Goal: Task Accomplishment & Management: Manage account settings

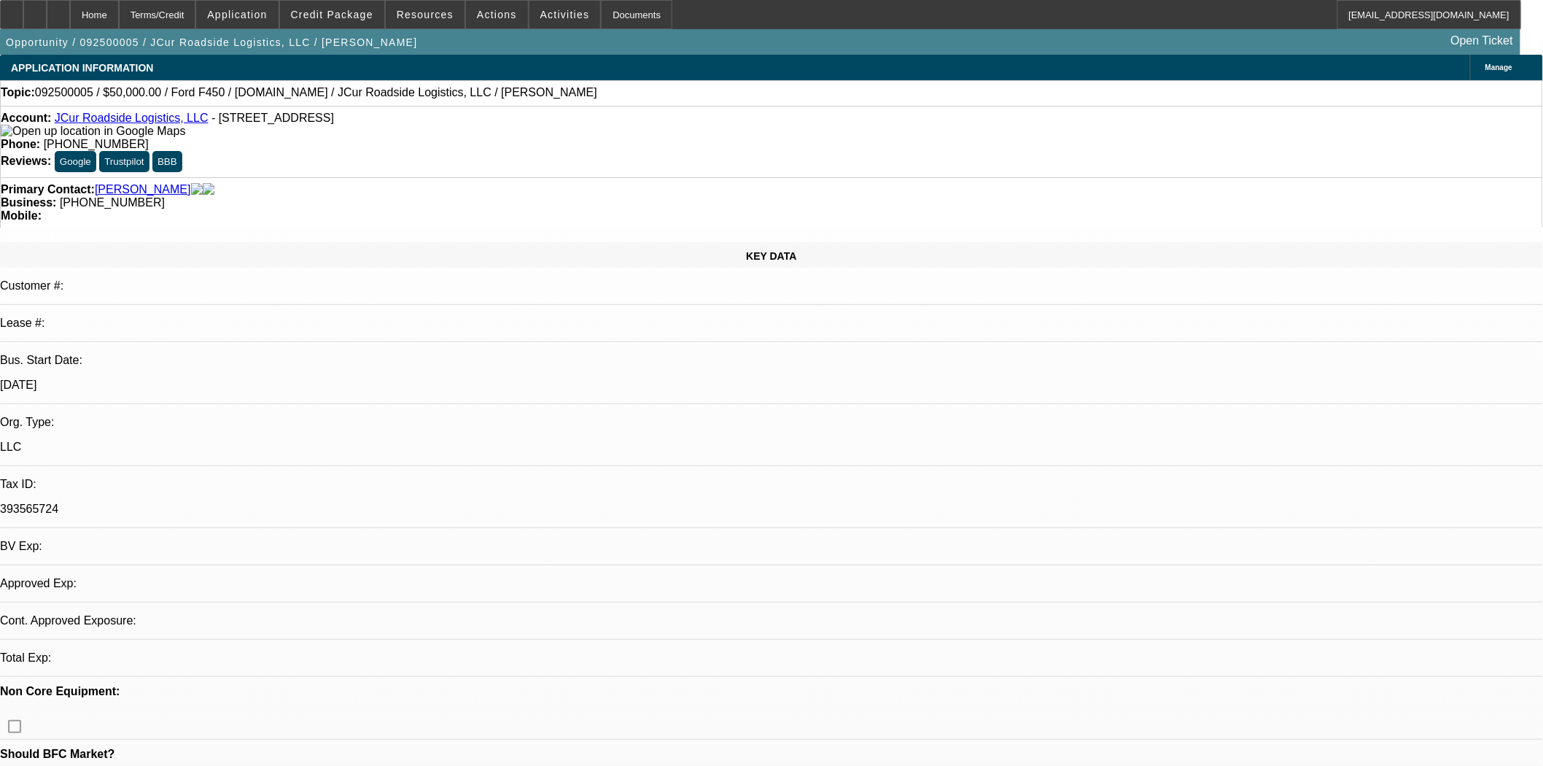
select select "0"
select select "2"
select select "0.1"
select select "4"
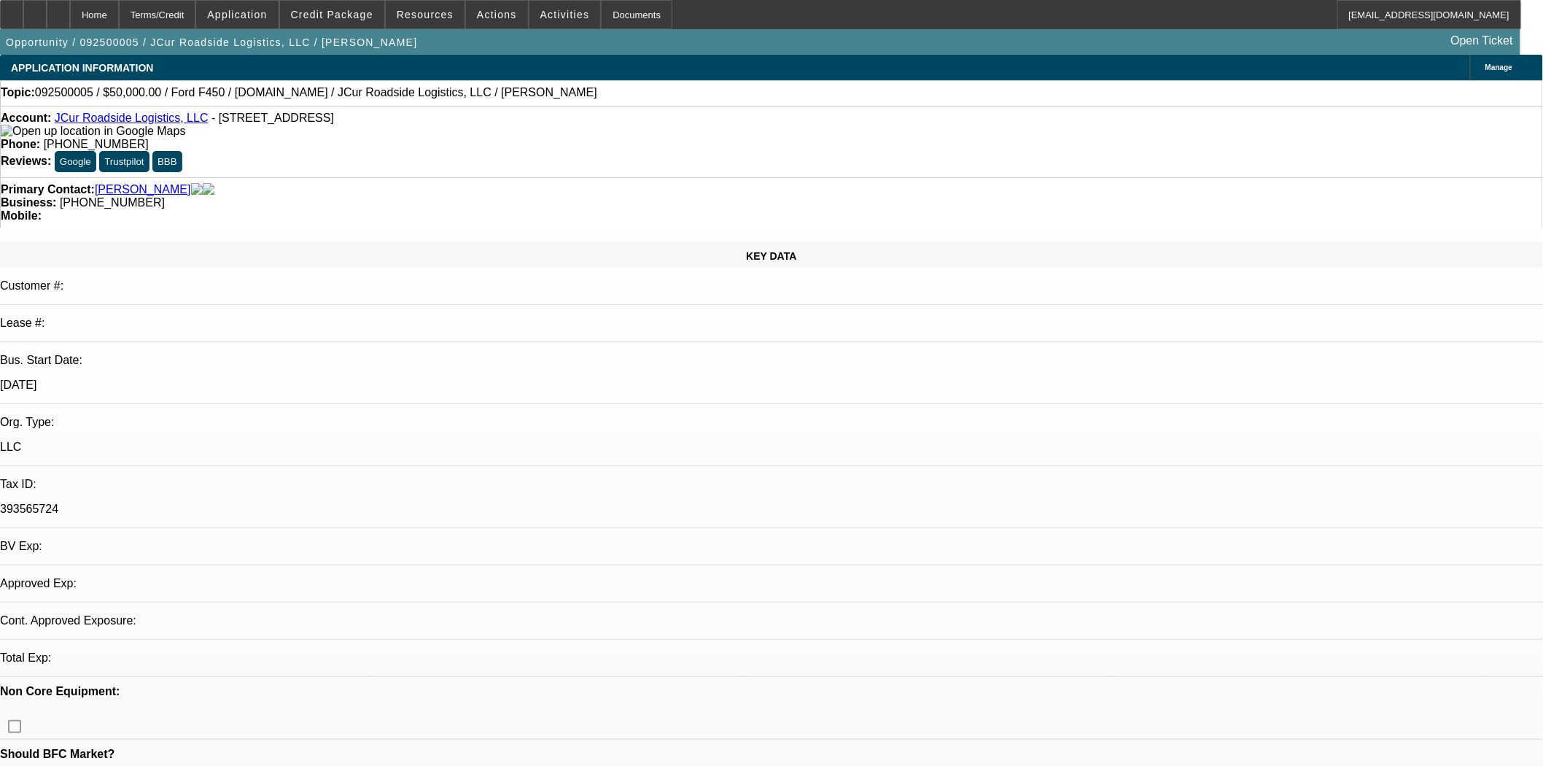
select select "0"
select select "2"
select select "0.1"
select select "4"
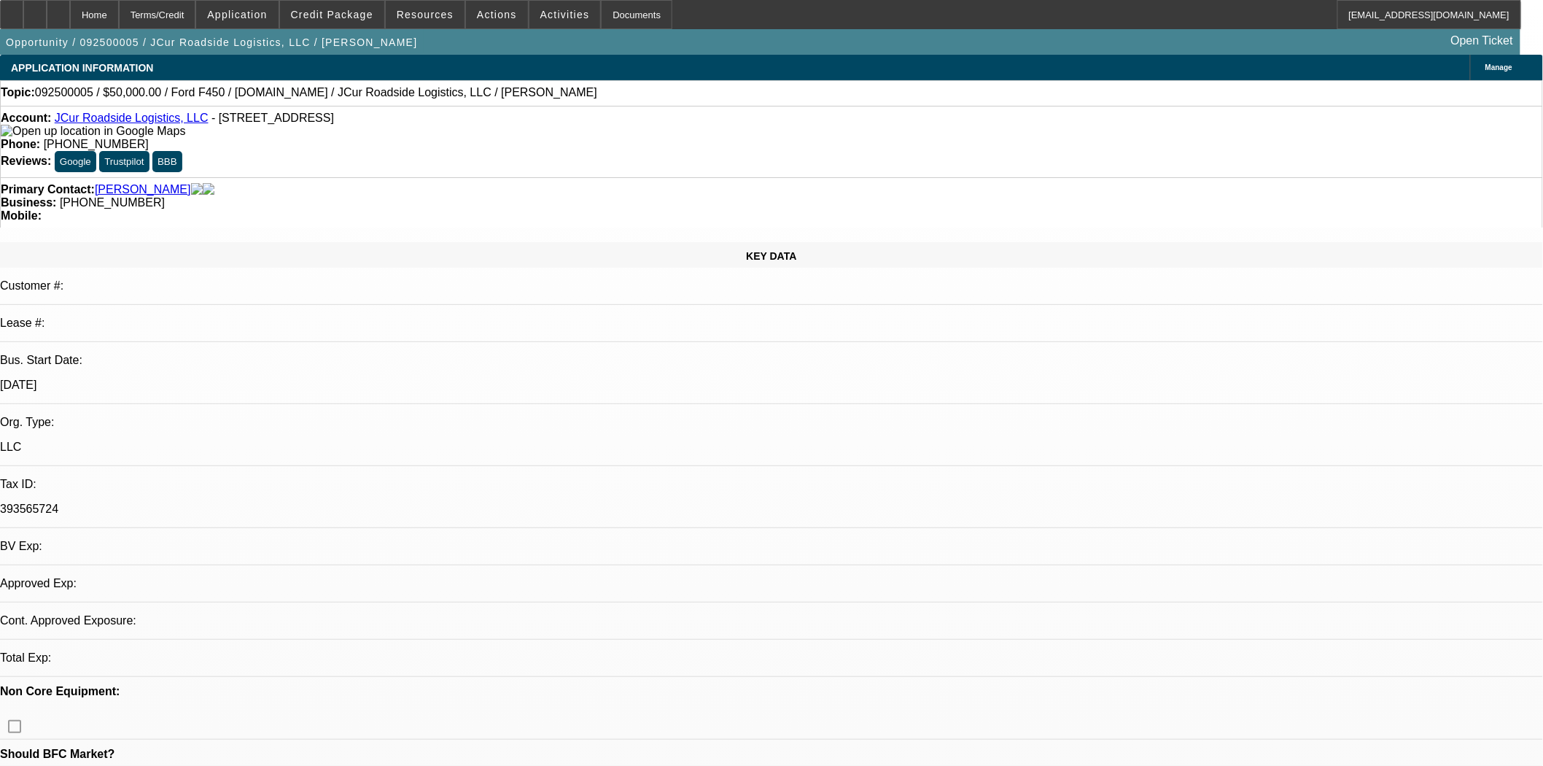
select select "0.15"
select select "2"
select select "0.1"
select select "4"
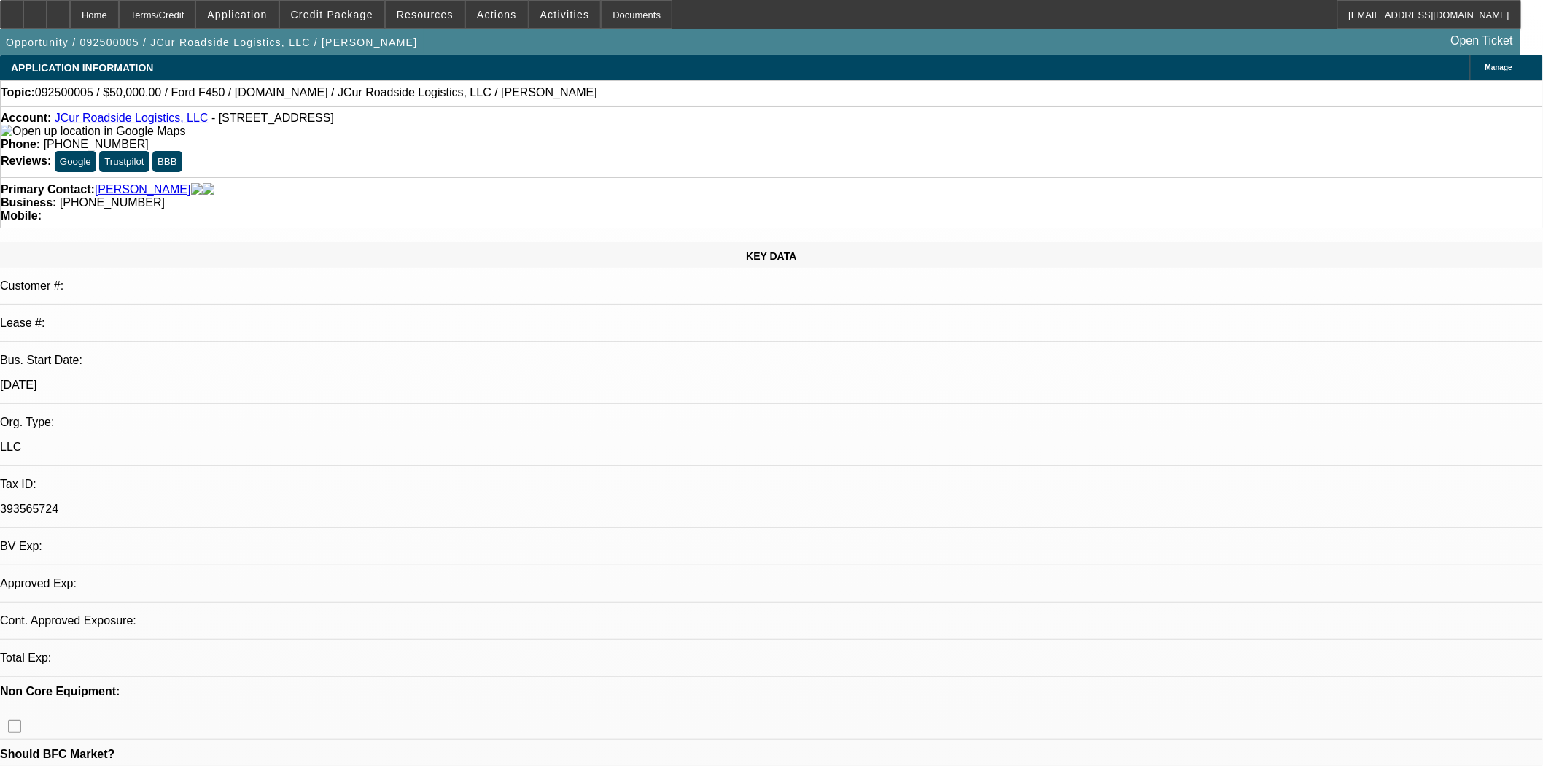
select select "0.15"
select select "2"
select select "0.1"
select select "4"
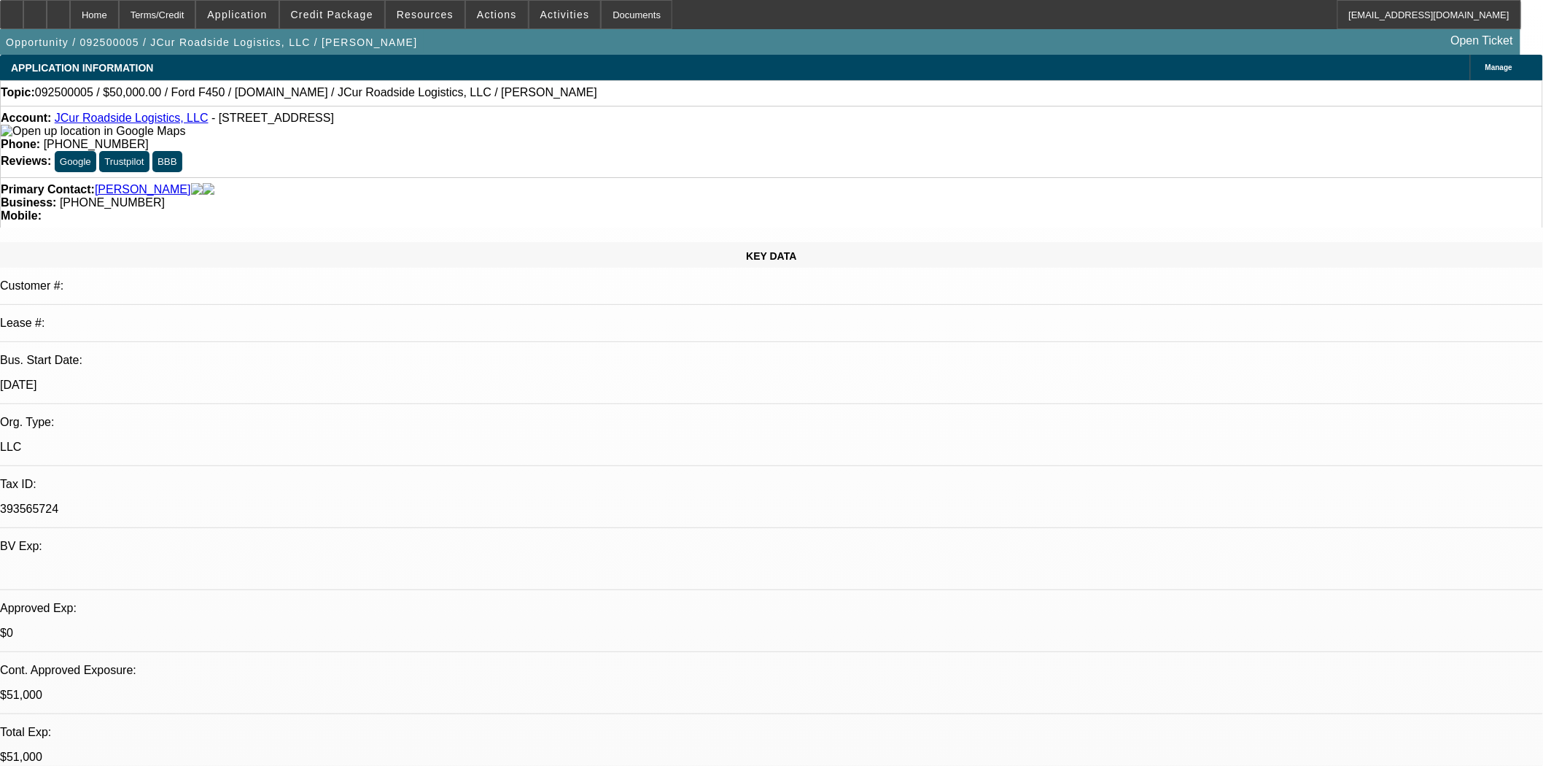
drag, startPoint x: 202, startPoint y: 120, endPoint x: 306, endPoint y: 123, distance: 104.3
click at [306, 123] on span "- 670 Academy Dr Apt 202, Kissimmee, FL 34744" at bounding box center [273, 118] width 123 height 12
copy span "670 Academy Dr Apt 202"
click at [12, 9] on icon at bounding box center [12, 9] width 0 height 0
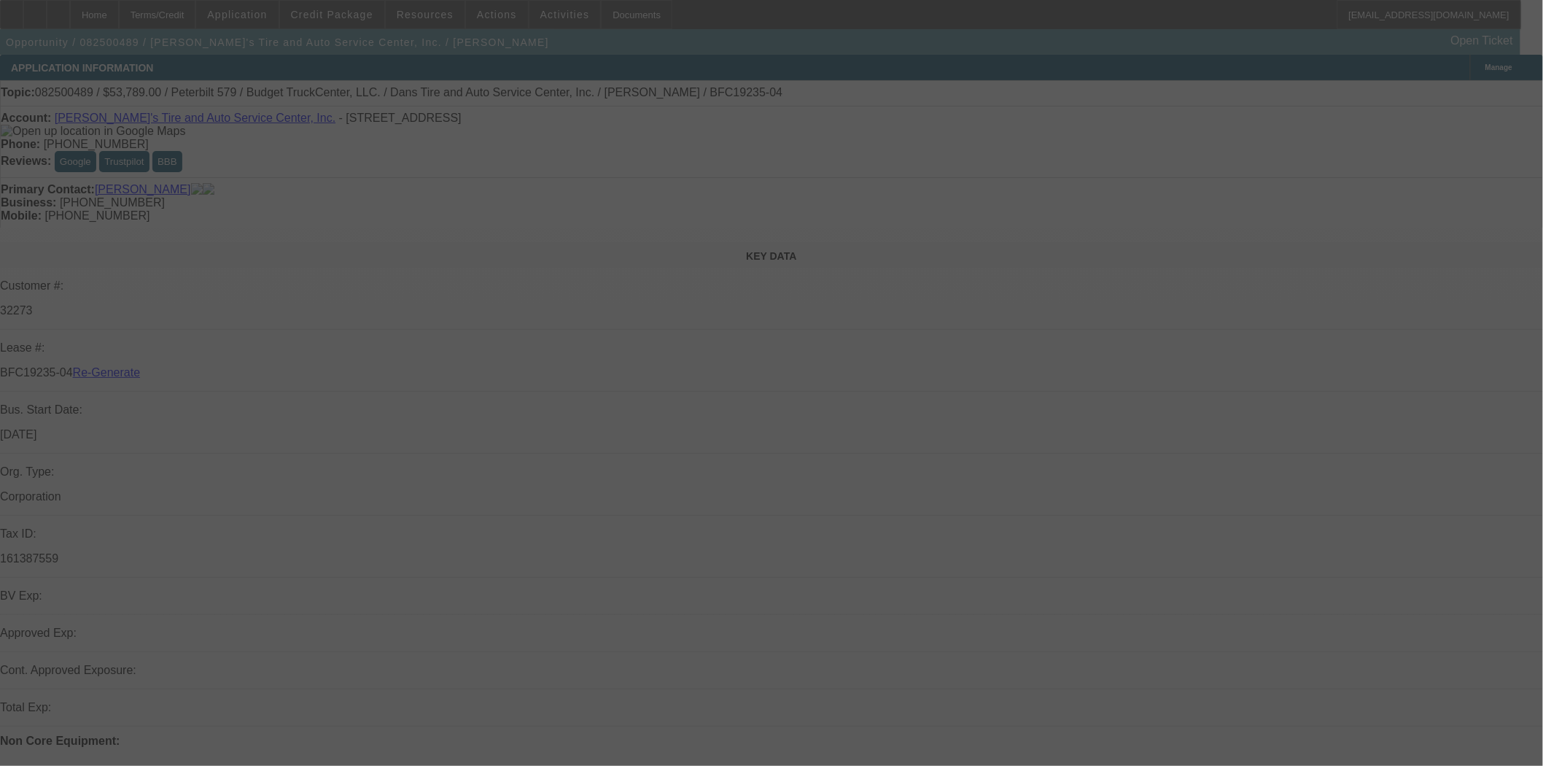
select select "4"
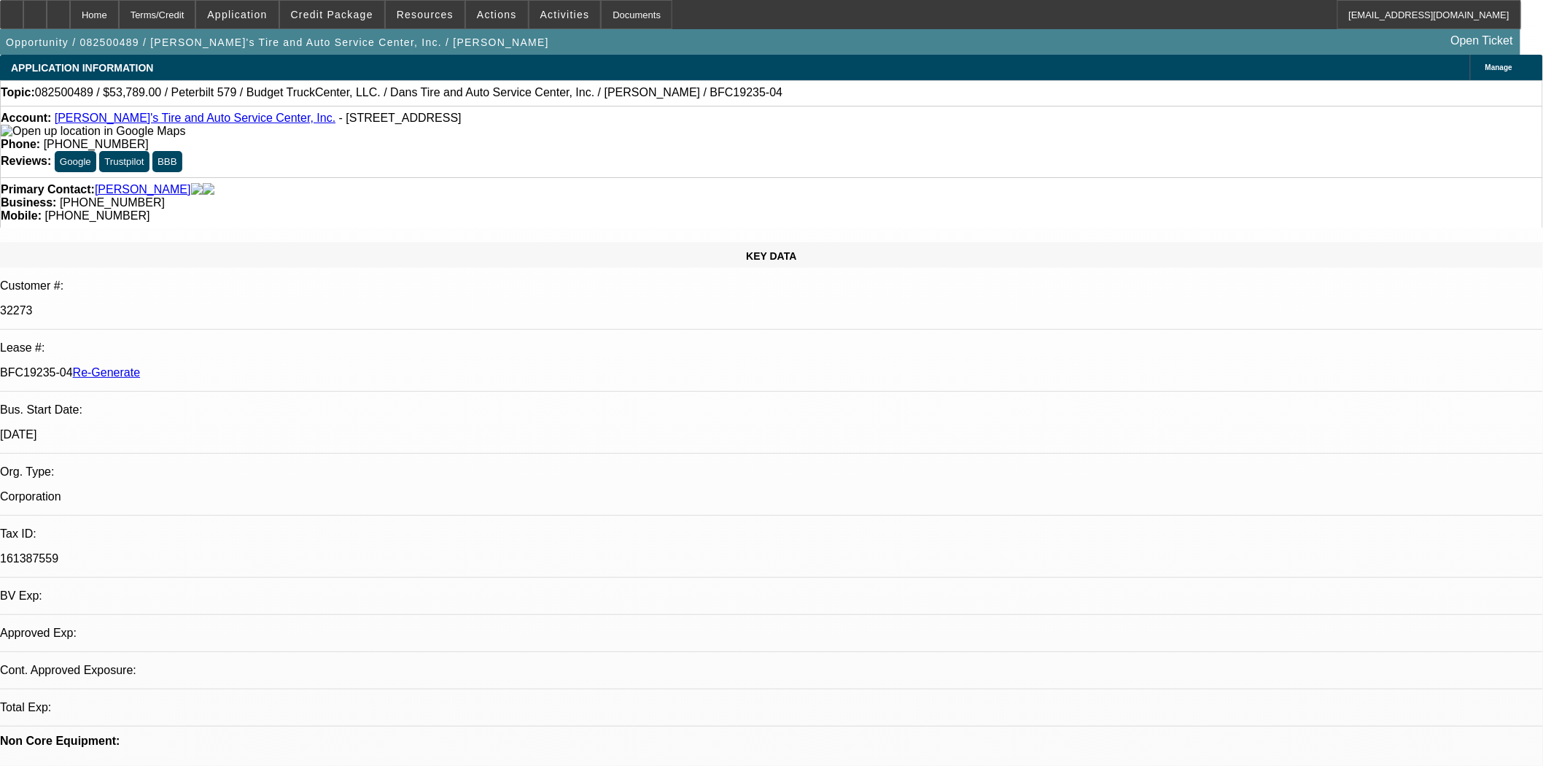
select select "0"
select select "0.1"
select select "3"
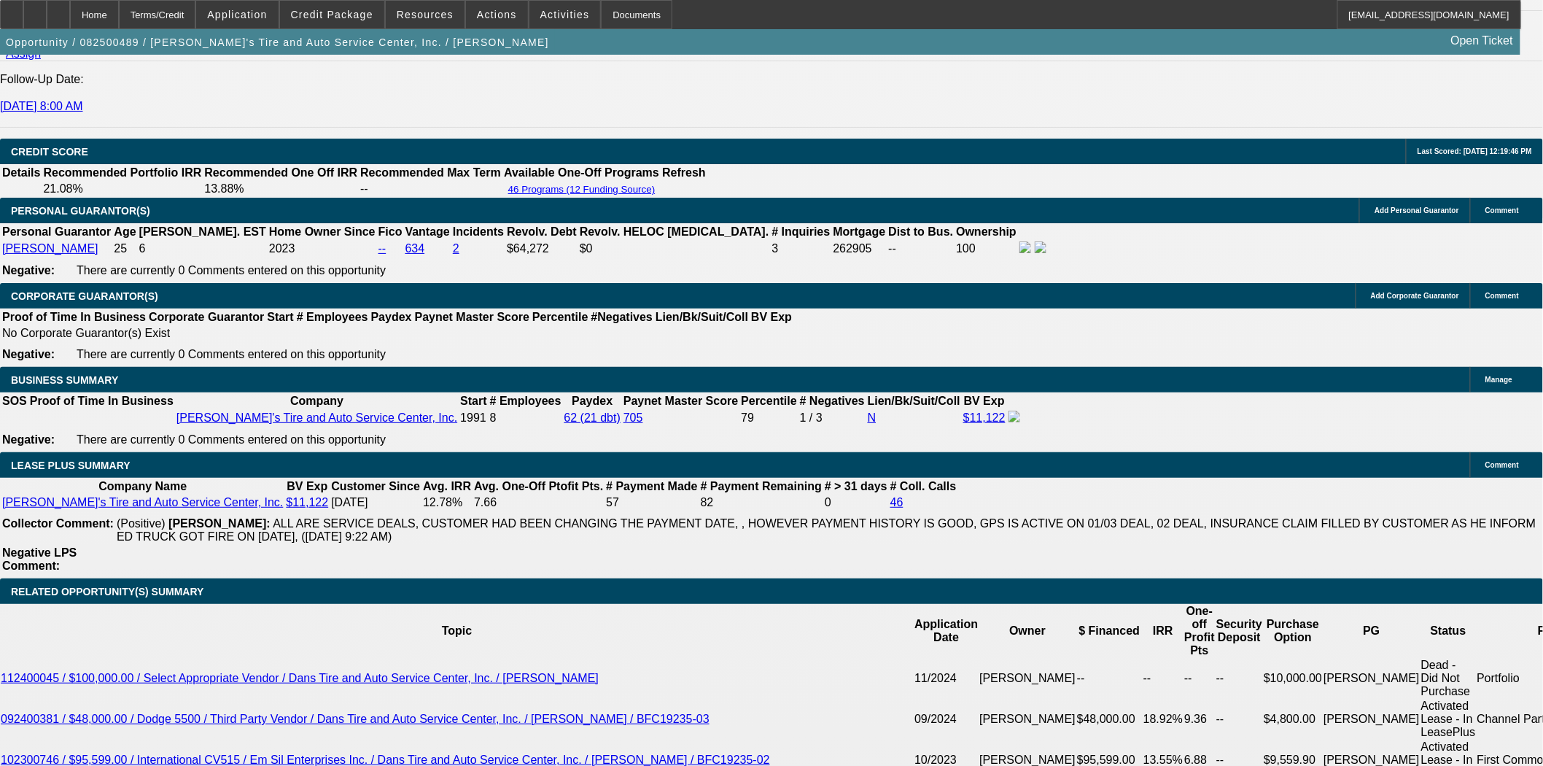
scroll to position [2350, 0]
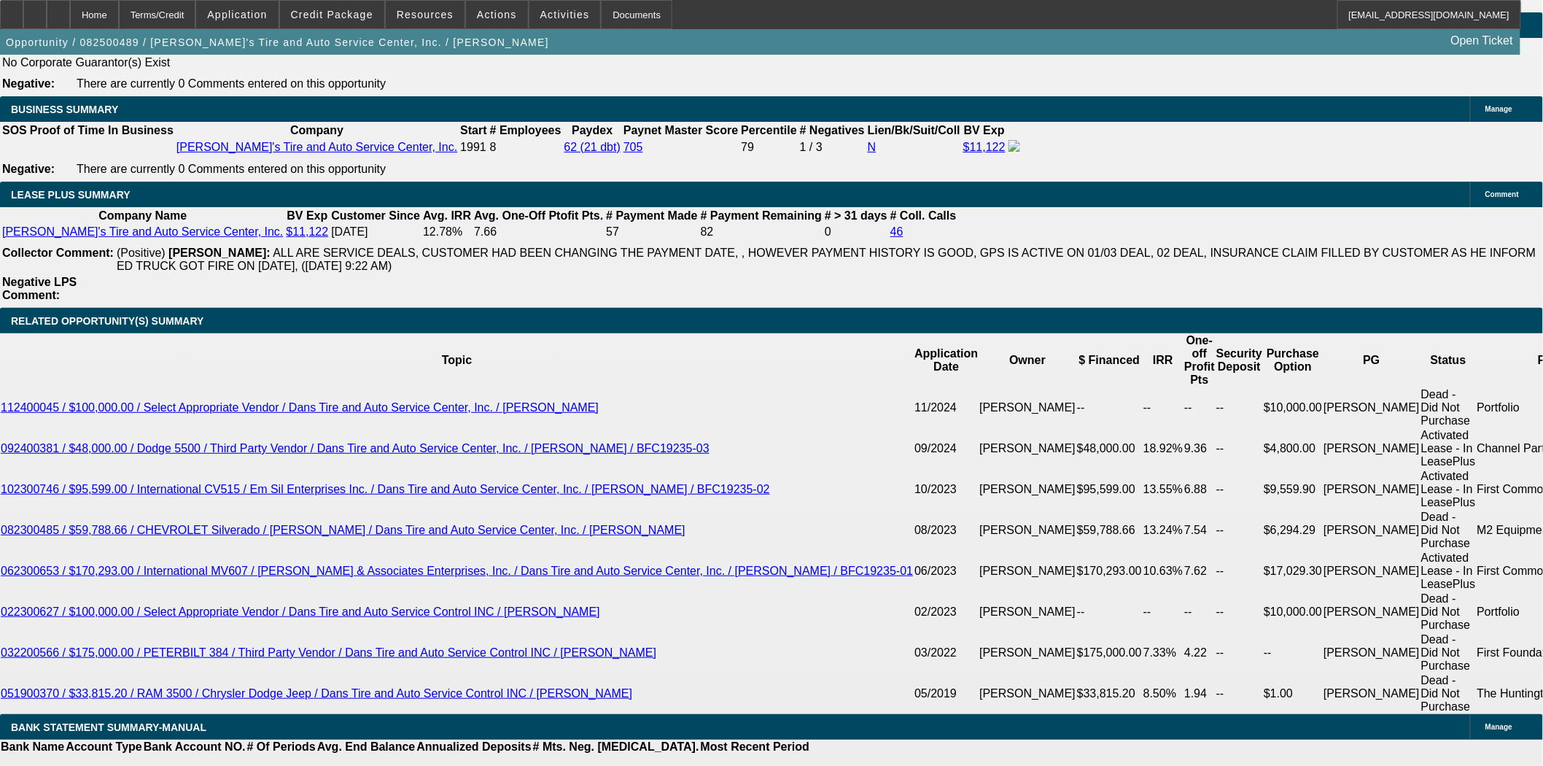
select select "5"
type input "UNKNOWN"
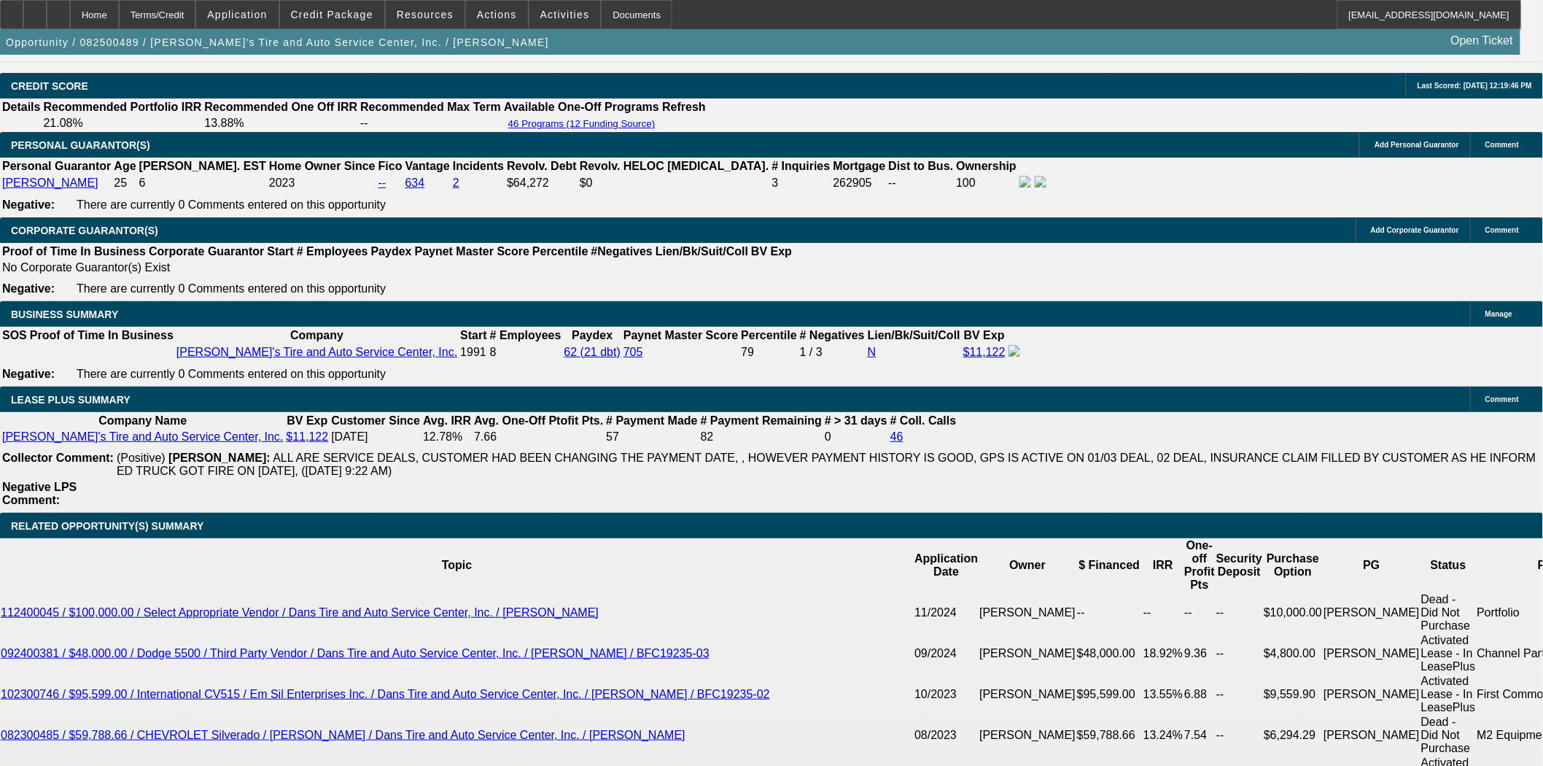
scroll to position [2107, 0]
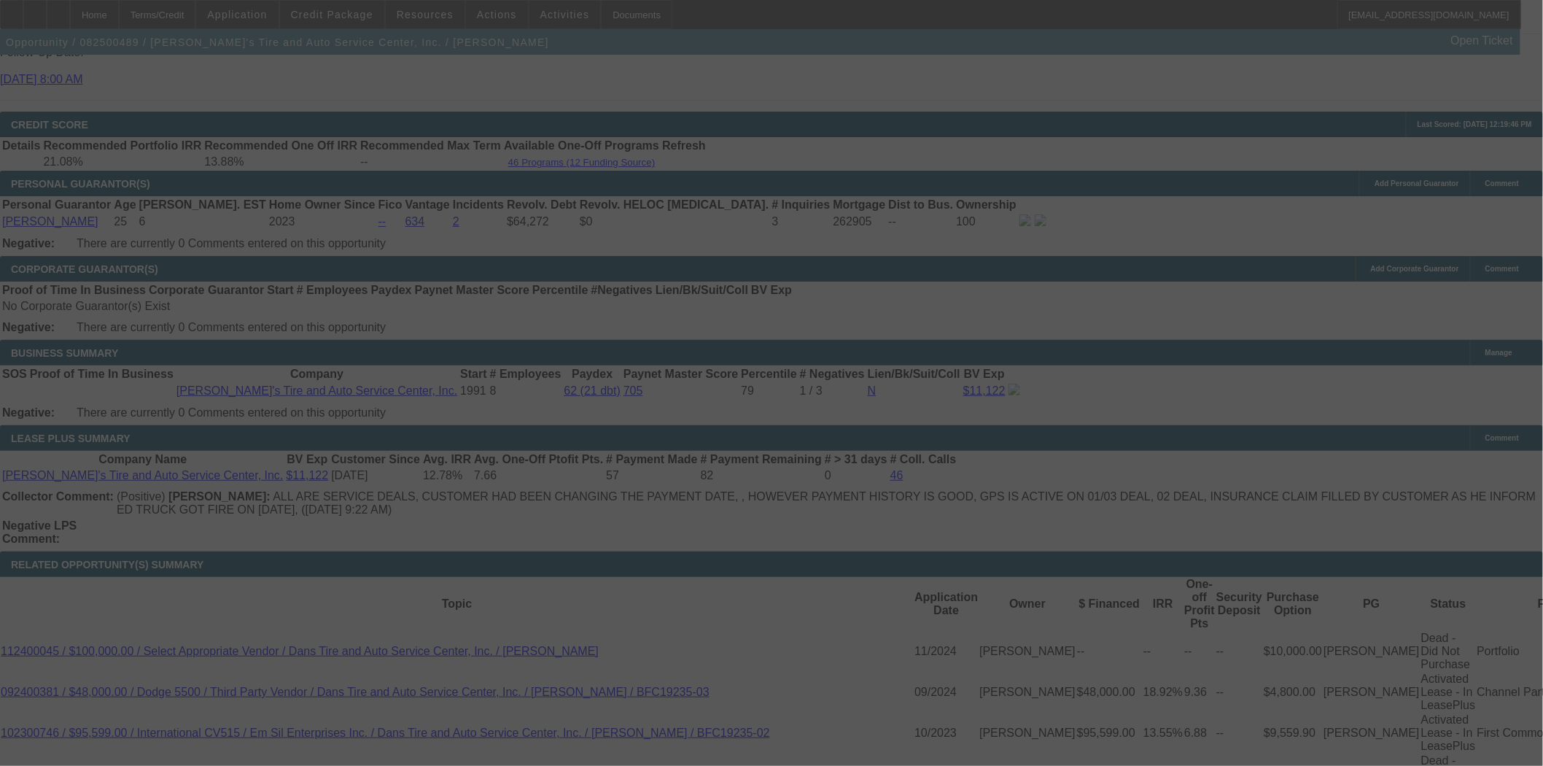
select select "0"
select select "3"
select select "0.1"
select select "5"
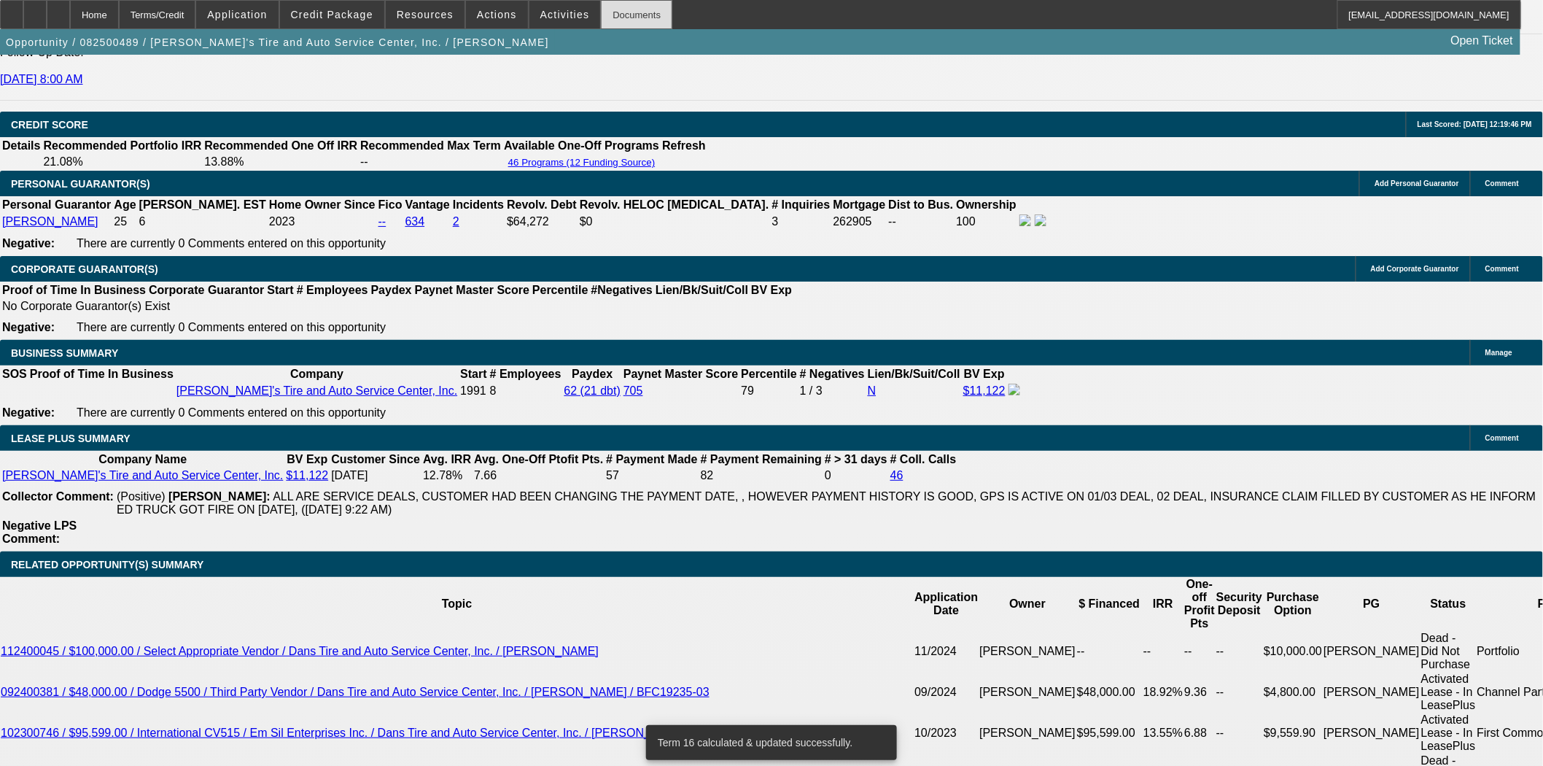
click div "Documents"
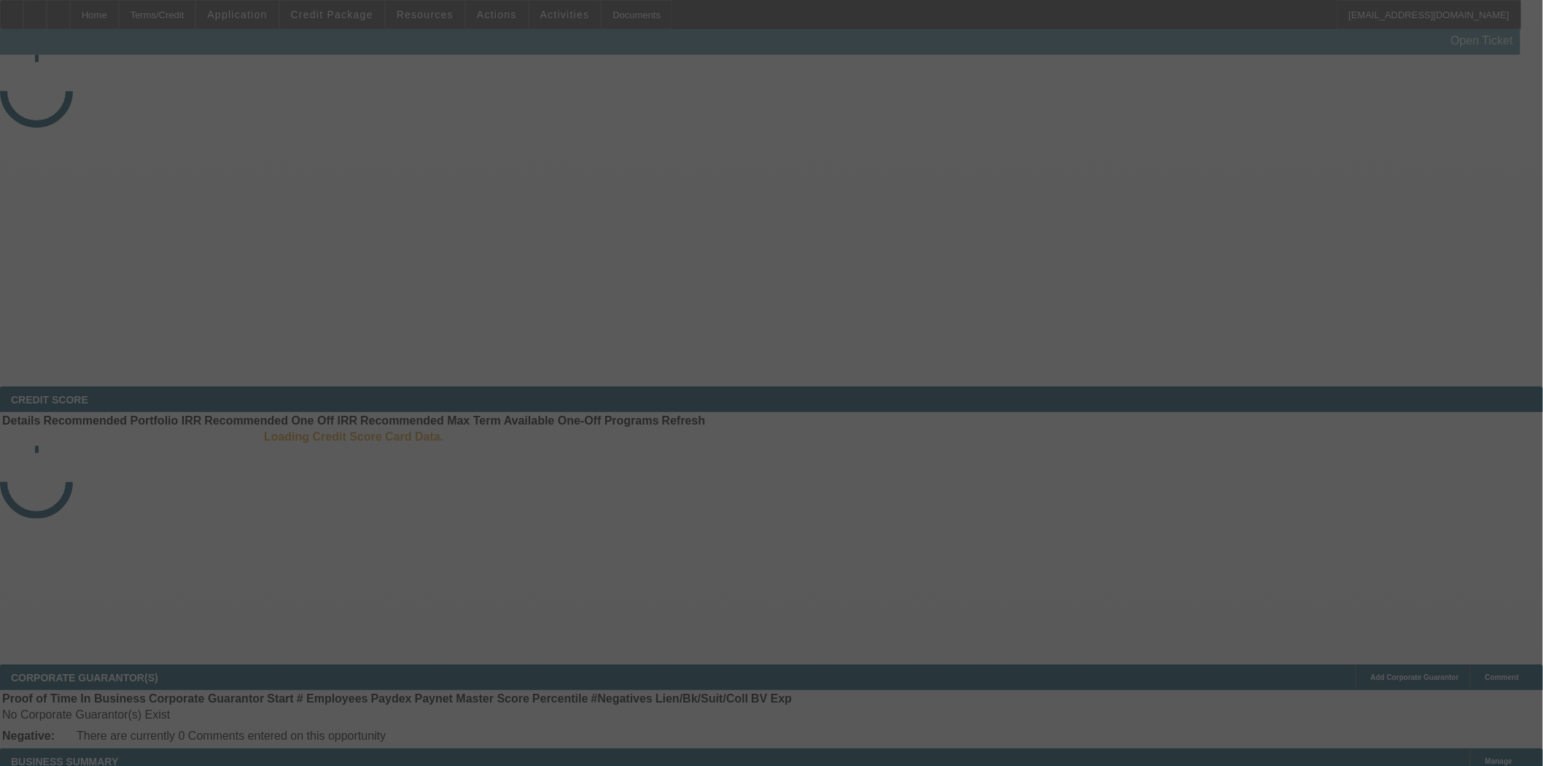
select select "3"
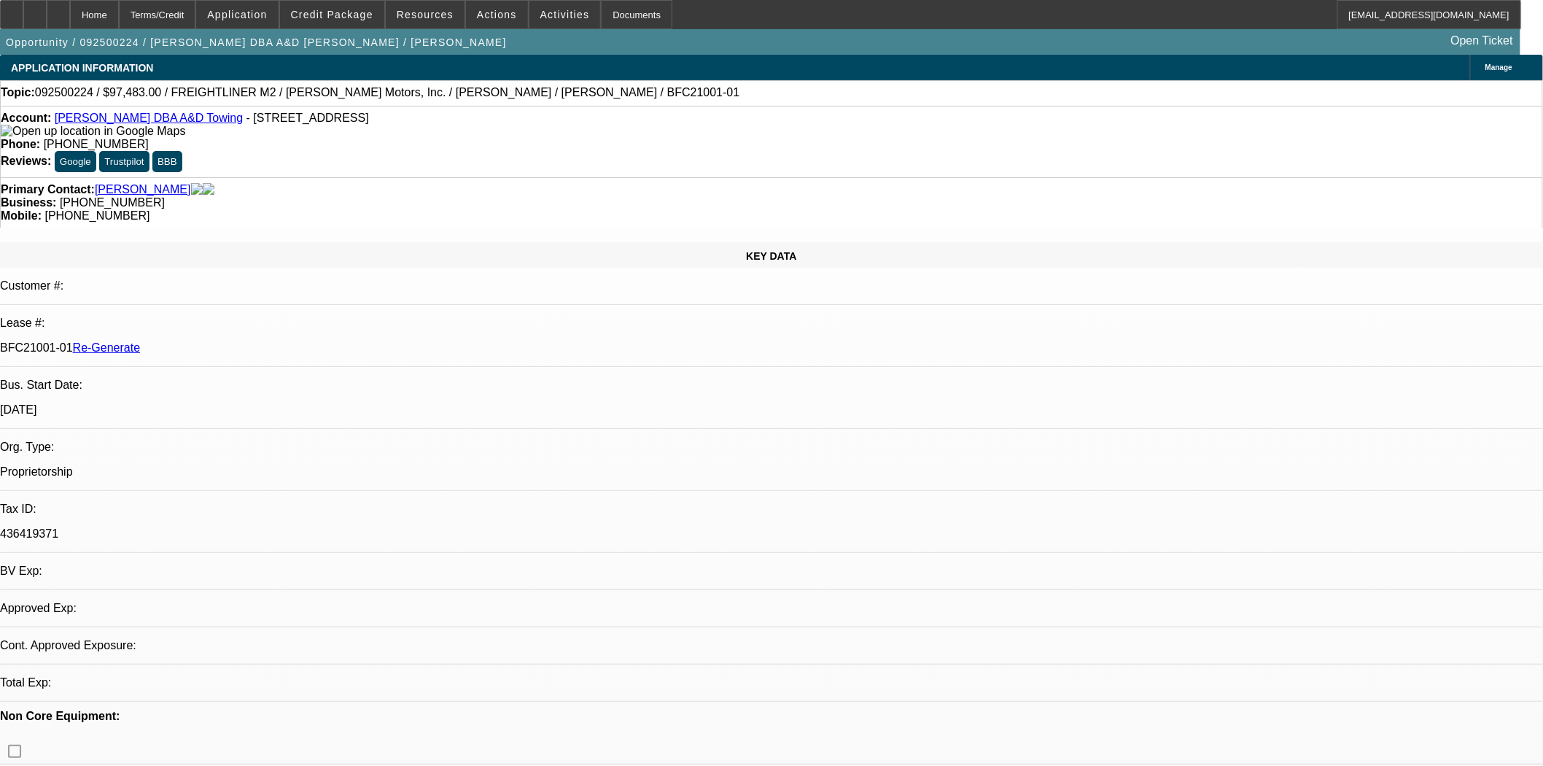
select select "0"
select select "6"
click at [492, 16] on span "Actions" at bounding box center [497, 15] width 40 height 12
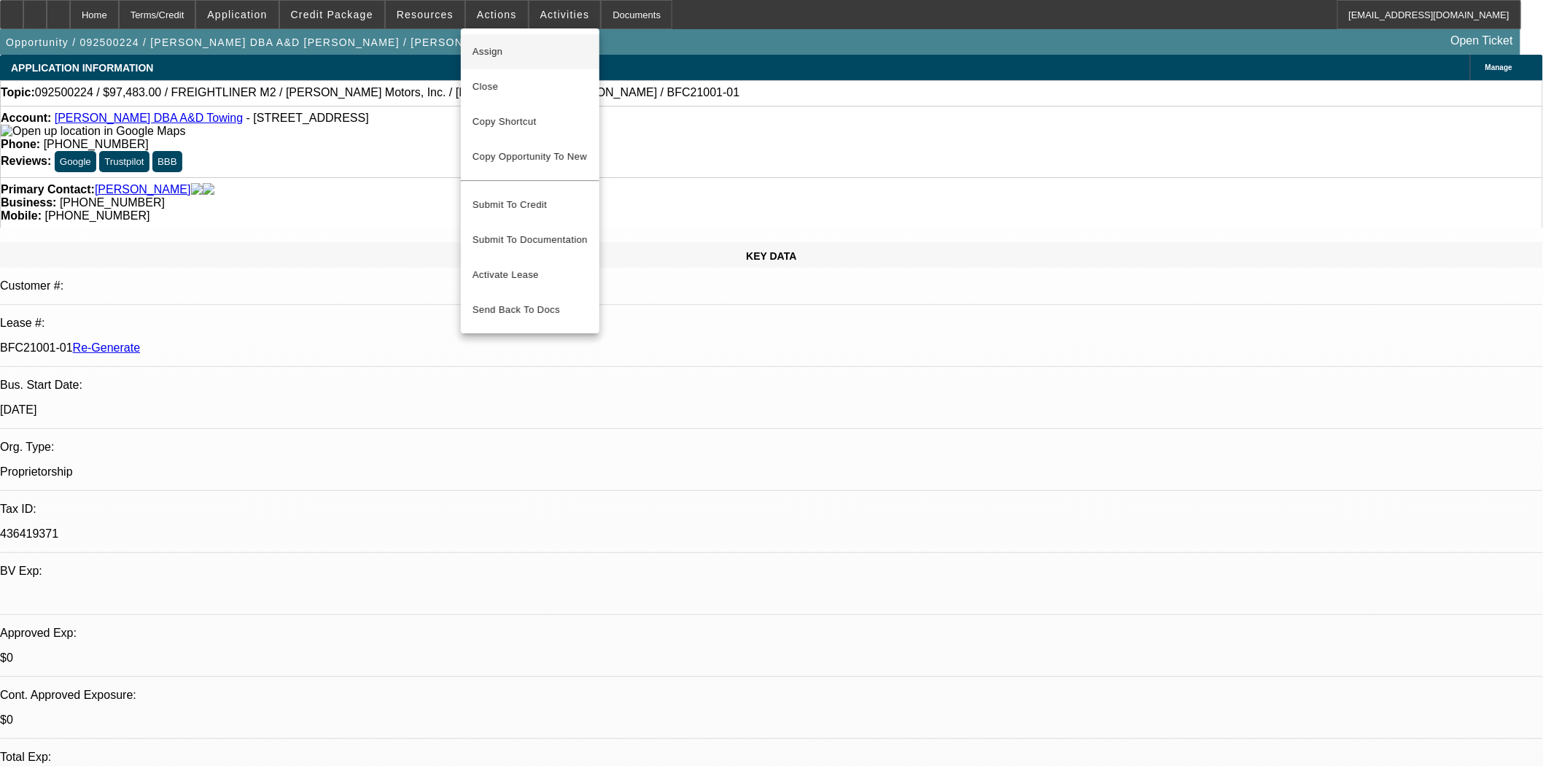
click at [492, 43] on span "Assign" at bounding box center [530, 52] width 115 height 18
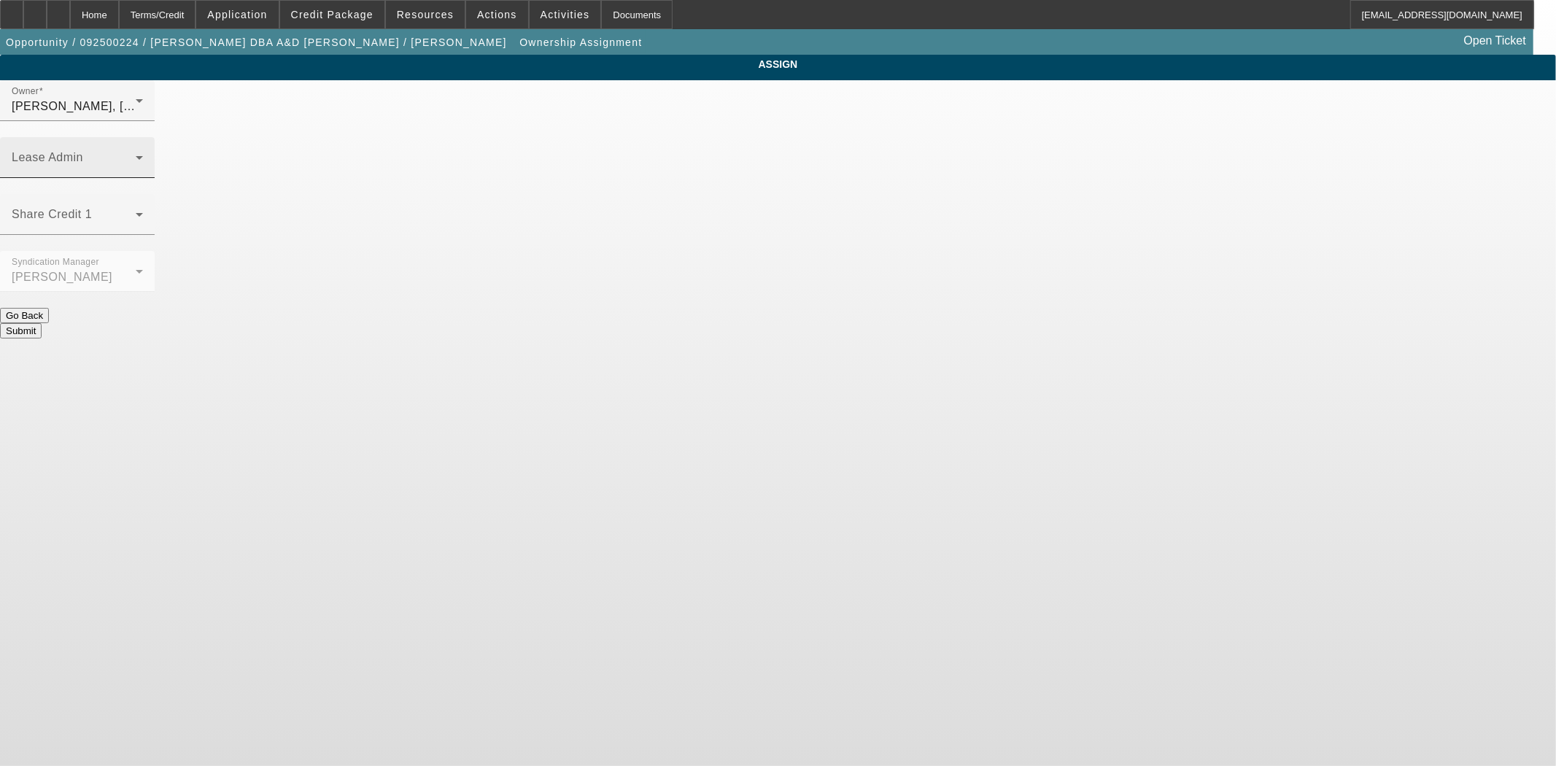
click at [136, 155] on span at bounding box center [74, 164] width 124 height 18
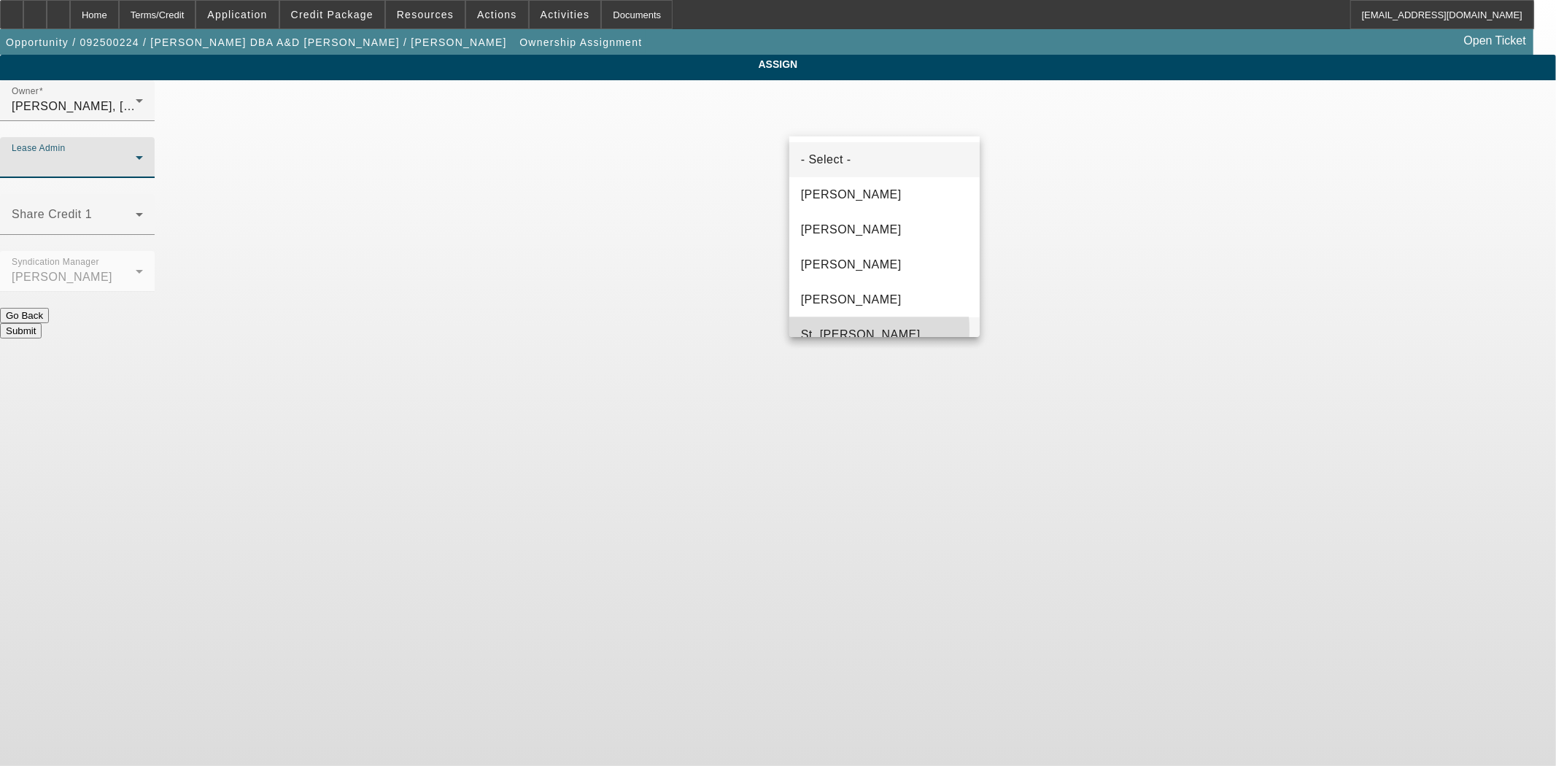
click at [832, 330] on span "St. Laurent, Kim" at bounding box center [861, 335] width 120 height 18
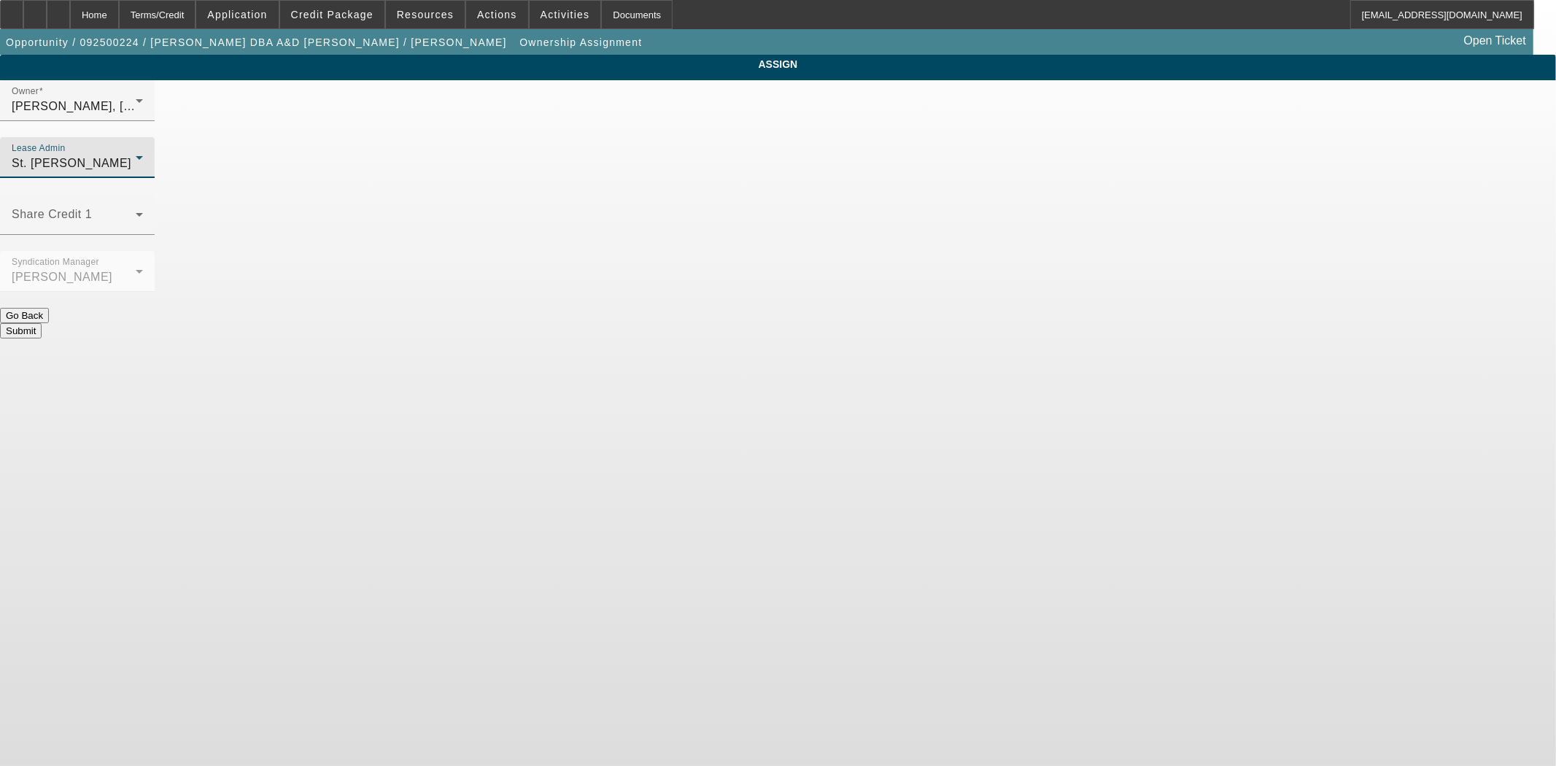
click at [42, 323] on button "Submit" at bounding box center [21, 330] width 42 height 15
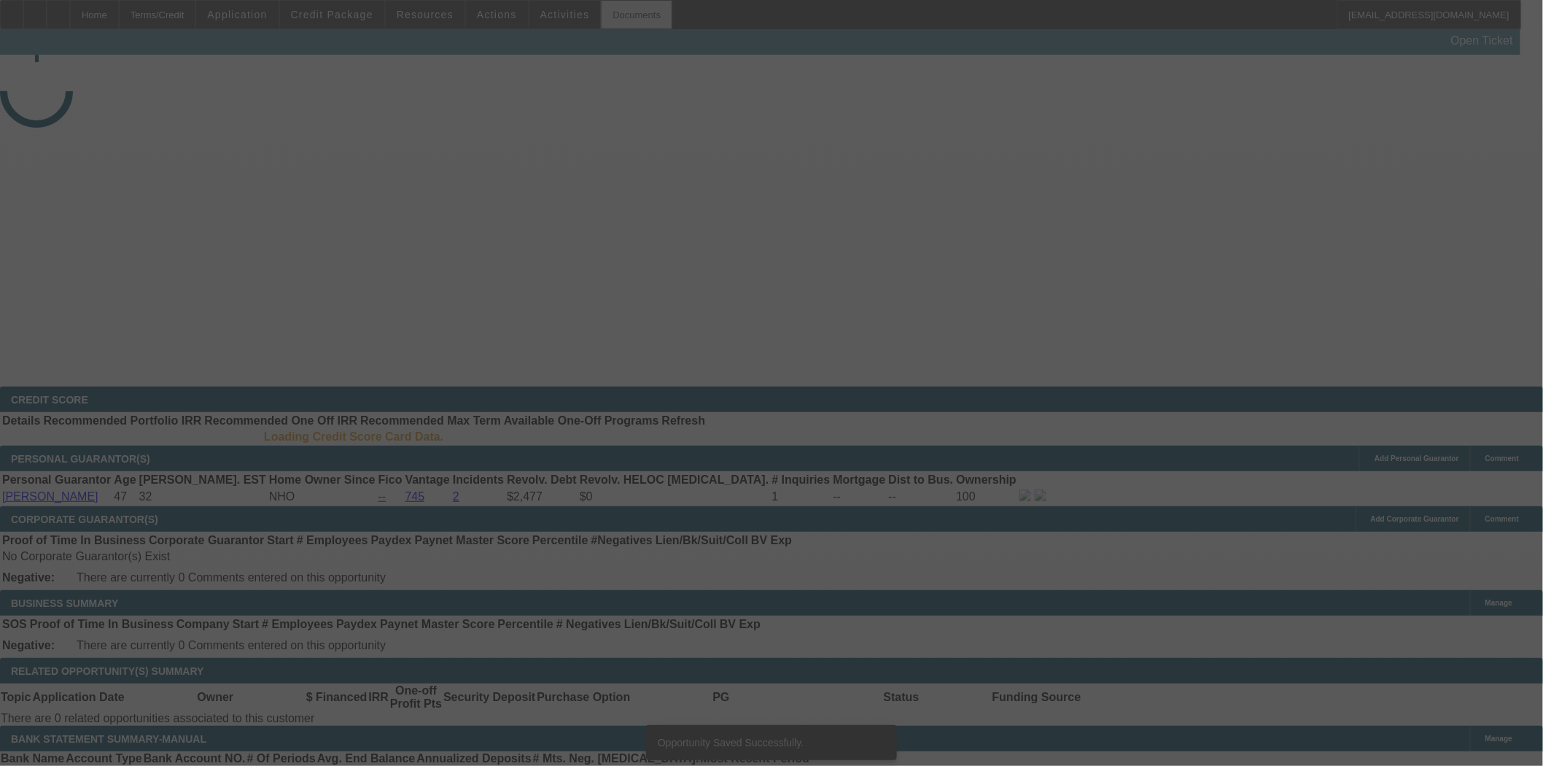
select select "3"
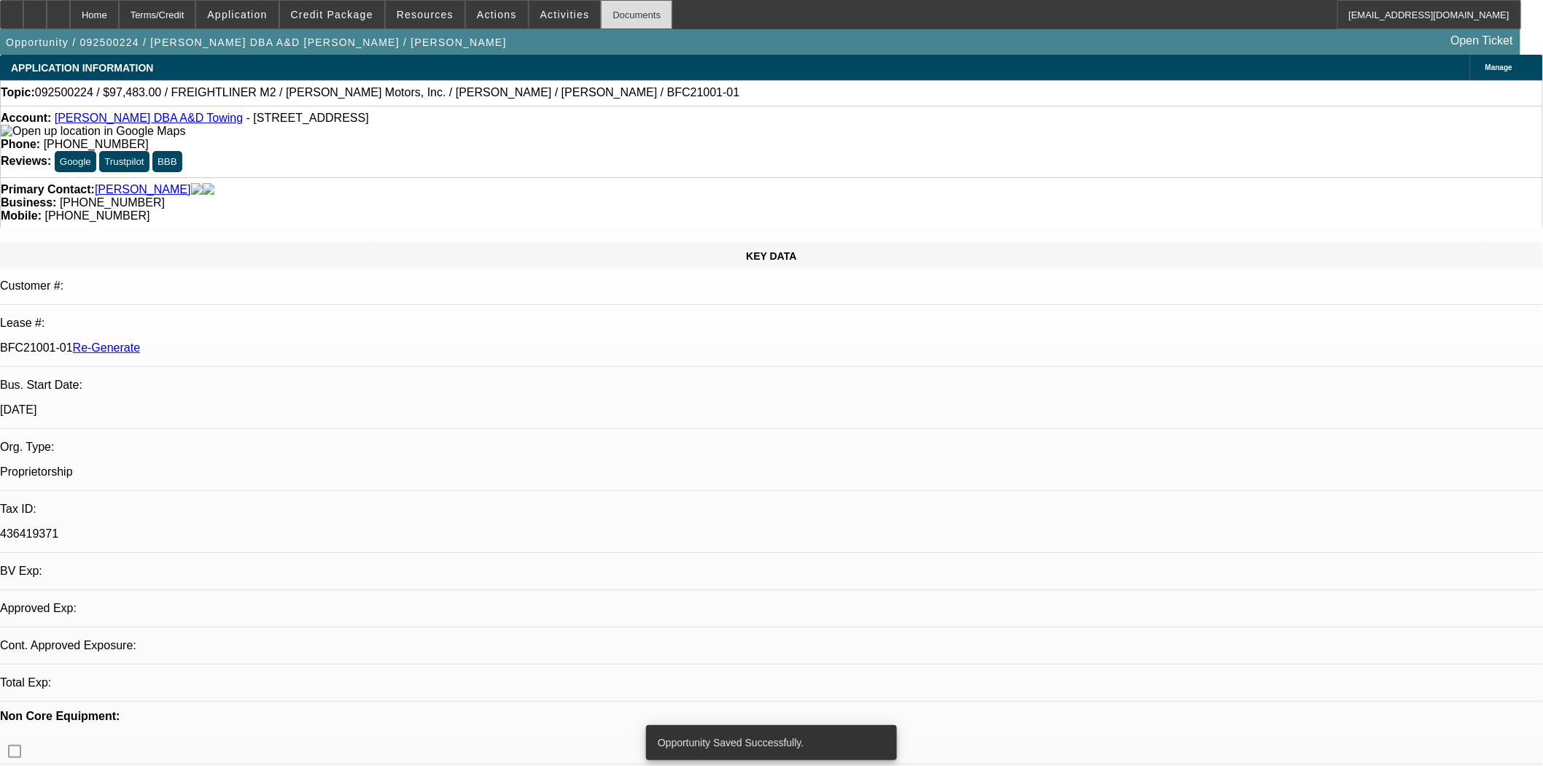
select select "0"
select select "6"
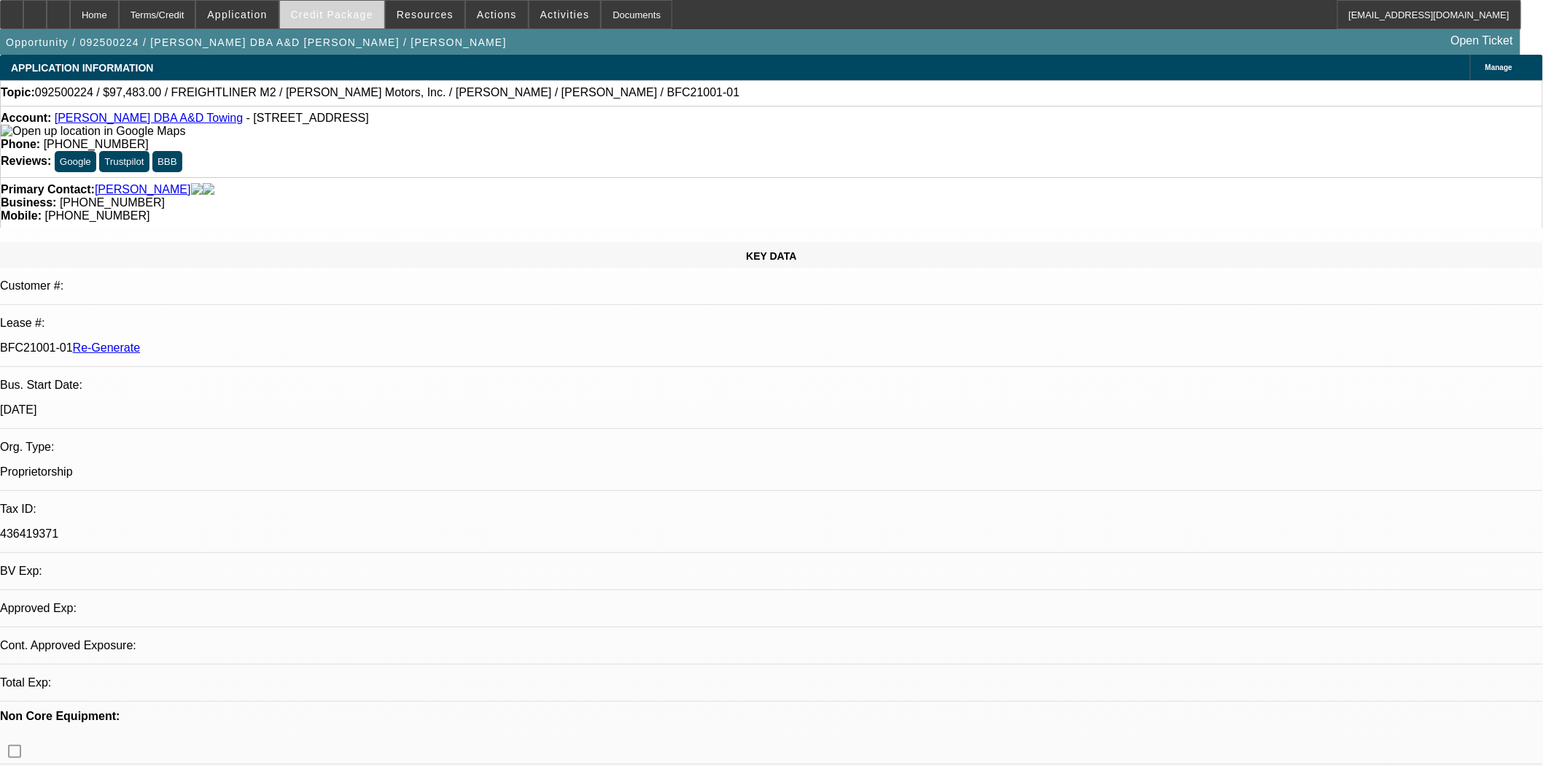
click at [374, 23] on span at bounding box center [332, 14] width 104 height 35
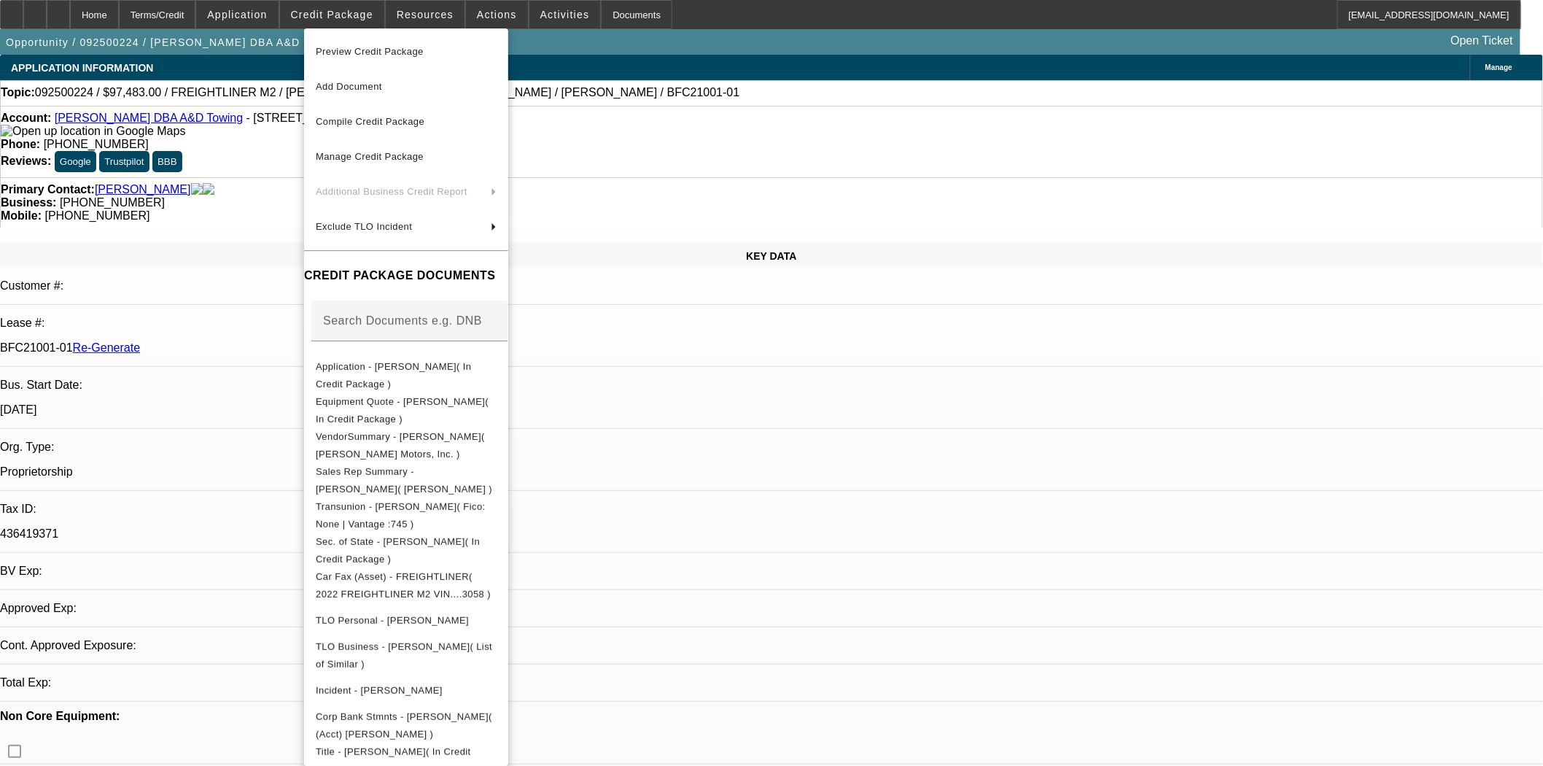
click at [376, 53] on span "Preview Credit Package" at bounding box center [370, 51] width 108 height 11
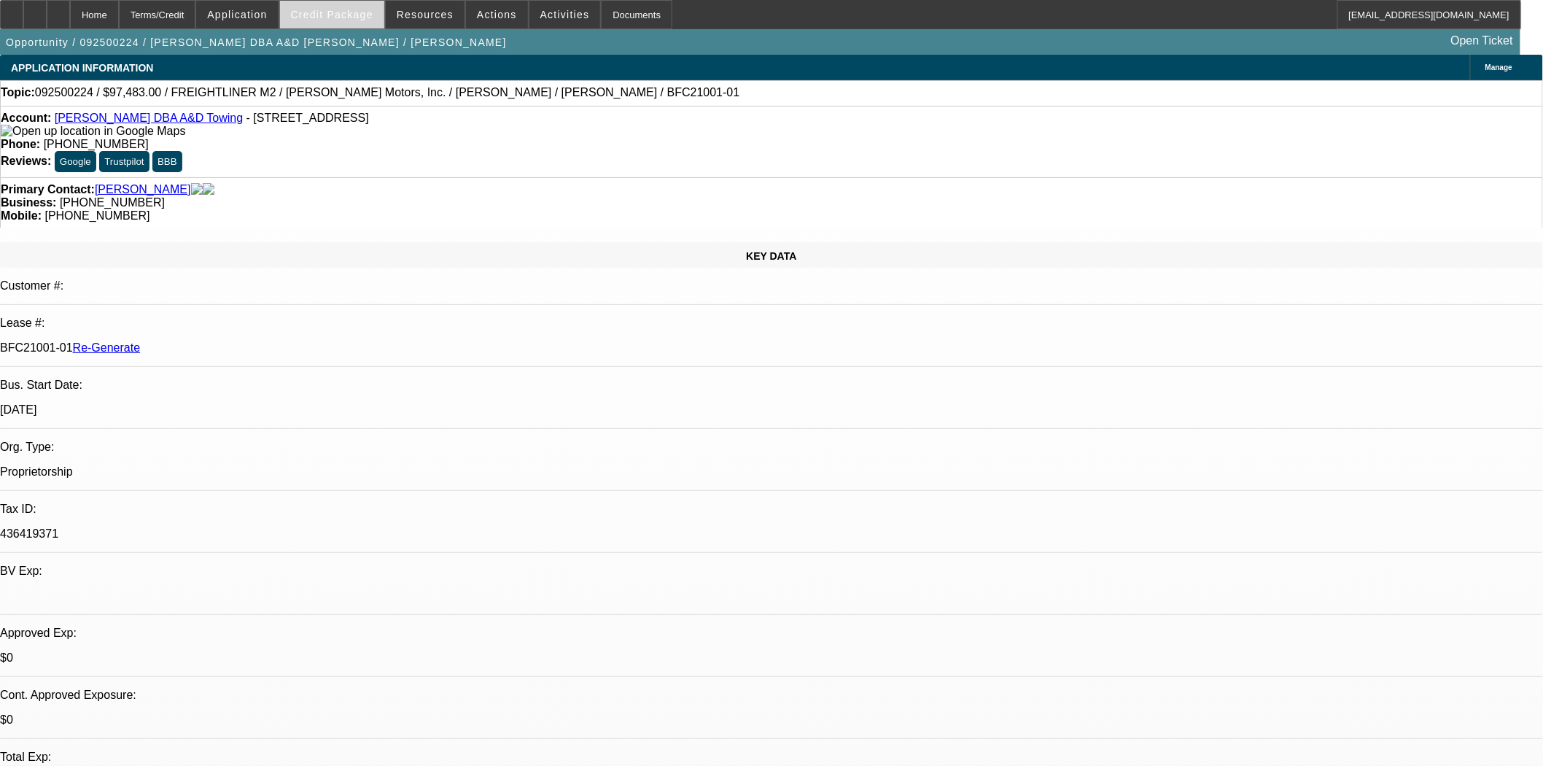
click at [341, 17] on span "Credit Package" at bounding box center [332, 15] width 82 height 12
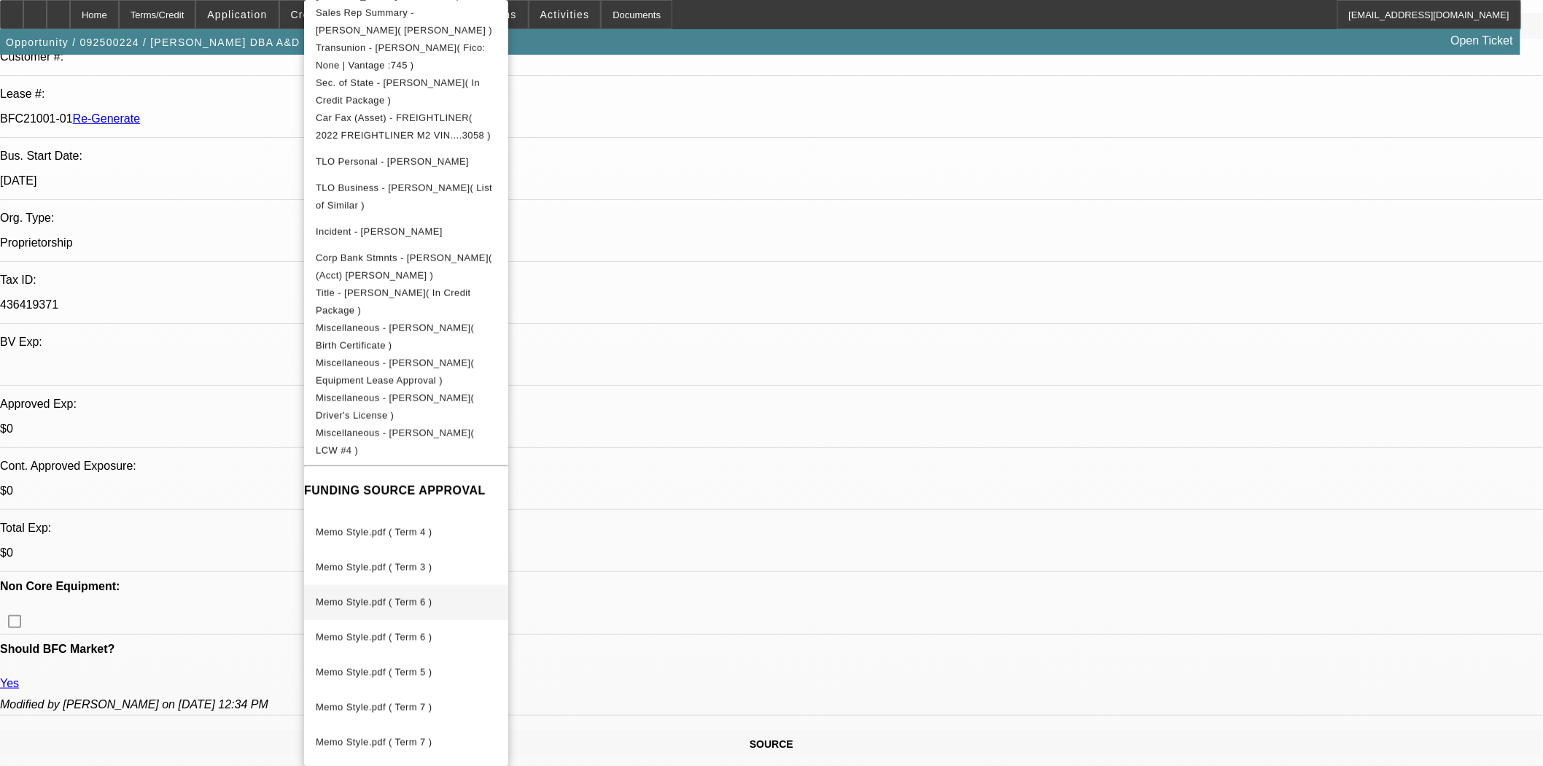
scroll to position [648, 0]
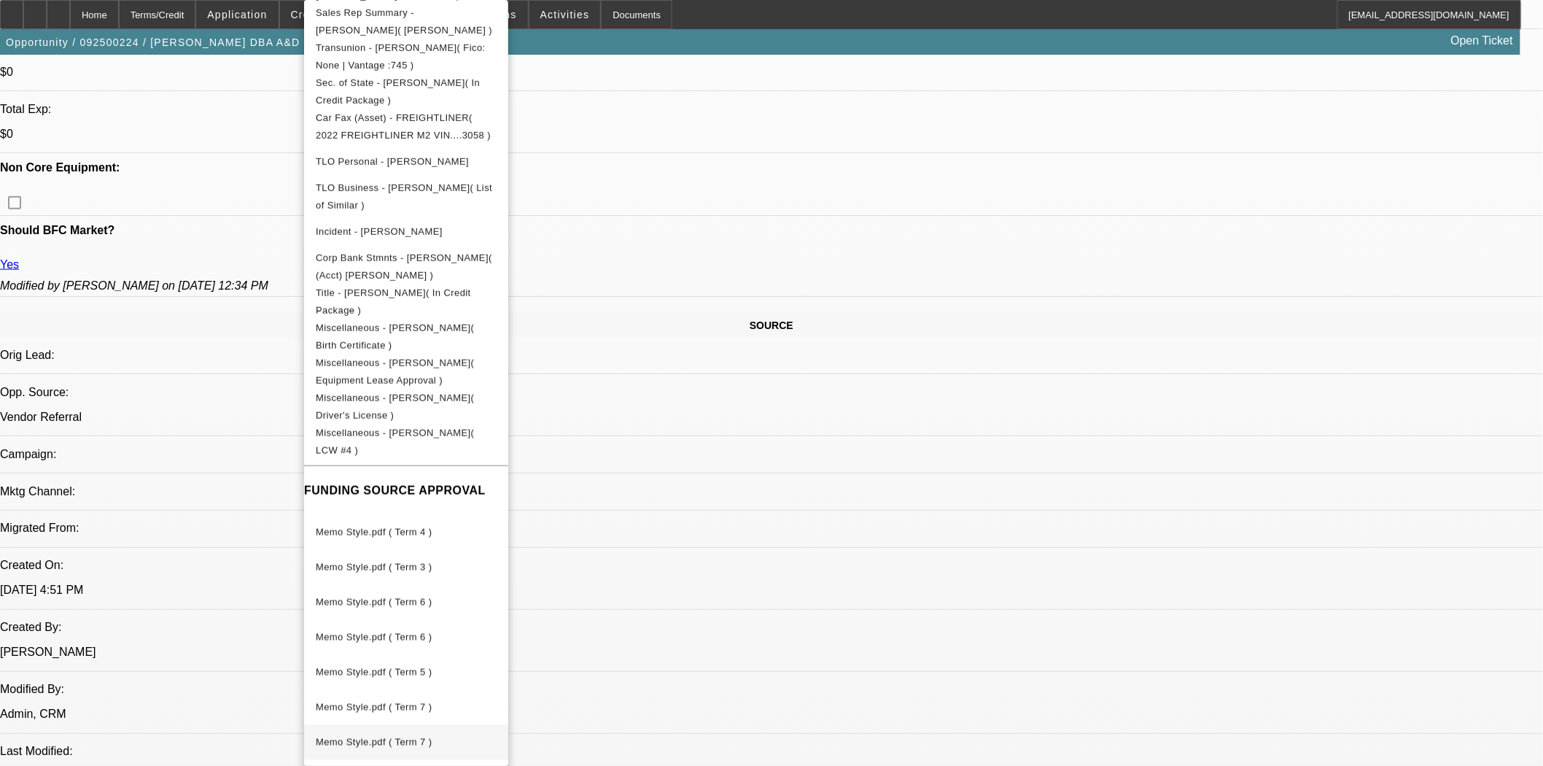
click at [408, 737] on span "Memo Style.pdf ( Term 7 )" at bounding box center [374, 742] width 116 height 11
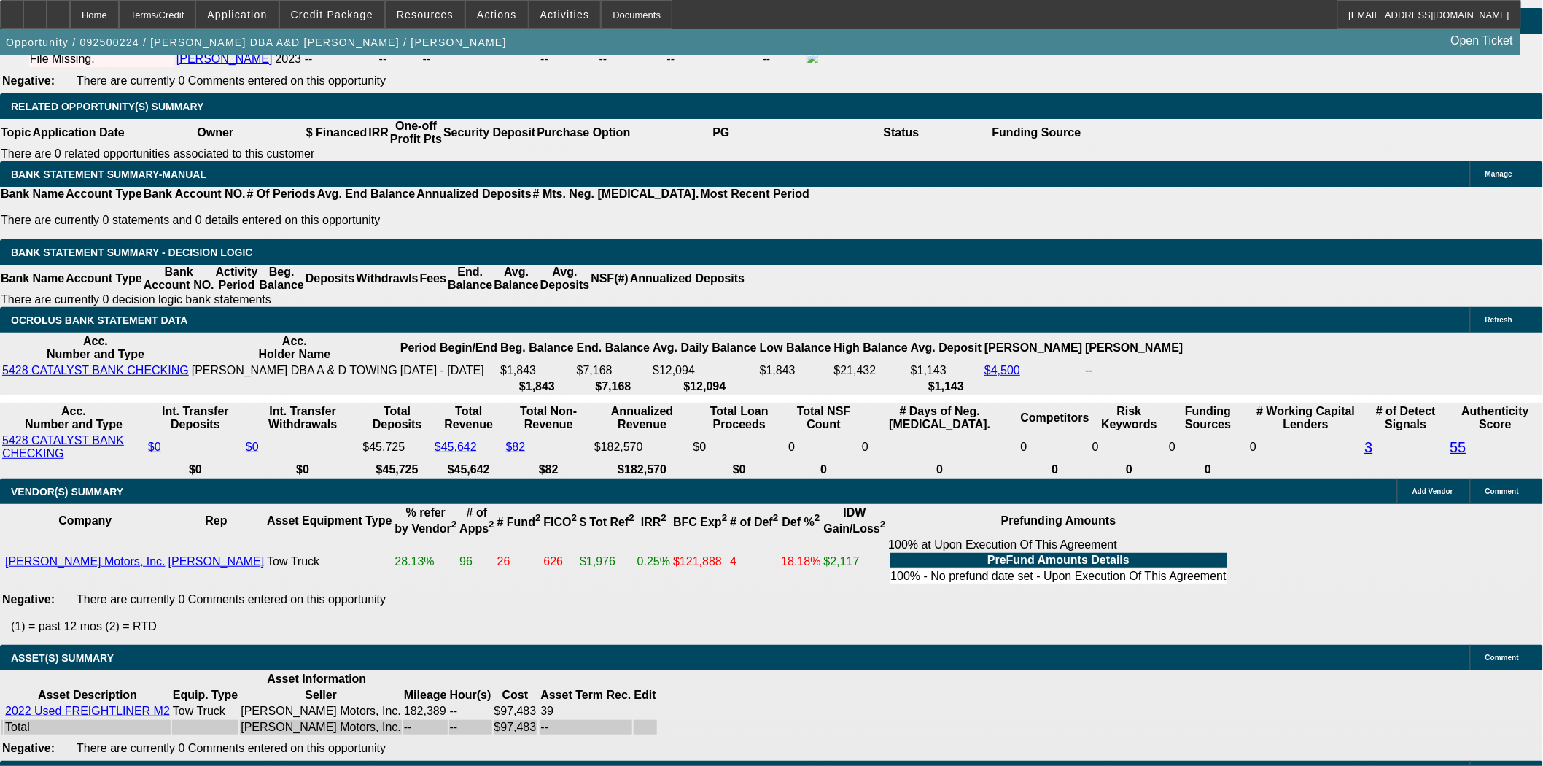
scroll to position [2350, 0]
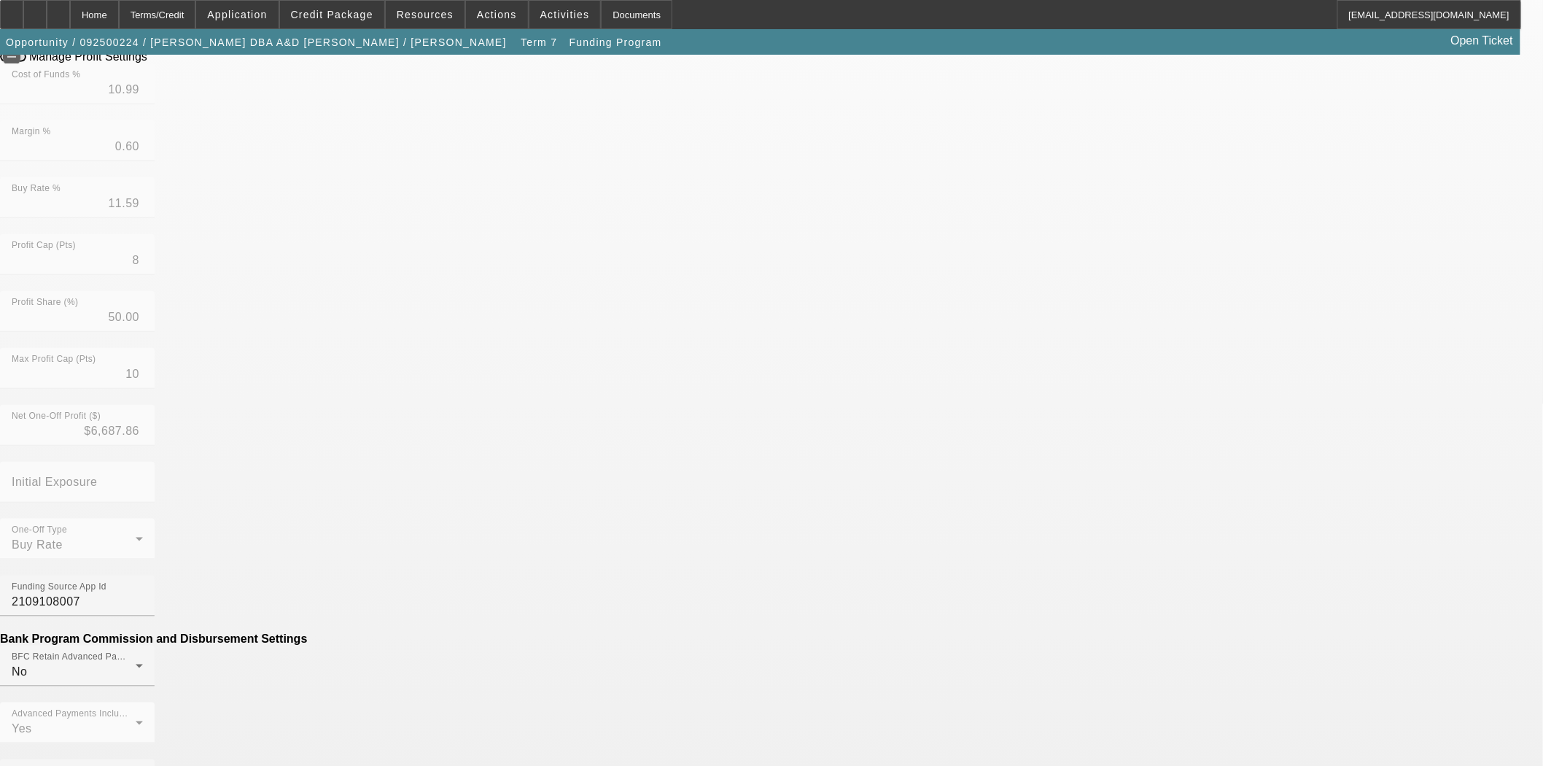
scroll to position [405, 0]
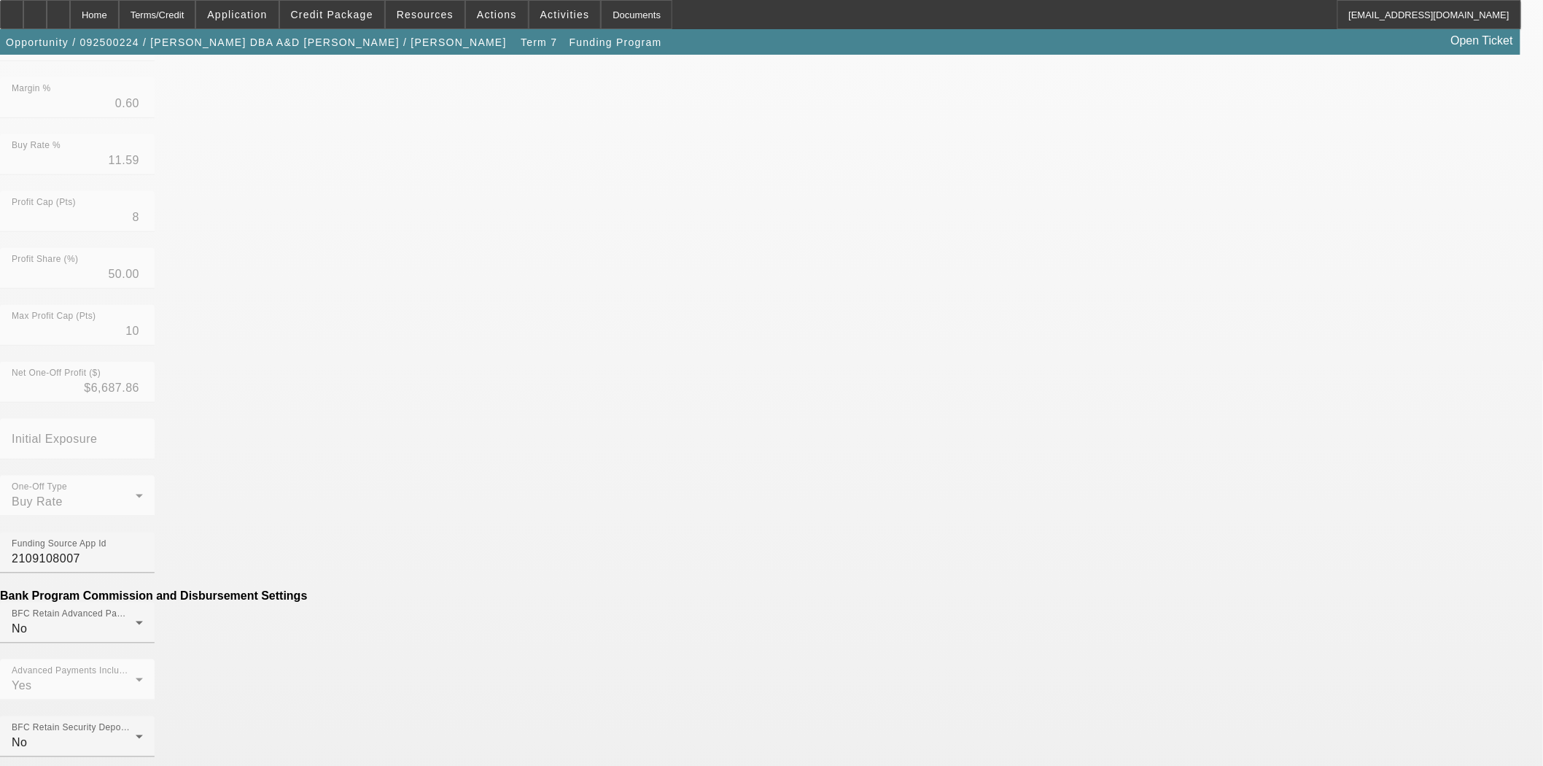
drag, startPoint x: 434, startPoint y: 573, endPoint x: 643, endPoint y: 601, distance: 211.3
type input "($200.00)"
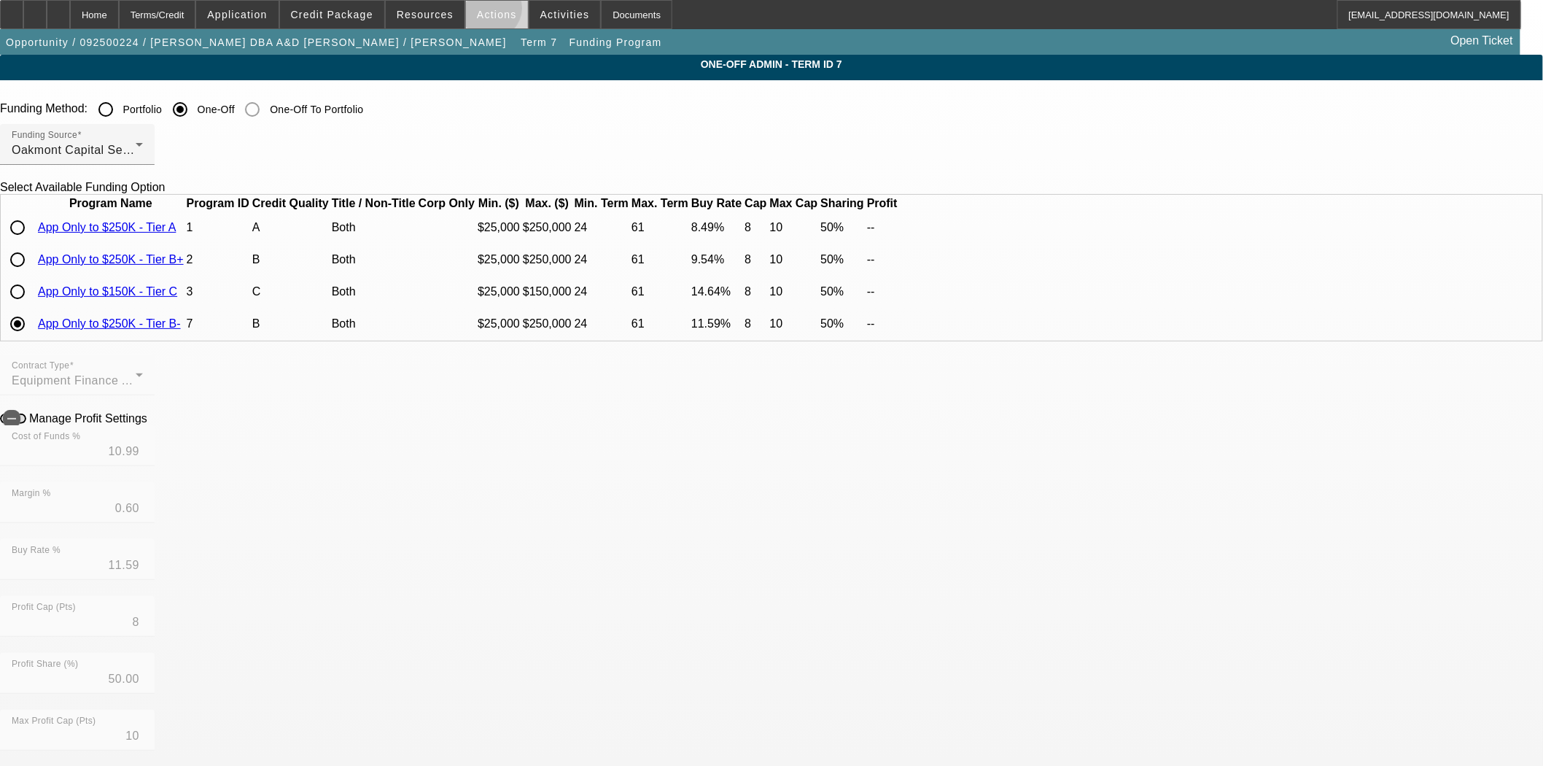
click at [486, 12] on span "Actions" at bounding box center [497, 15] width 40 height 12
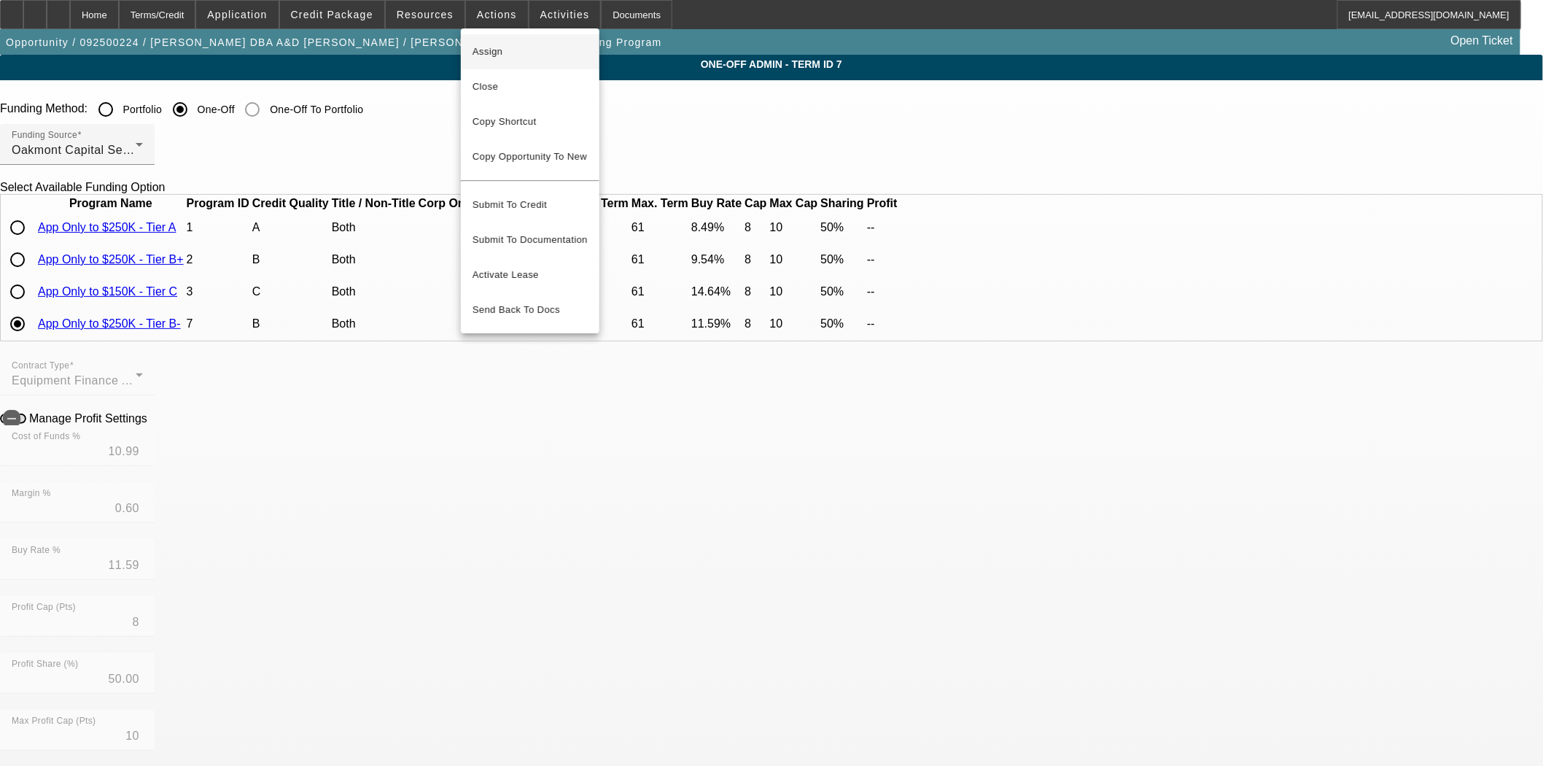
click at [506, 59] on span "Assign" at bounding box center [530, 52] width 115 height 18
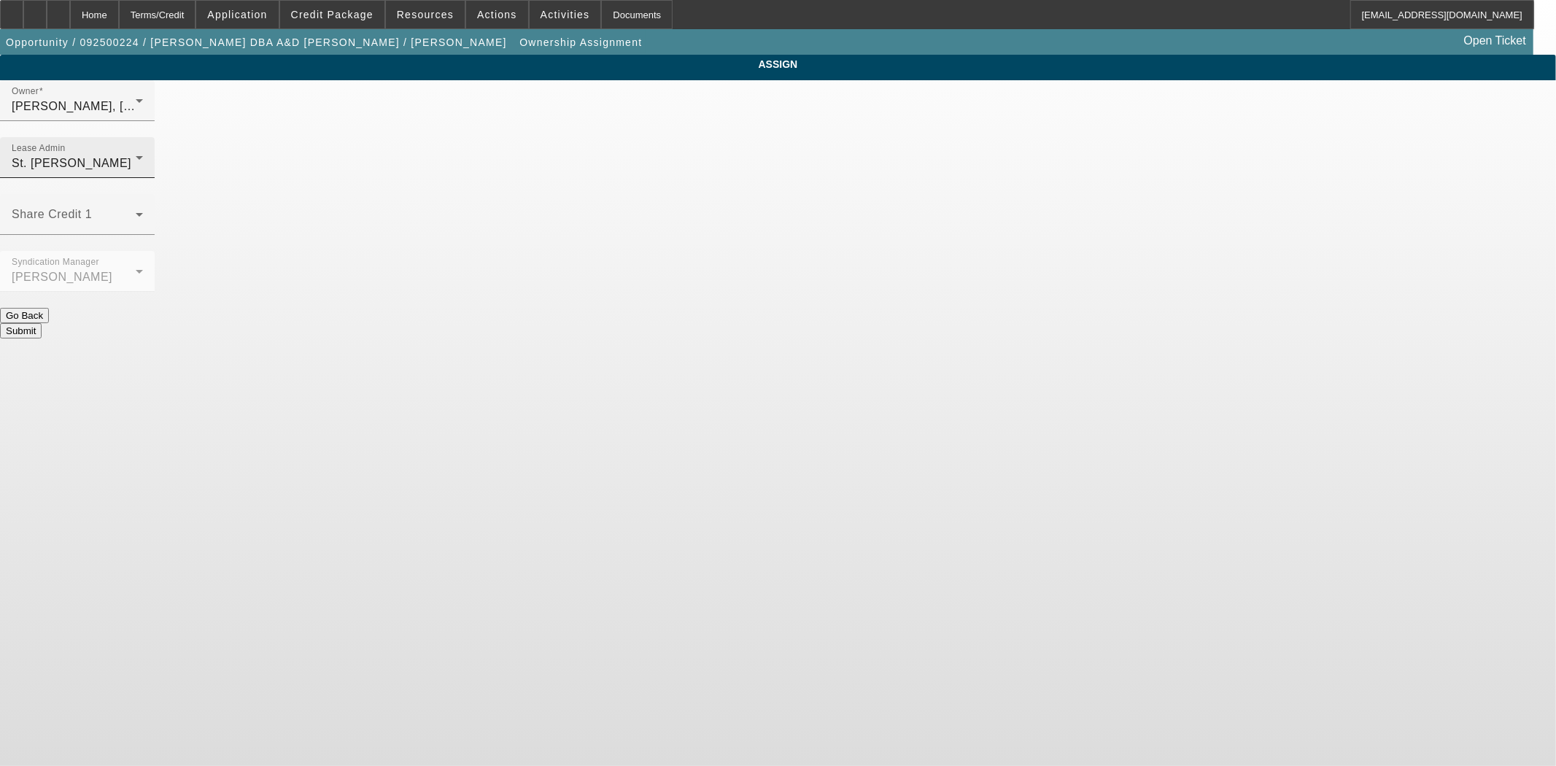
click at [136, 155] on div "St. Laurent, Kim" at bounding box center [74, 164] width 124 height 18
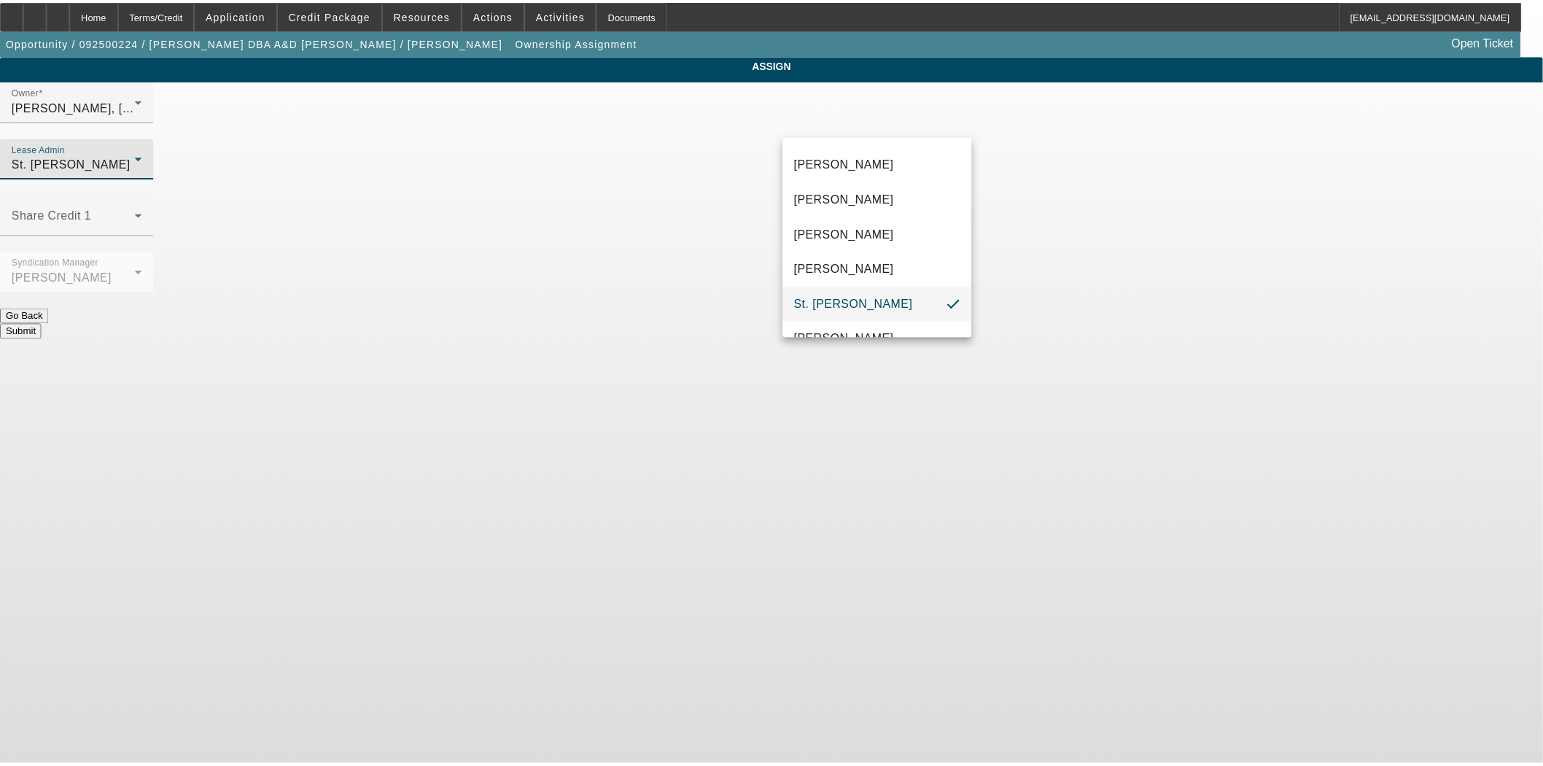
scroll to position [55, 0]
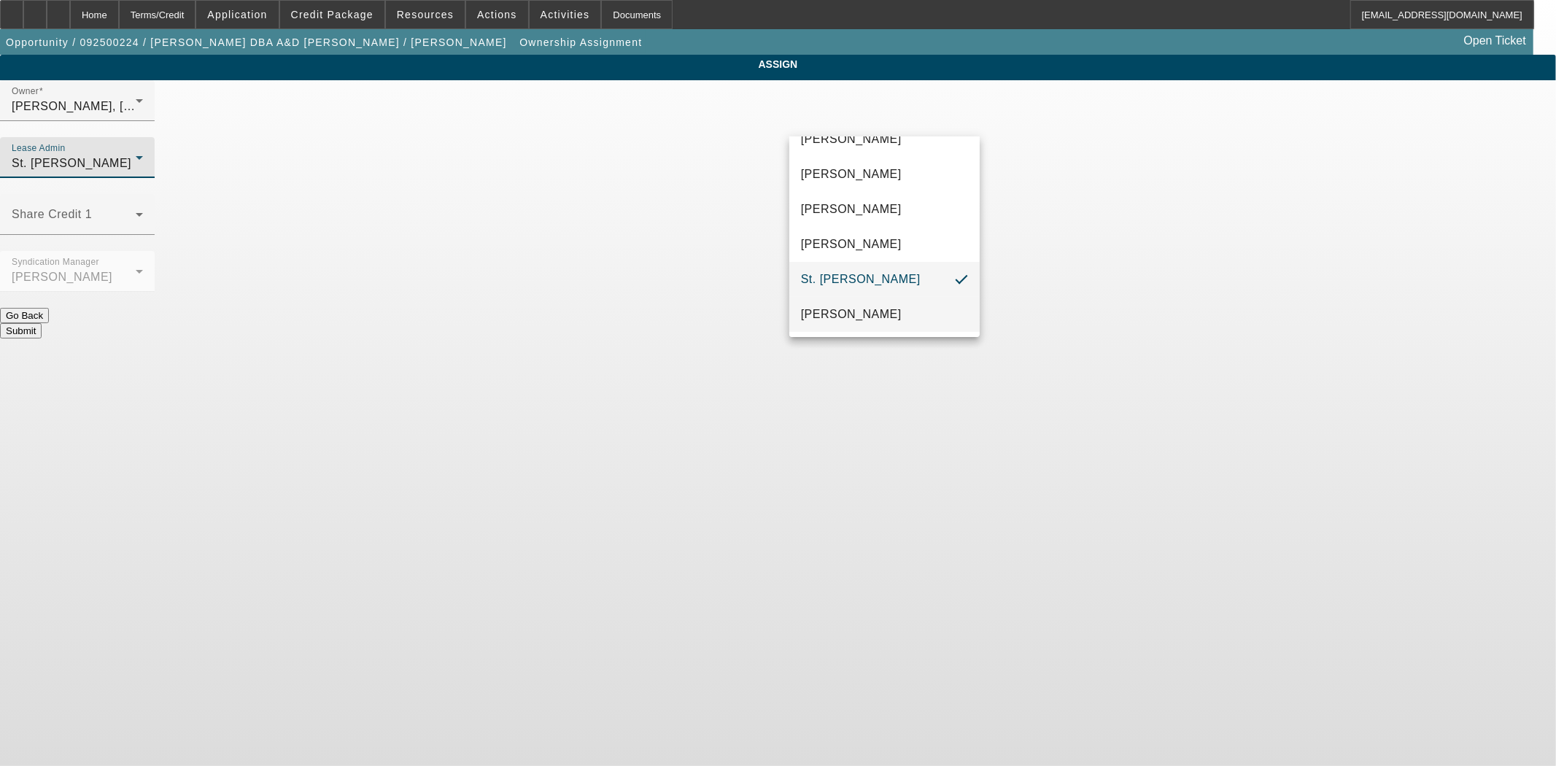
click at [829, 307] on span "Wreschinsky, Sarah" at bounding box center [851, 315] width 101 height 18
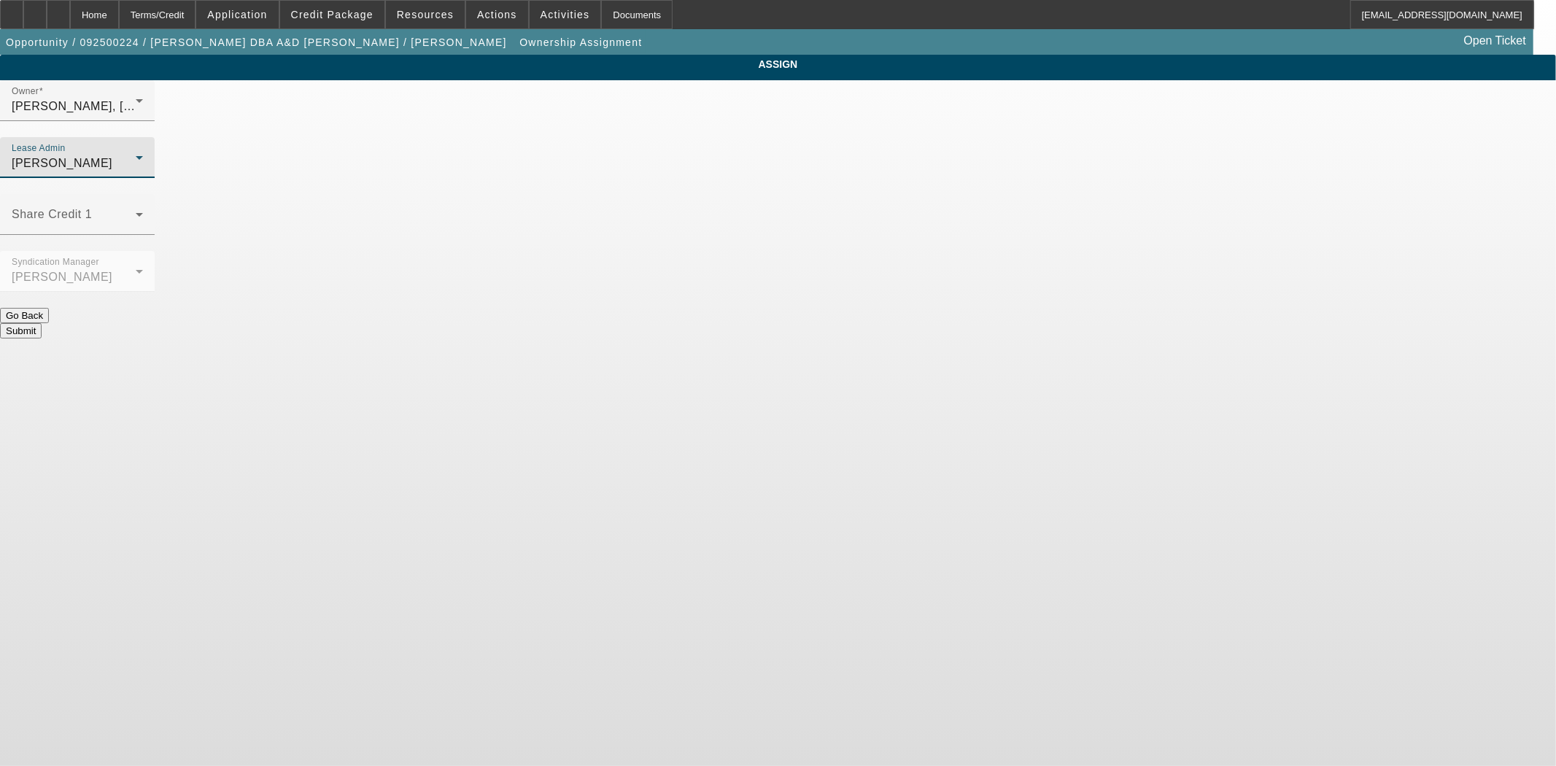
click at [42, 323] on button "Submit" at bounding box center [21, 330] width 42 height 15
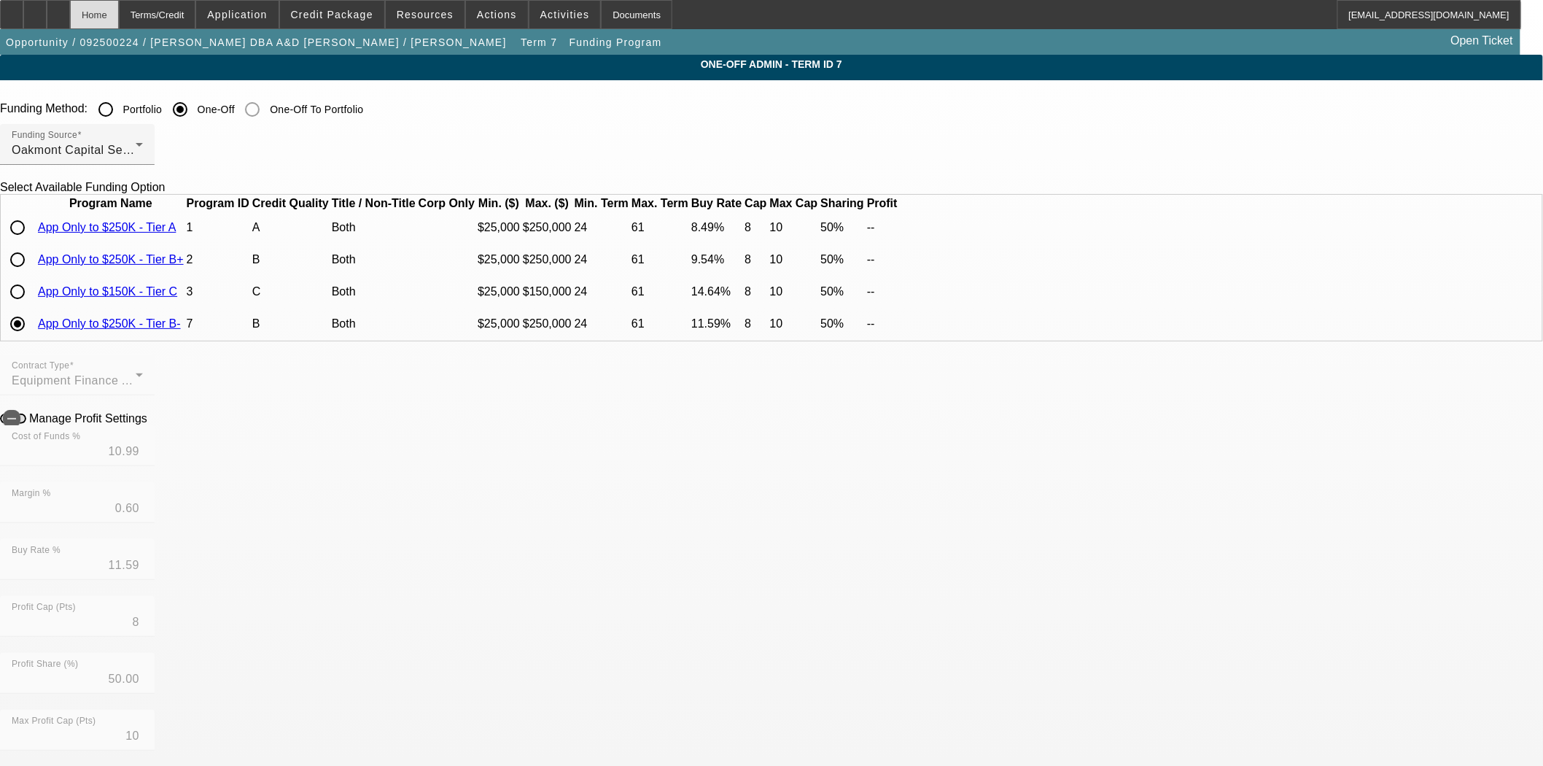
click at [119, 16] on div "Home" at bounding box center [94, 14] width 49 height 29
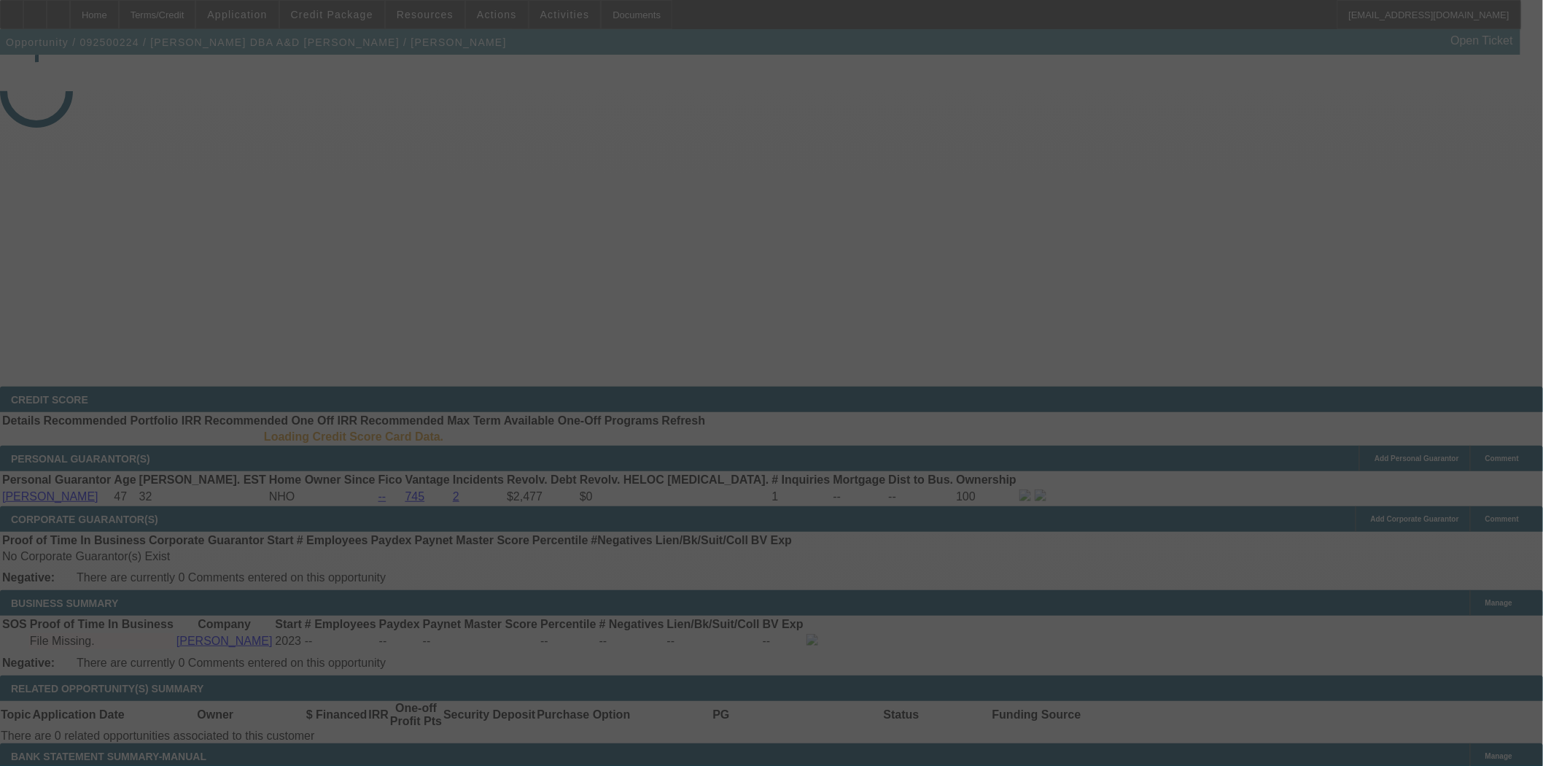
select select "3"
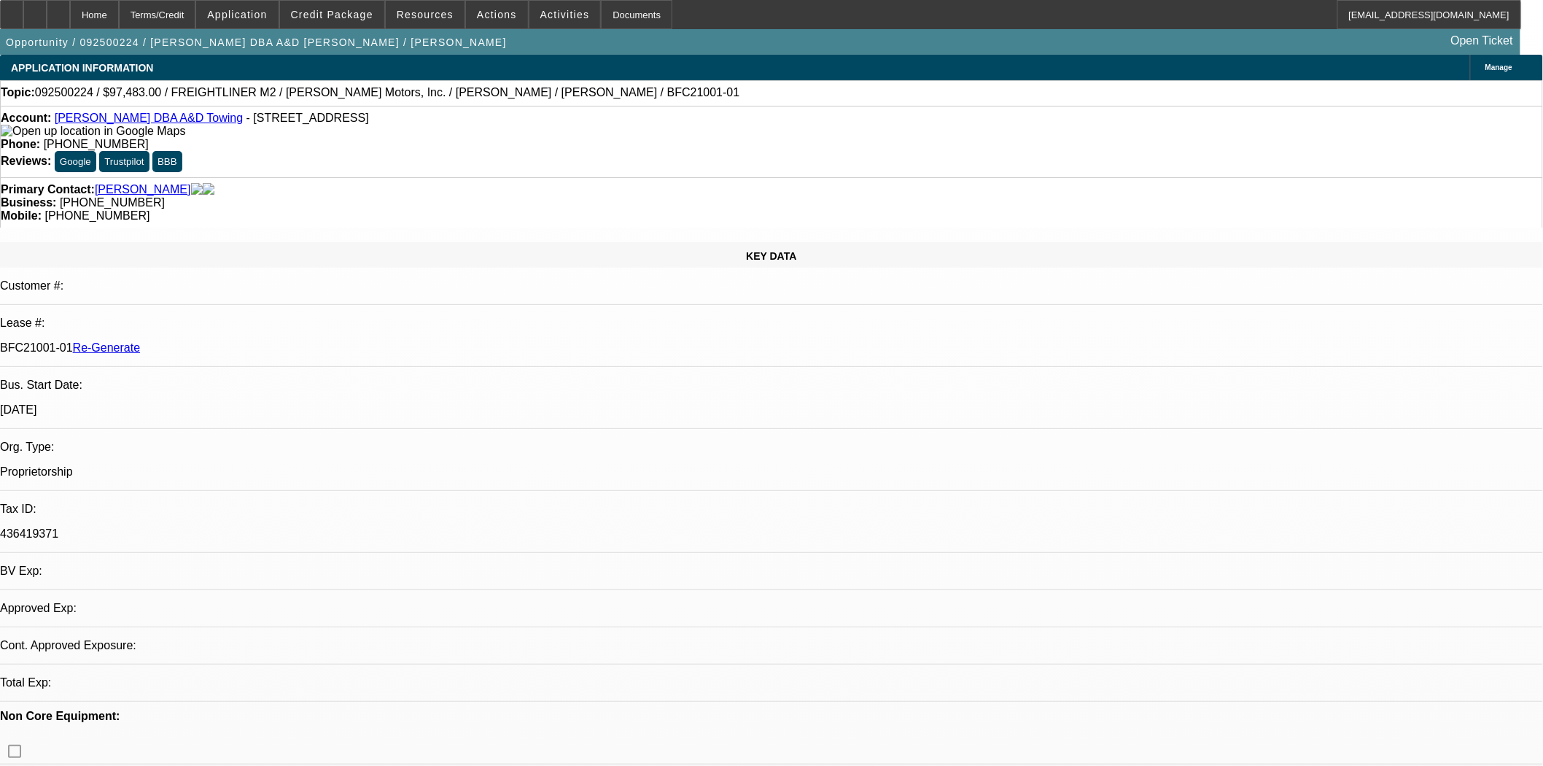
select select "0"
select select "6"
click at [602, 23] on div "Documents" at bounding box center [636, 14] width 71 height 29
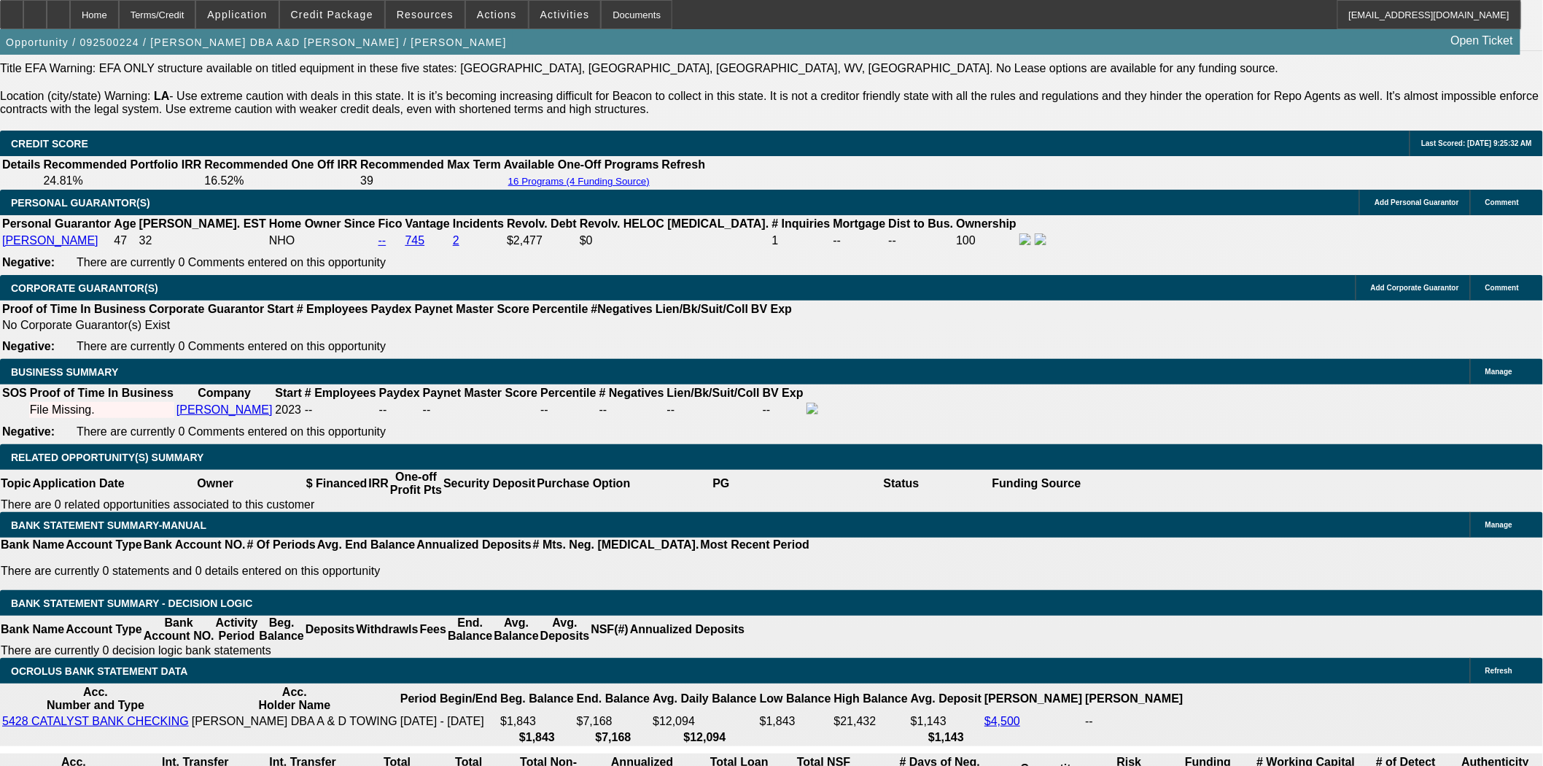
scroll to position [2431, 0]
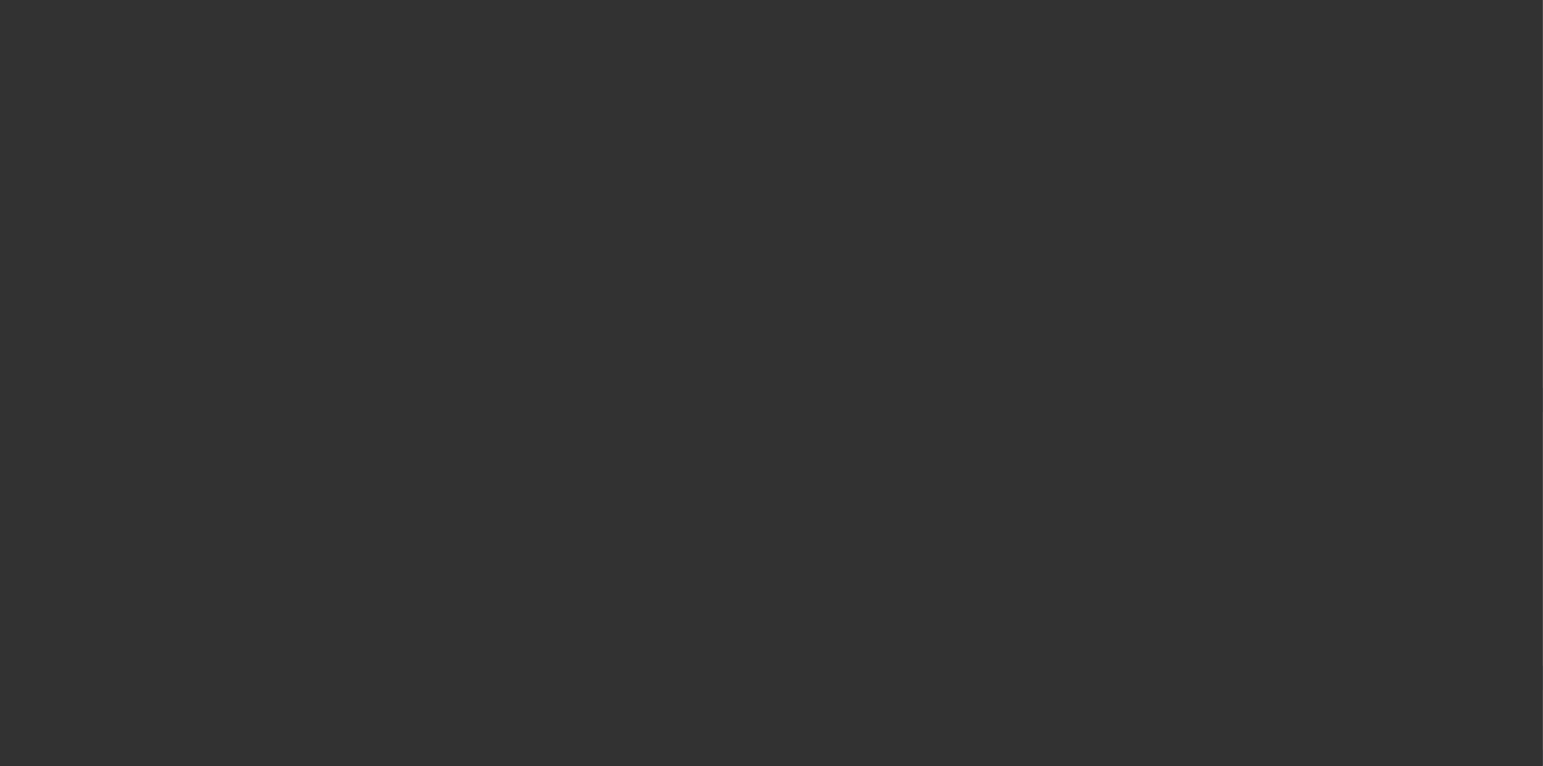
select select "4"
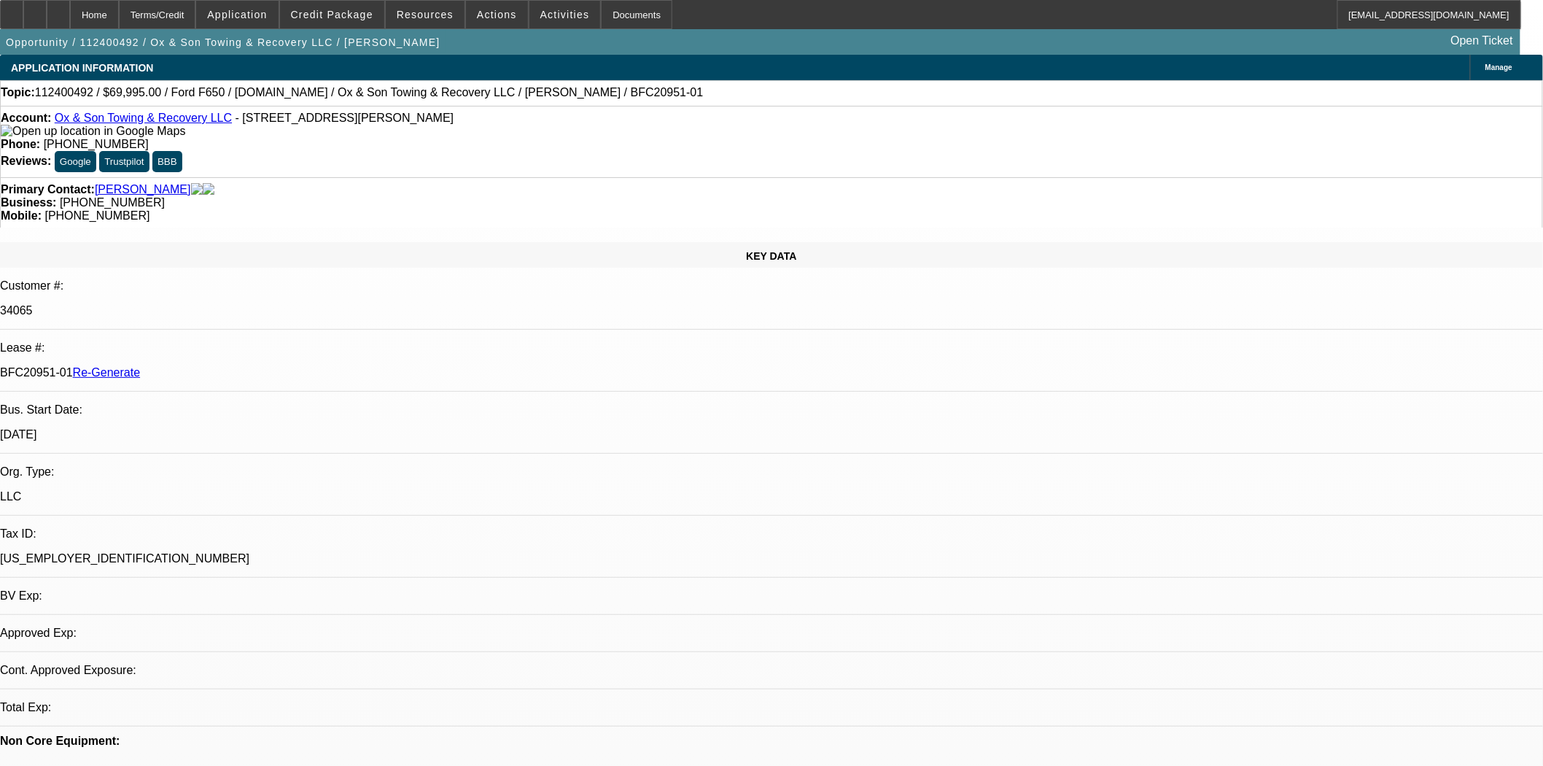
select select "0"
select select "3"
select select "0"
select select "6"
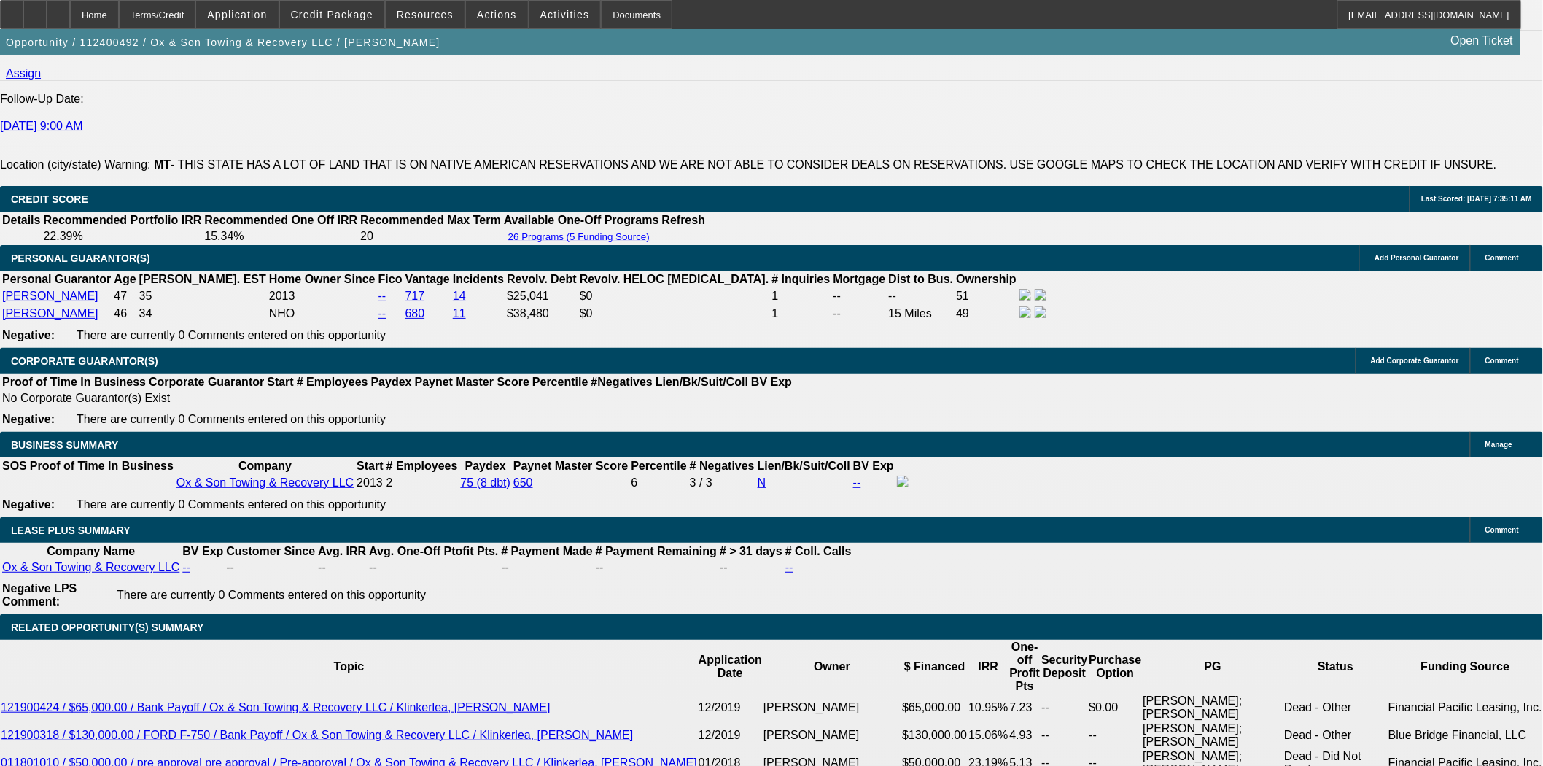
scroll to position [2026, 0]
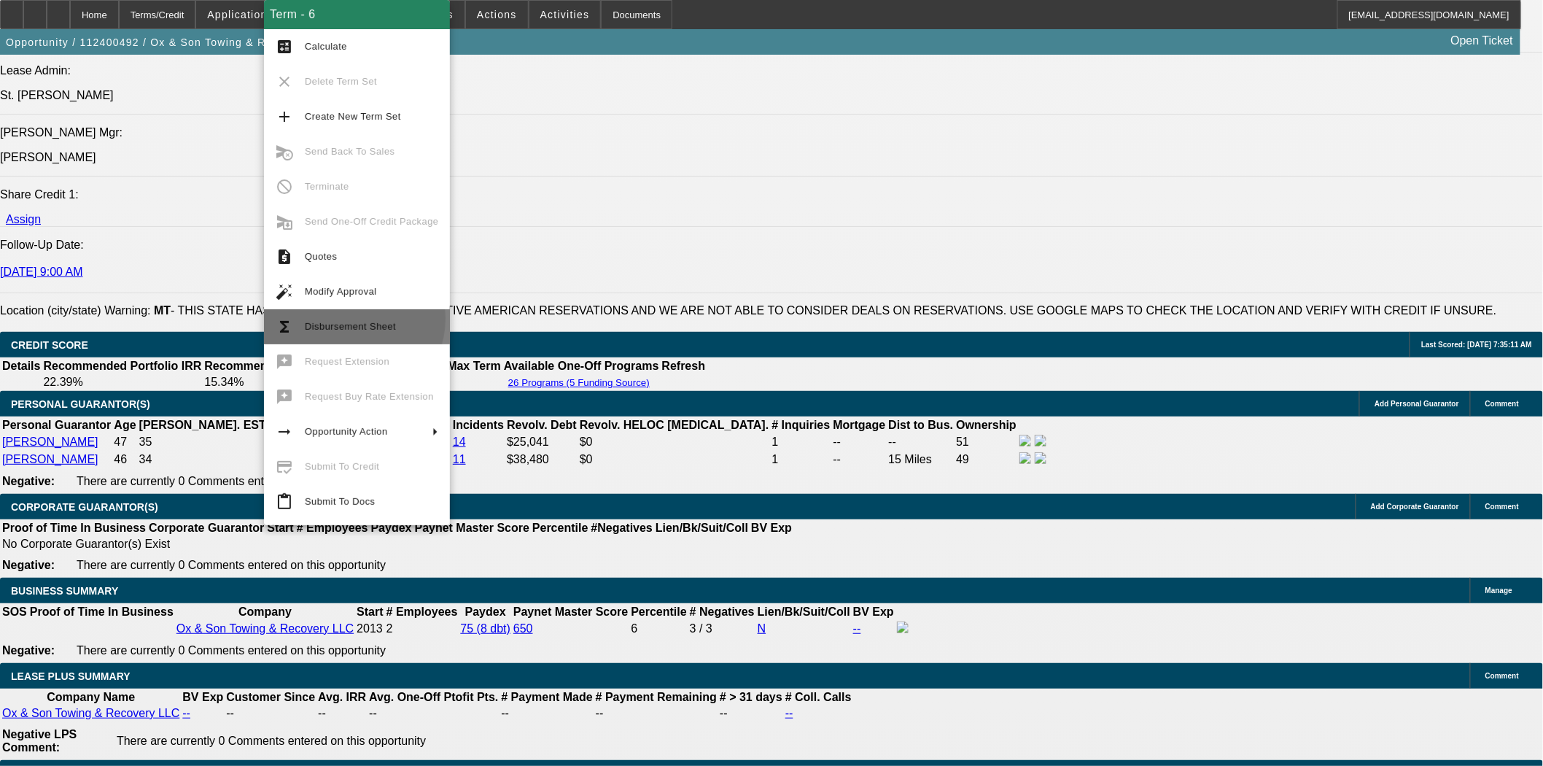
click at [347, 319] on span "Disbursement Sheet" at bounding box center [371, 327] width 133 height 18
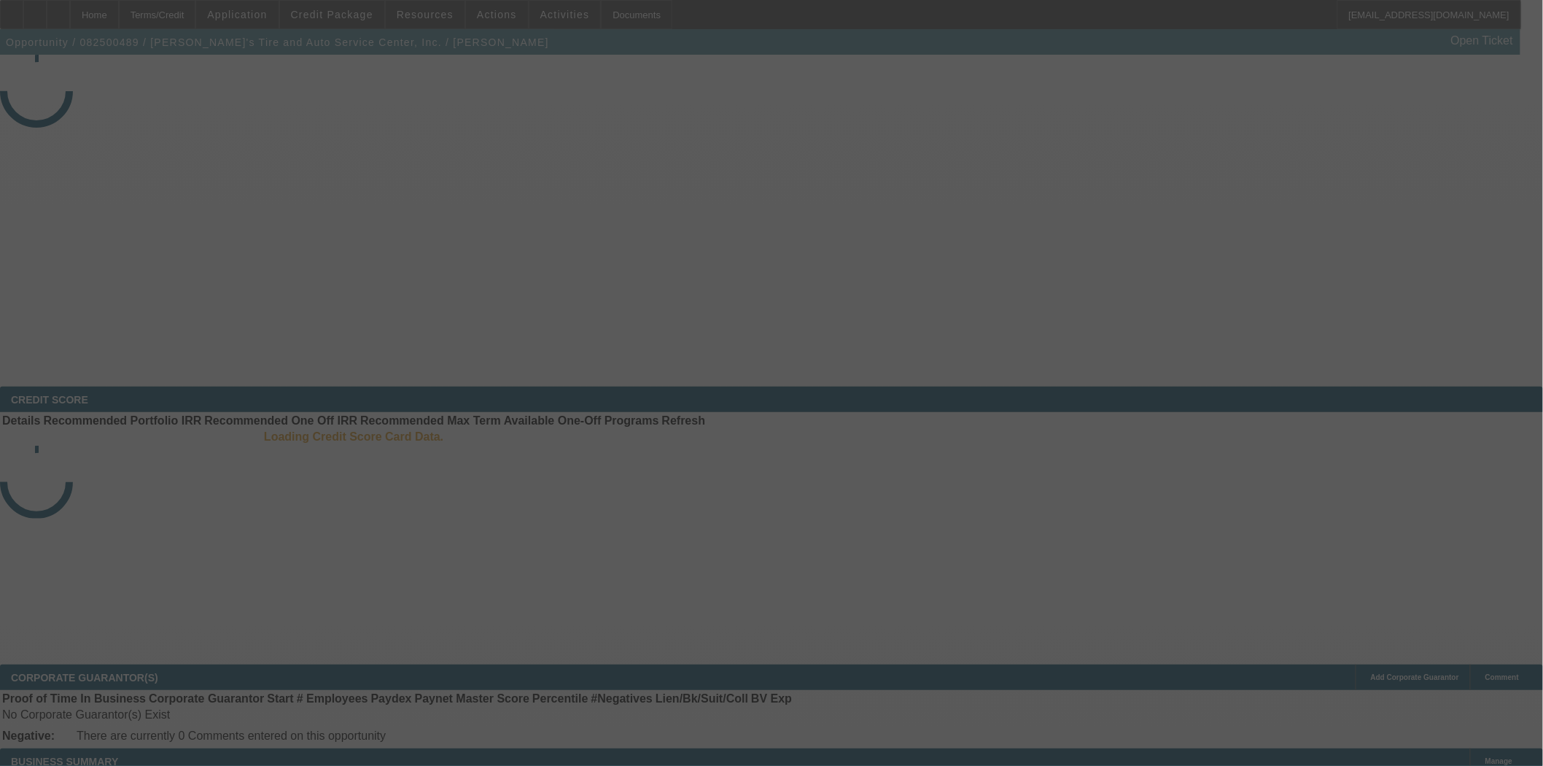
select select "4"
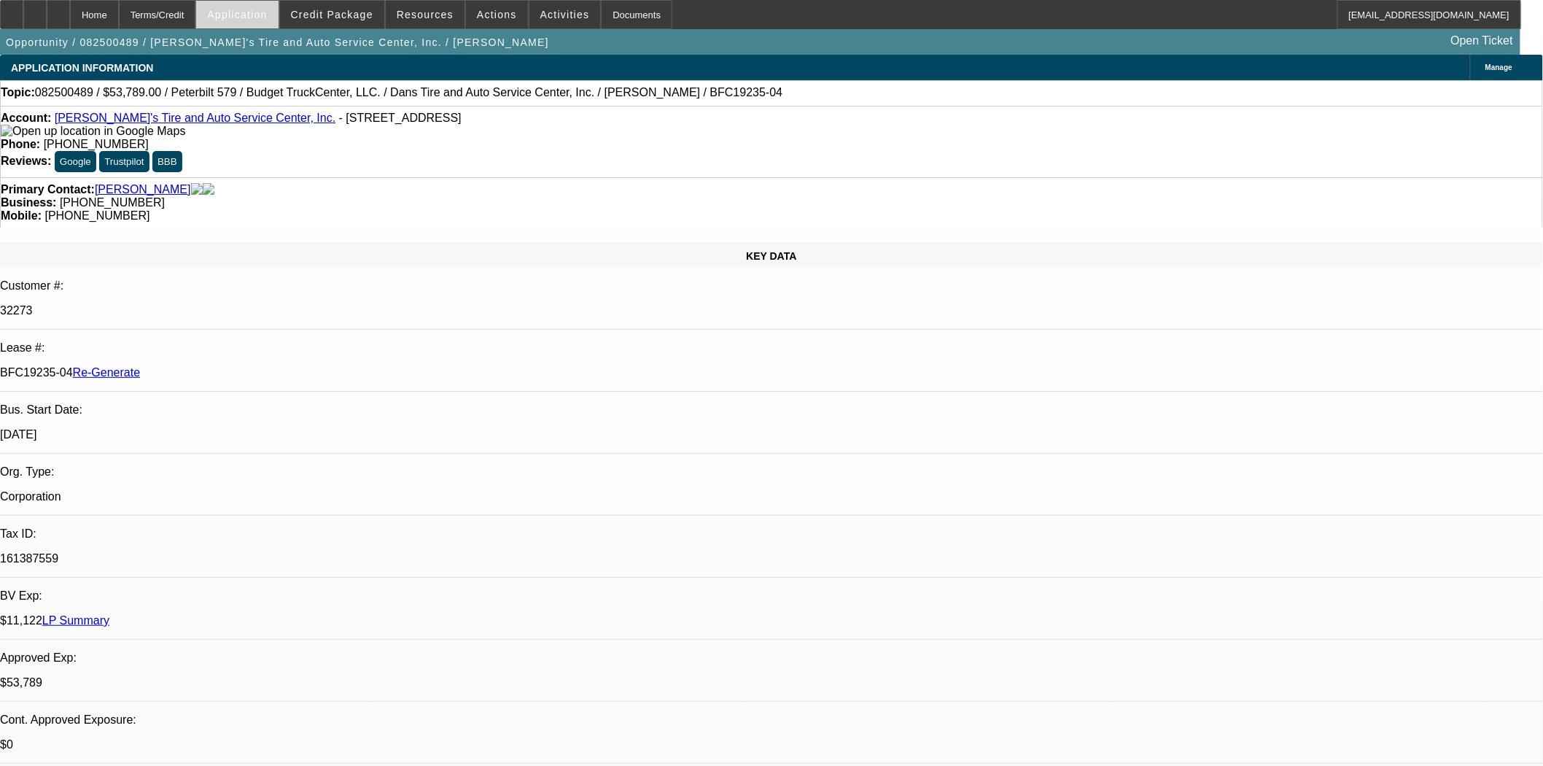
select select "0"
select select "0.1"
select select "5"
select select "3"
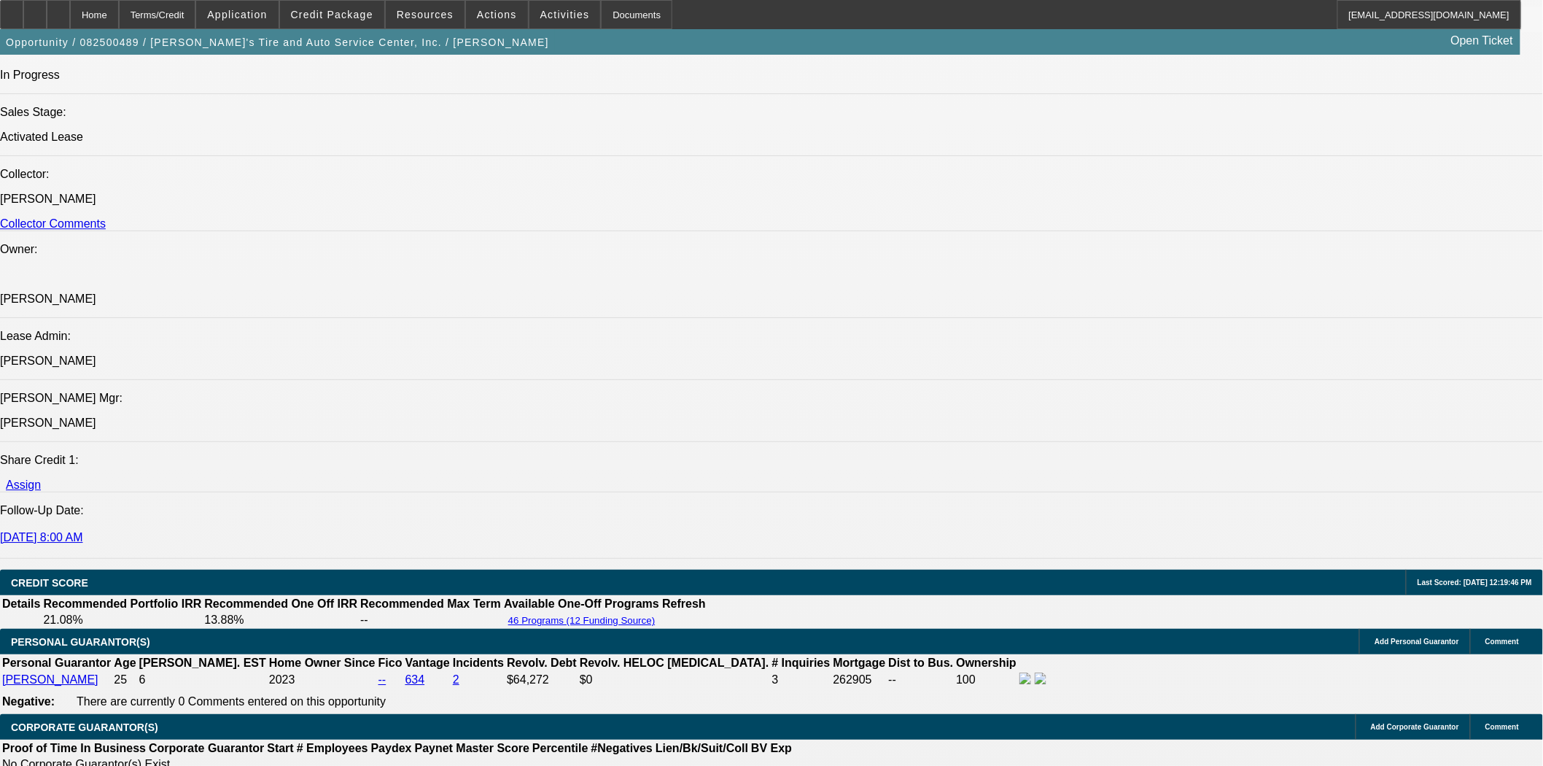
scroll to position [1945, 0]
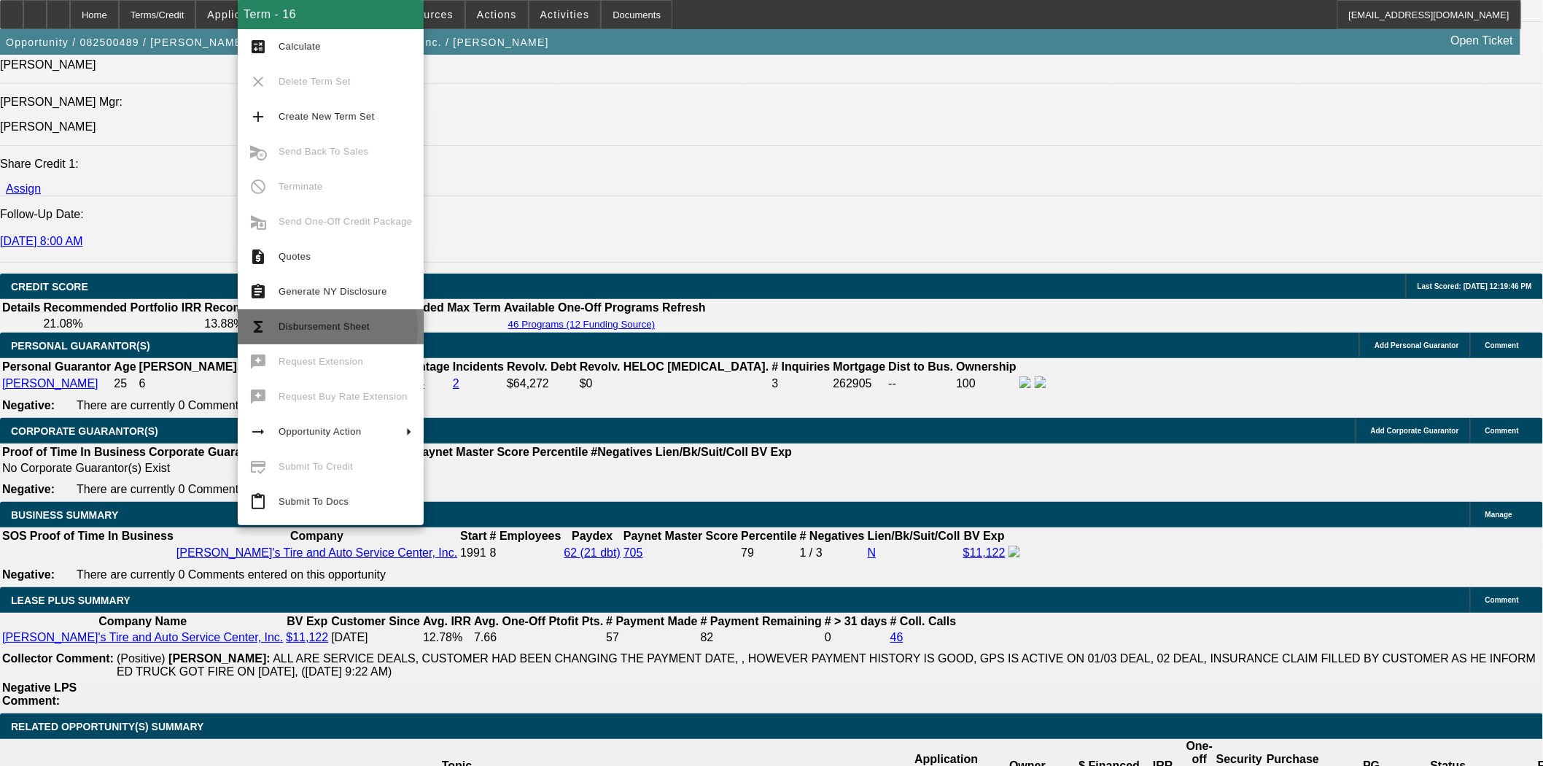
click at [312, 328] on span "Disbursement Sheet" at bounding box center [324, 326] width 91 height 11
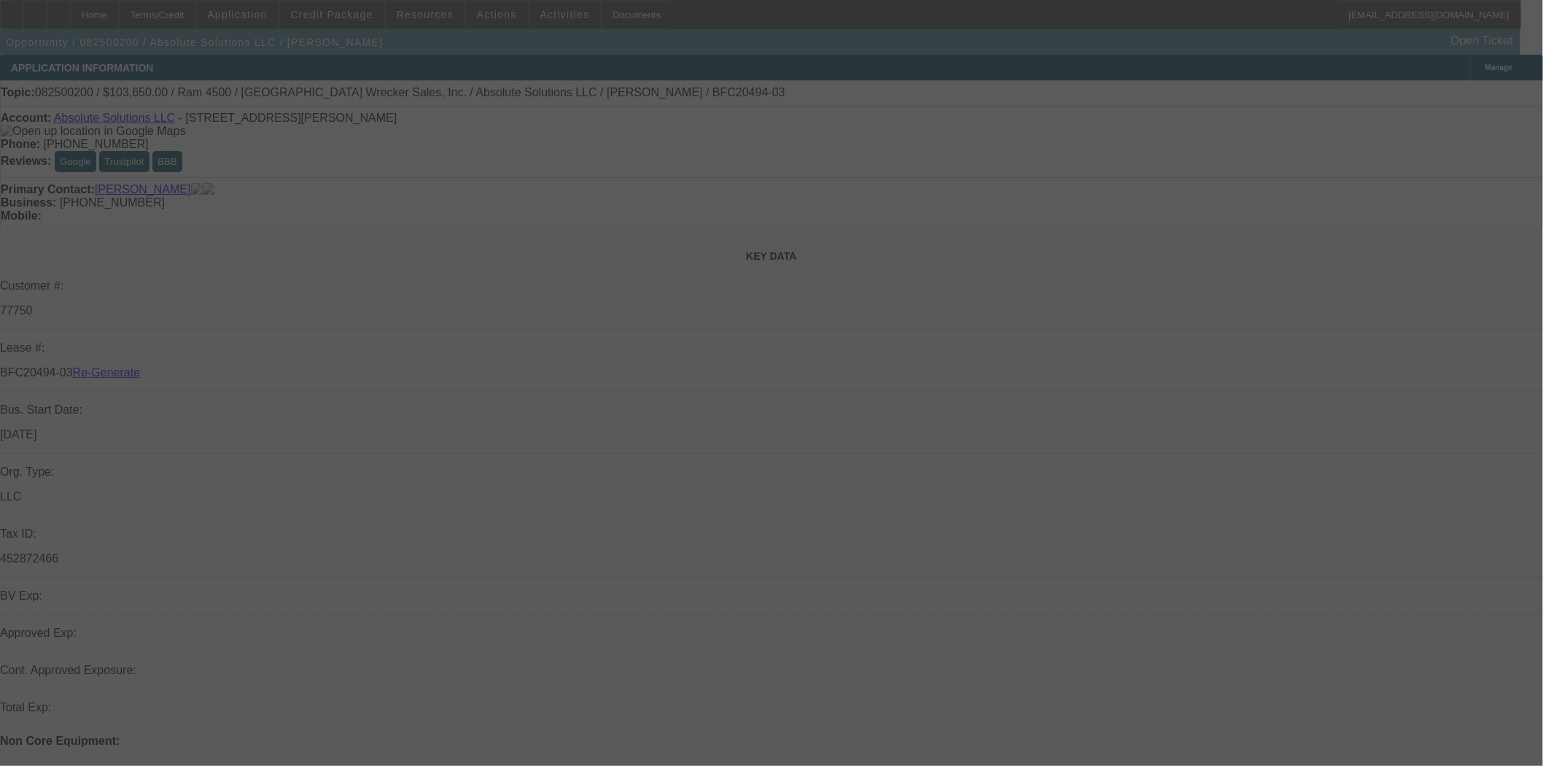
select select "4"
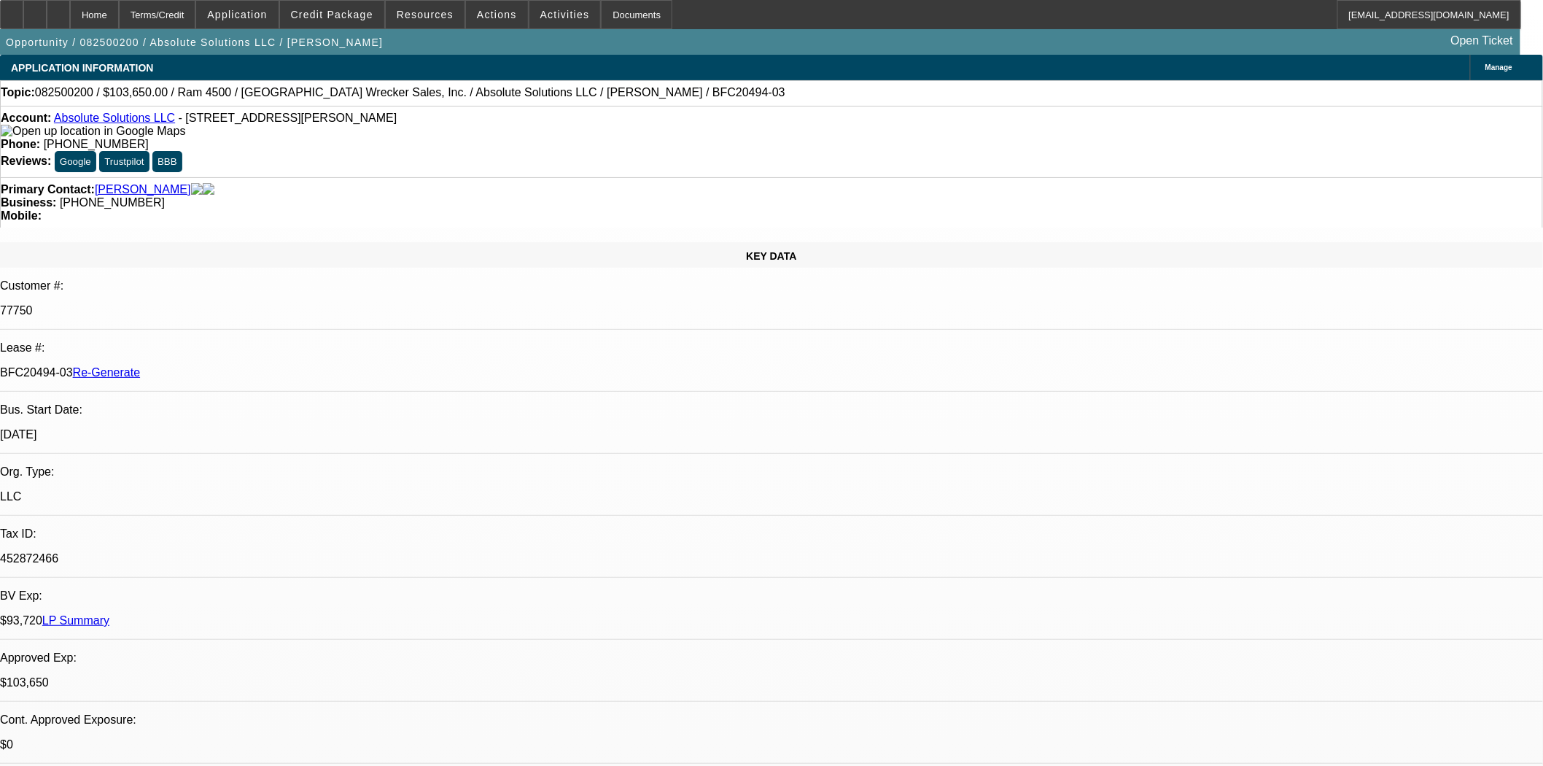
select select "0"
select select "5"
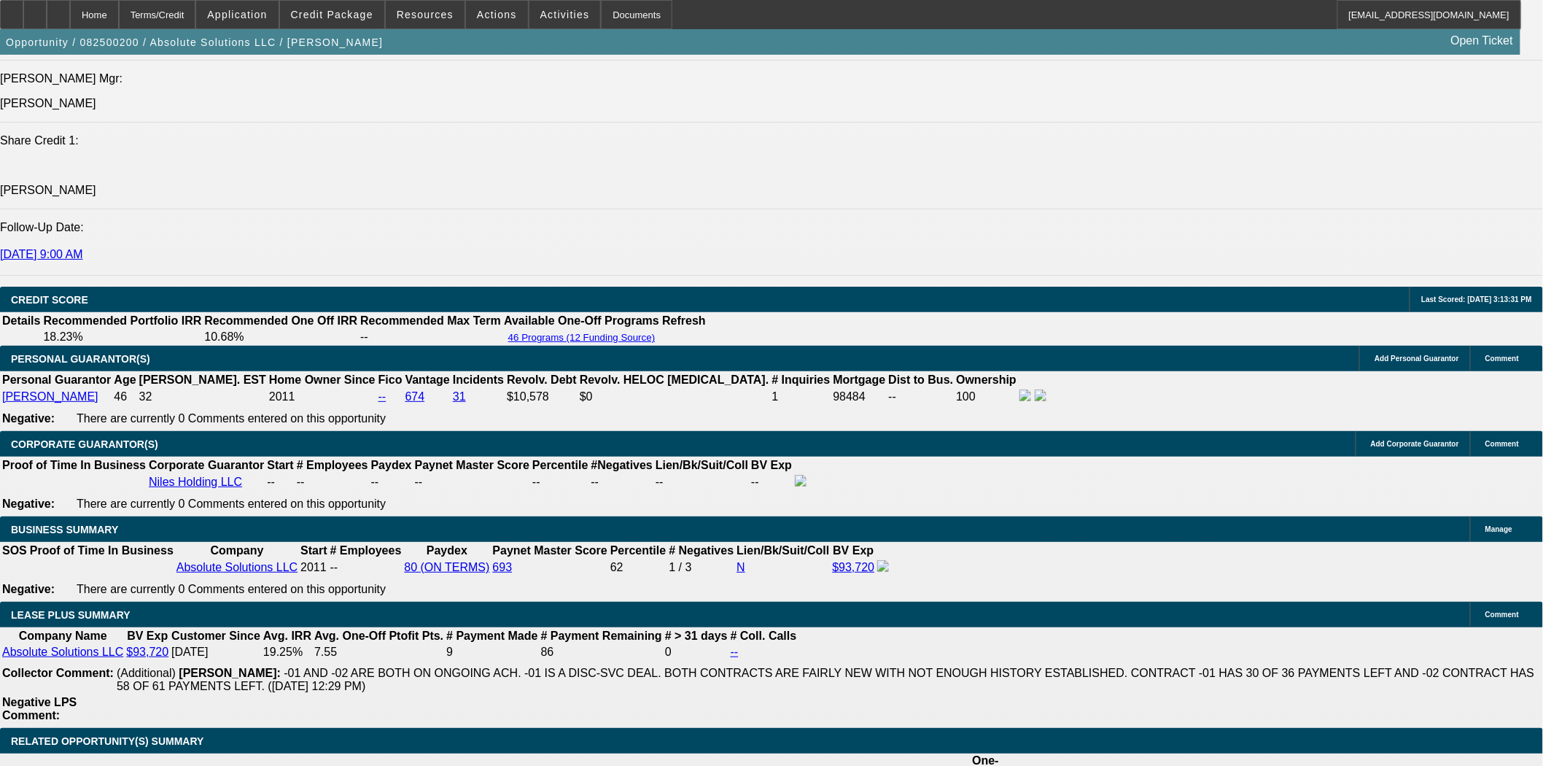
scroll to position [2188, 0]
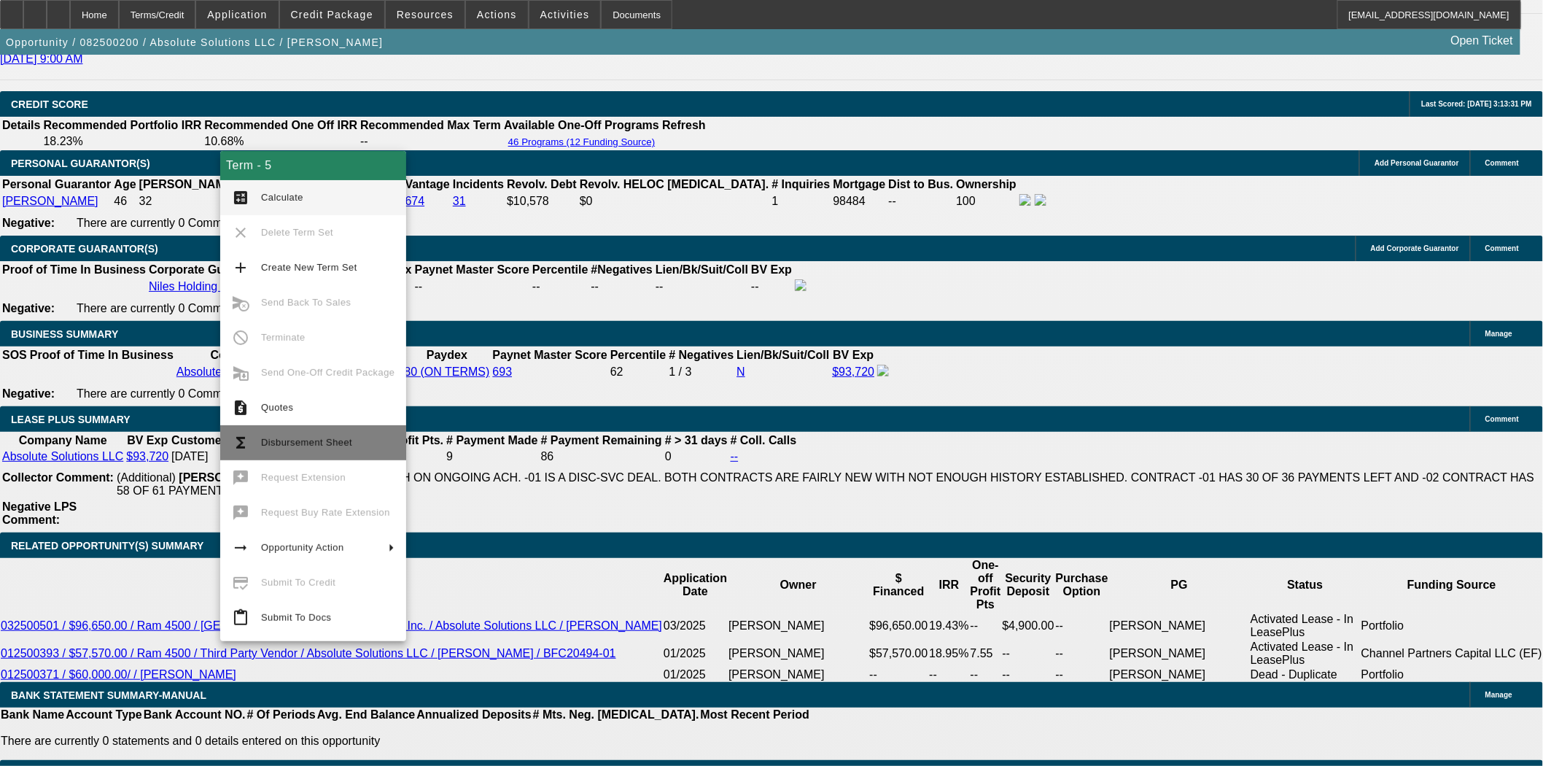
click at [346, 431] on button "functions Disbursement Sheet" at bounding box center [313, 442] width 186 height 35
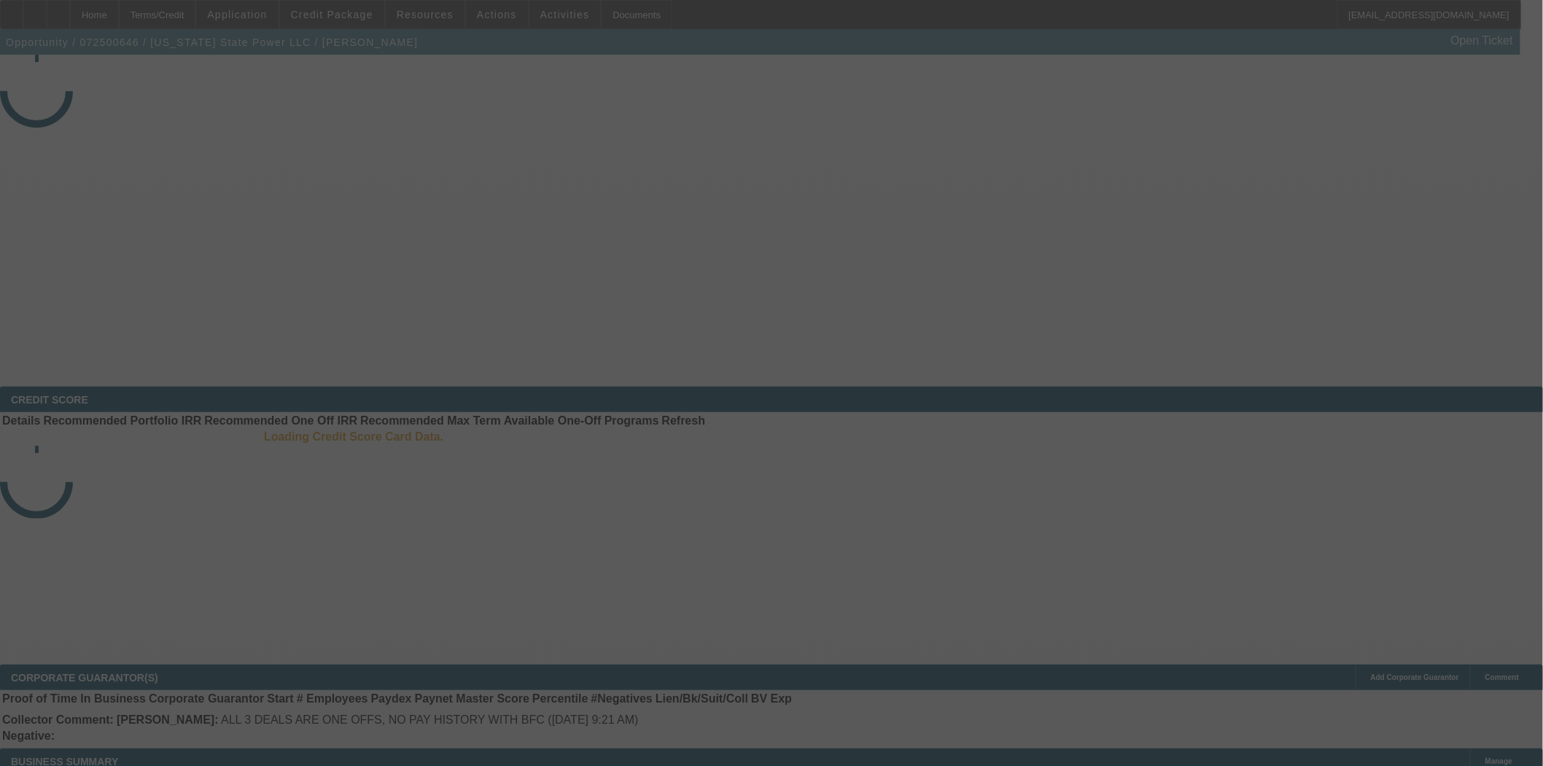
select select "4"
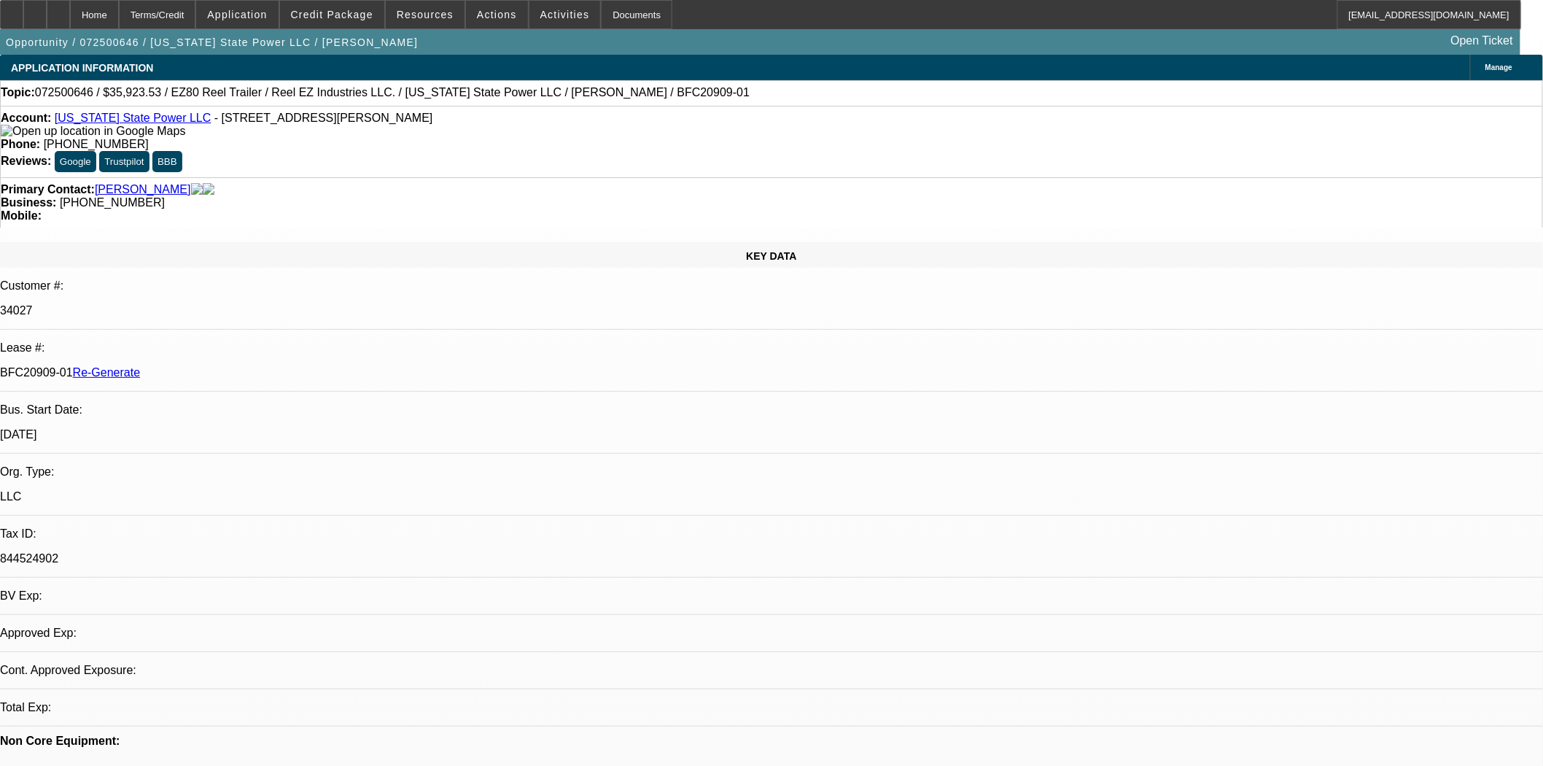
select select "0"
select select "0.1"
select select "4"
click at [316, 16] on span "Credit Package" at bounding box center [332, 15] width 82 height 12
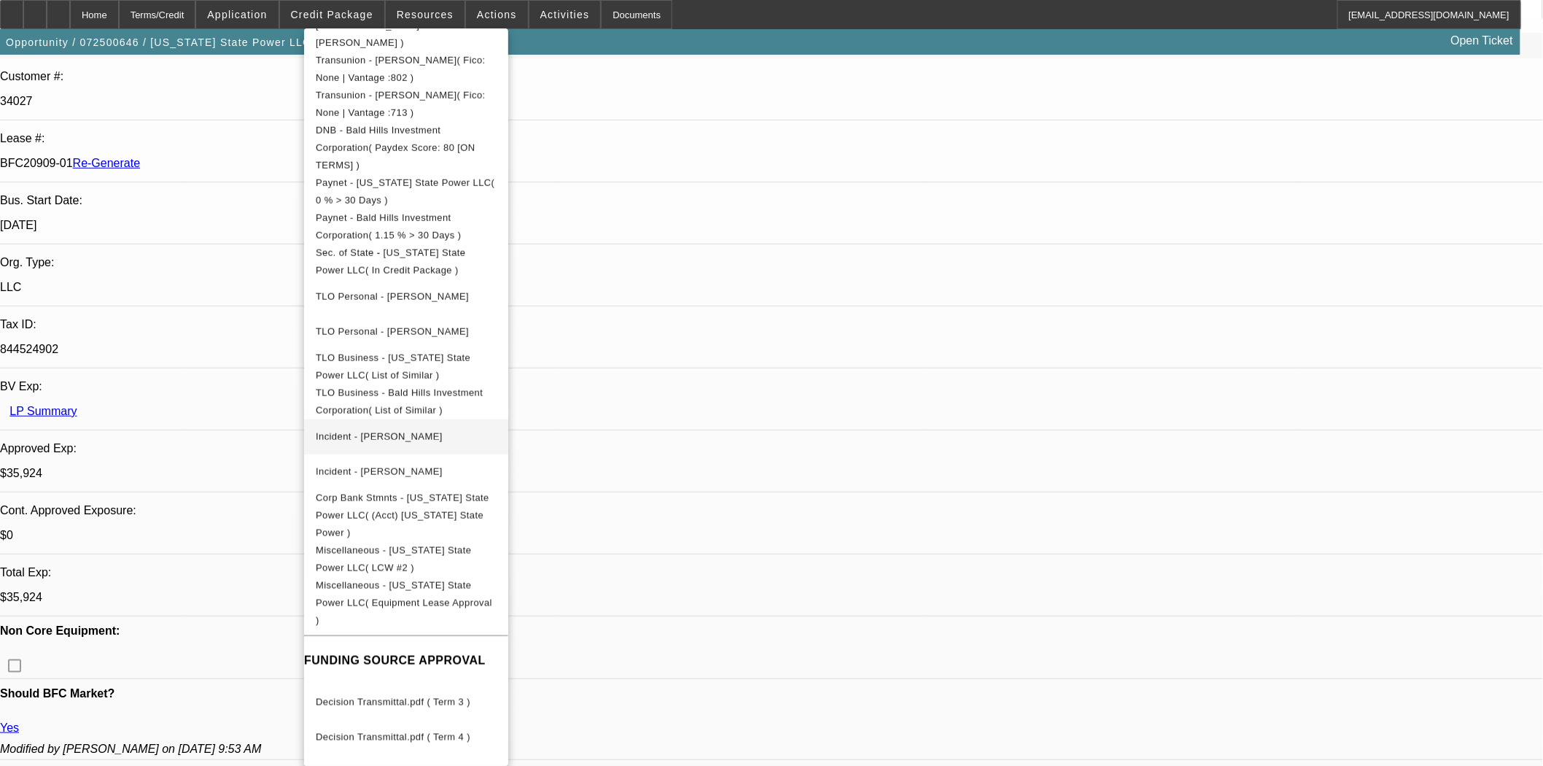
scroll to position [405, 0]
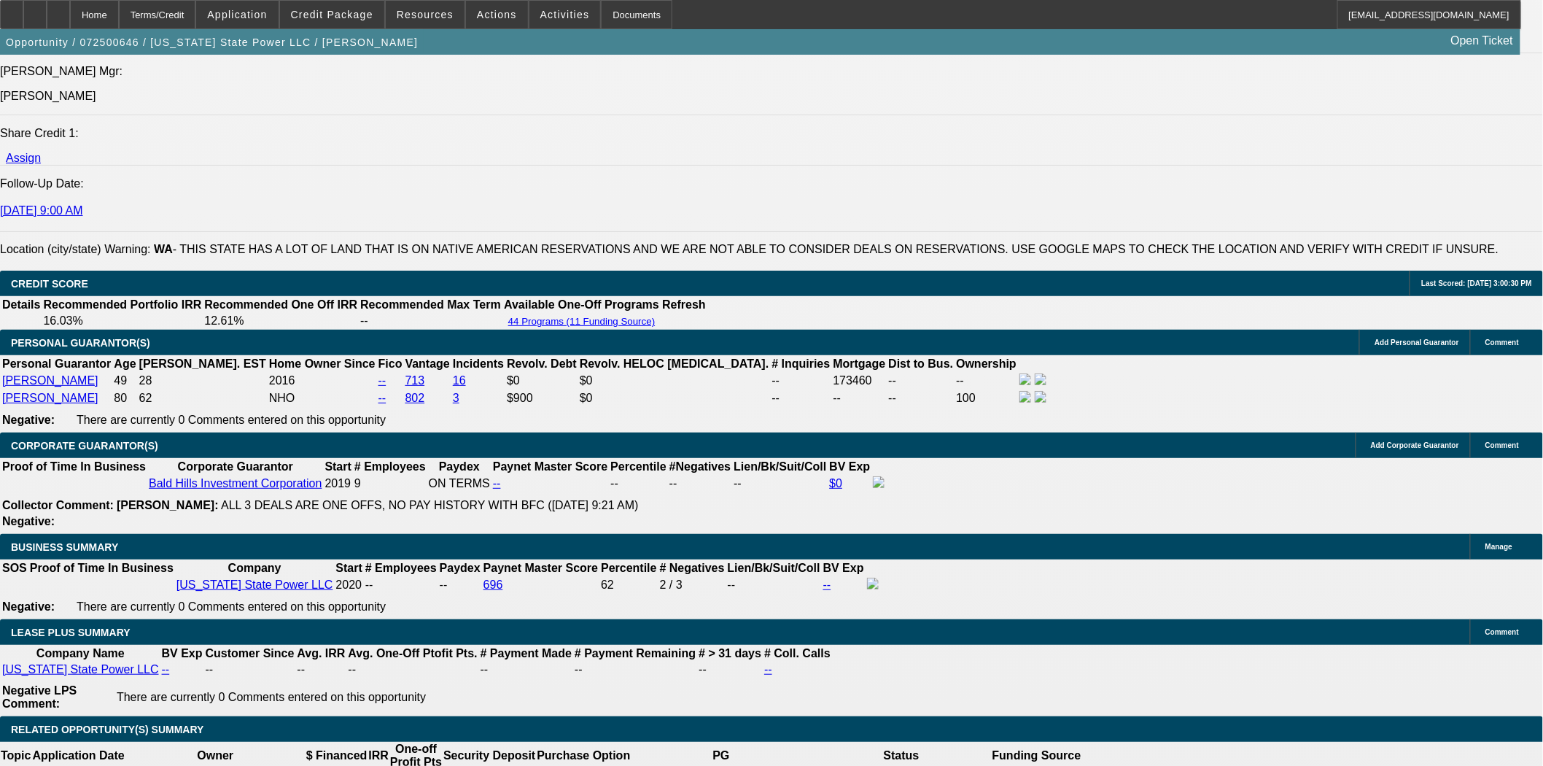
scroll to position [2350, 0]
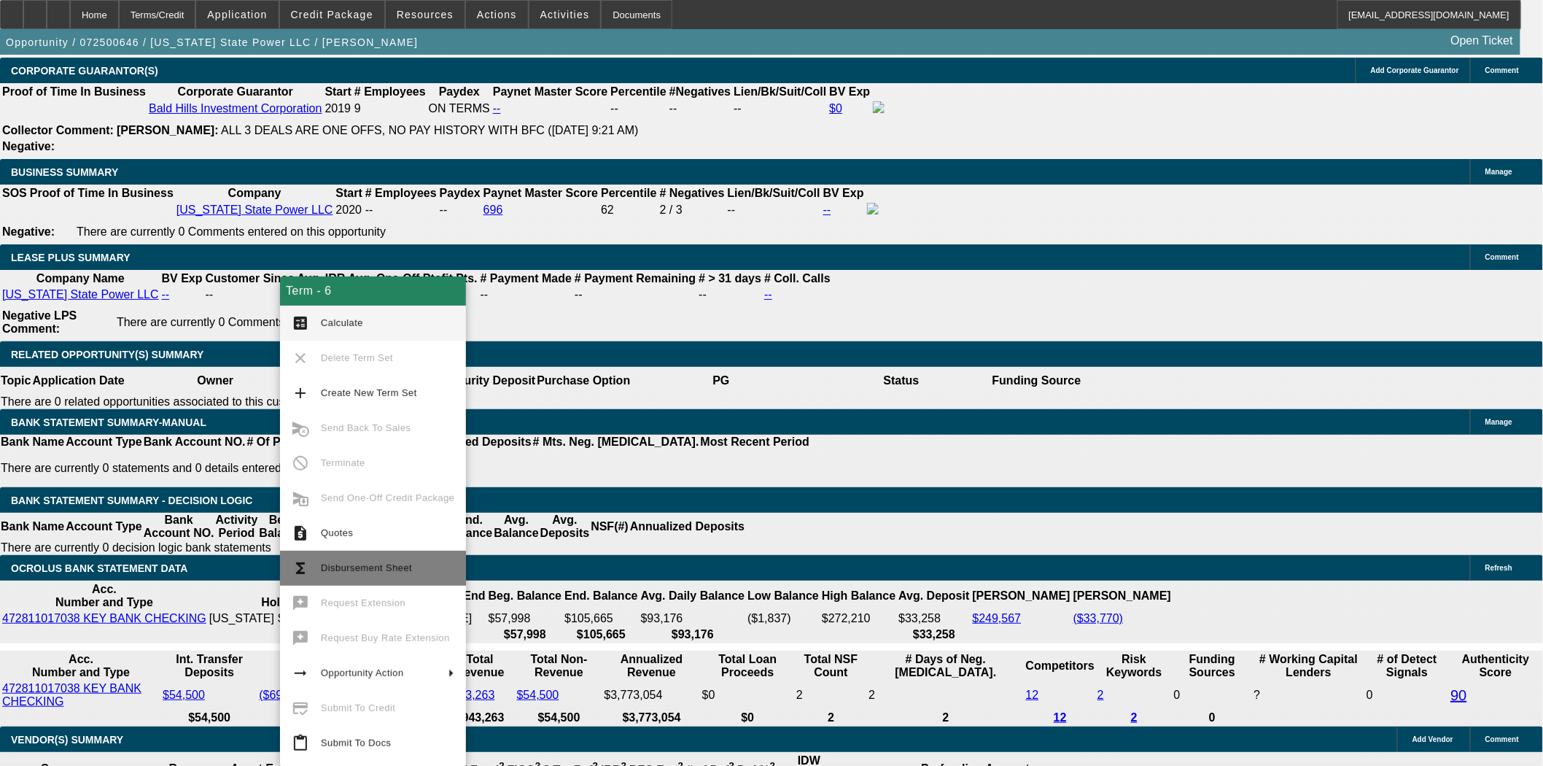
click at [398, 574] on span "Disbursement Sheet" at bounding box center [387, 568] width 133 height 18
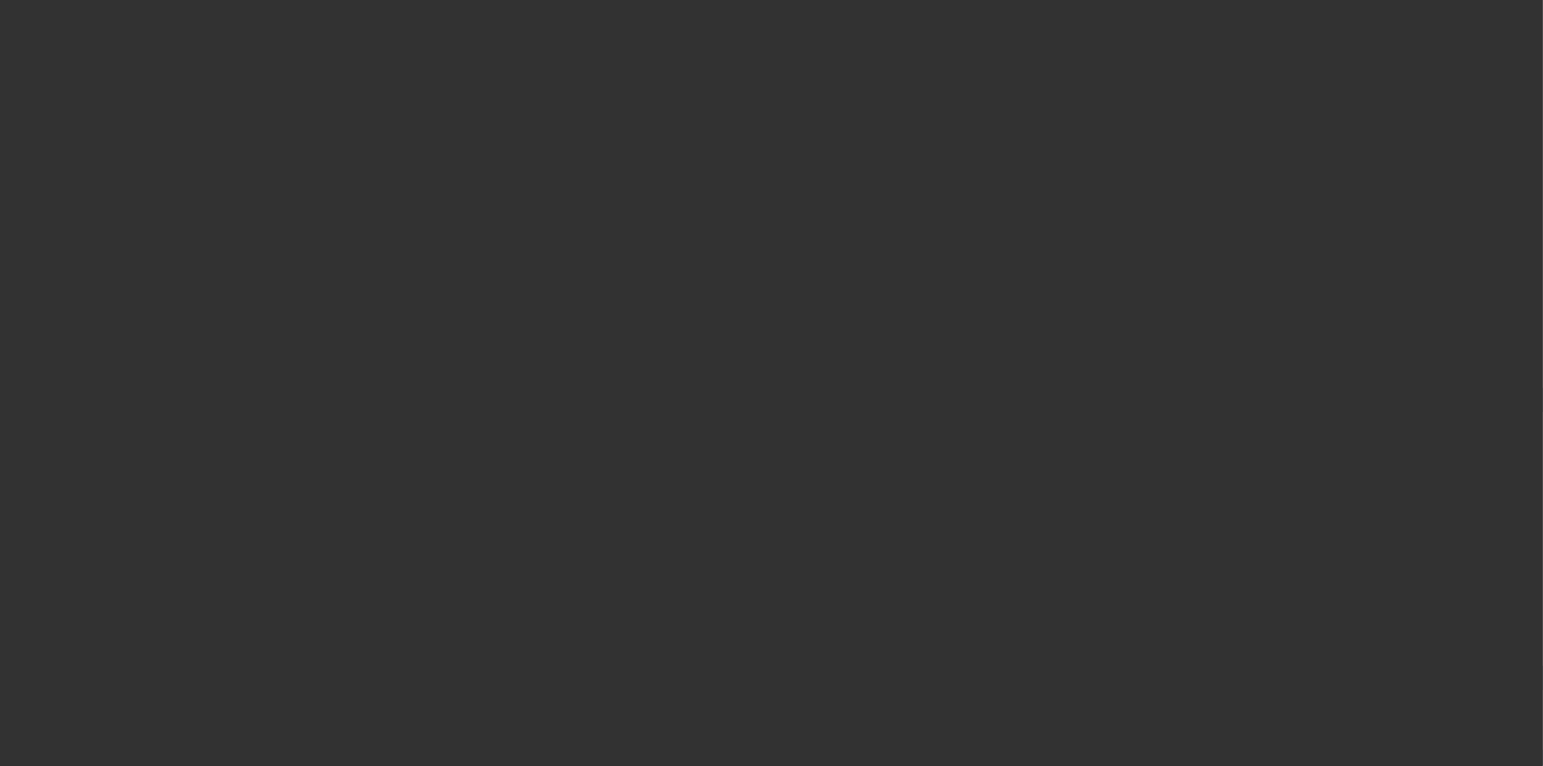
select select "4"
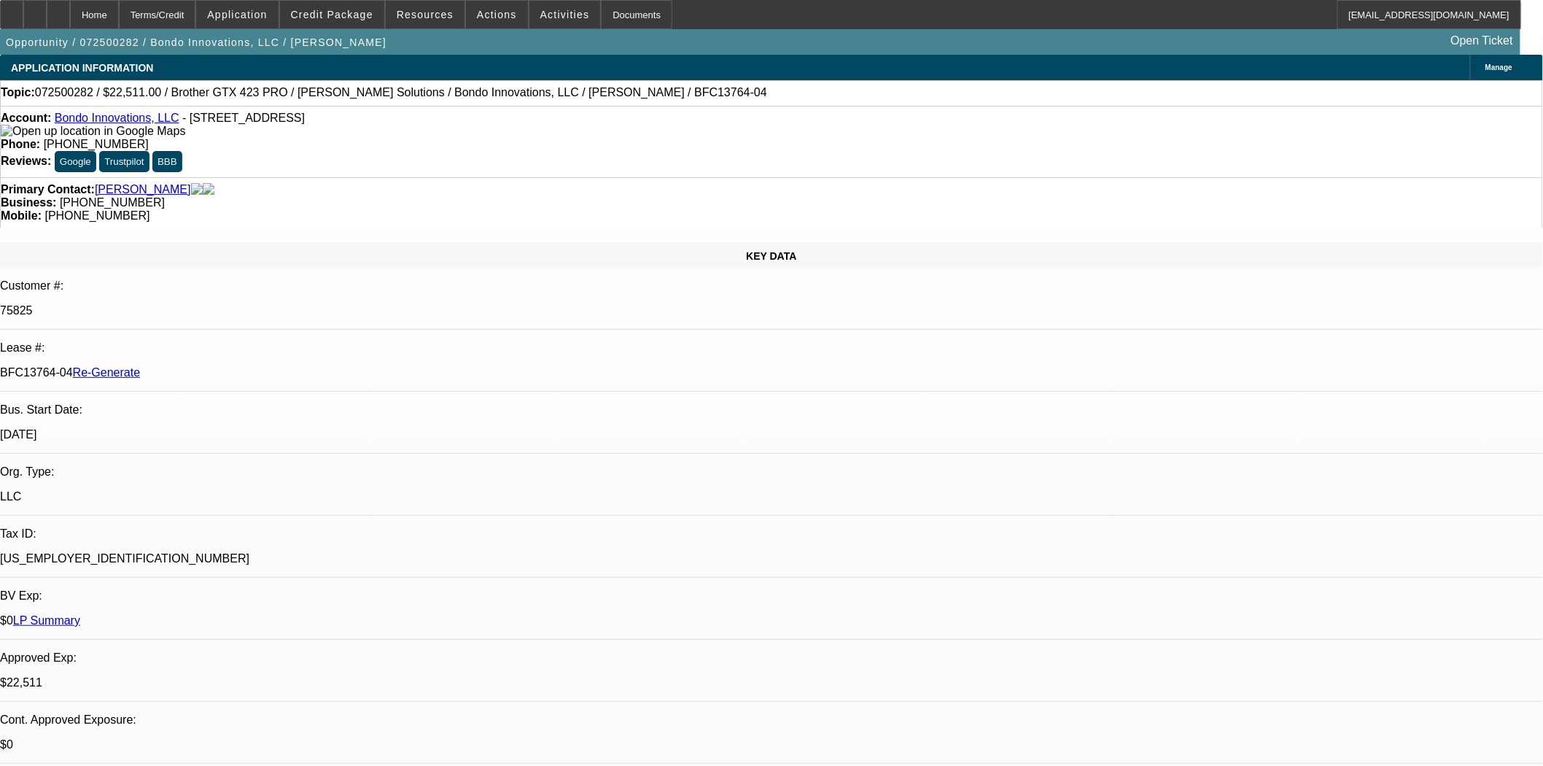
select select "0"
select select "0.1"
select select "1"
select select "4"
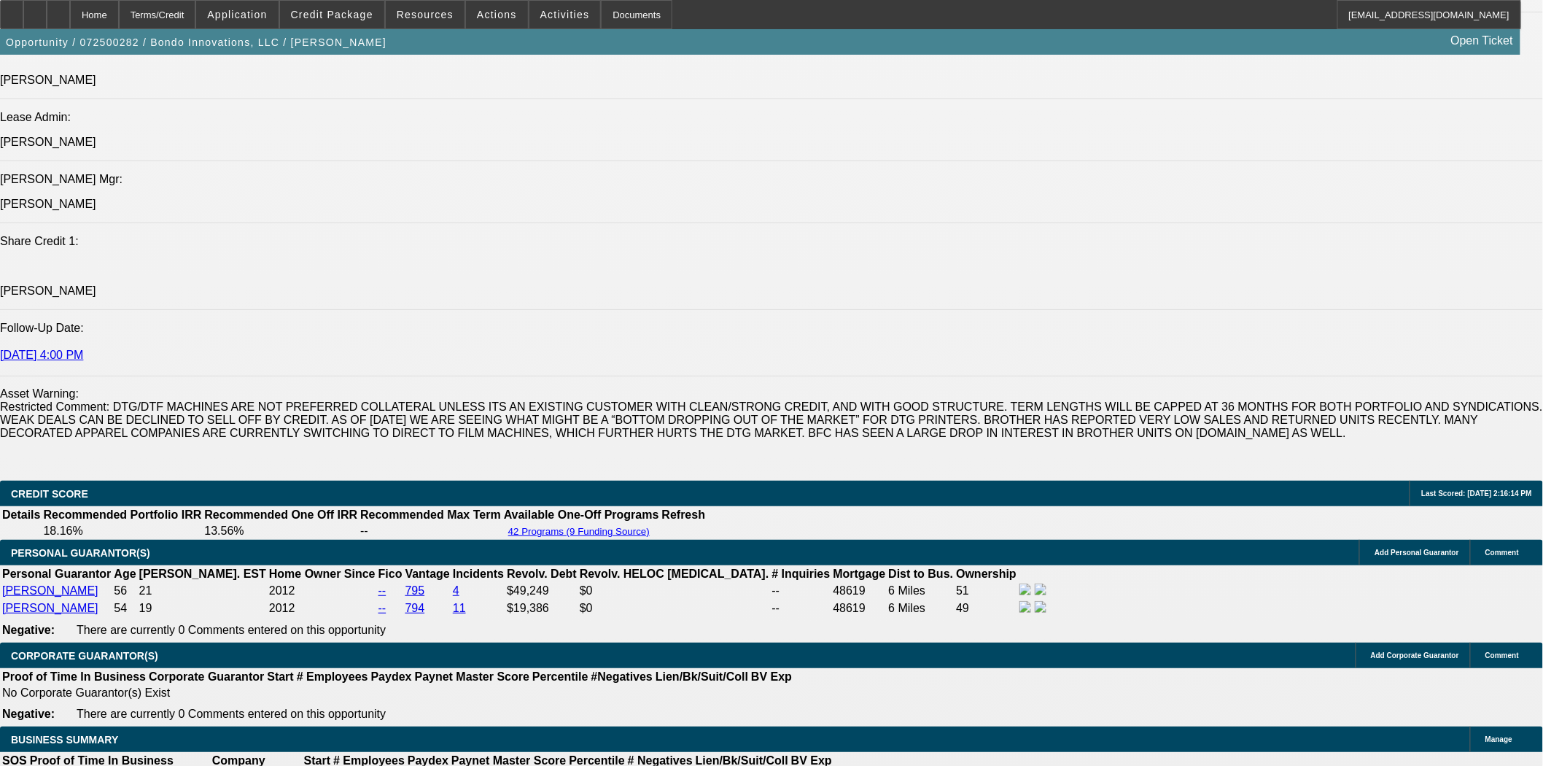
scroll to position [2188, 0]
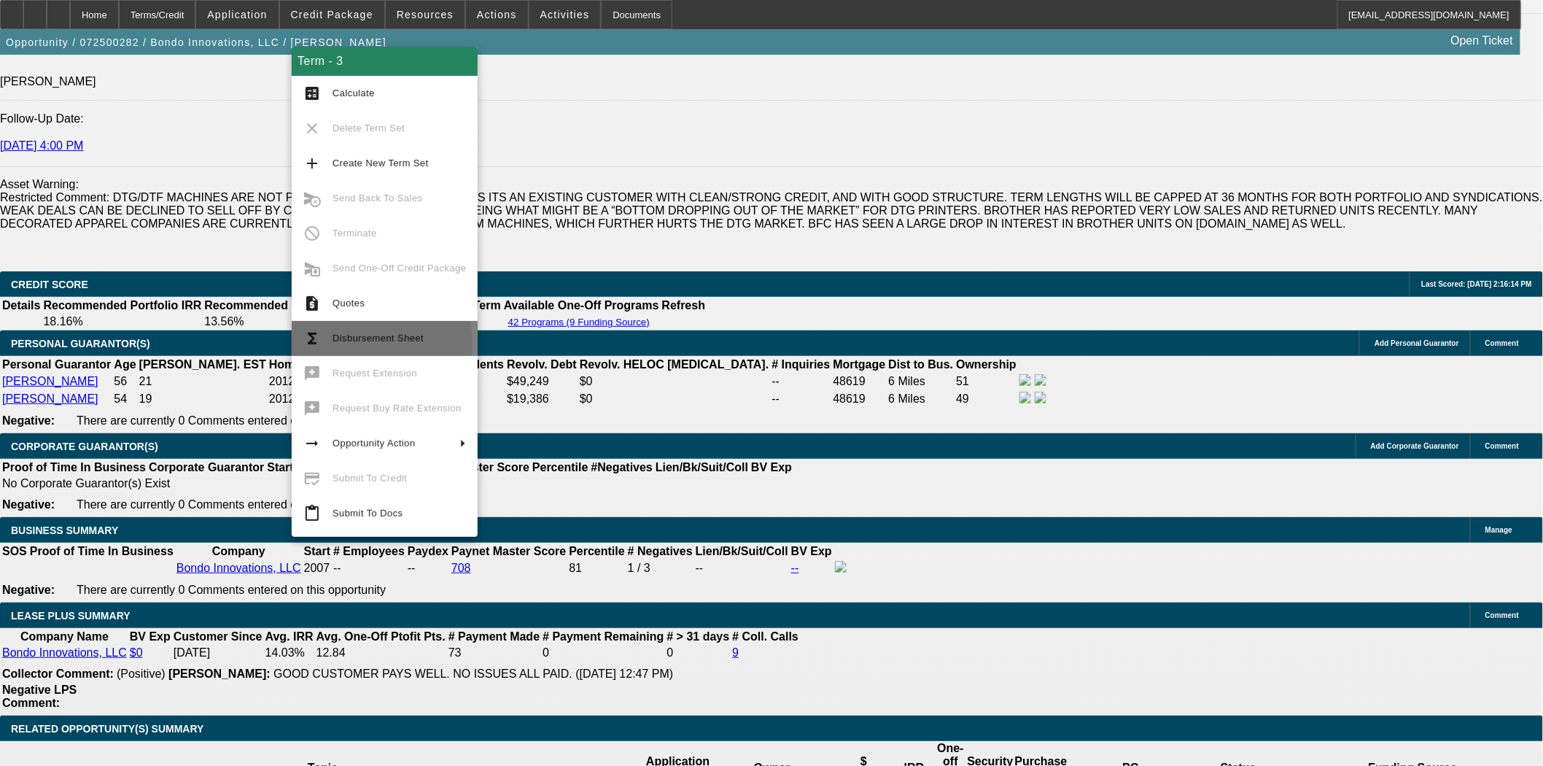
click at [353, 344] on span "Disbursement Sheet" at bounding box center [399, 339] width 133 height 18
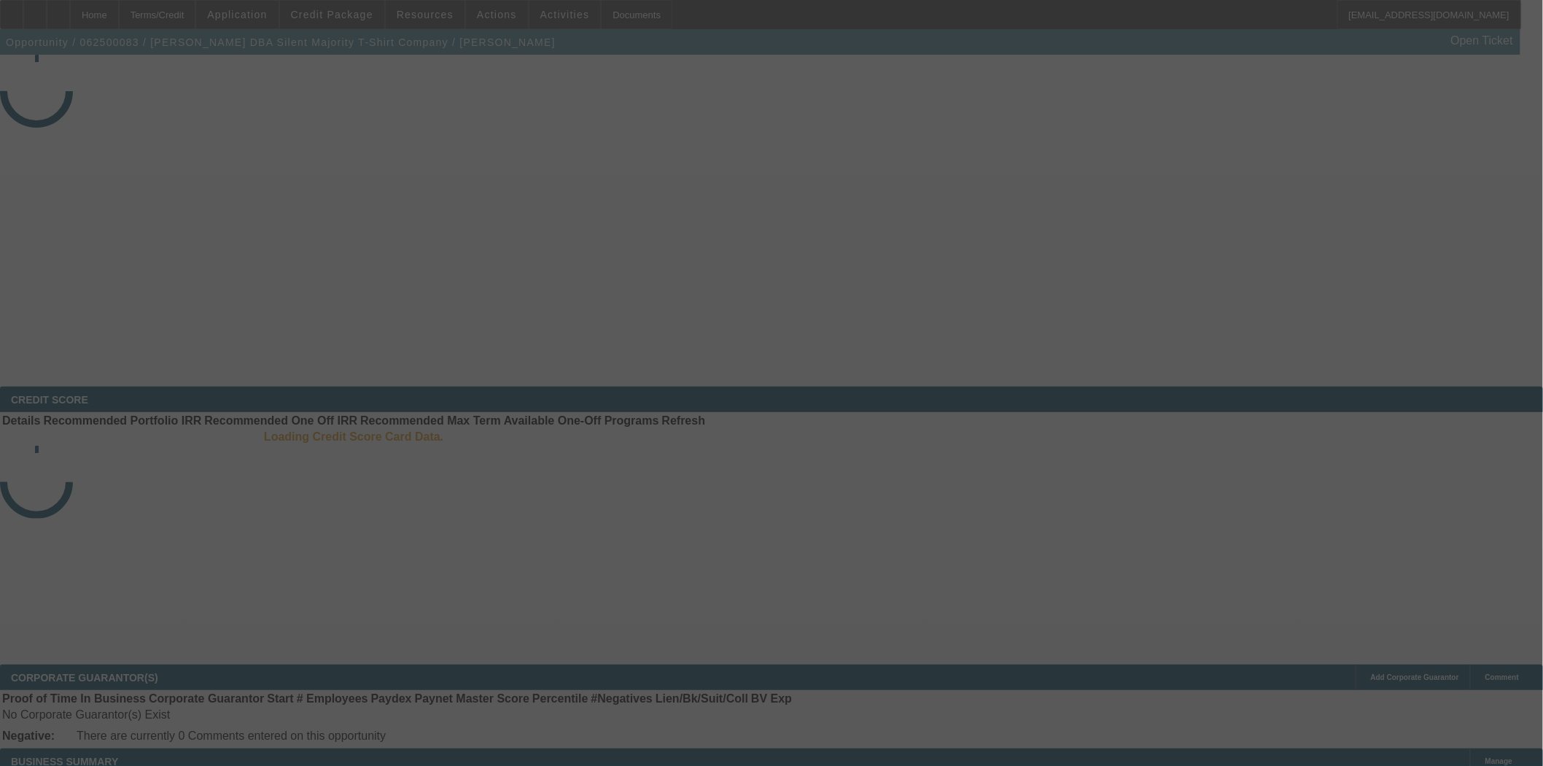
select select "4"
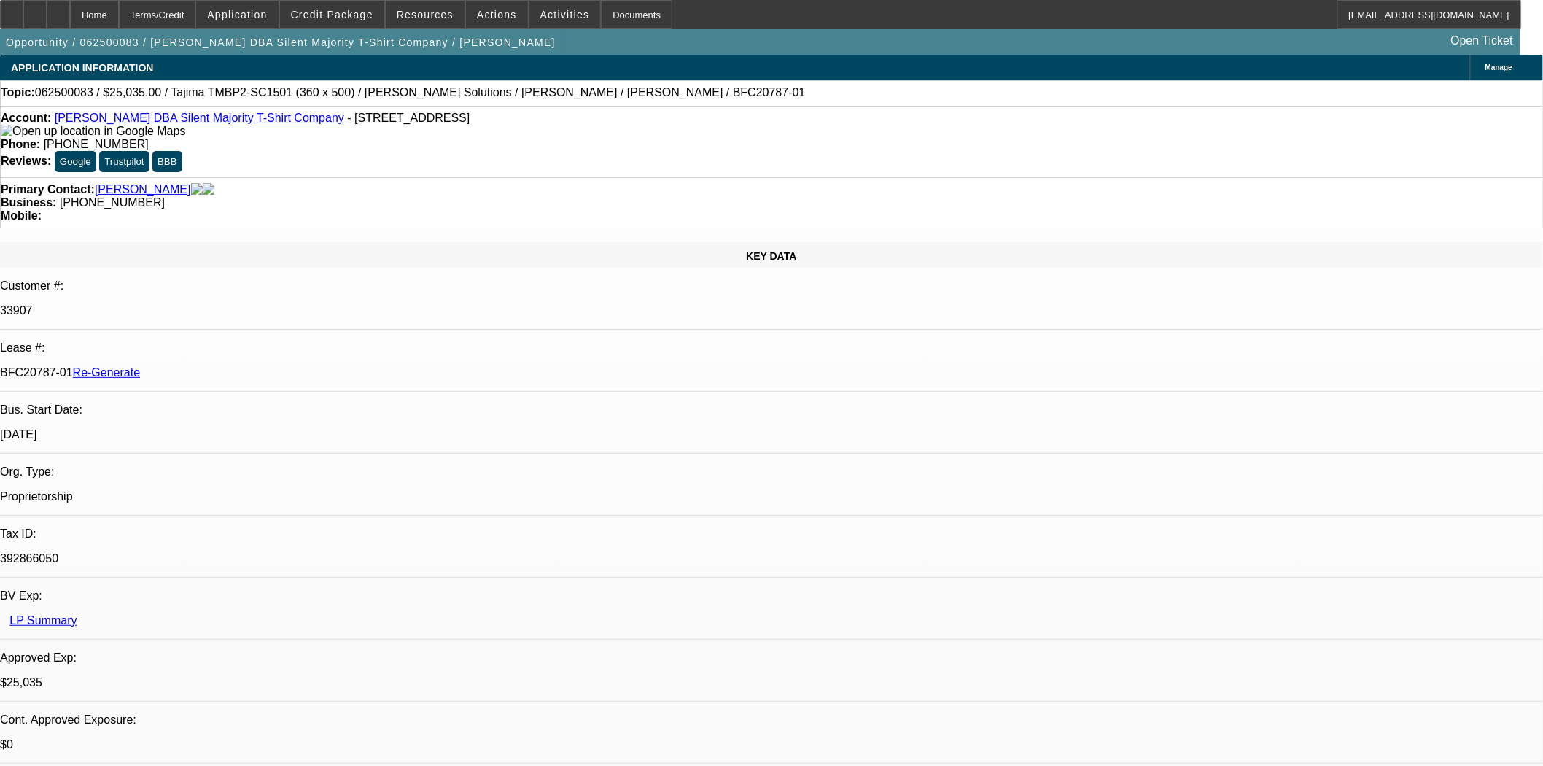
select select "0"
select select "6"
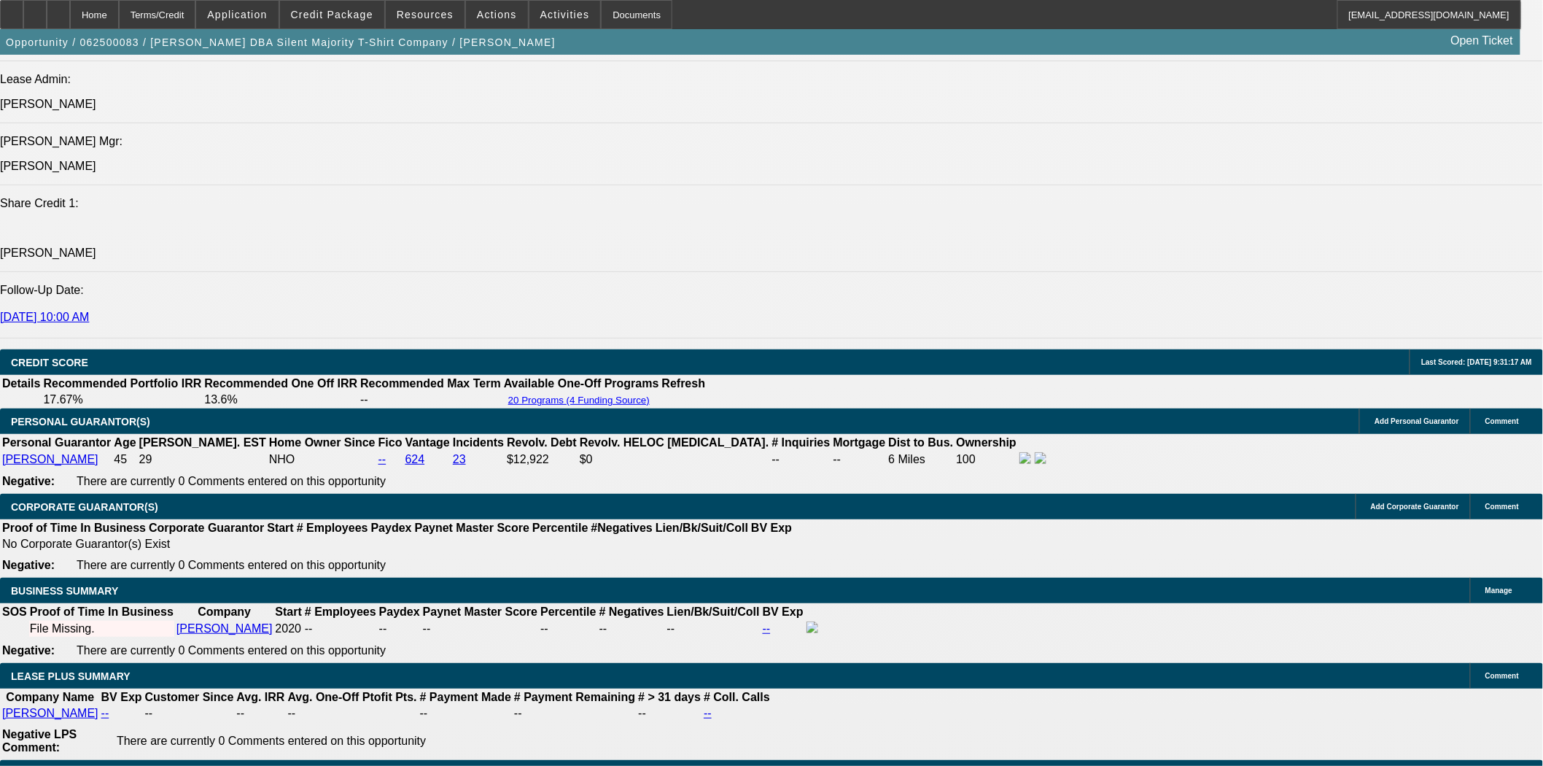
scroll to position [2107, 0]
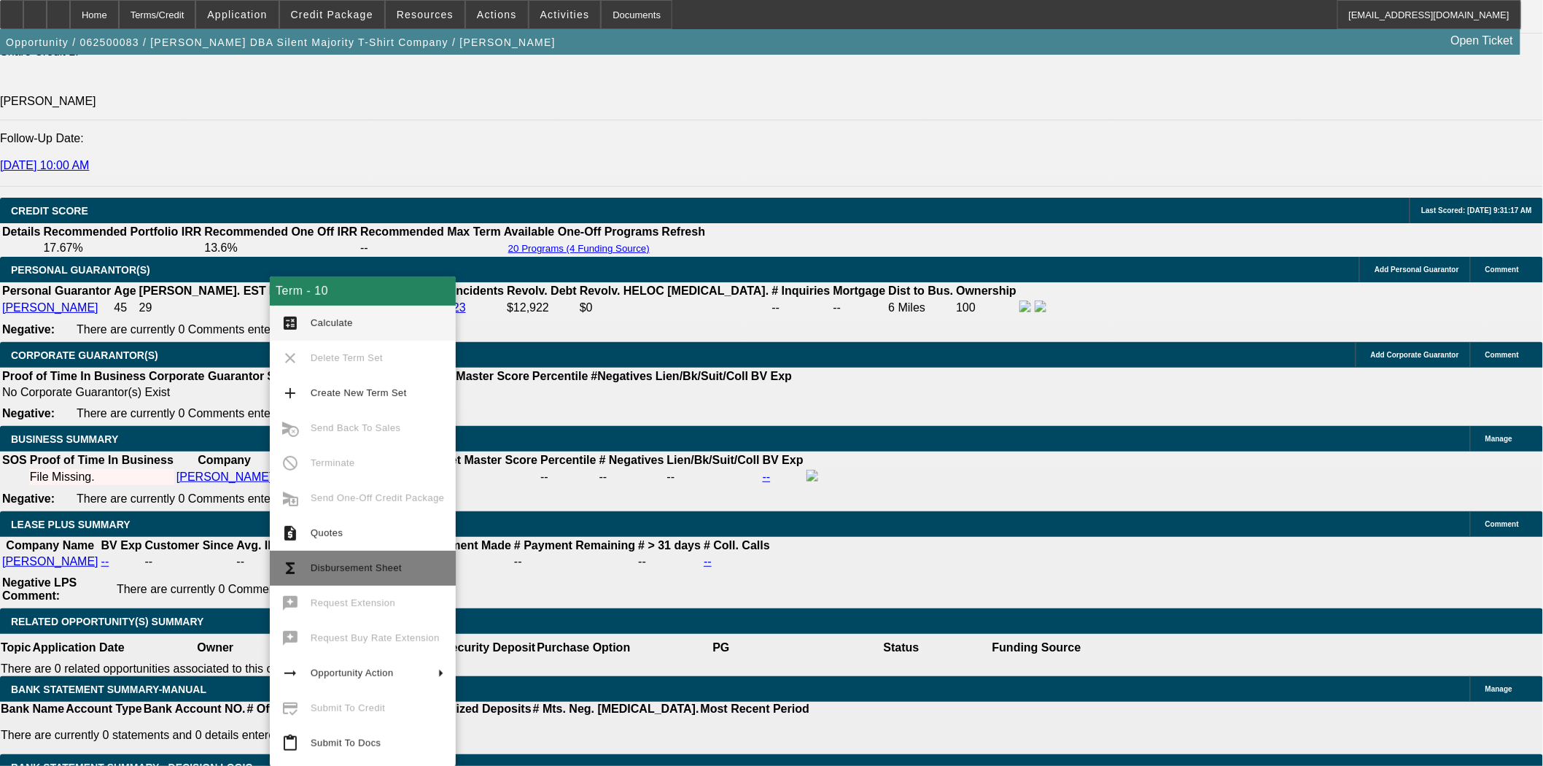
click at [362, 567] on span "Disbursement Sheet" at bounding box center [356, 567] width 91 height 11
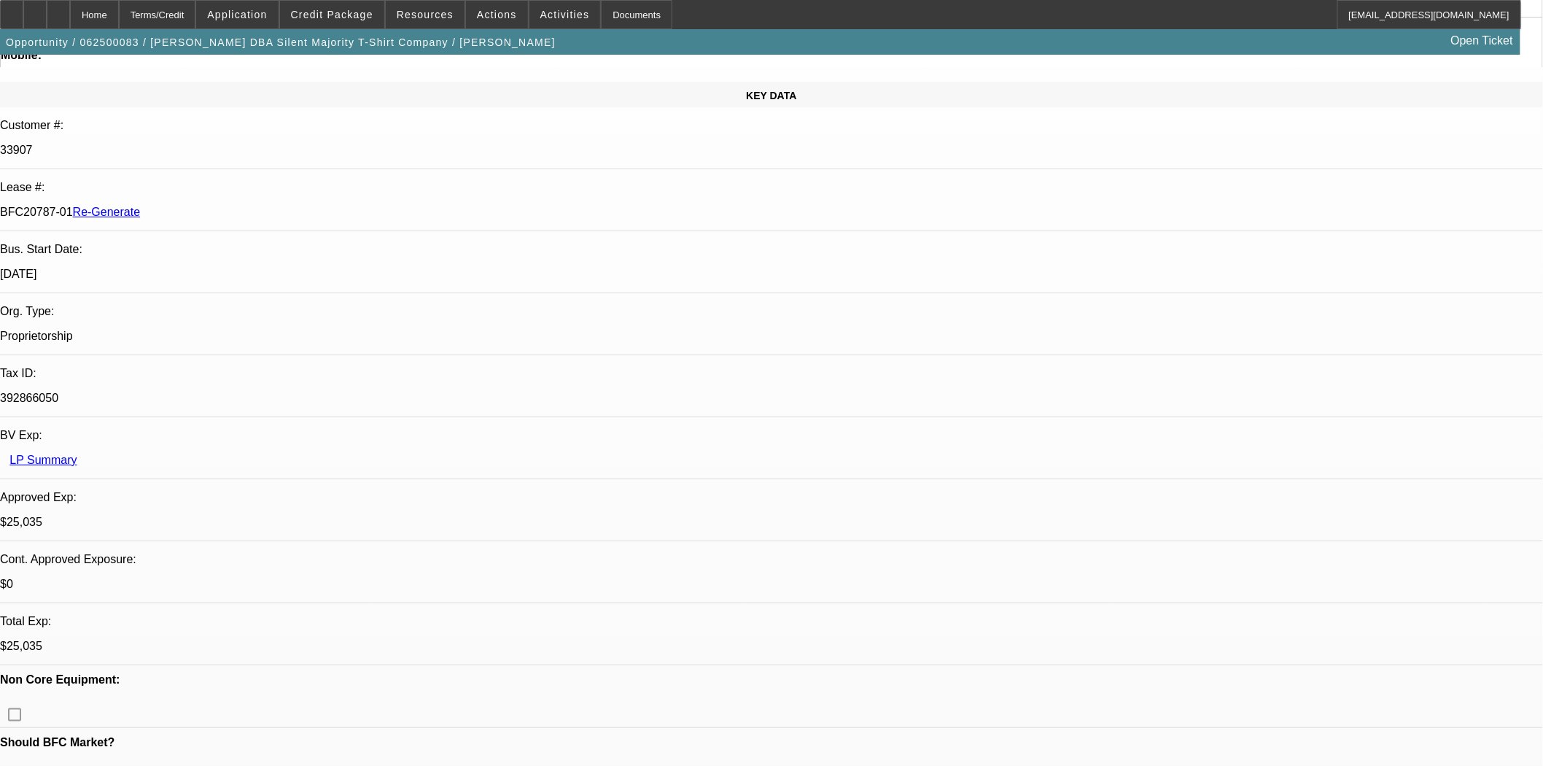
scroll to position [0, 0]
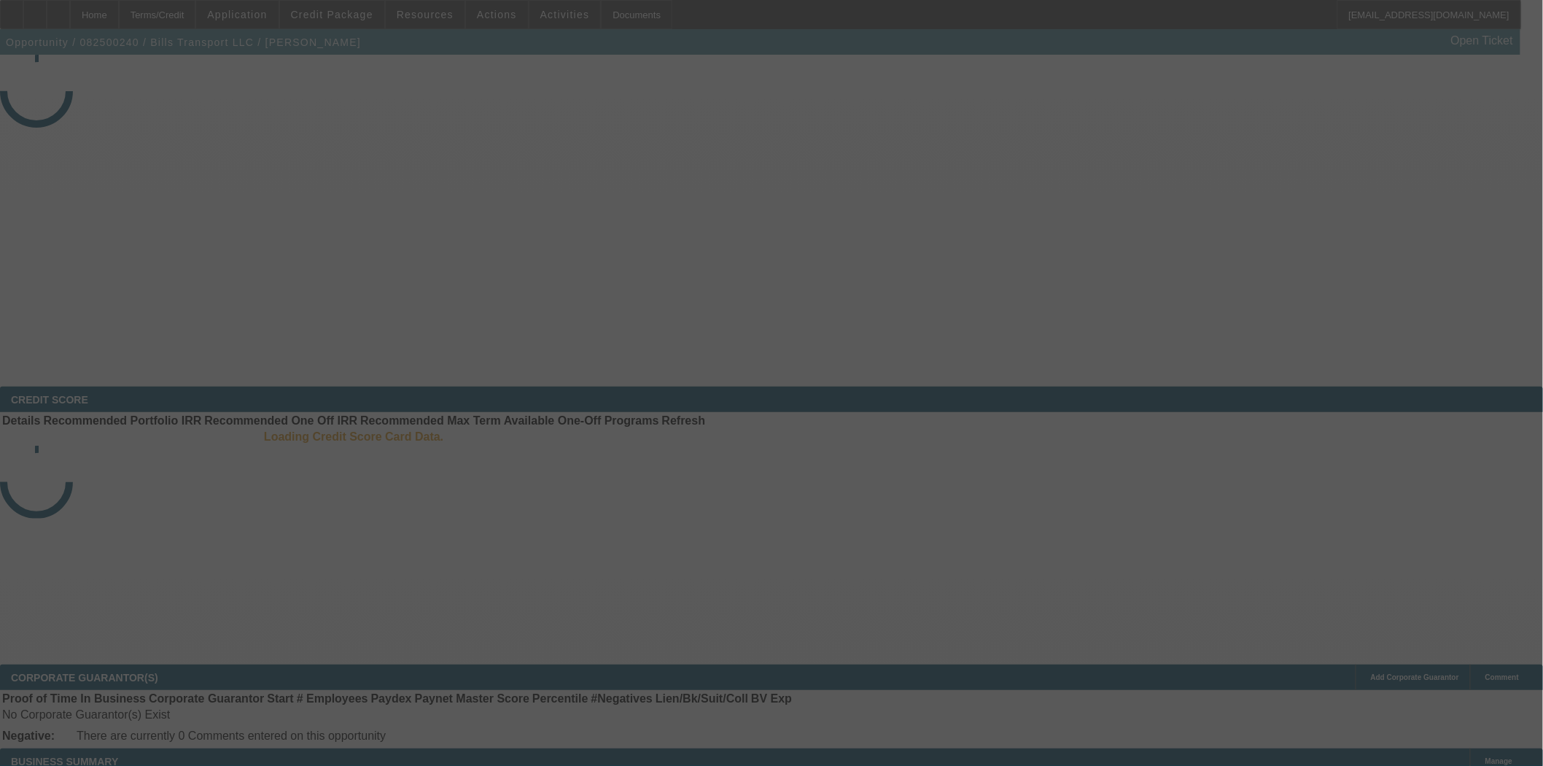
select select "4"
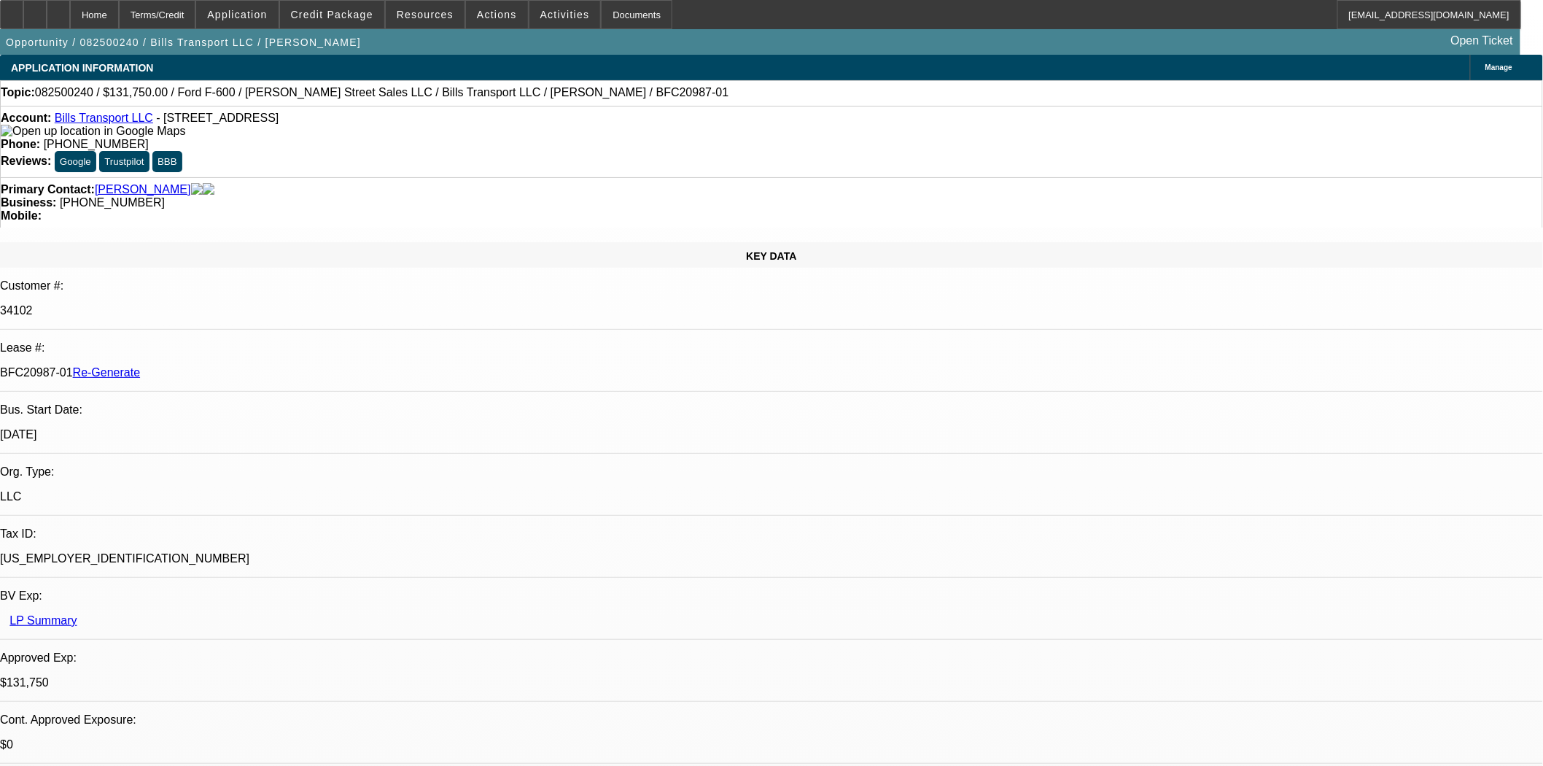
select select "0"
select select "1"
select select "3"
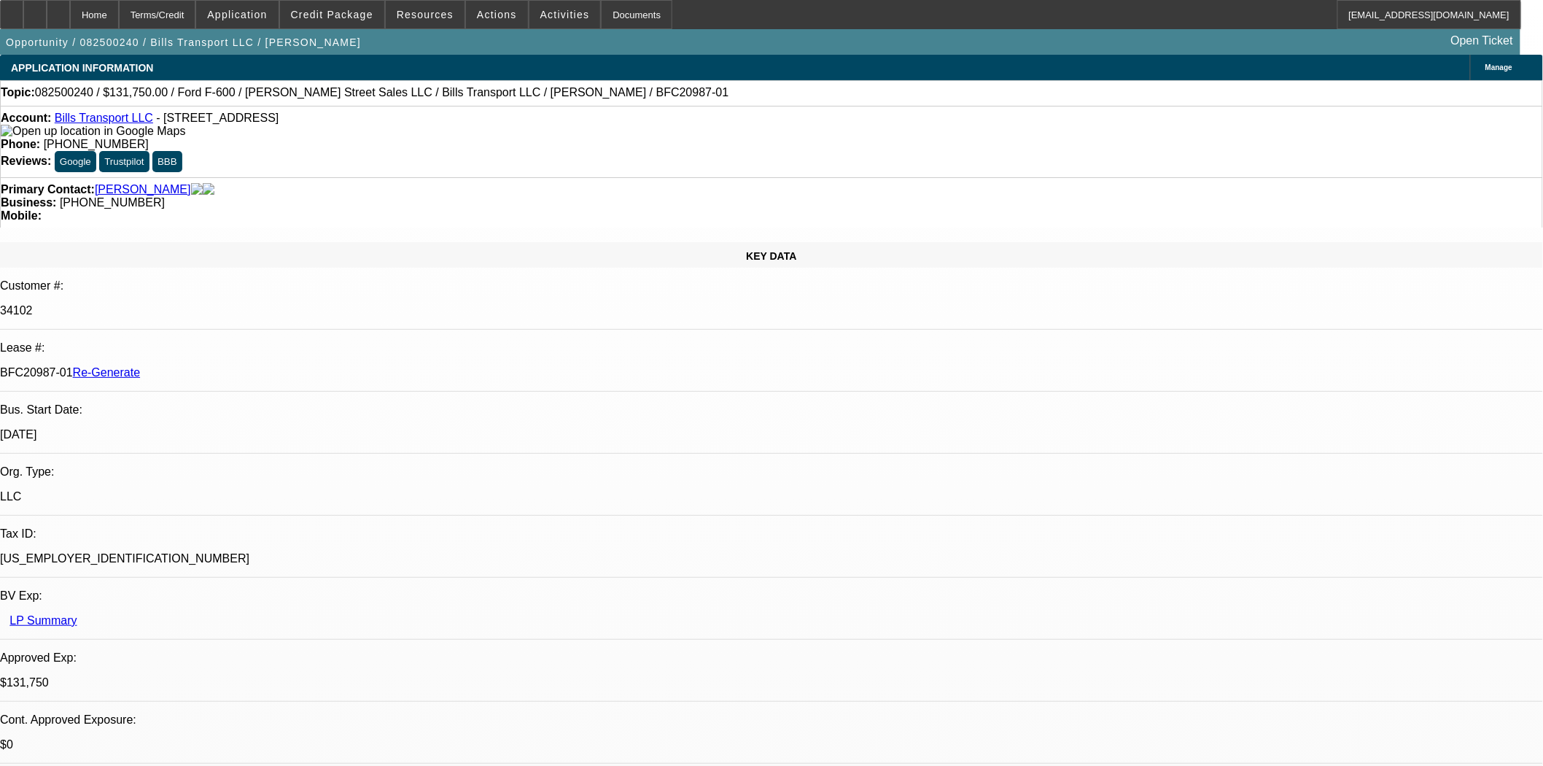
select select "6"
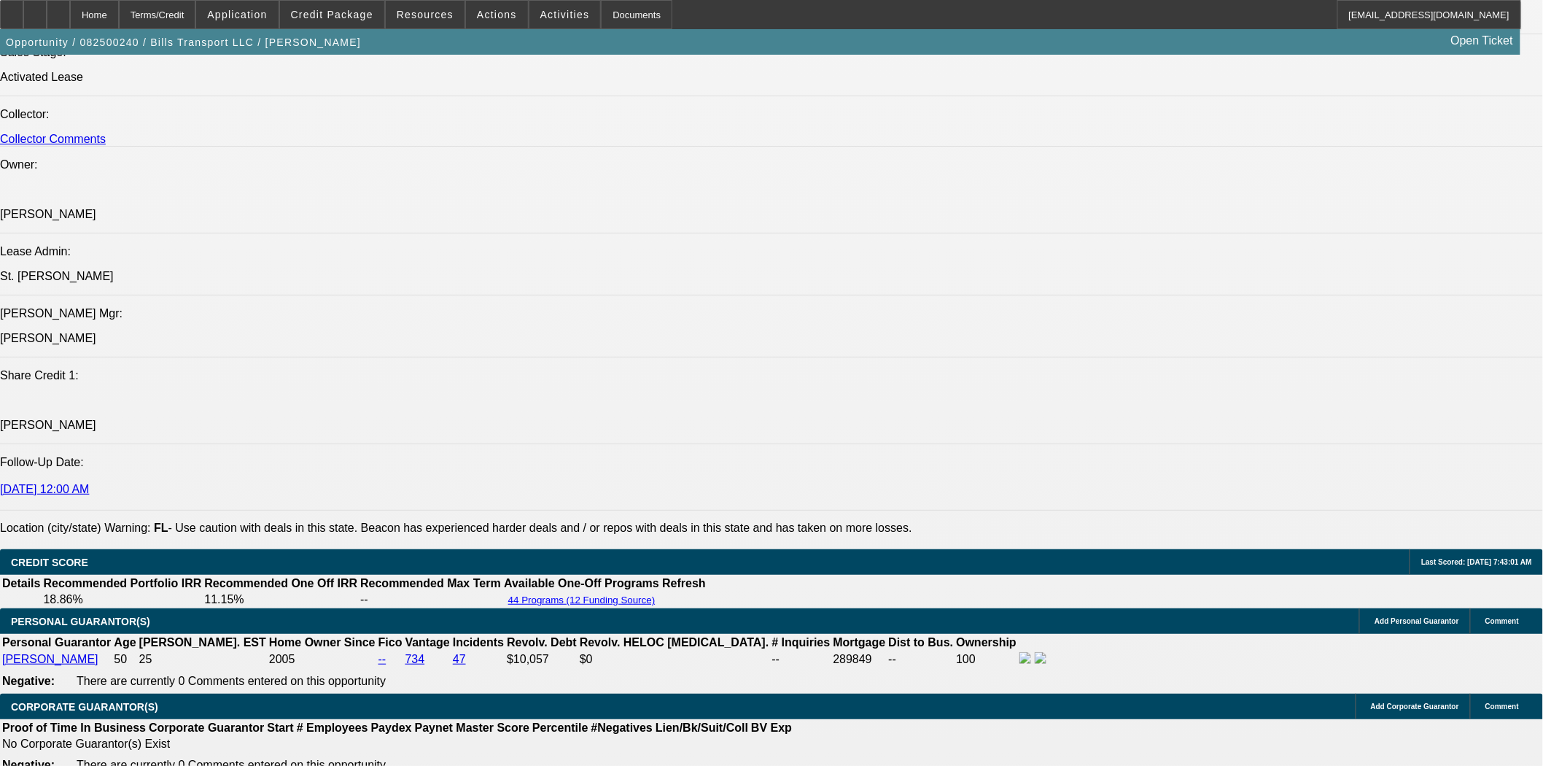
scroll to position [2107, 0]
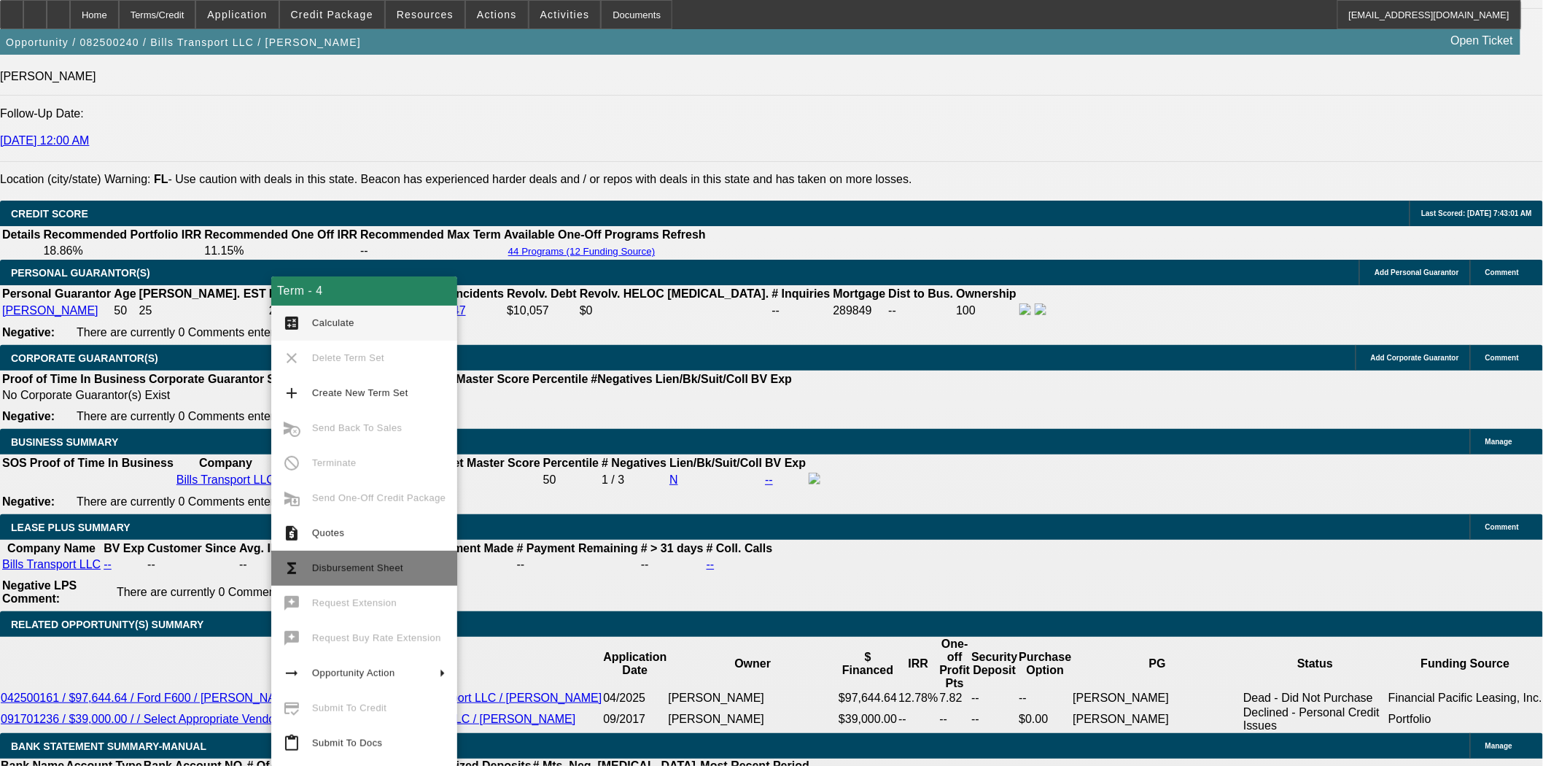
click at [360, 573] on span "Disbursement Sheet" at bounding box center [378, 568] width 133 height 18
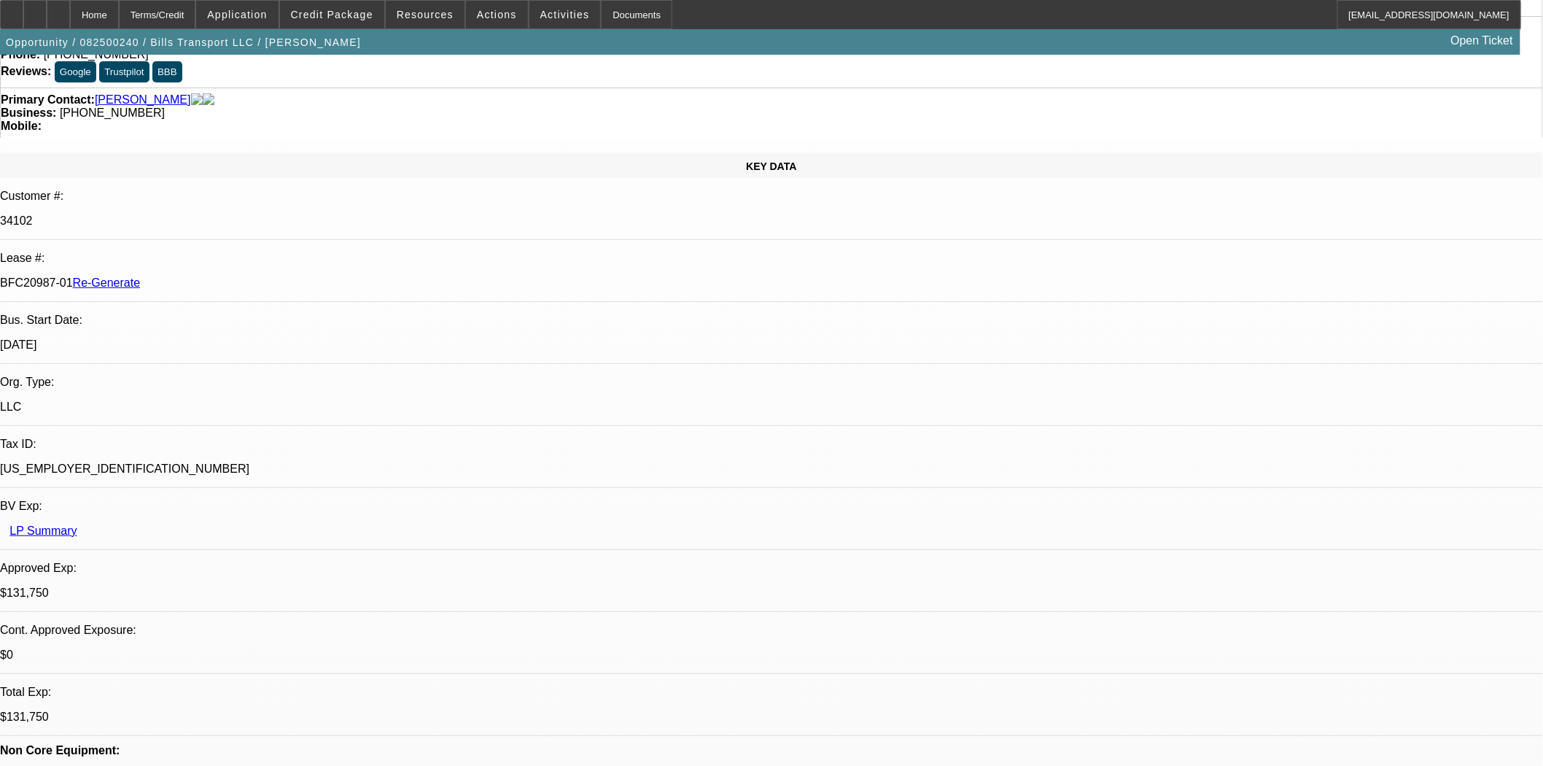
scroll to position [0, 0]
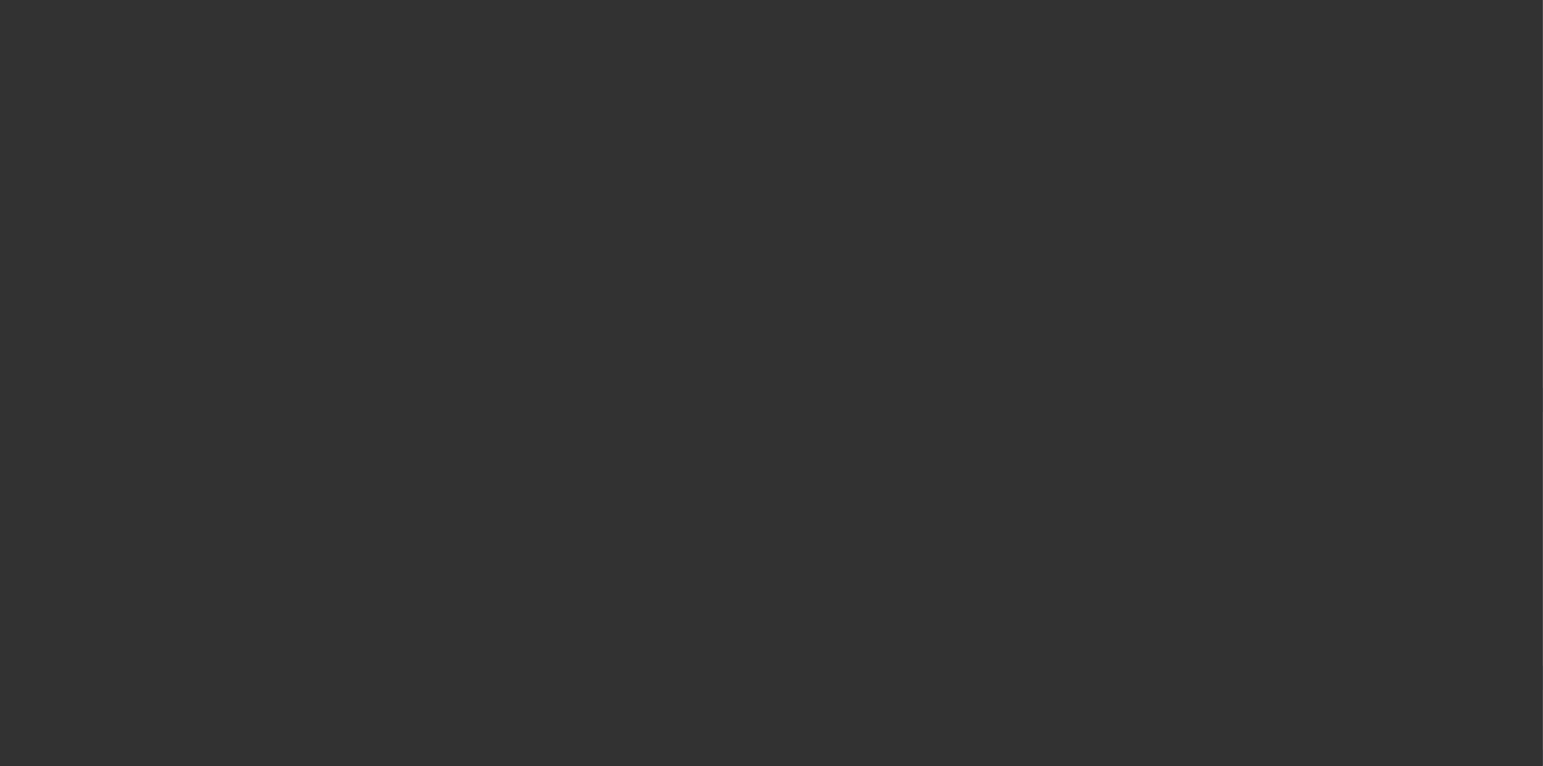
select select "4"
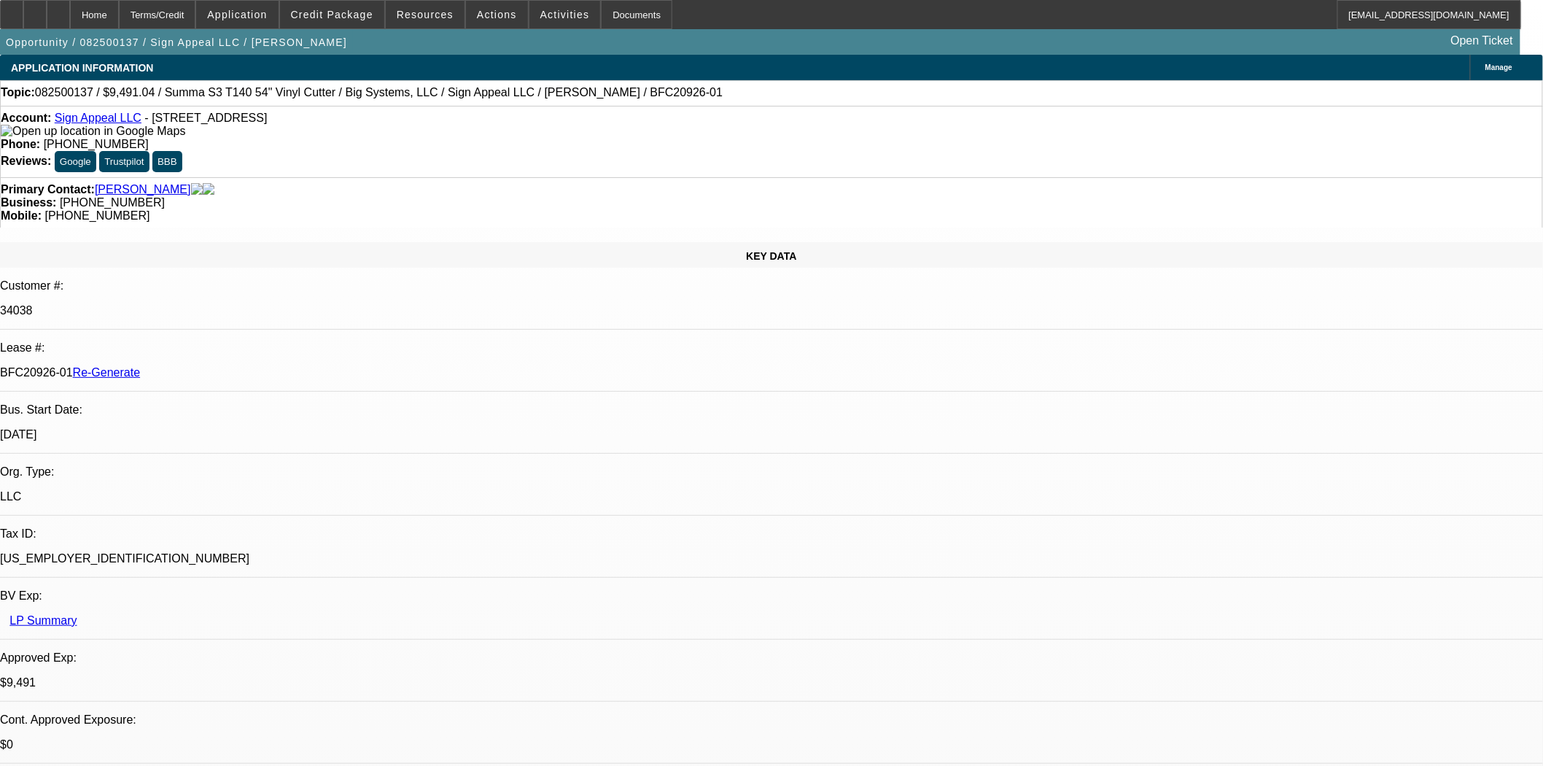
select select "0"
select select "6"
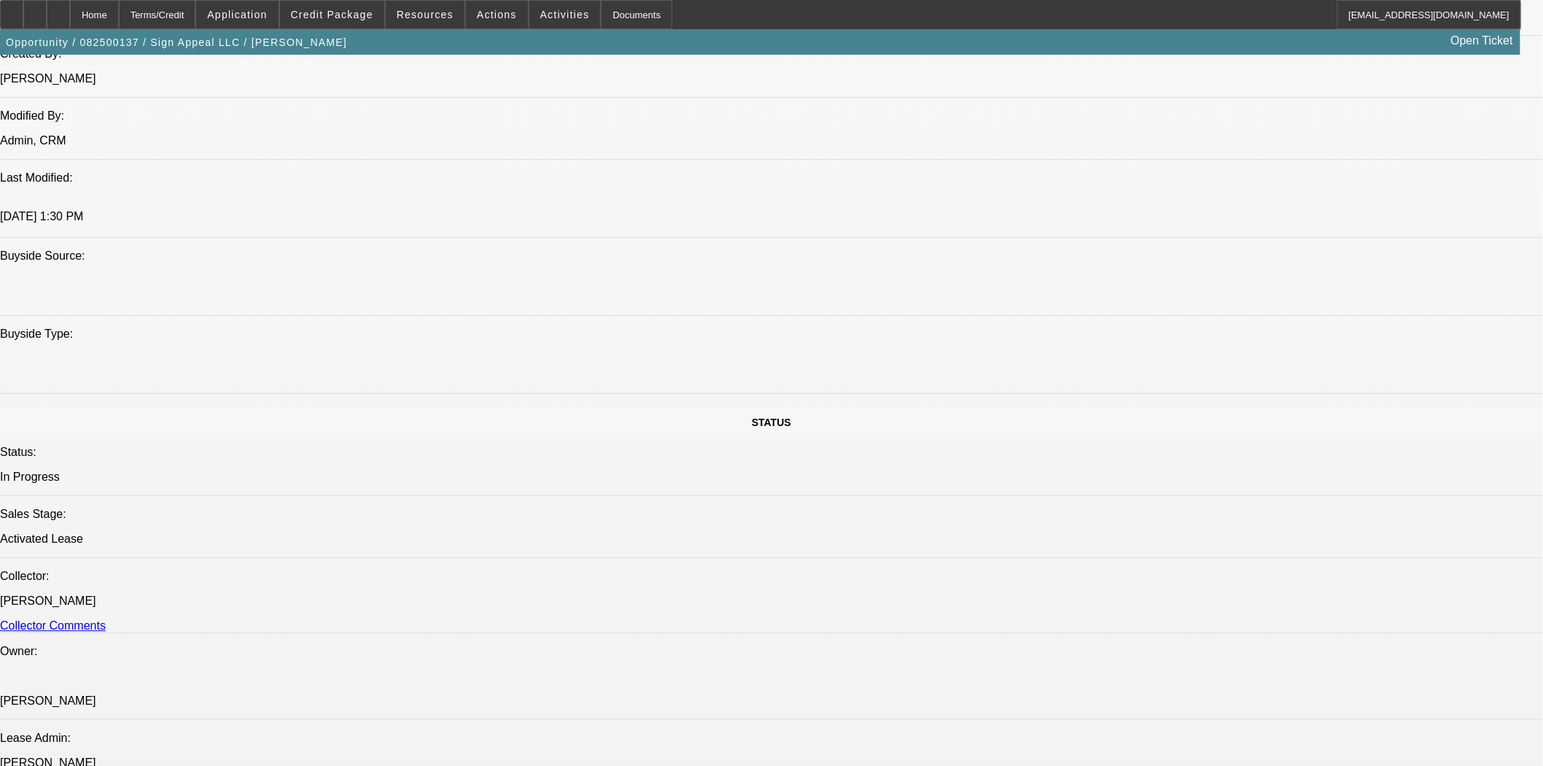
scroll to position [1864, 0]
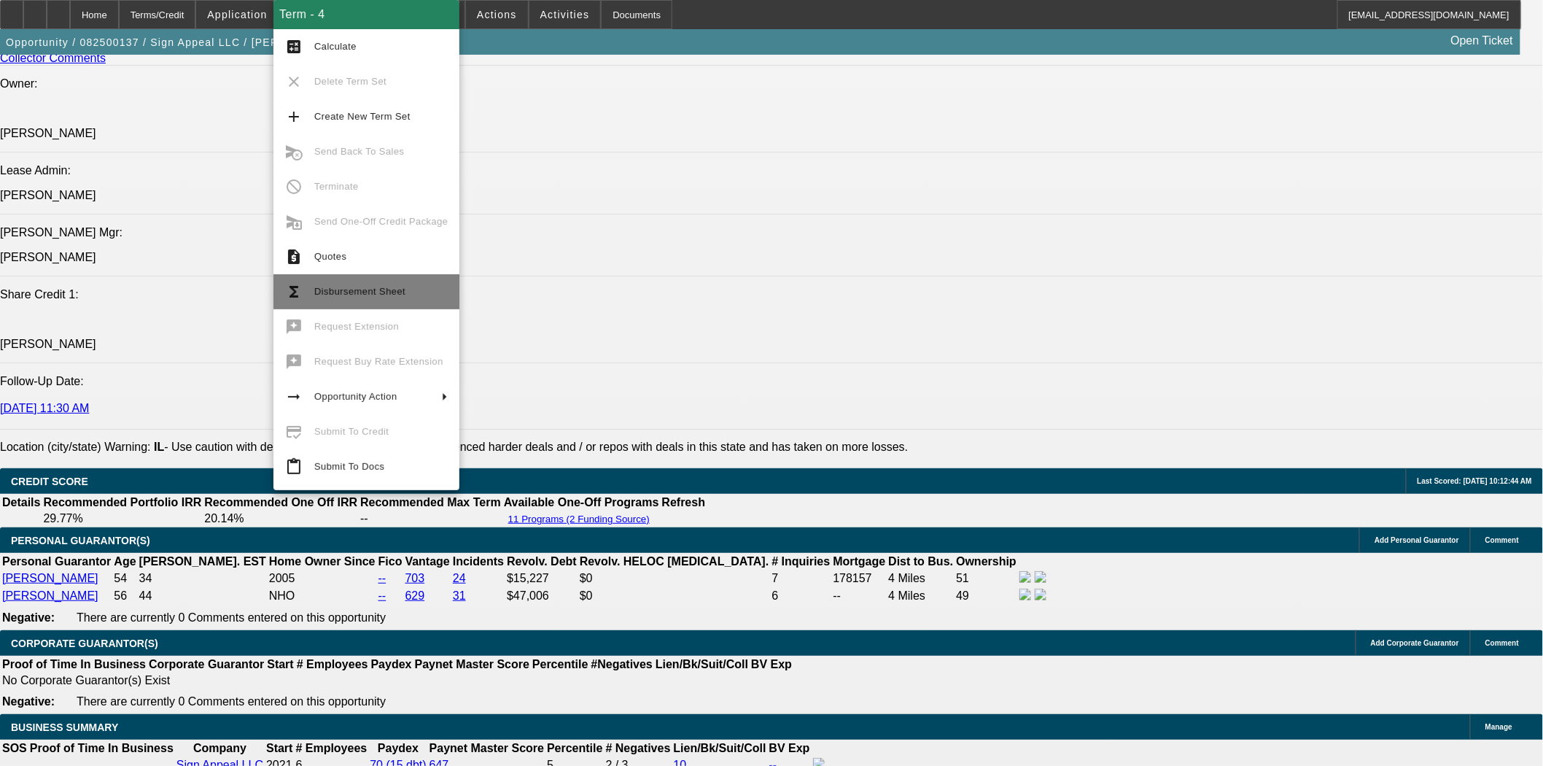
click at [360, 293] on span "Disbursement Sheet" at bounding box center [359, 291] width 91 height 11
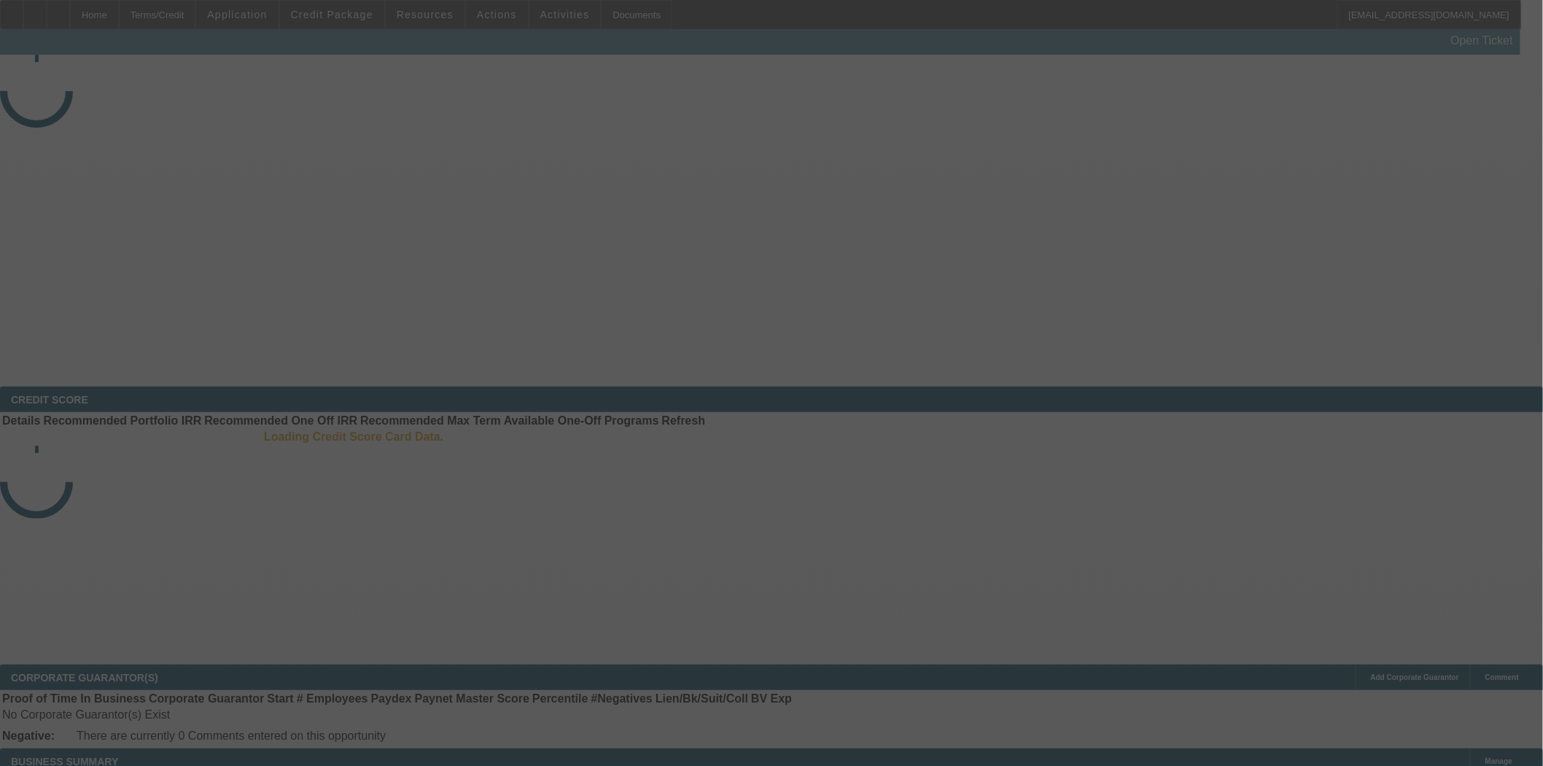
select select "4"
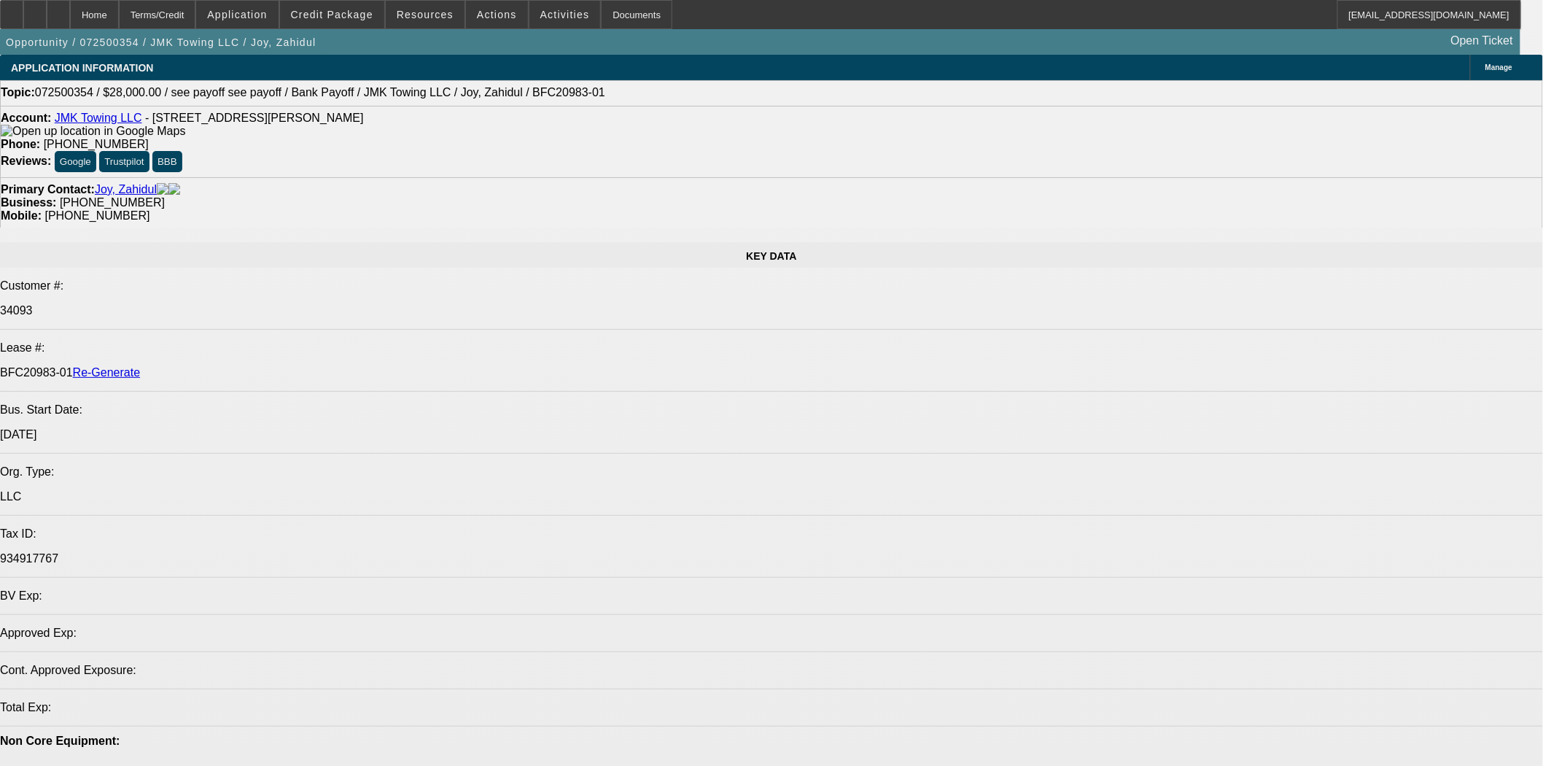
select select "0"
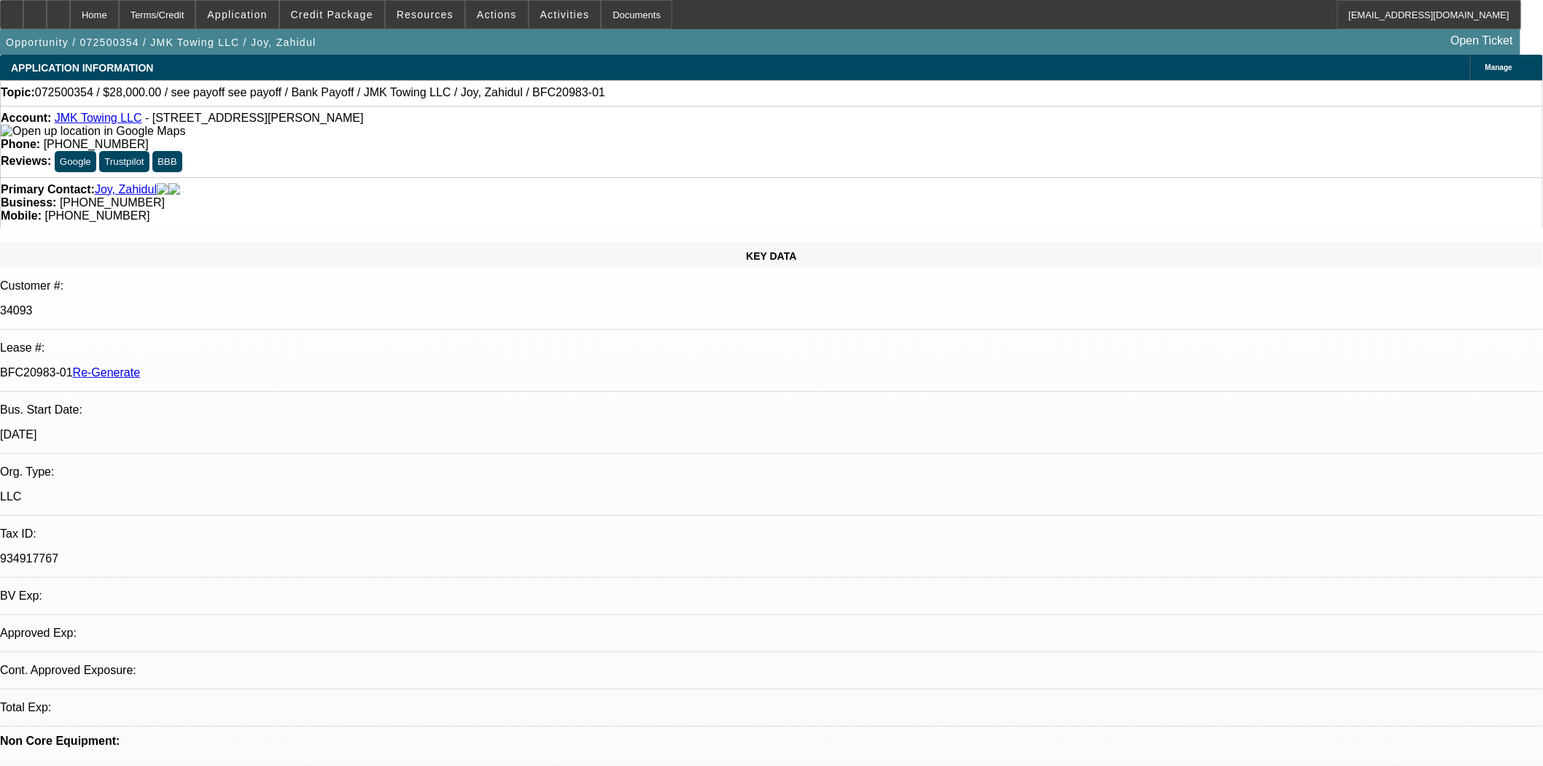
select select "6"
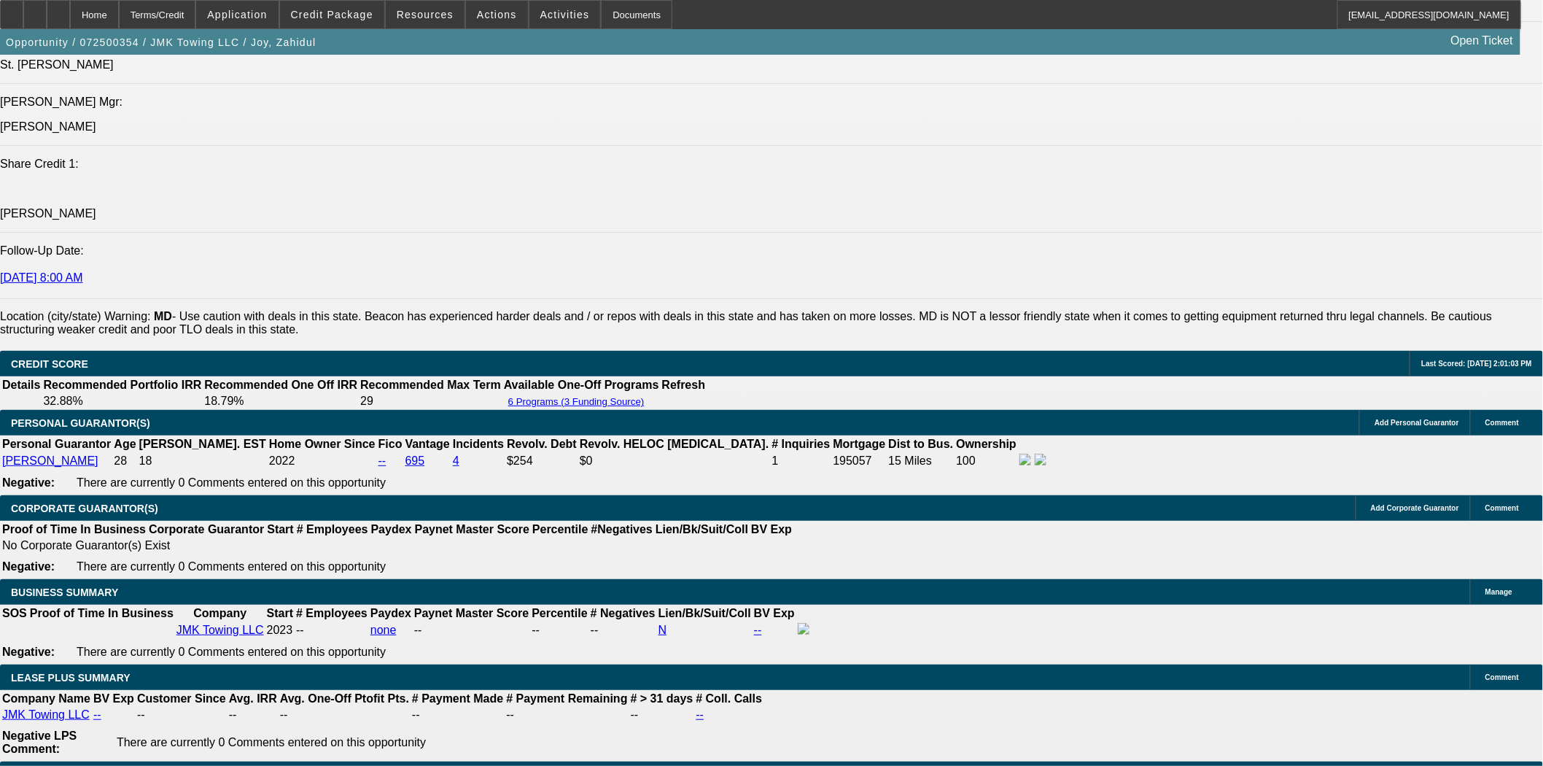
scroll to position [2028, 0]
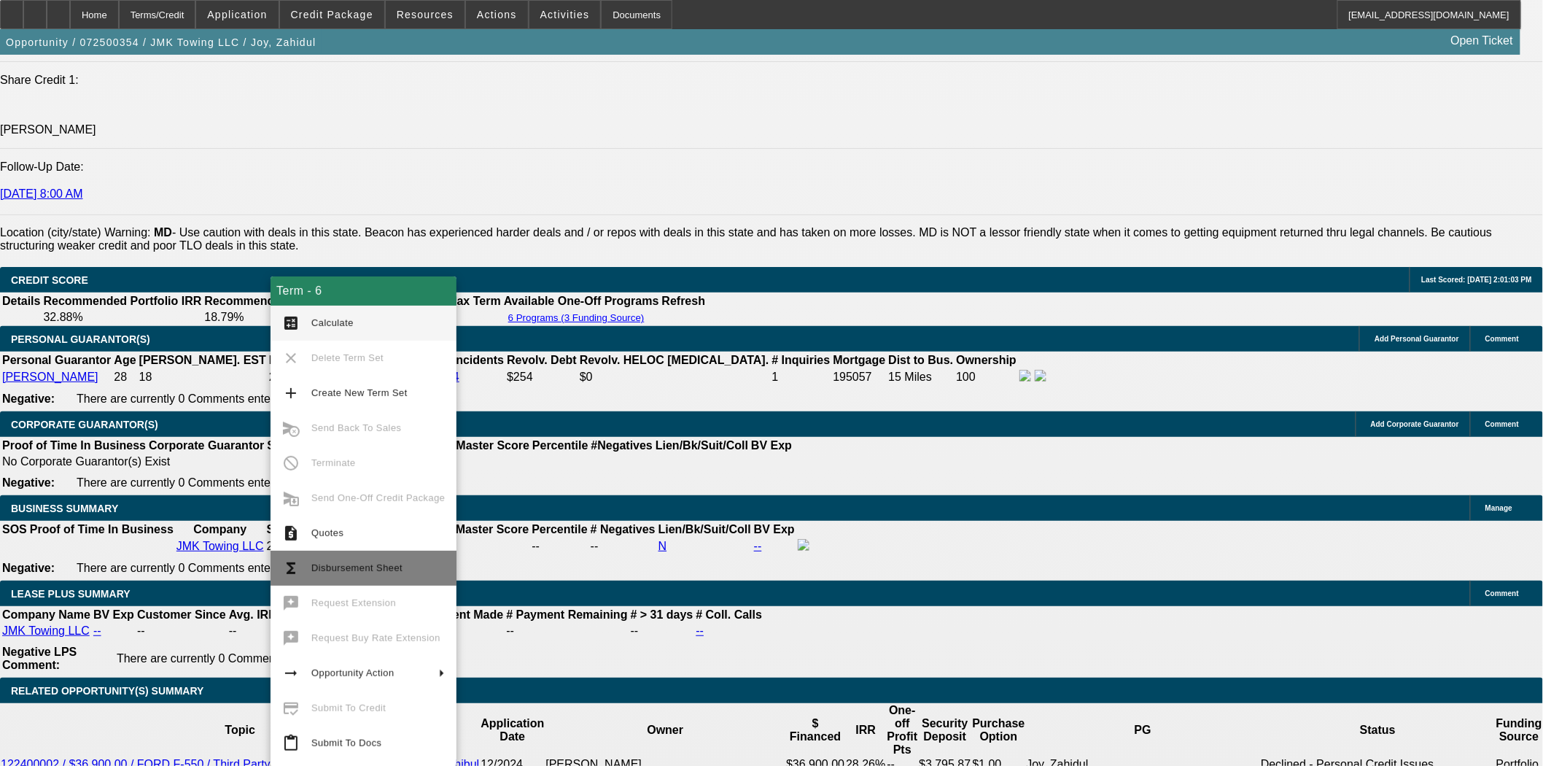
click at [379, 570] on span "Disbursement Sheet" at bounding box center [356, 567] width 91 height 11
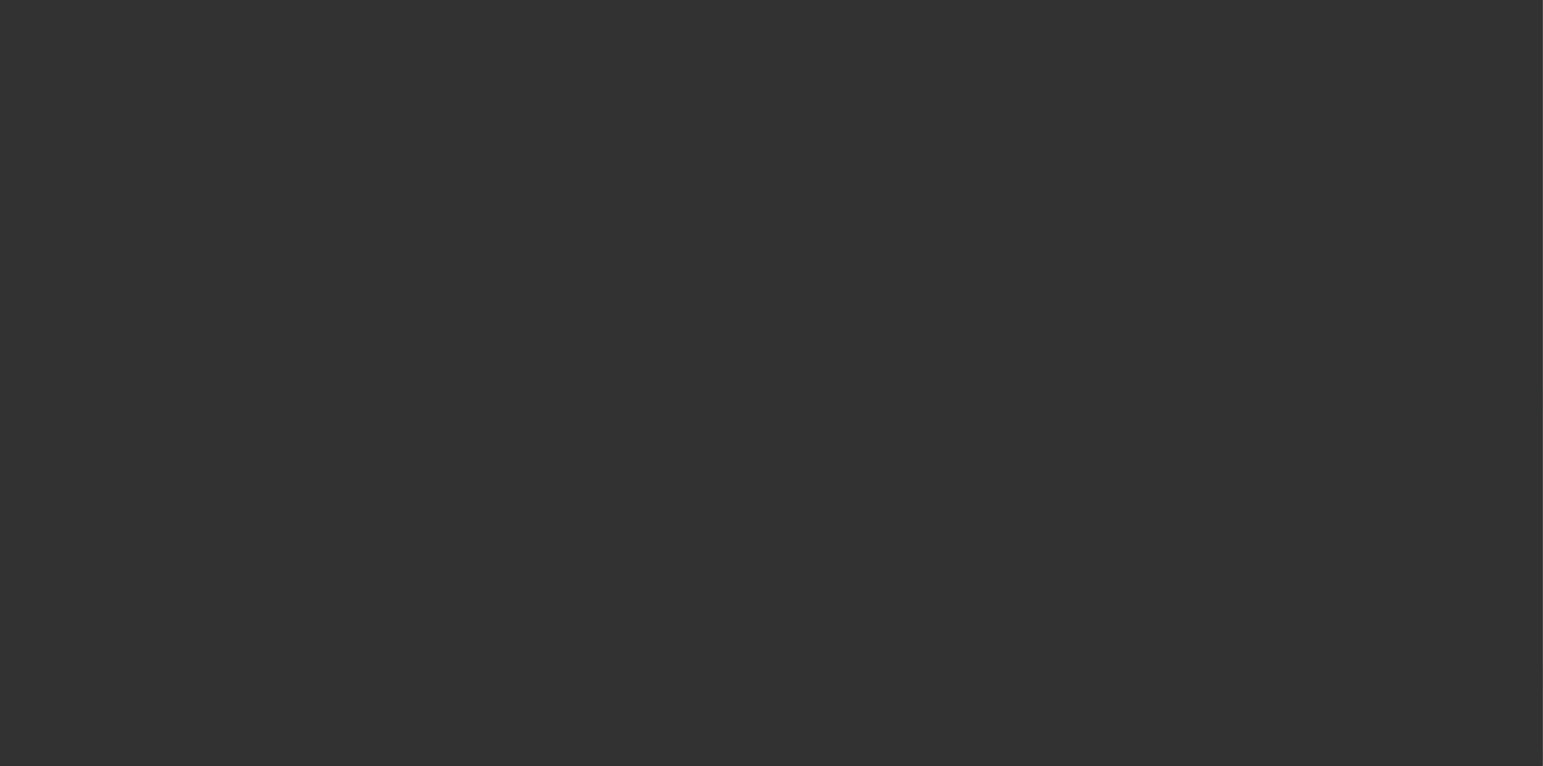
select select "4"
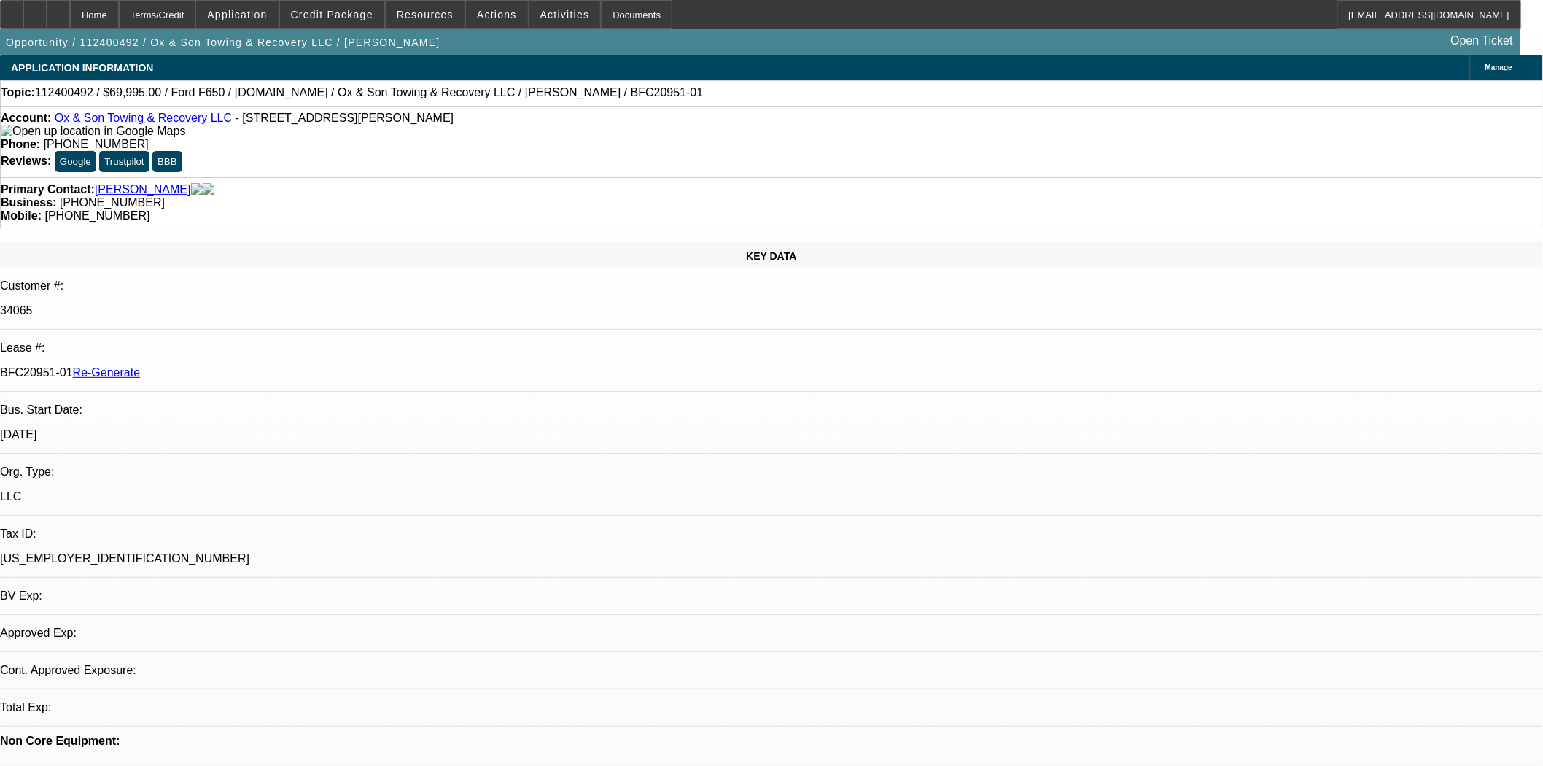
select select "0"
select select "3"
select select "0"
select select "6"
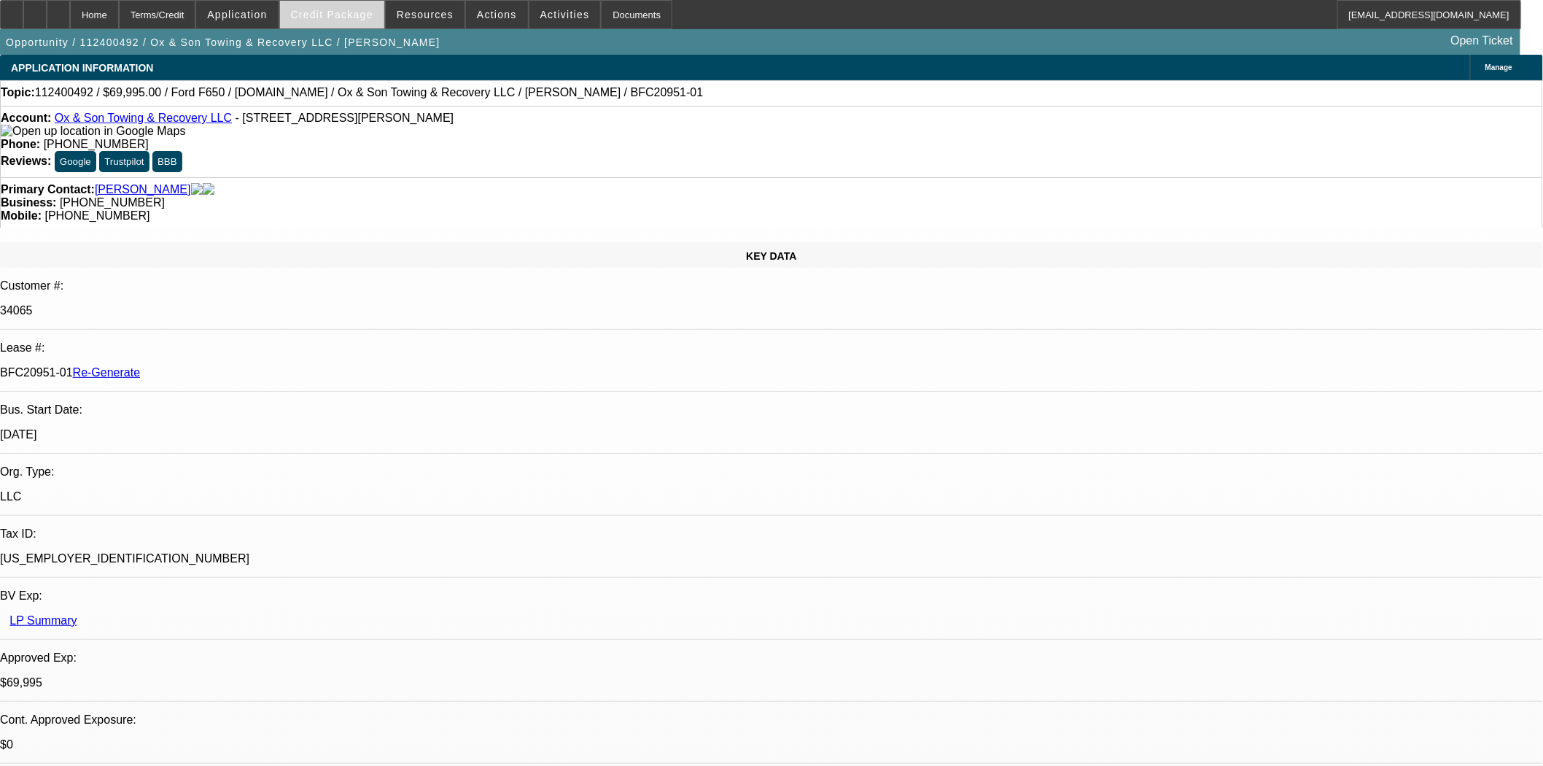
click at [384, 12] on span at bounding box center [332, 14] width 104 height 35
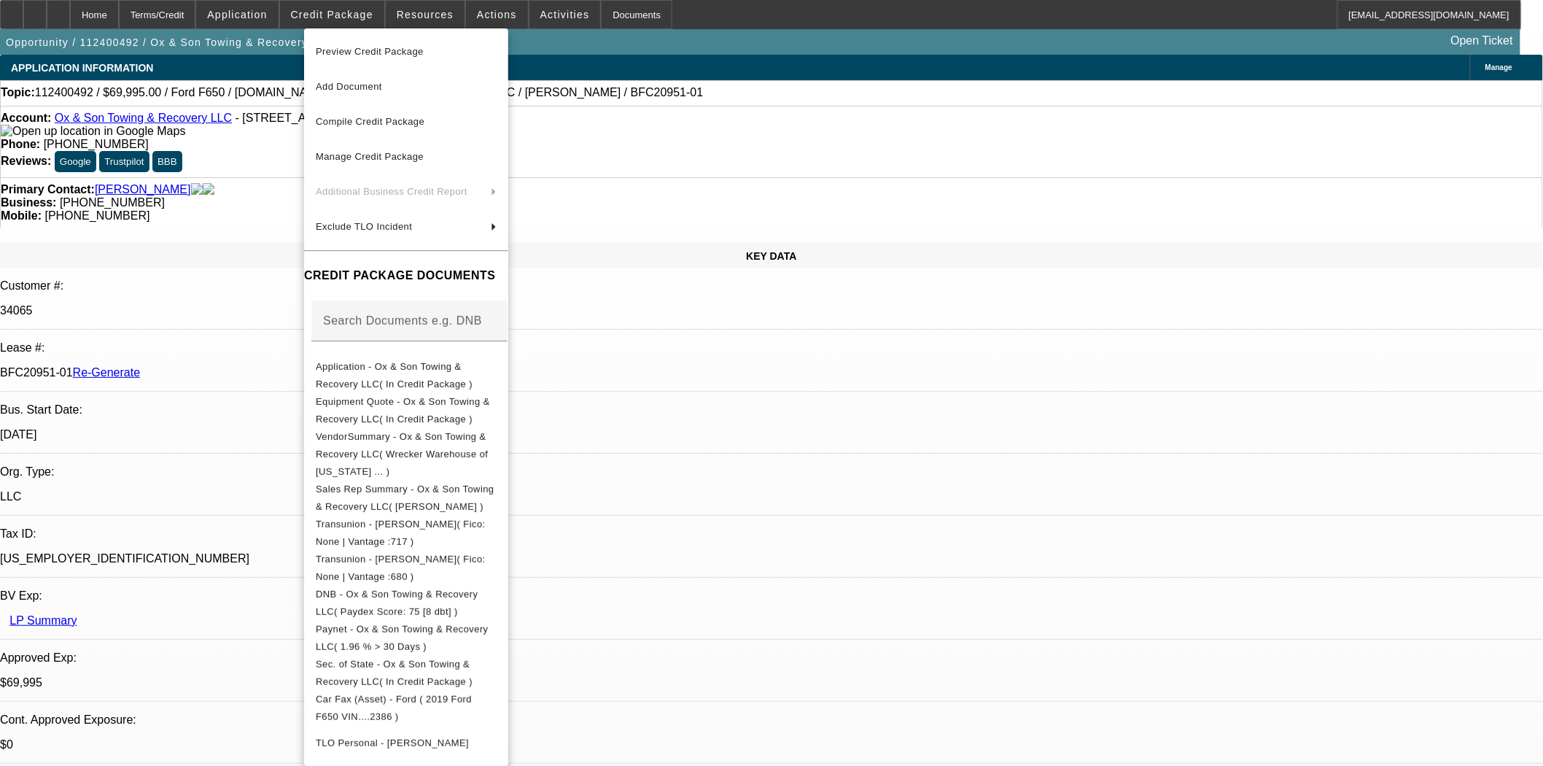
click at [241, 171] on div at bounding box center [771, 383] width 1543 height 766
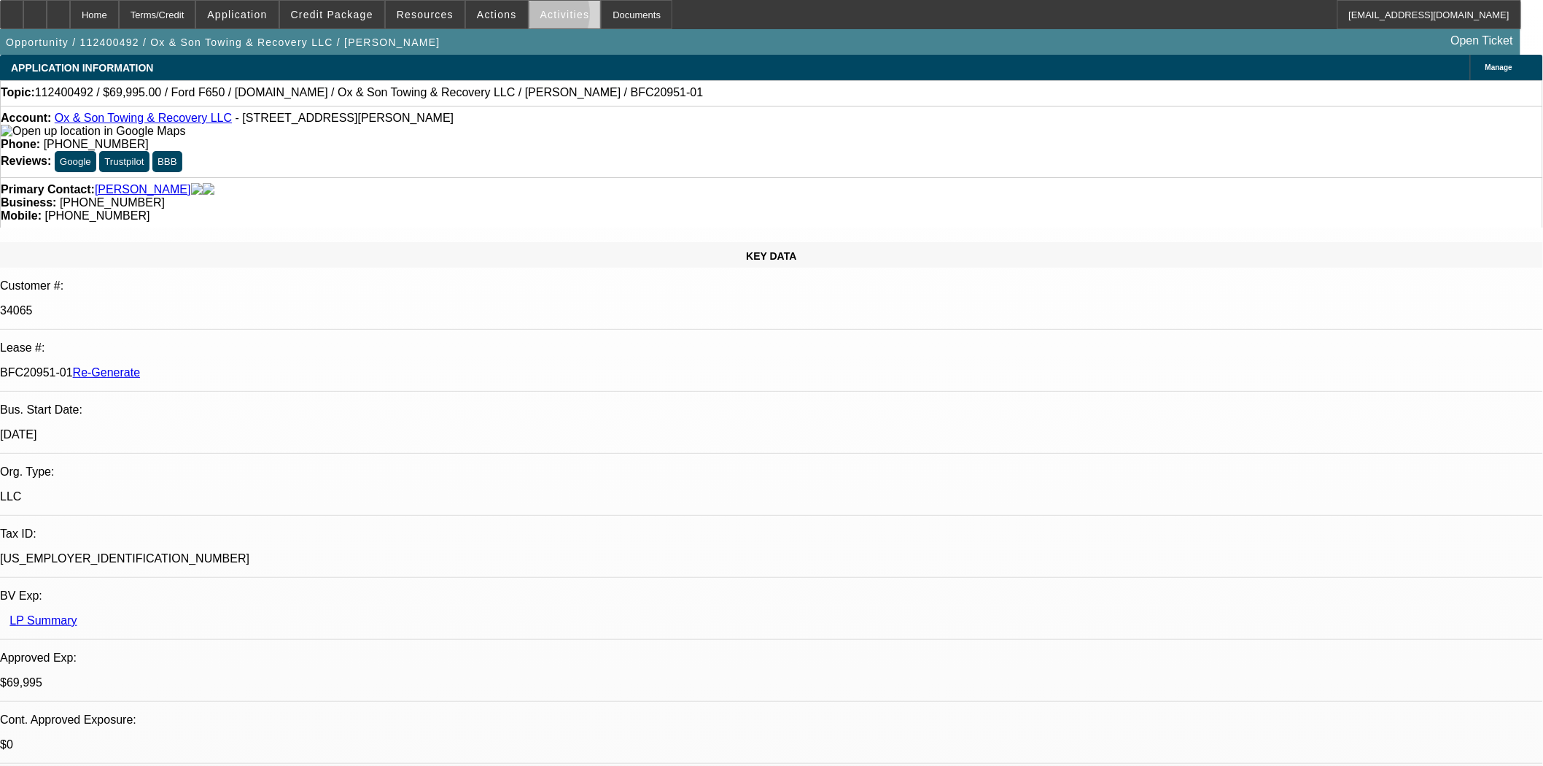
click at [530, 18] on span at bounding box center [565, 14] width 71 height 35
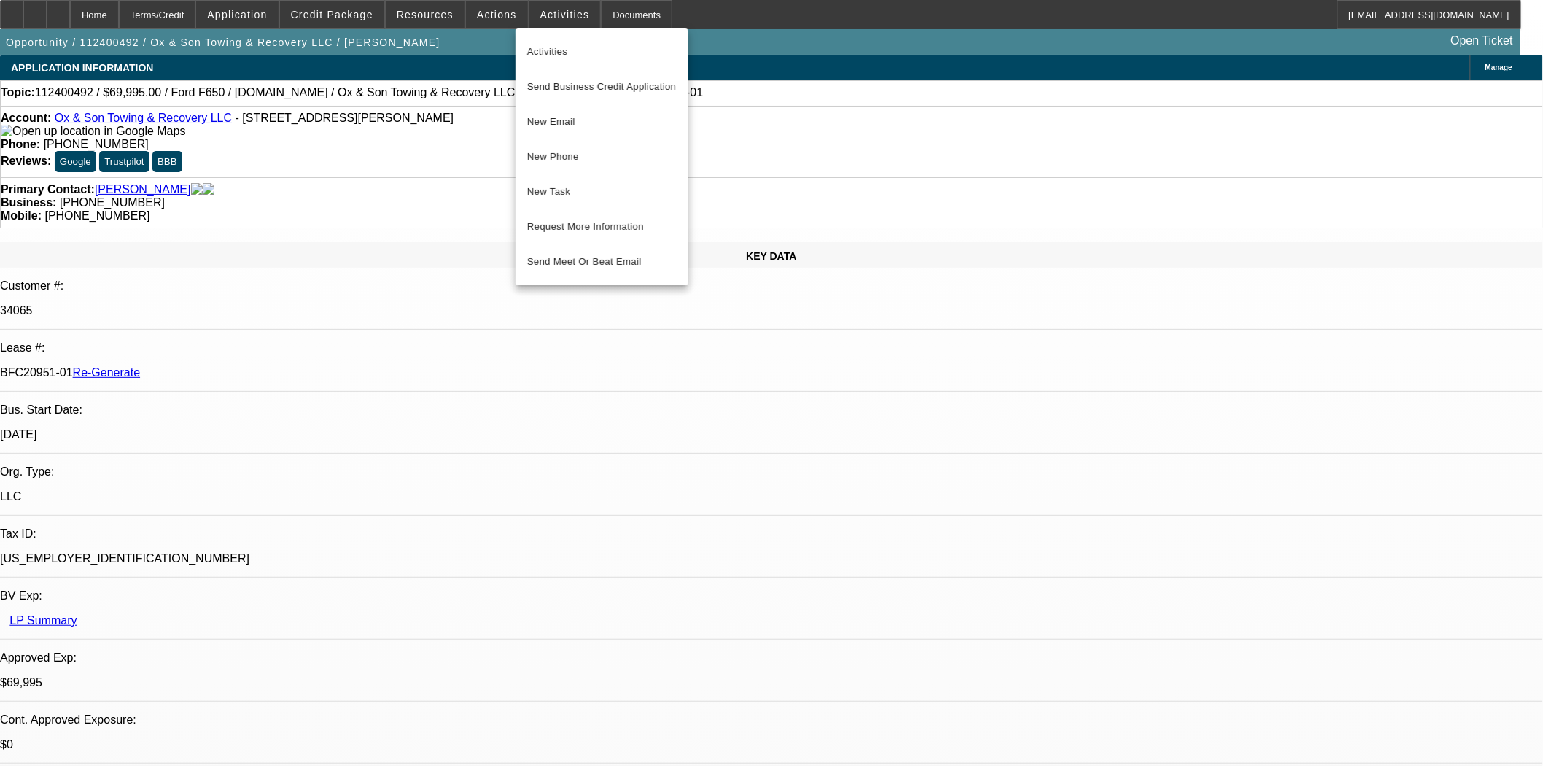
click at [476, 17] on div at bounding box center [771, 383] width 1543 height 766
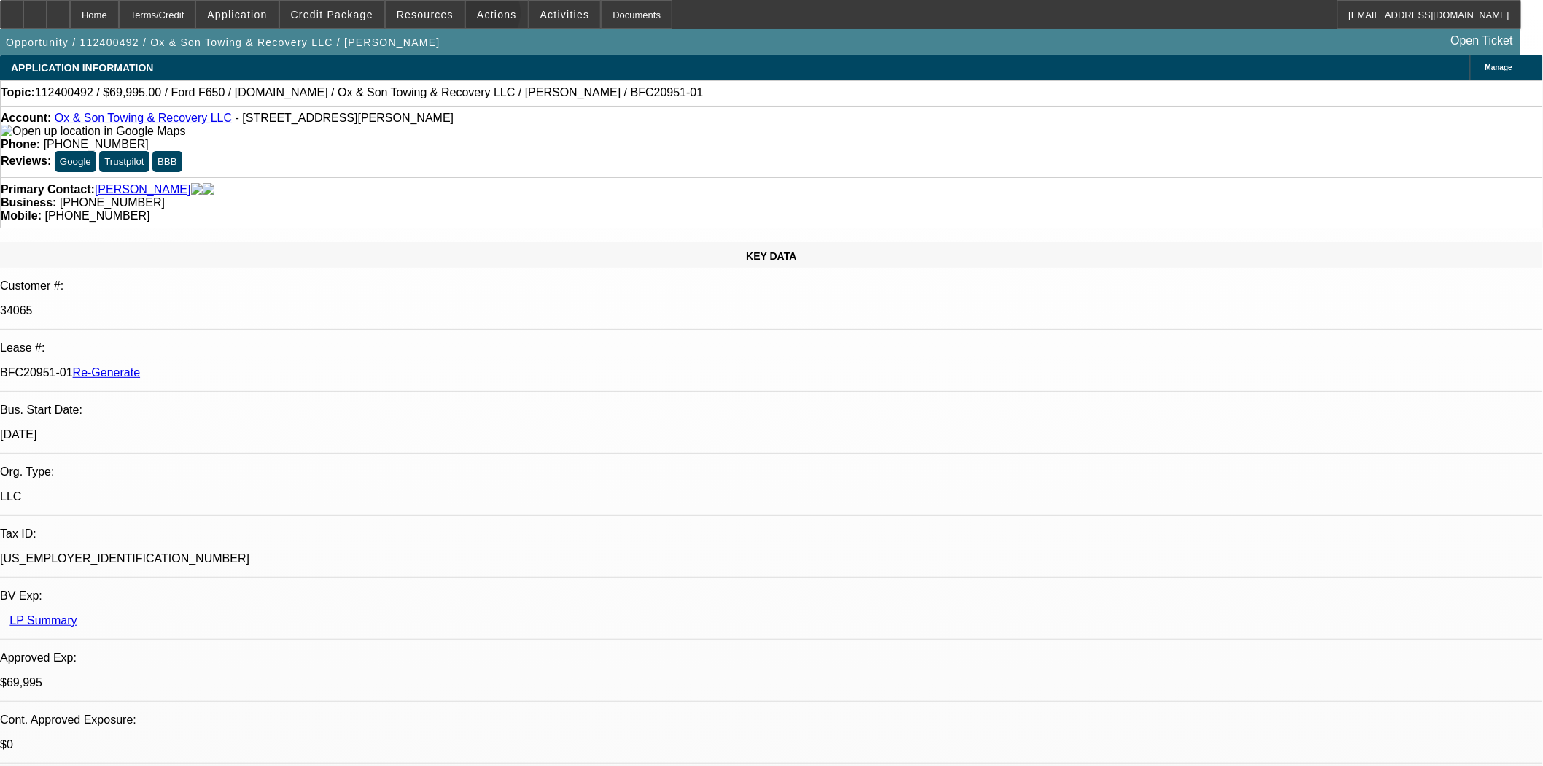
click at [477, 17] on span "Actions" at bounding box center [497, 15] width 40 height 12
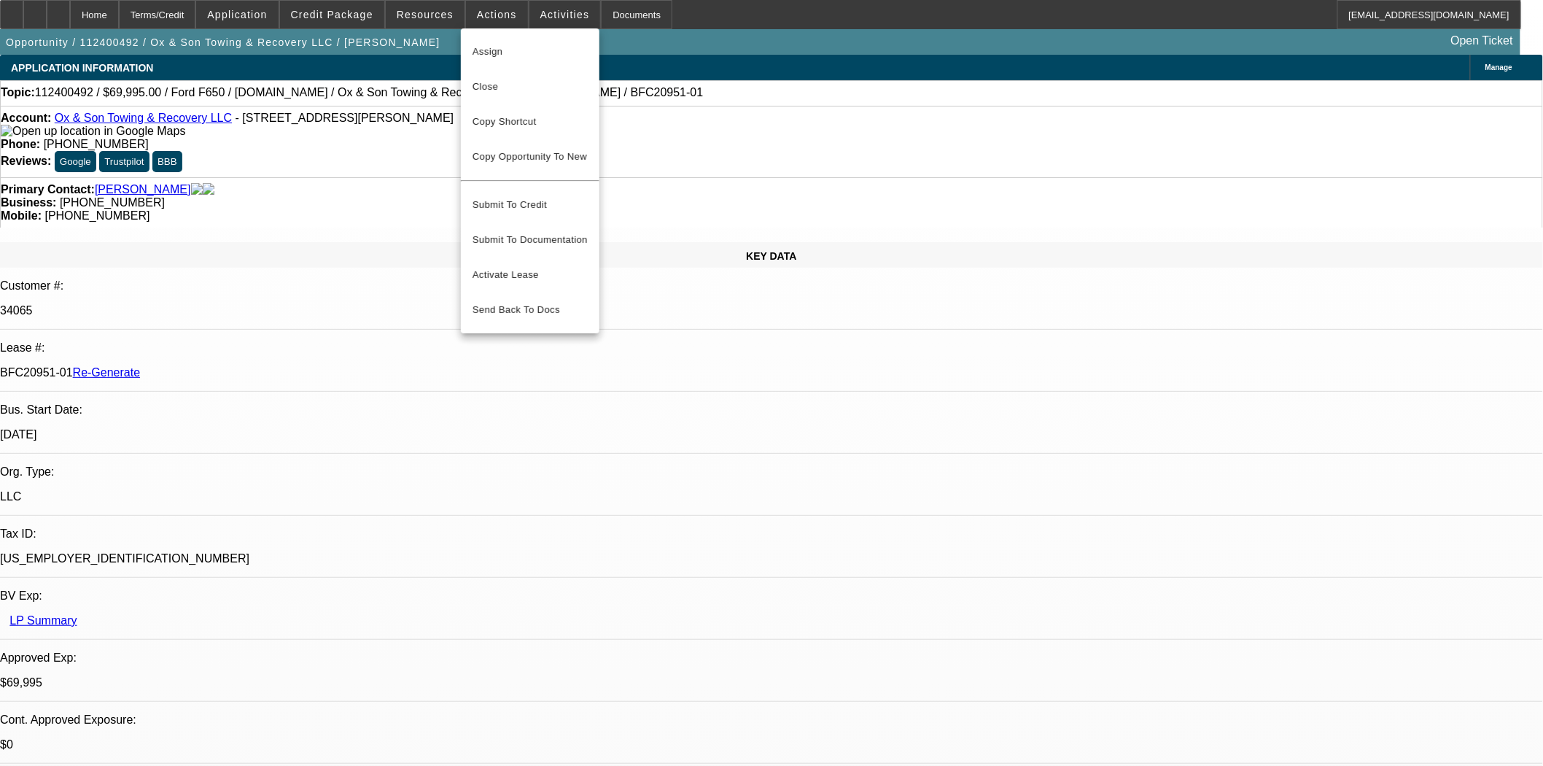
click at [425, 26] on div at bounding box center [771, 383] width 1543 height 766
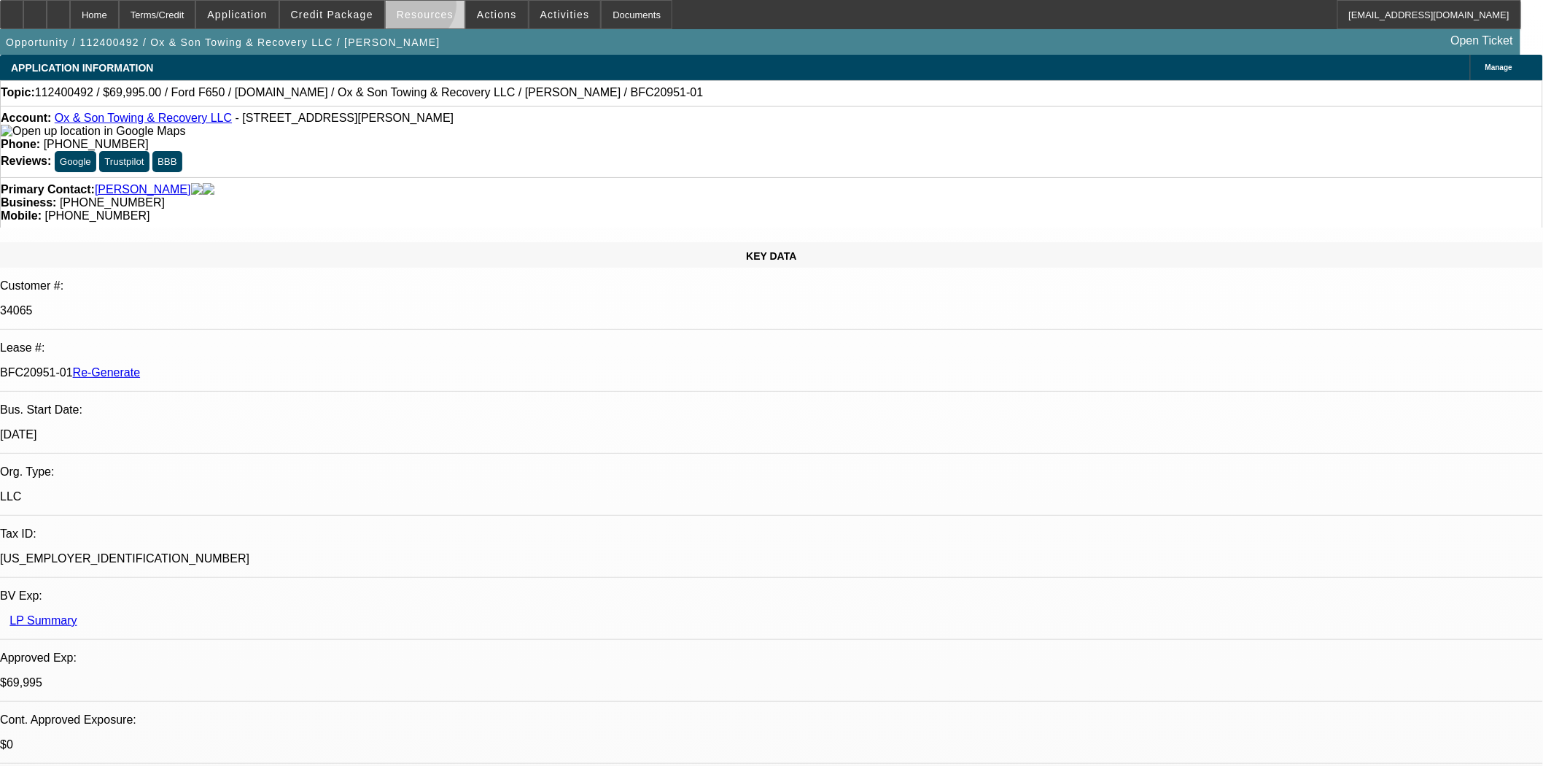
click at [423, 9] on span "Resources" at bounding box center [425, 15] width 57 height 12
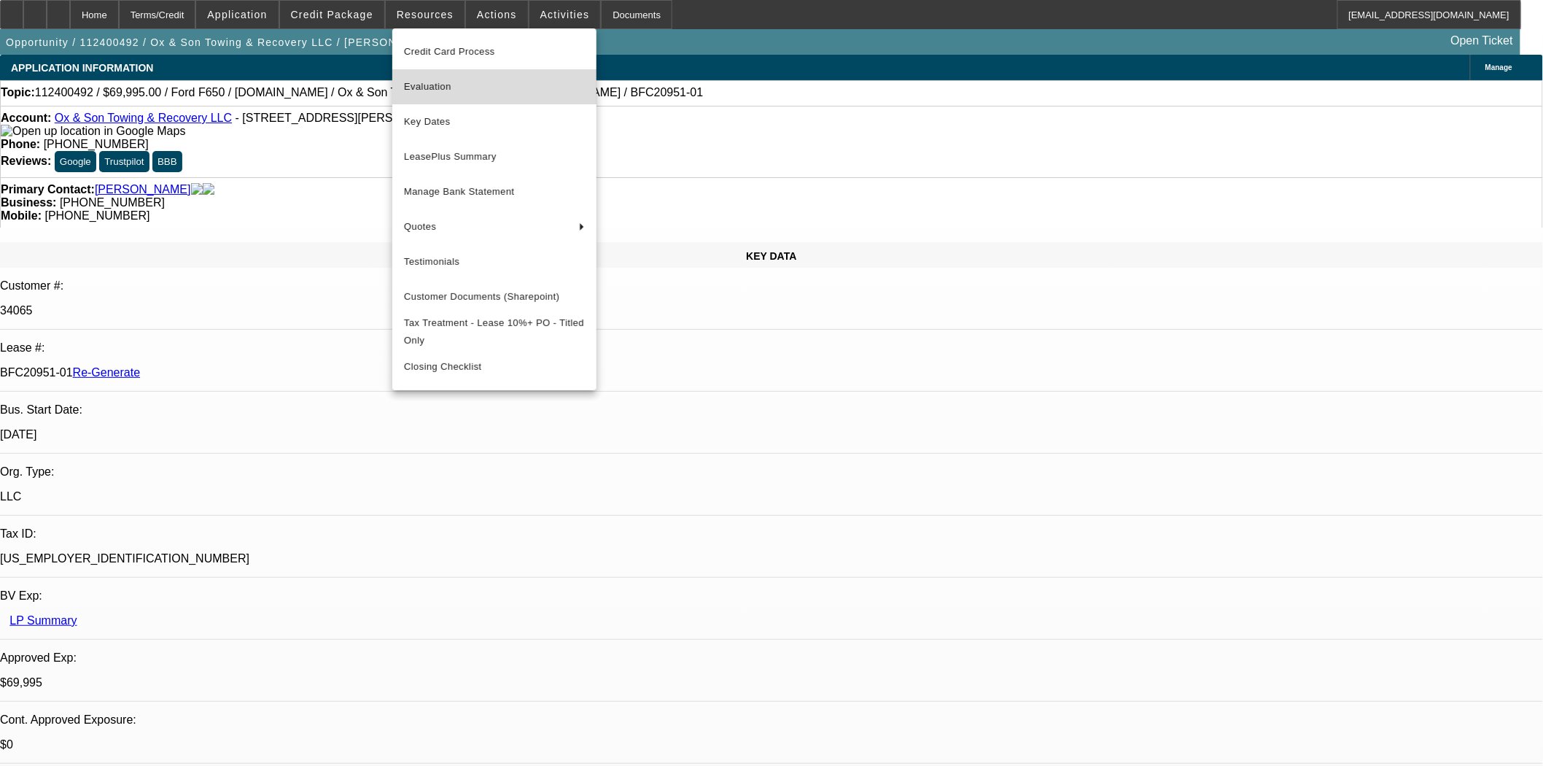
click at [423, 99] on button "Evaluation" at bounding box center [494, 86] width 204 height 35
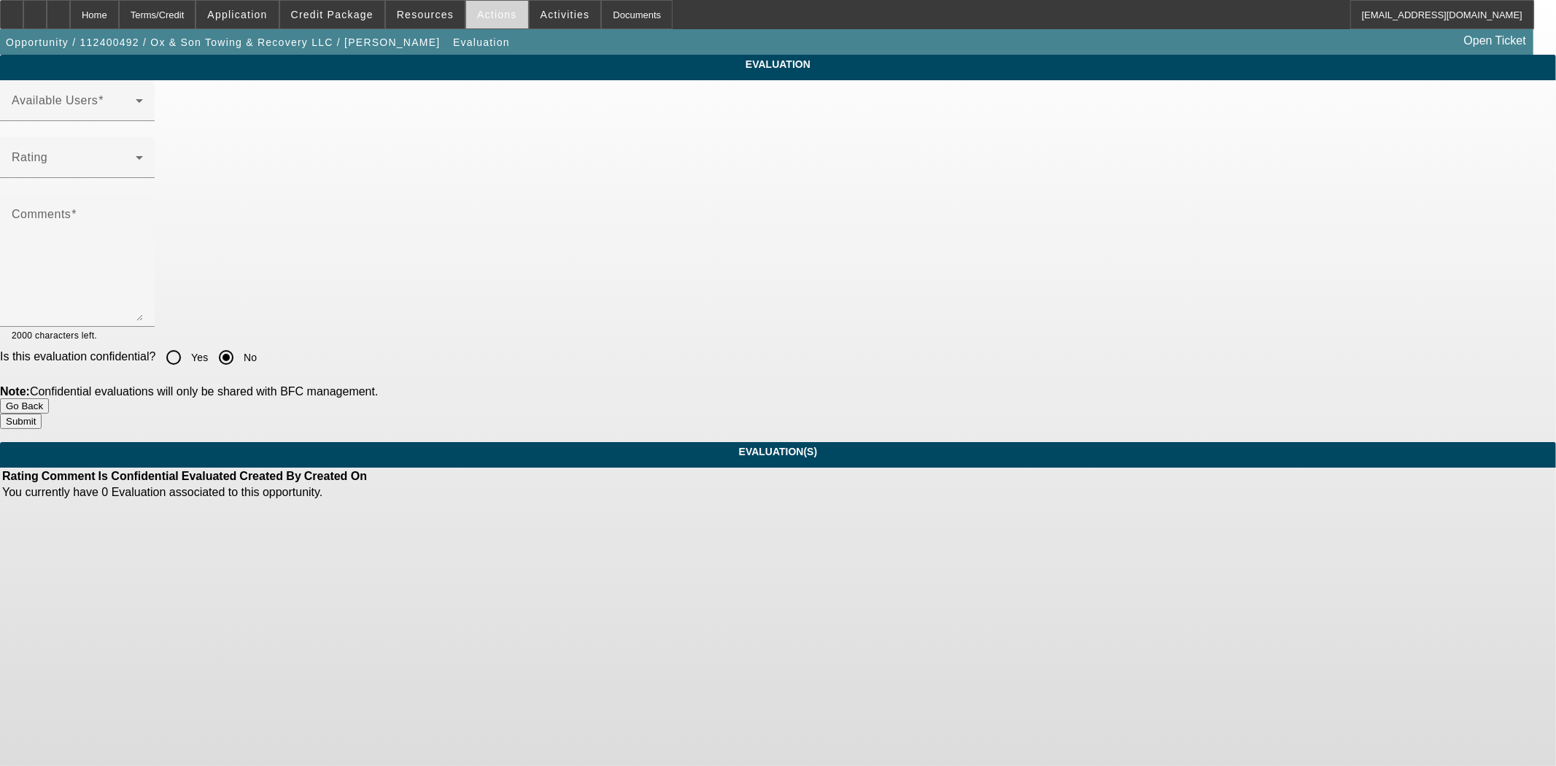
click at [468, 12] on span at bounding box center [497, 14] width 62 height 35
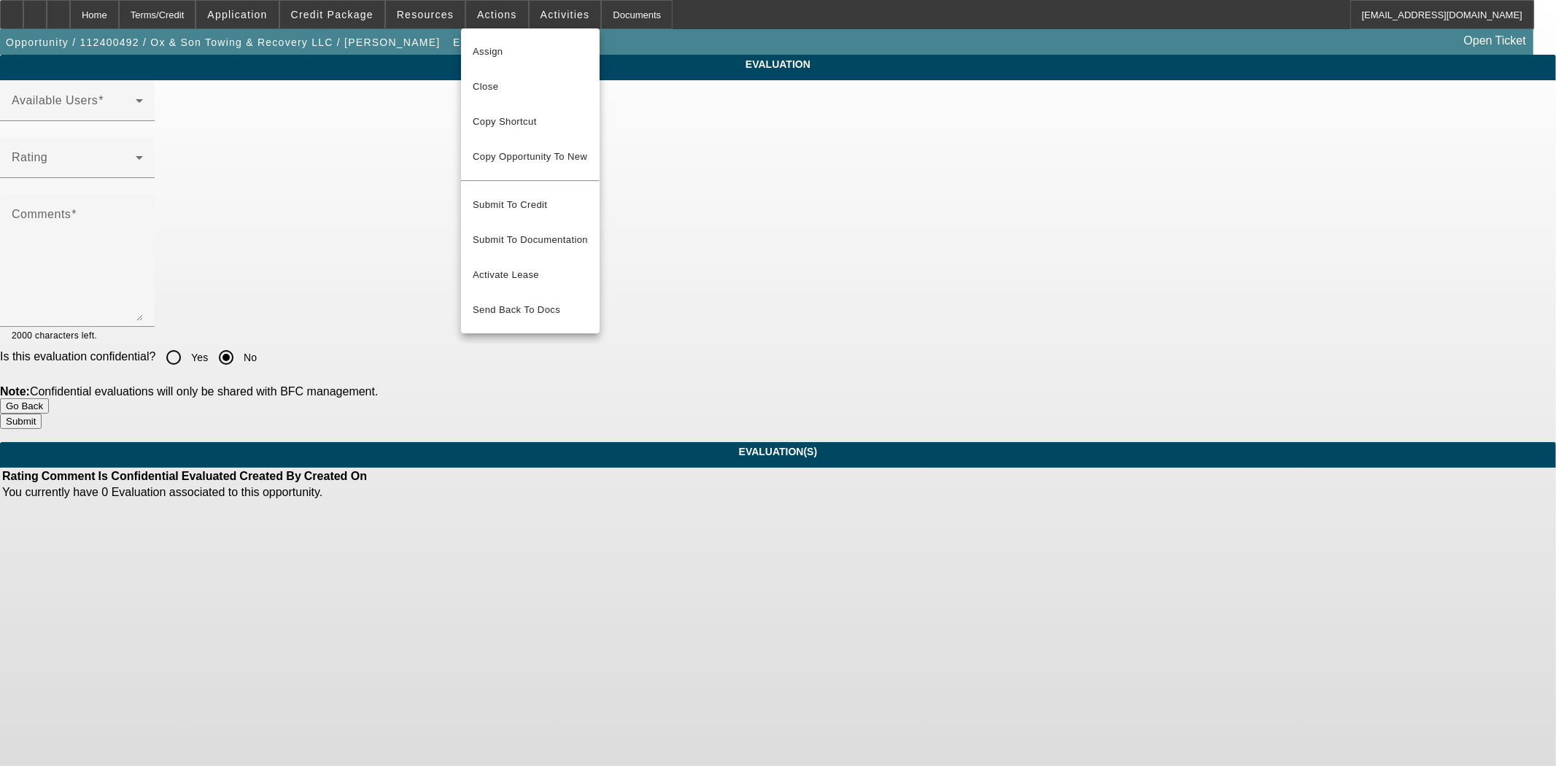
click at [435, 30] on div at bounding box center [778, 383] width 1556 height 766
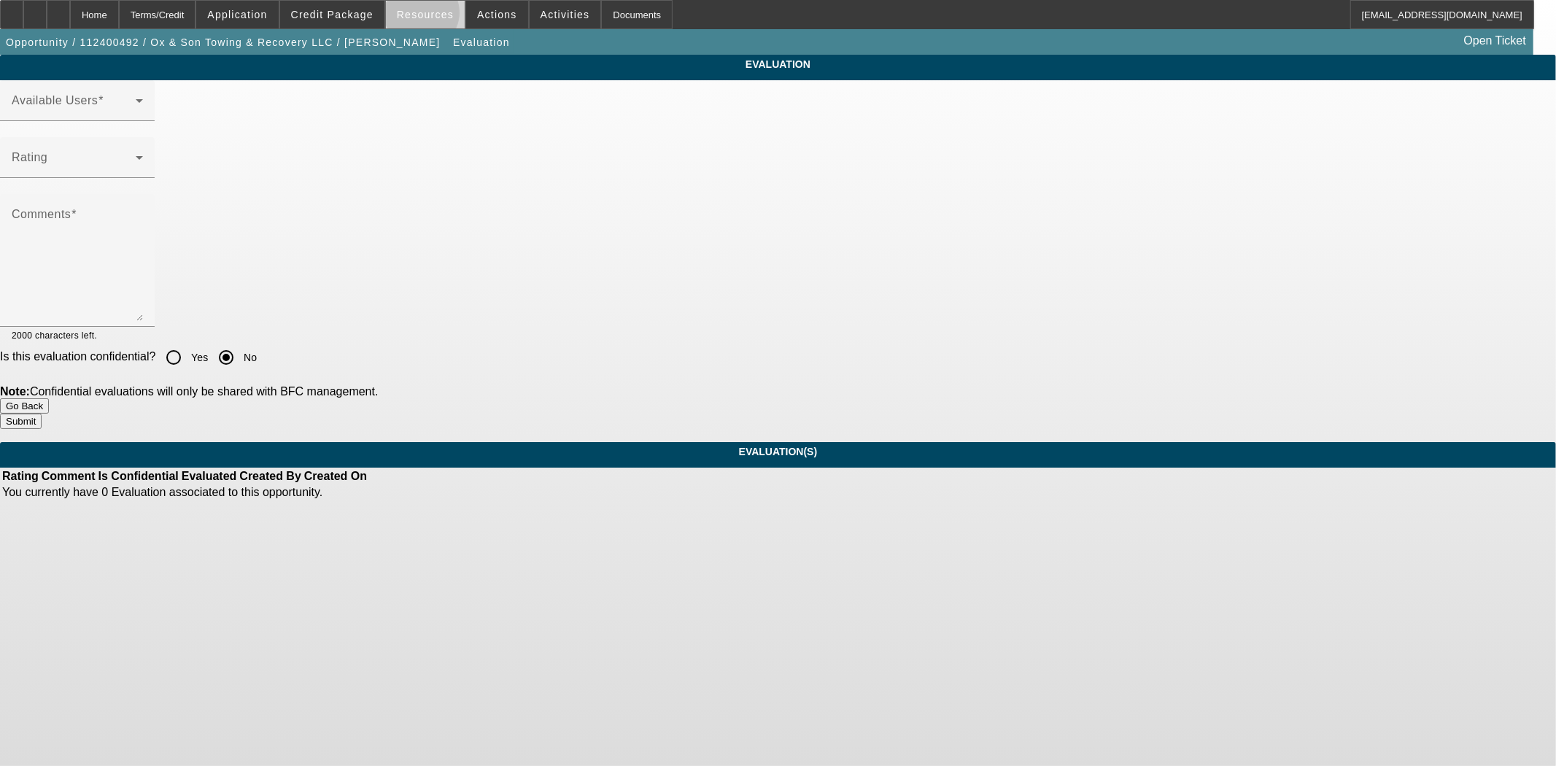
click at [428, 16] on span "Resources" at bounding box center [425, 15] width 57 height 12
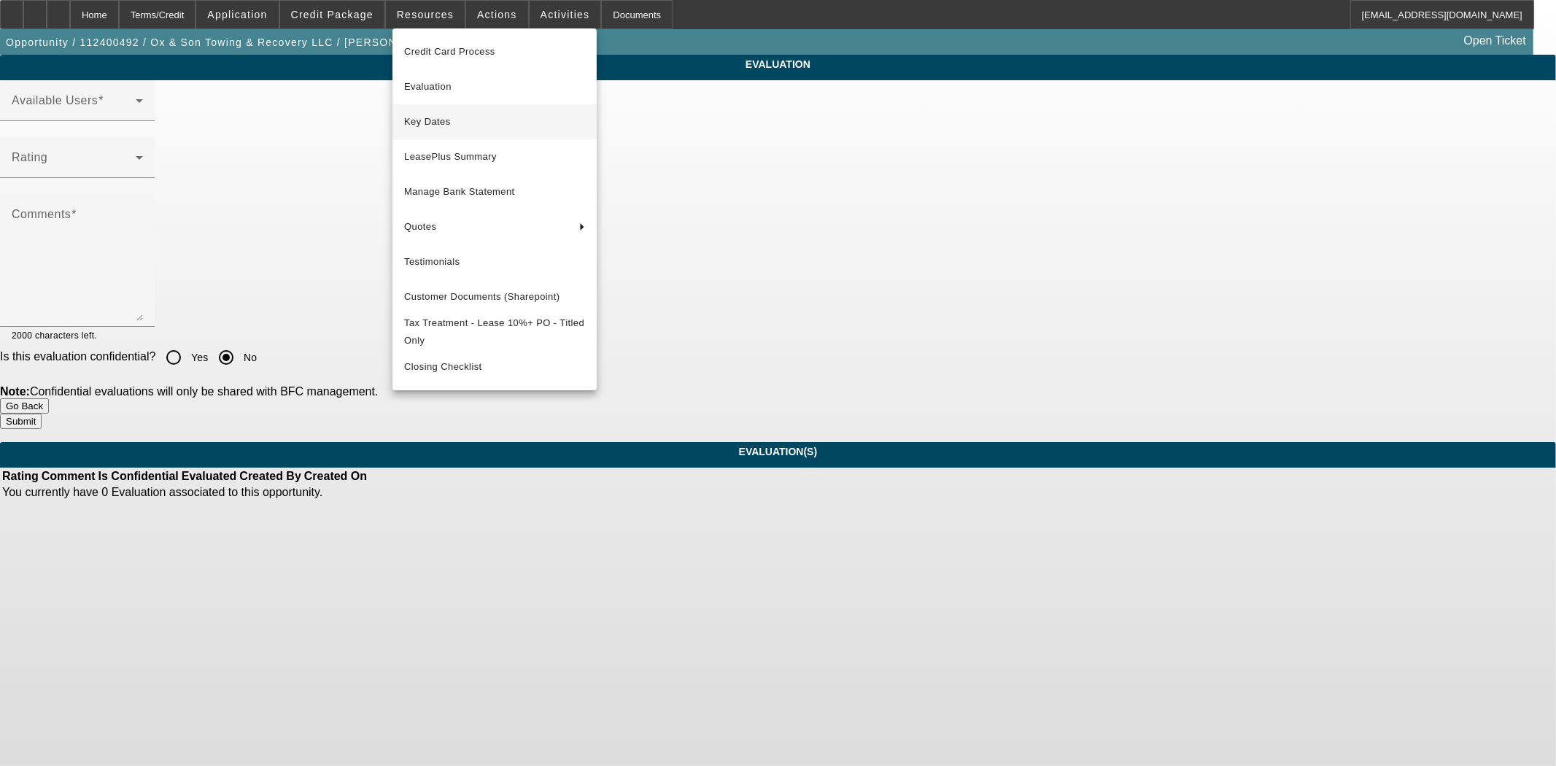
click at [438, 118] on span "Key Dates" at bounding box center [494, 122] width 181 height 18
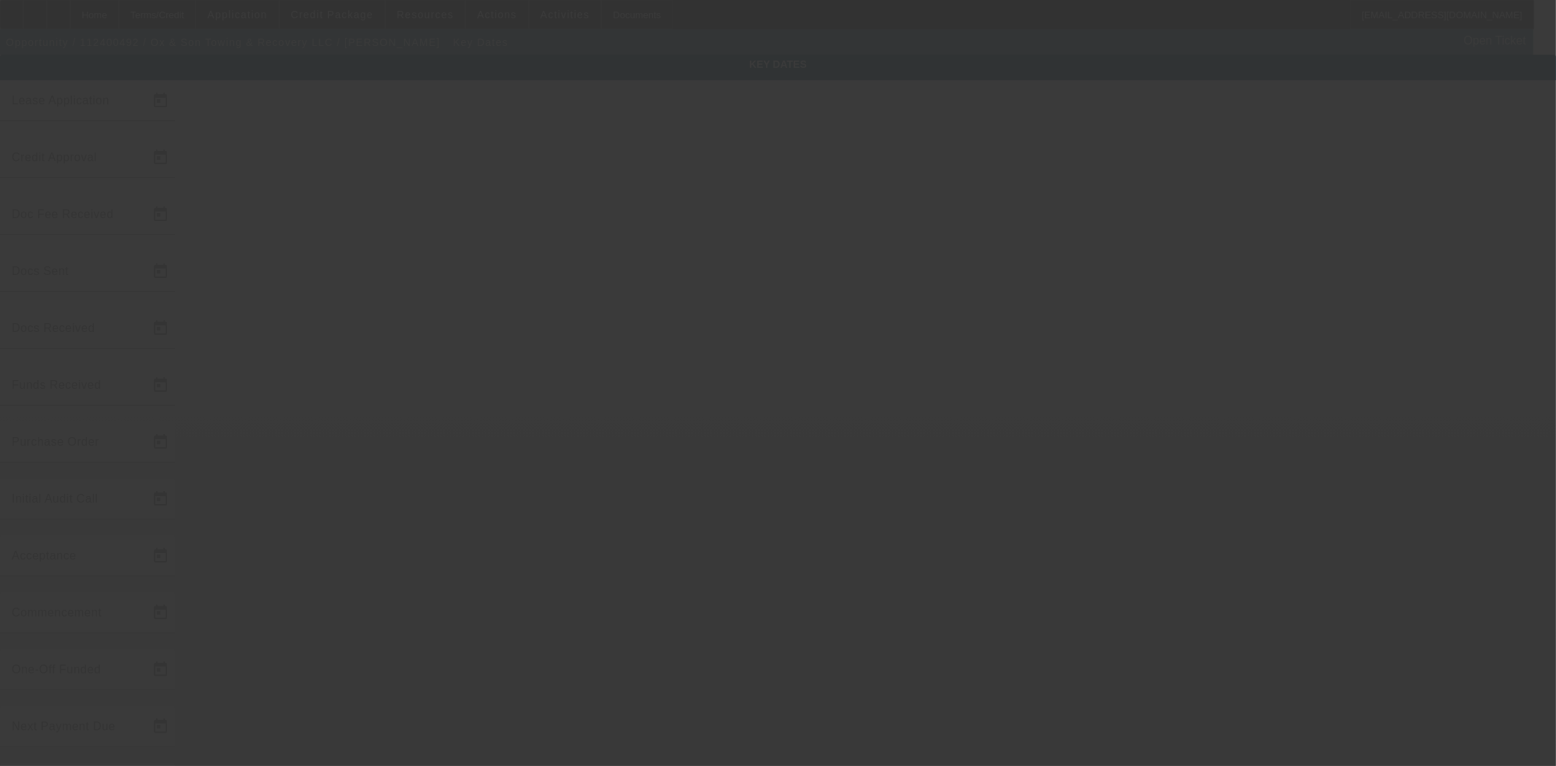
type input "11/21/2024"
type input "8/21/2025"
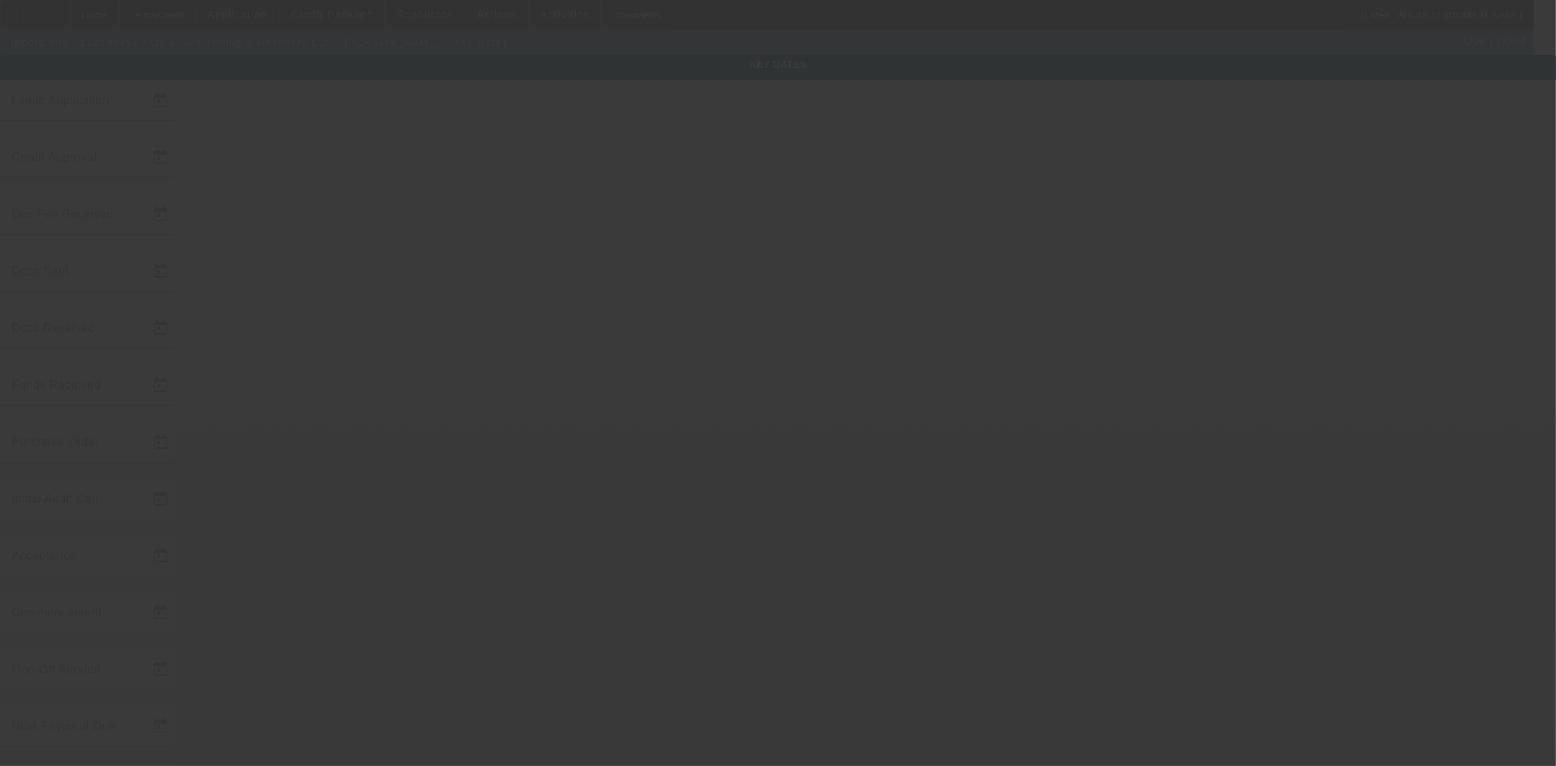
type input "8/22/2025"
type input "8/28/2025"
type input "9/1/2025"
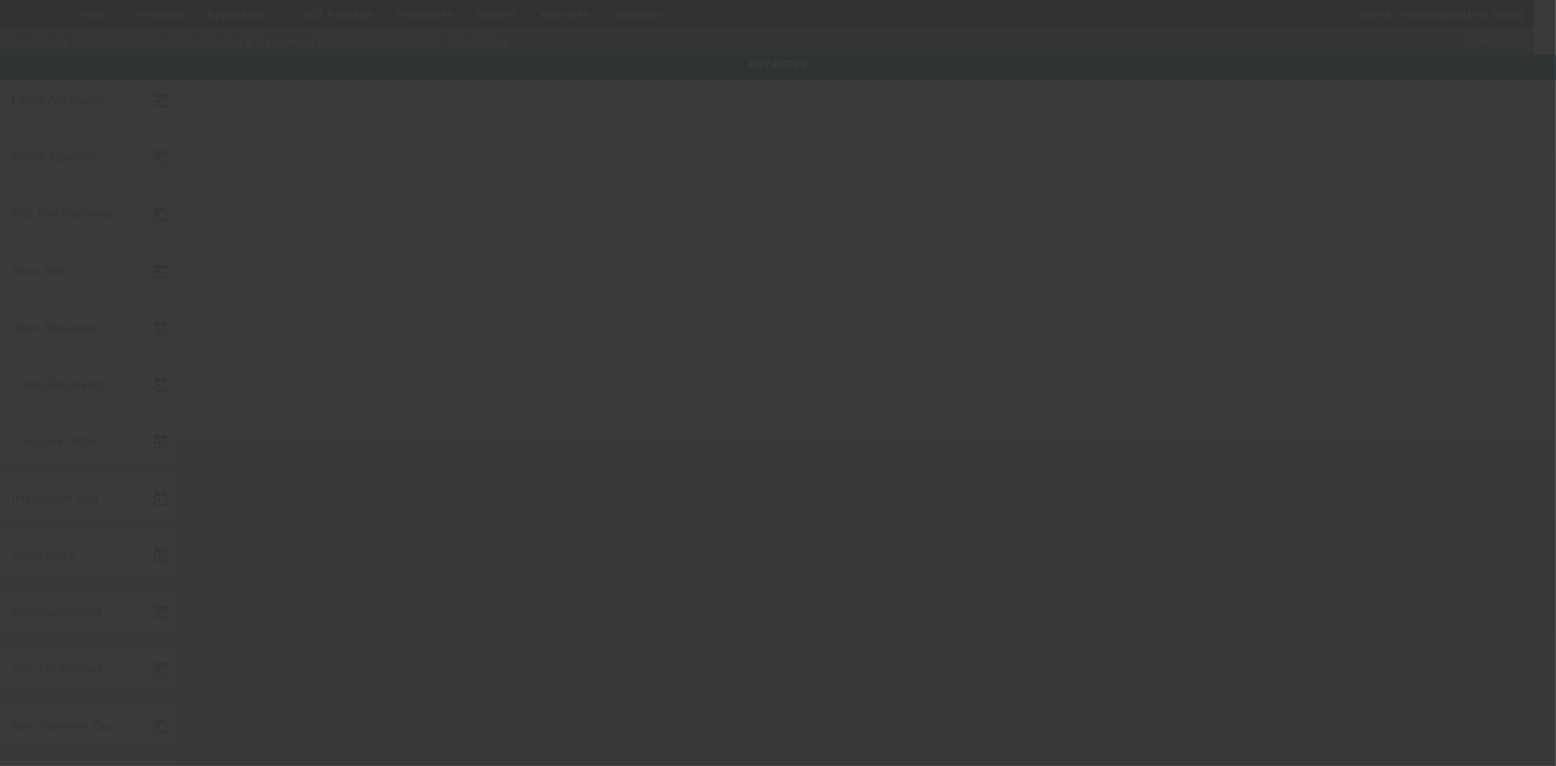
type input "10/1/2025"
type input "9/15/2025"
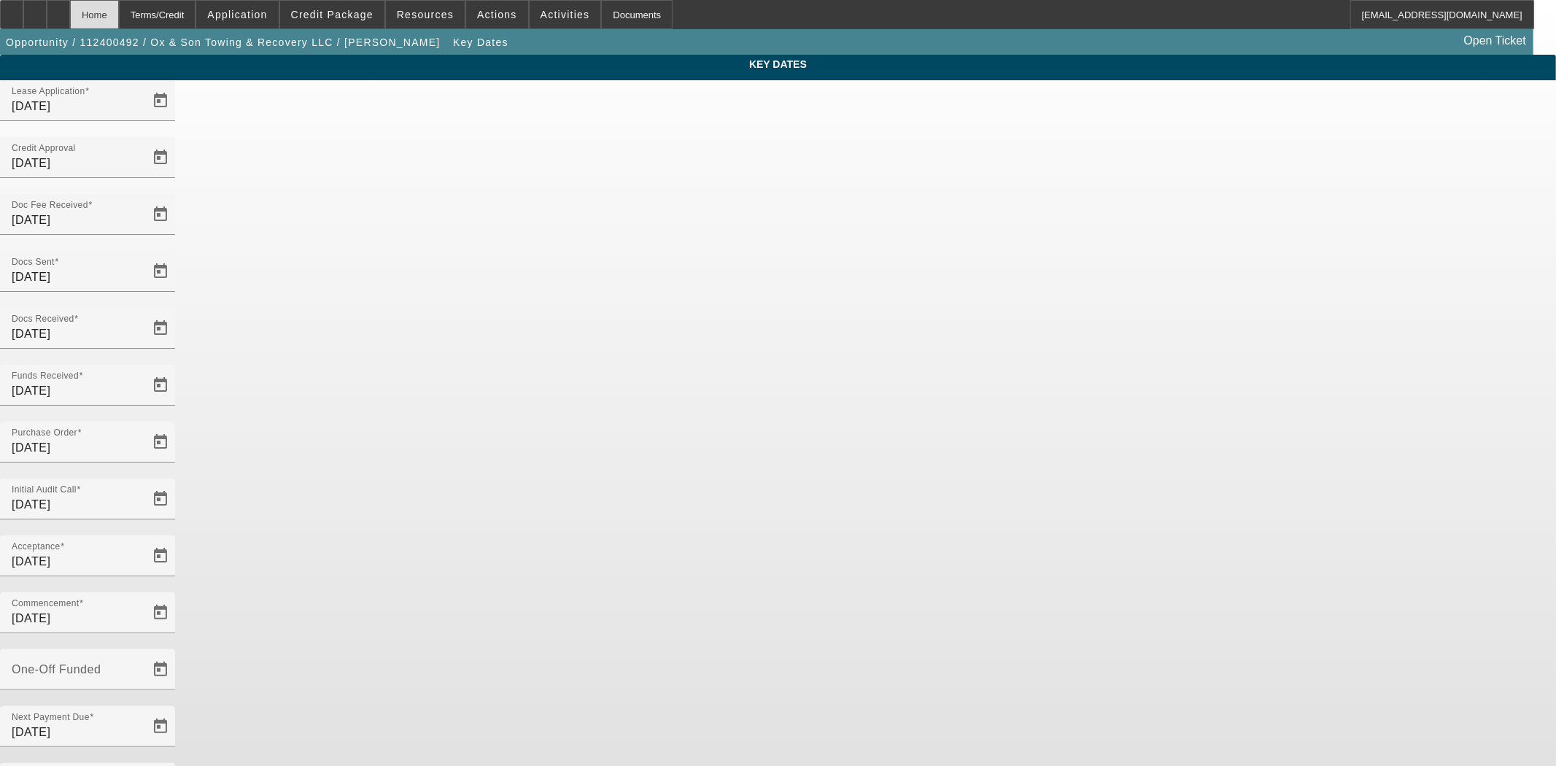
click at [119, 8] on div "Home" at bounding box center [94, 14] width 49 height 29
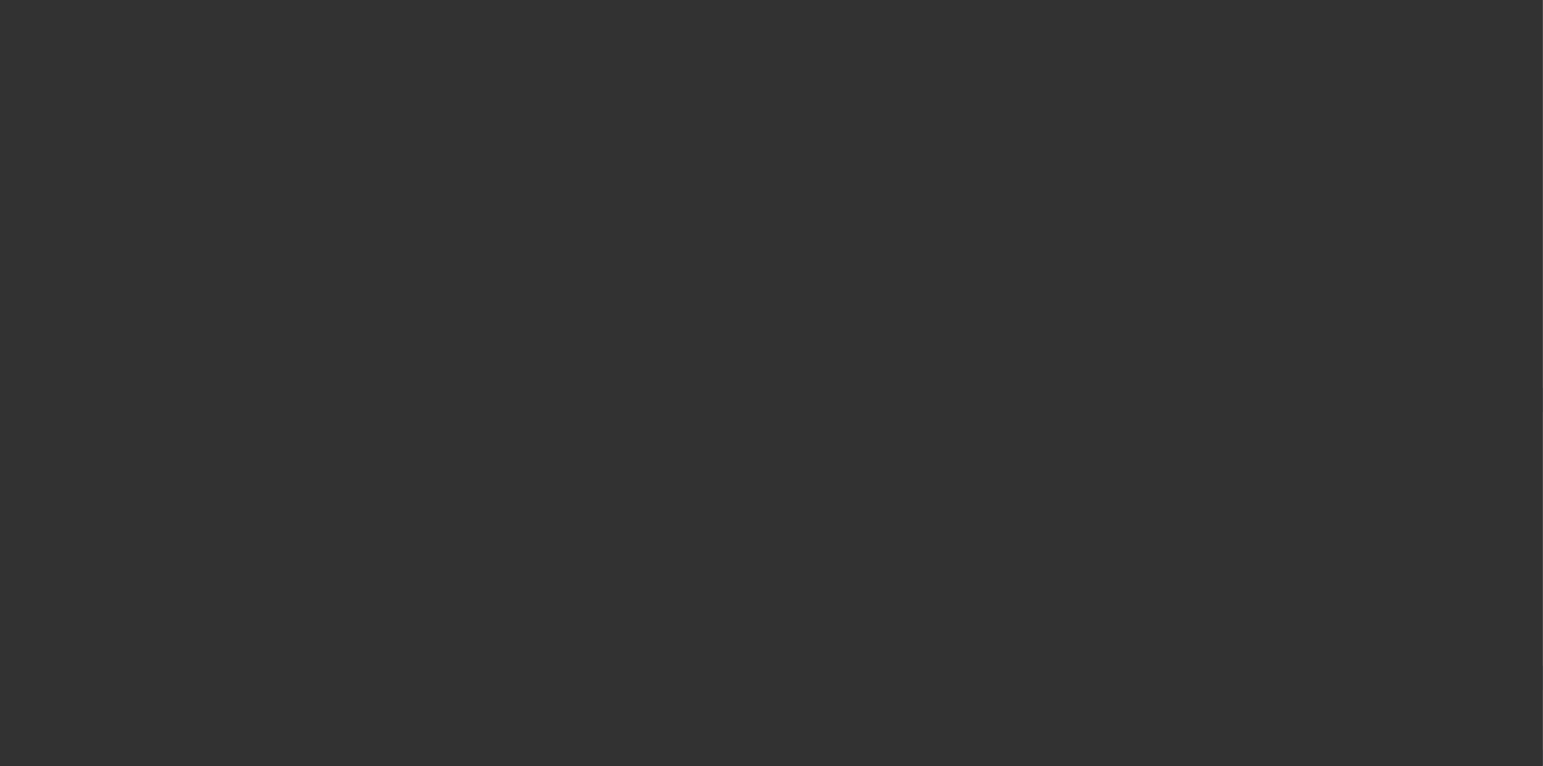
select select "4"
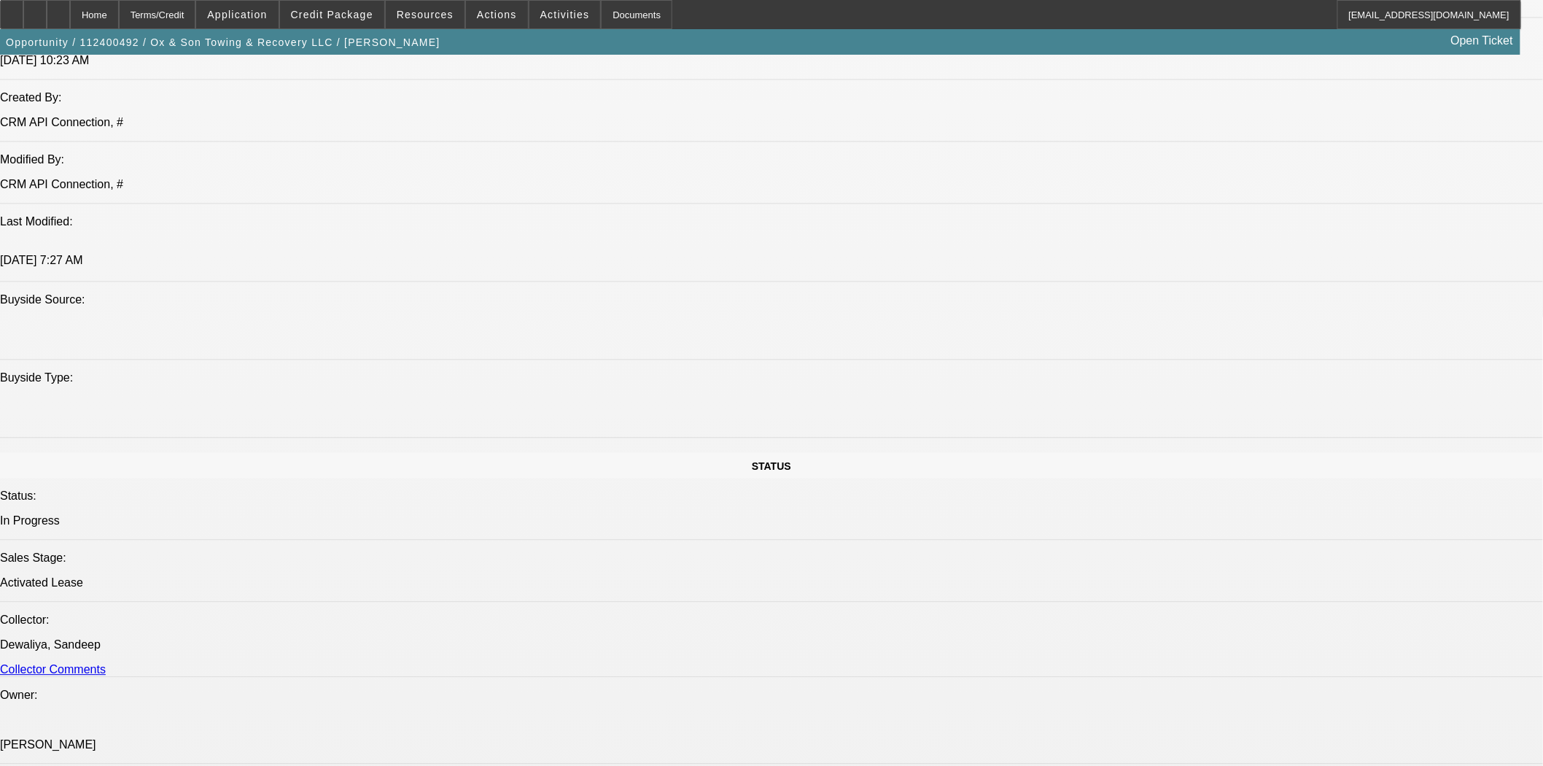
select select "0"
select select "3"
select select "0"
select select "6"
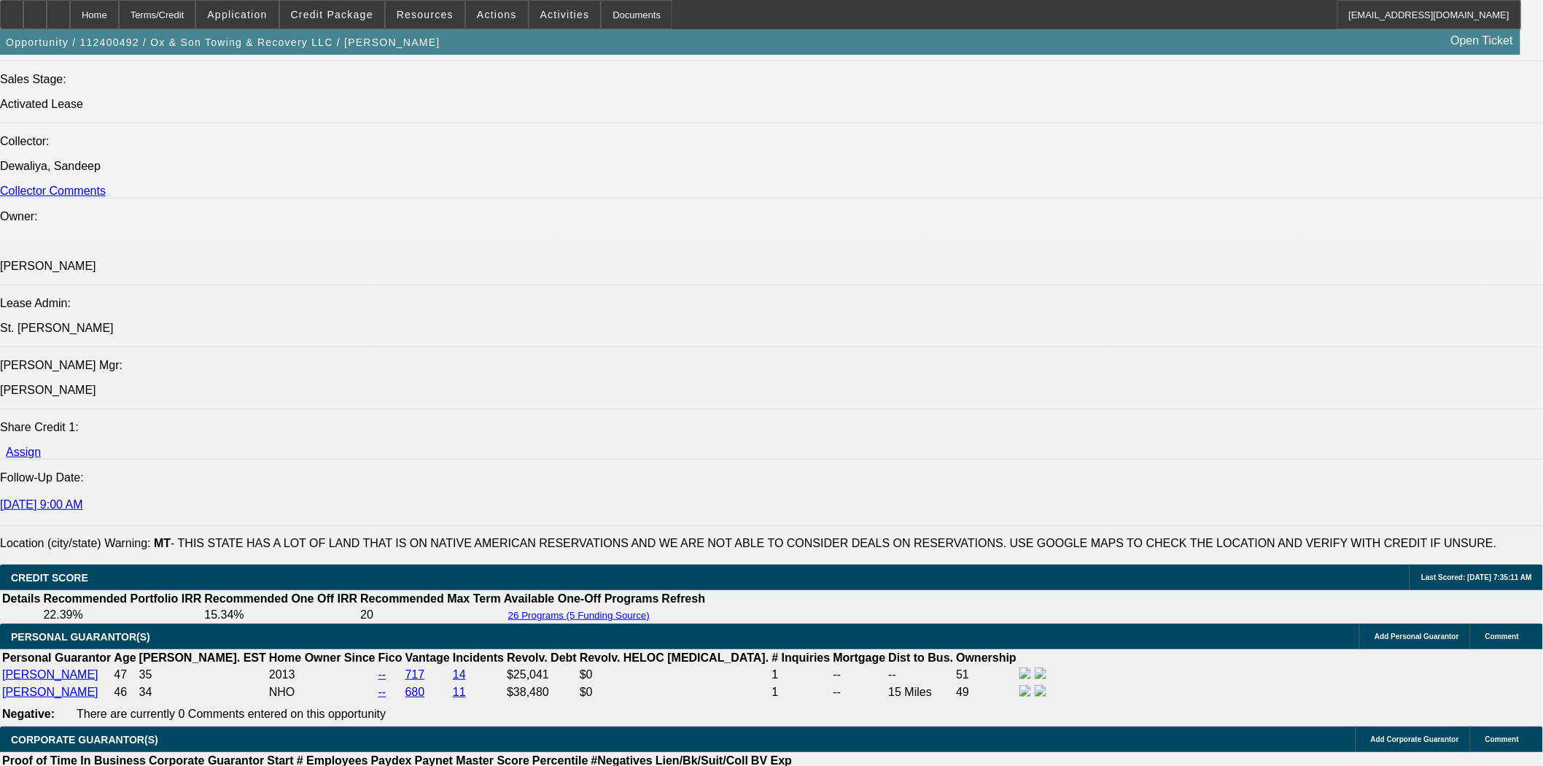
scroll to position [2084, 0]
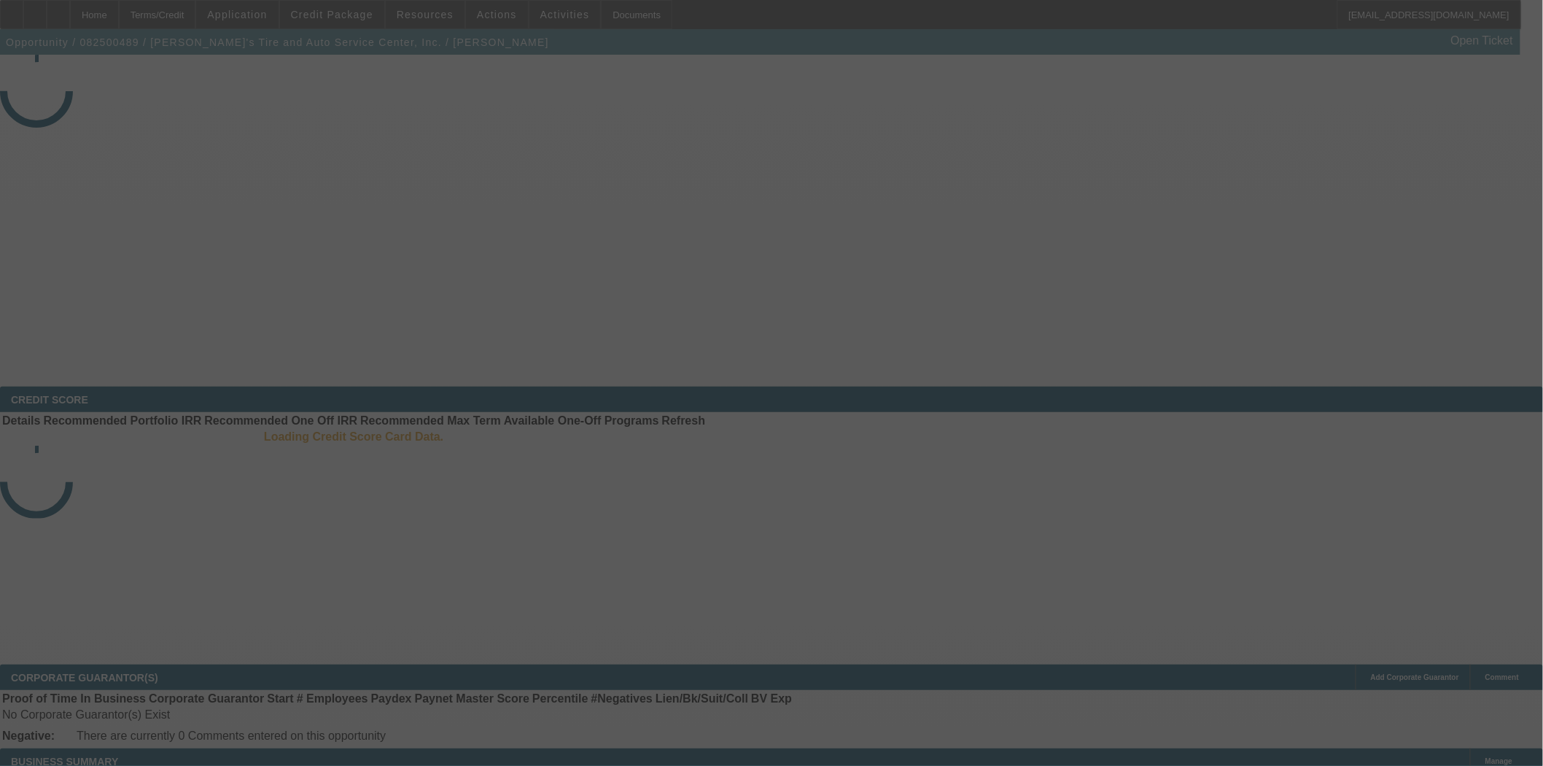
select select "4"
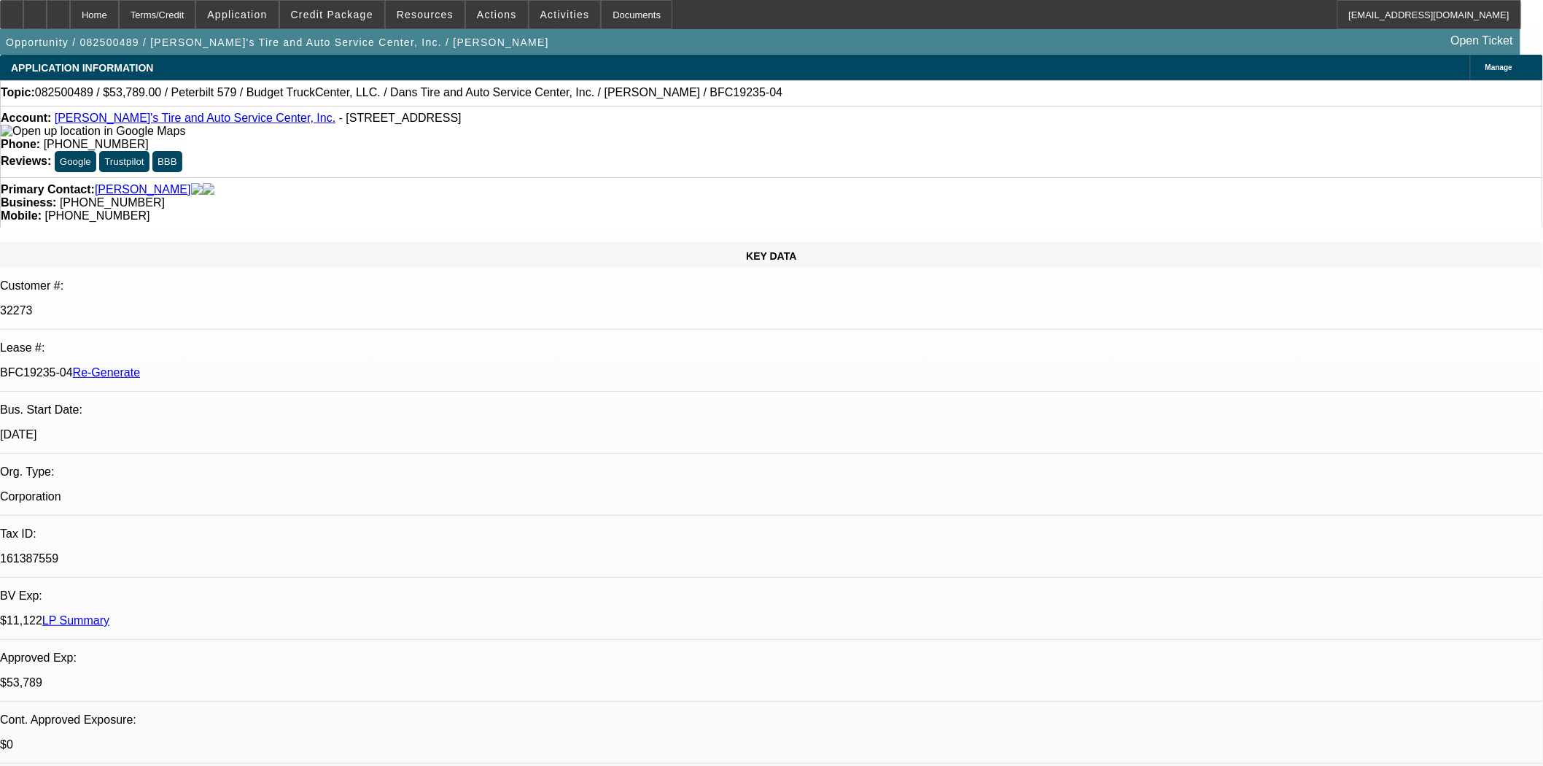
select select "0"
select select "3"
select select "0.1"
select select "5"
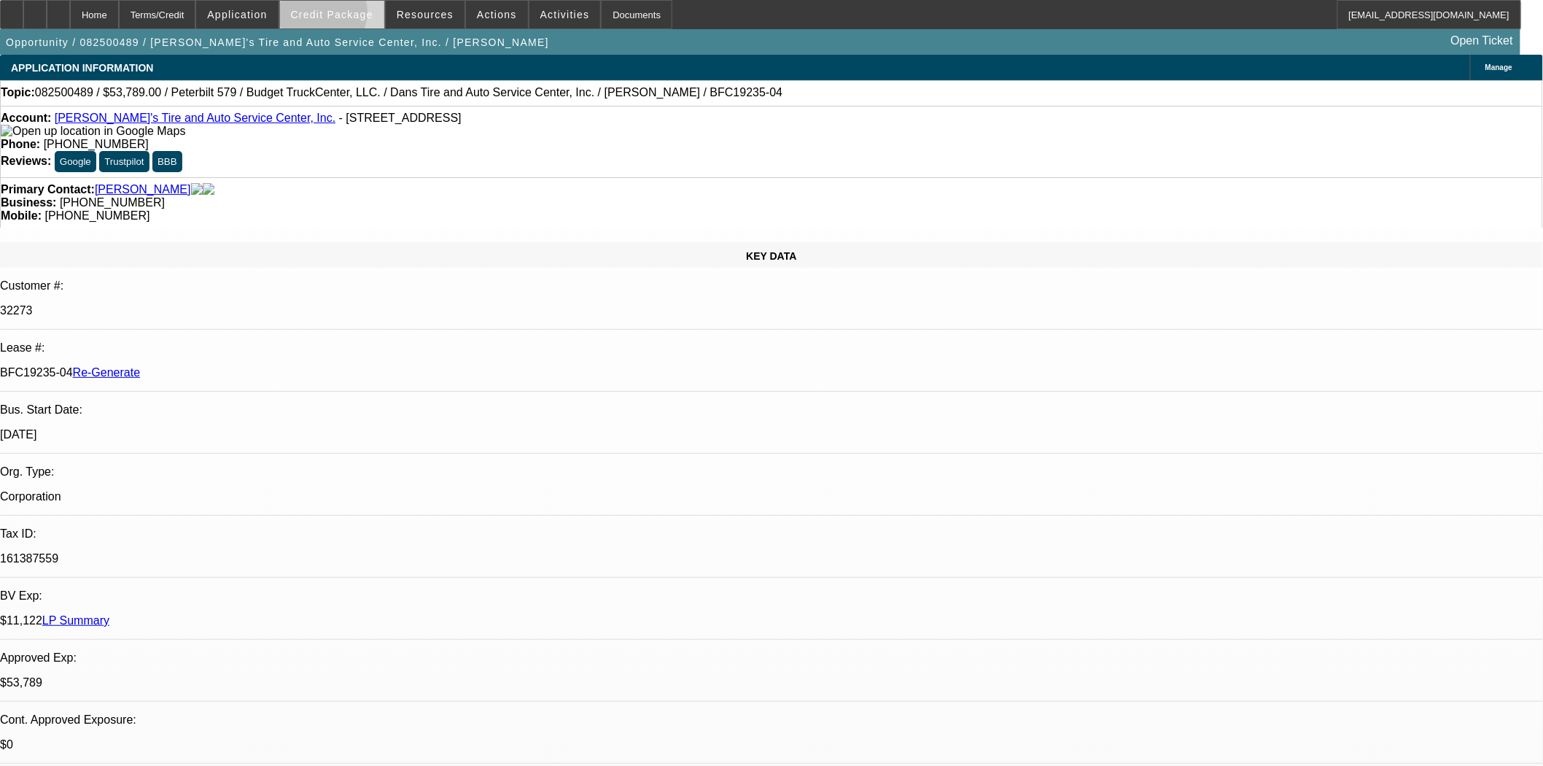
click at [344, 16] on span "Credit Package" at bounding box center [332, 15] width 82 height 12
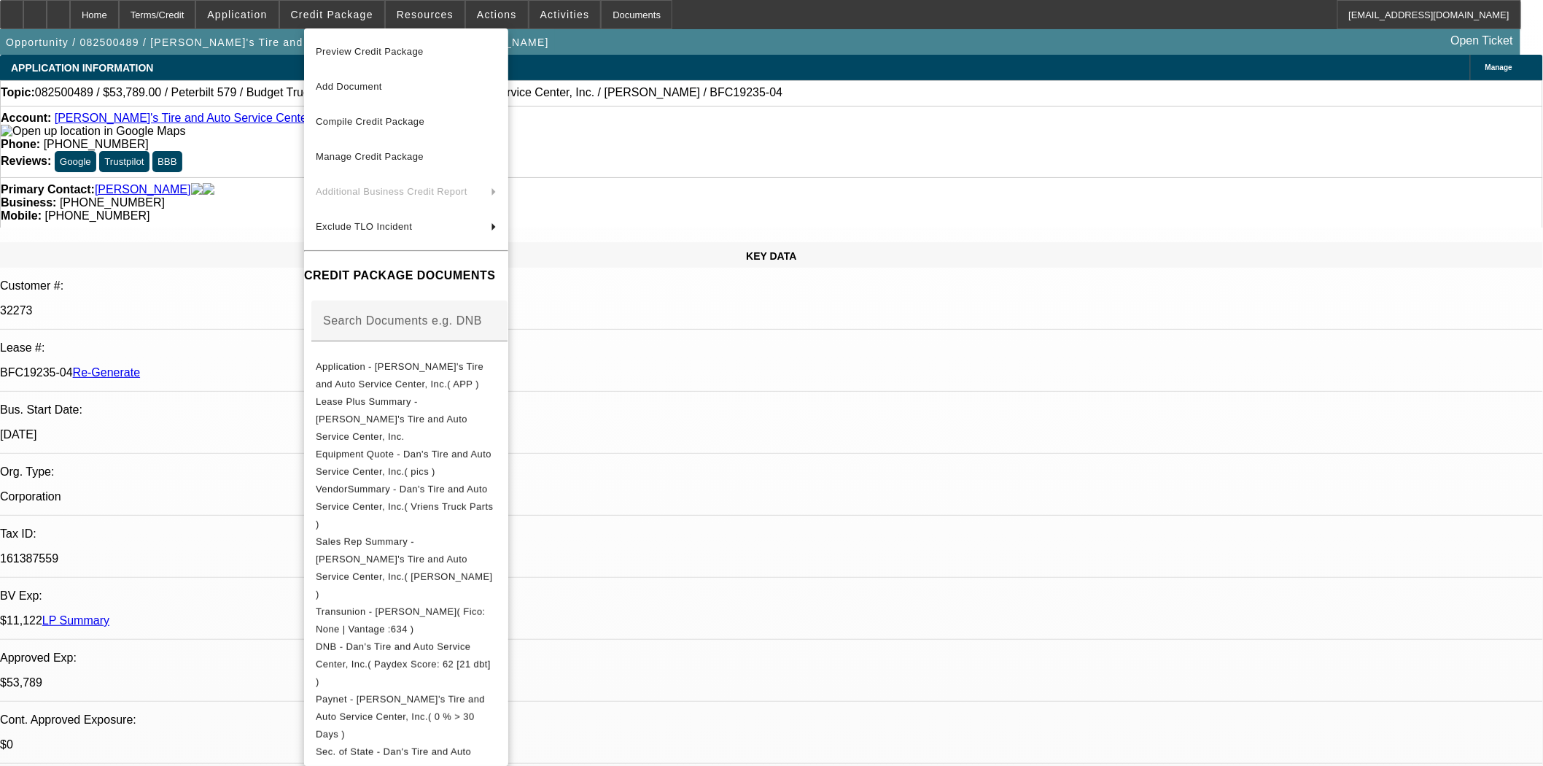
click at [447, 20] on div at bounding box center [771, 383] width 1543 height 766
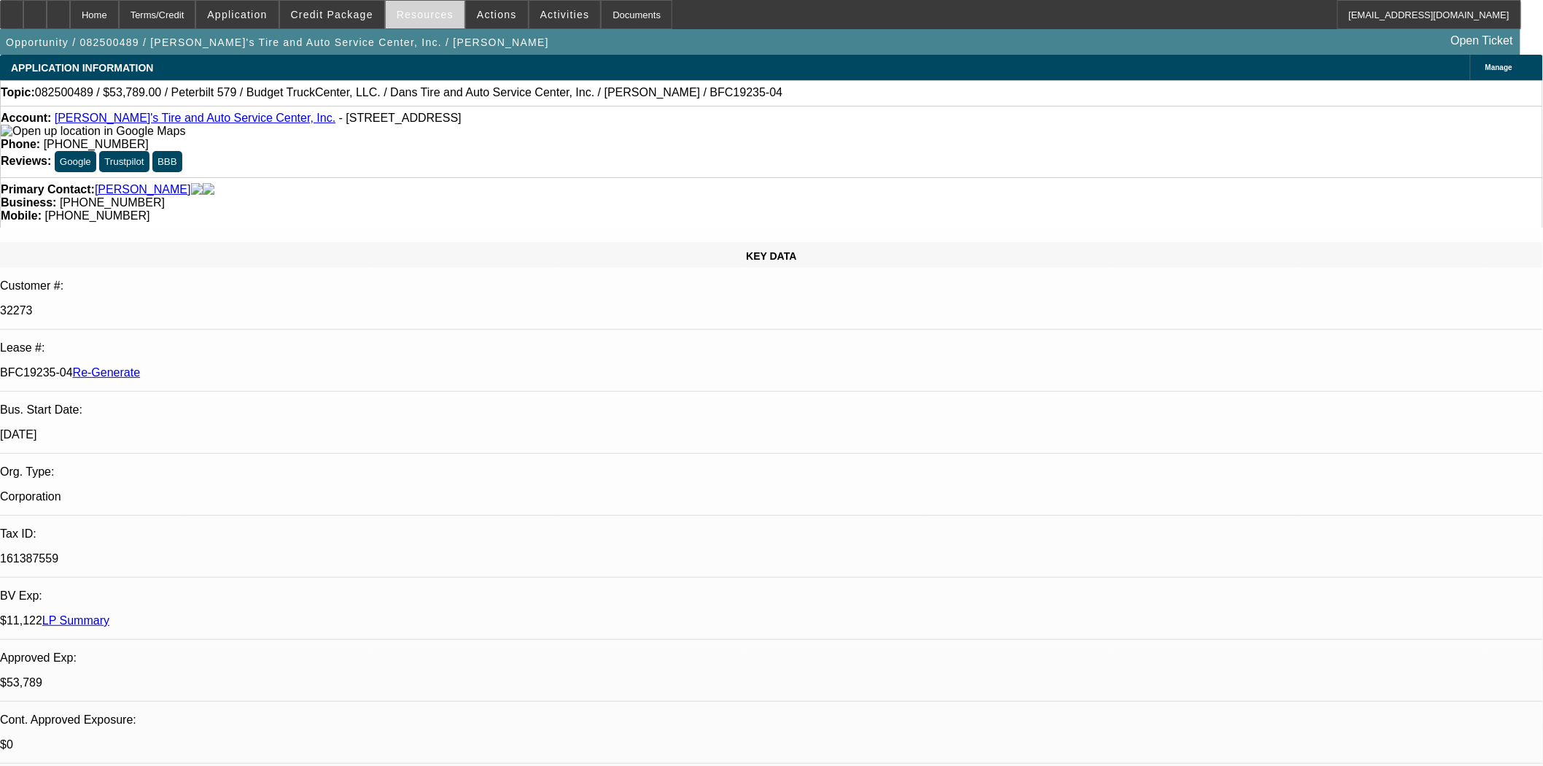
click at [425, 12] on span "Resources" at bounding box center [425, 15] width 57 height 12
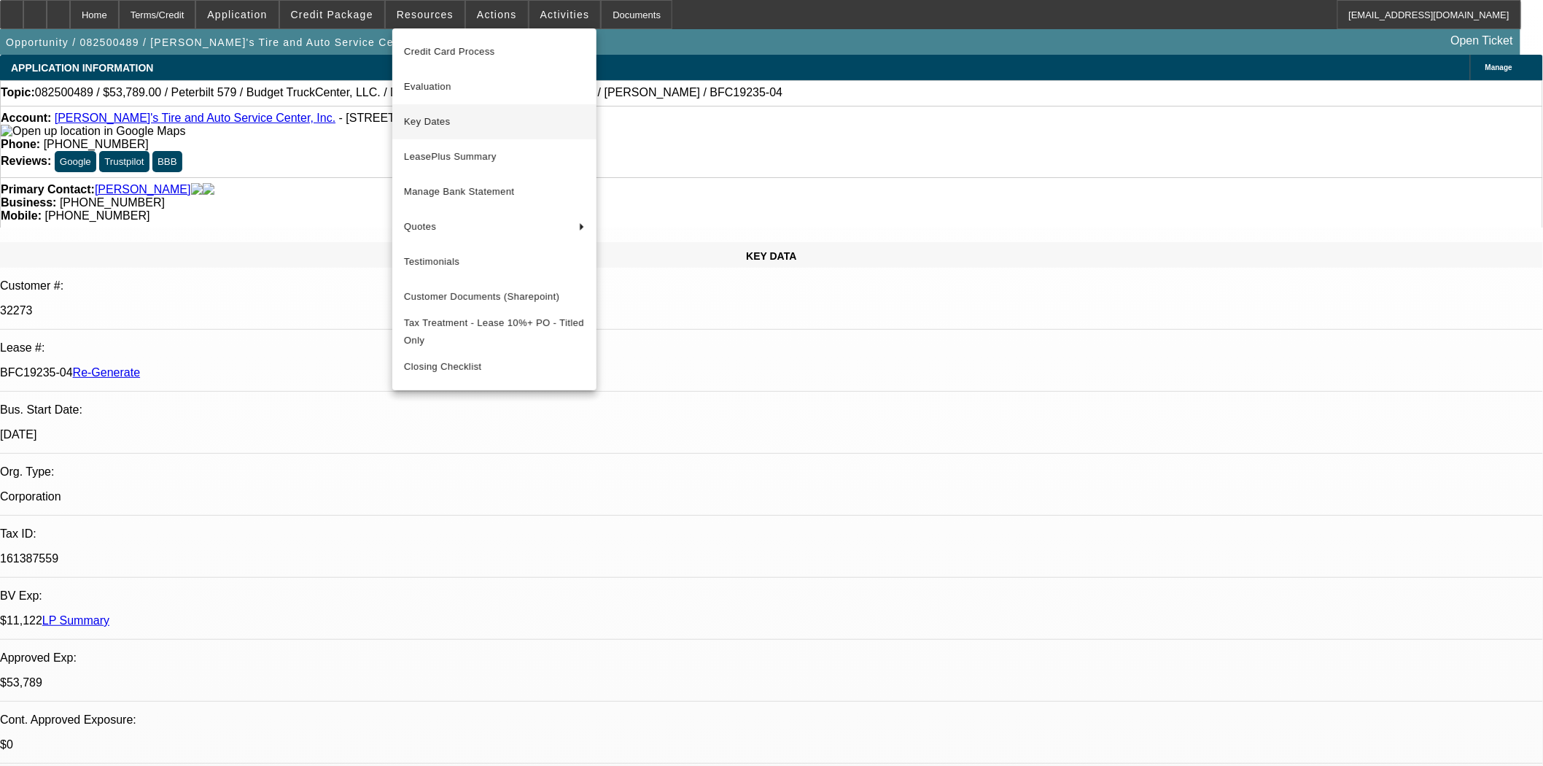
click at [438, 125] on span "Key Dates" at bounding box center [494, 122] width 181 height 18
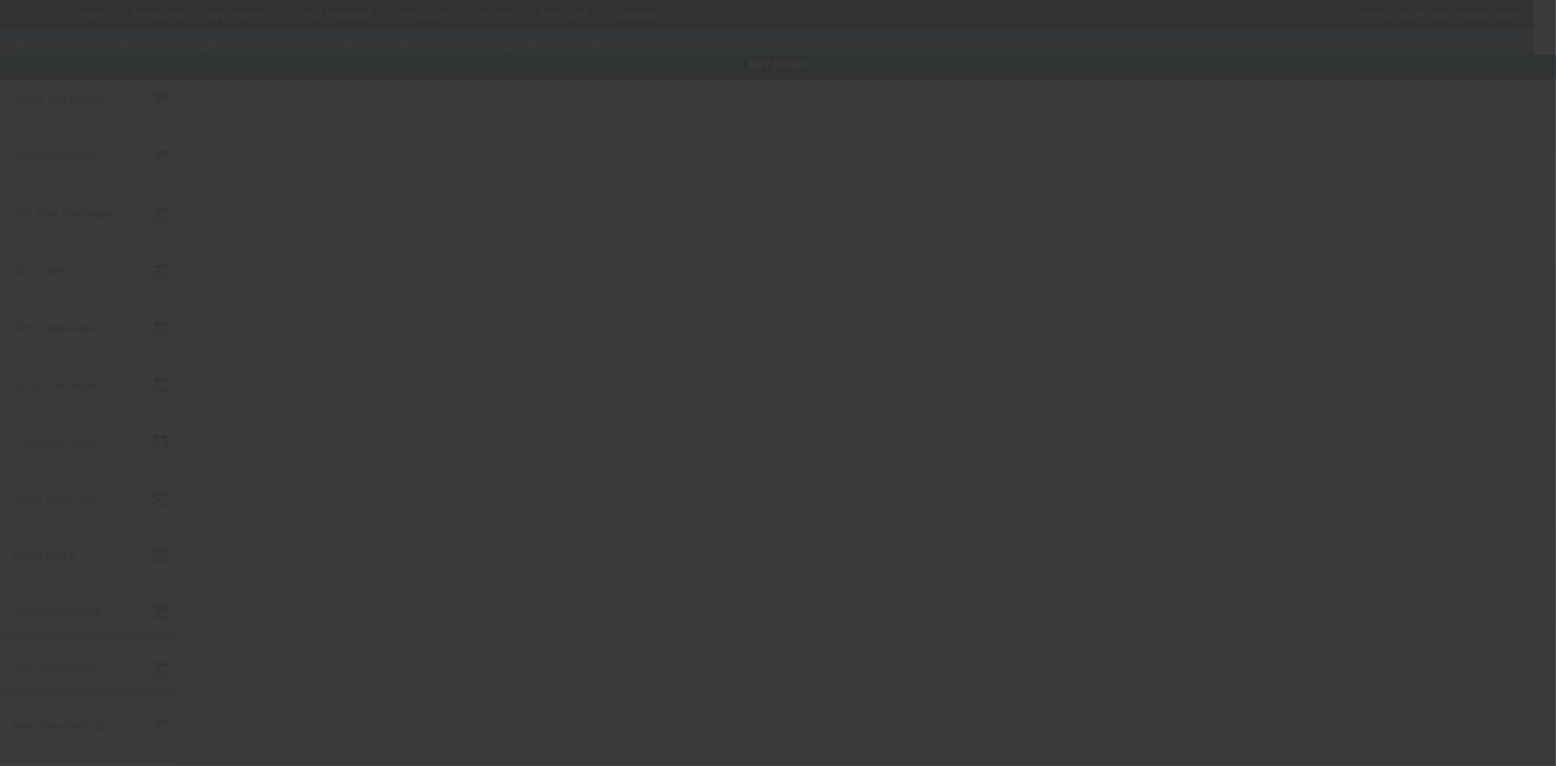
type input "8/19/2025"
type input "[DATE]"
type input "8/22/2025"
type input "8/27/2025"
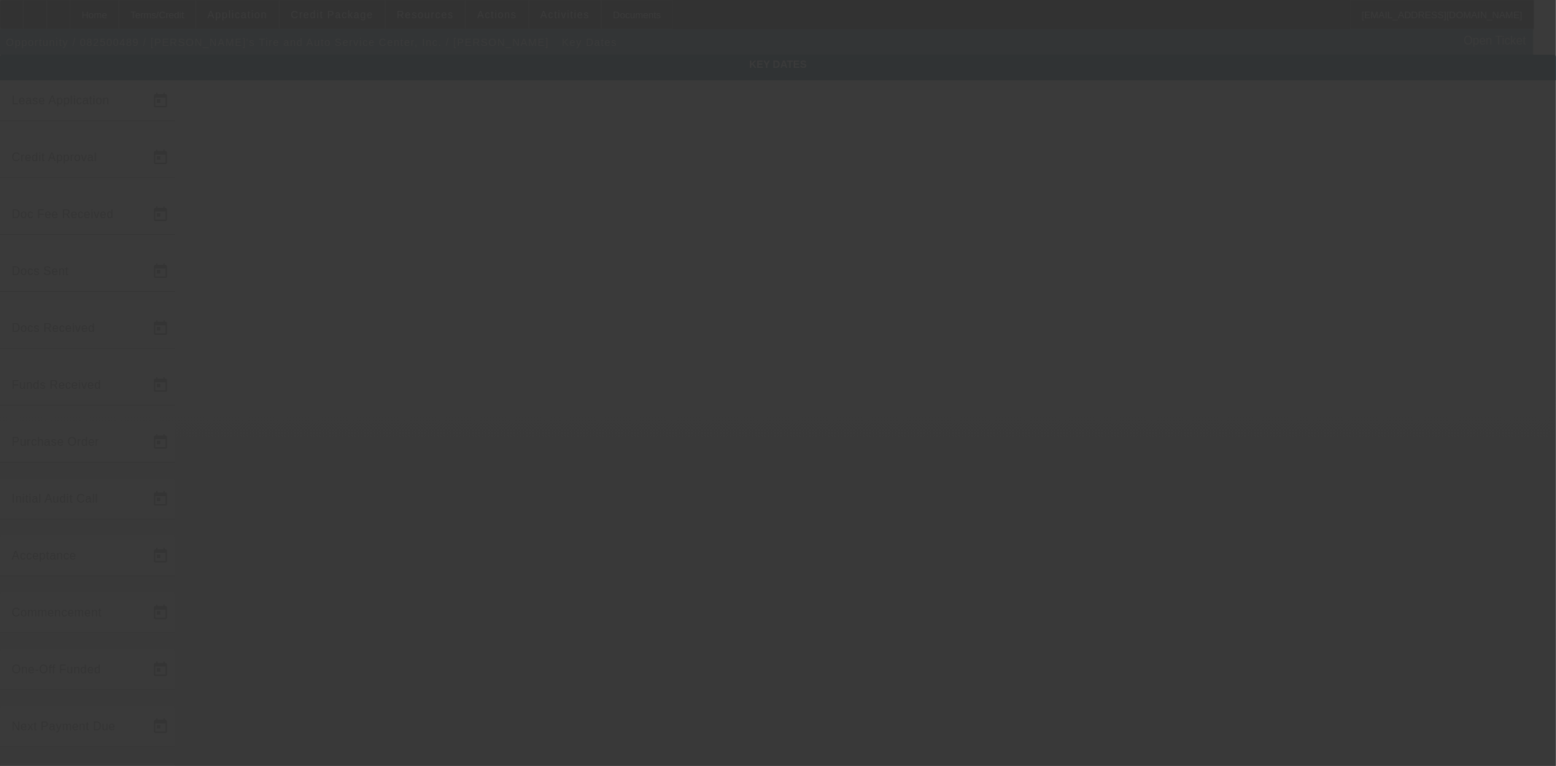
type input "8/27/2025"
type input "[DATE]"
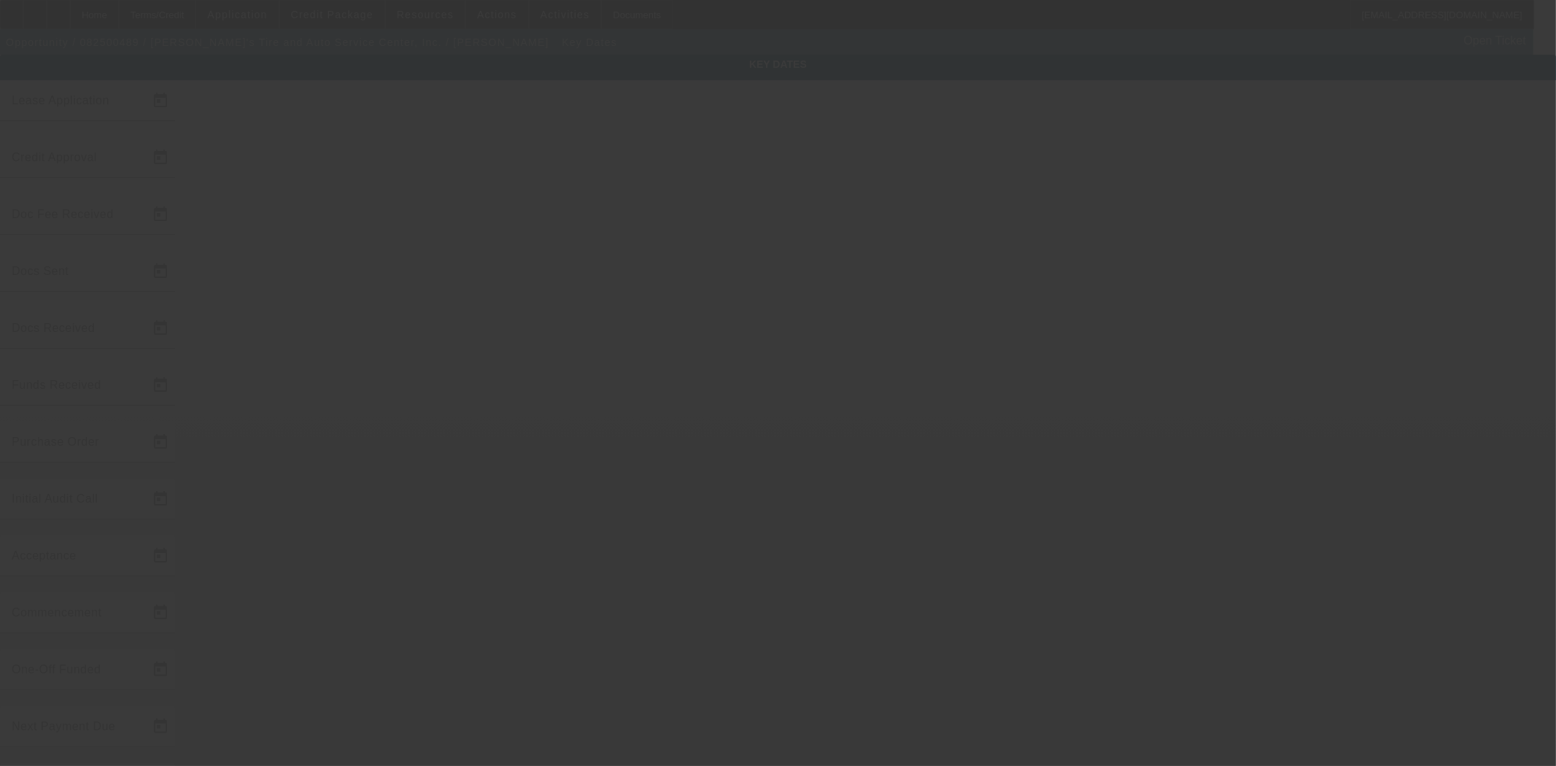
type input "10/15/2025"
type input "[DATE]"
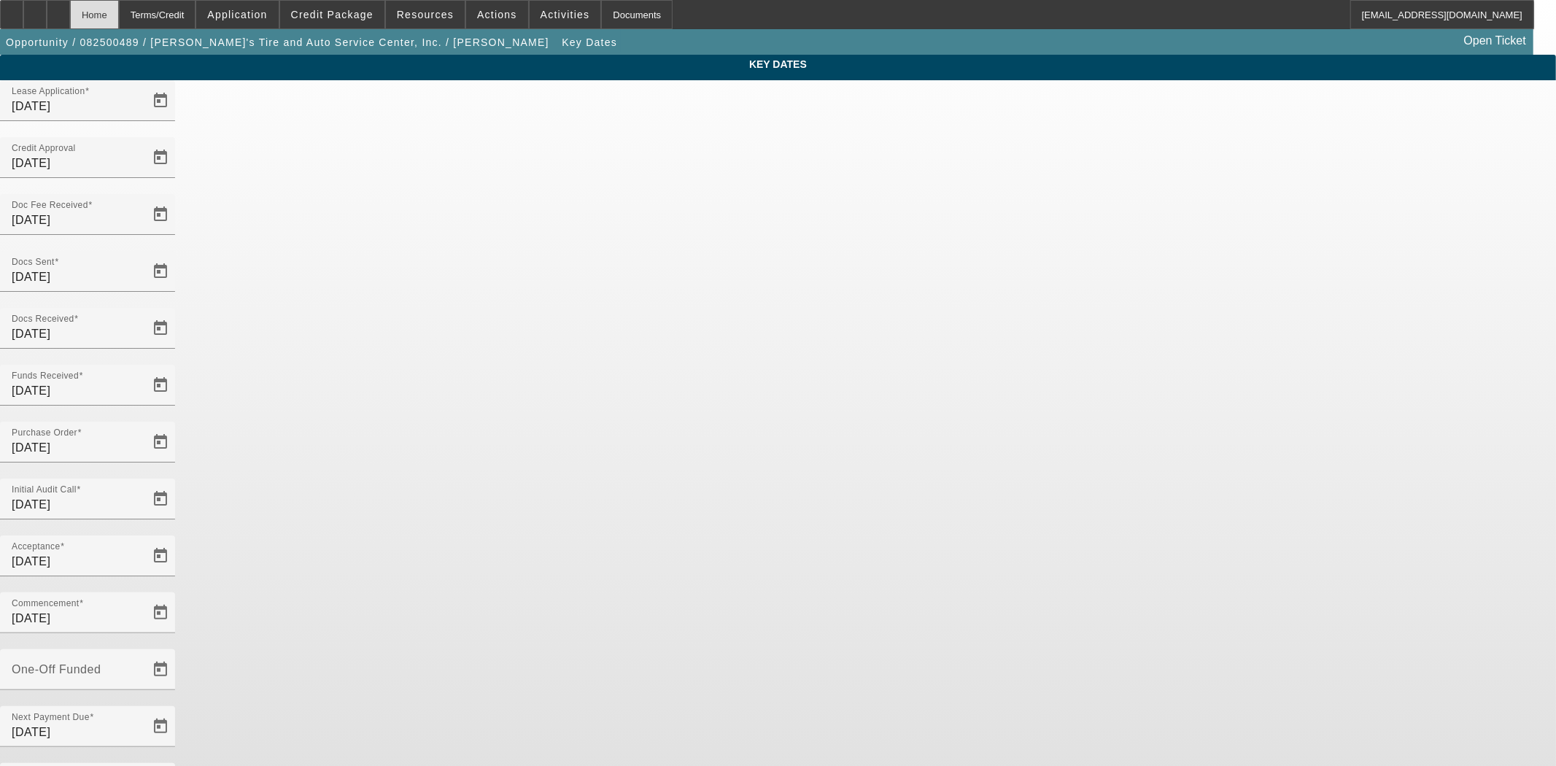
click at [119, 15] on div "Home" at bounding box center [94, 14] width 49 height 29
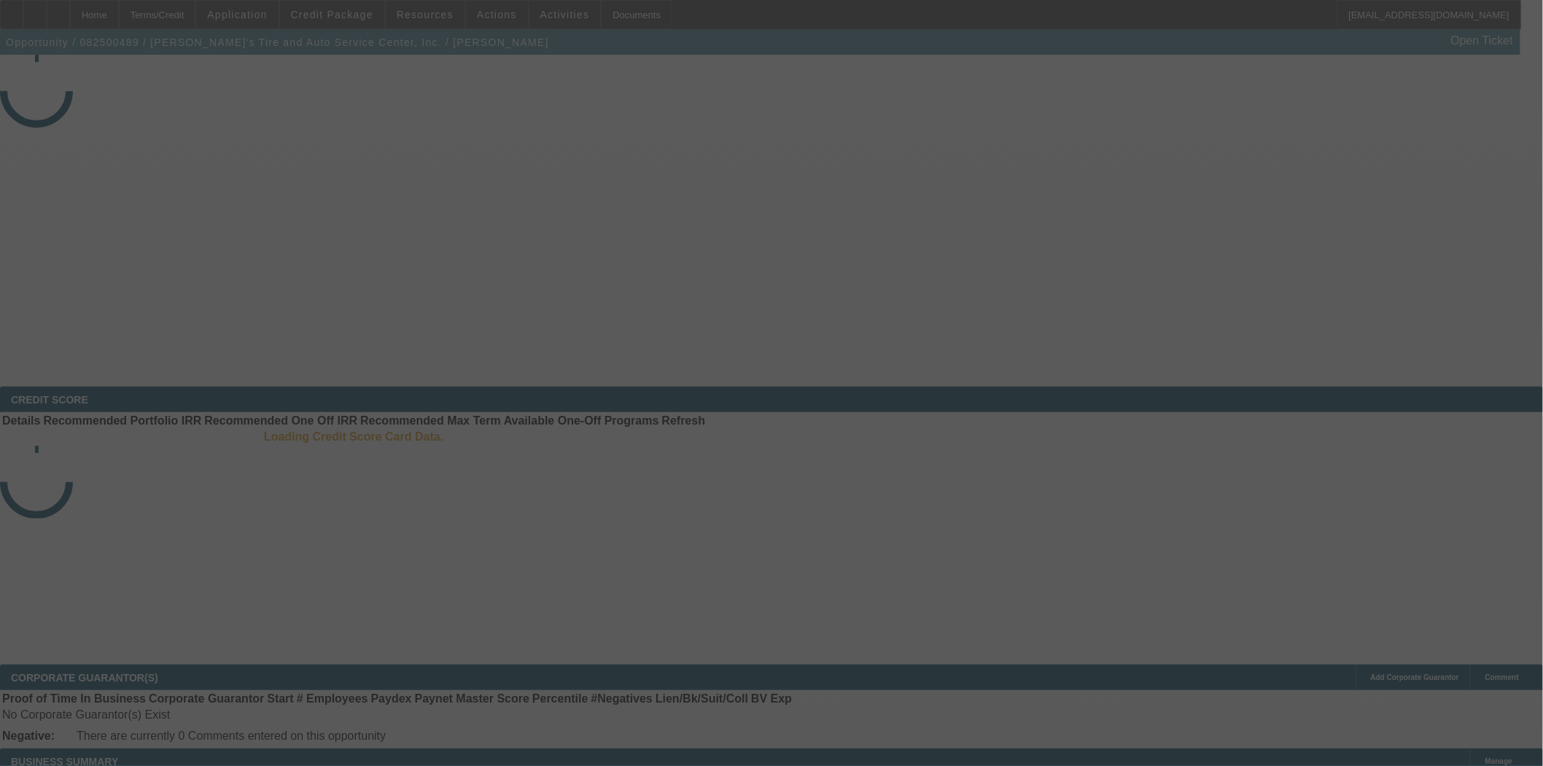
select select "4"
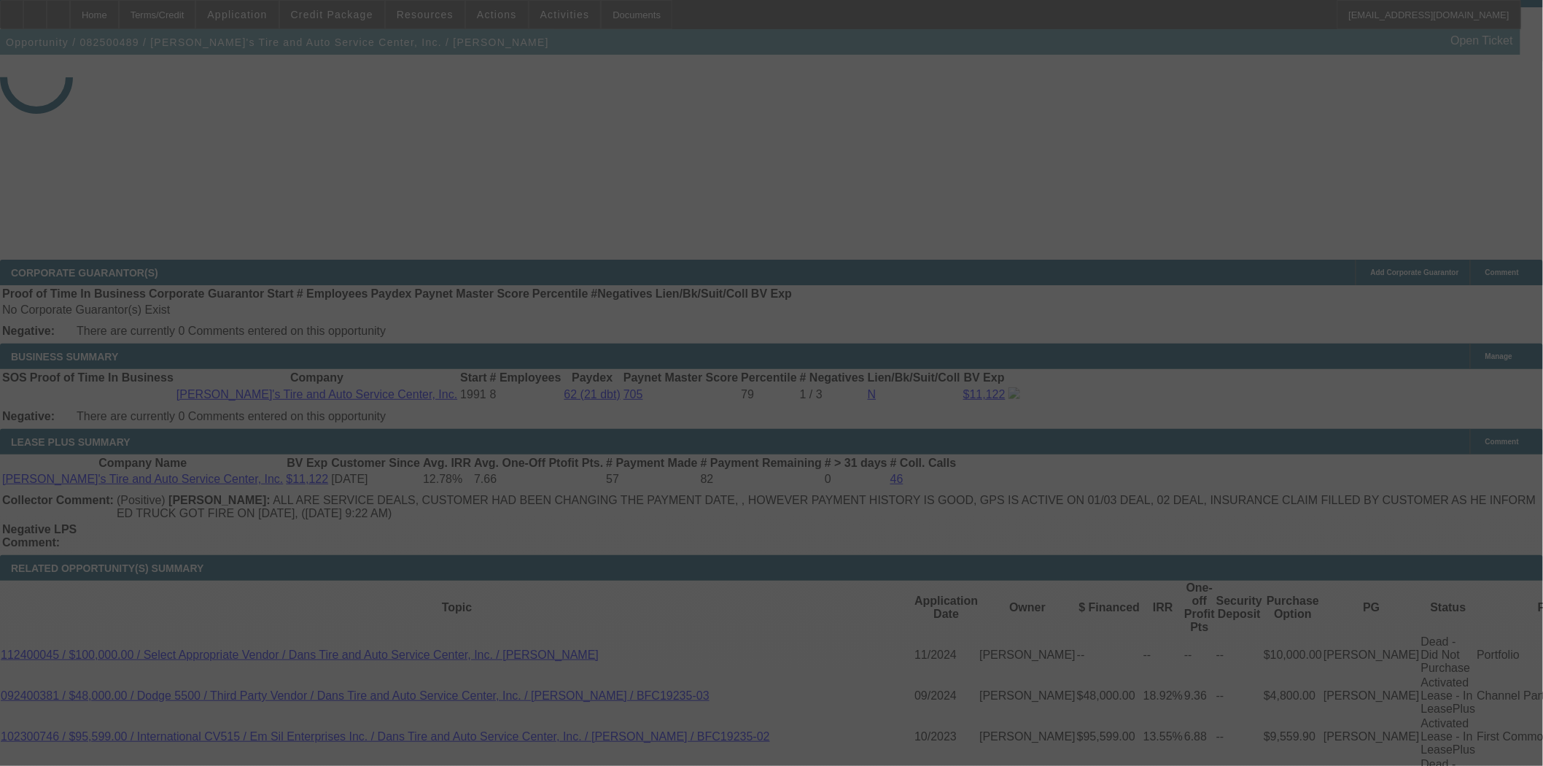
scroll to position [2231, 0]
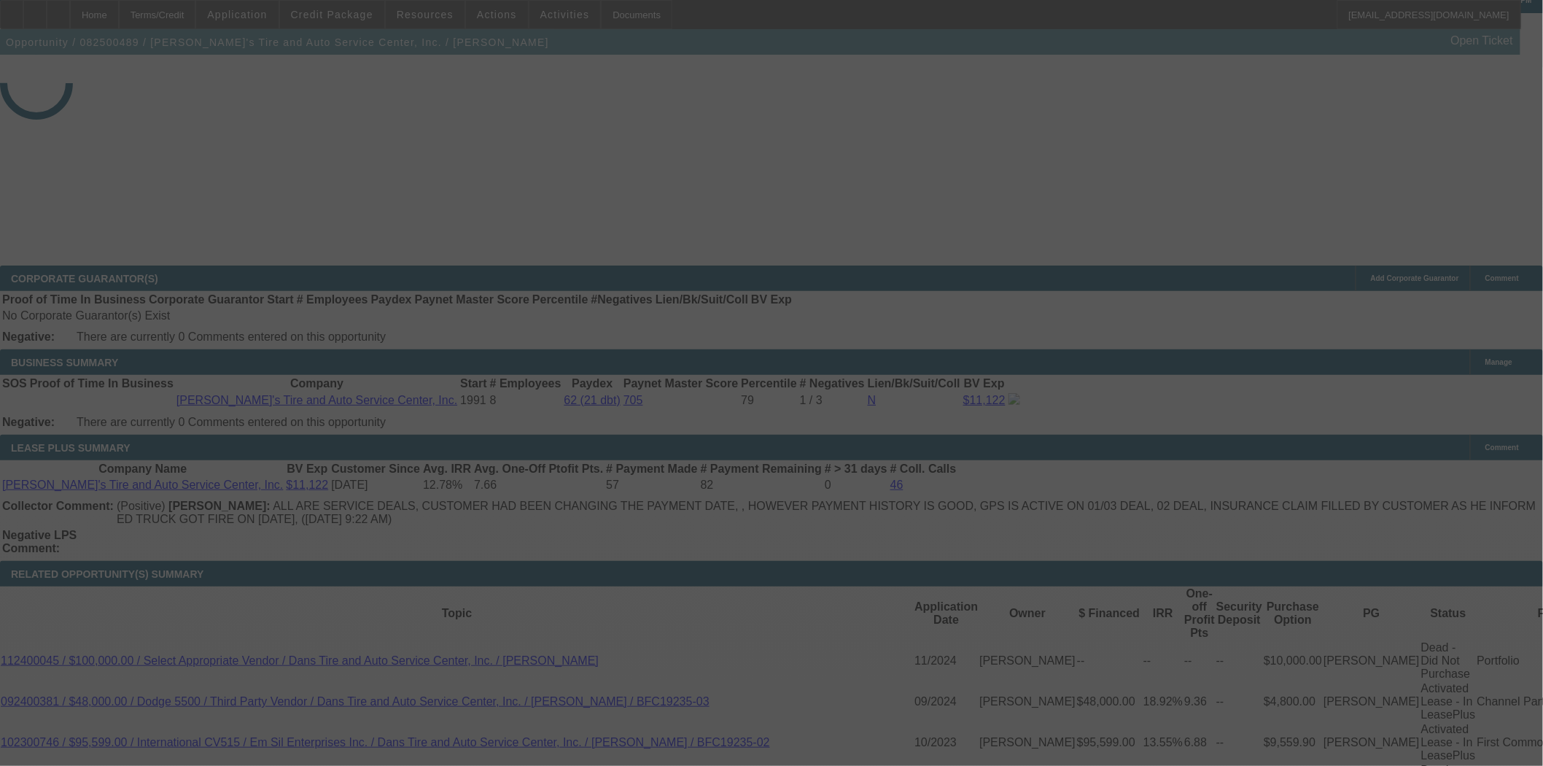
click at [542, 484] on div at bounding box center [771, 383] width 1543 height 766
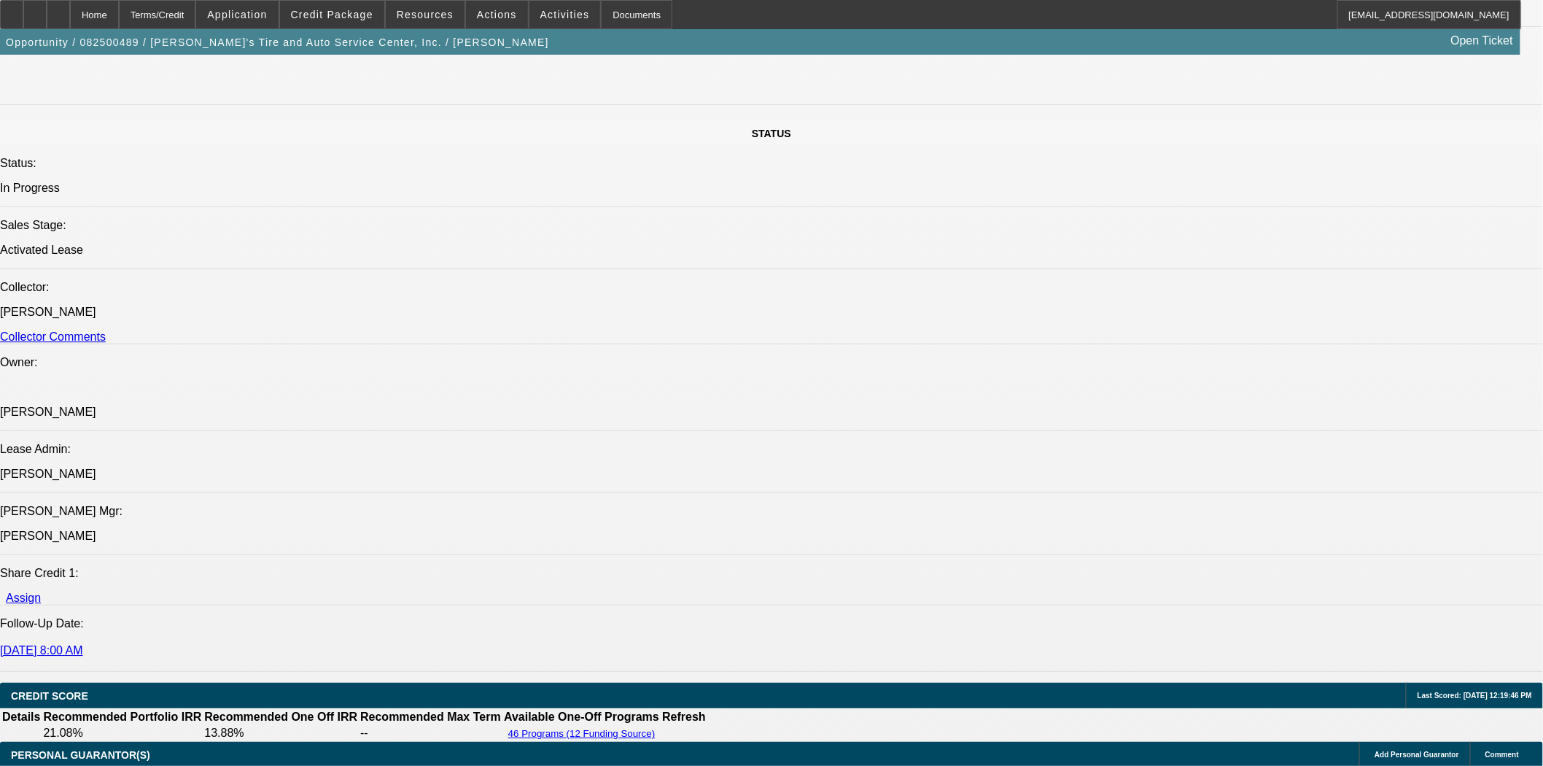
select select "0"
select select "3"
select select "0.1"
select select "5"
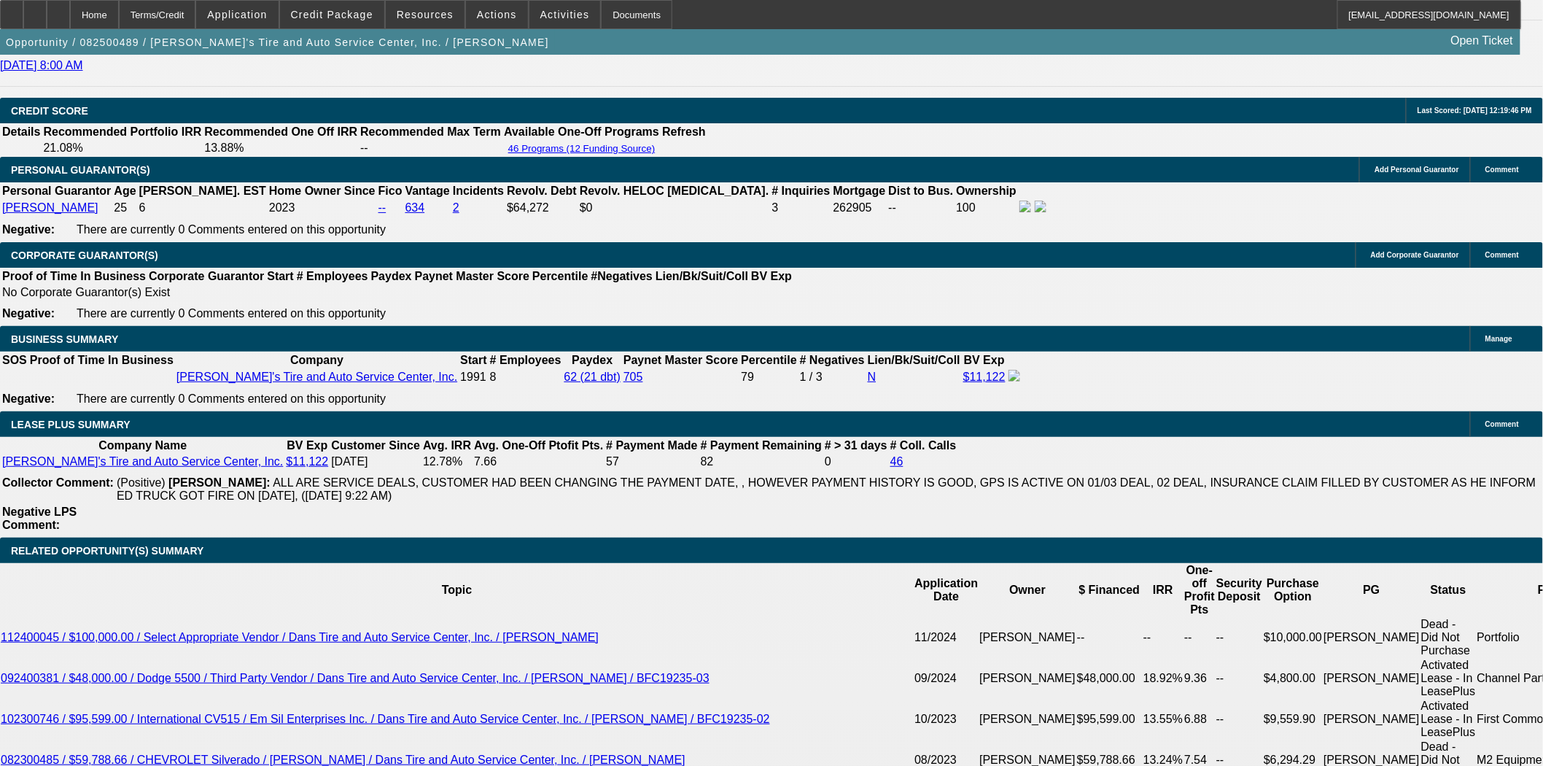
scroll to position [2368, 0]
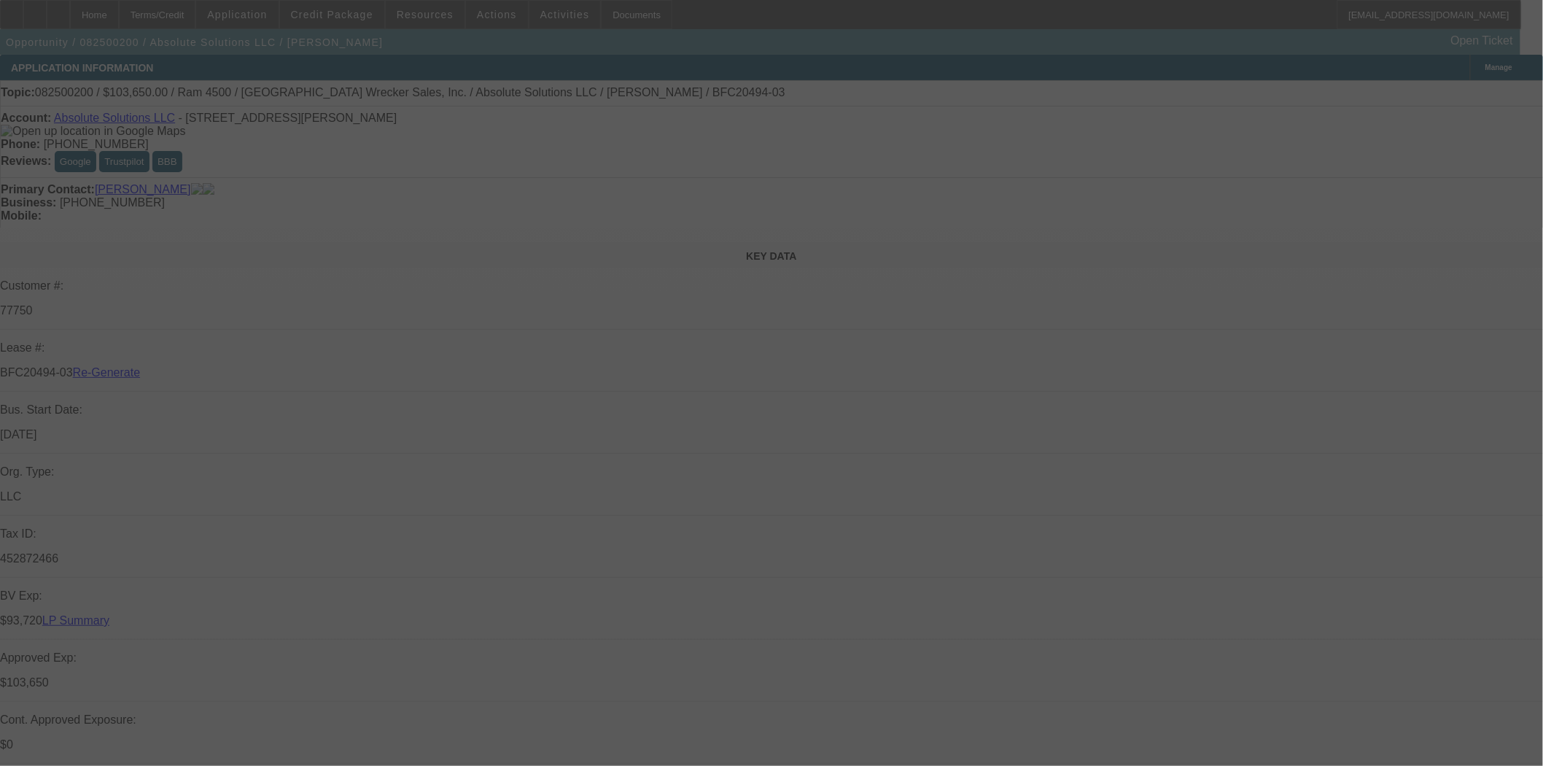
select select "4"
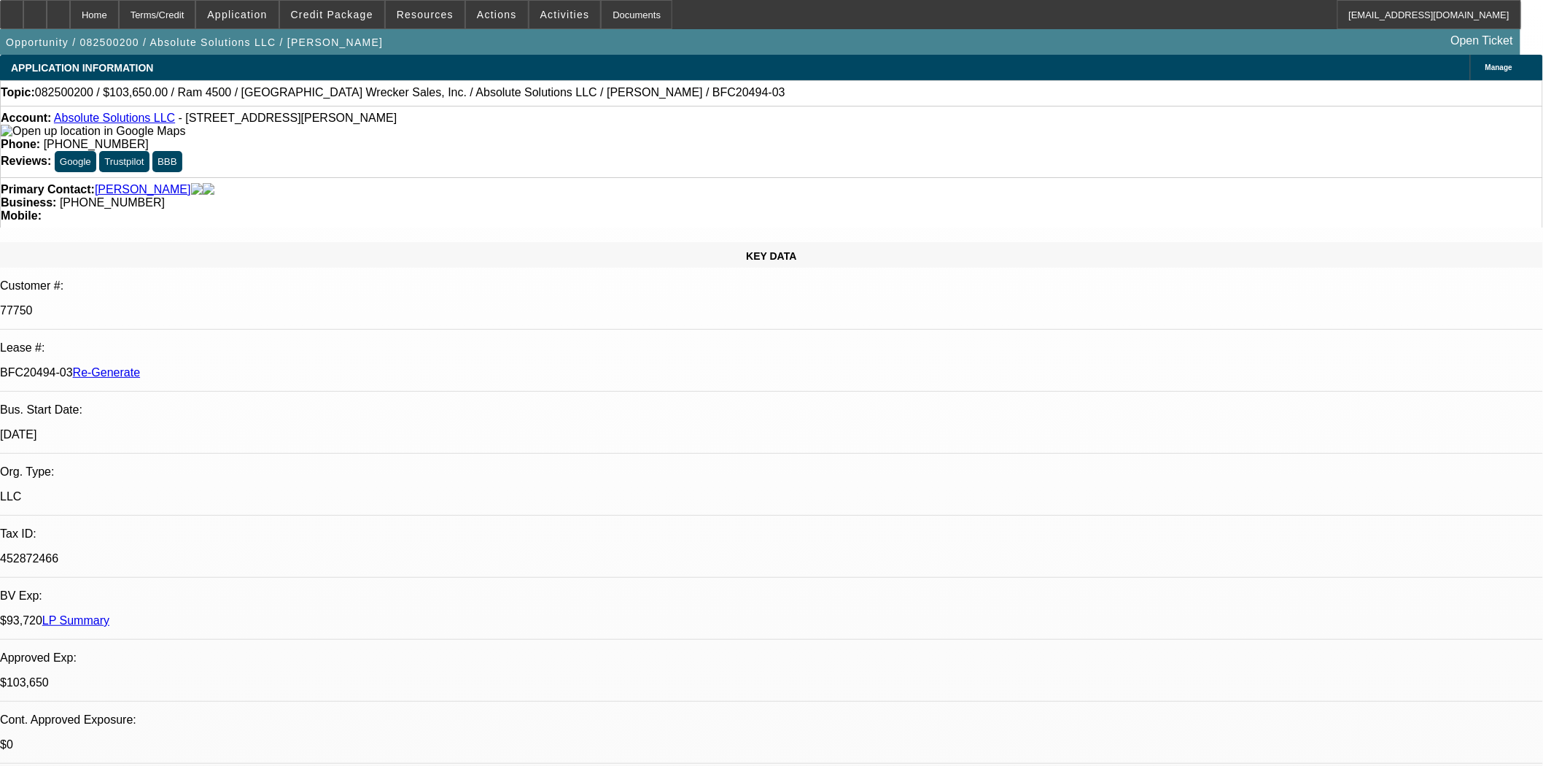
select select "0"
select select "5"
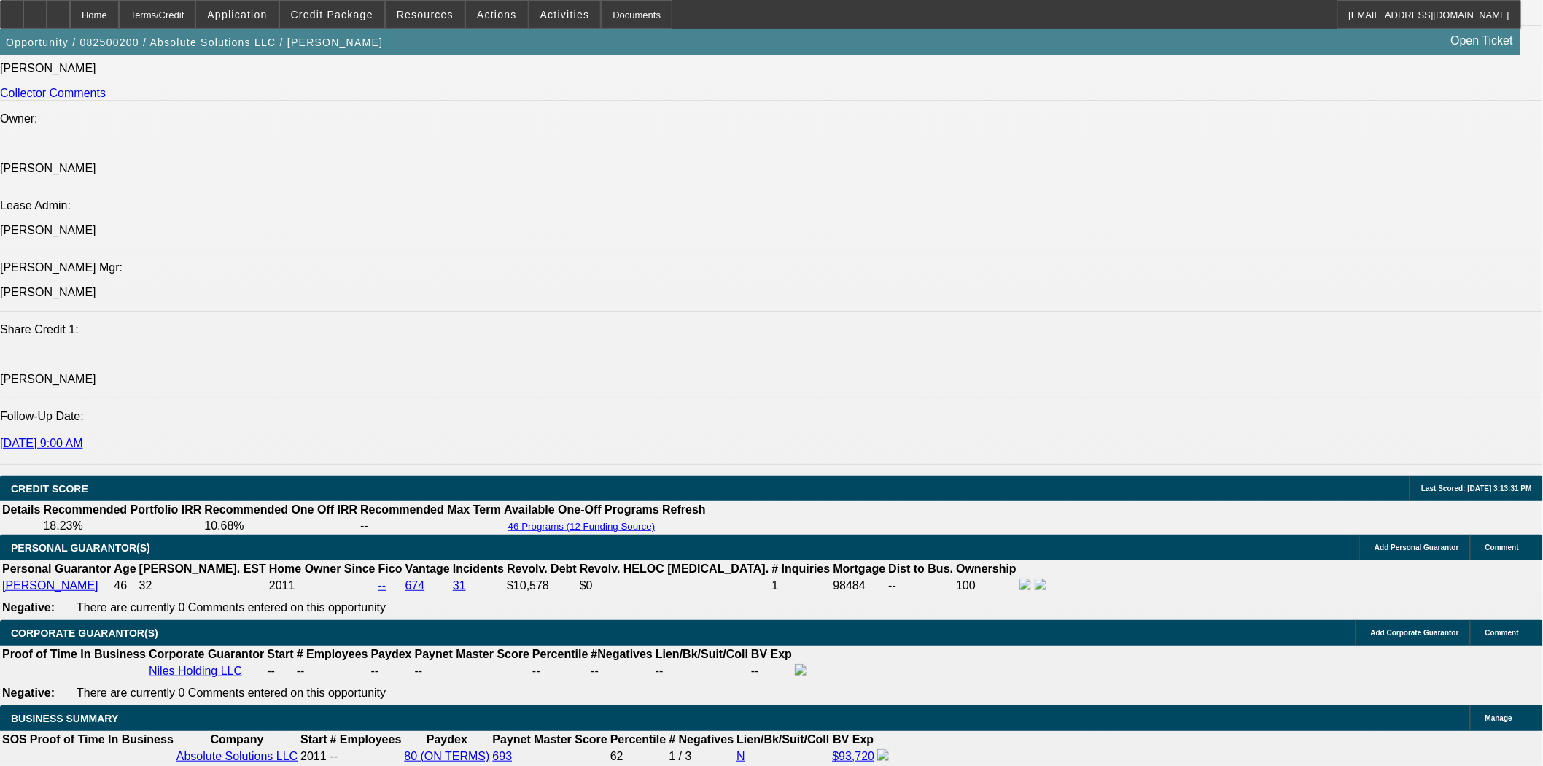
scroll to position [1864, 0]
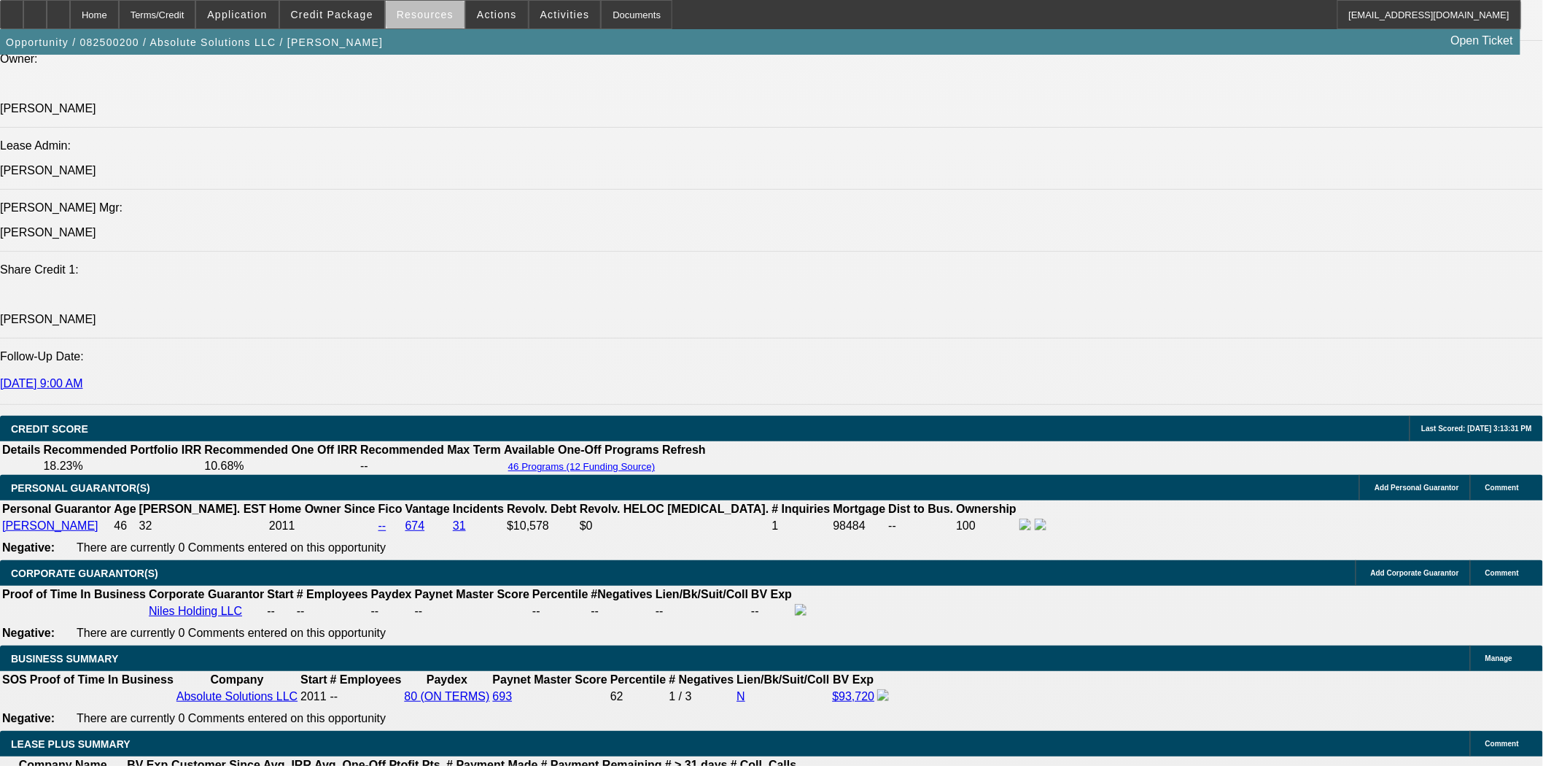
click at [435, 16] on span "Resources" at bounding box center [425, 15] width 57 height 12
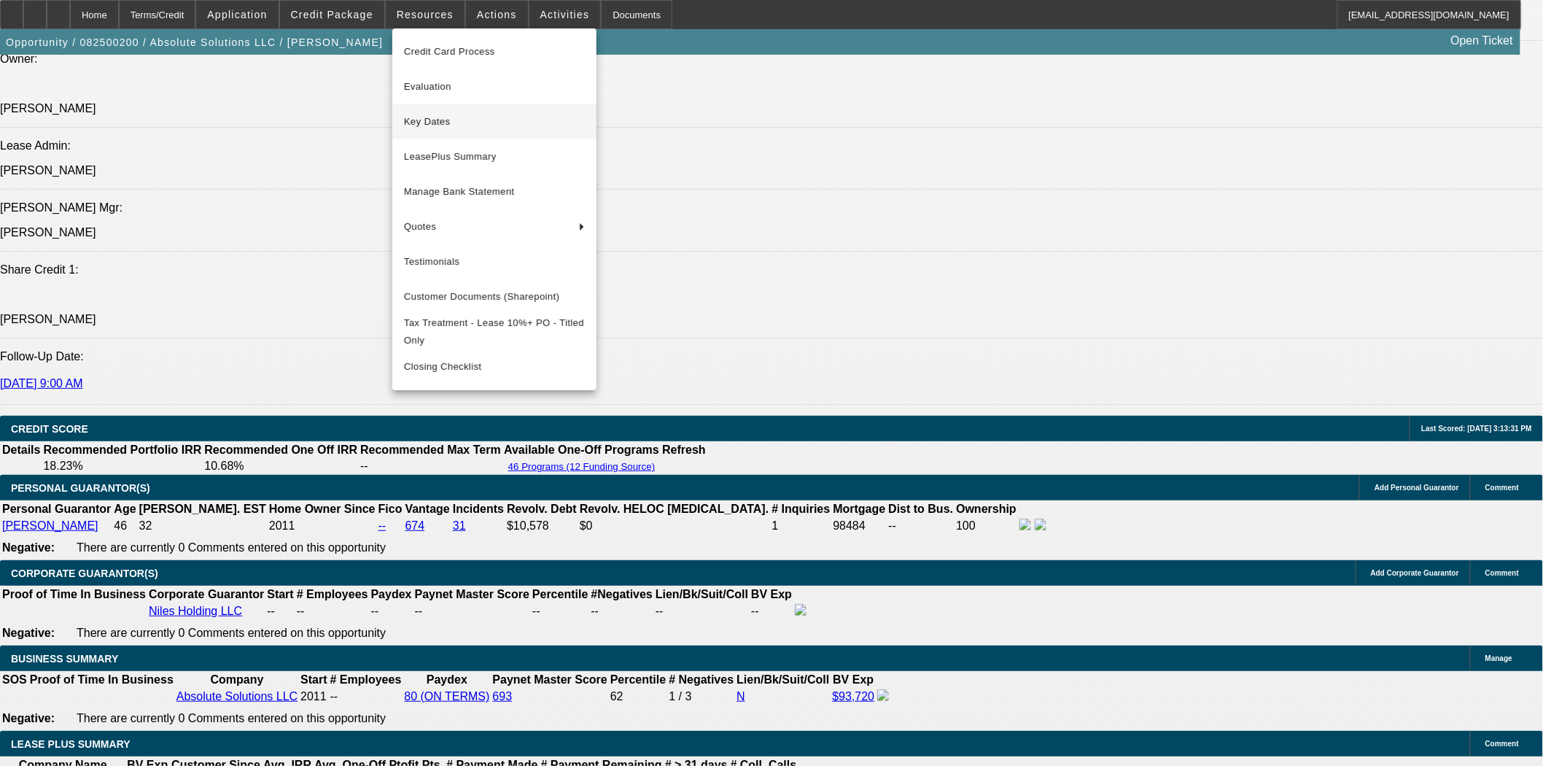
click at [448, 120] on span "Key Dates" at bounding box center [494, 122] width 181 height 18
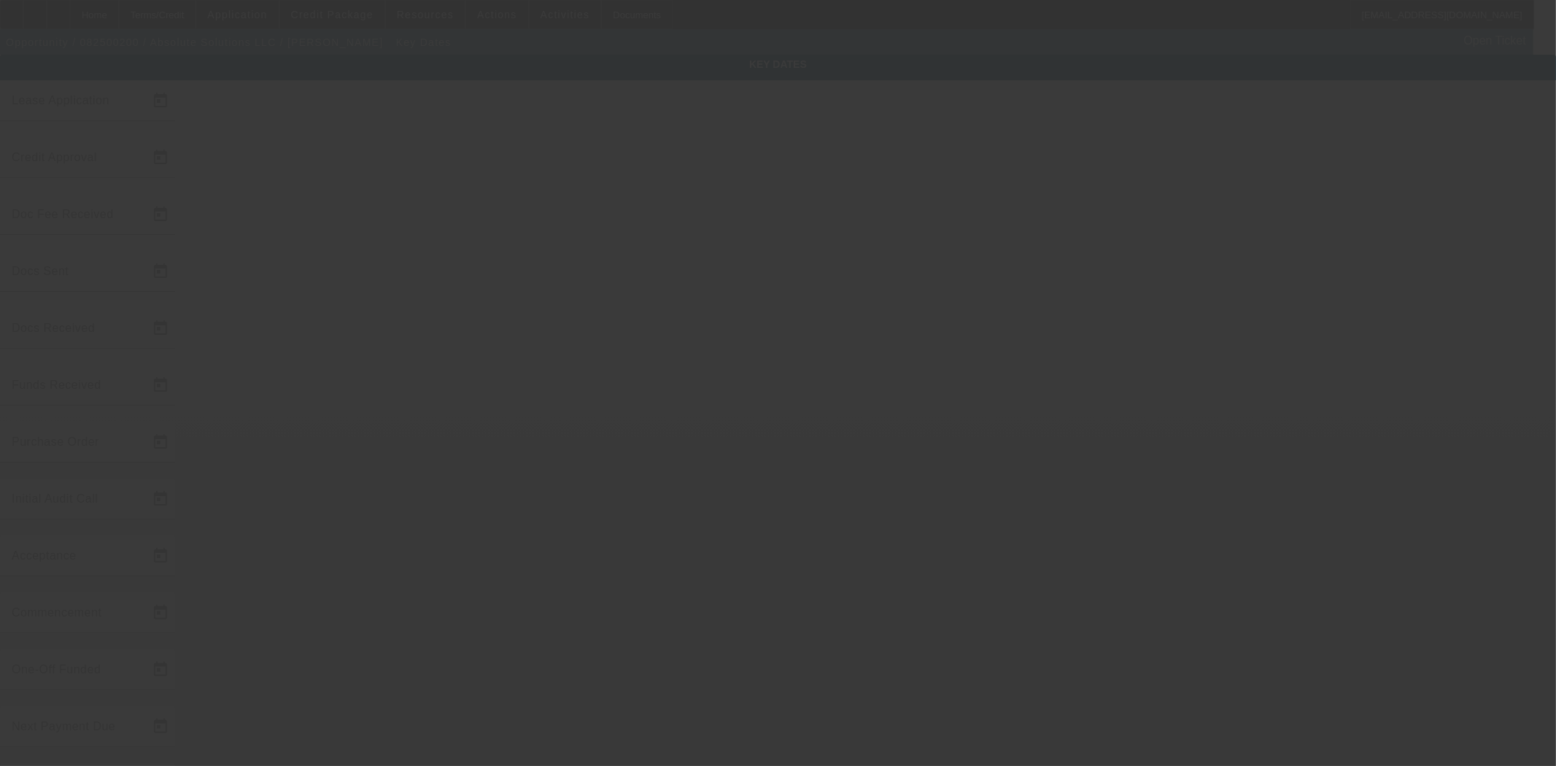
type input "[DATE]"
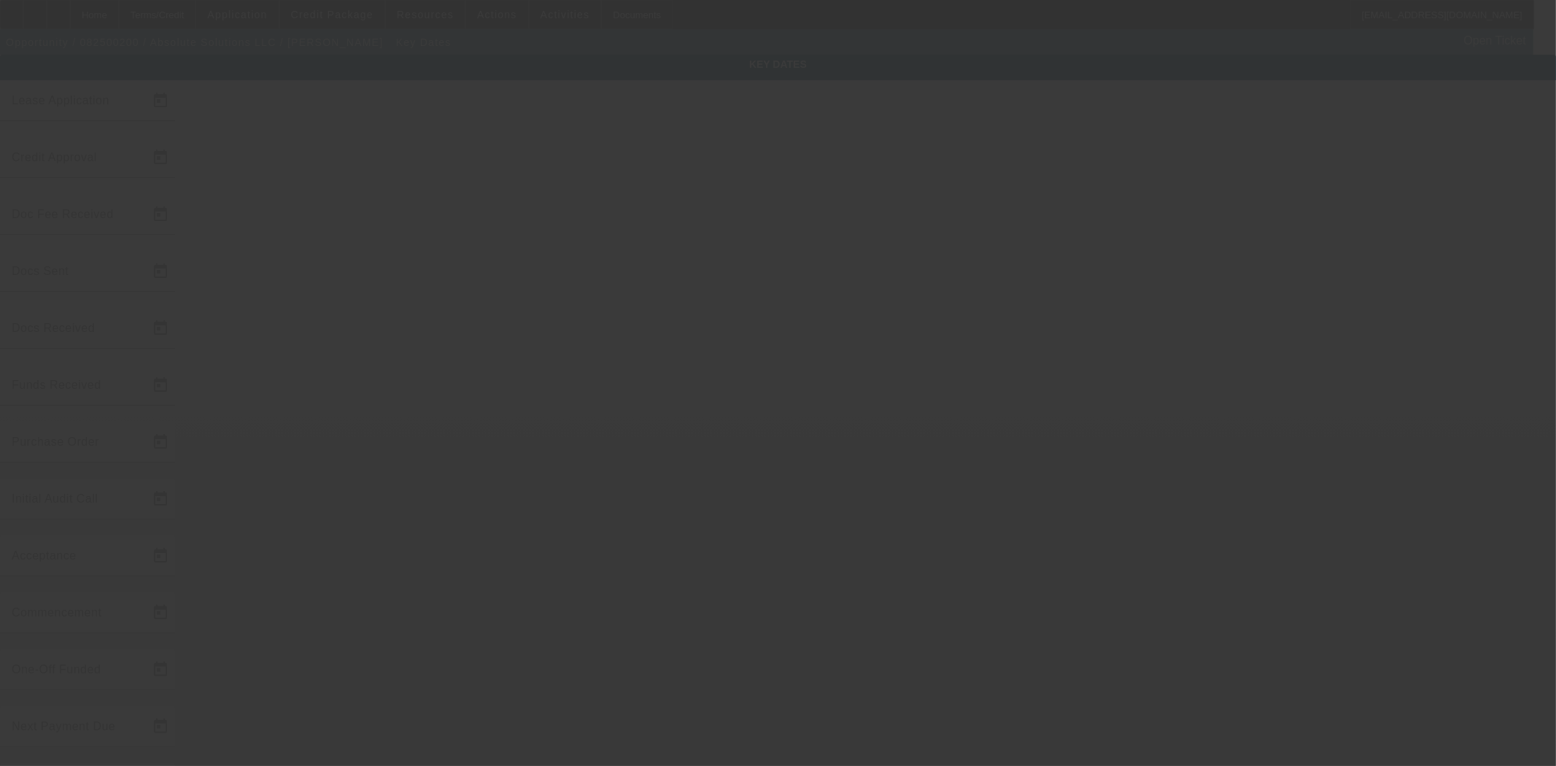
type input "[DATE]"
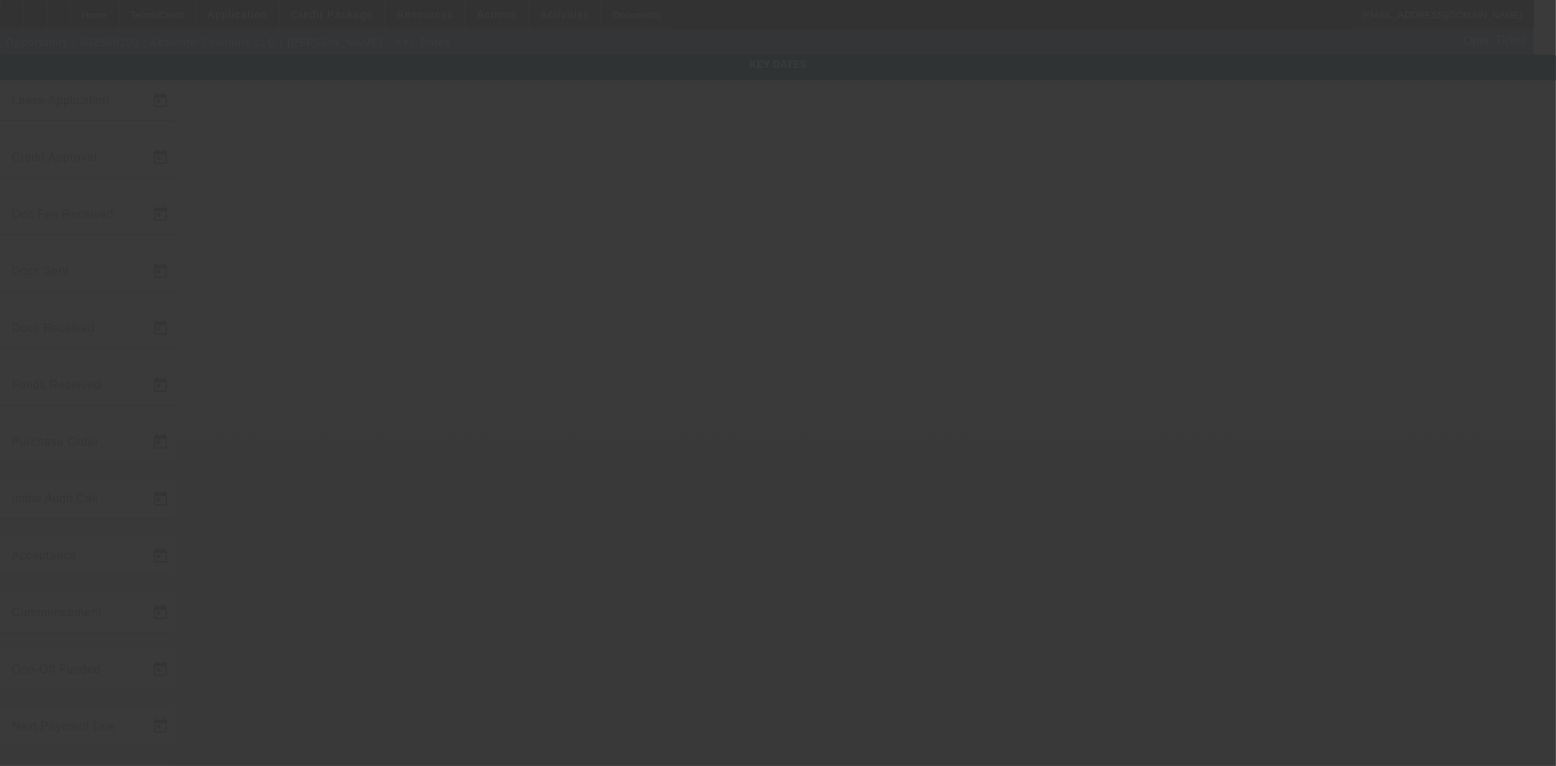
type input "[DATE]"
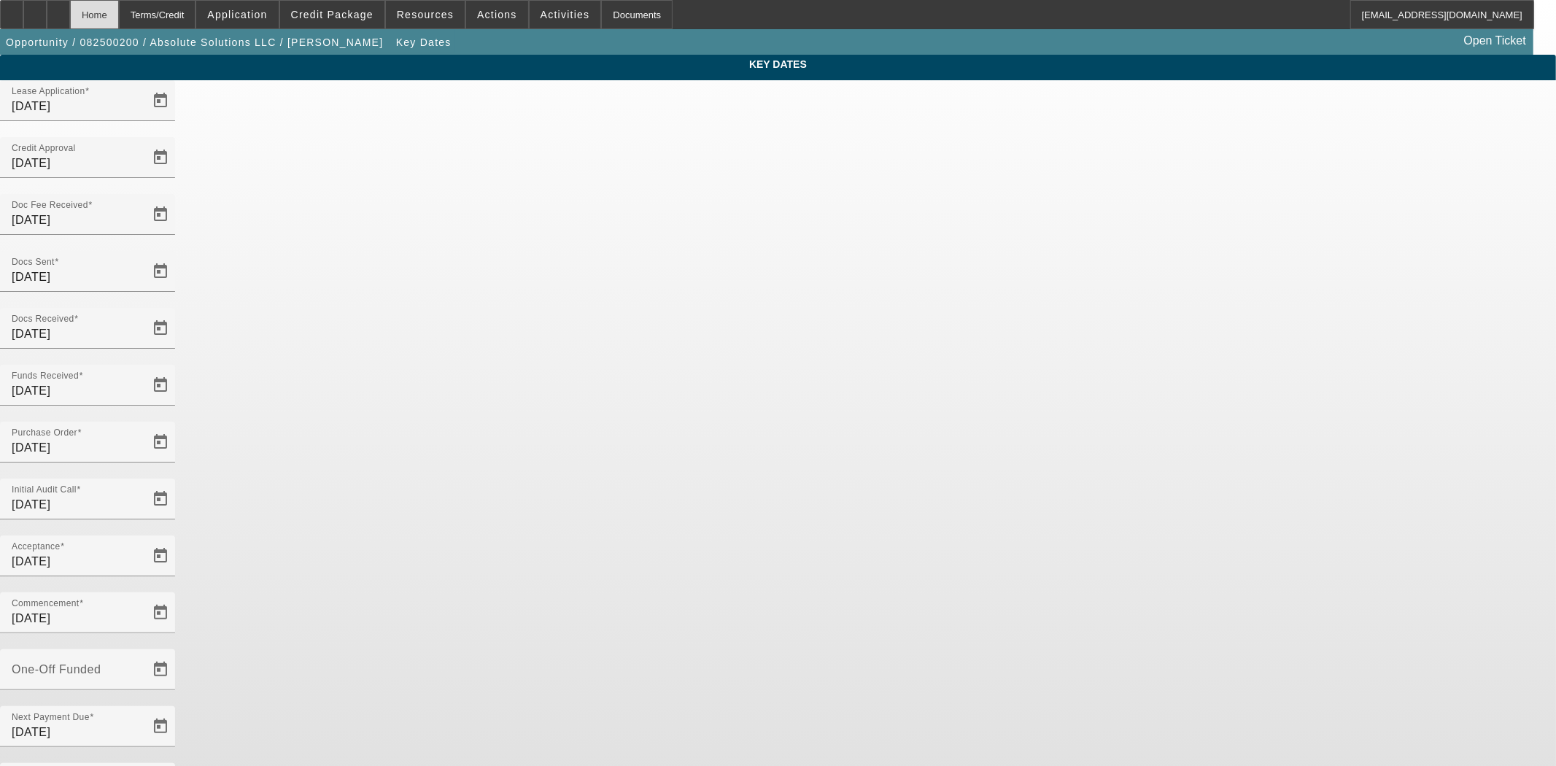
click at [119, 17] on div "Home" at bounding box center [94, 14] width 49 height 29
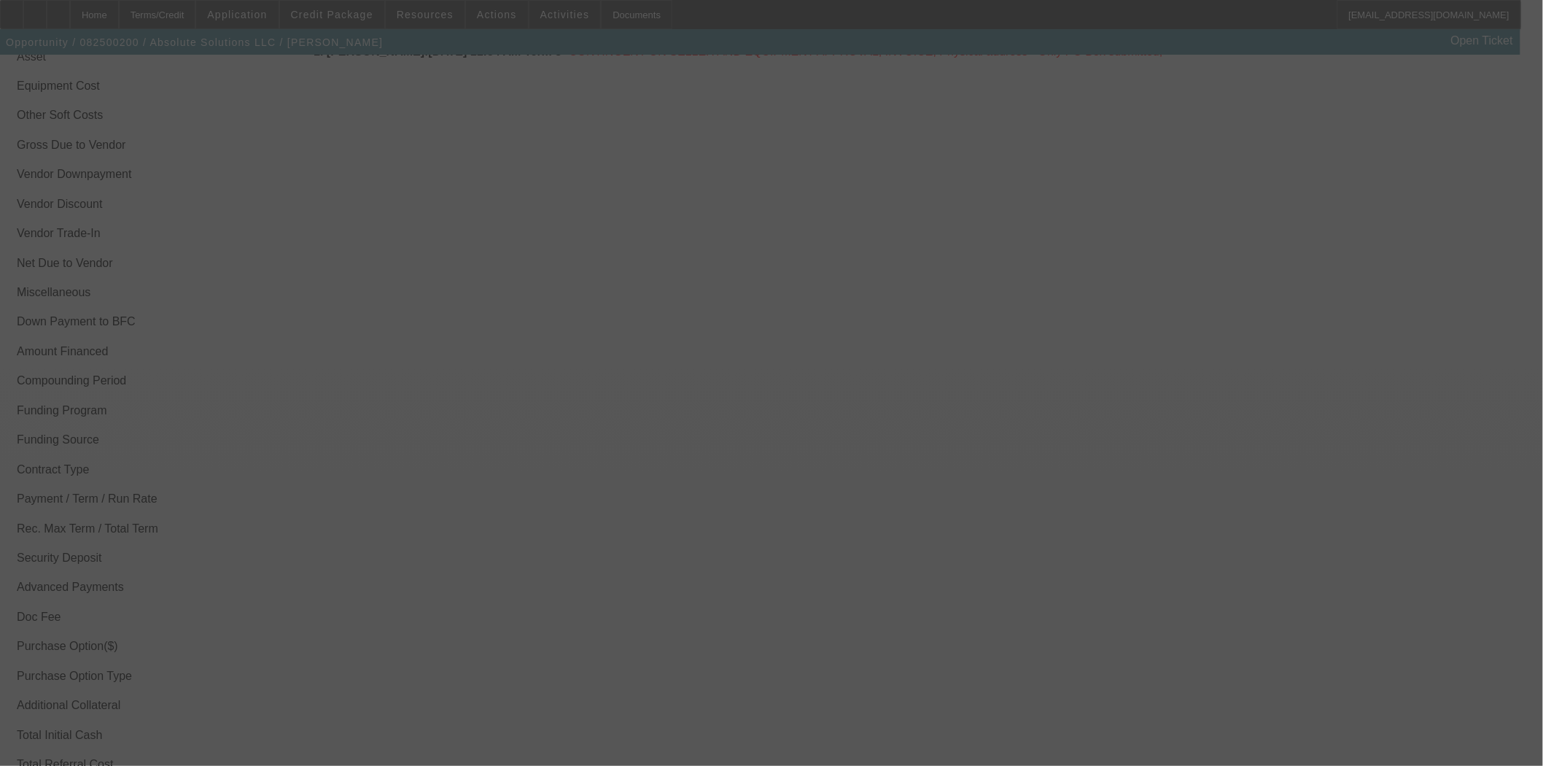
select select "4"
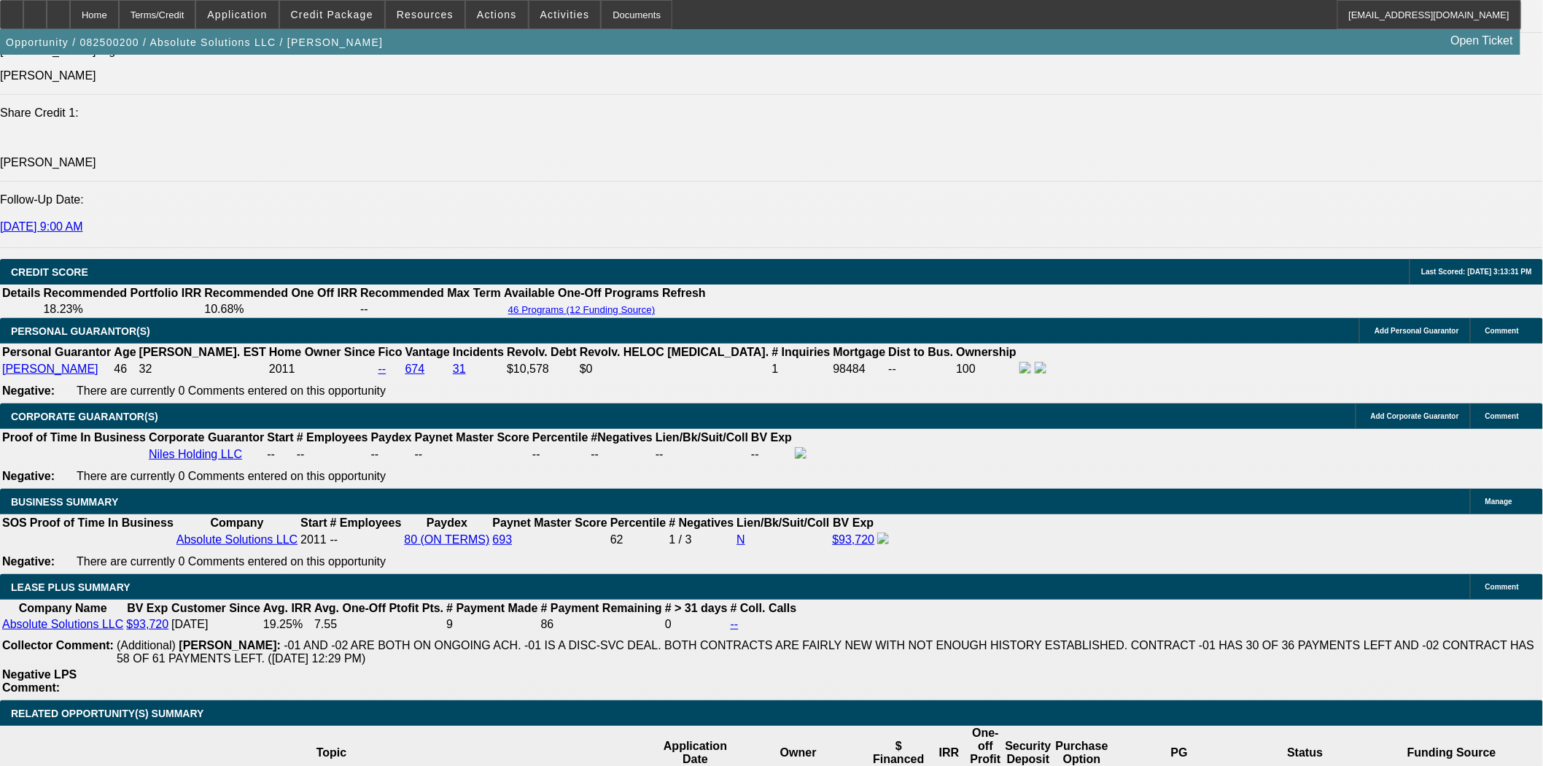
select select "0"
select select "5"
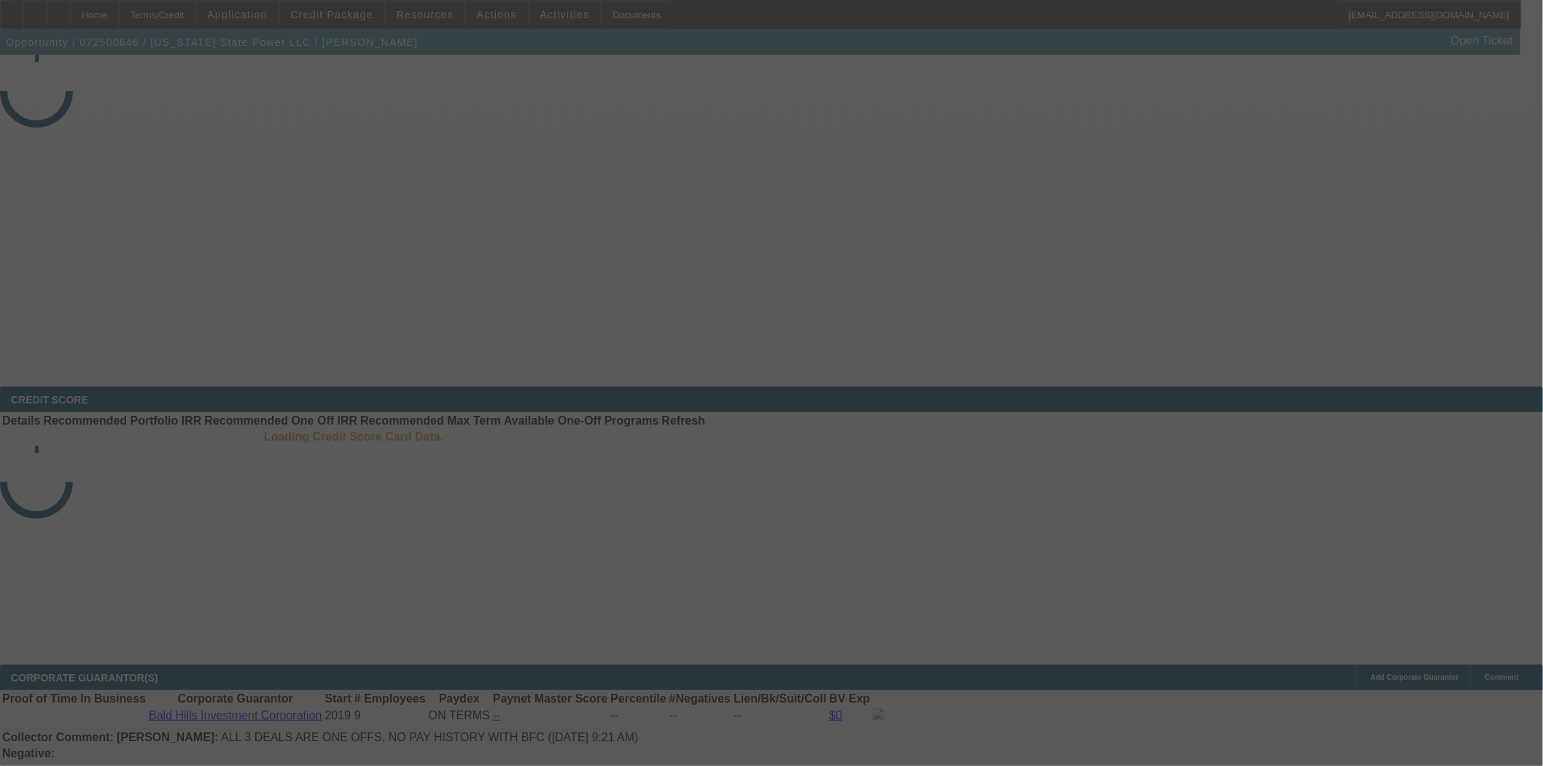
select select "4"
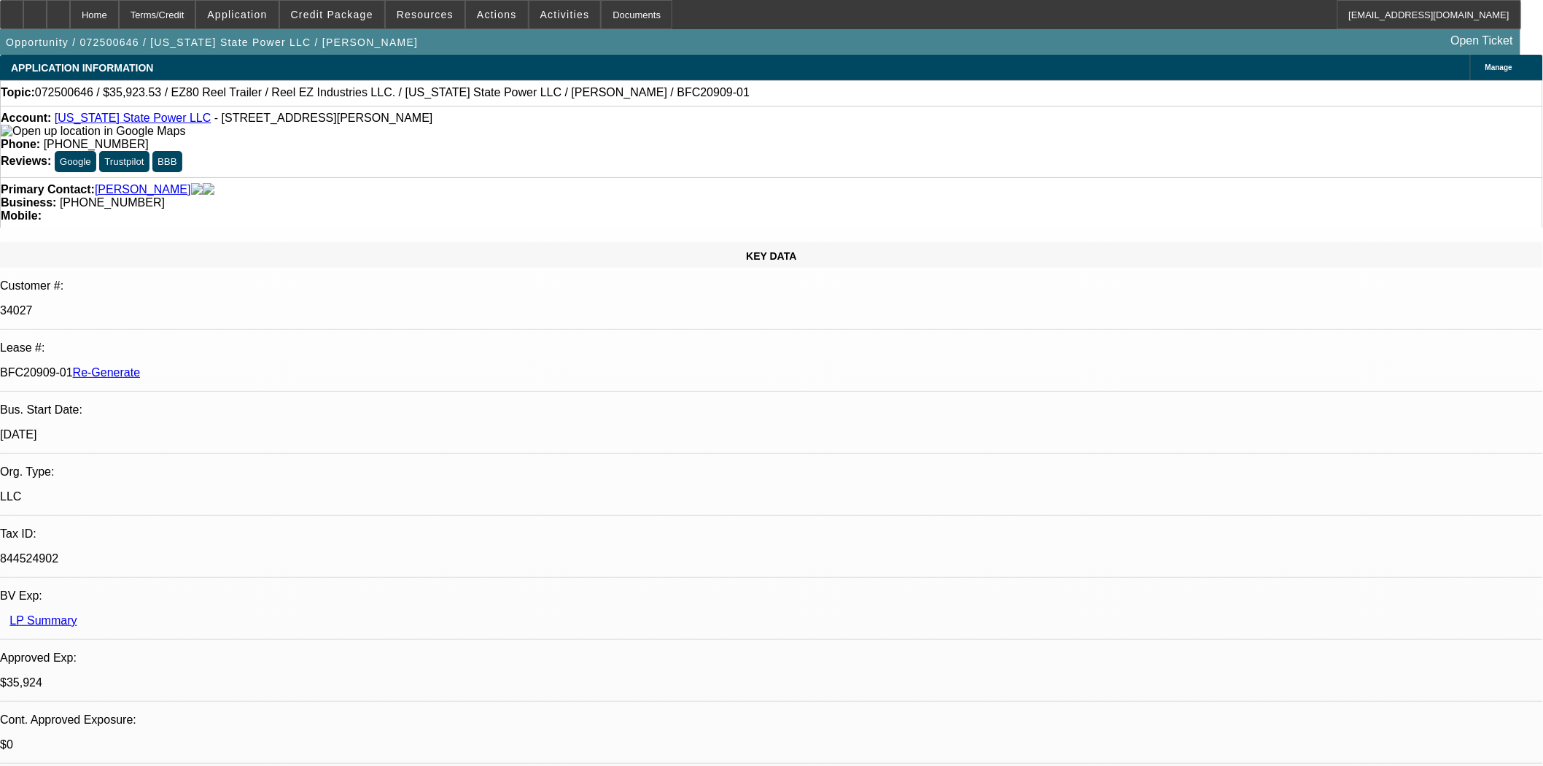
select select "0"
select select "0.1"
select select "4"
click at [427, 23] on span at bounding box center [425, 14] width 79 height 35
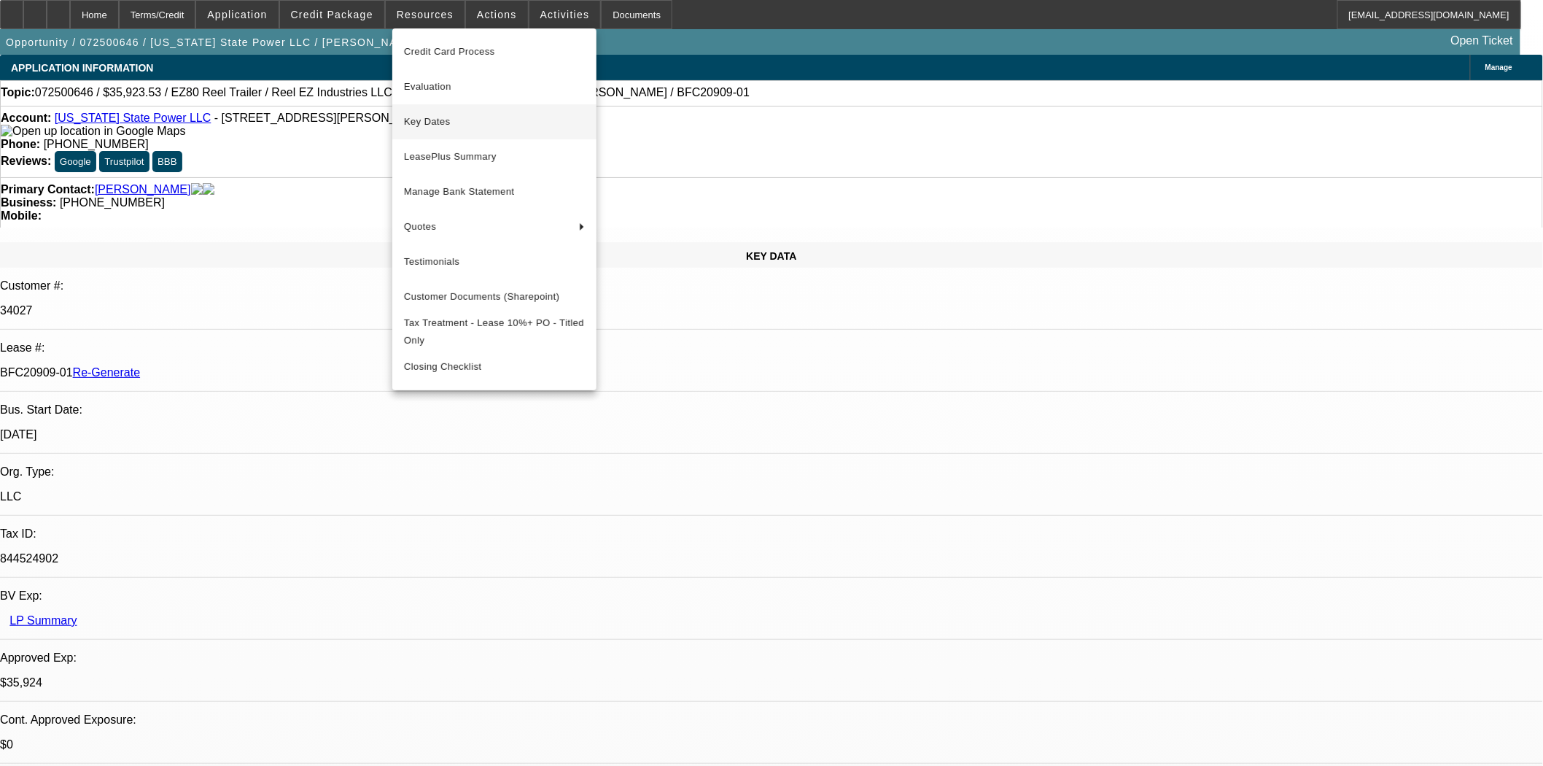
click at [431, 112] on button "Key Dates" at bounding box center [494, 121] width 204 height 35
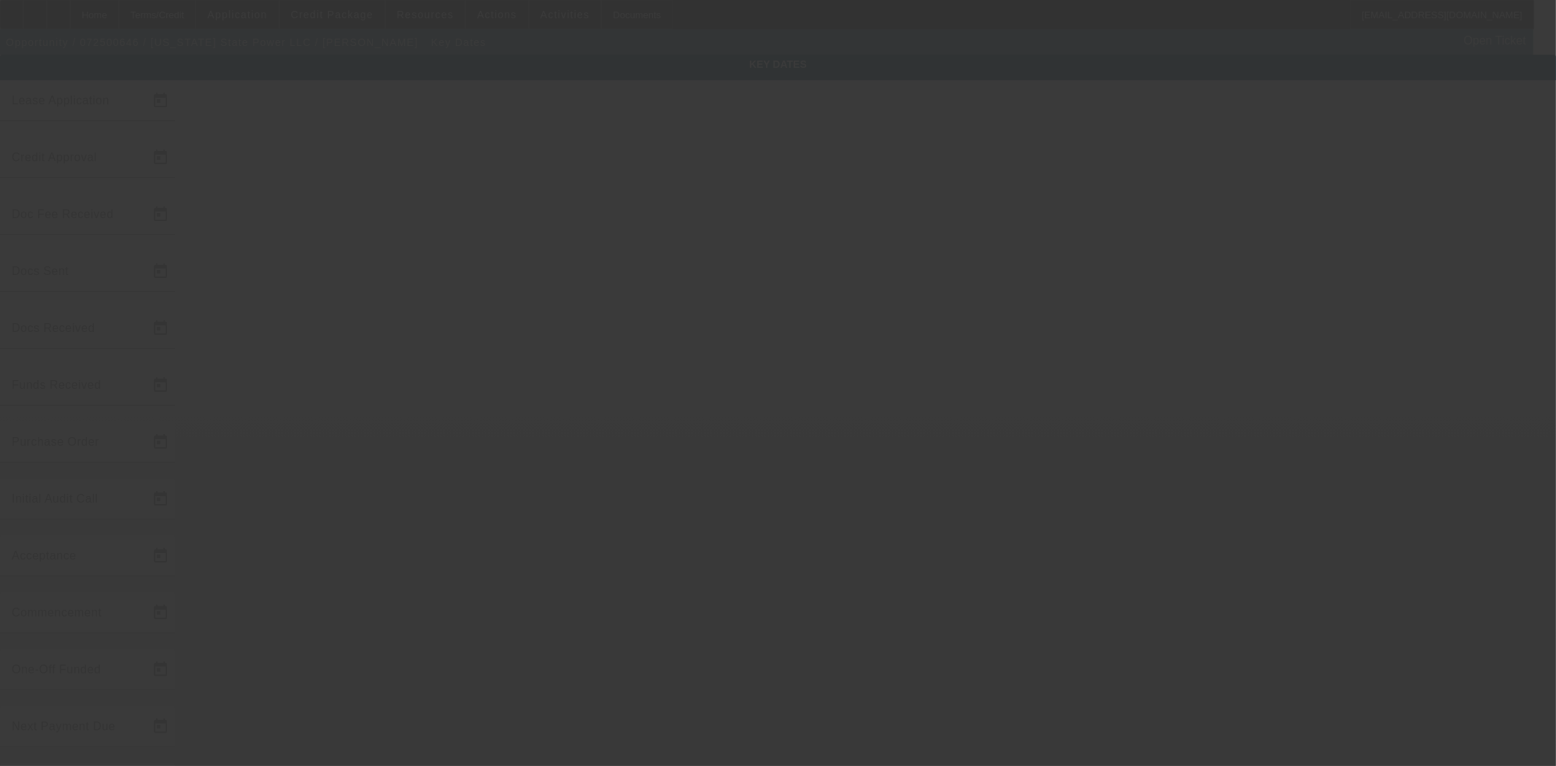
type input "7/28/2025"
type input "7/29/2025"
type input "8/1/2025"
type input "8/8/2025"
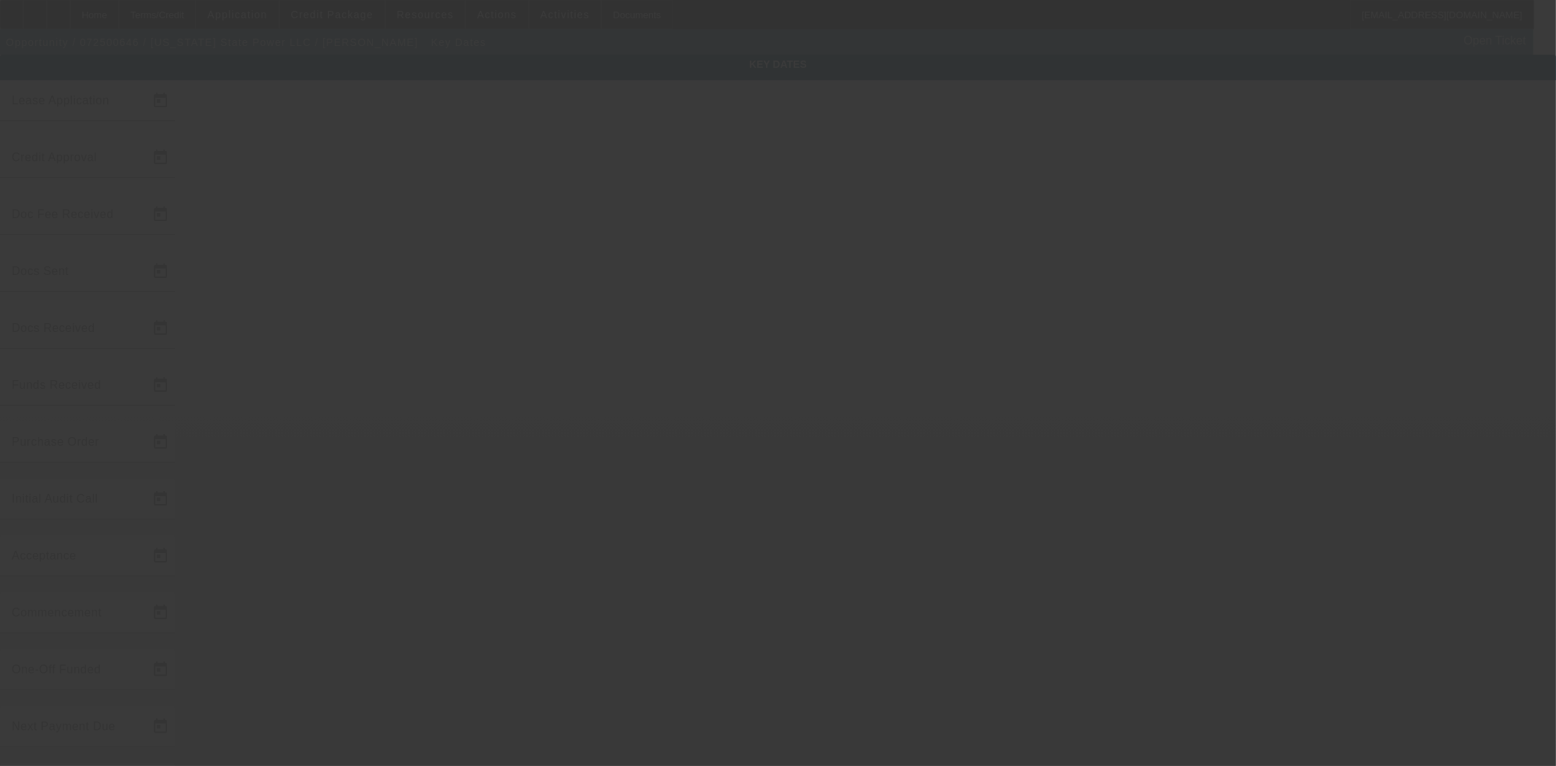
type input "8/14/2025"
type input "8/15/2025"
type input "[DATE]"
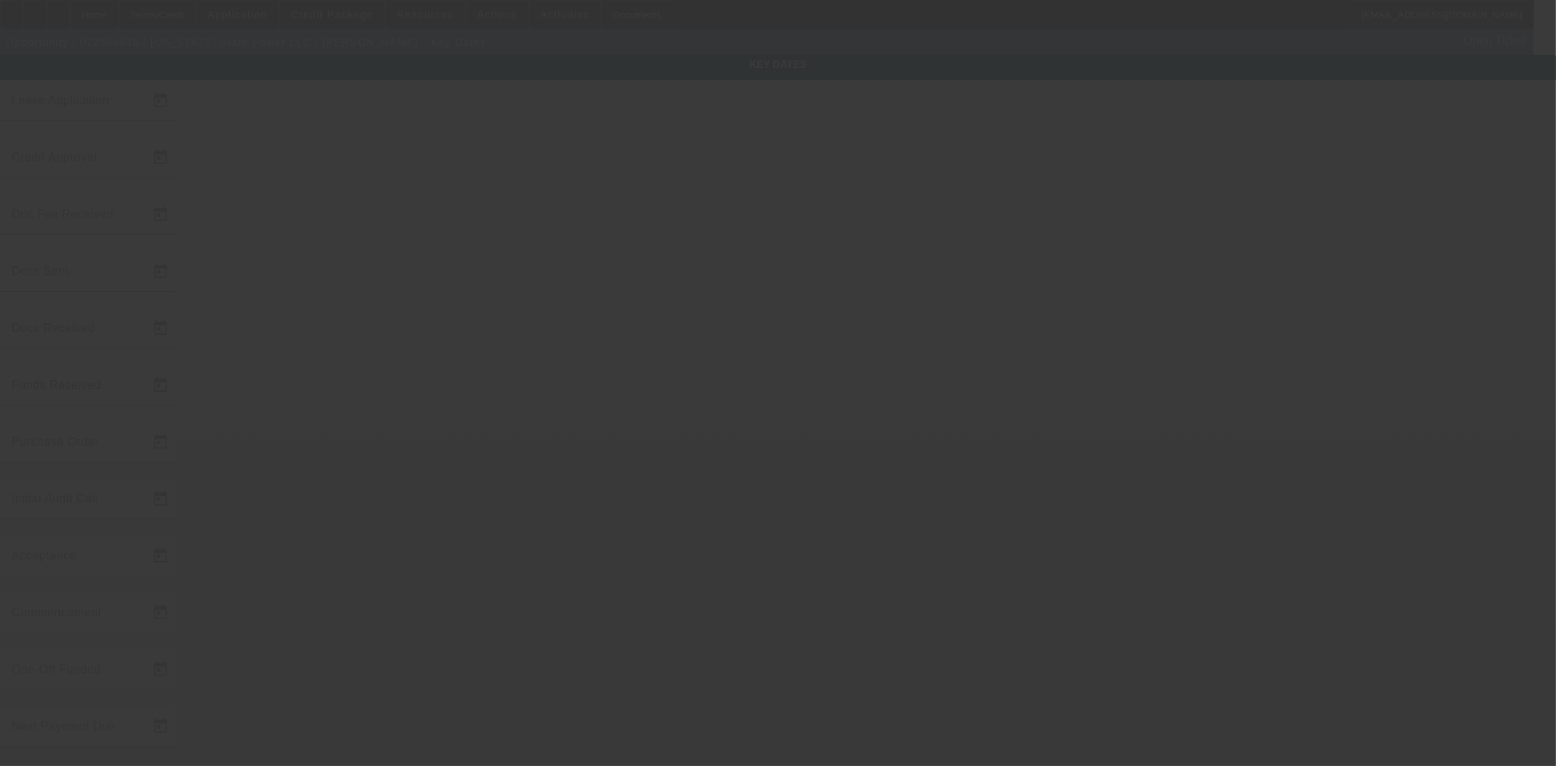
type input "[DATE]"
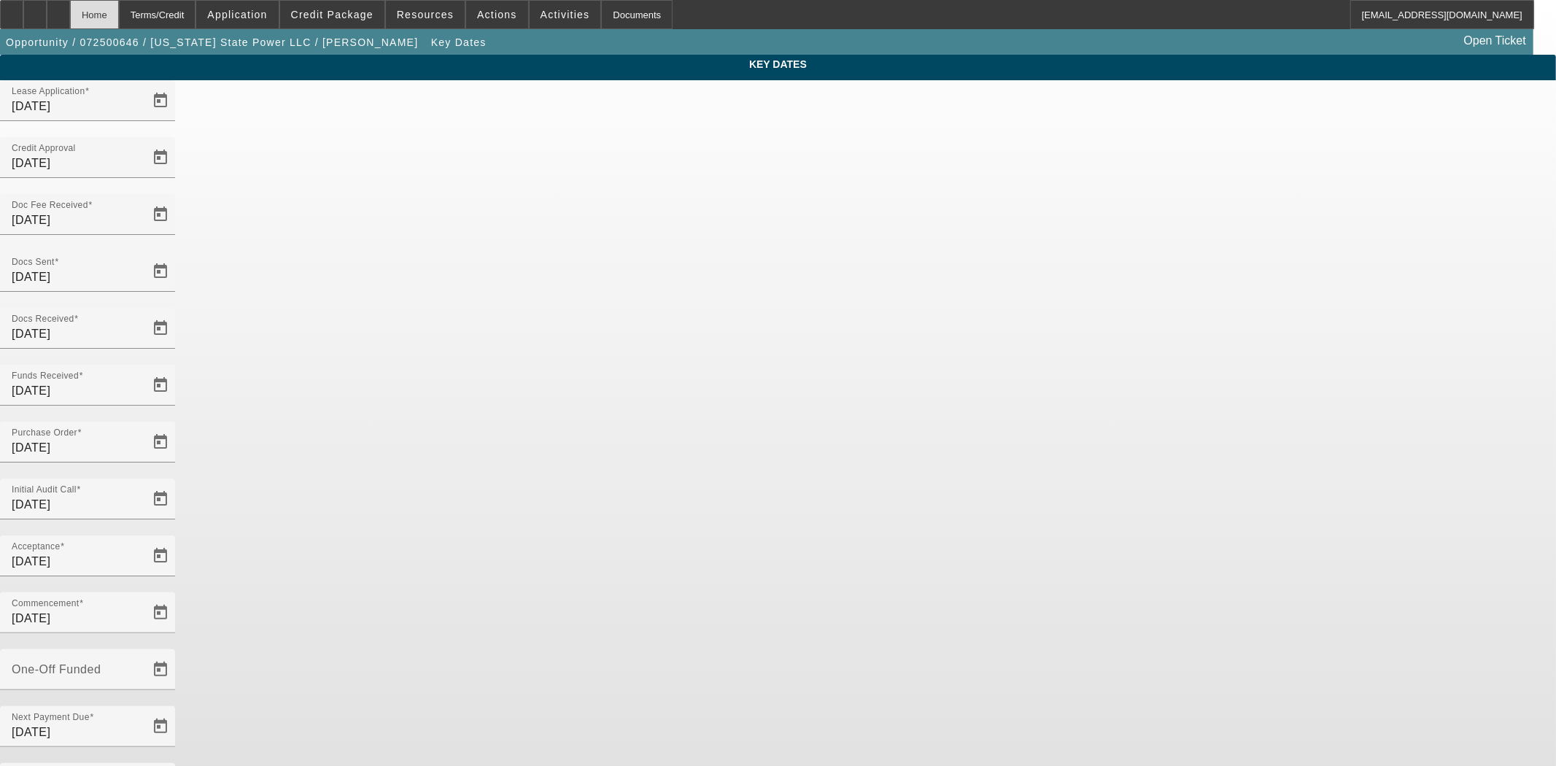
click at [112, 17] on div "Home" at bounding box center [94, 14] width 49 height 29
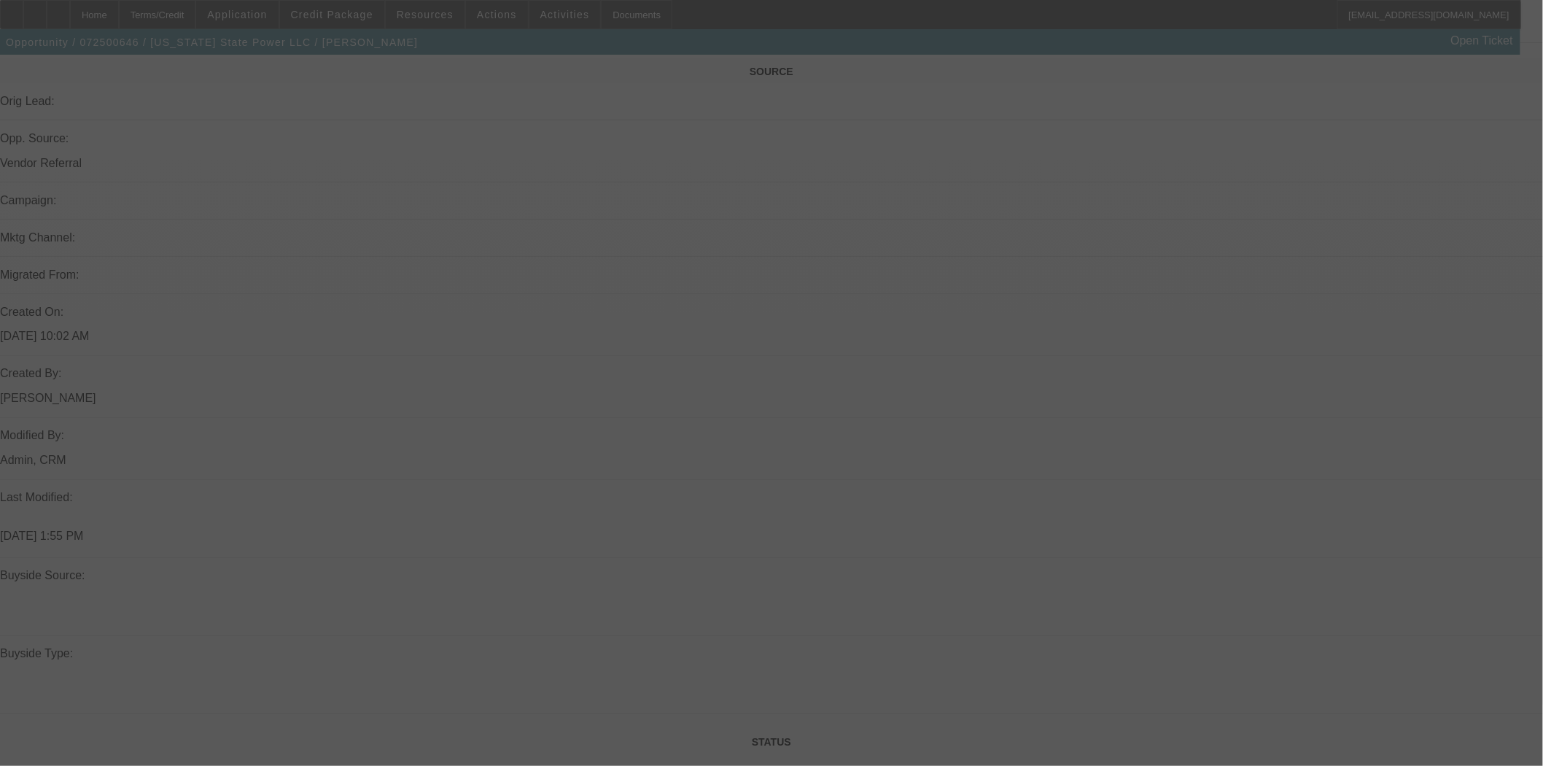
select select "4"
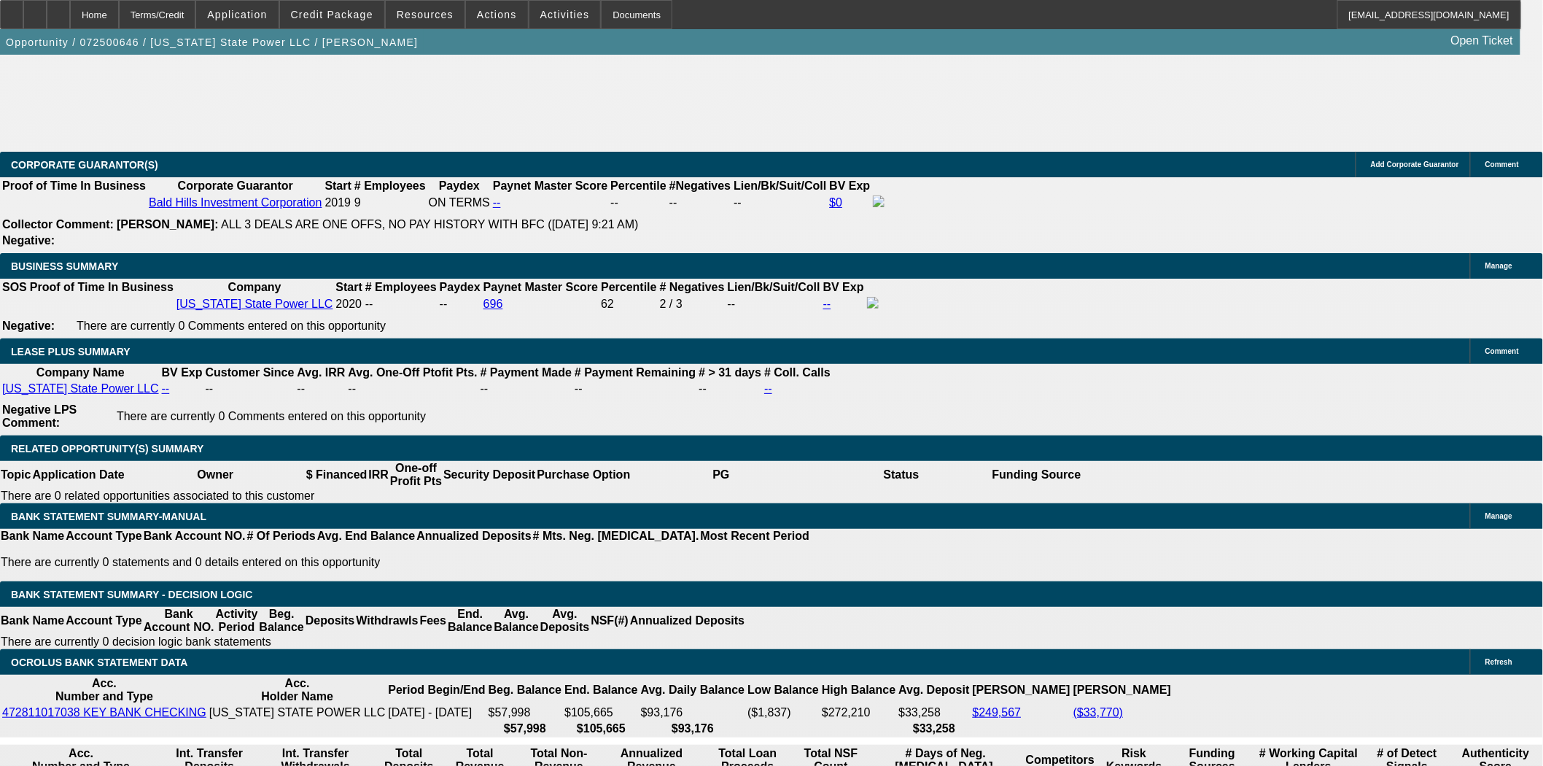
select select "0"
select select "0.1"
select select "4"
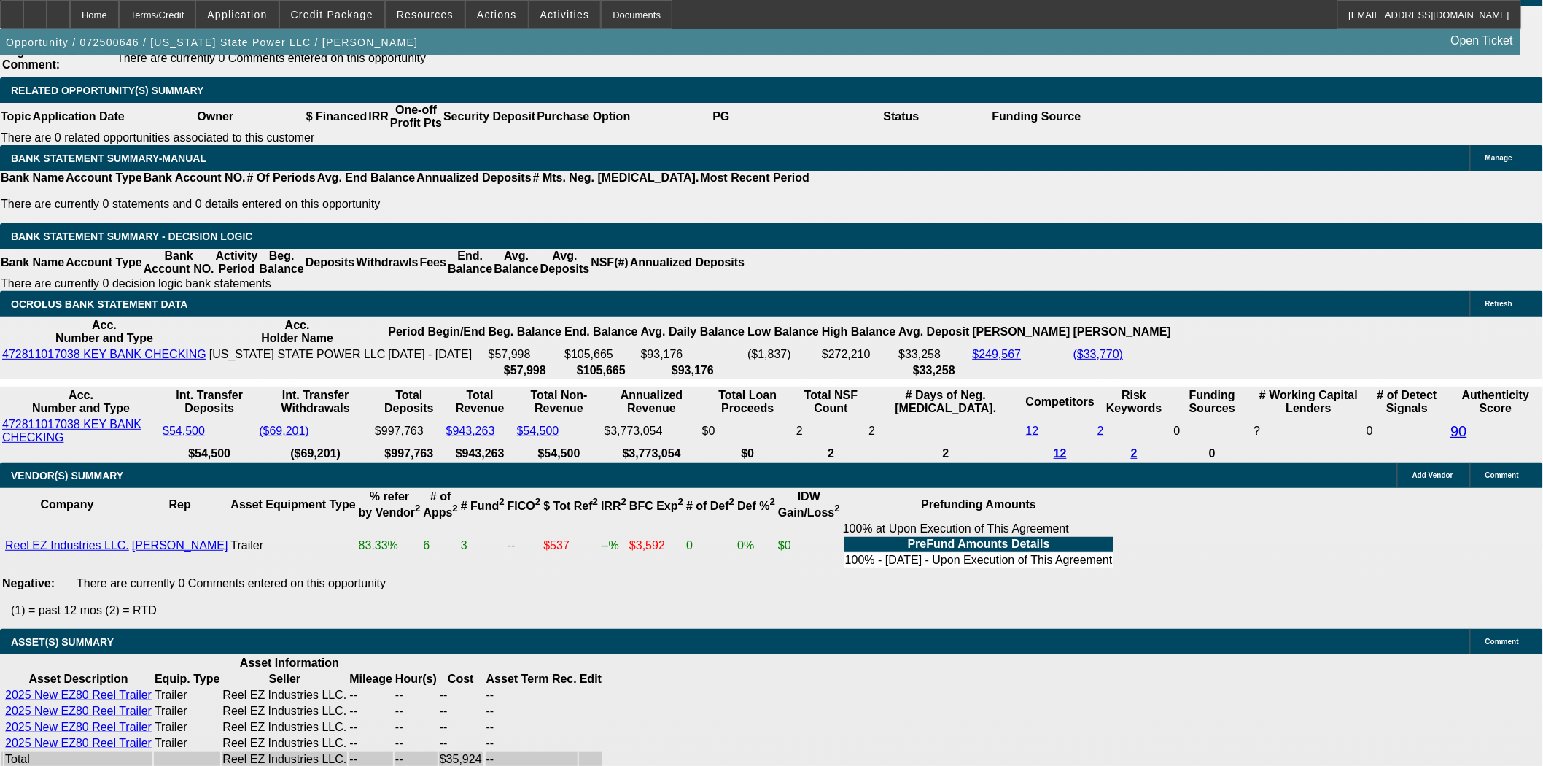
scroll to position [2509, 0]
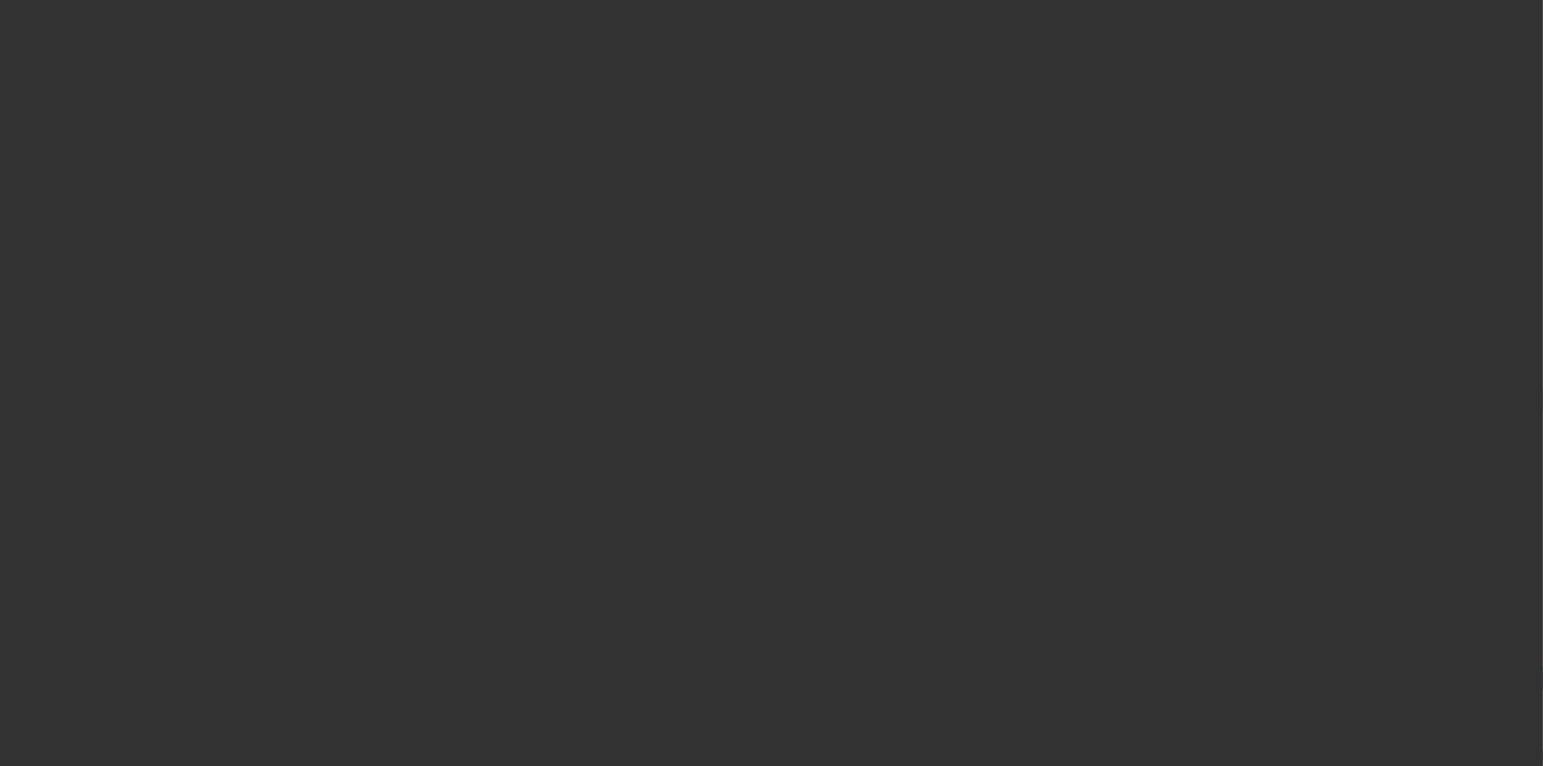
select select "4"
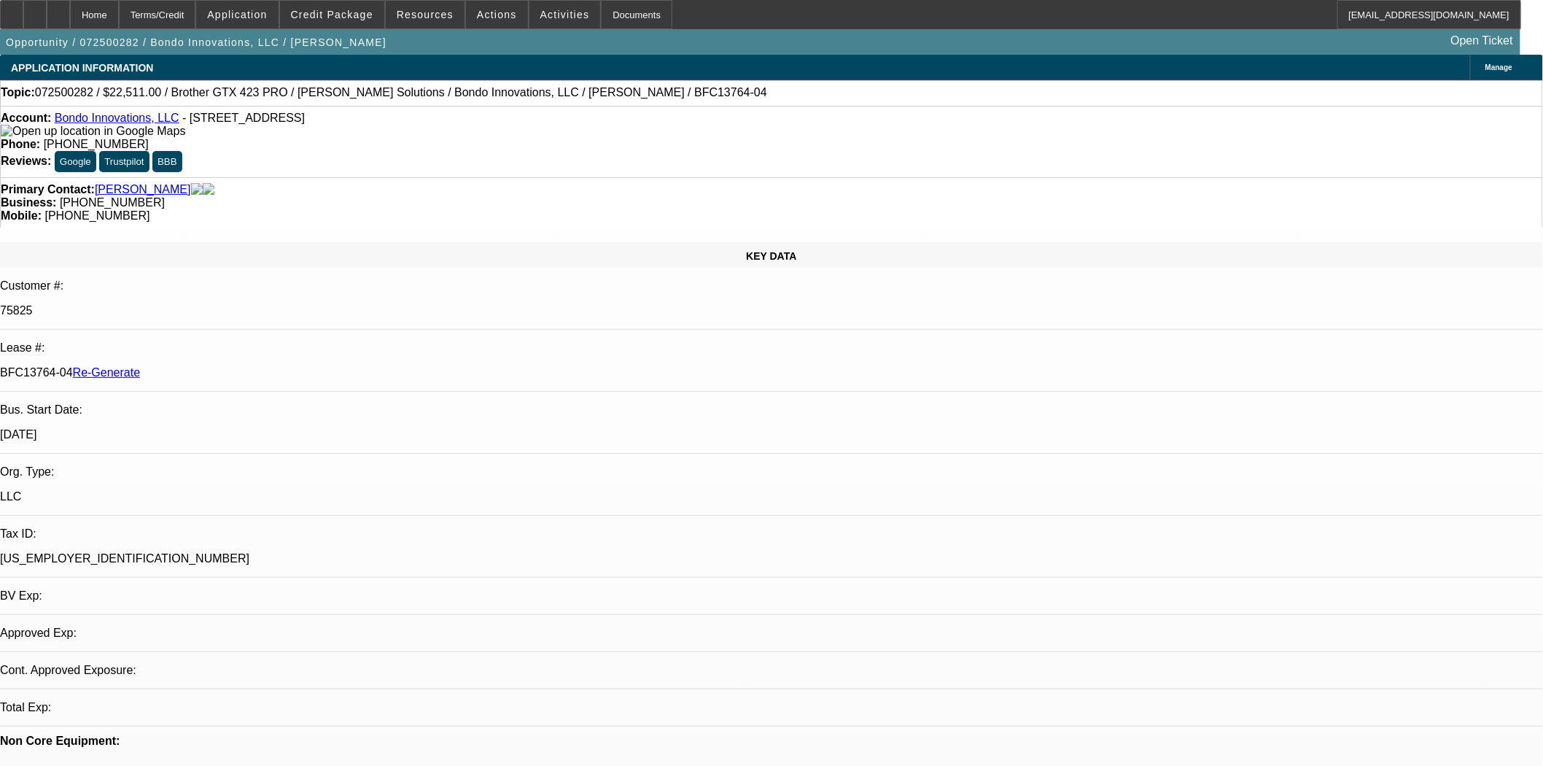
select select "0"
select select "0.1"
select select "4"
click at [446, 17] on span "Resources" at bounding box center [425, 15] width 57 height 12
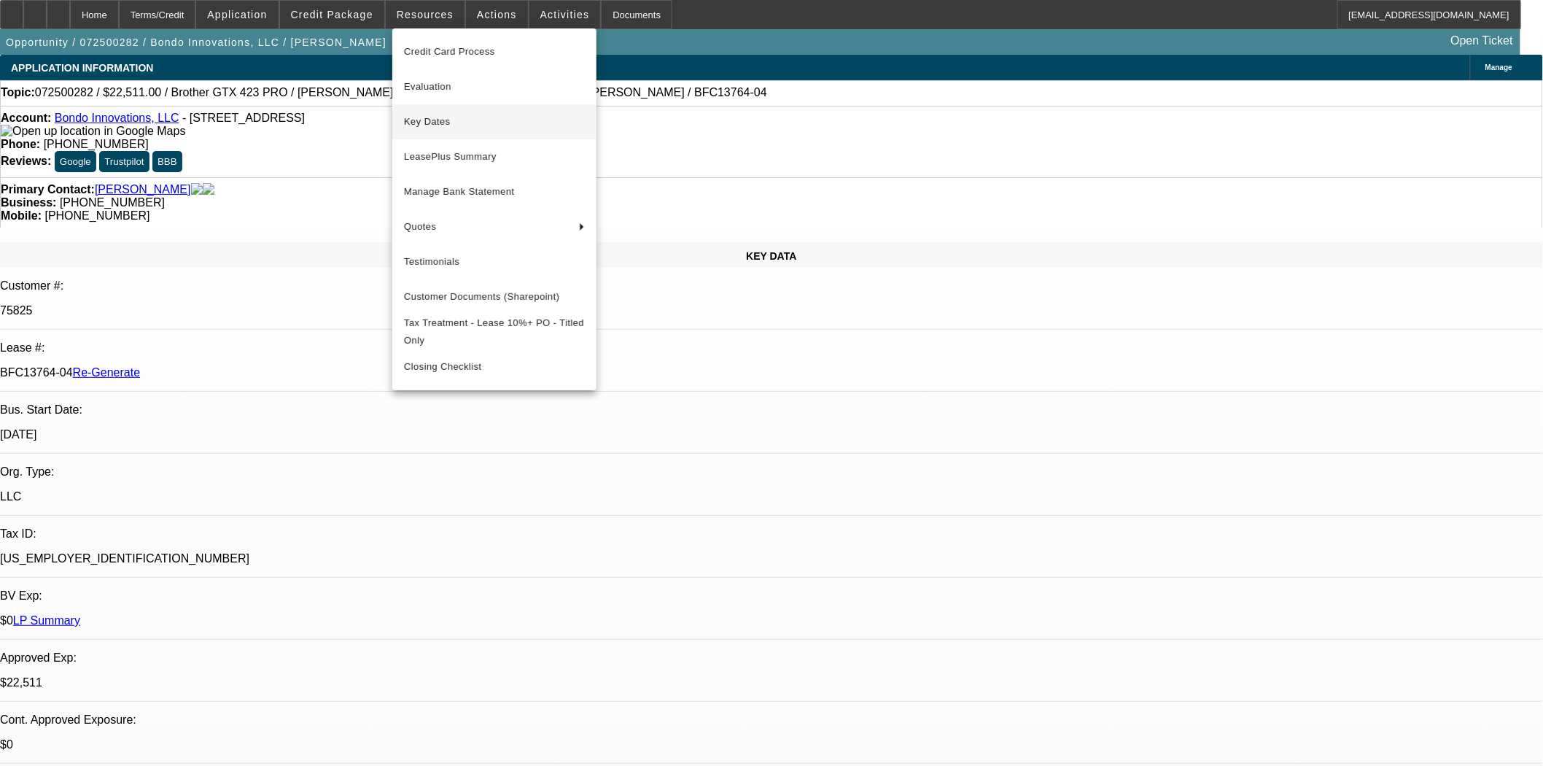
click at [438, 112] on button "Key Dates" at bounding box center [494, 121] width 204 height 35
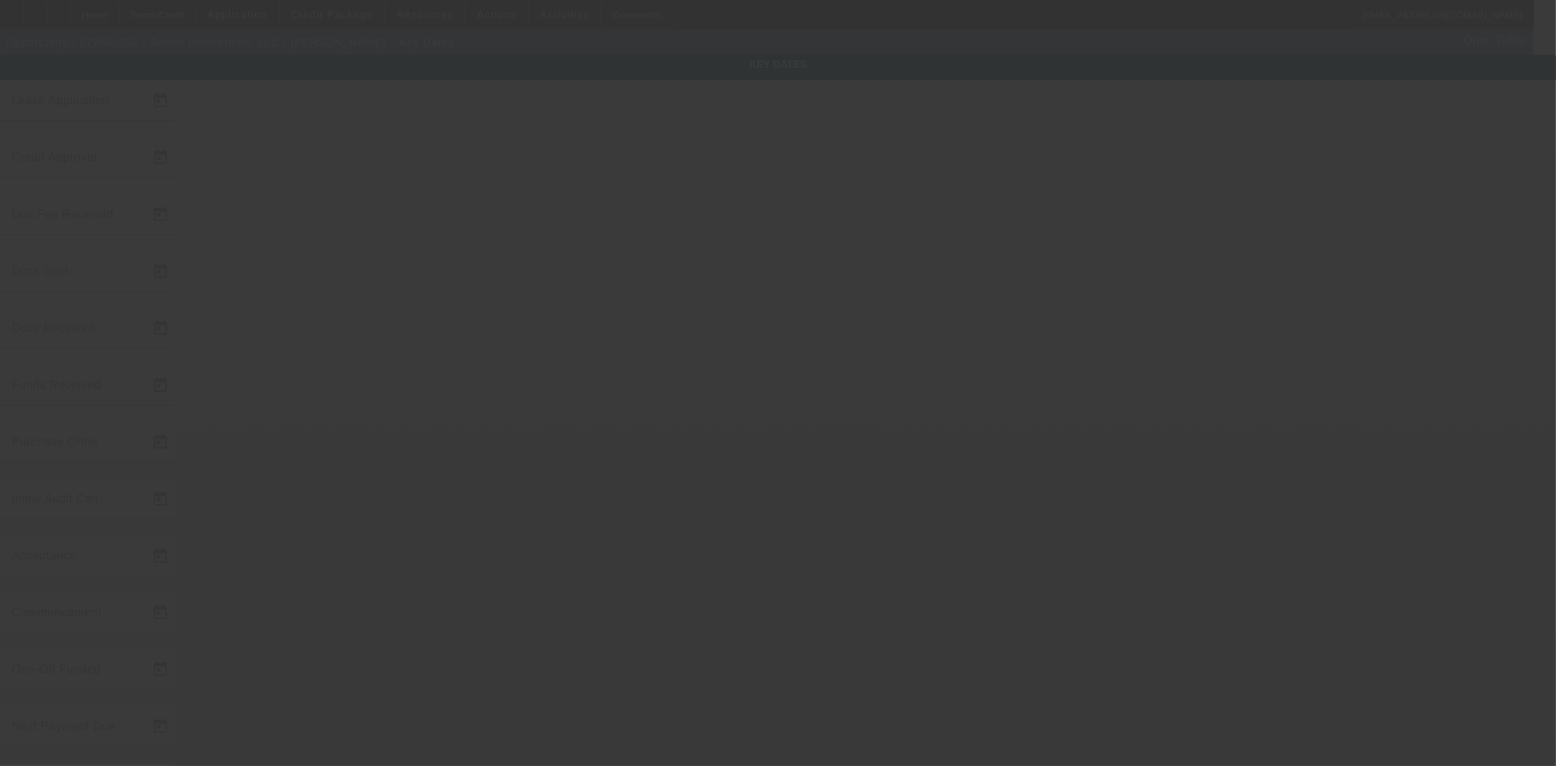
type input "[DATE]"
type input "7/16/2025"
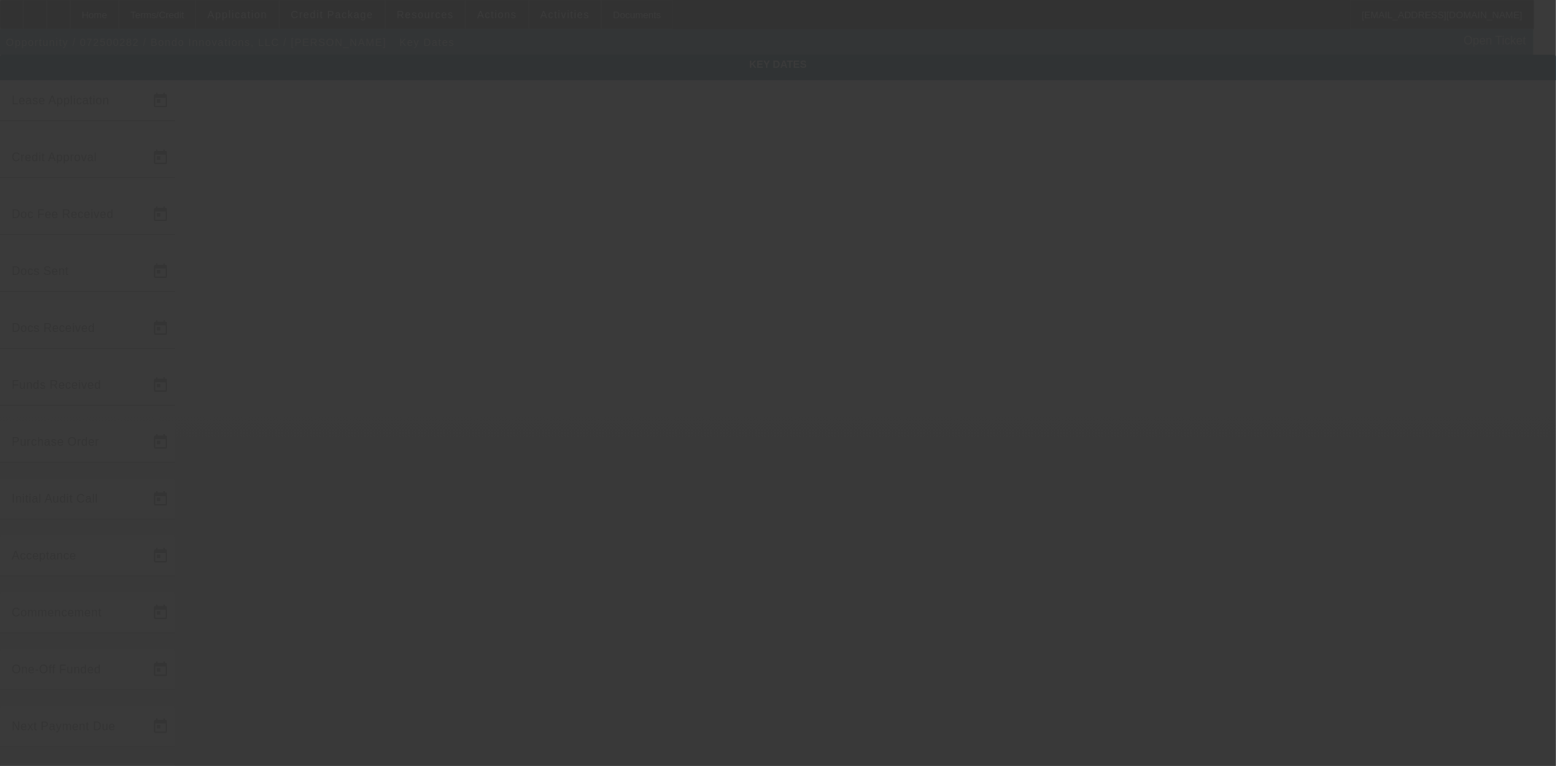
type input "7/16/2025"
type input "8/13/2025"
type input "[DATE]"
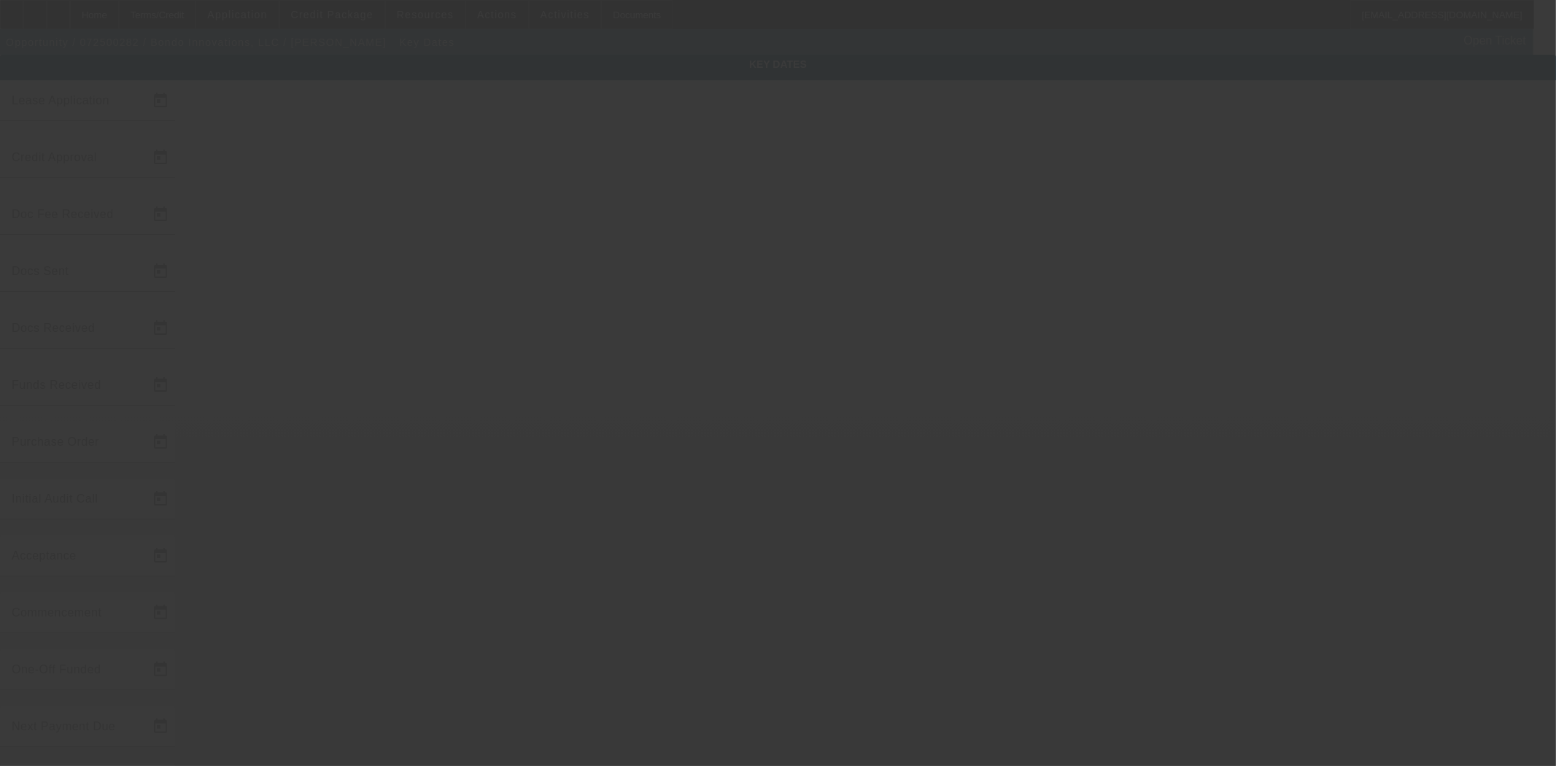
type input "[DATE]"
type input "8/19/2025"
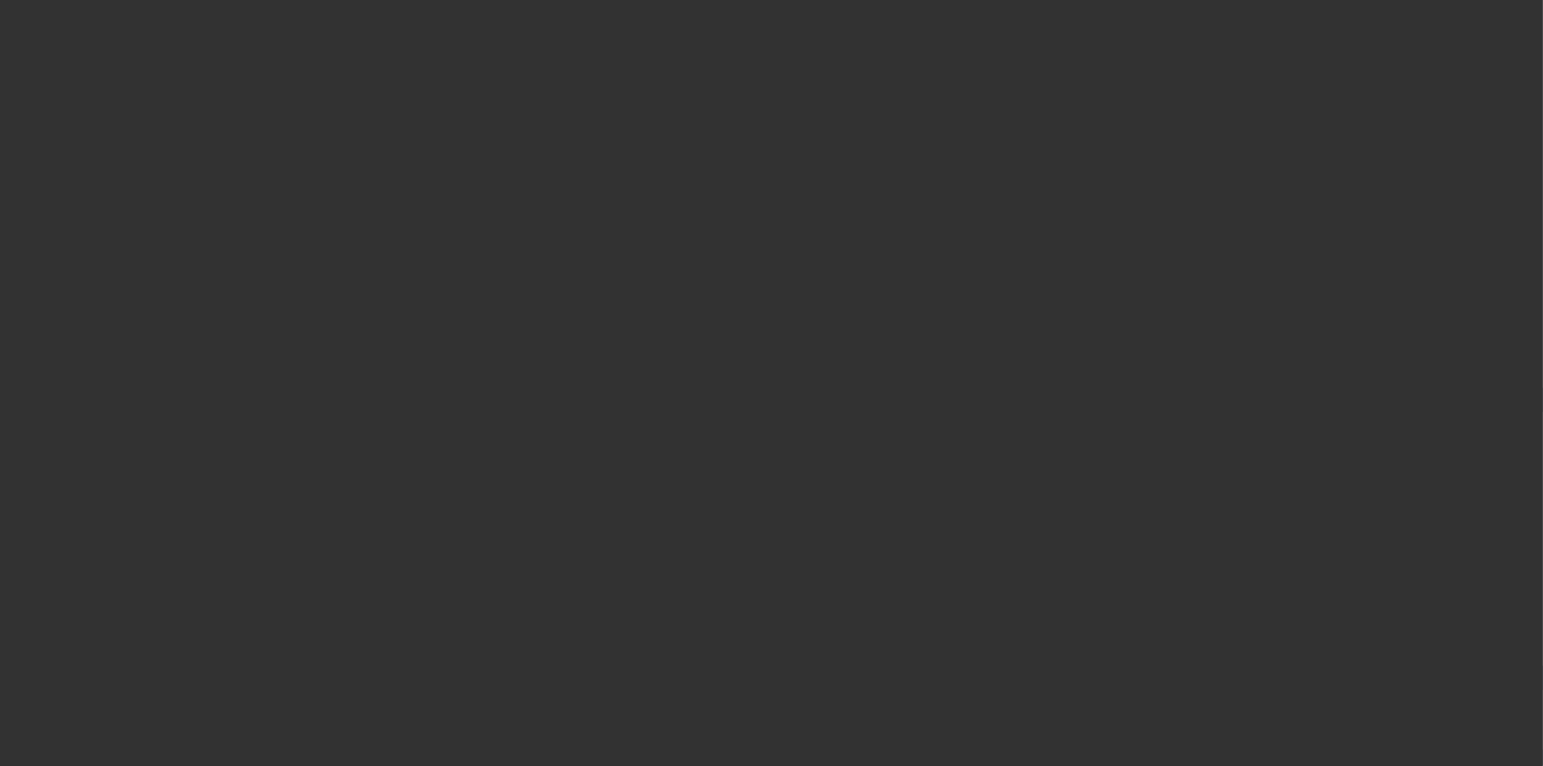
select select "4"
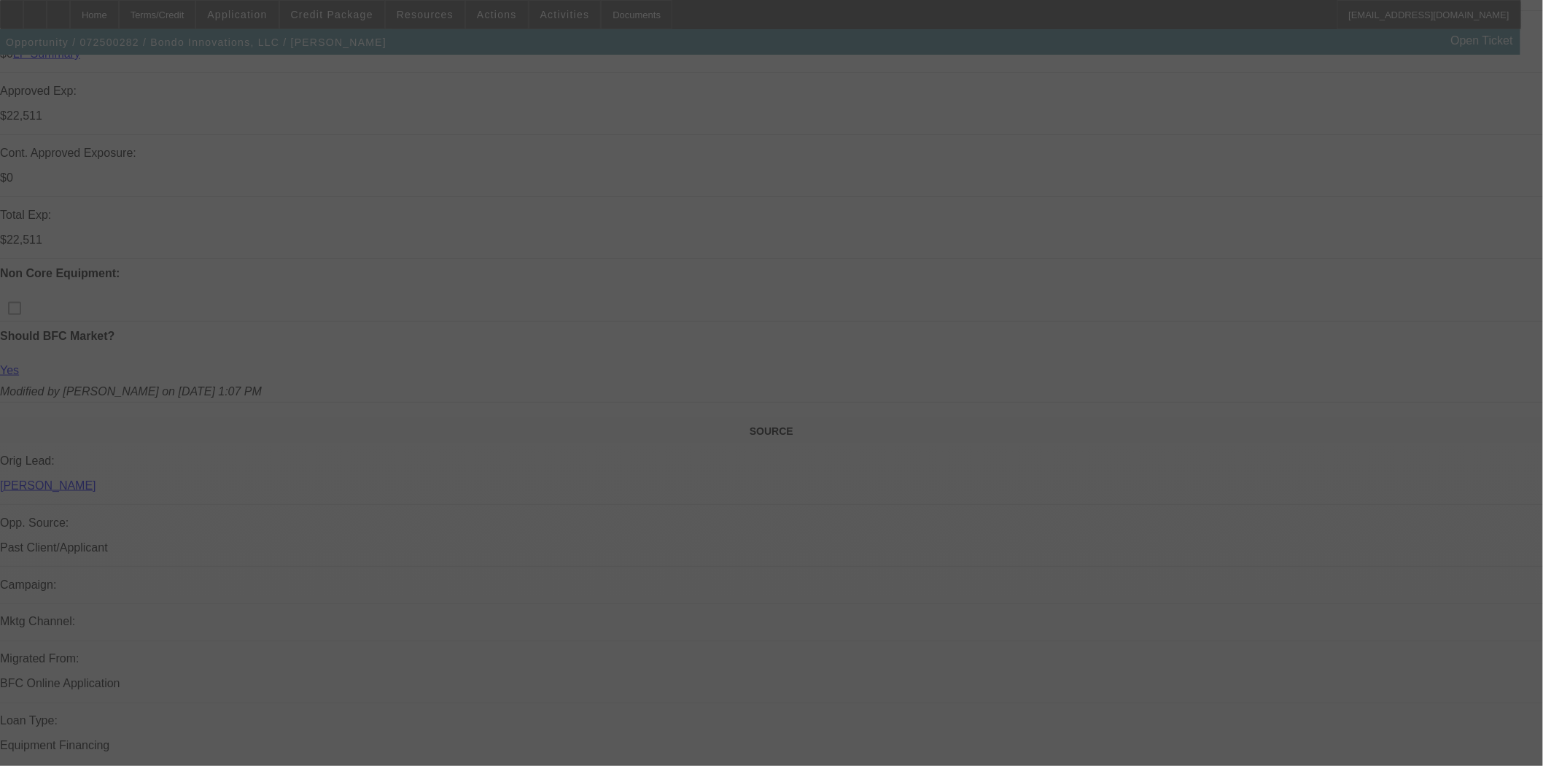
select select "0"
select select "0.1"
select select "4"
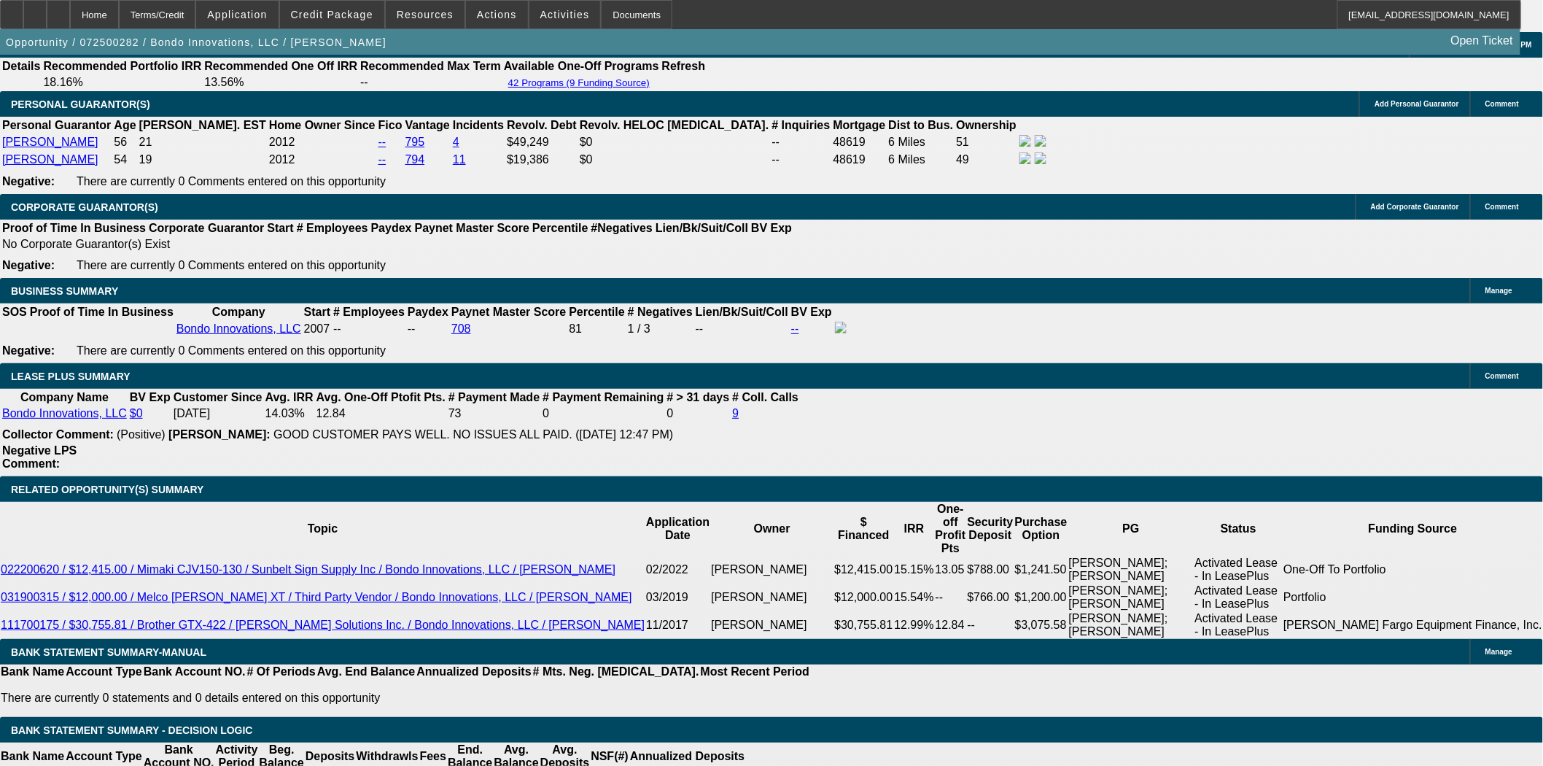
scroll to position [2431, 0]
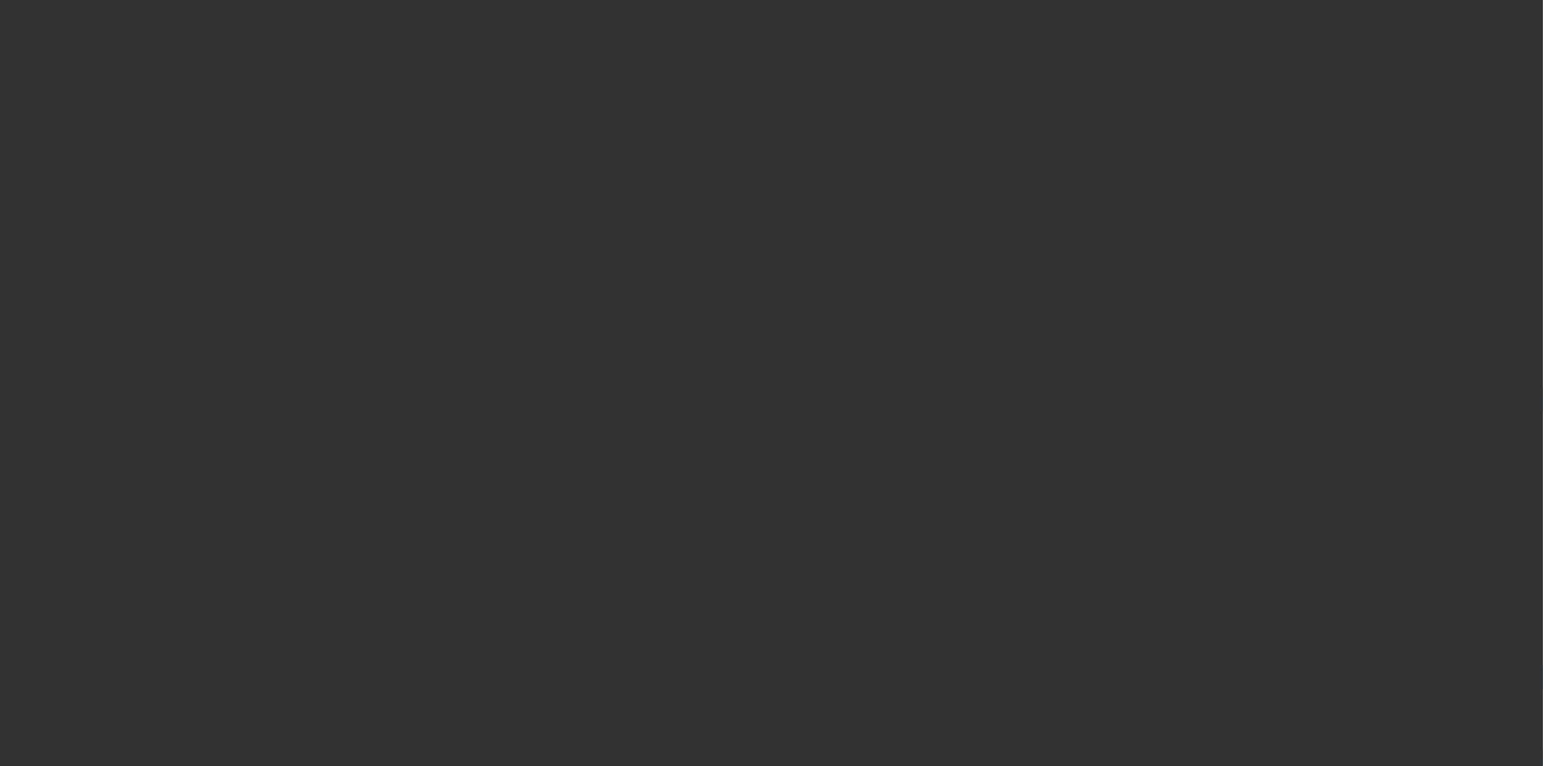
select select "4"
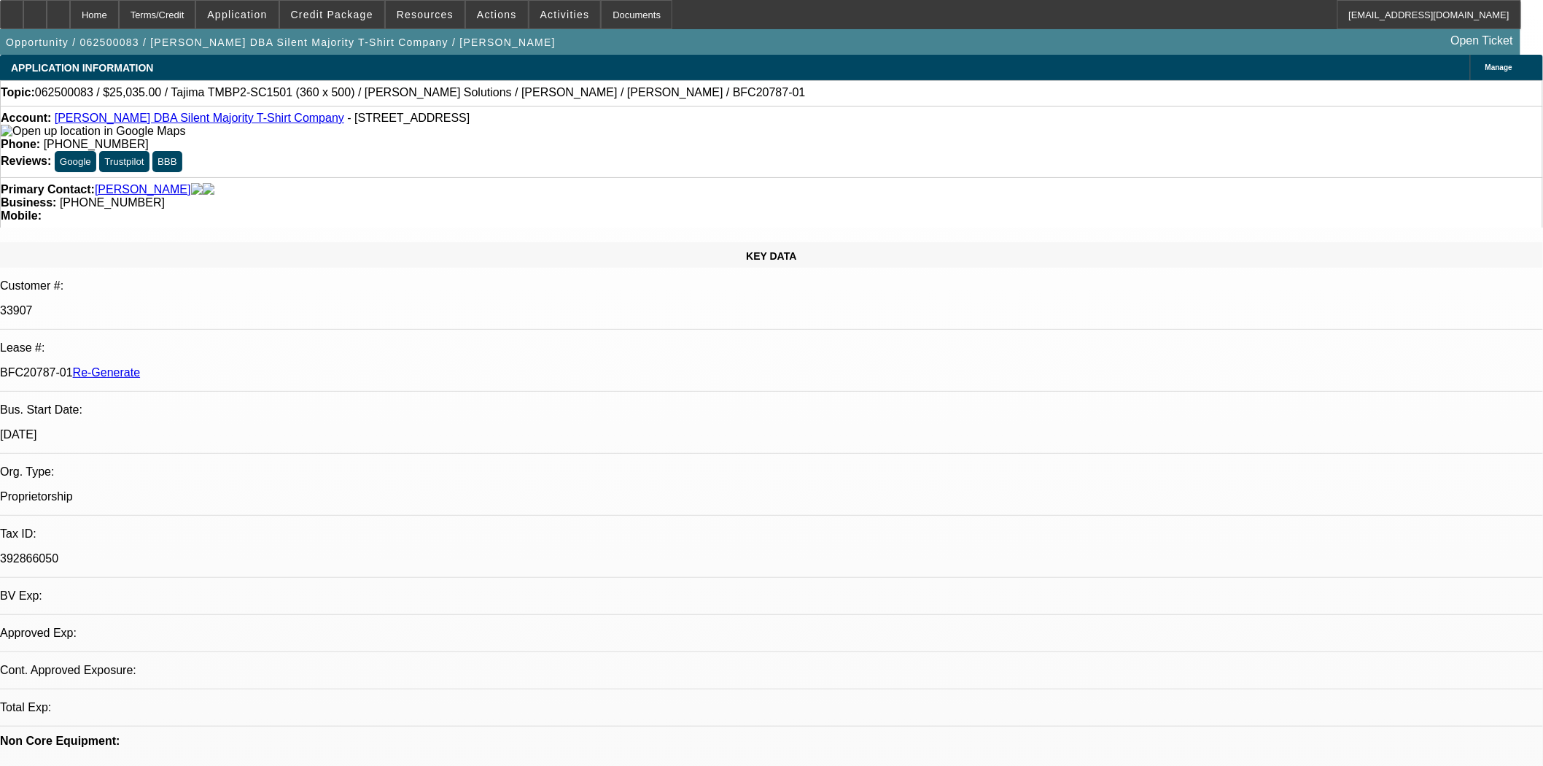
select select "0"
select select "6"
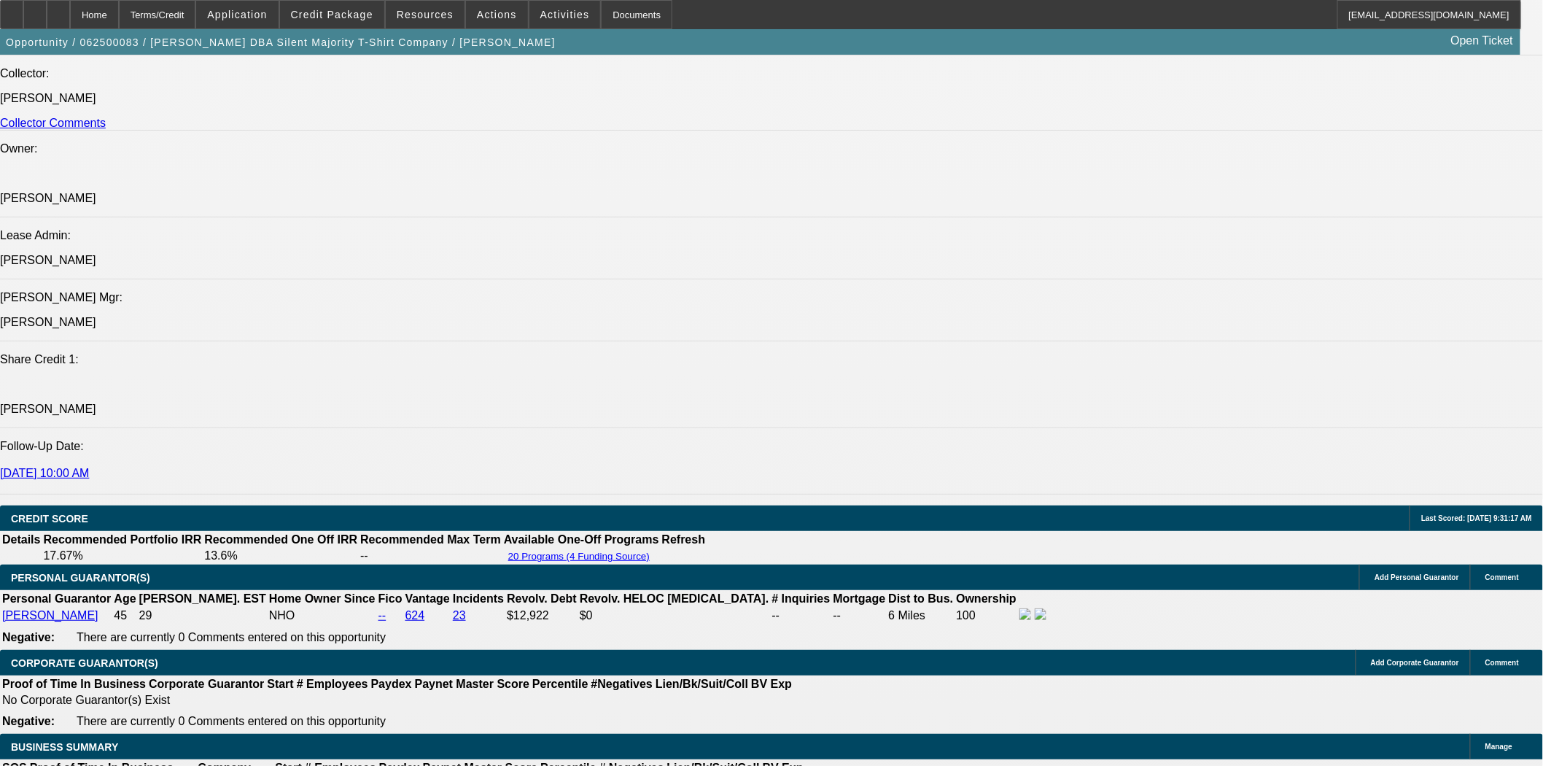
scroll to position [2107, 0]
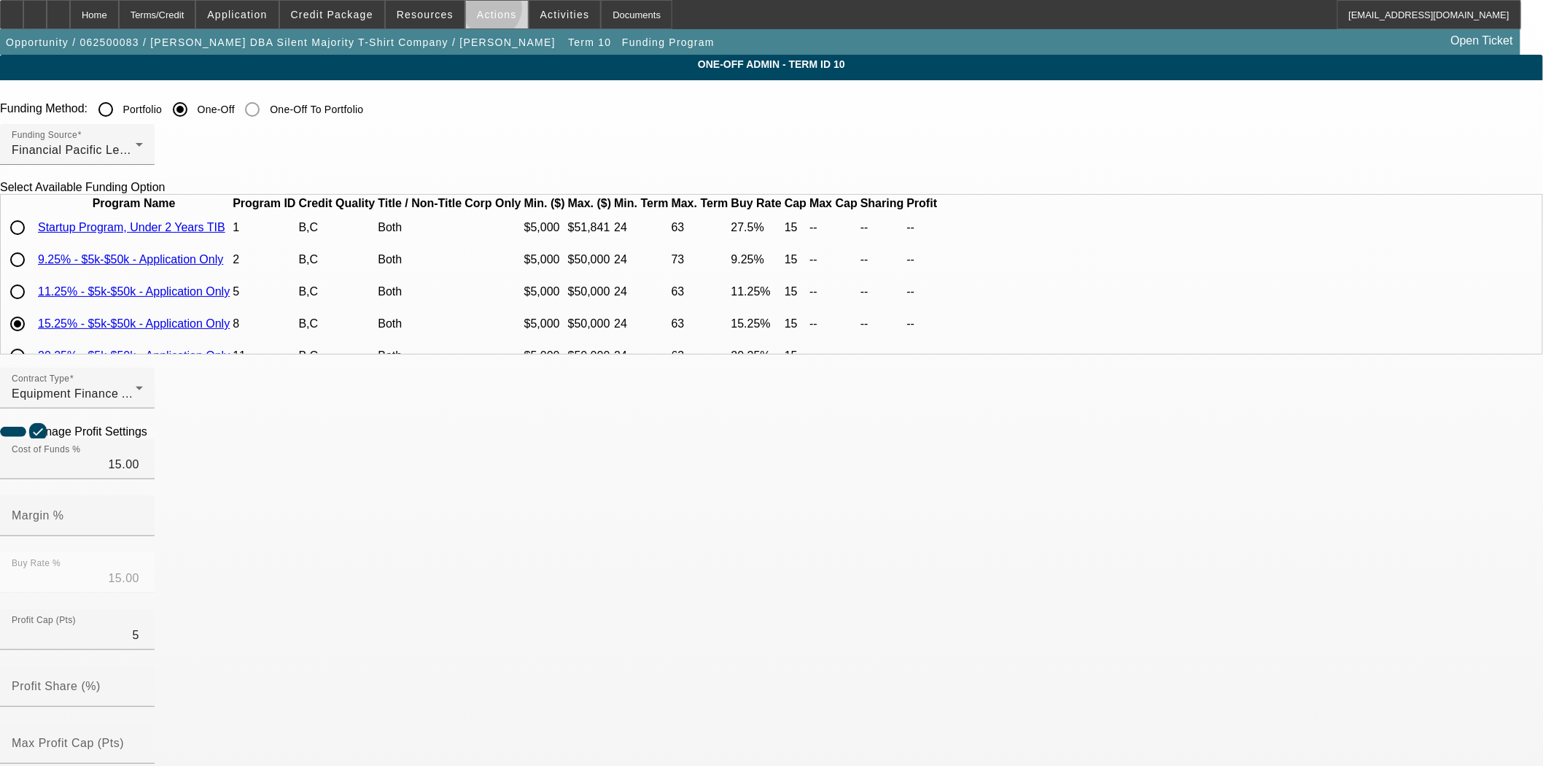
click at [487, 12] on span "Actions" at bounding box center [497, 15] width 40 height 12
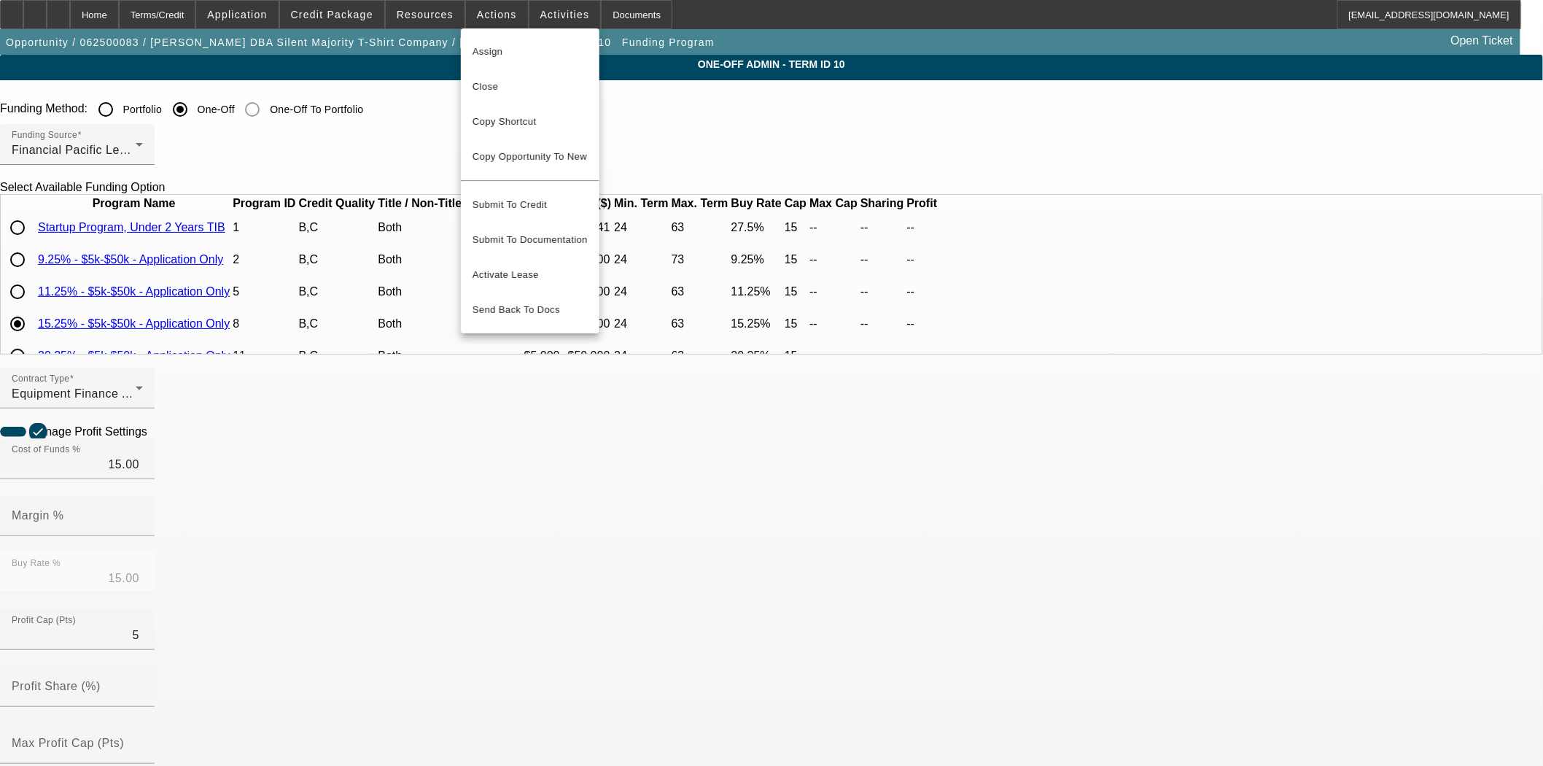
click at [446, 16] on div at bounding box center [771, 383] width 1543 height 766
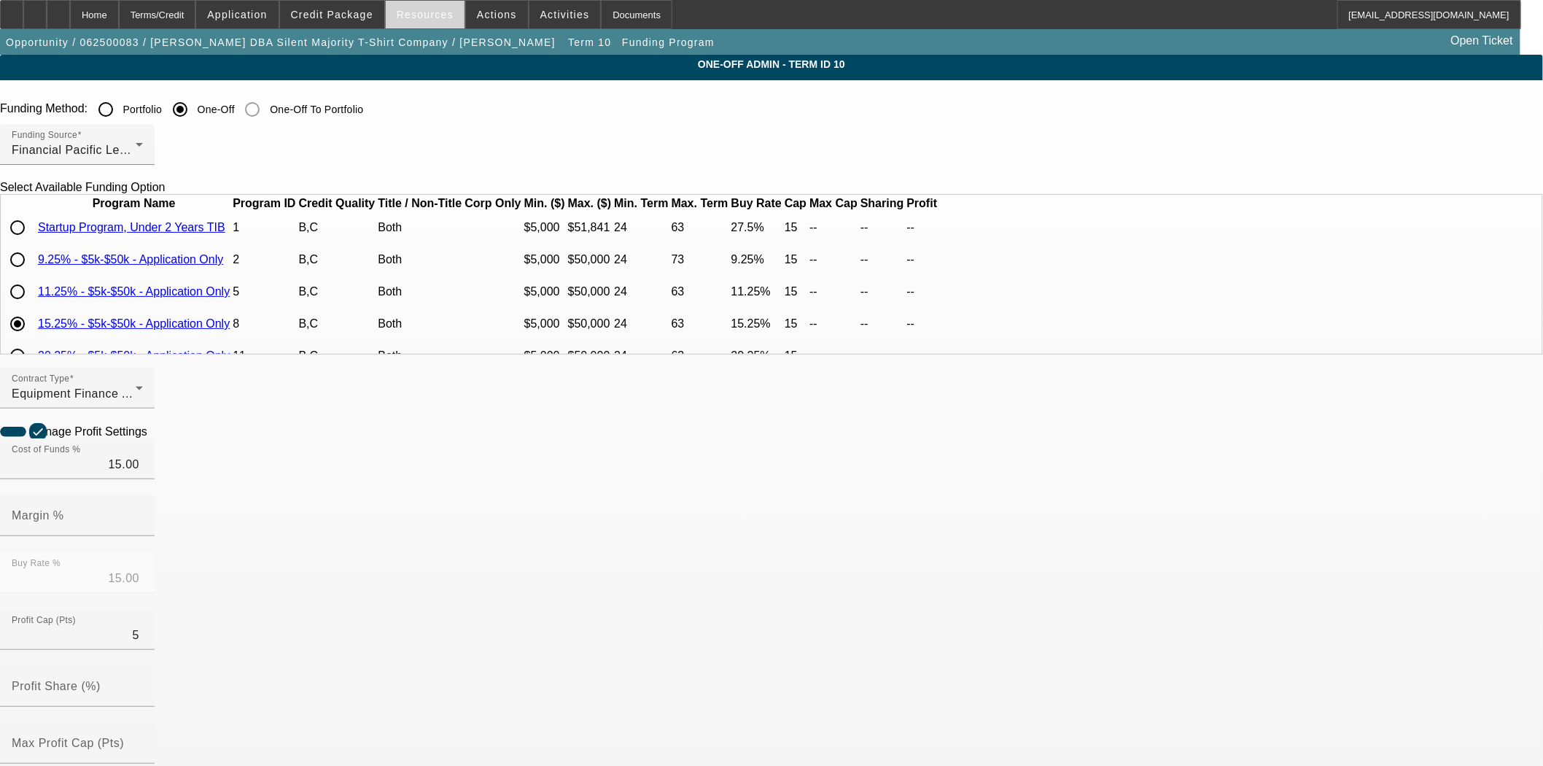
click at [424, 22] on span at bounding box center [425, 14] width 79 height 35
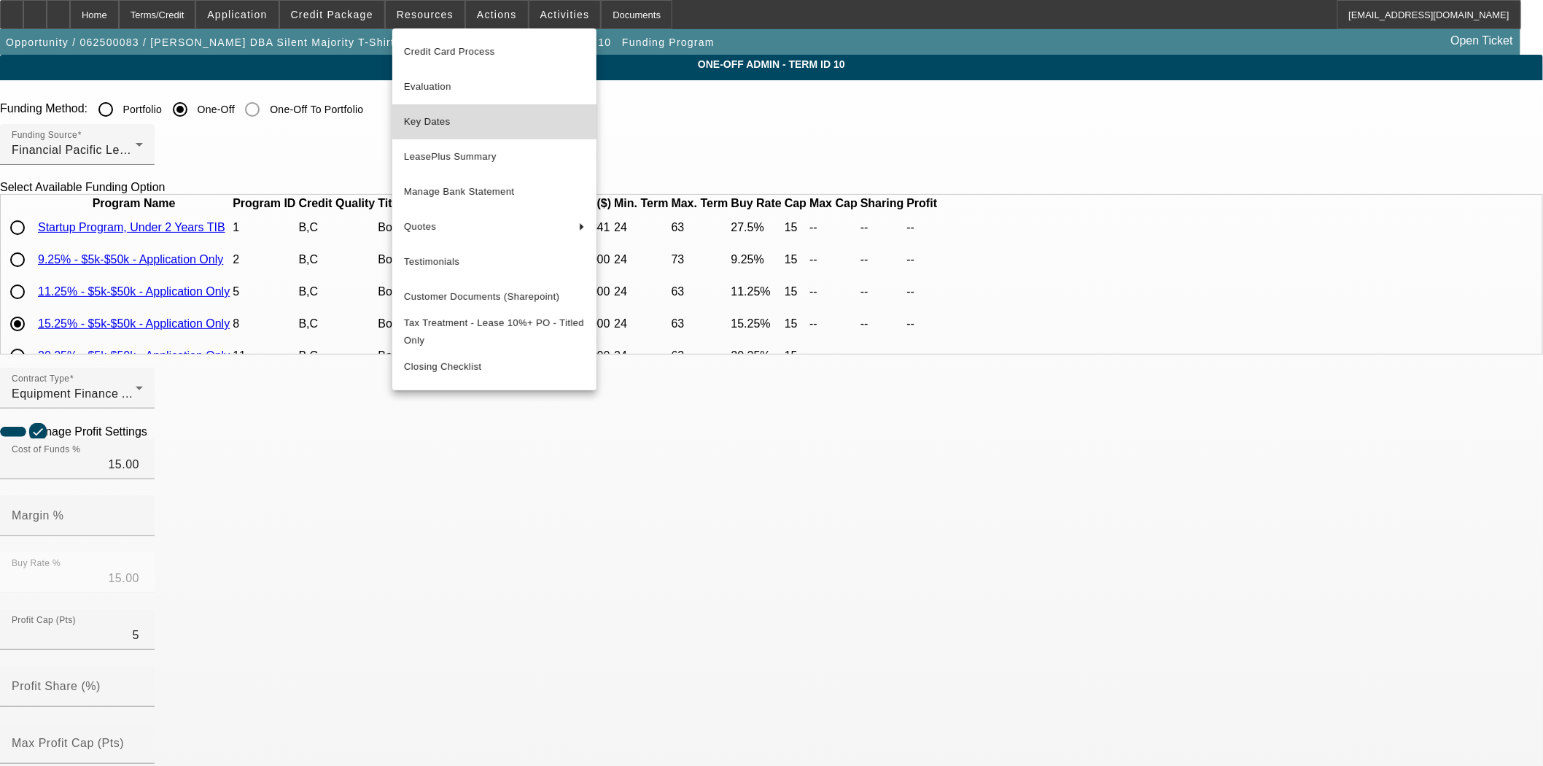
click at [445, 125] on span "Key Dates" at bounding box center [494, 122] width 181 height 18
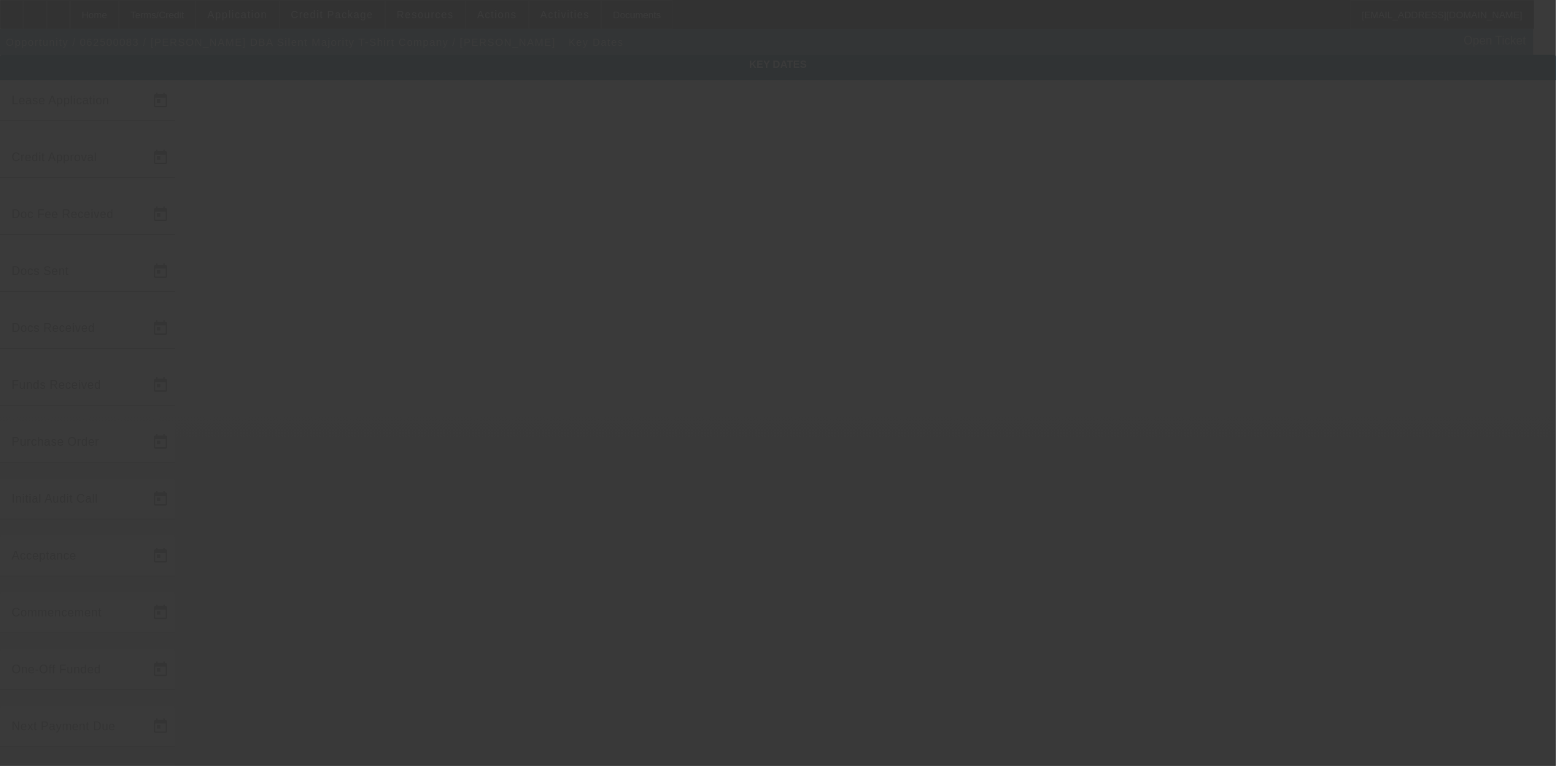
type input "[DATE]"
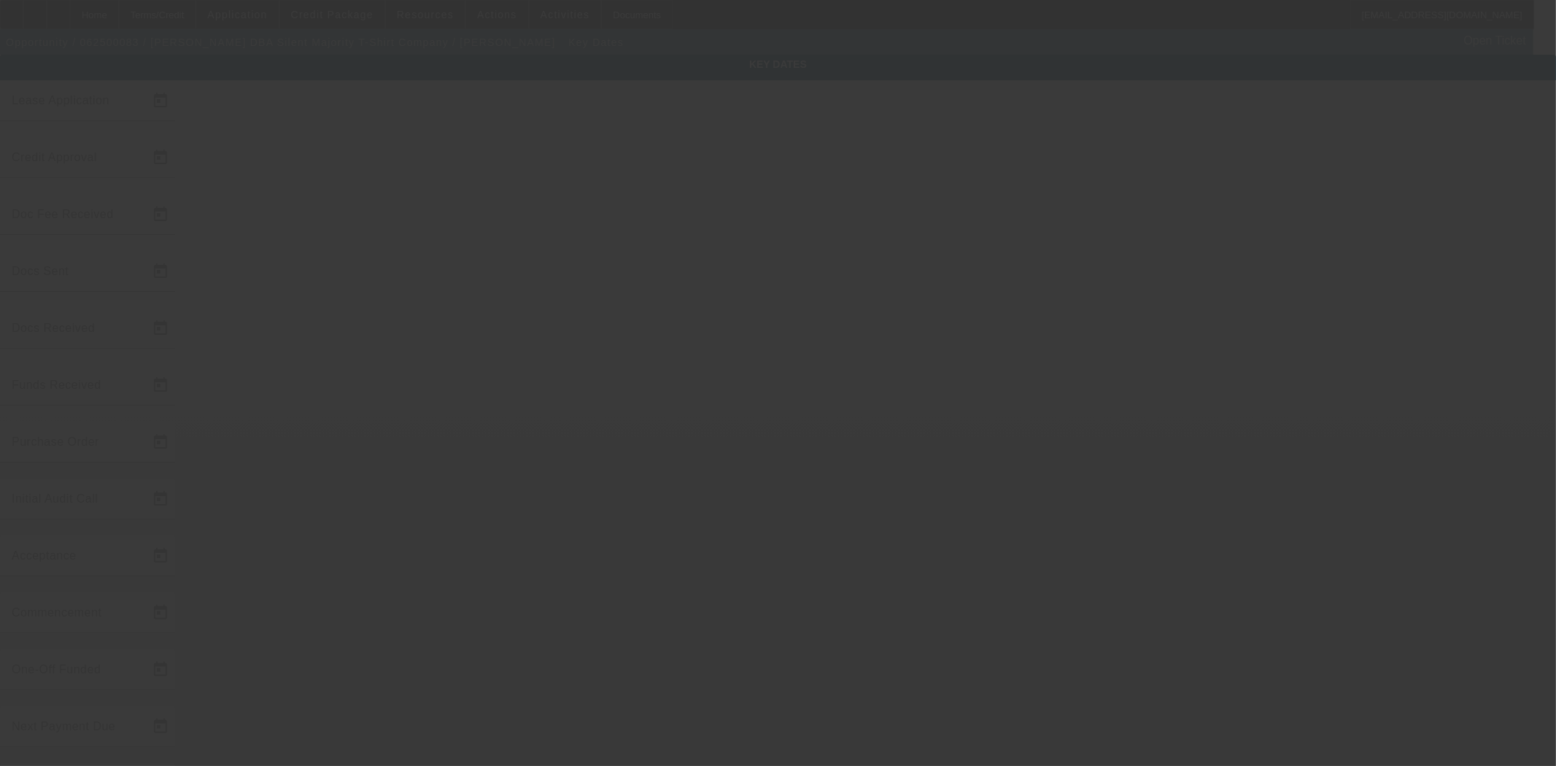
type input "[DATE]"
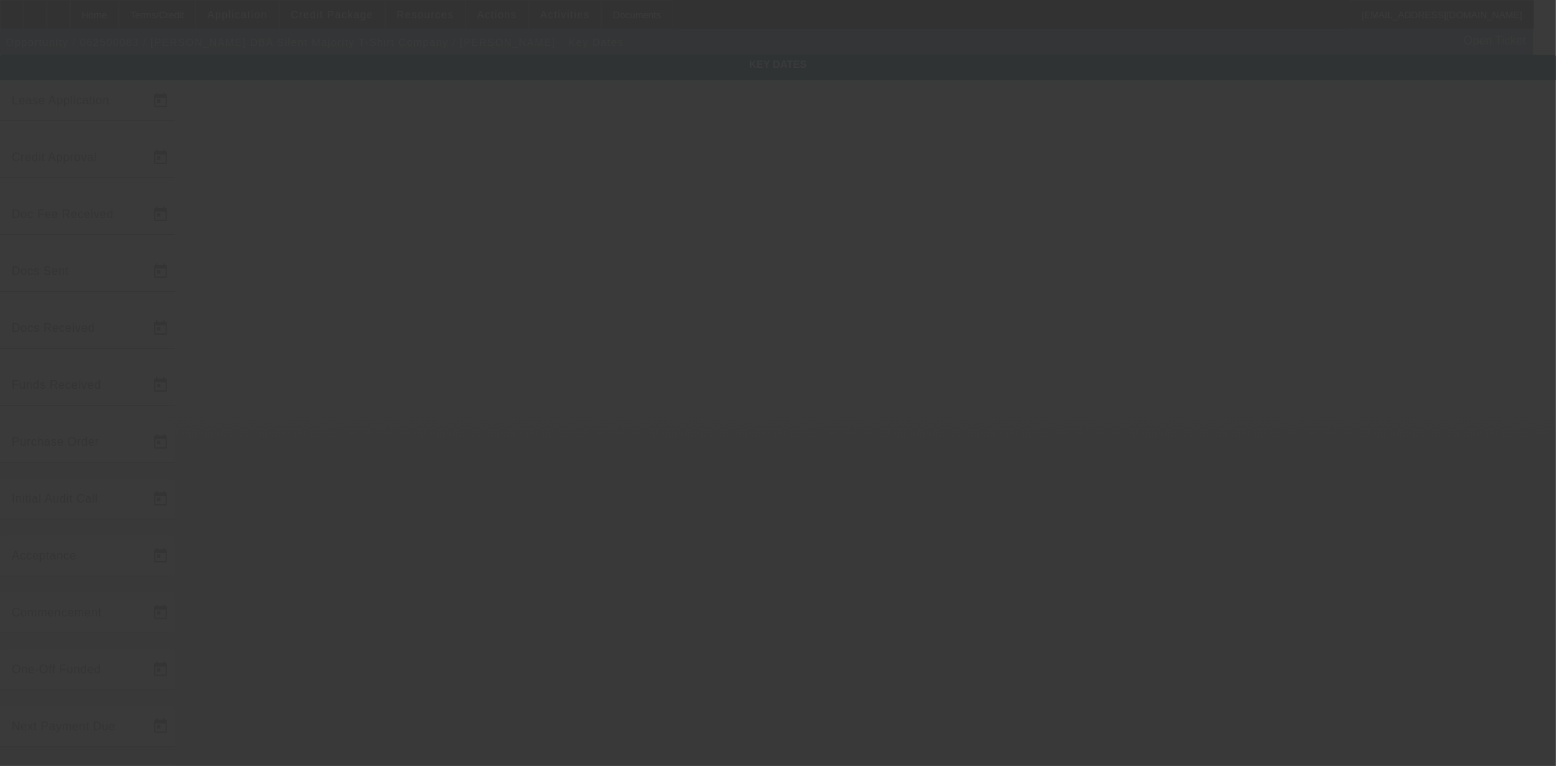
type input "[DATE]"
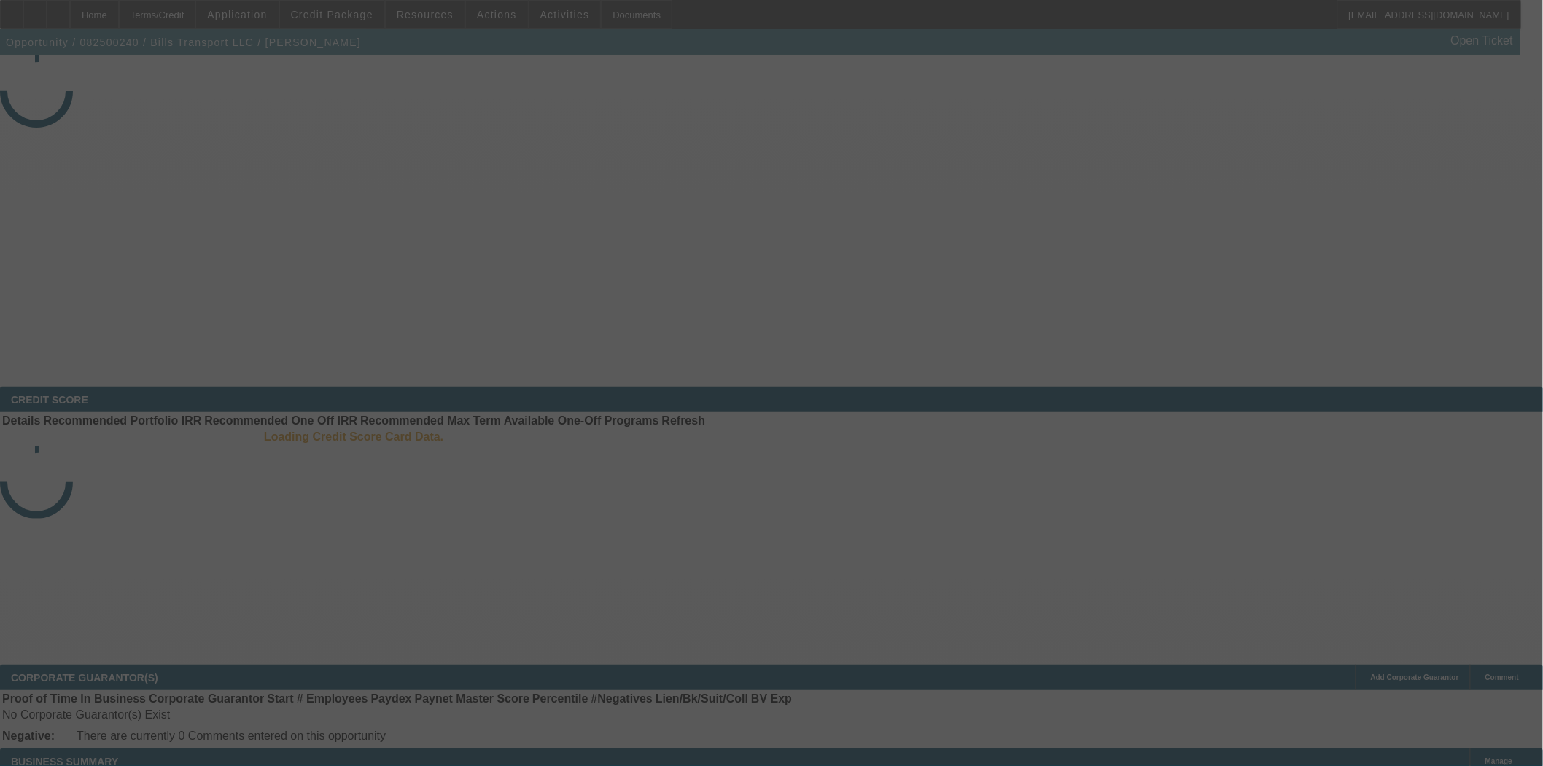
select select "4"
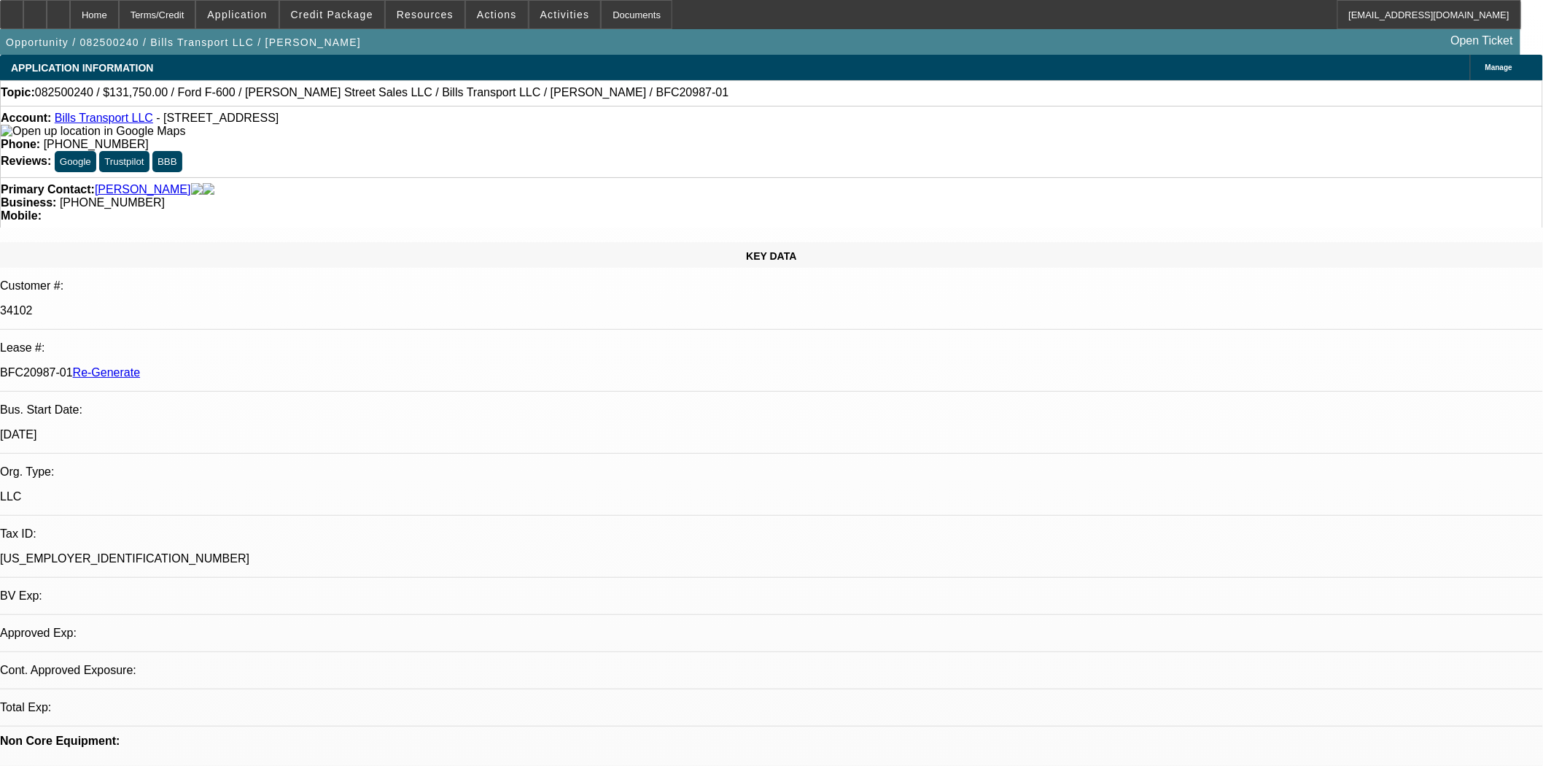
select select "0"
select select "3"
select select "0"
select select "6"
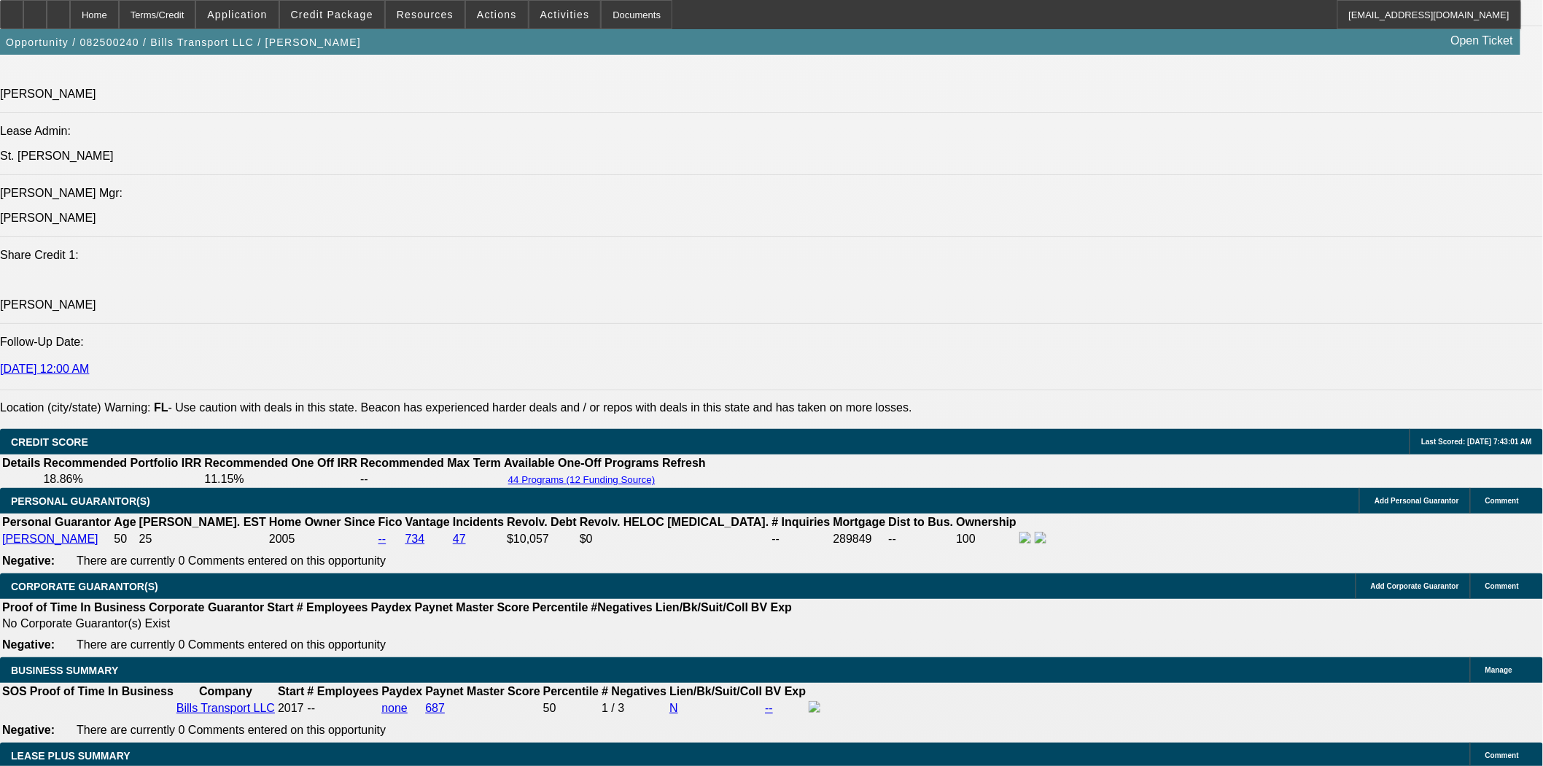
scroll to position [2026, 0]
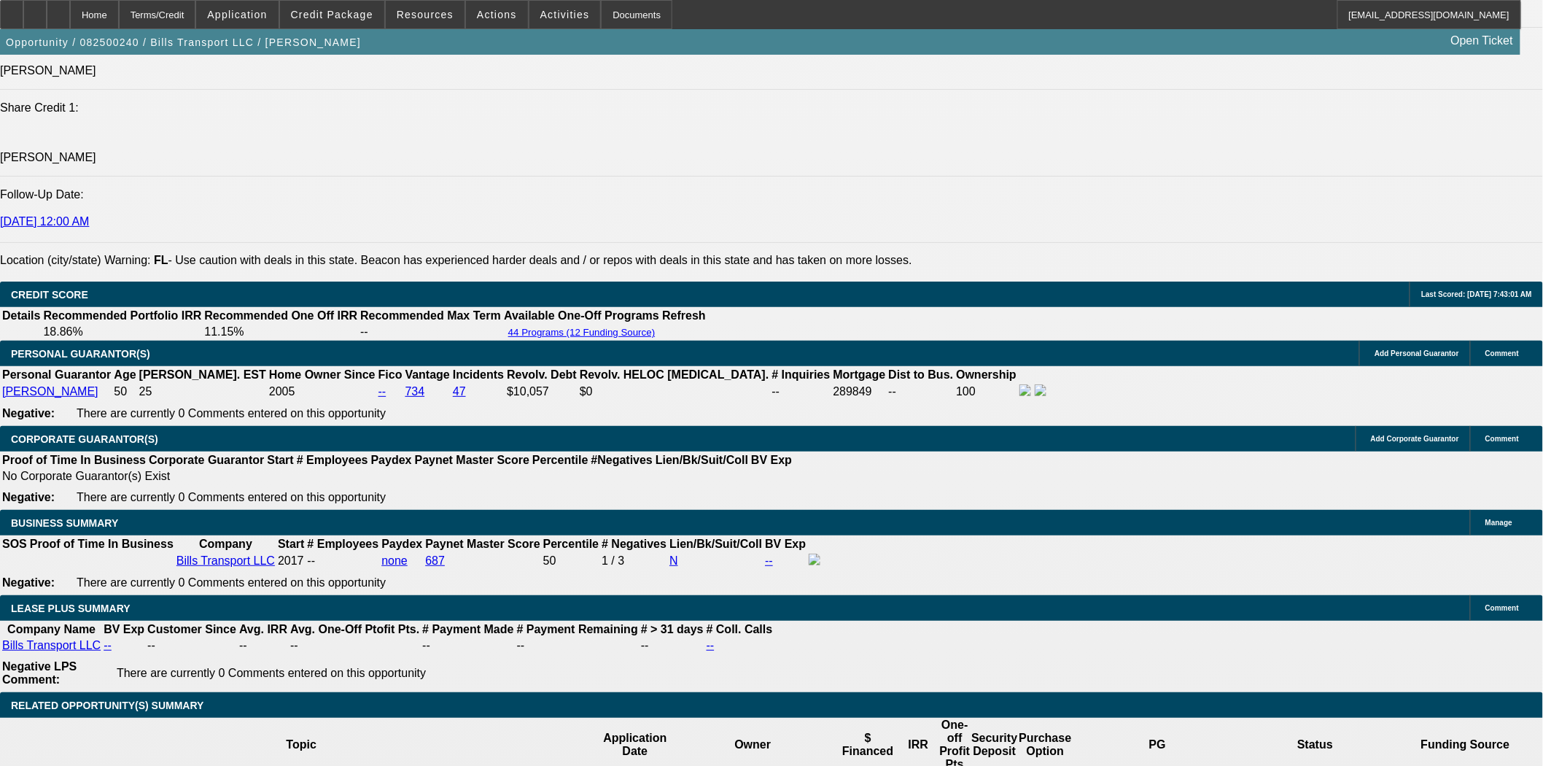
click link "Financial Pacific Leasing, Inc."
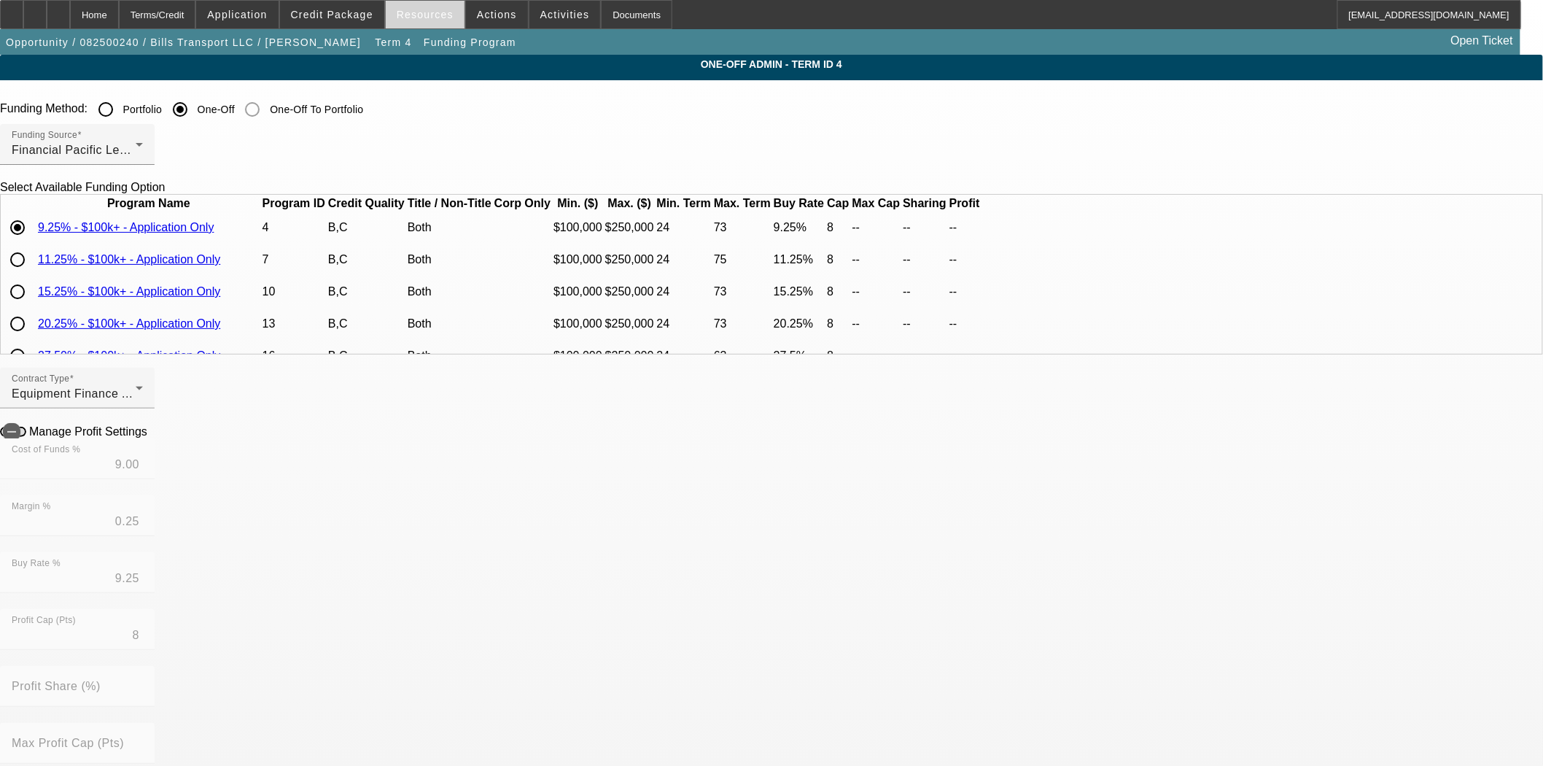
click span "Resources"
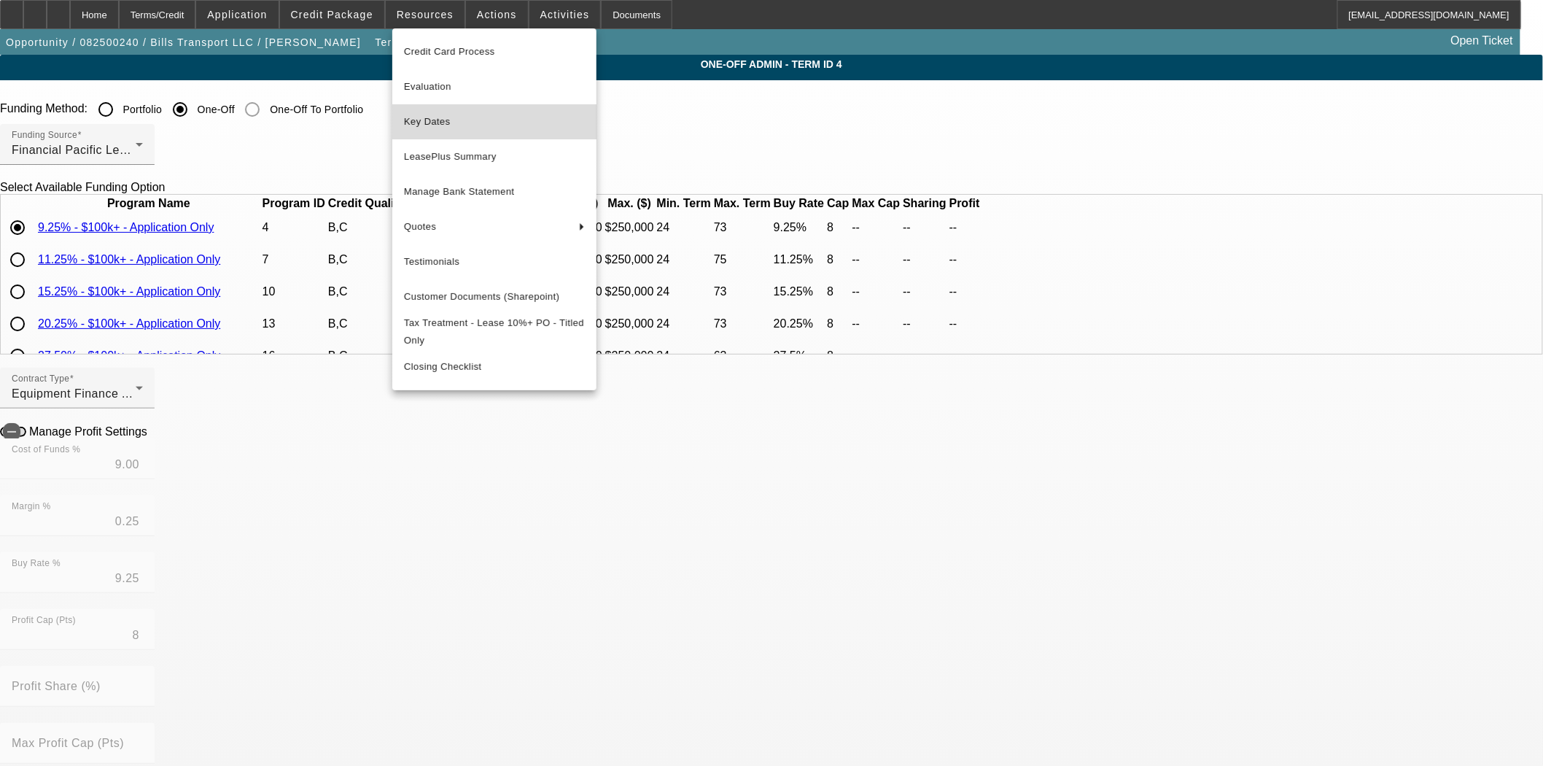
click span "Key Dates"
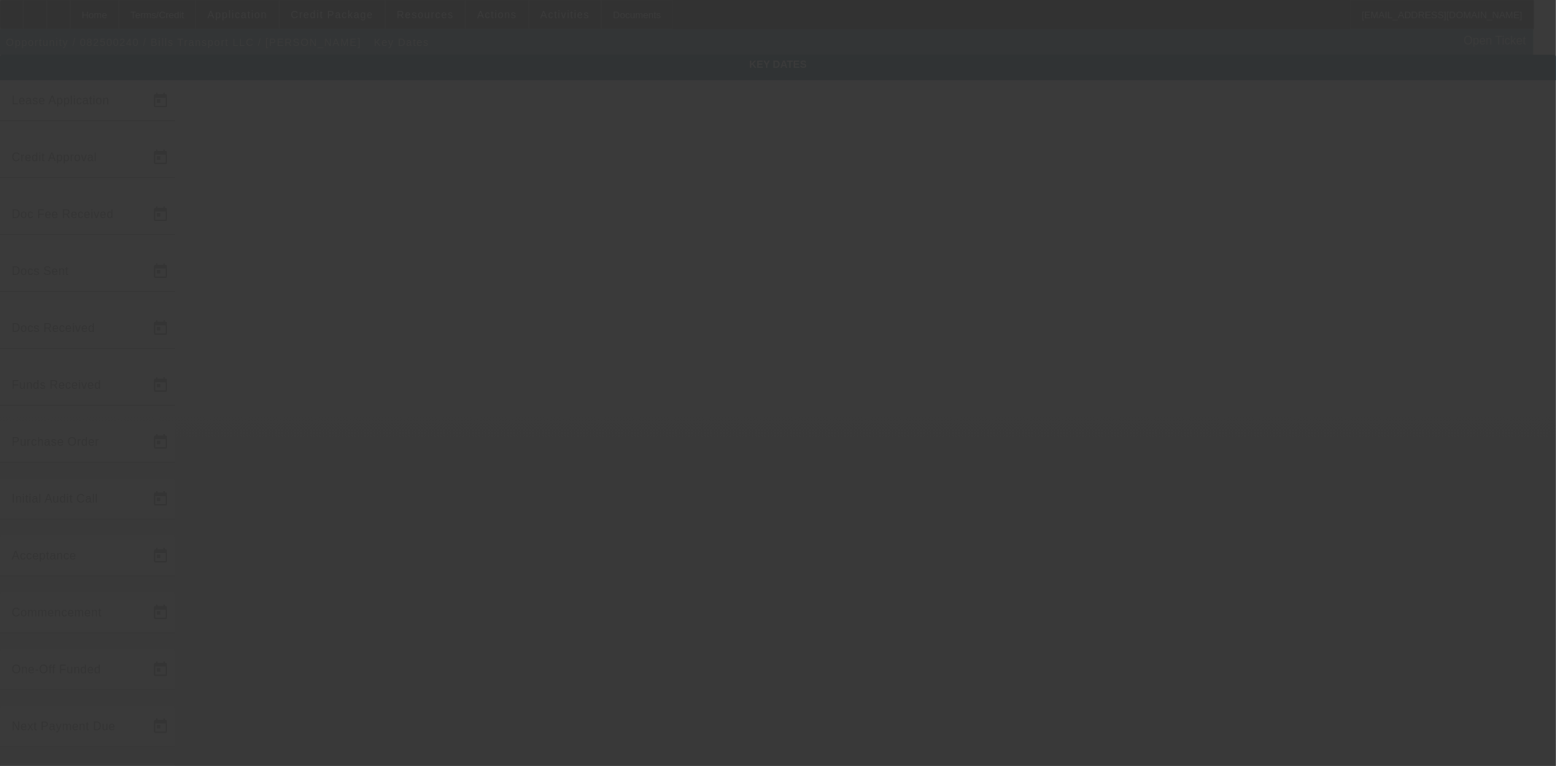
type input "8/11/2025"
type input "8/13/2025"
type input "9/9/2025"
type input "9/8/2025"
type input "9/9/2025"
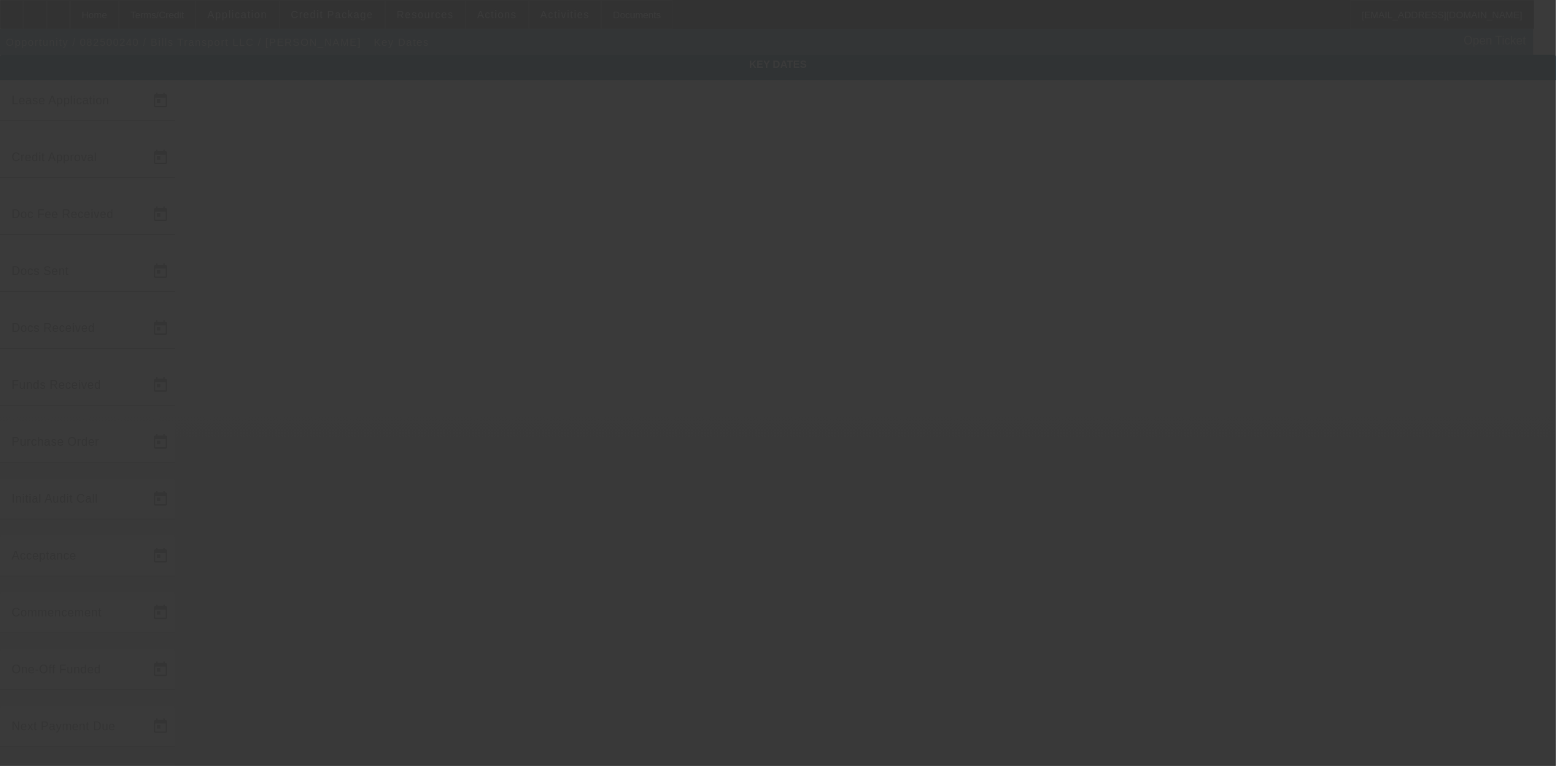
type input "9/9/2025"
type input "9/10/2025"
type input "[DATE]"
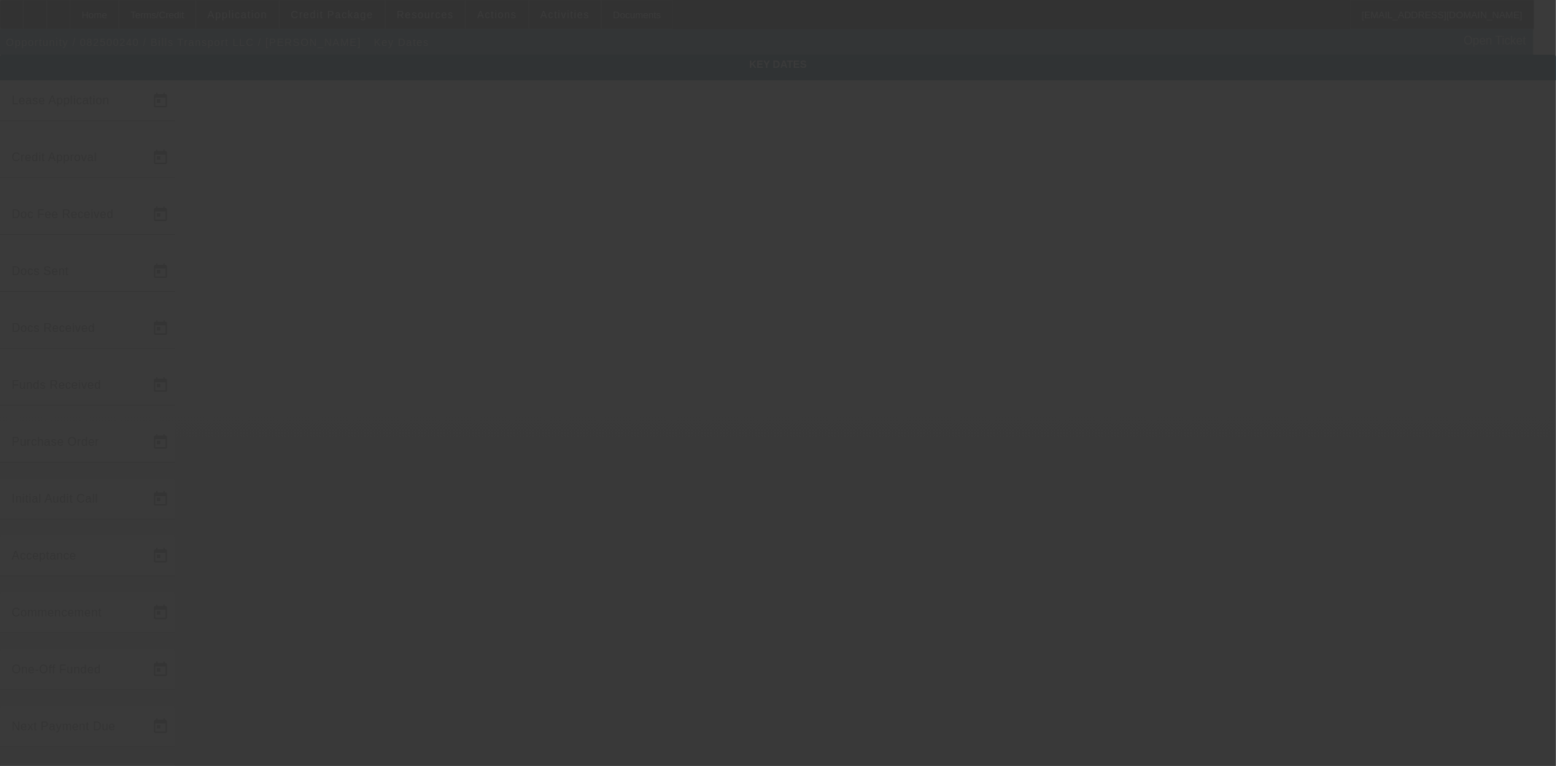
type input "10/15/2025"
type input "[DATE]"
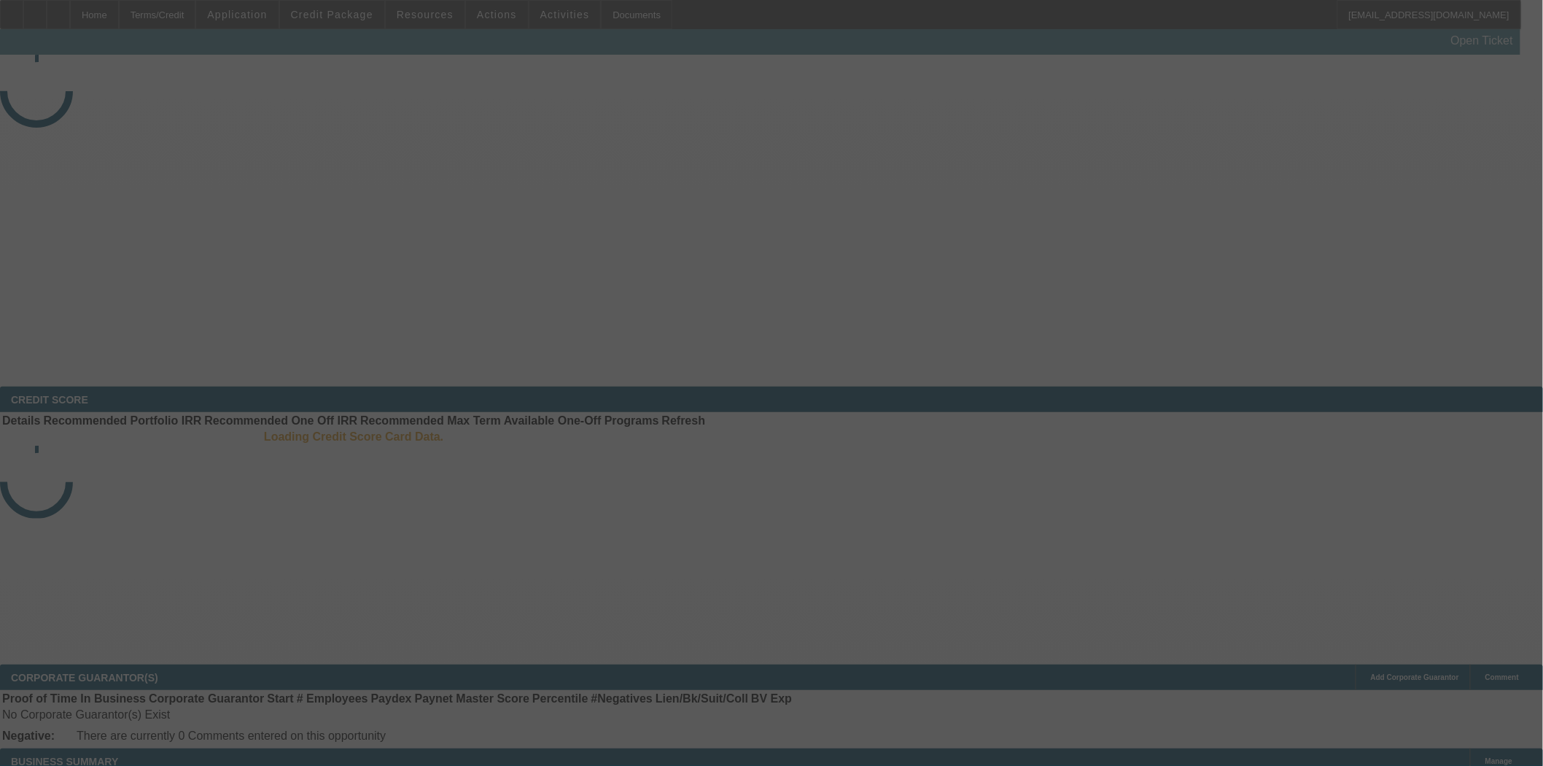
select select "4"
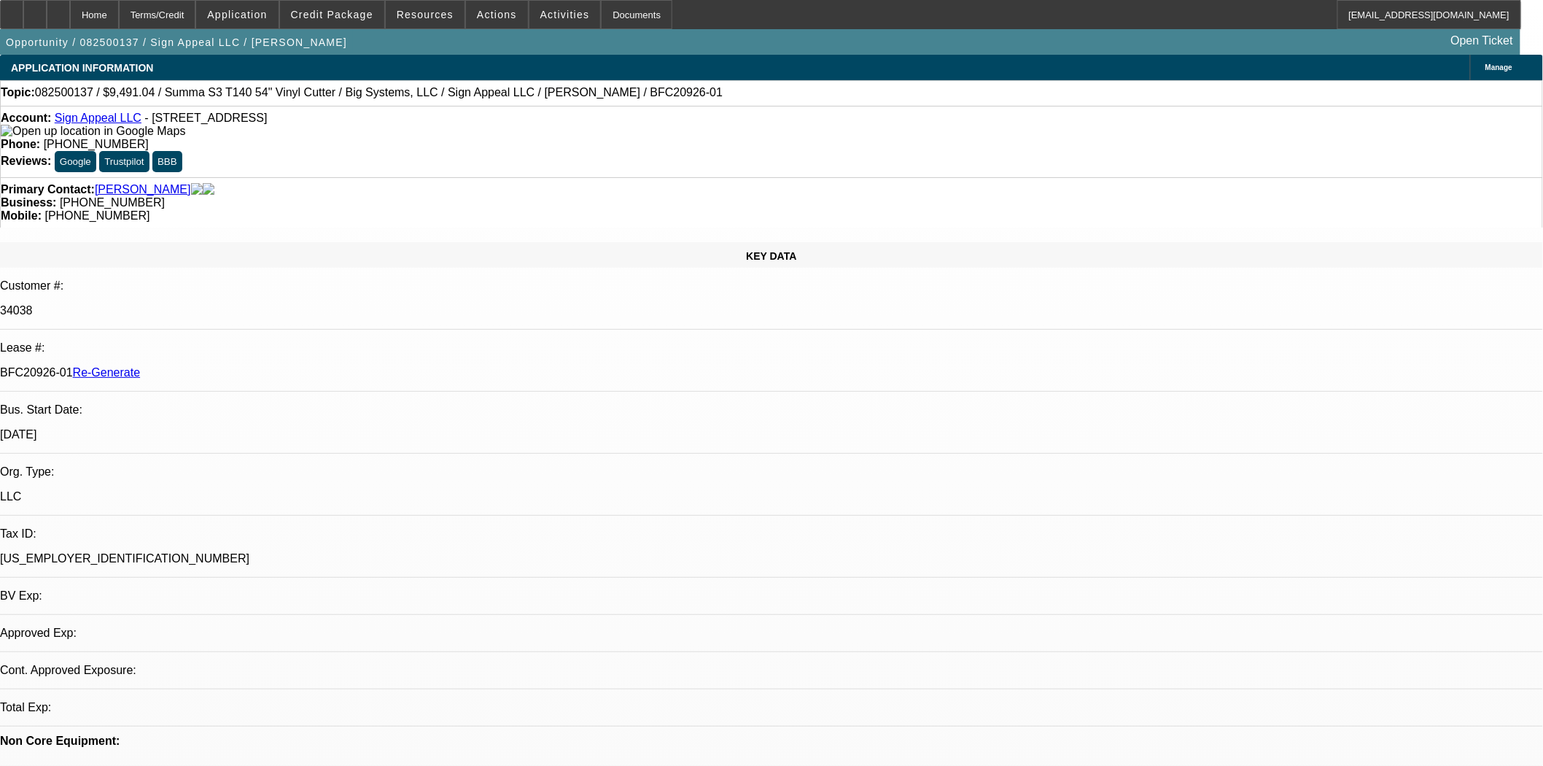
select select "0"
select select "6"
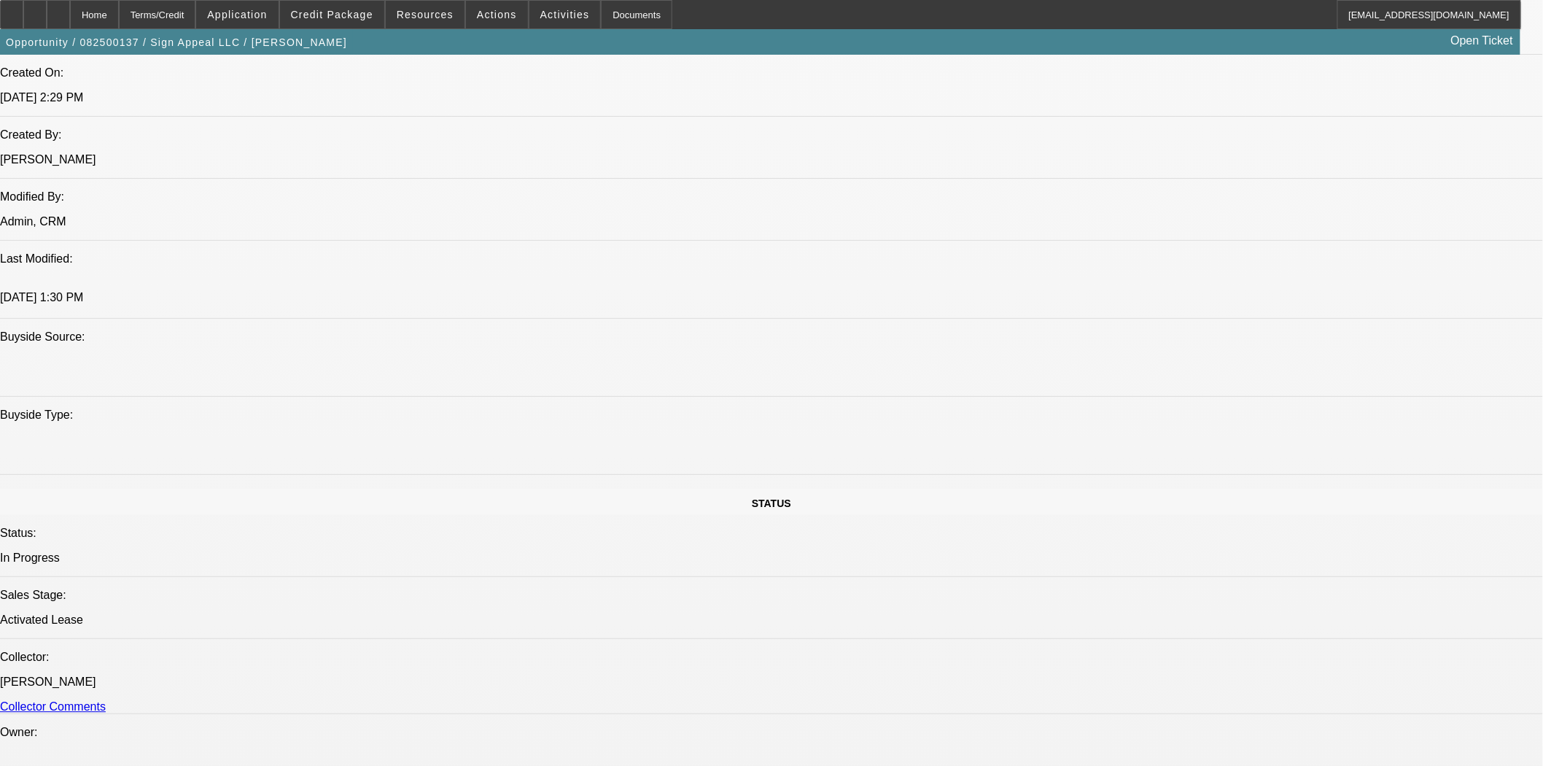
scroll to position [1864, 0]
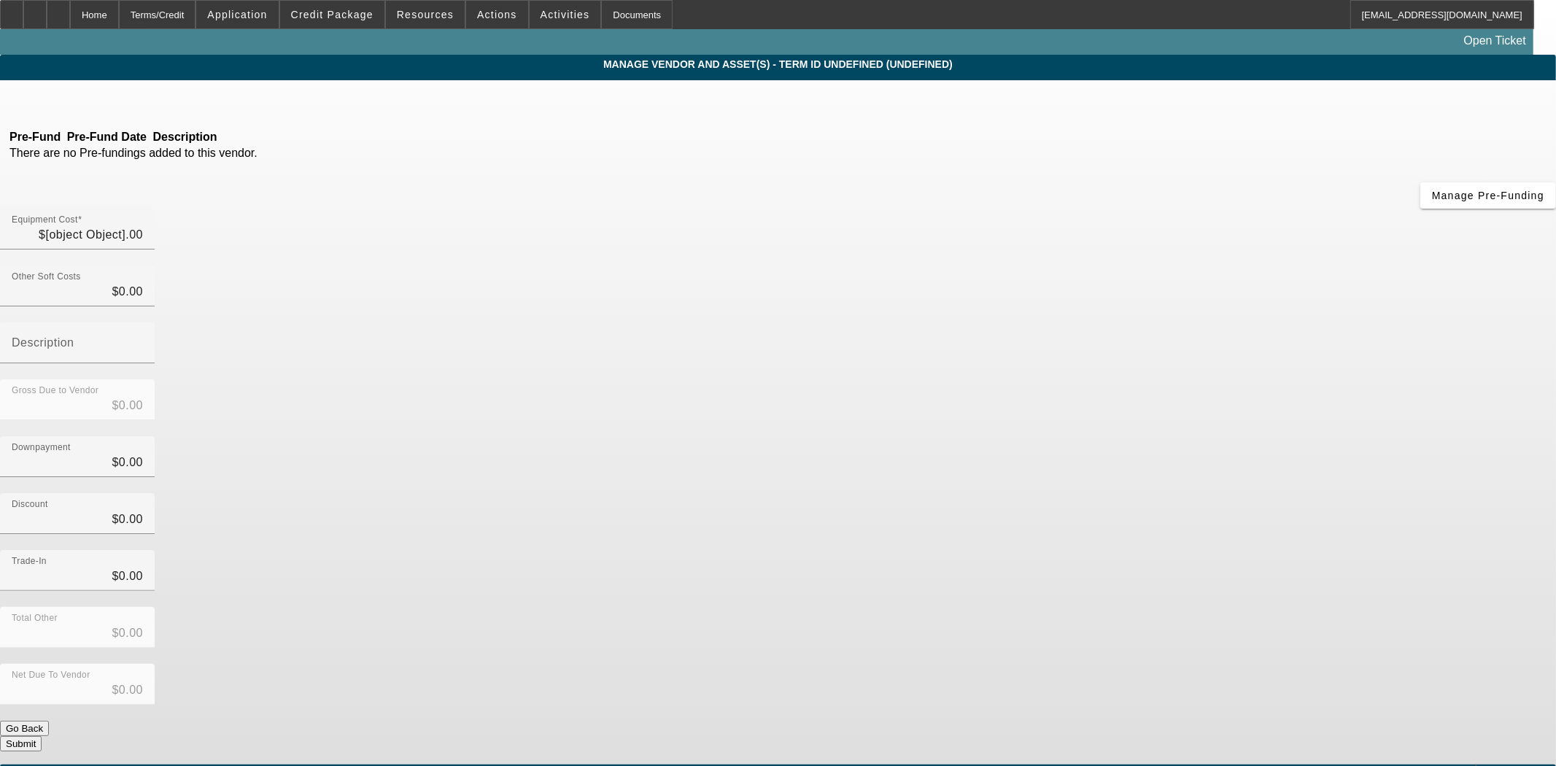
type input "$9,491.04"
click at [119, 24] on div "Home" at bounding box center [94, 14] width 49 height 29
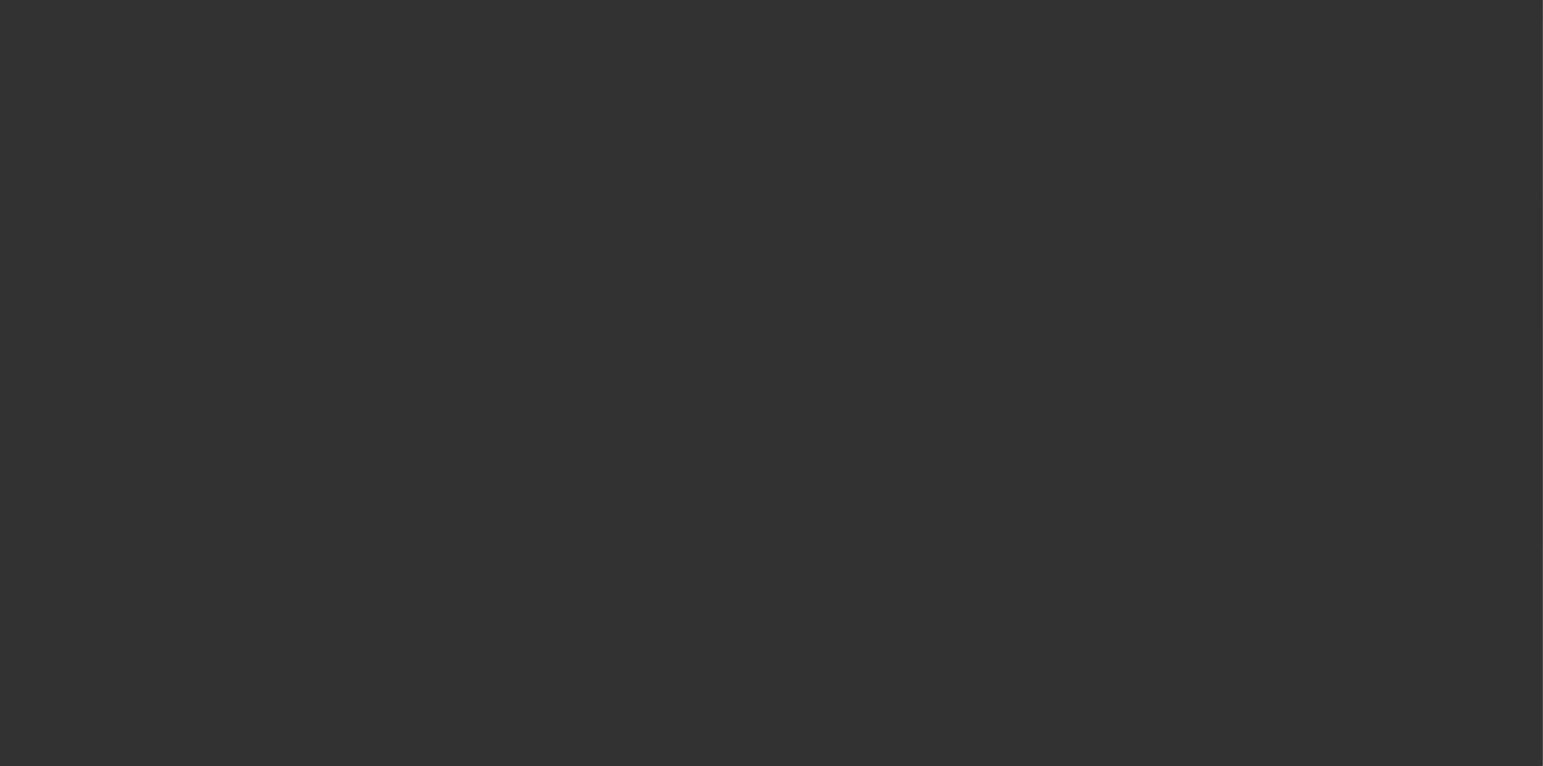
select select "4"
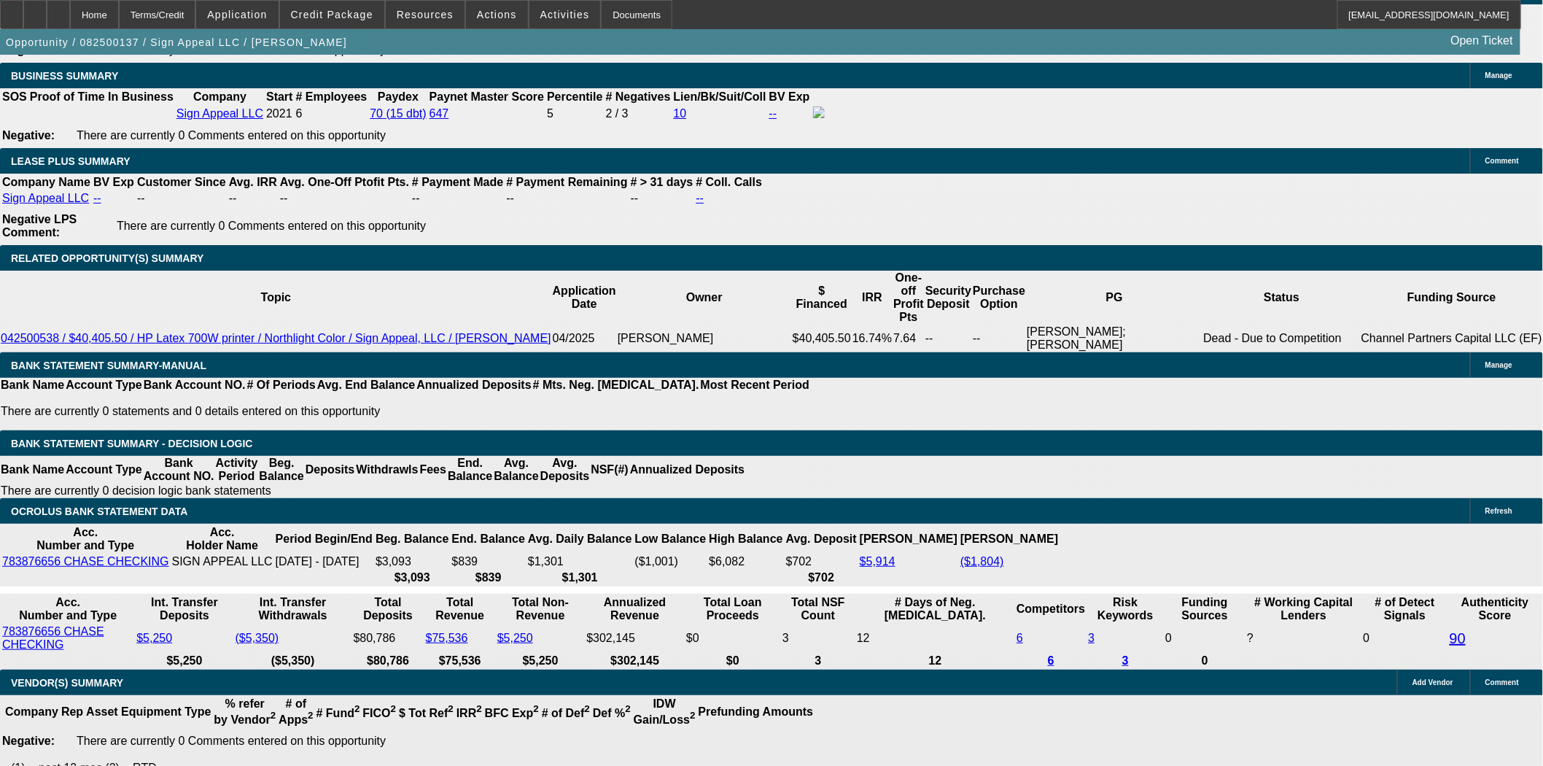
select select "0"
select select "6"
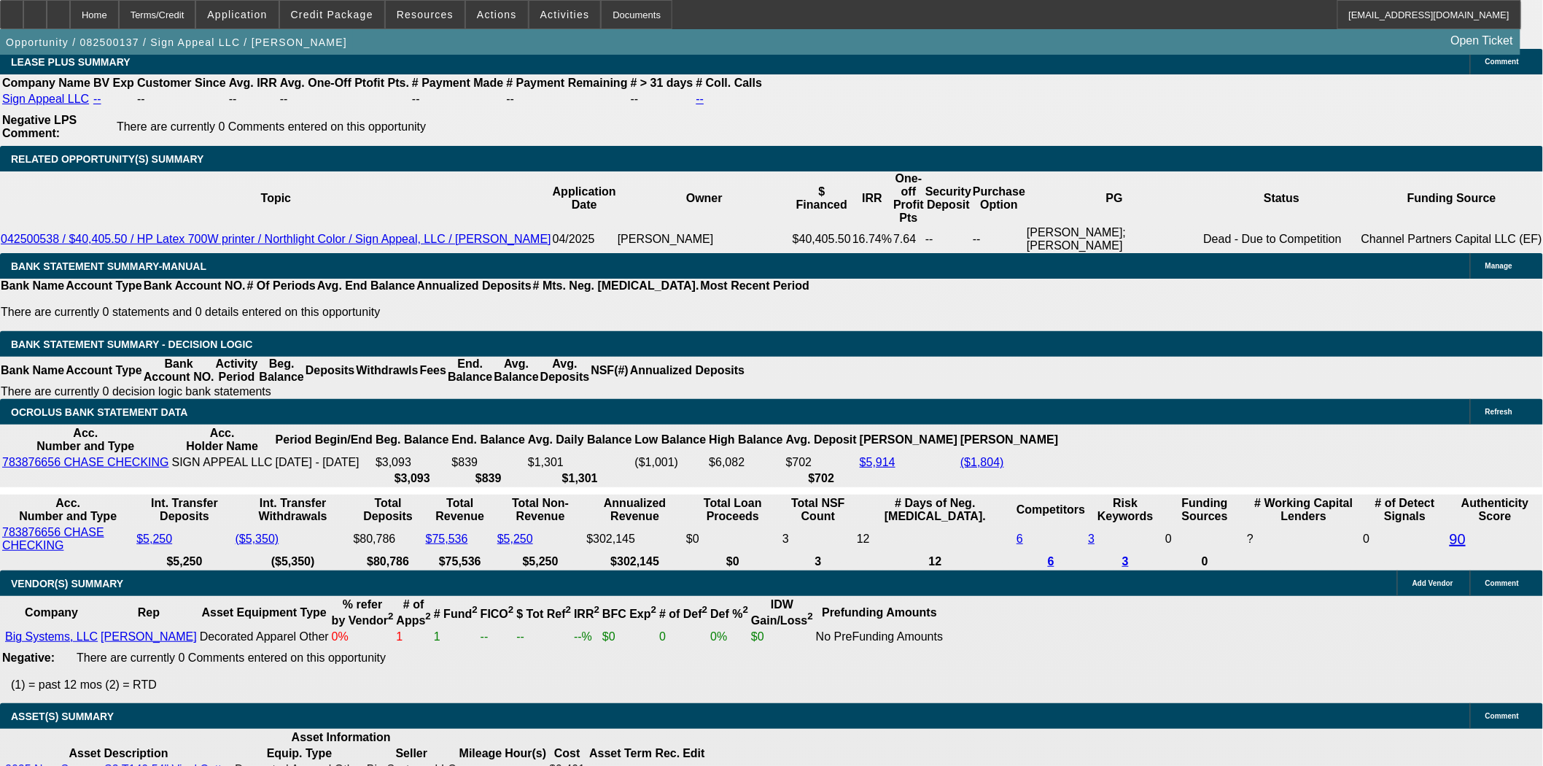
scroll to position [2098, 0]
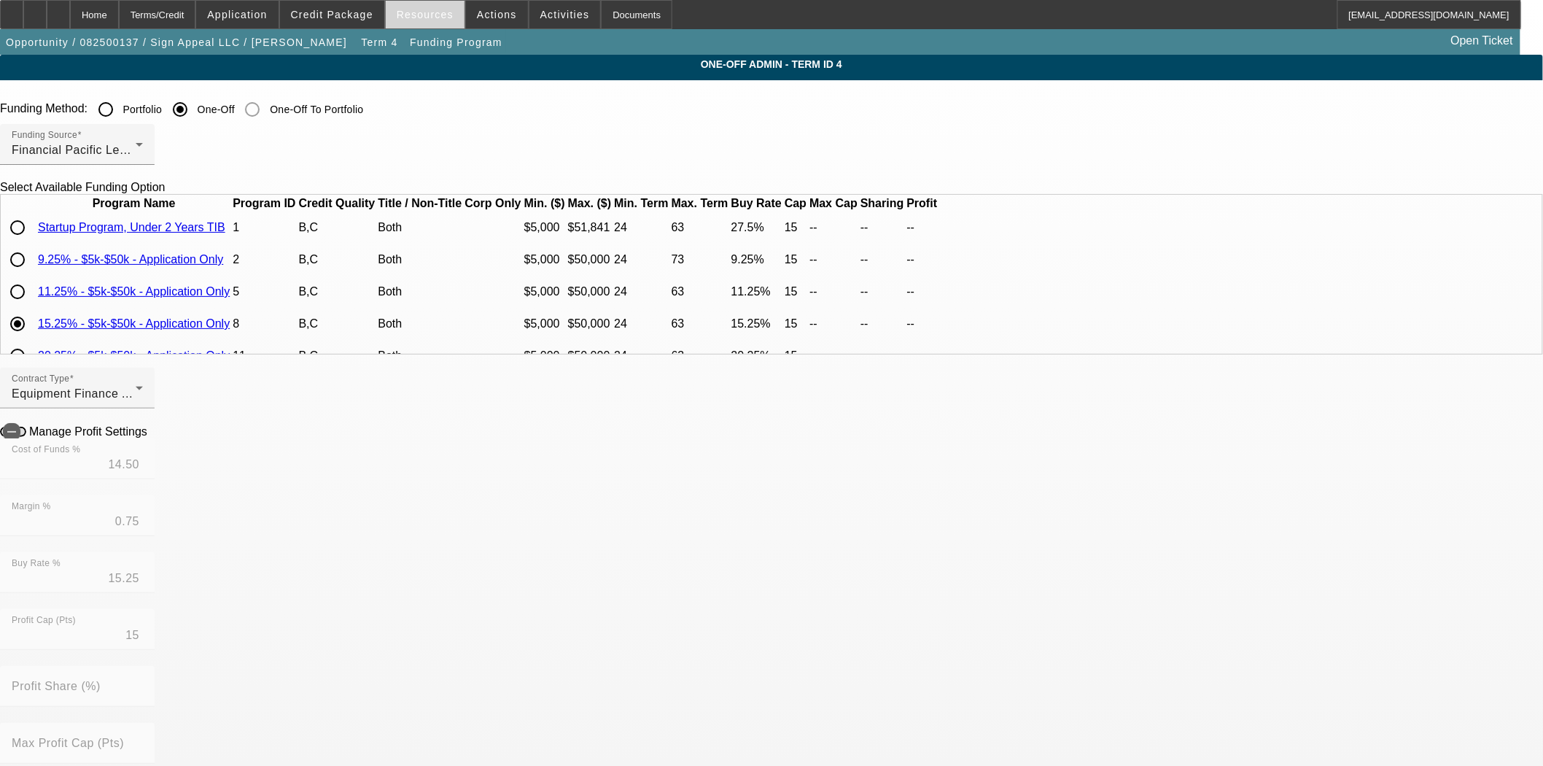
click at [420, 20] on span at bounding box center [425, 14] width 79 height 35
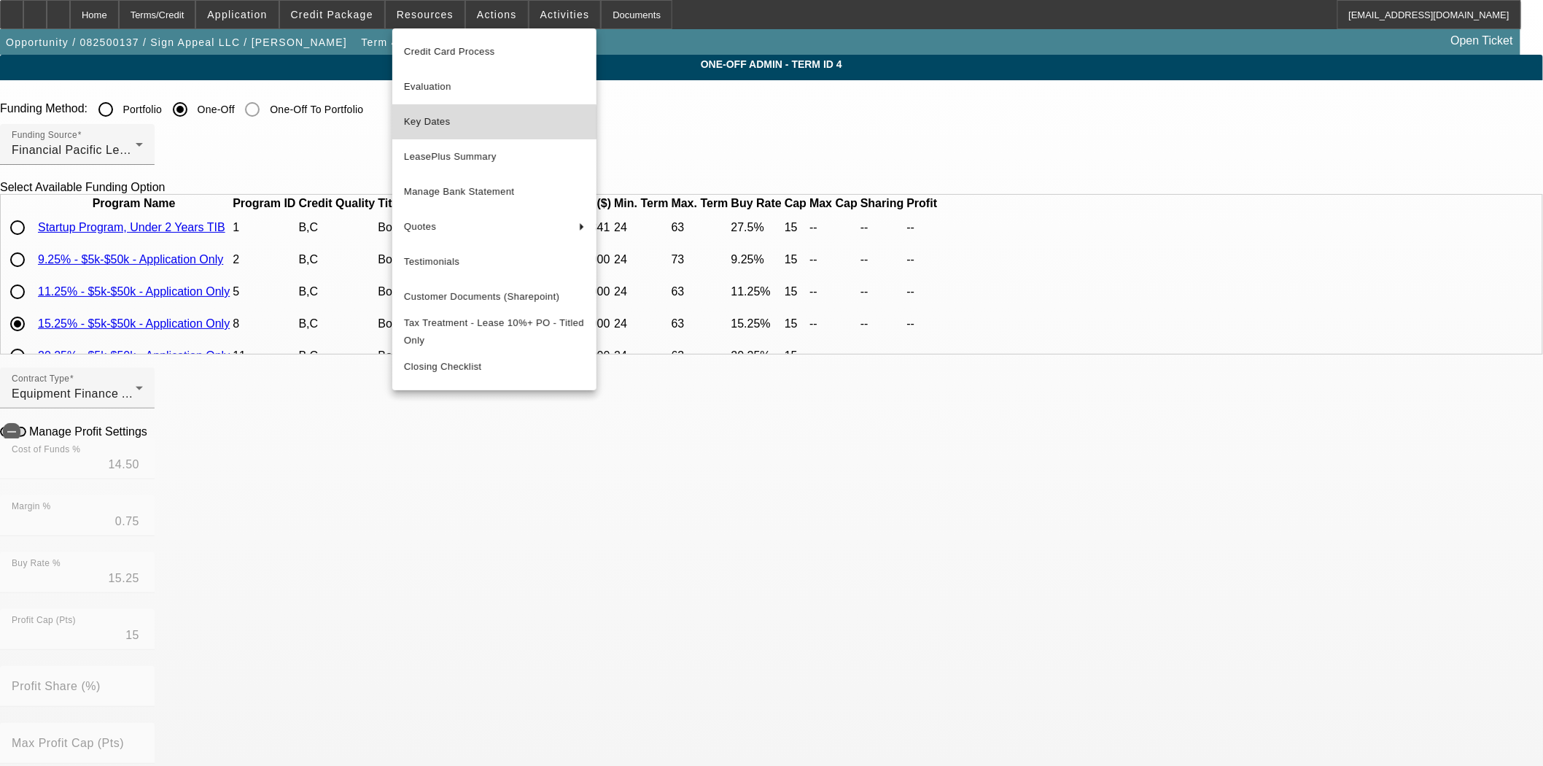
click at [427, 123] on span "Key Dates" at bounding box center [494, 122] width 181 height 18
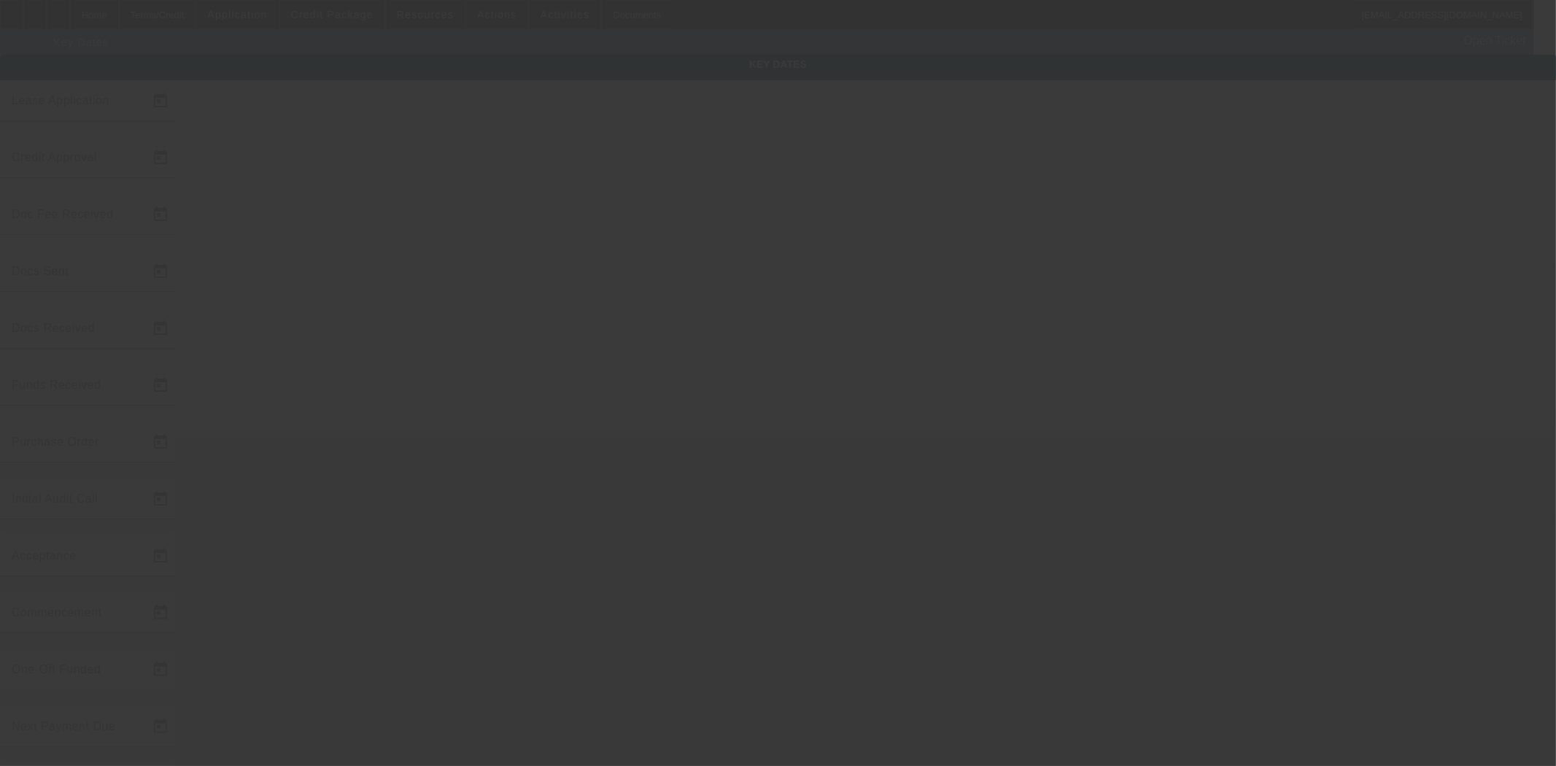
type input "8/6/2025"
type input "8/8/2025"
type input "8/11/2025"
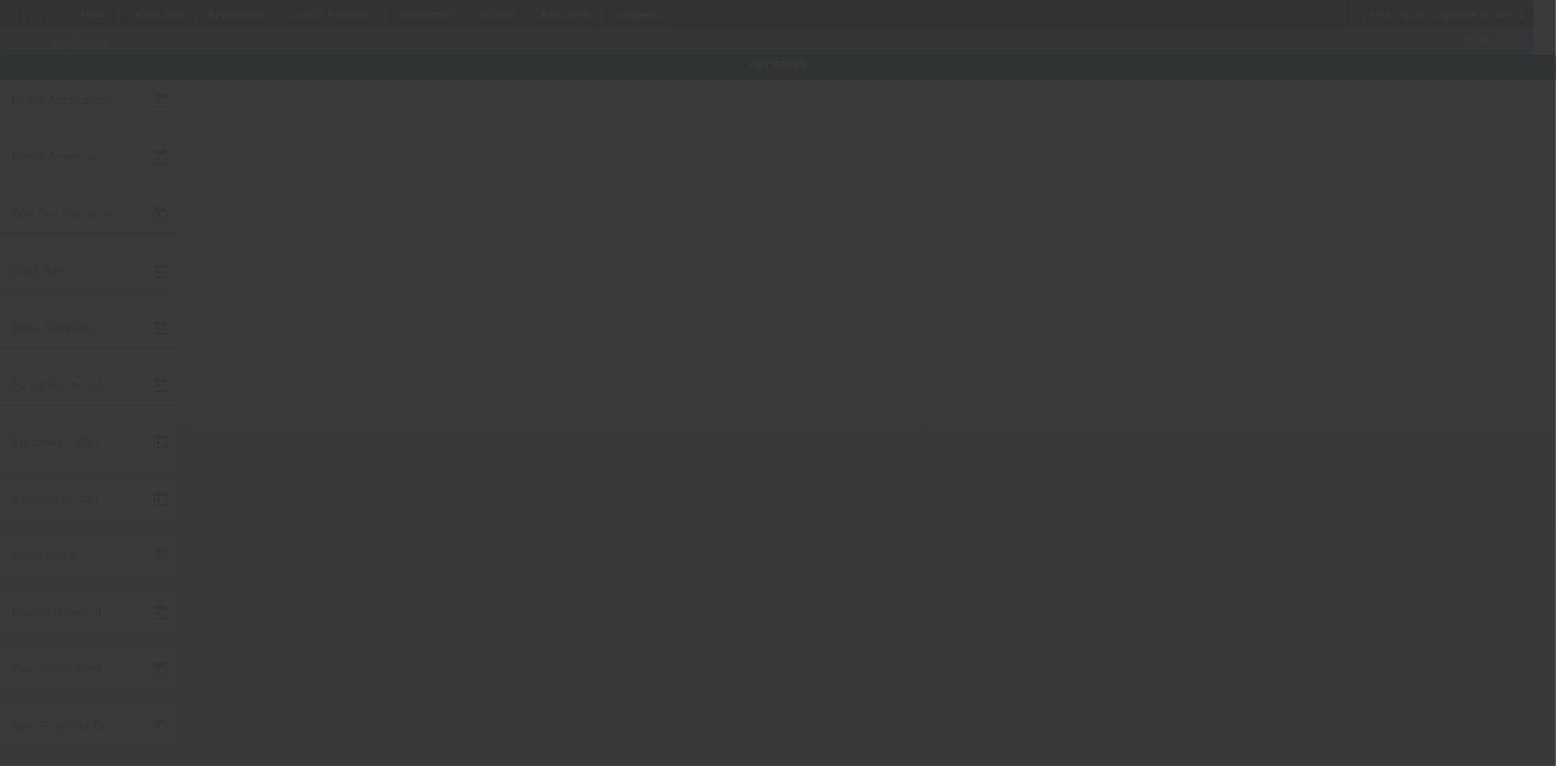
type input "8/25/2025"
type input "9/9/2025"
type input "[DATE]"
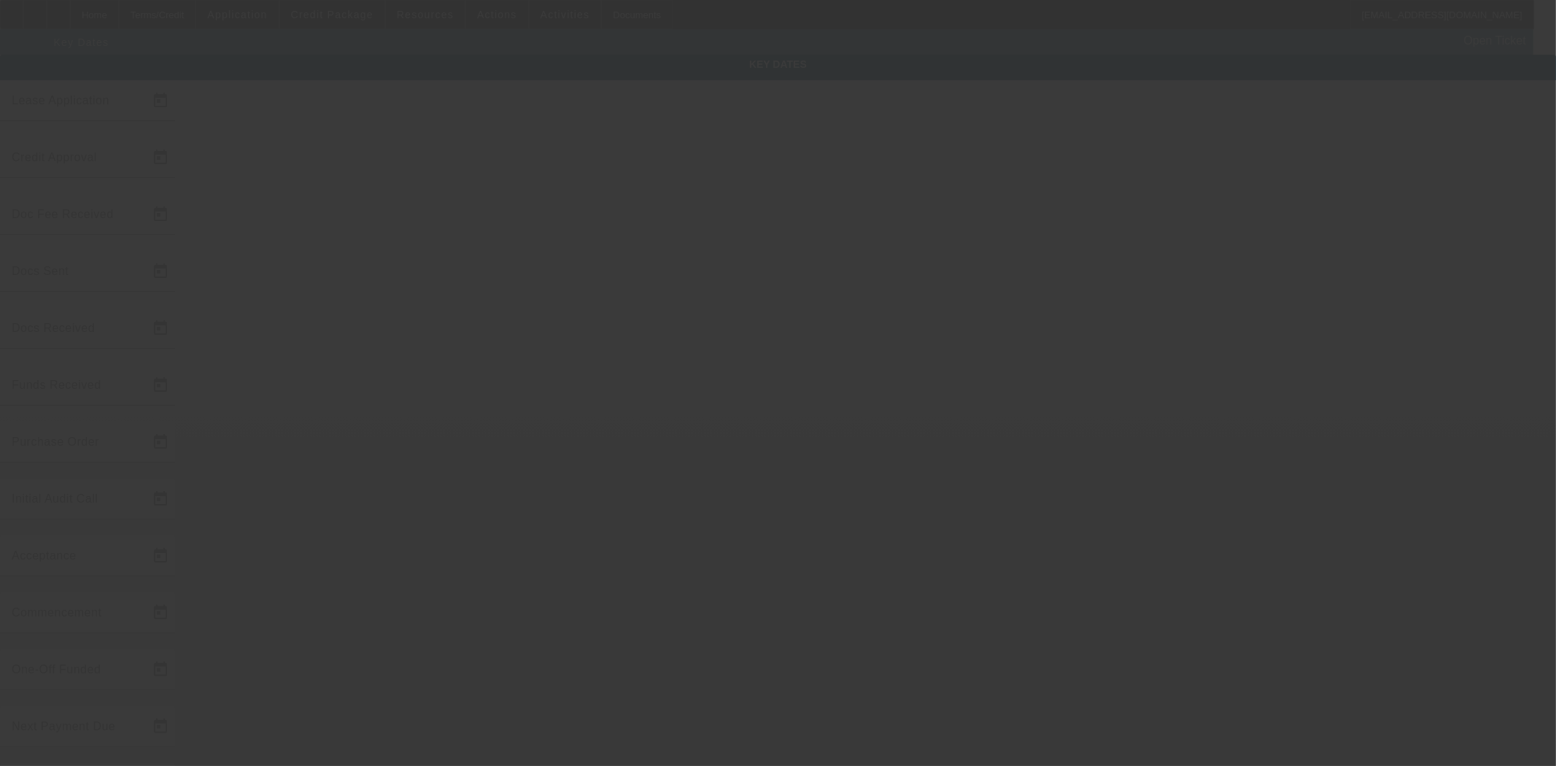
type input "10/15/2025"
type input "[DATE]"
type input "9/10/2025"
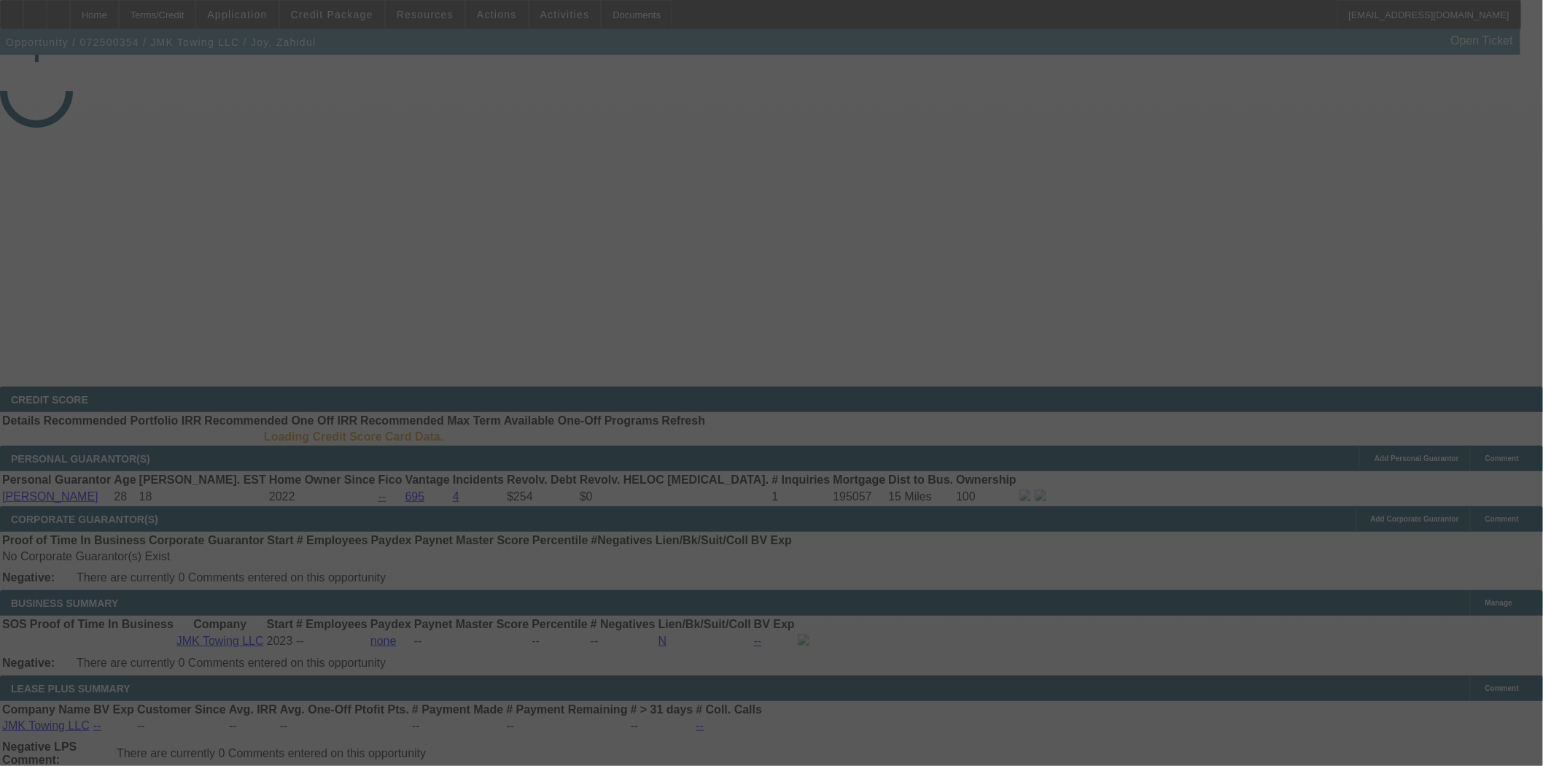
select select "4"
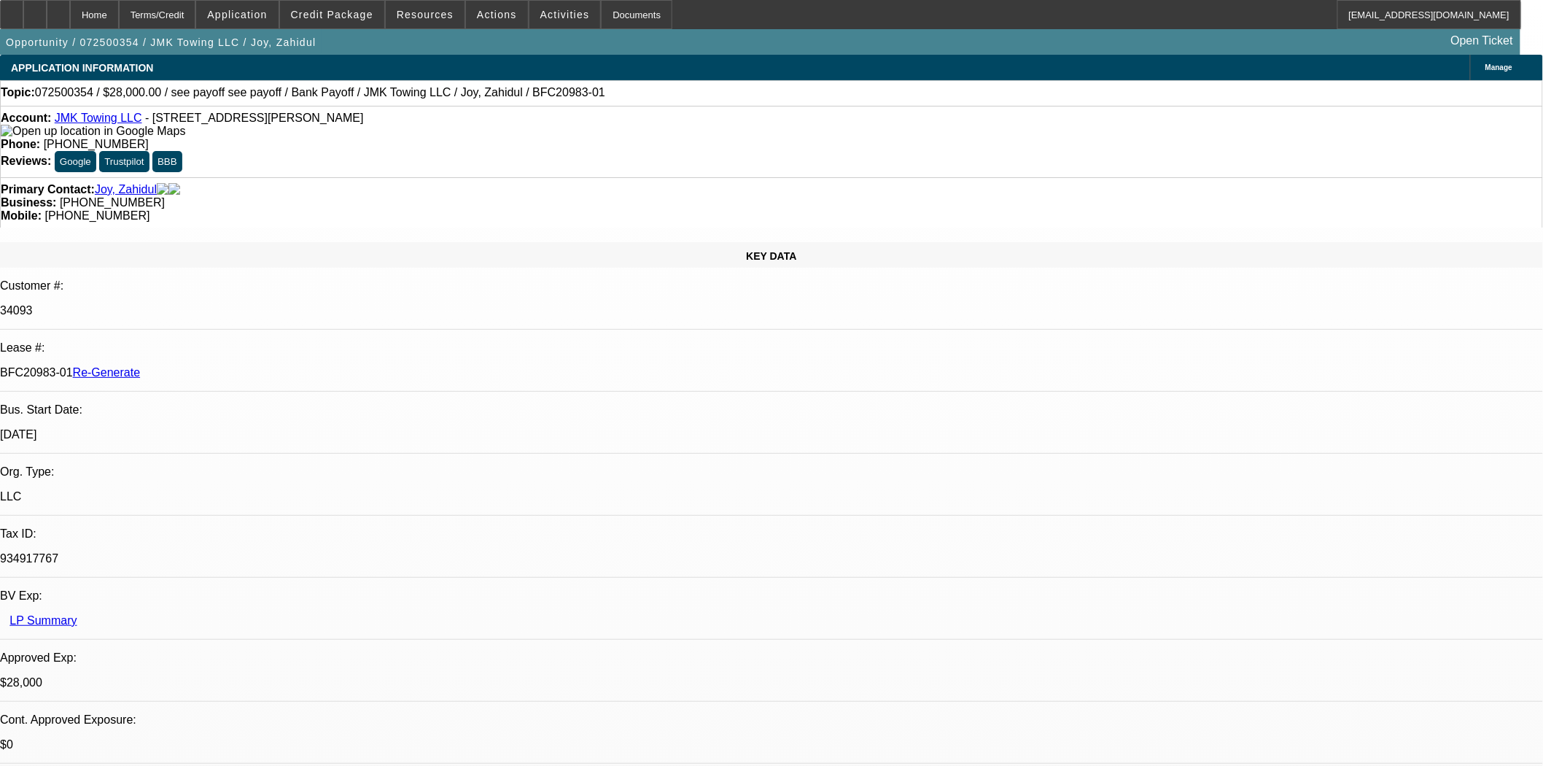
select select "0"
select select "6"
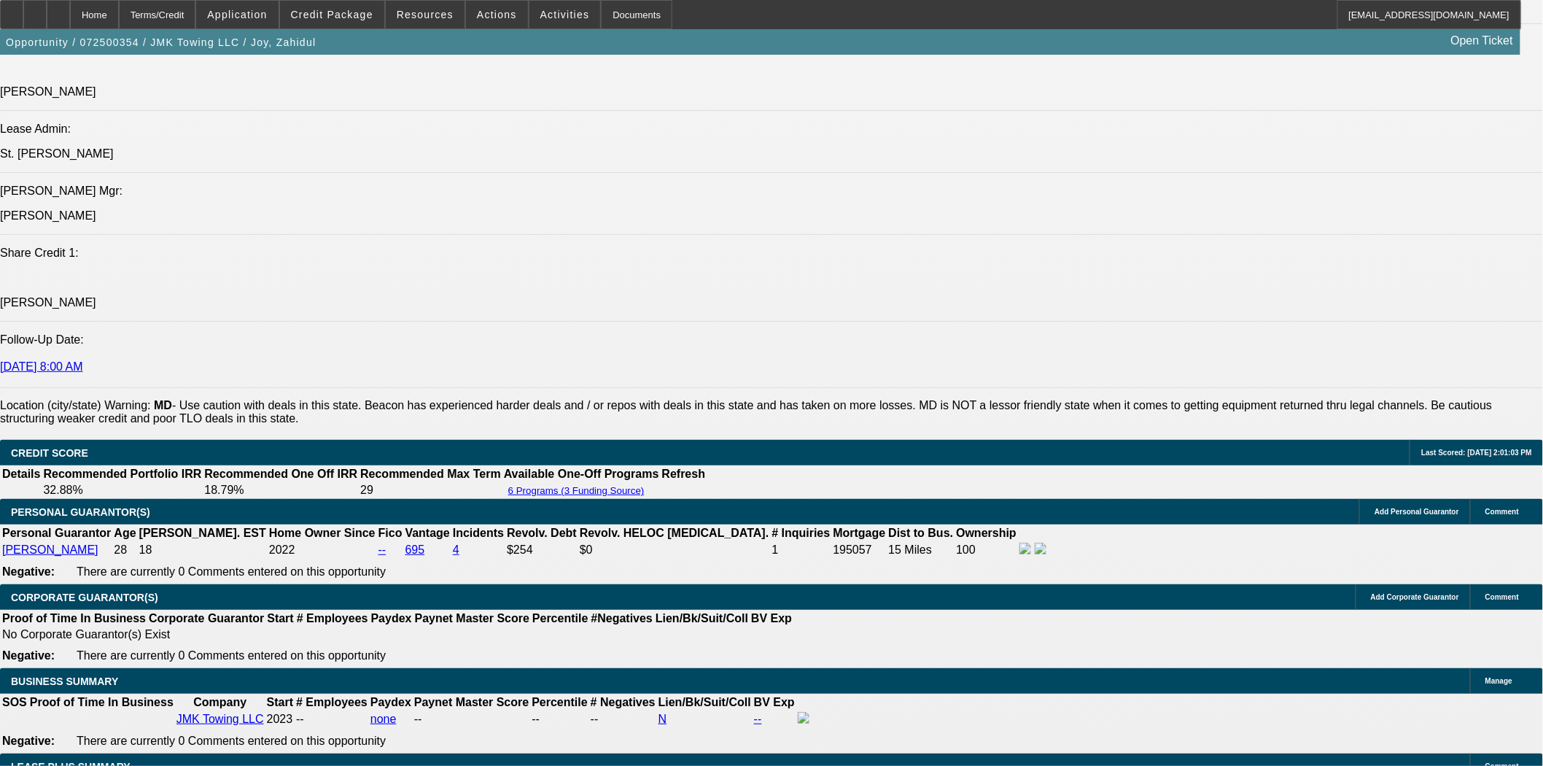
scroll to position [2107, 0]
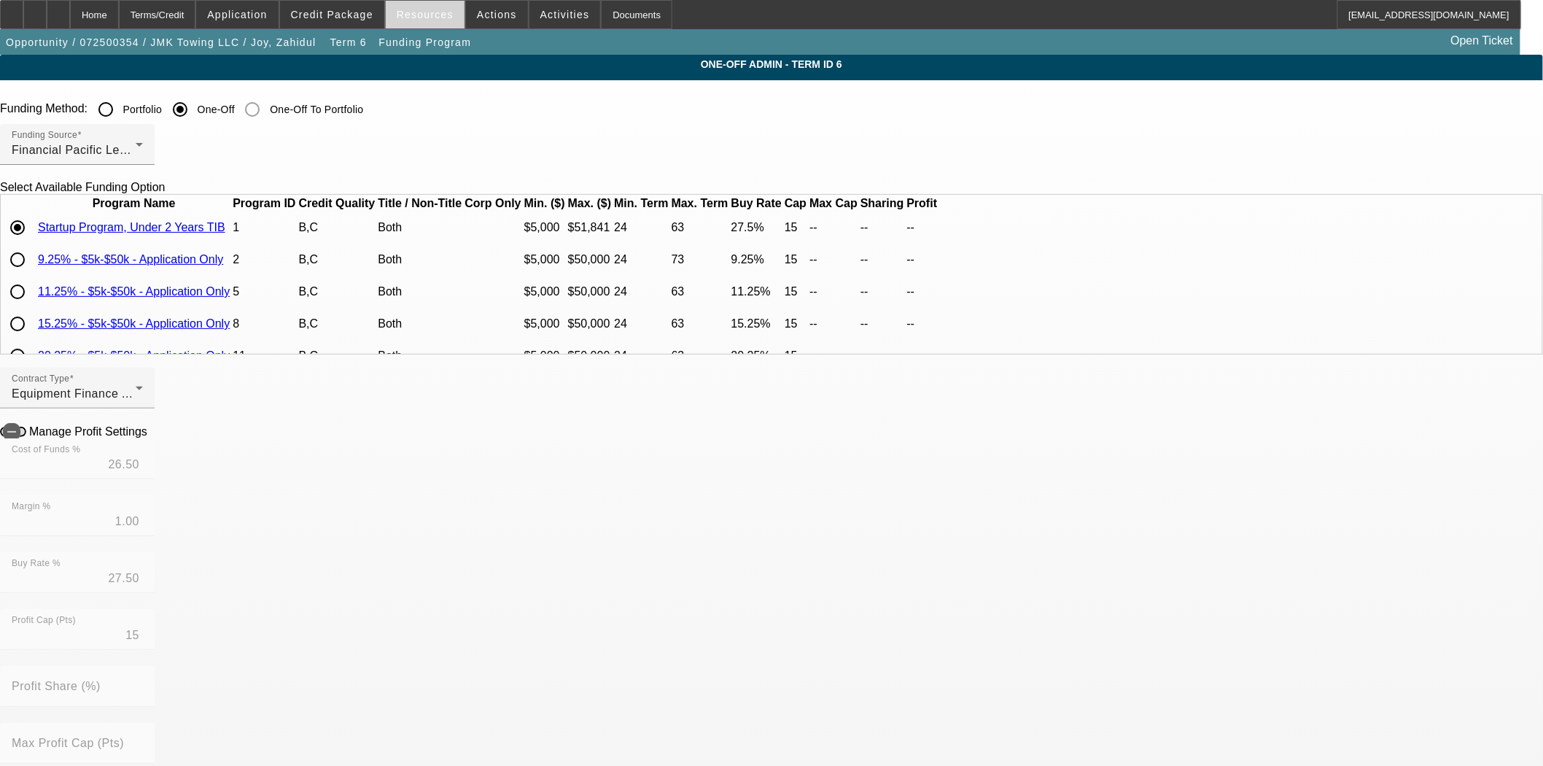
click at [398, 24] on span at bounding box center [425, 14] width 79 height 35
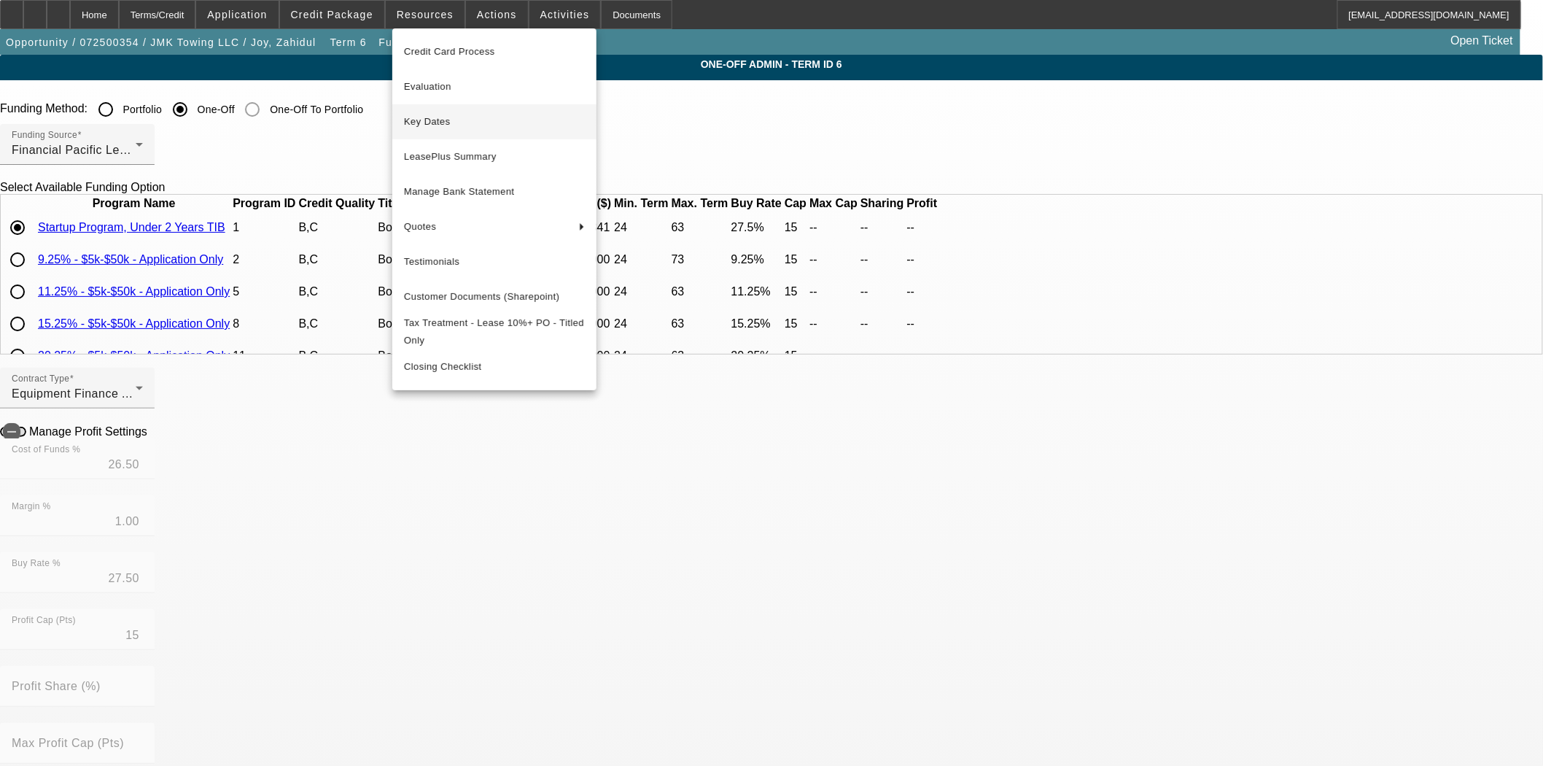
click at [433, 122] on span "Key Dates" at bounding box center [494, 122] width 181 height 18
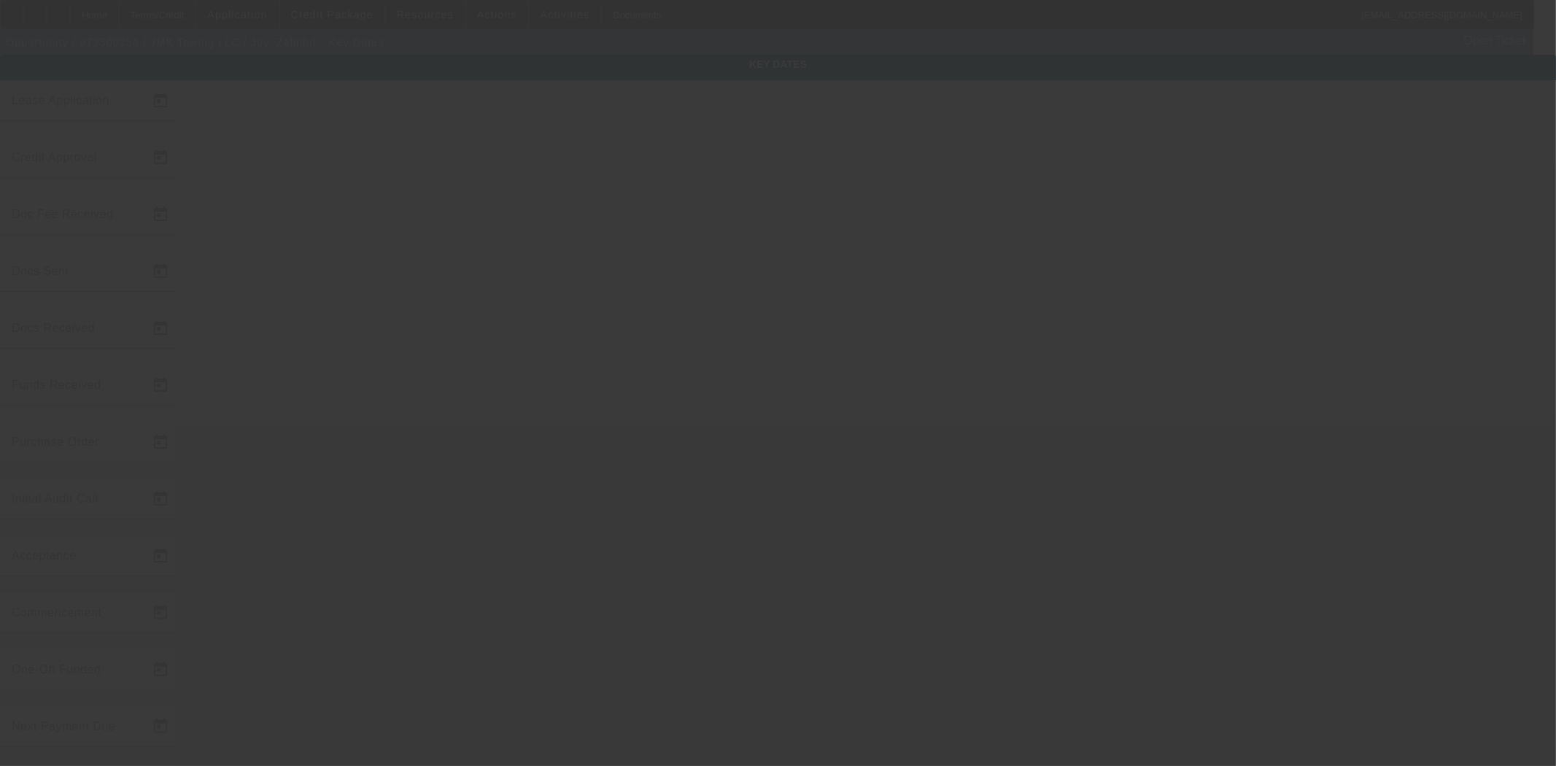
type input "[DATE]"
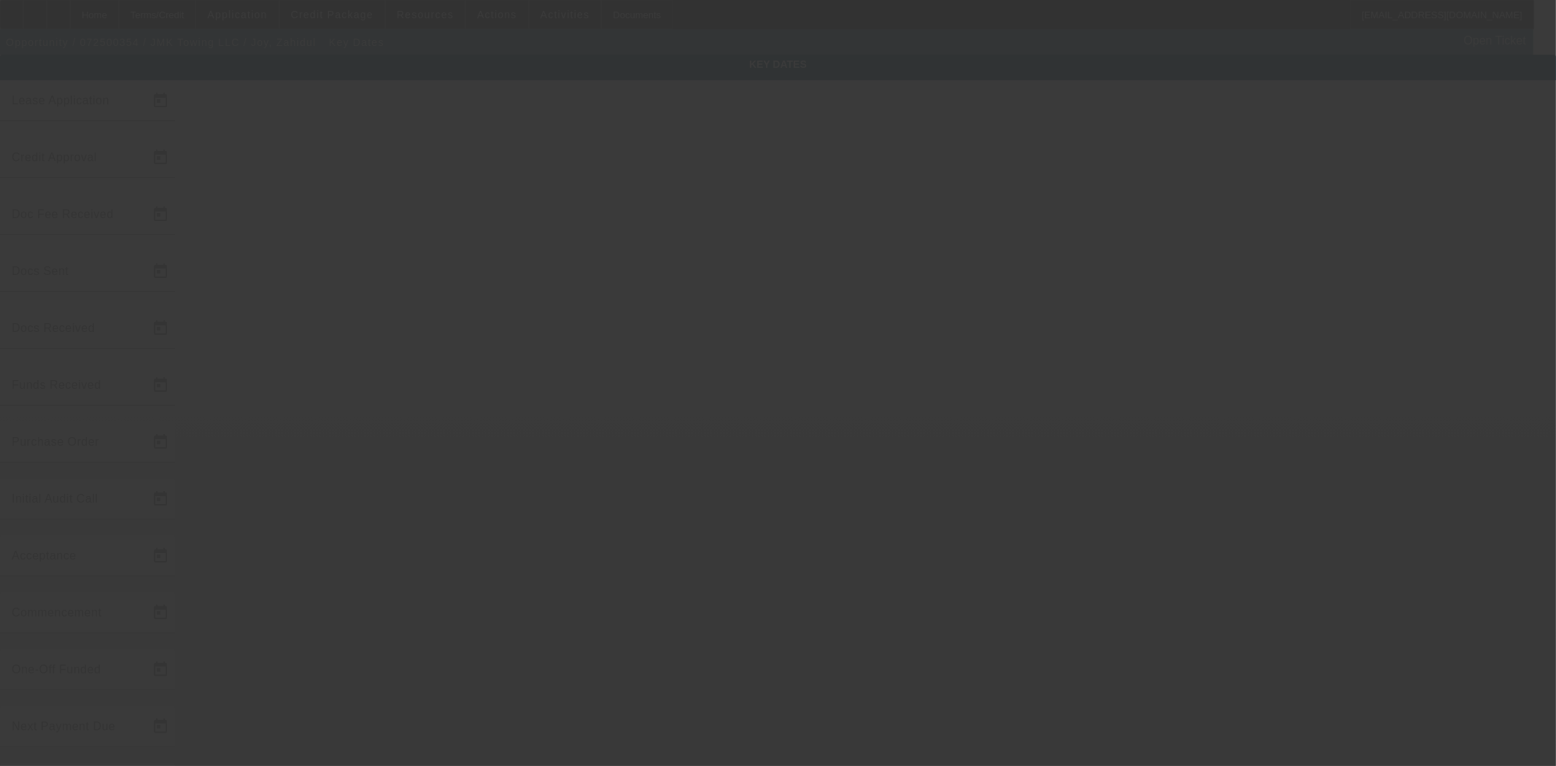
type input "[DATE]"
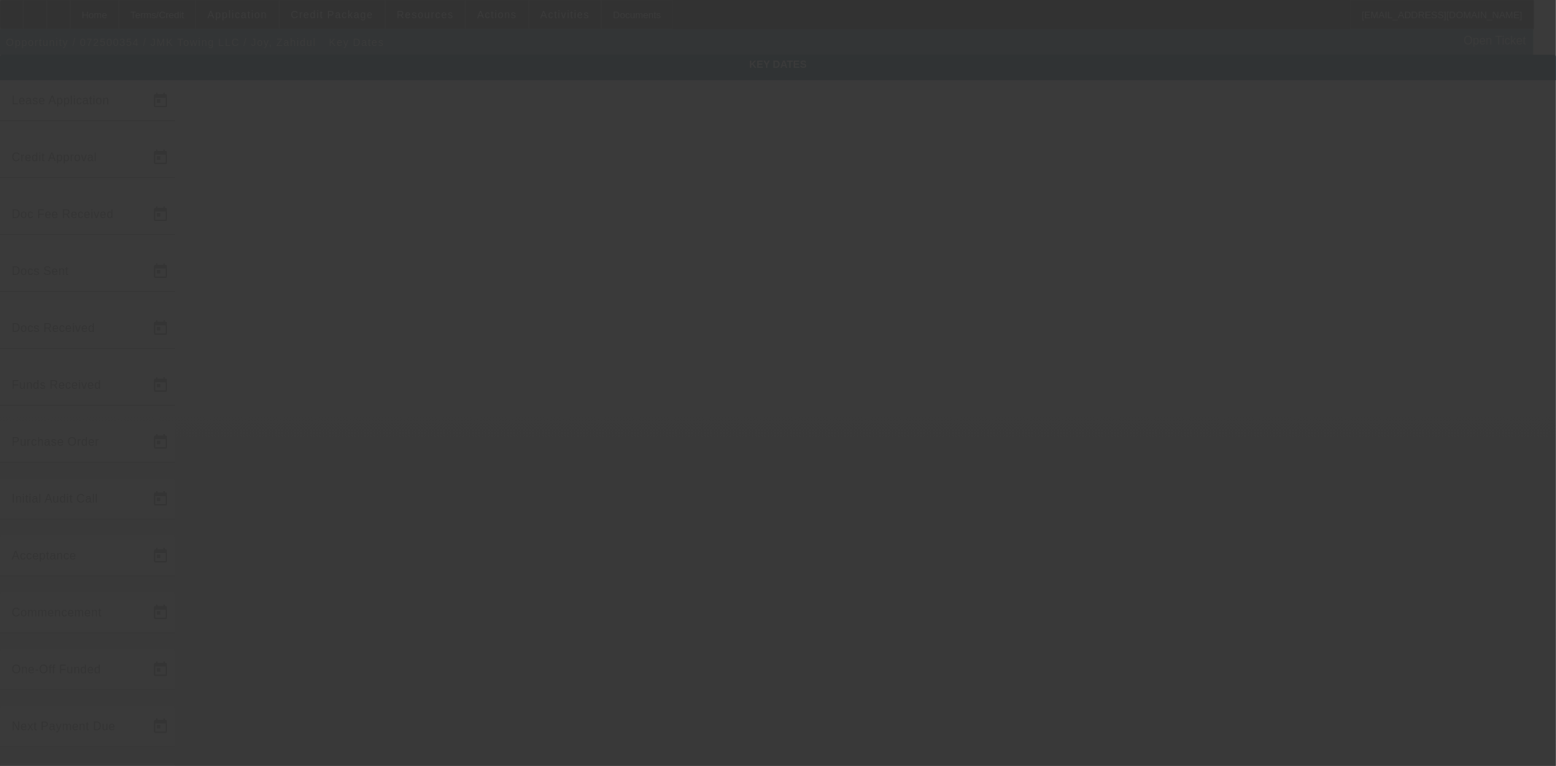
type input "[DATE]"
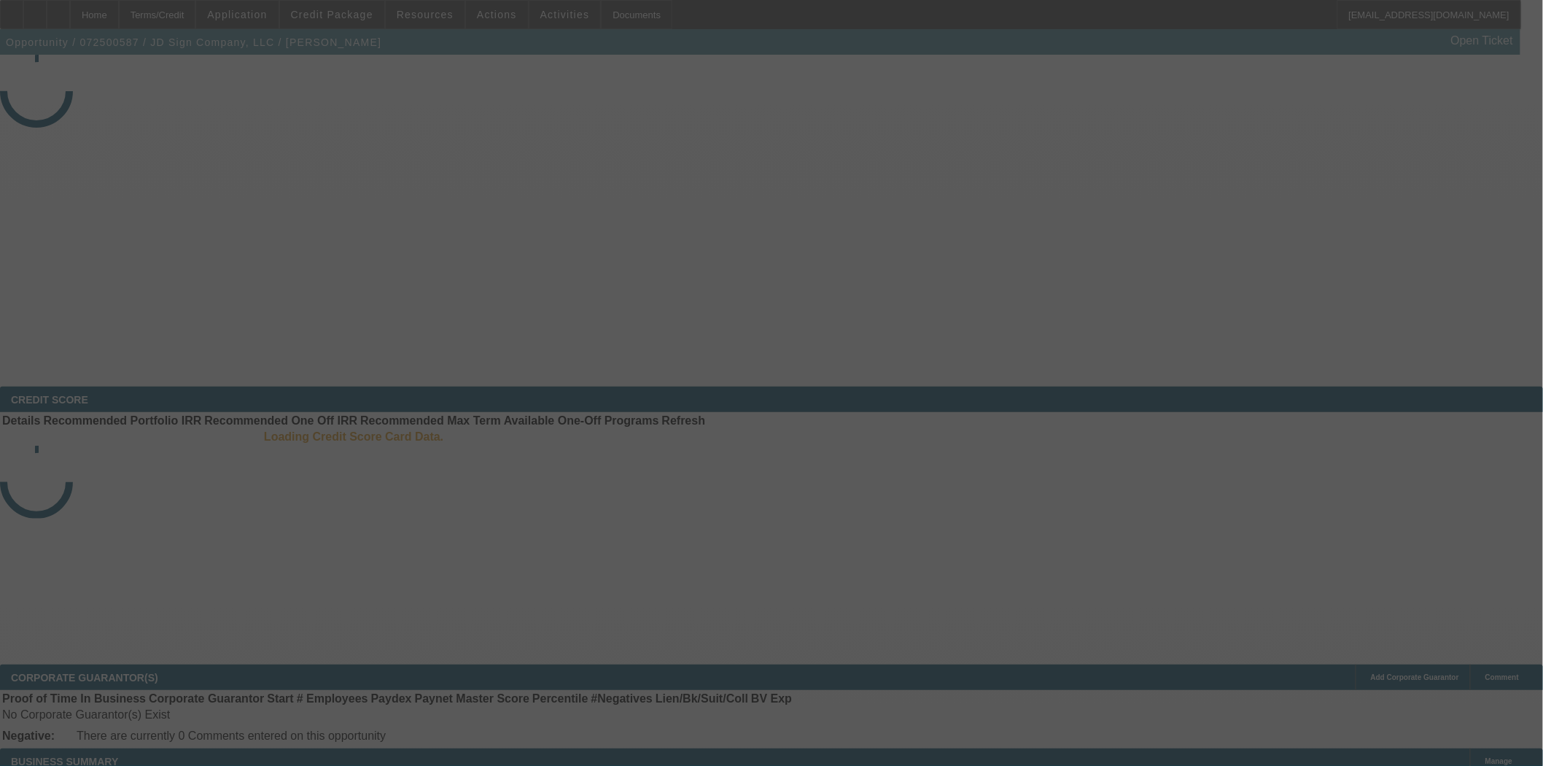
select select "3"
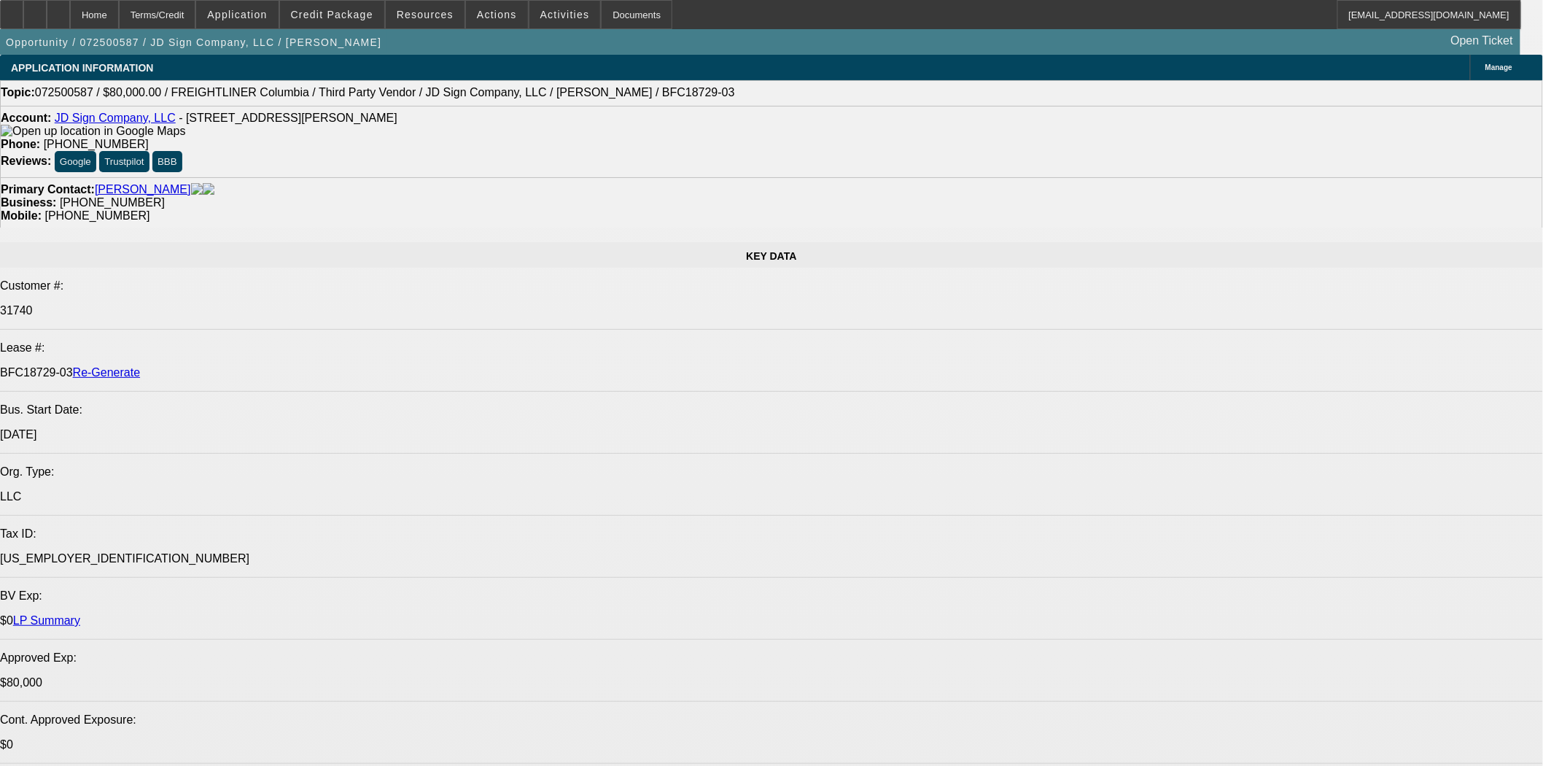
select select "0"
select select "2"
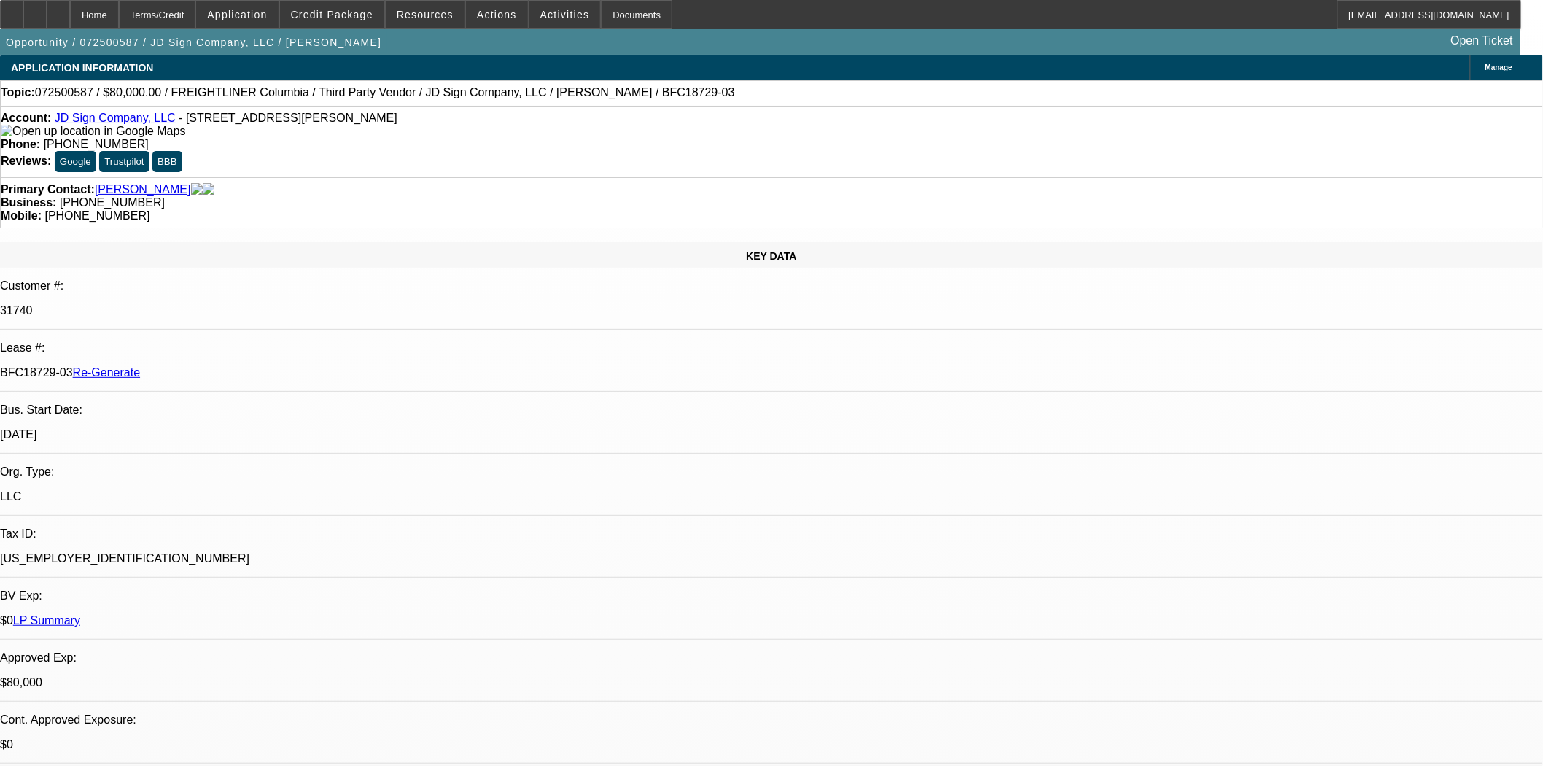
select select "2"
select select "0"
select select "6"
click at [307, 15] on span at bounding box center [332, 14] width 104 height 35
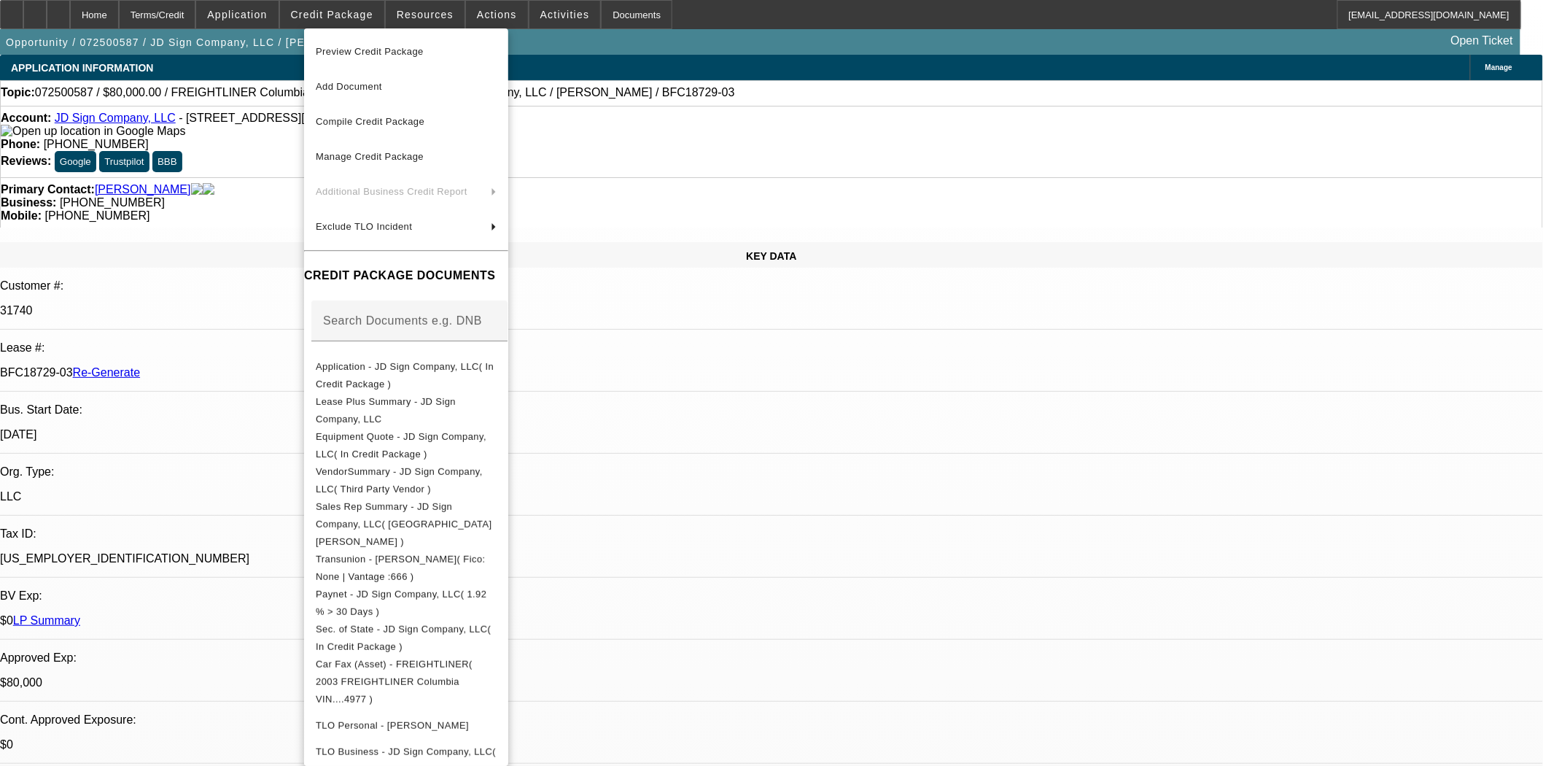
click at [349, 47] on span "Preview Credit Package" at bounding box center [370, 51] width 108 height 11
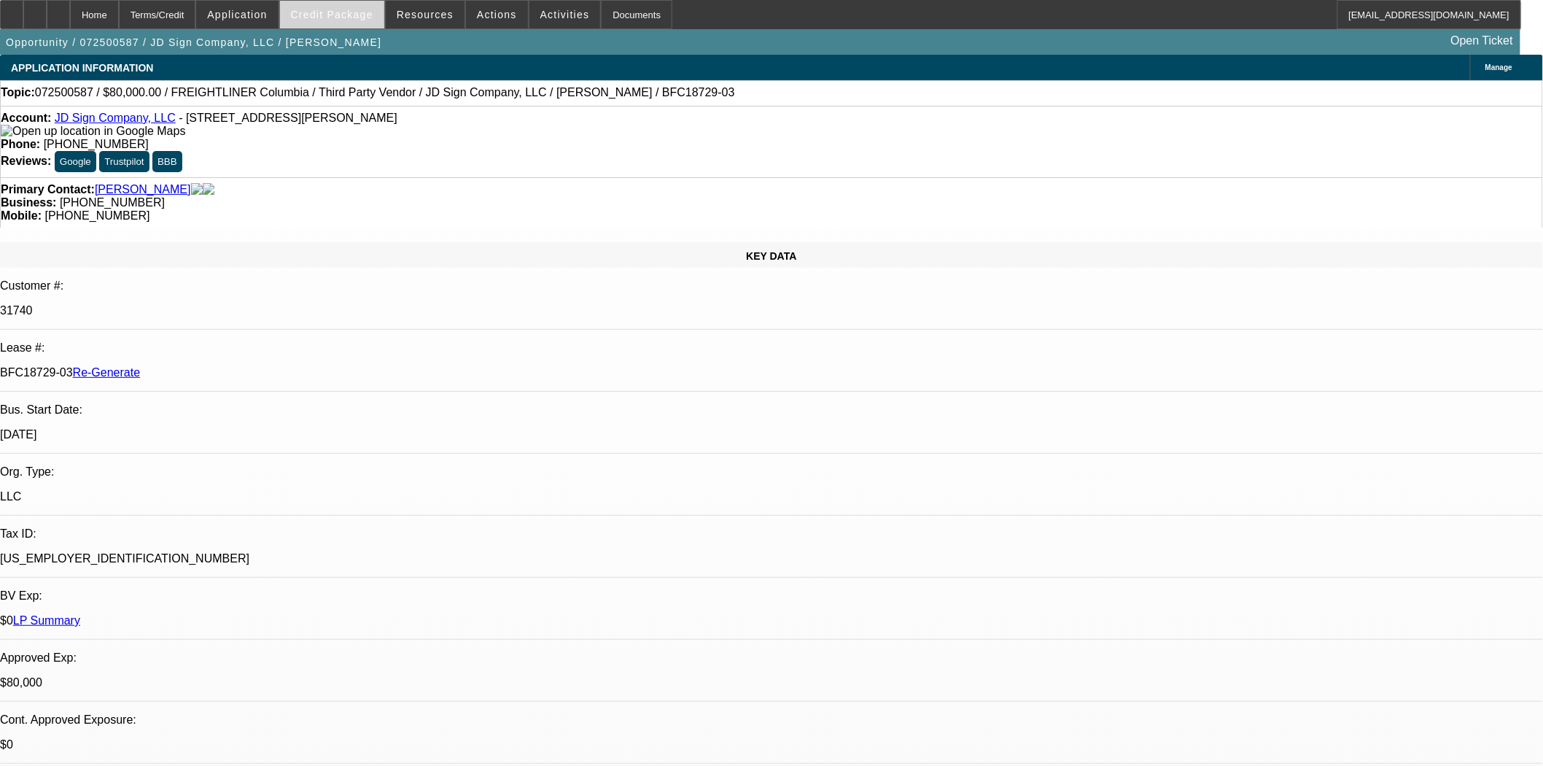
click at [354, 20] on span at bounding box center [332, 14] width 104 height 35
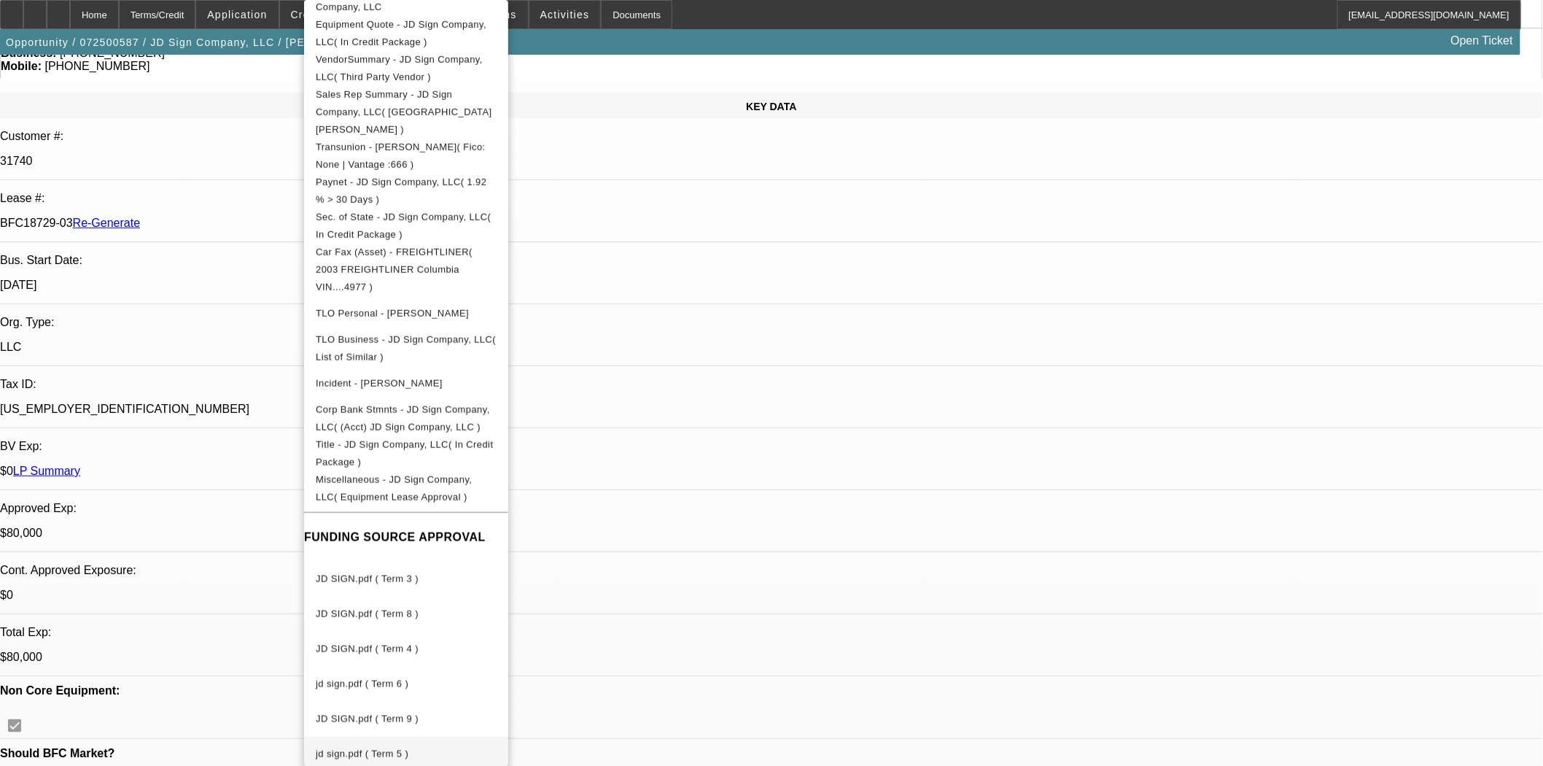
scroll to position [324, 0]
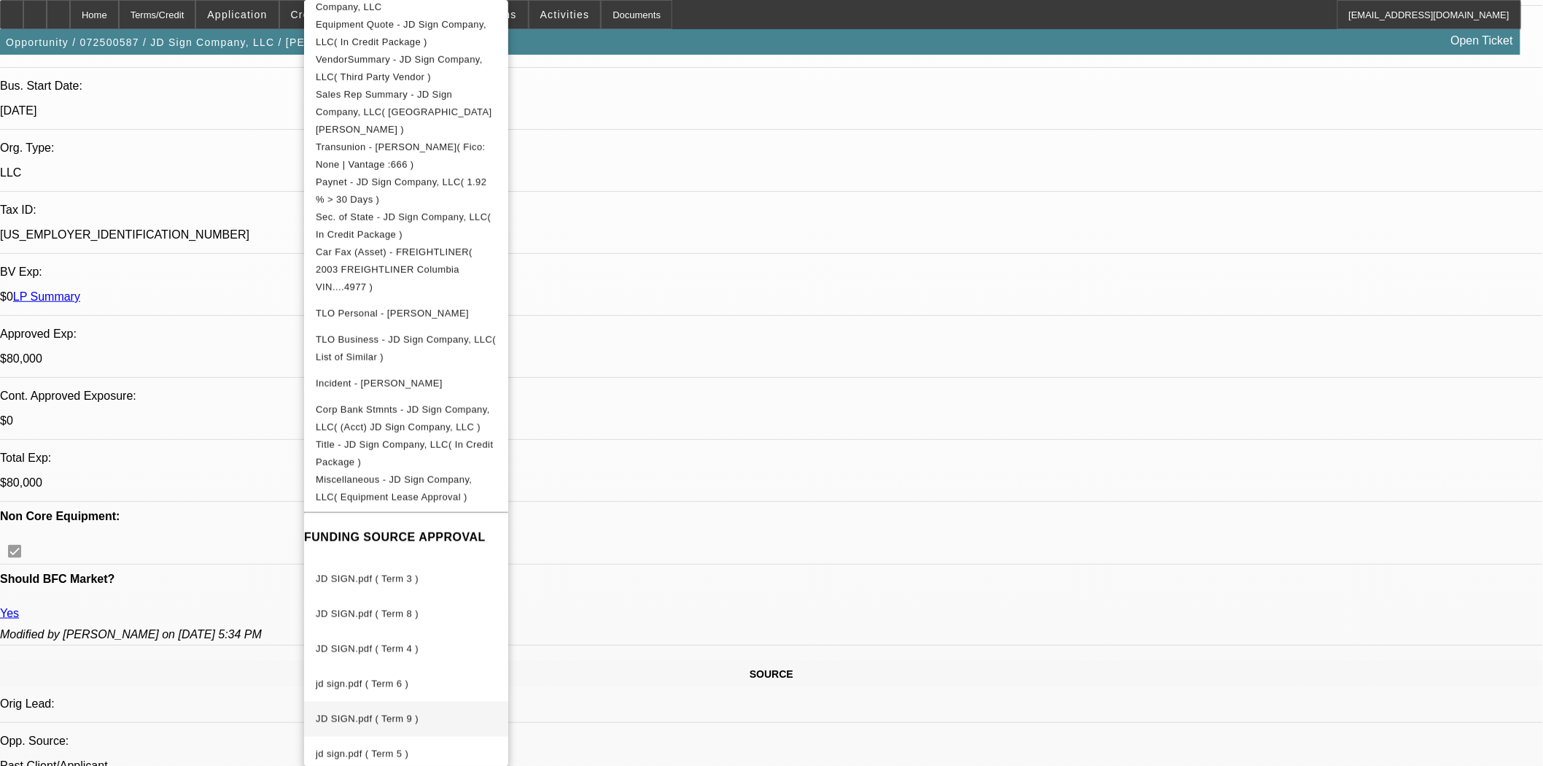
click at [392, 702] on button "JD SIGN.pdf ( Term 9 )" at bounding box center [406, 719] width 204 height 35
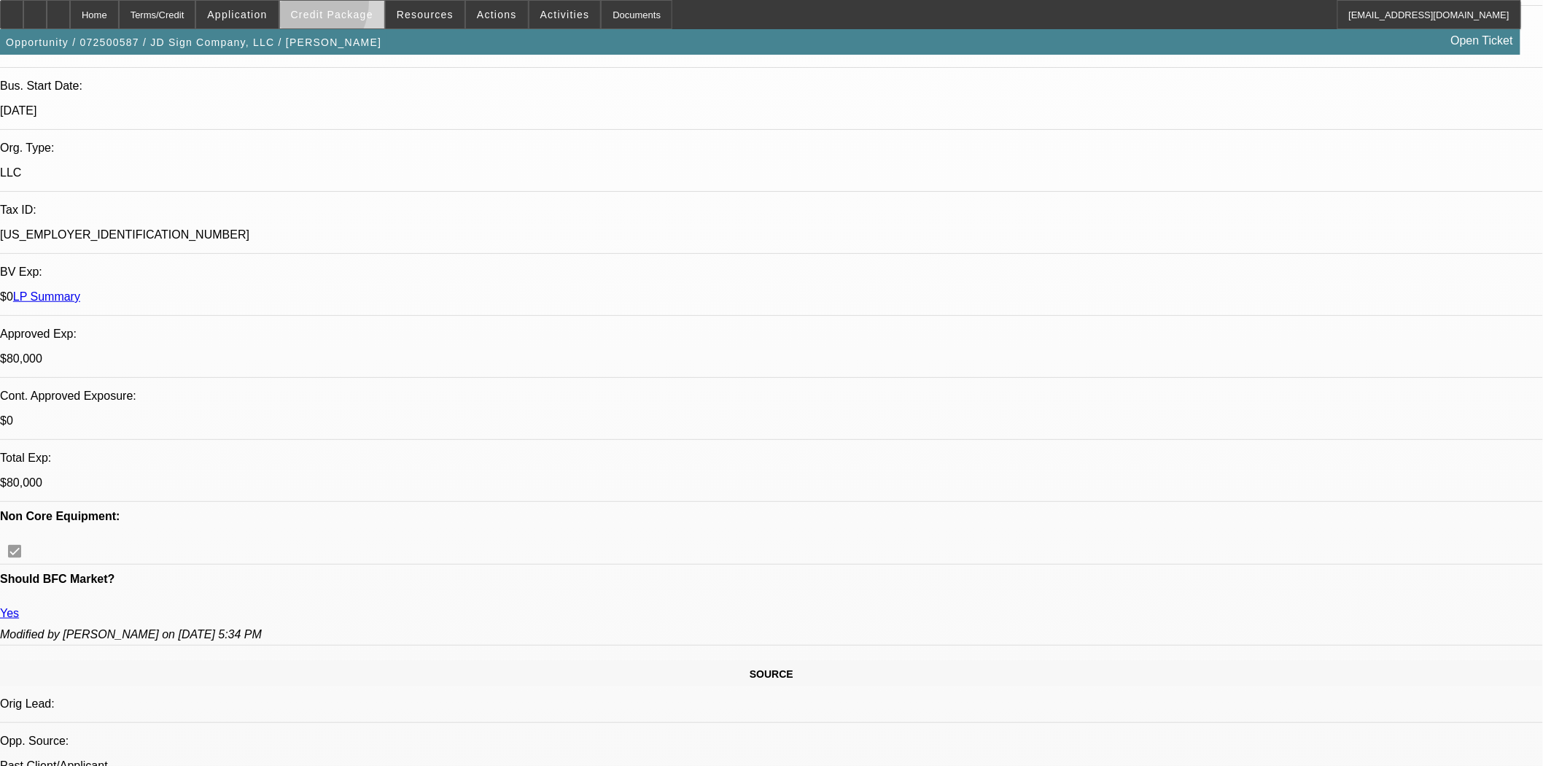
click at [319, 5] on span at bounding box center [332, 14] width 104 height 35
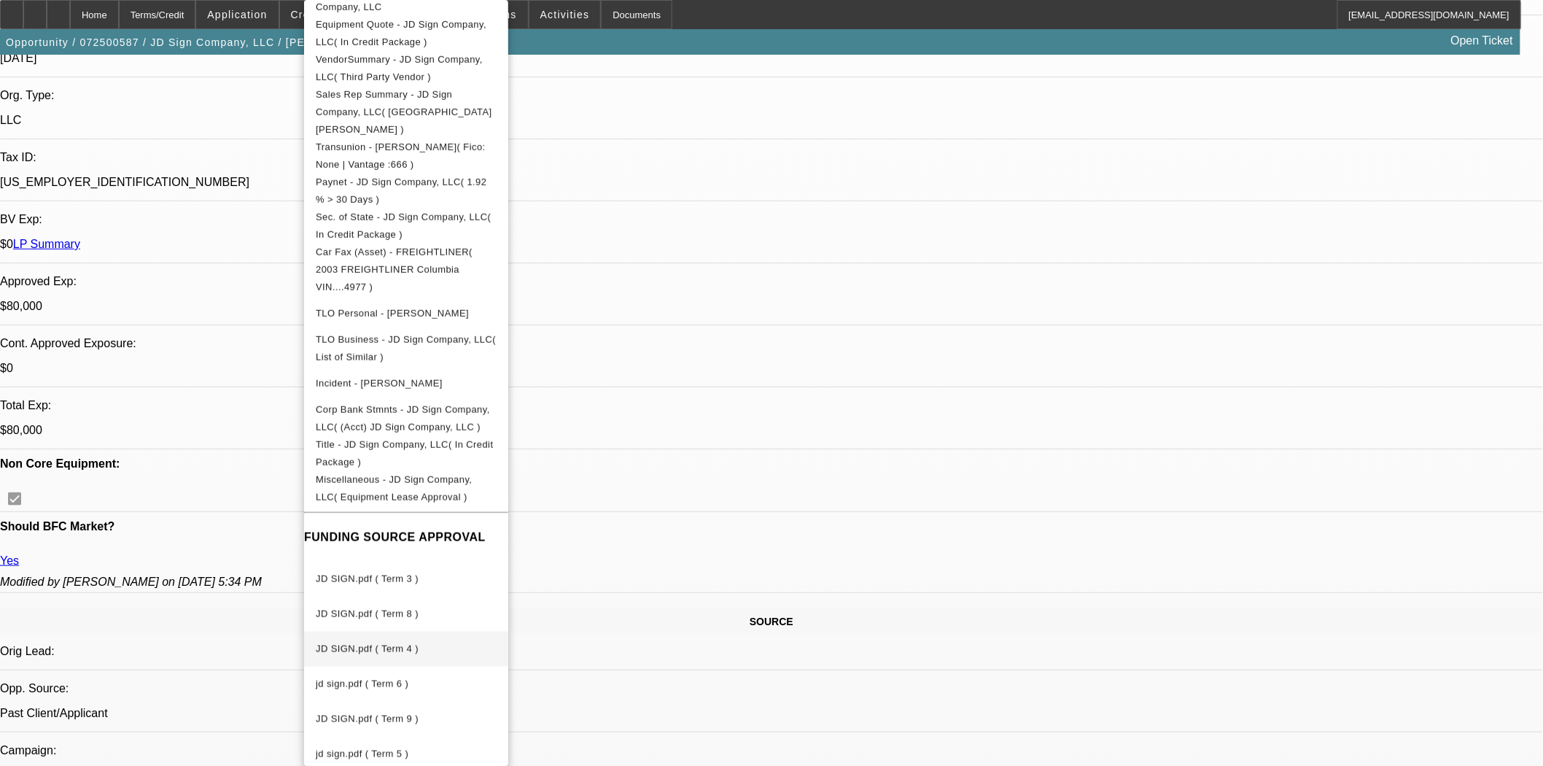
scroll to position [405, 0]
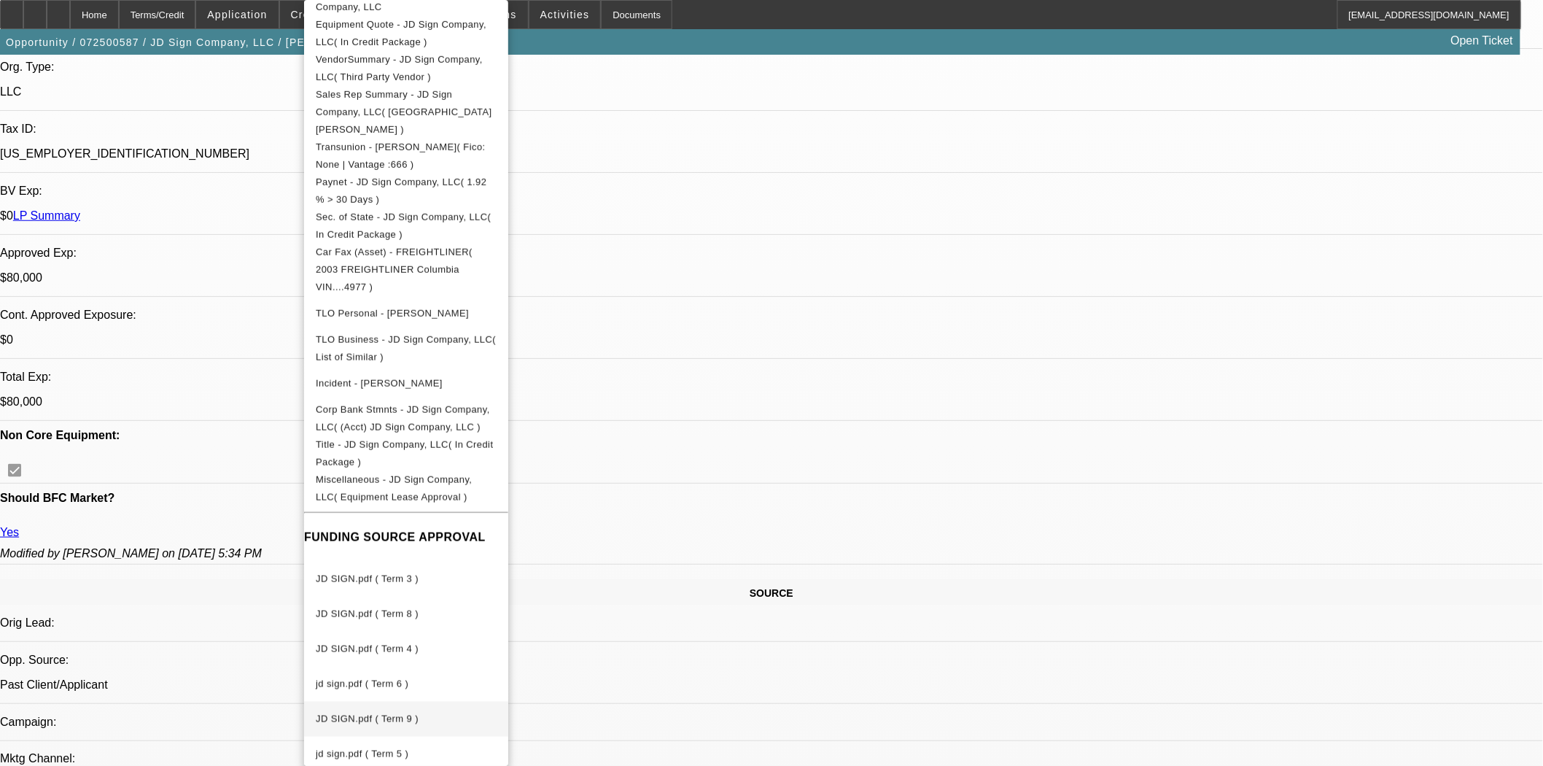
click at [376, 710] on span "JD SIGN.pdf ( Term 9 )" at bounding box center [406, 719] width 181 height 18
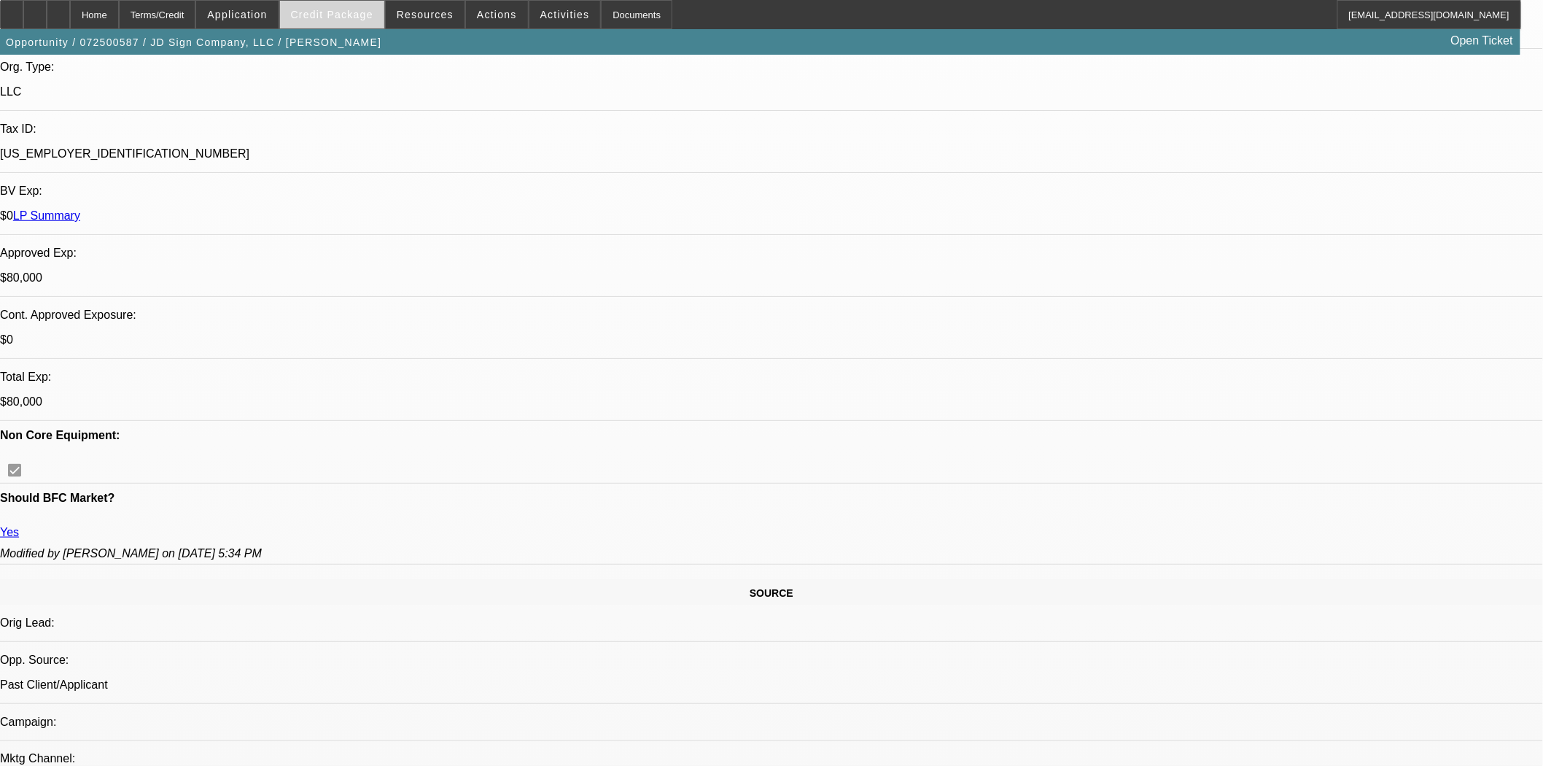
click at [339, 9] on span "Credit Package" at bounding box center [332, 15] width 82 height 12
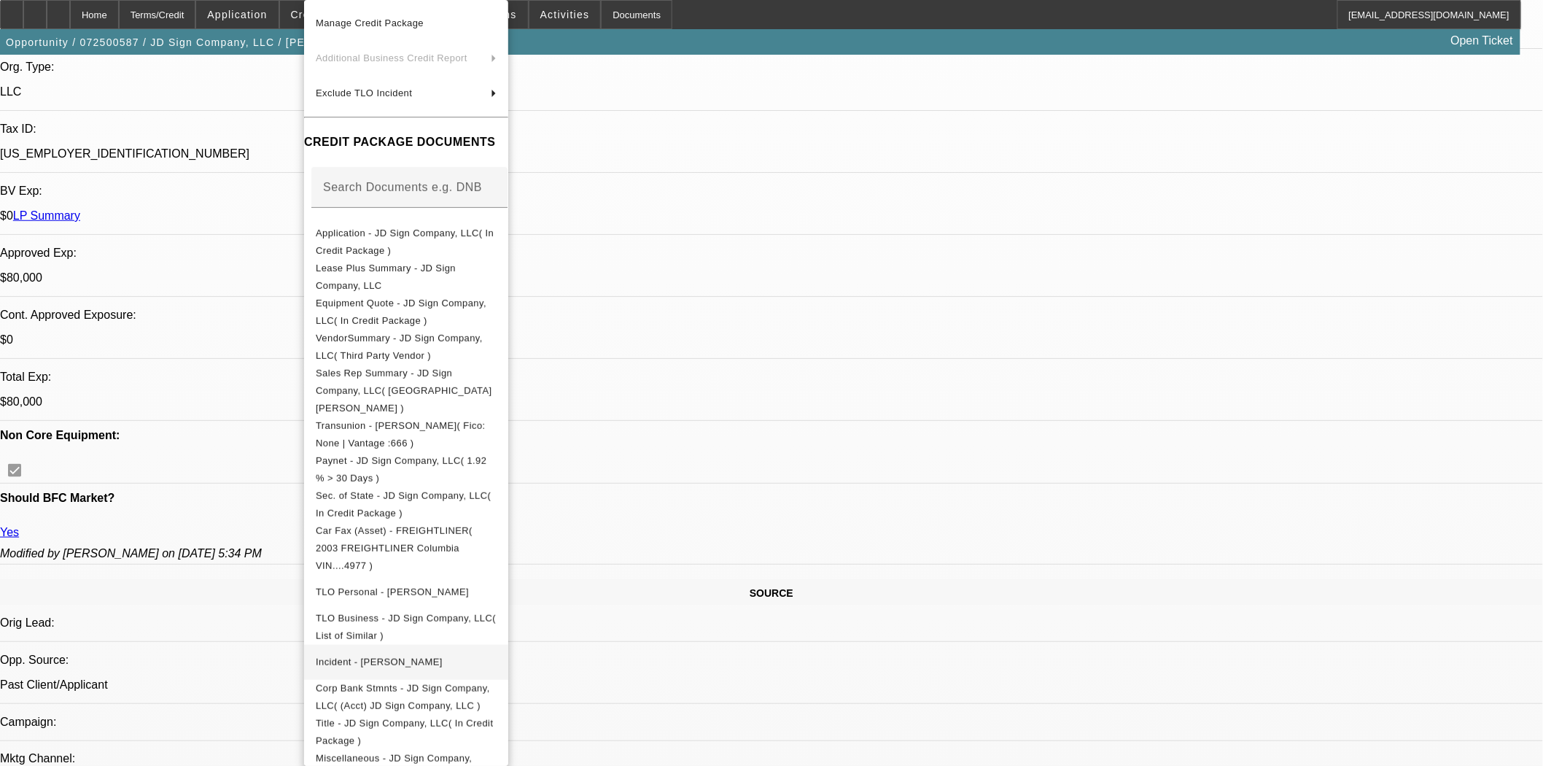
scroll to position [384, 0]
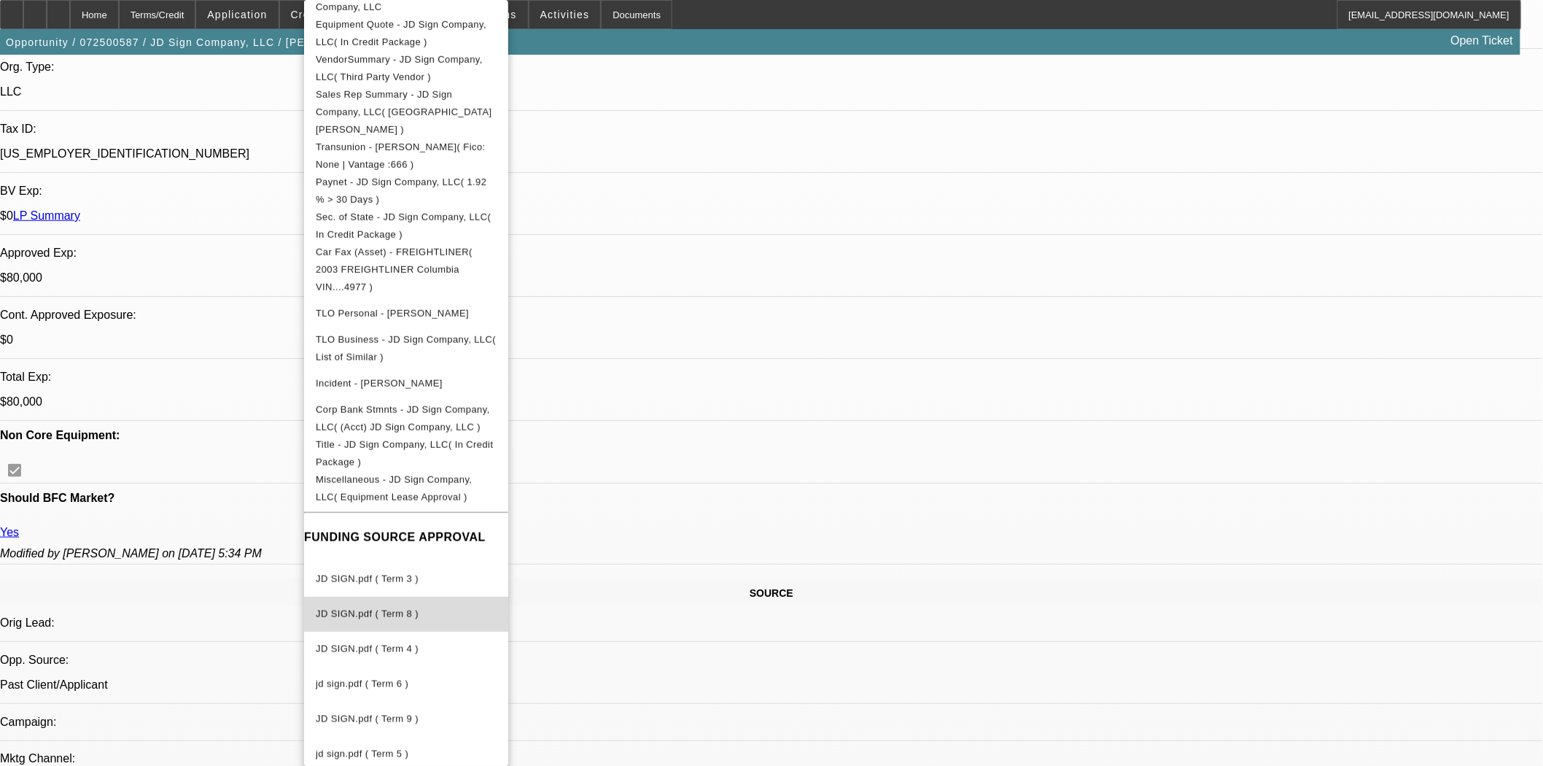
click at [411, 597] on button "JD SIGN.pdf ( Term 8 )" at bounding box center [406, 614] width 204 height 35
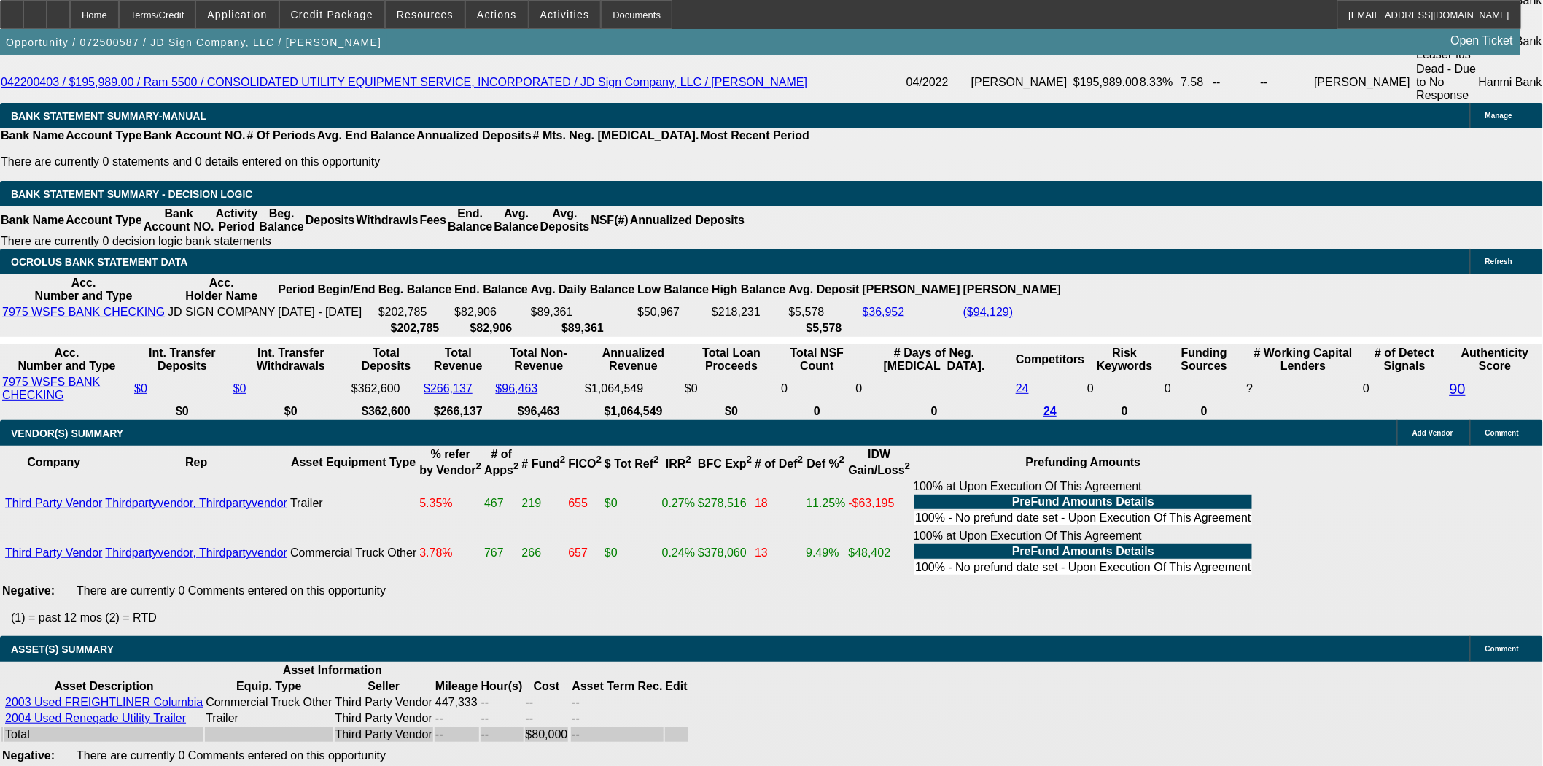
scroll to position [2583, 0]
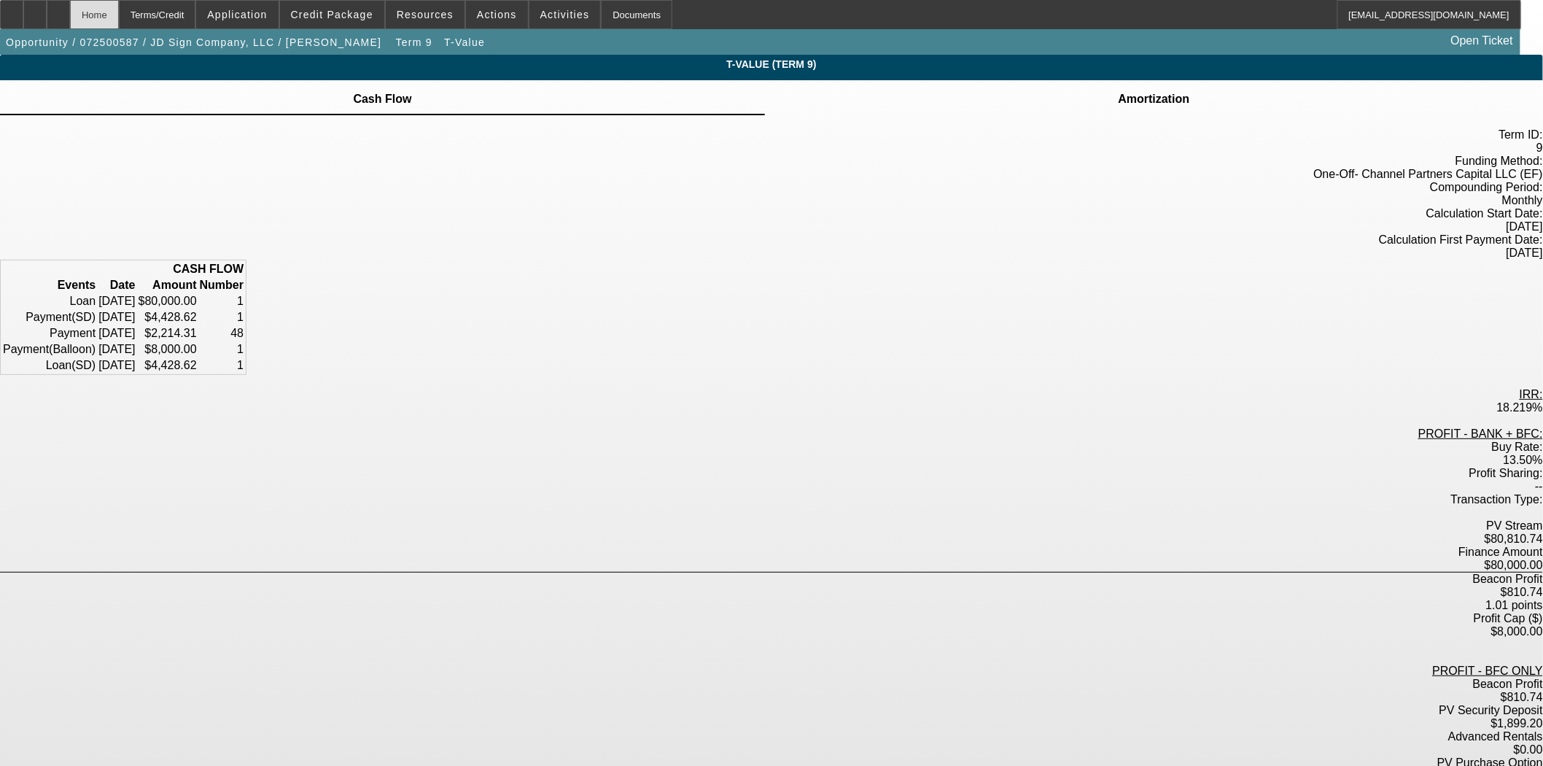
click at [119, 12] on div "Home" at bounding box center [94, 14] width 49 height 29
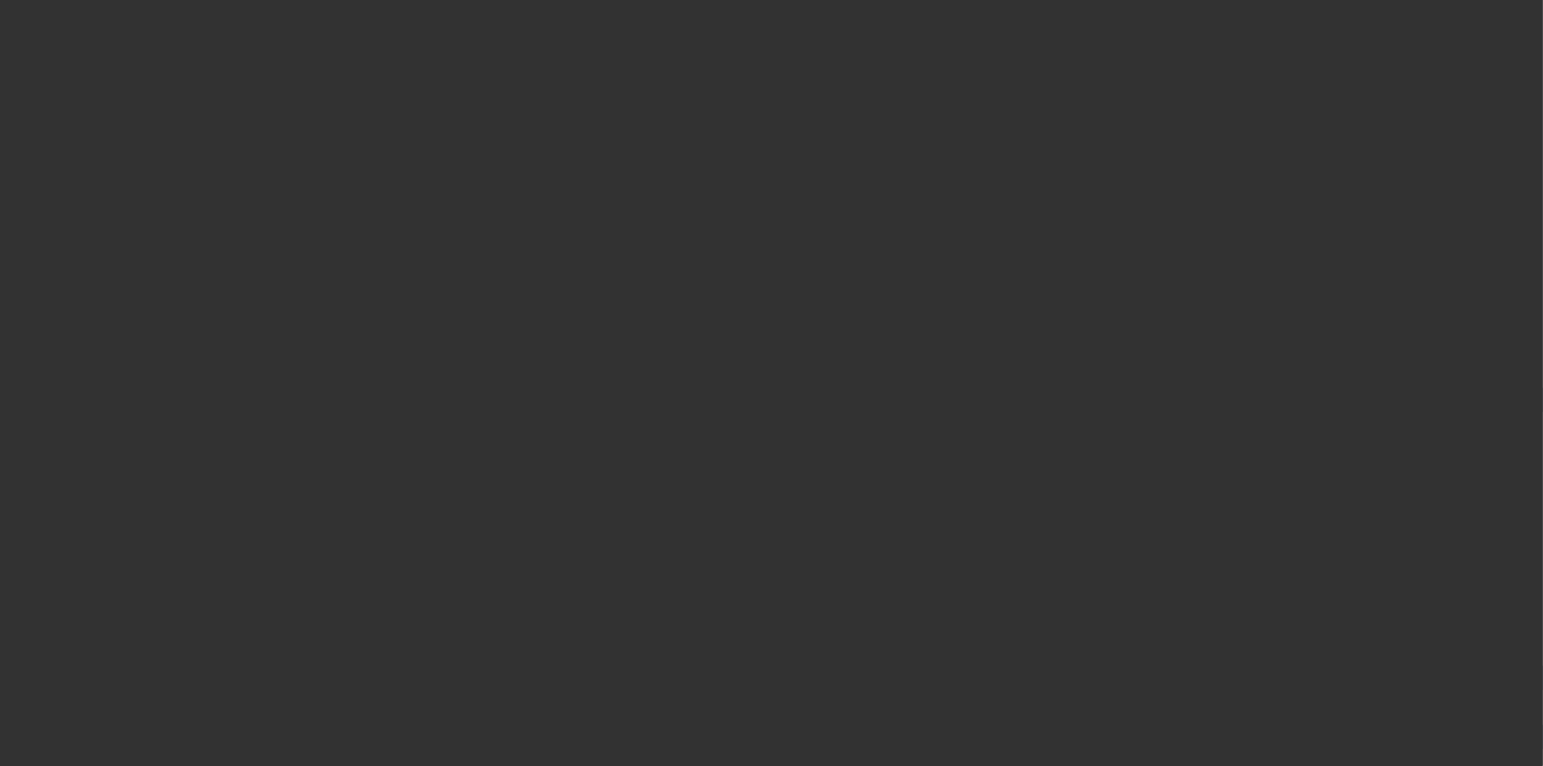
select select "3"
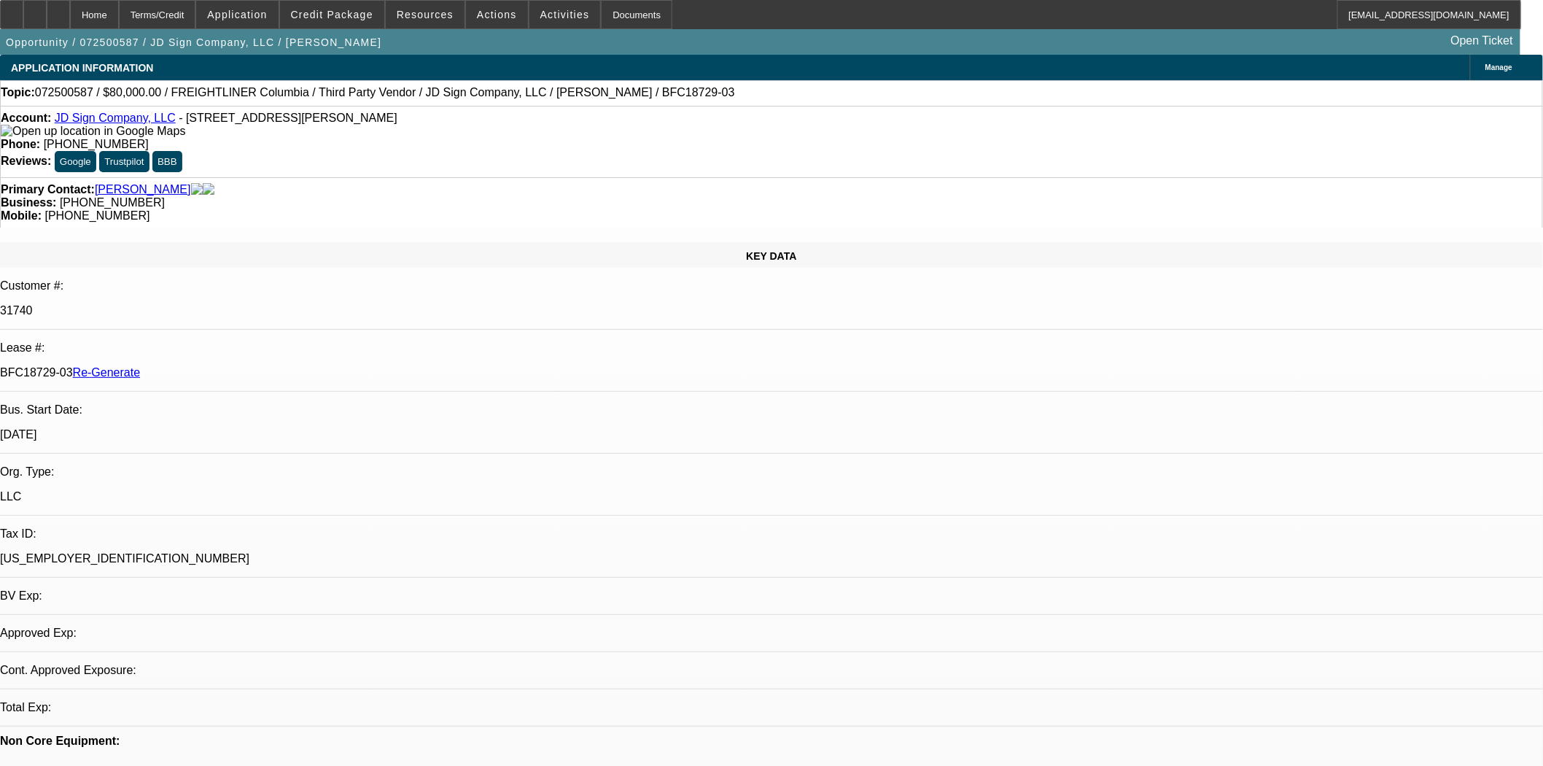
select select "0"
select select "2"
select select "0"
select select "6"
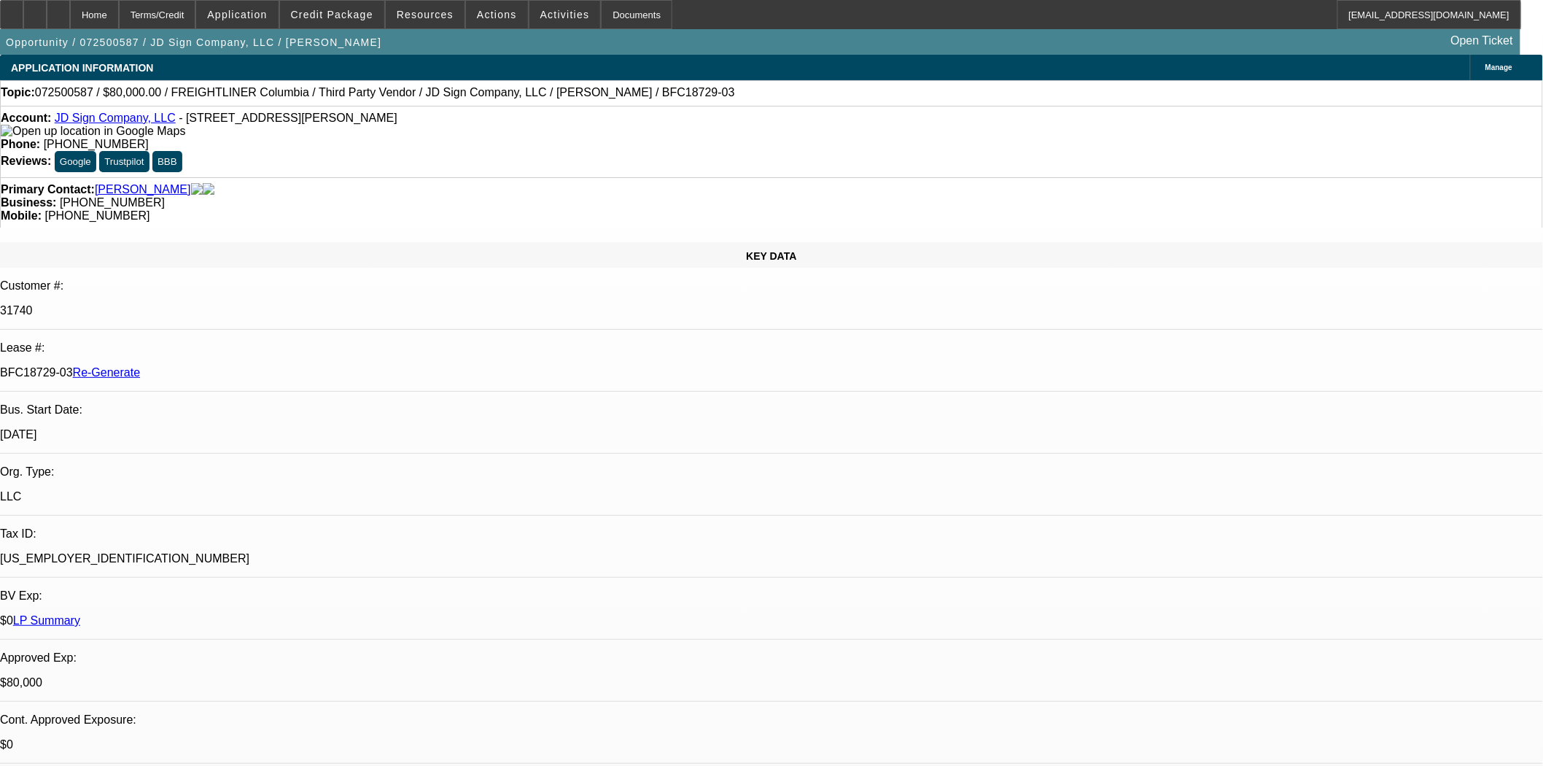
drag, startPoint x: 1150, startPoint y: 296, endPoint x: 1158, endPoint y: 325, distance: 30.5
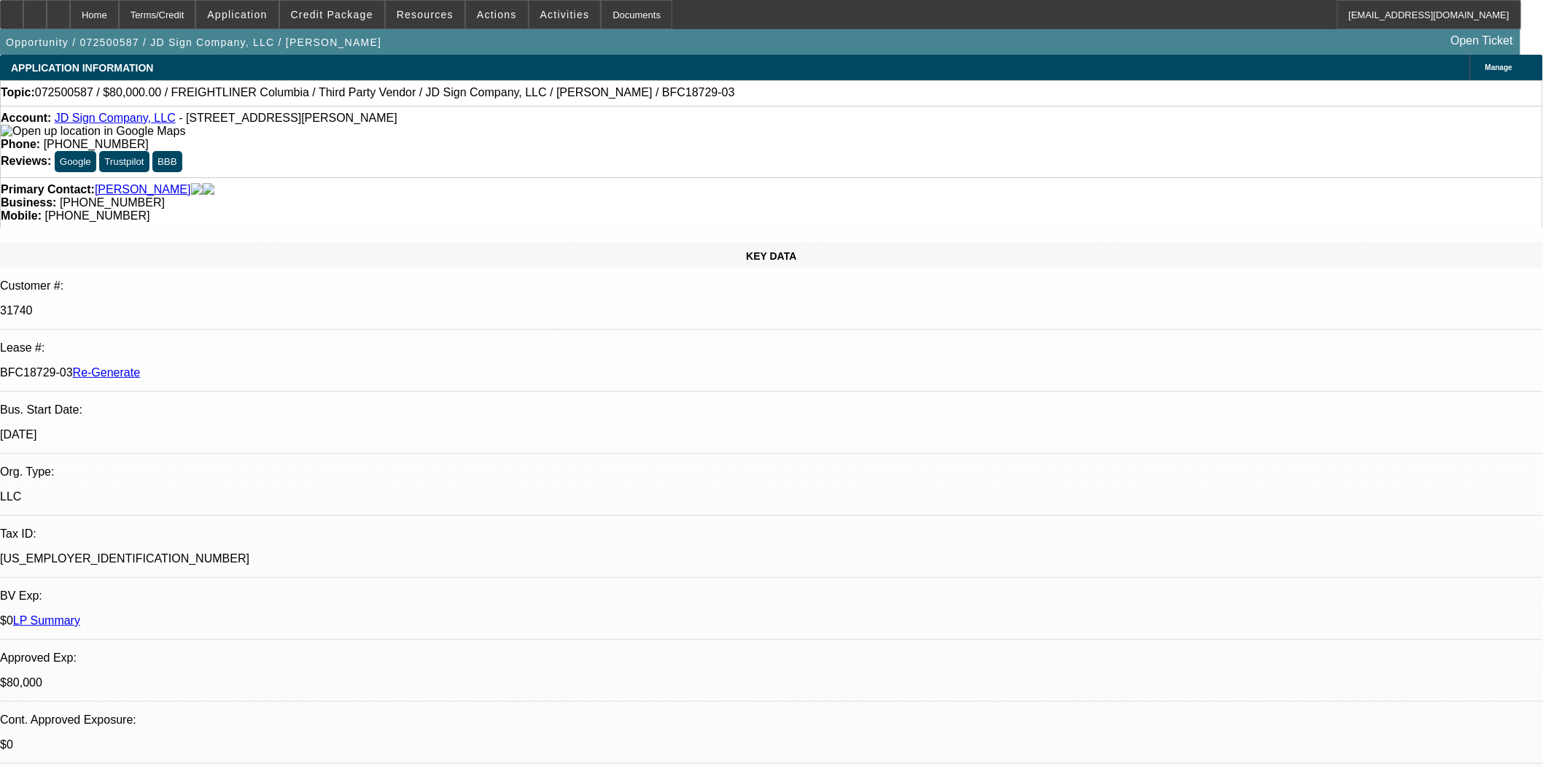
scroll to position [0, 0]
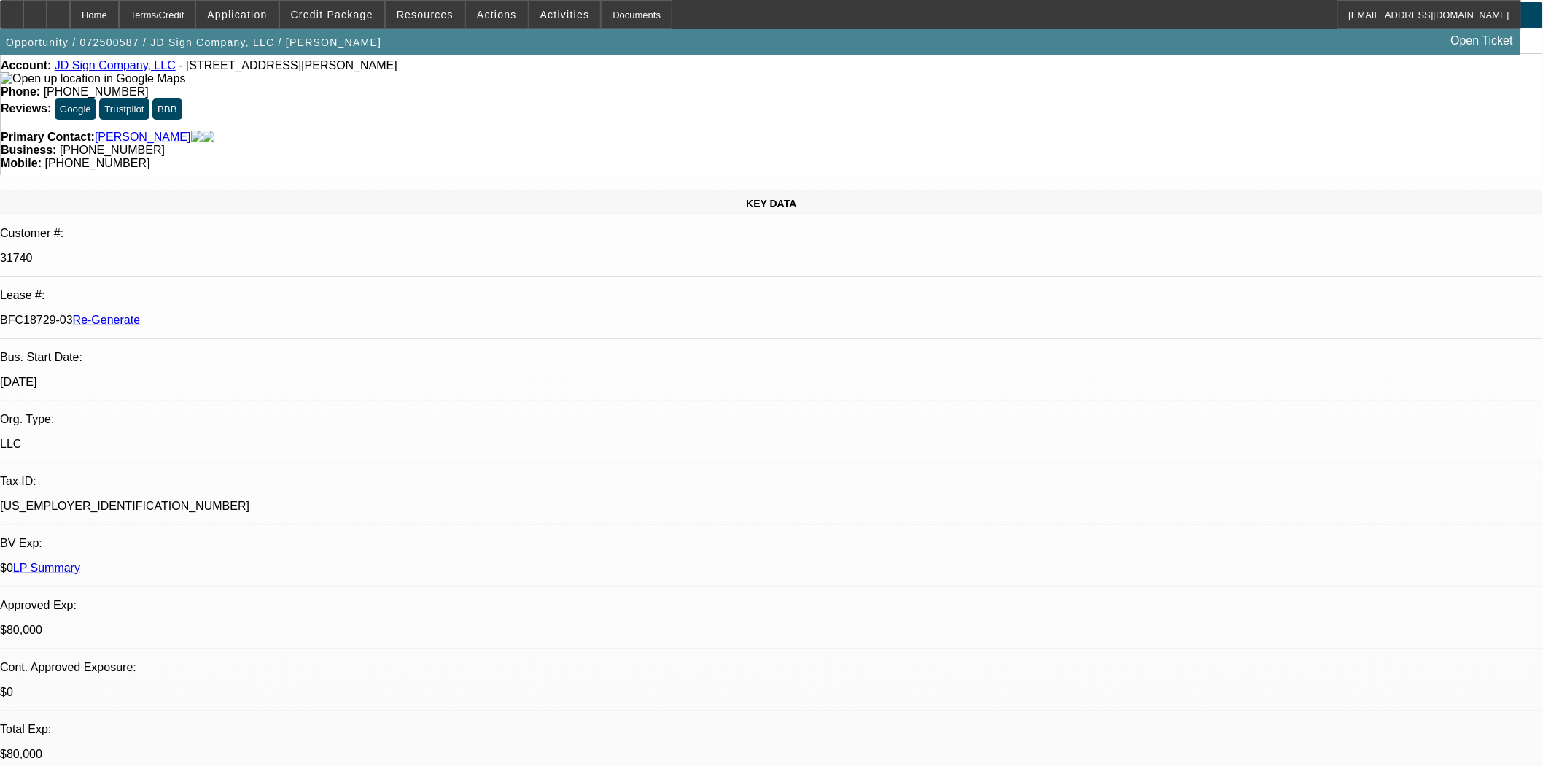
scroll to position [81, 0]
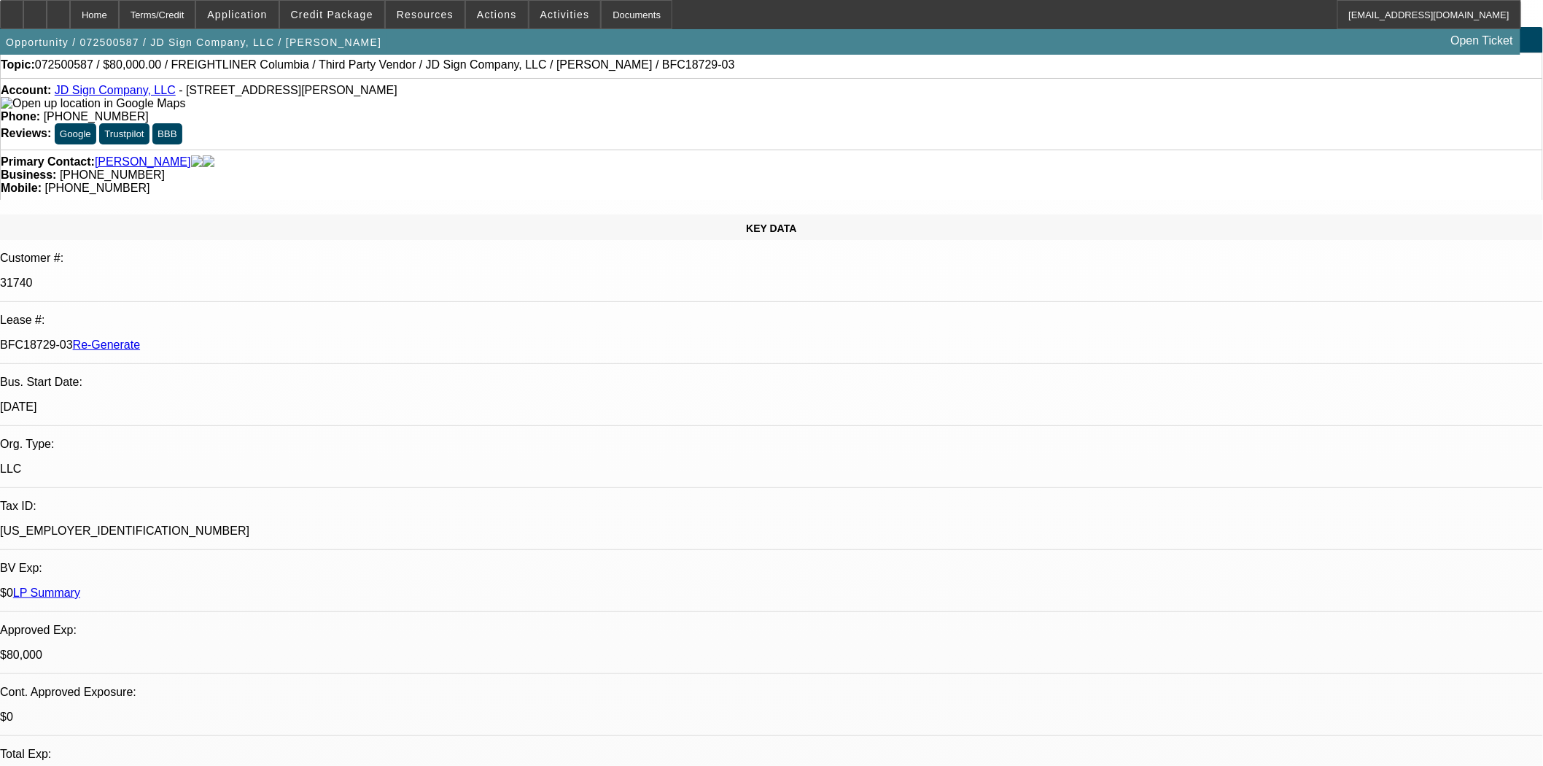
scroll to position [0, 0]
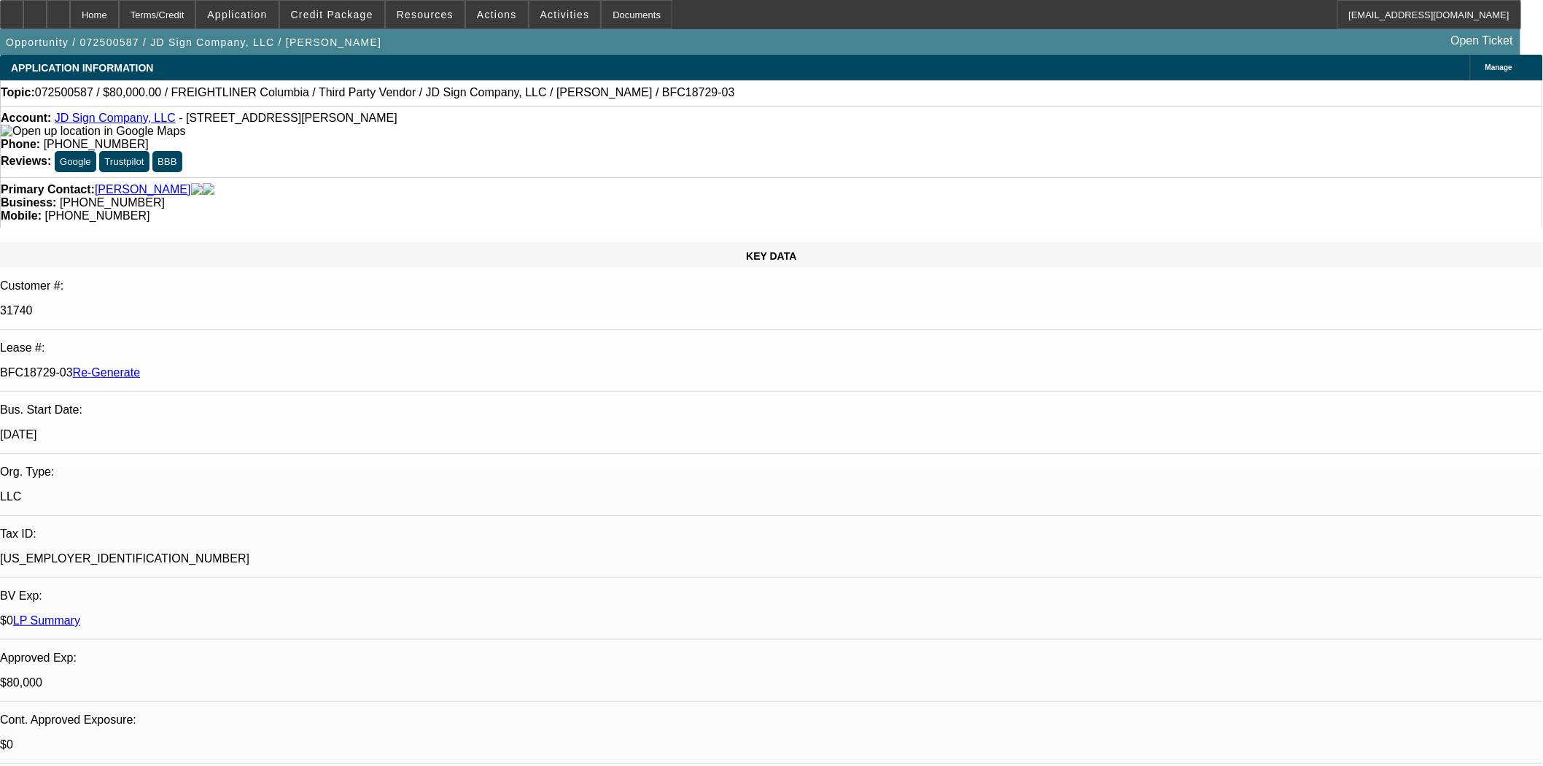
drag, startPoint x: 1310, startPoint y: 664, endPoint x: 1352, endPoint y: 667, distance: 41.7
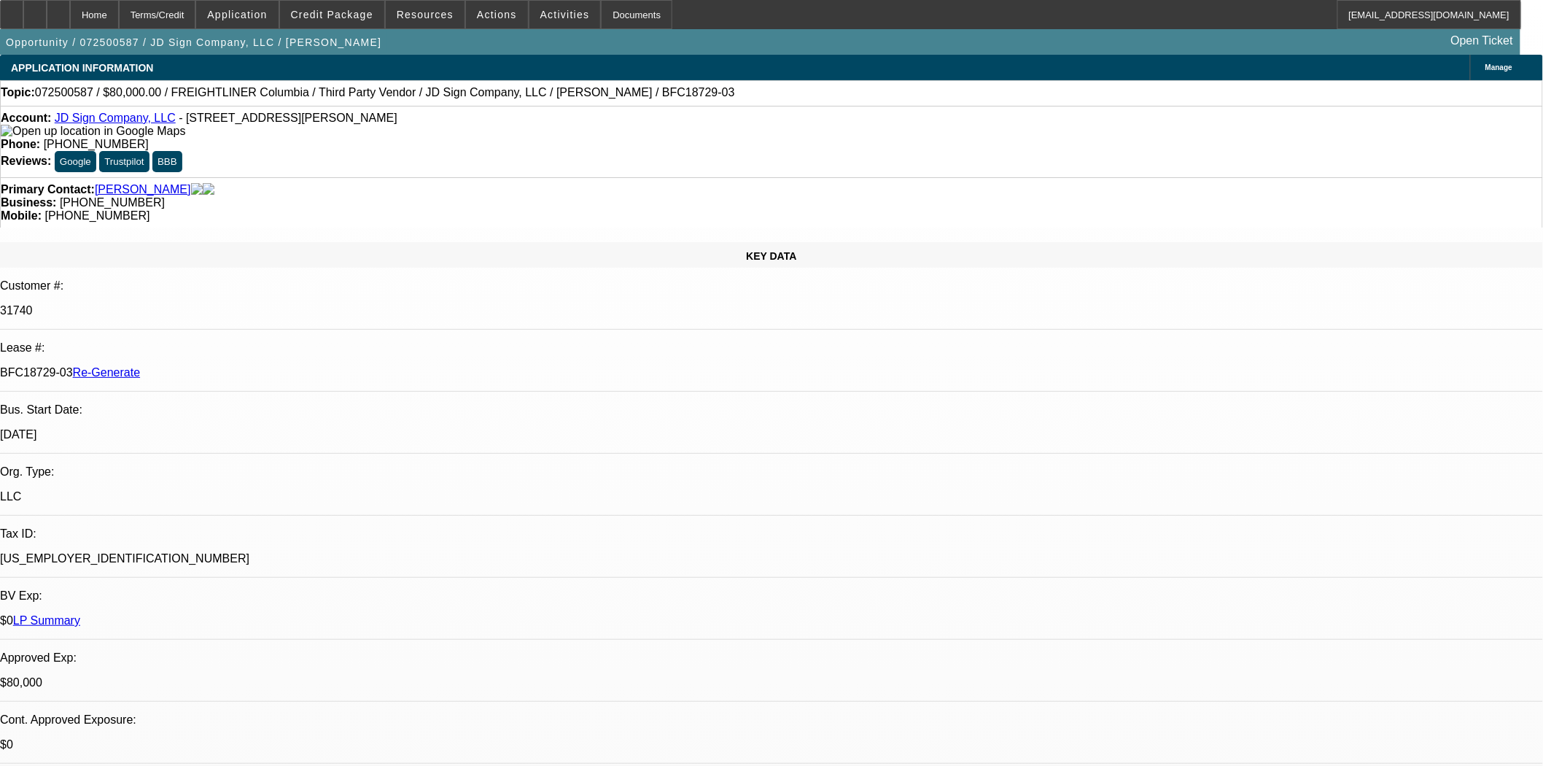
scroll to position [81, 0]
click at [1173, 224] on span "Reply All" at bounding box center [1189, 219] width 39 height 11
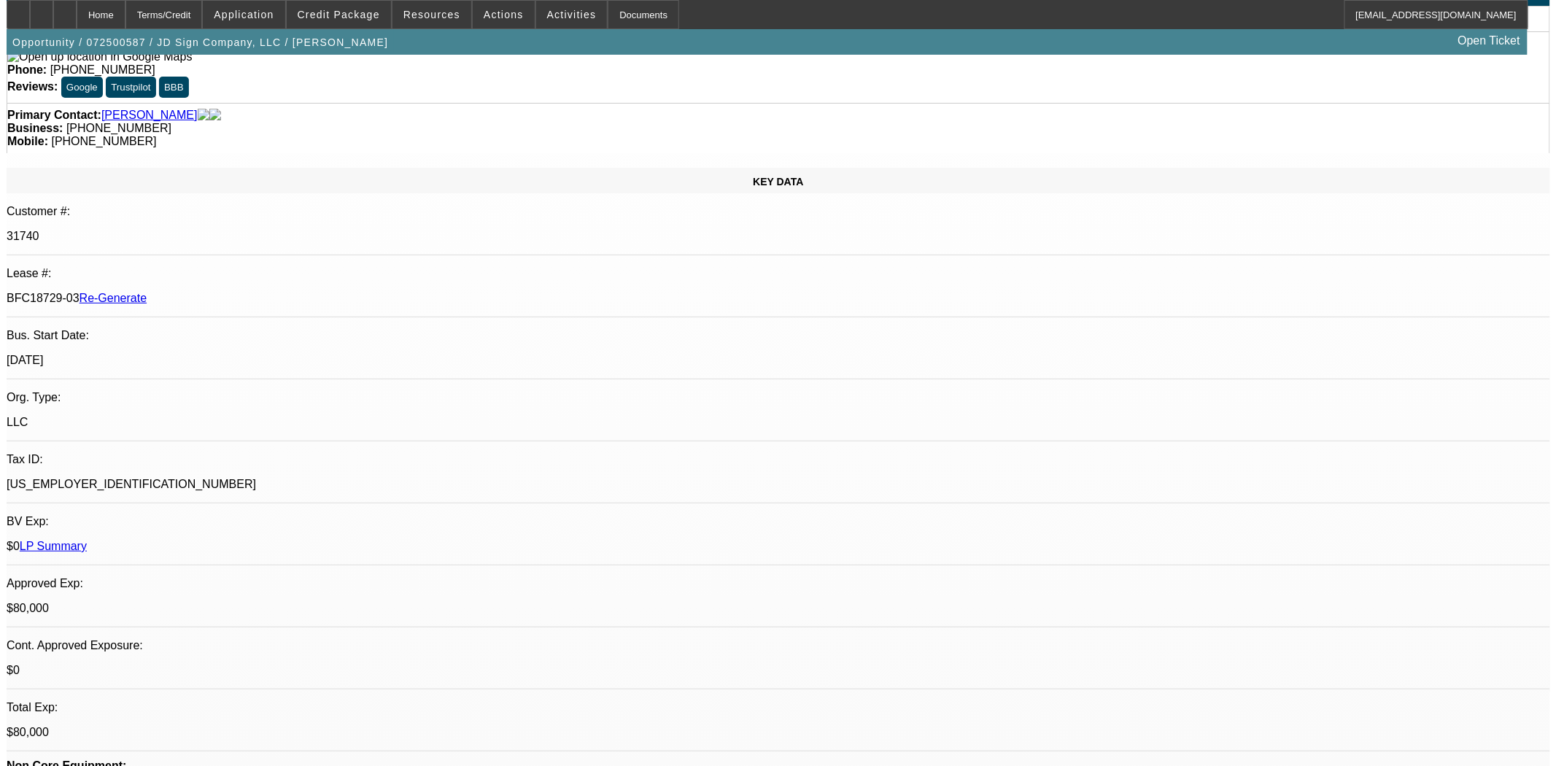
scroll to position [0, 0]
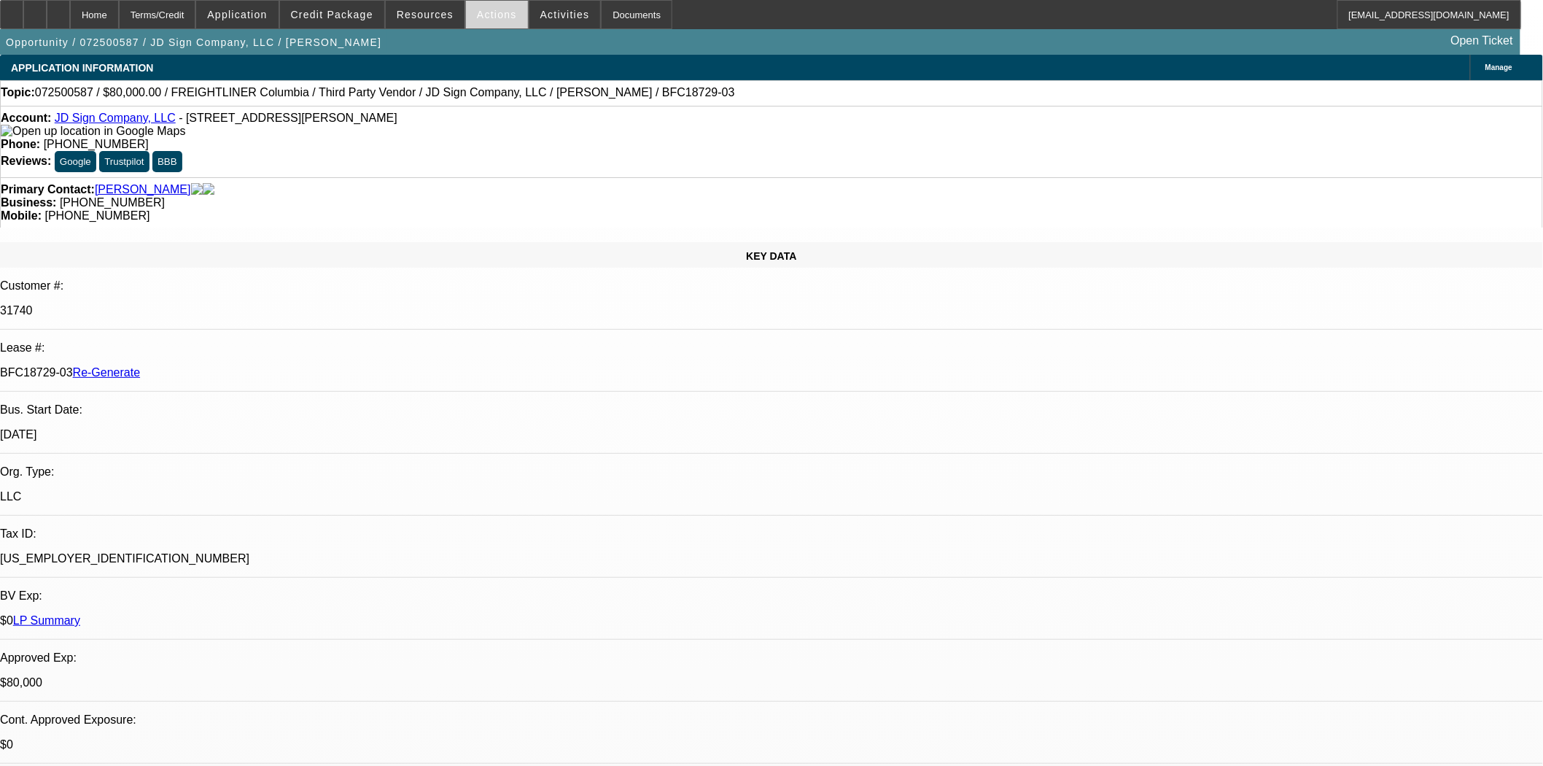
click at [478, 26] on span at bounding box center [497, 14] width 62 height 35
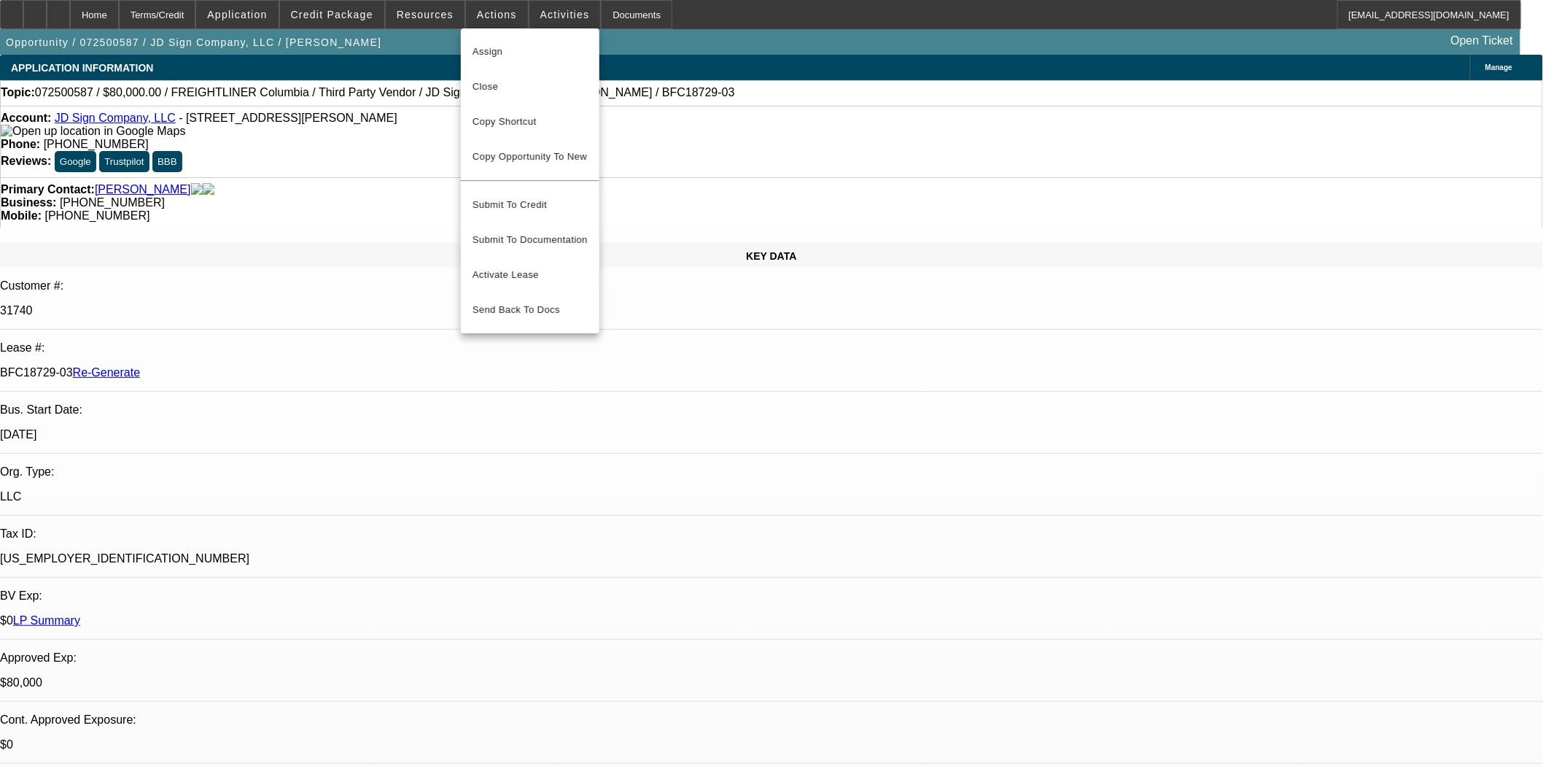
click at [489, 47] on span "Assign" at bounding box center [530, 52] width 115 height 18
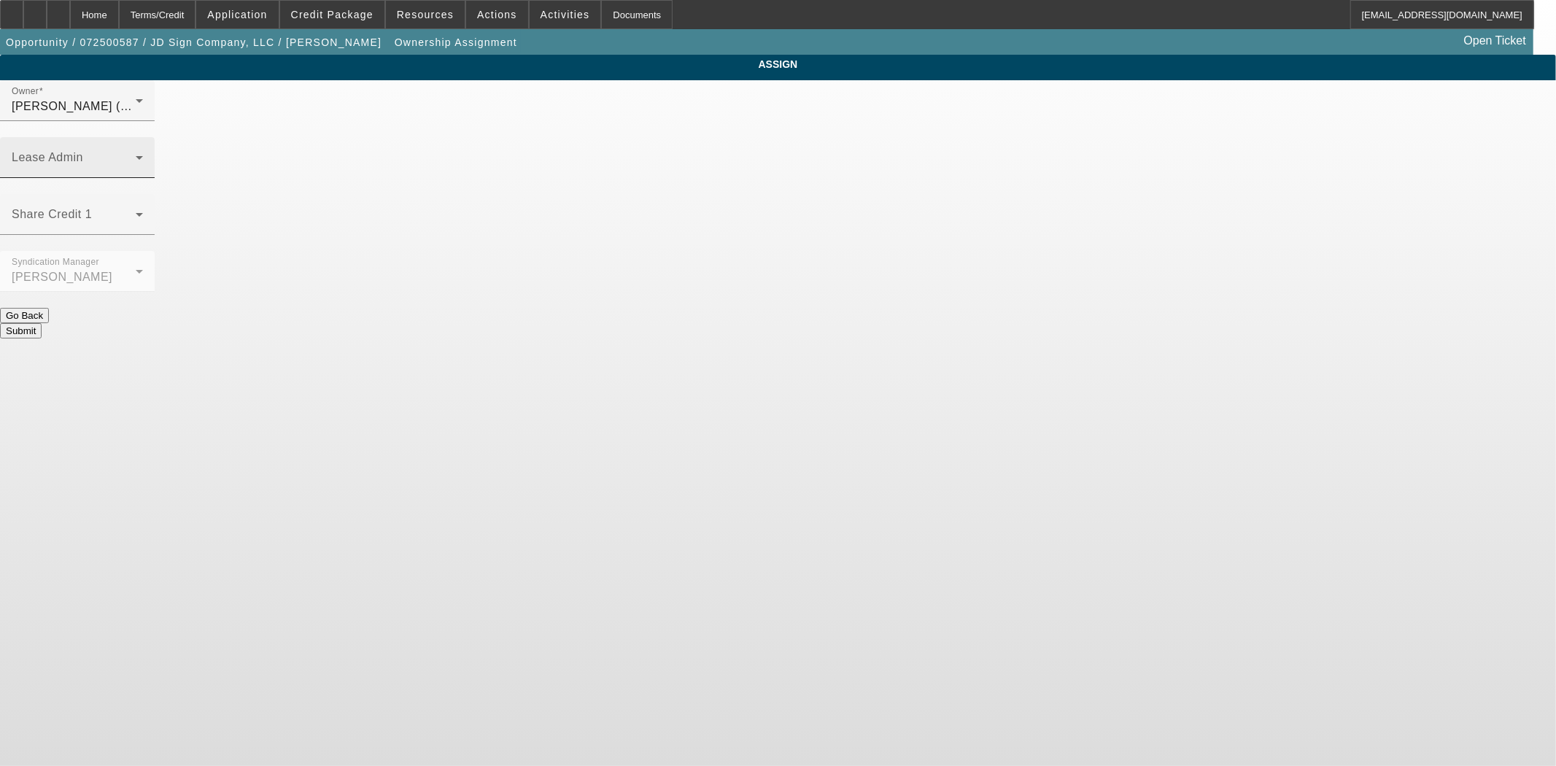
click at [136, 155] on span at bounding box center [74, 164] width 124 height 18
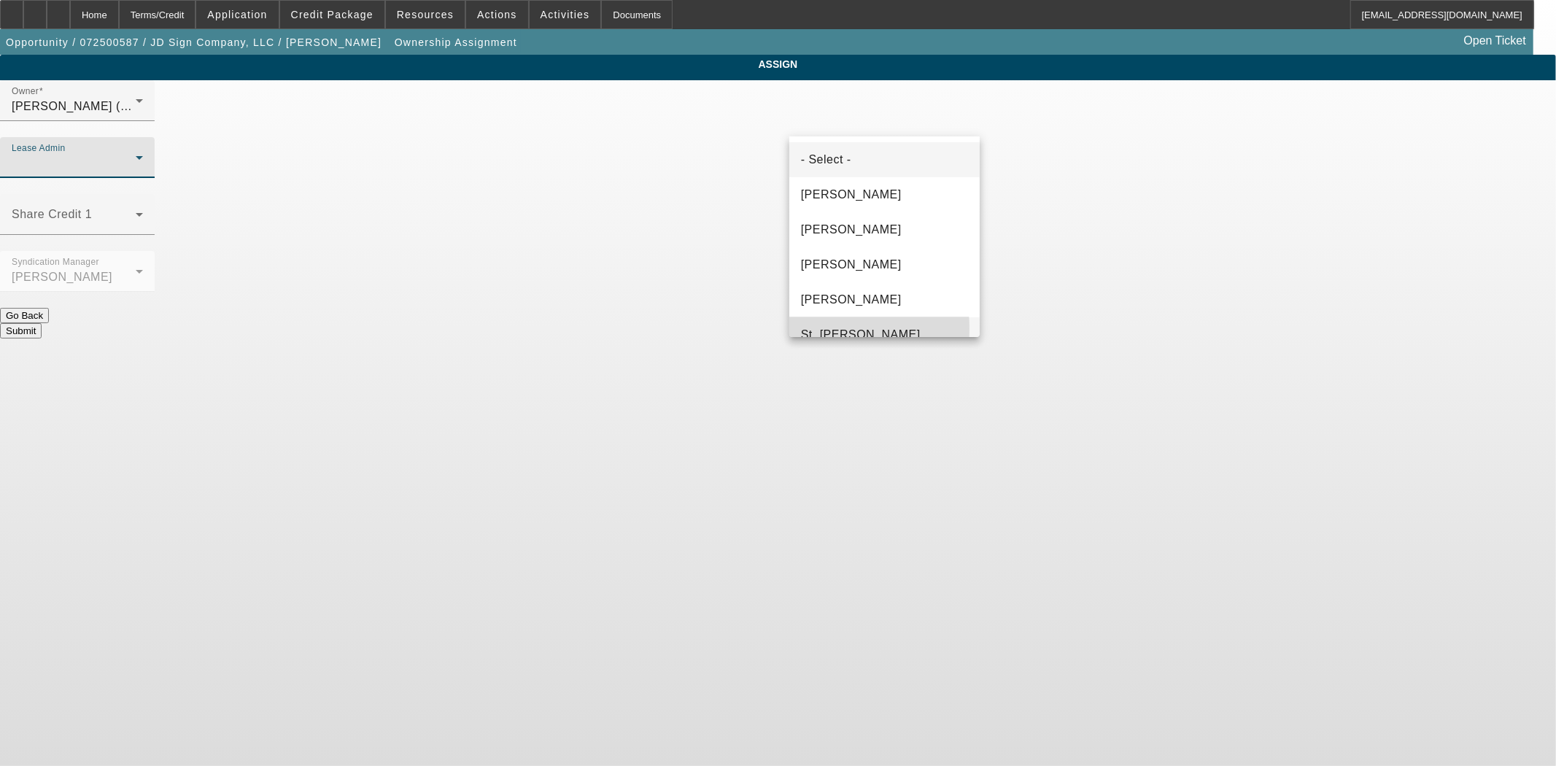
drag, startPoint x: 810, startPoint y: 328, endPoint x: 808, endPoint y: 307, distance: 21.2
click at [810, 327] on span "St. Laurent, Kim" at bounding box center [861, 335] width 120 height 18
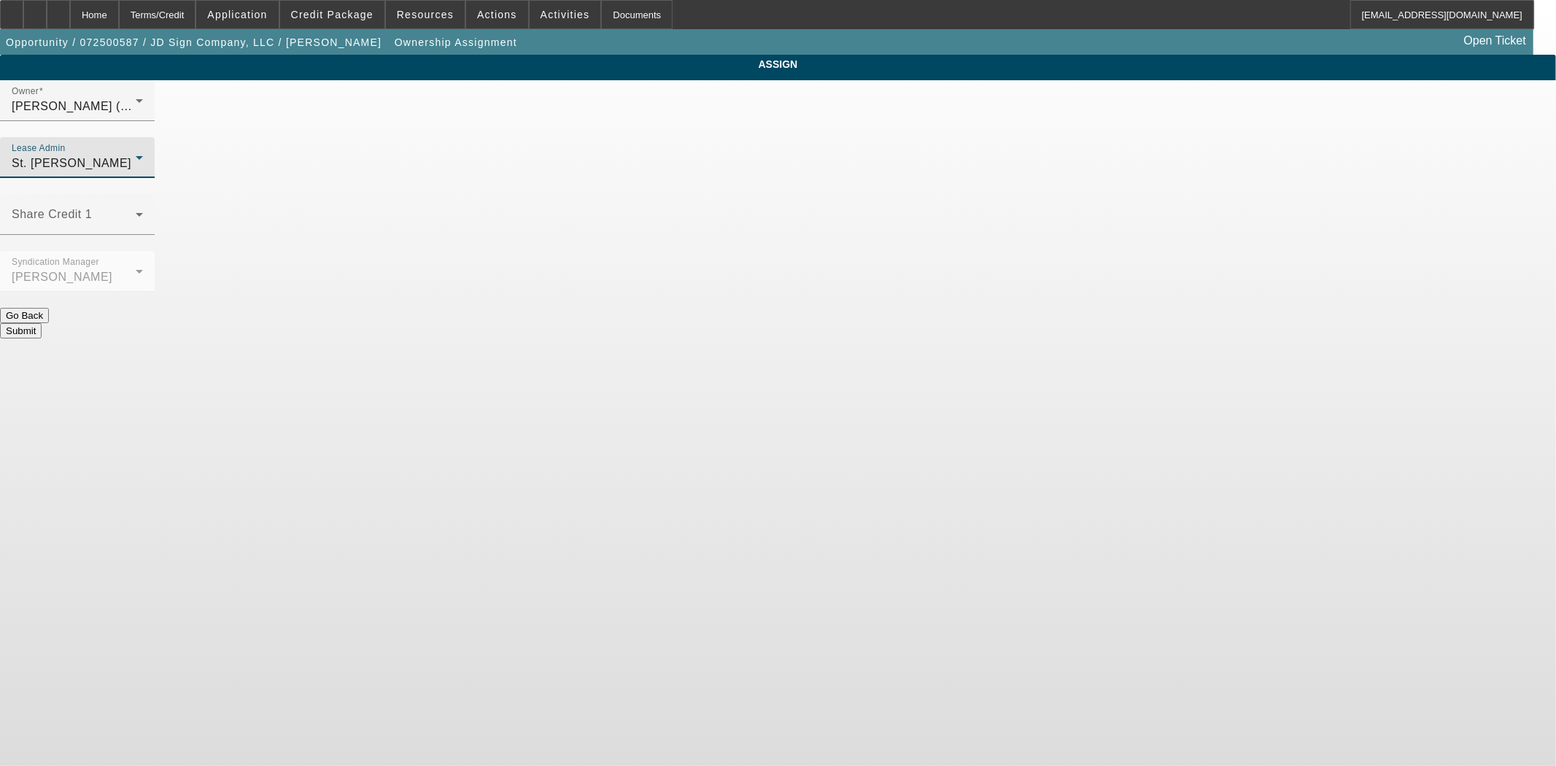
click at [42, 323] on button "Submit" at bounding box center [21, 330] width 42 height 15
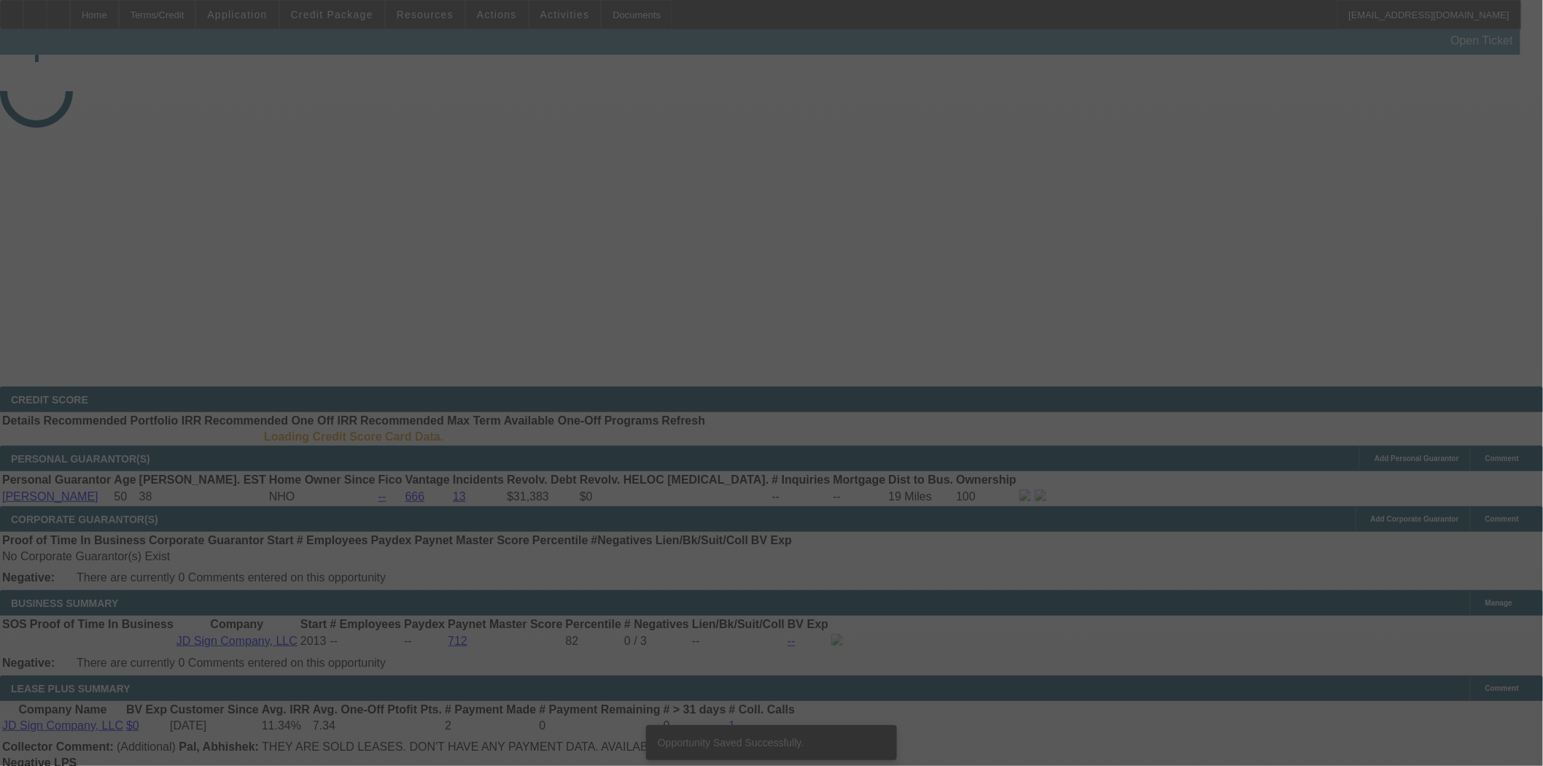
select select "3"
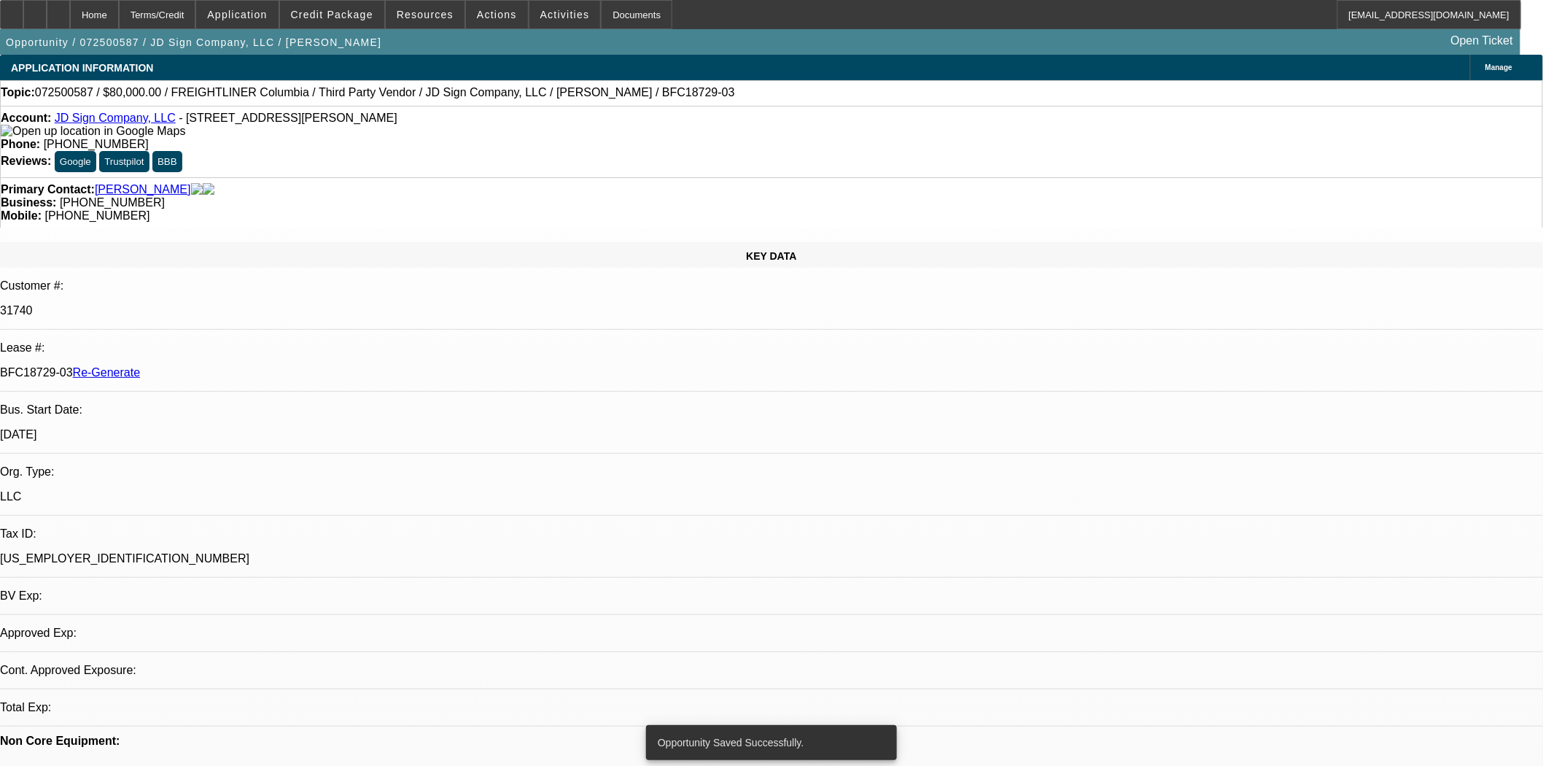
select select "0"
select select "2"
select select "0"
select select "6"
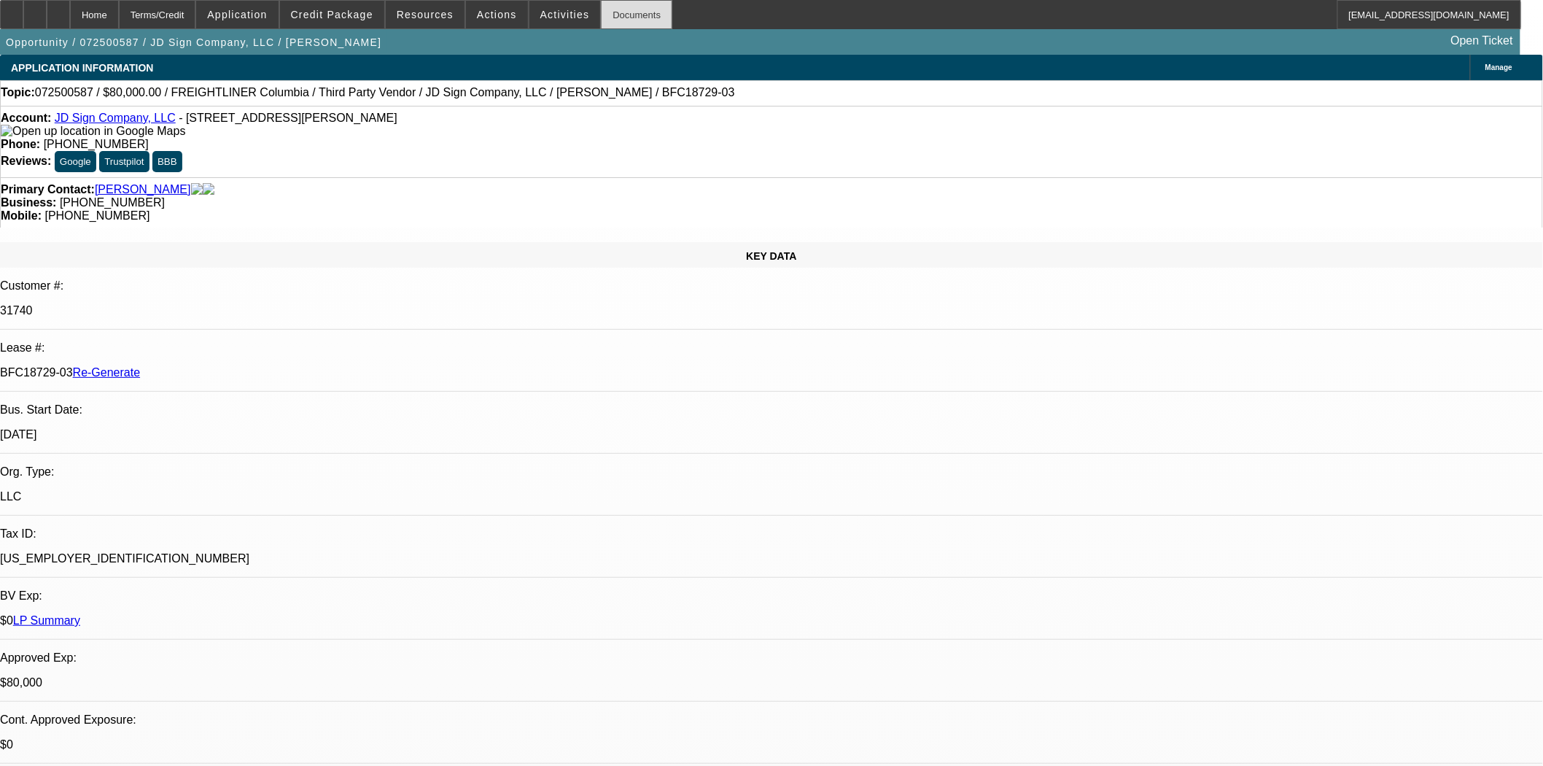
click at [613, 28] on div "Documents" at bounding box center [636, 14] width 71 height 29
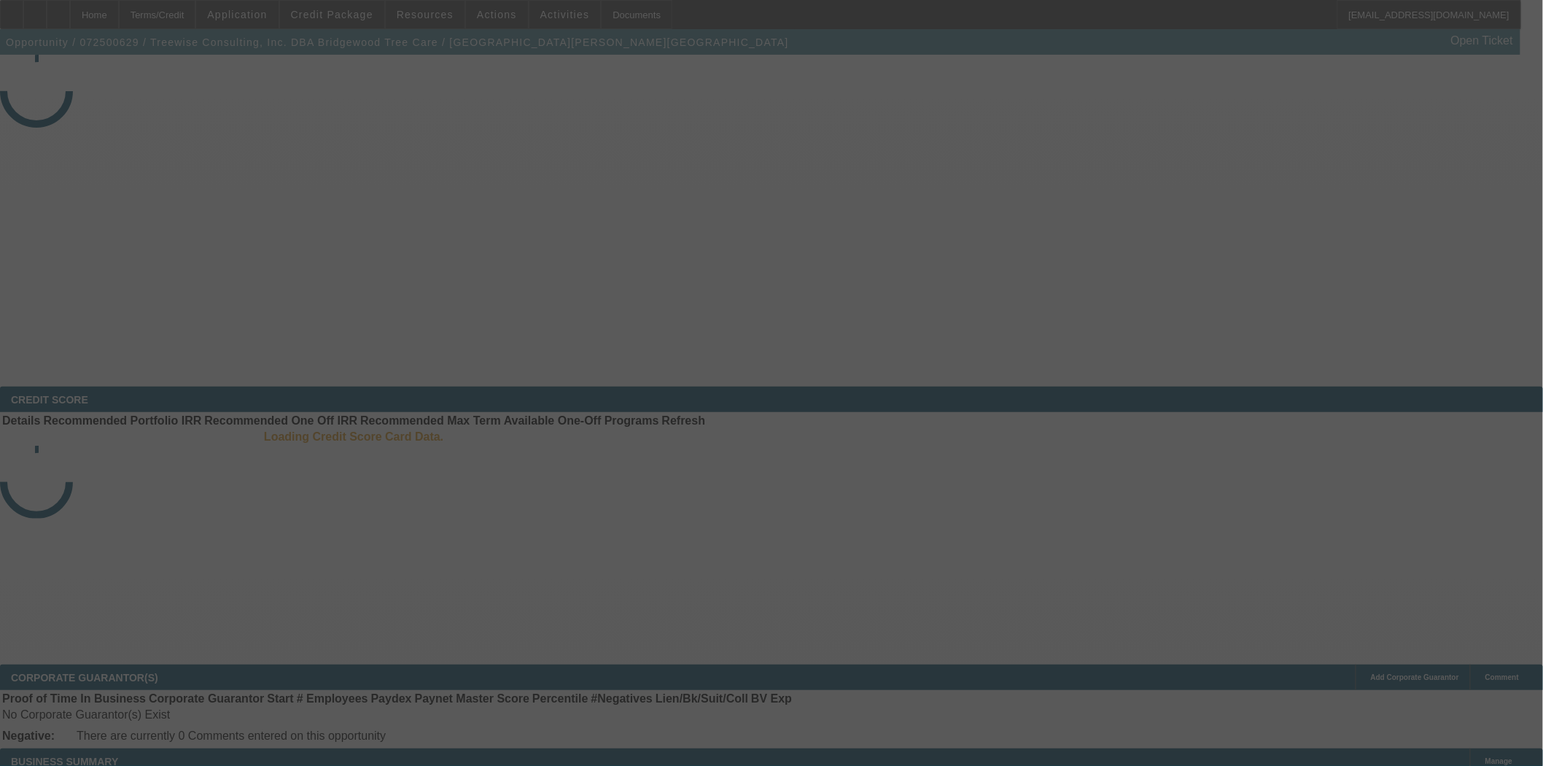
select select "4"
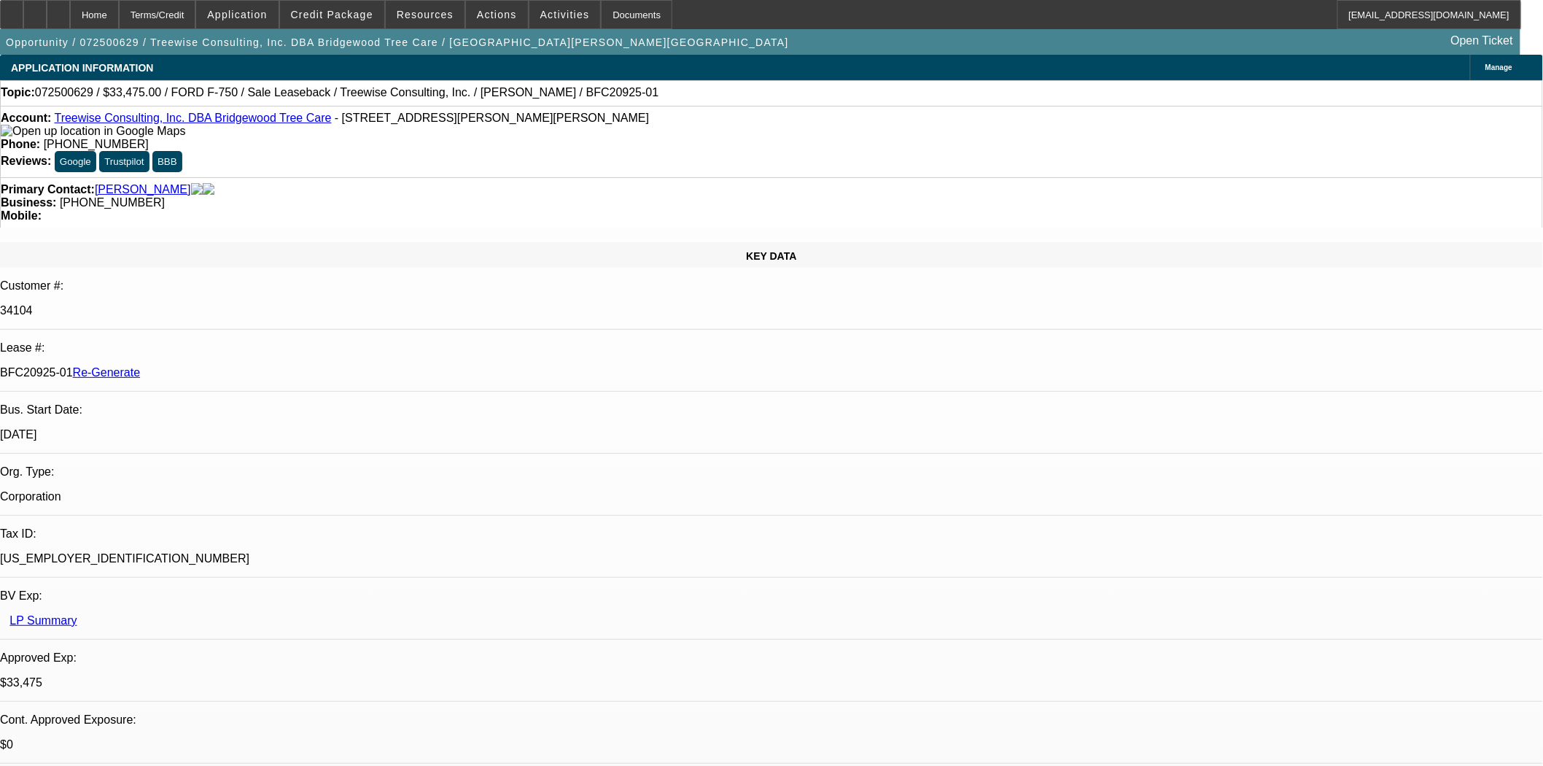
select select "0"
select select "2"
select select "0"
select select "6"
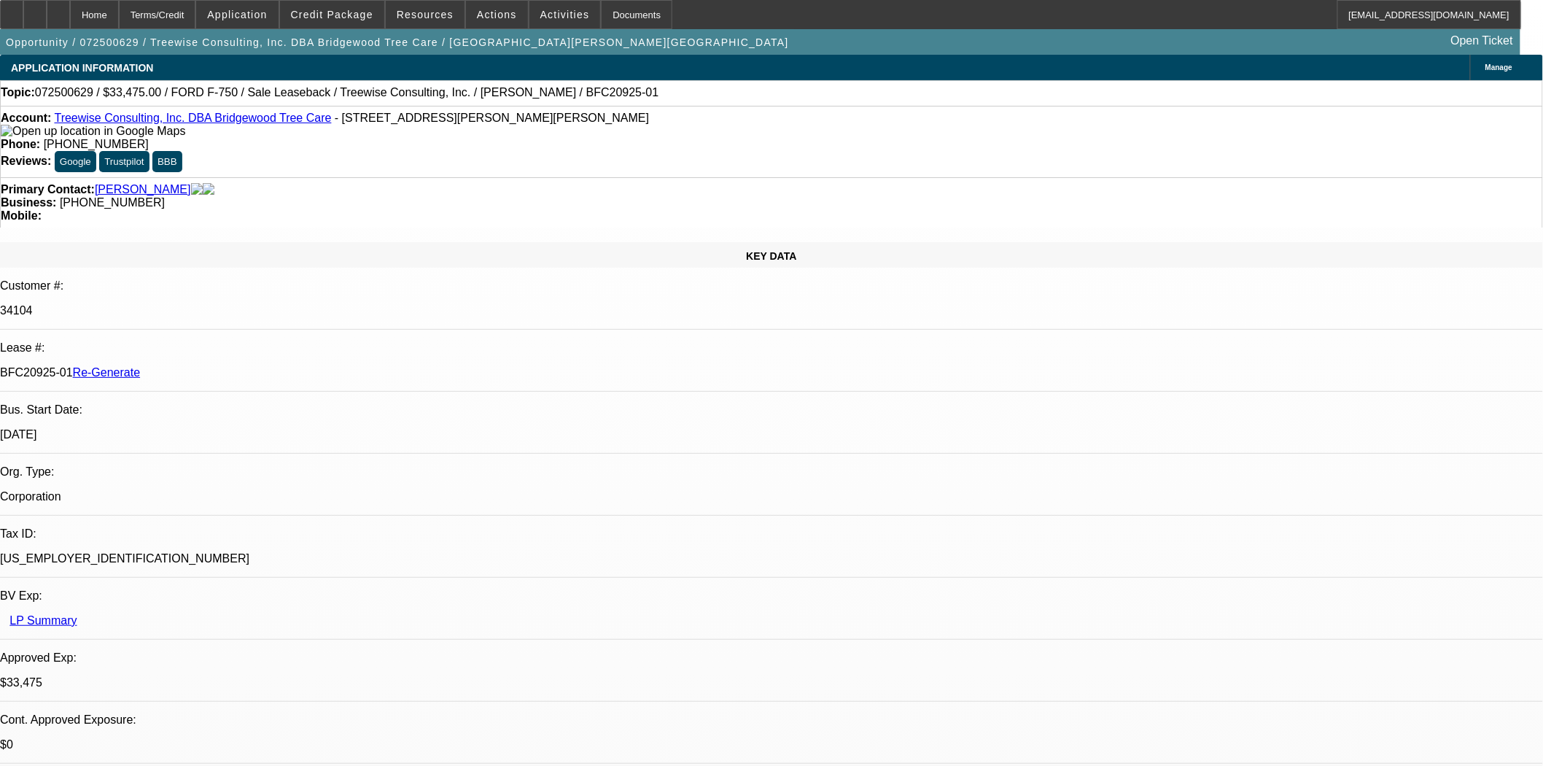
click at [357, 16] on span "Credit Package" at bounding box center [332, 15] width 82 height 12
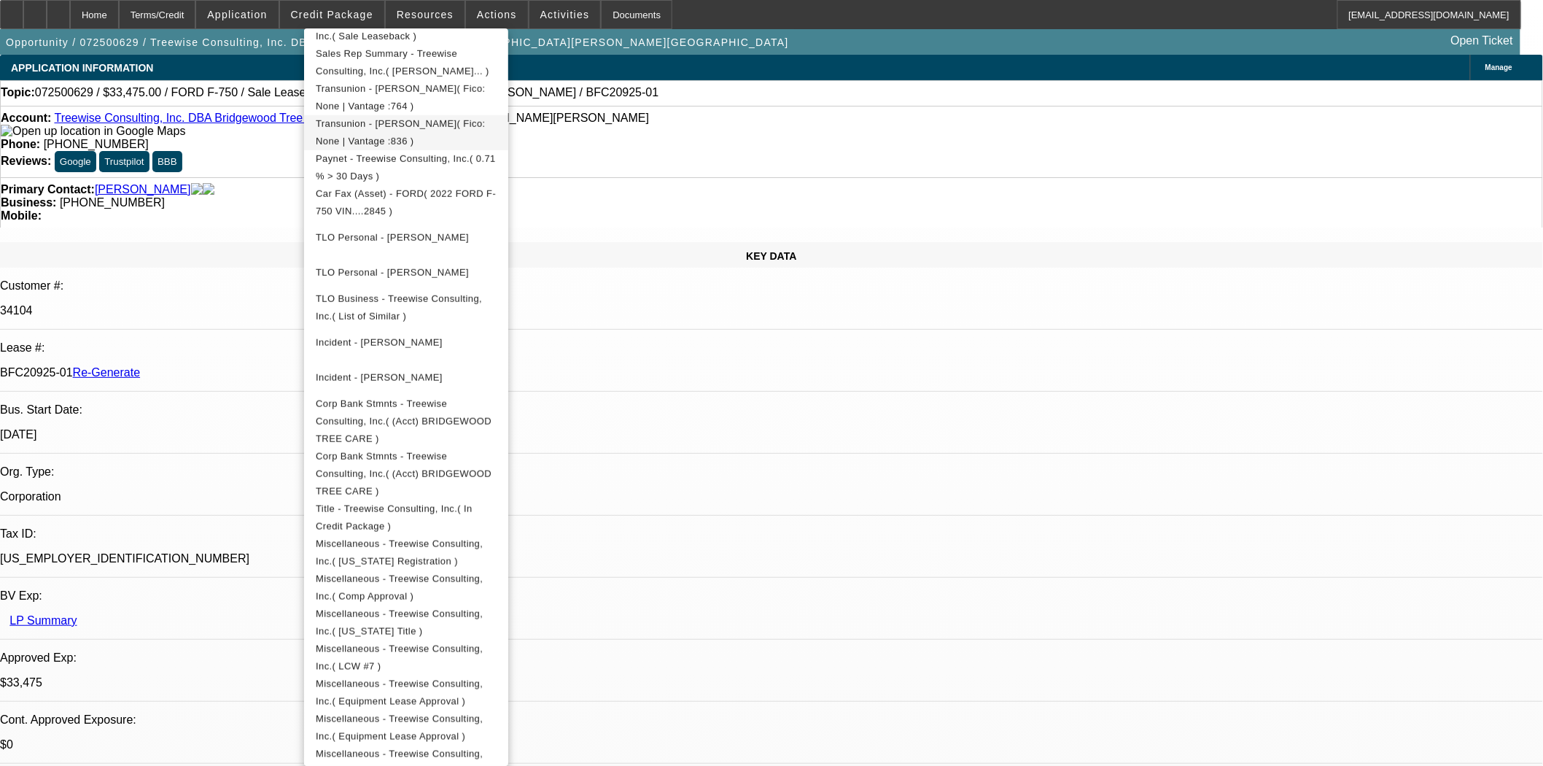
scroll to position [486, 0]
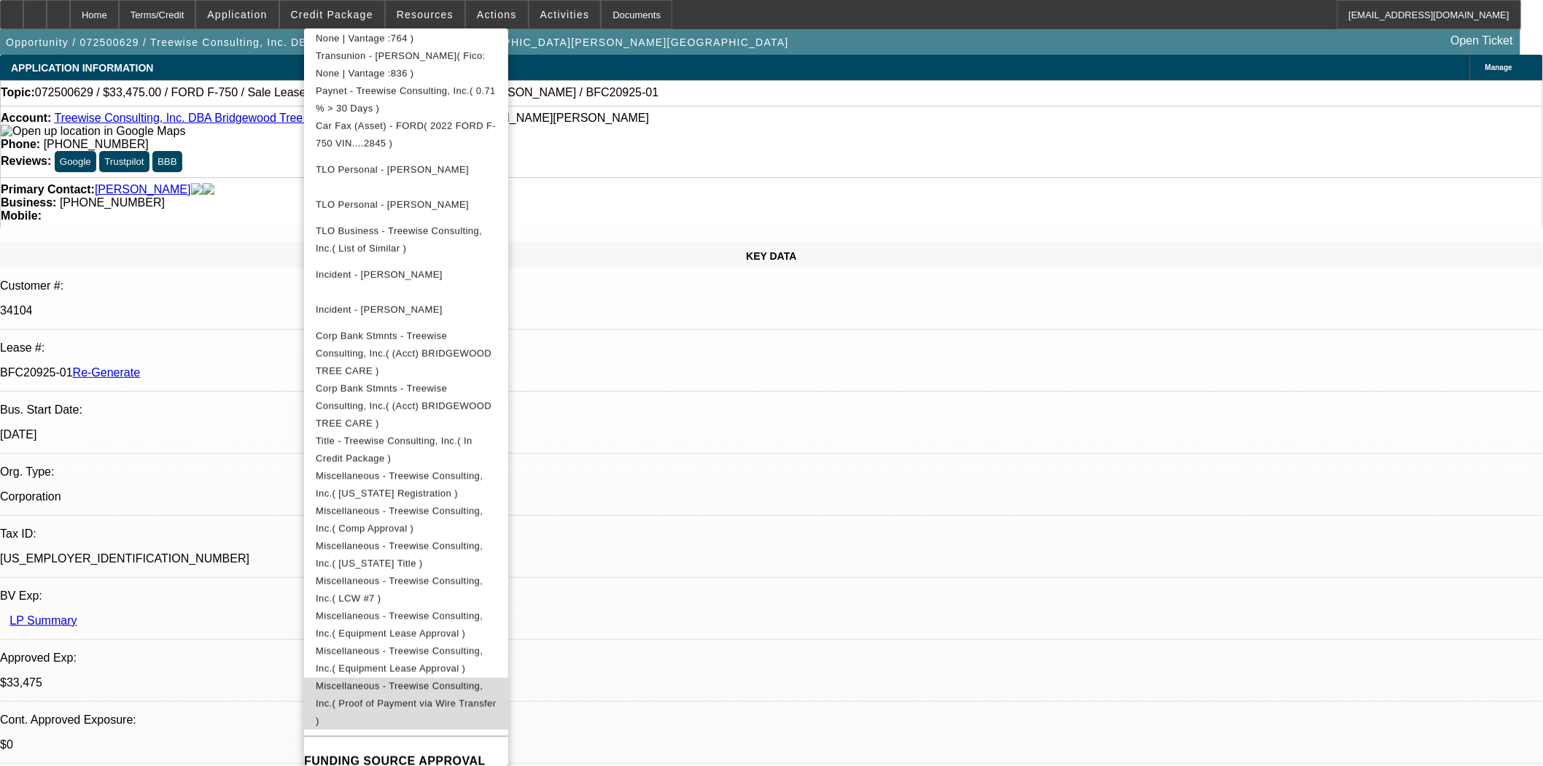
click at [468, 680] on span "Miscellaneous - Treewise Consulting, Inc.( Proof of Payment via Wire Transfer )" at bounding box center [406, 703] width 180 height 46
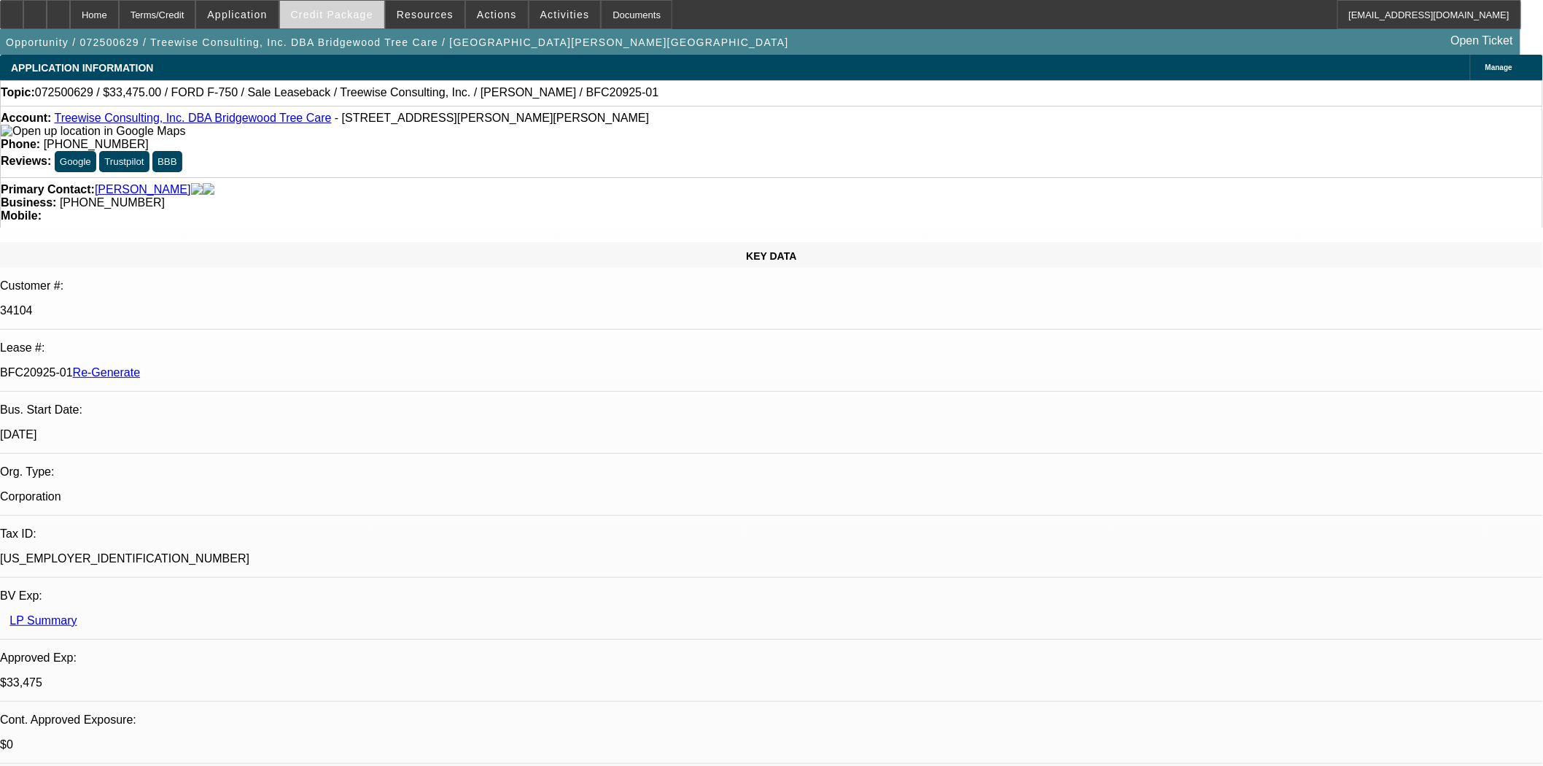
click at [360, 13] on span "Credit Package" at bounding box center [332, 15] width 82 height 12
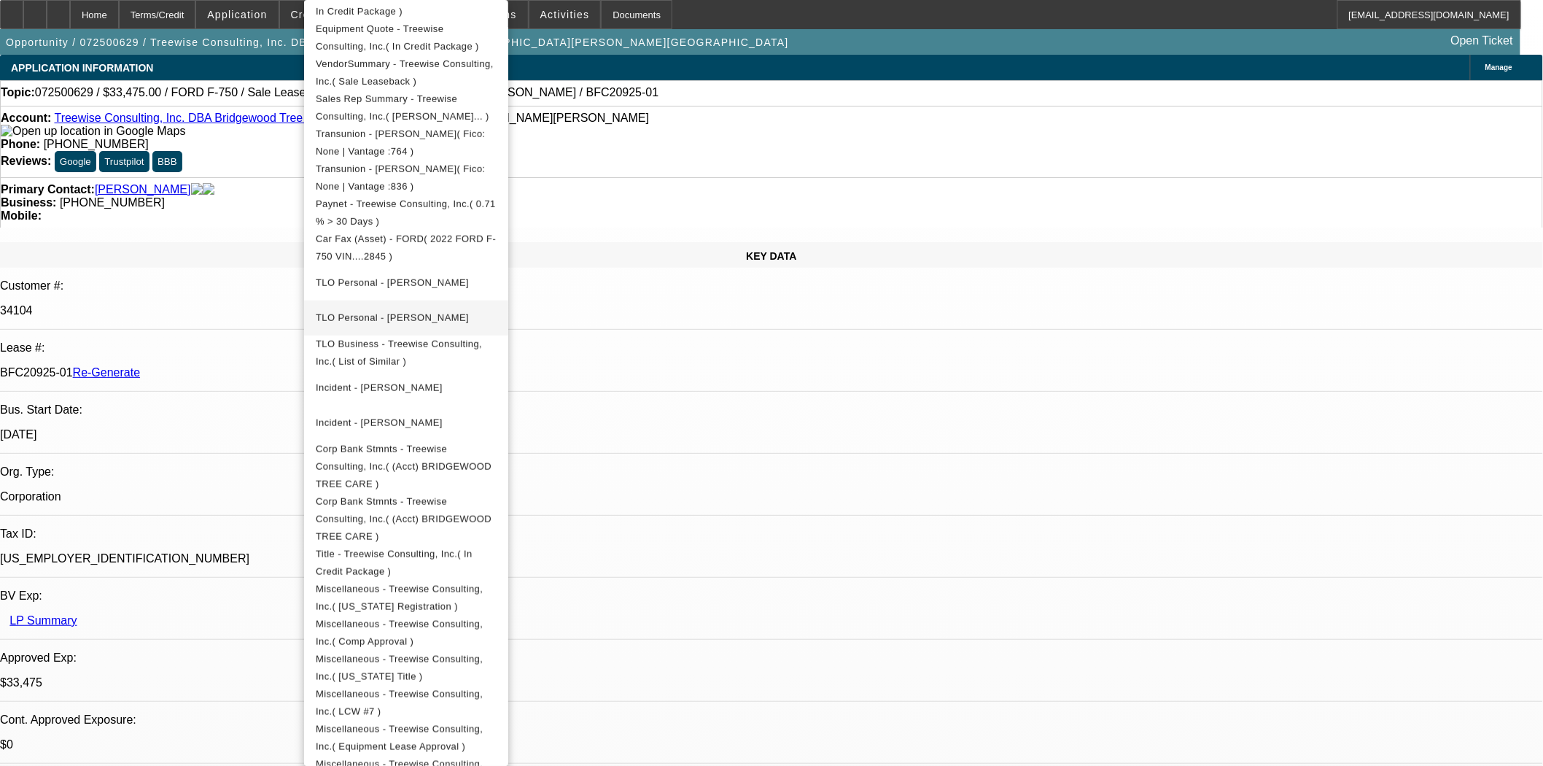
scroll to position [405, 0]
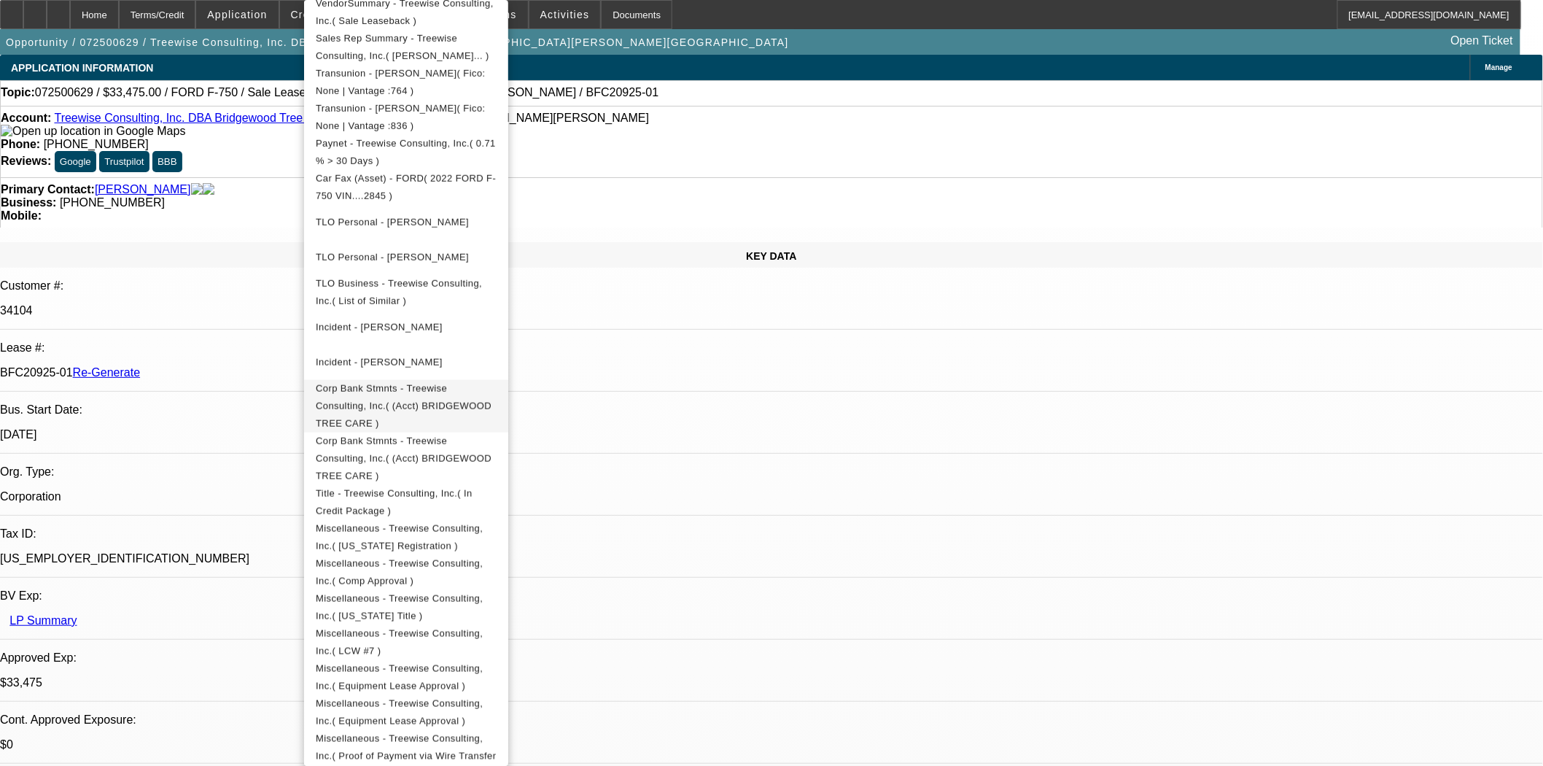
click at [390, 380] on button "Corp Bank Stmnts - Treewise Consulting, Inc.( (Acct) BRIDGEWOOD TREE CARE )" at bounding box center [406, 406] width 204 height 53
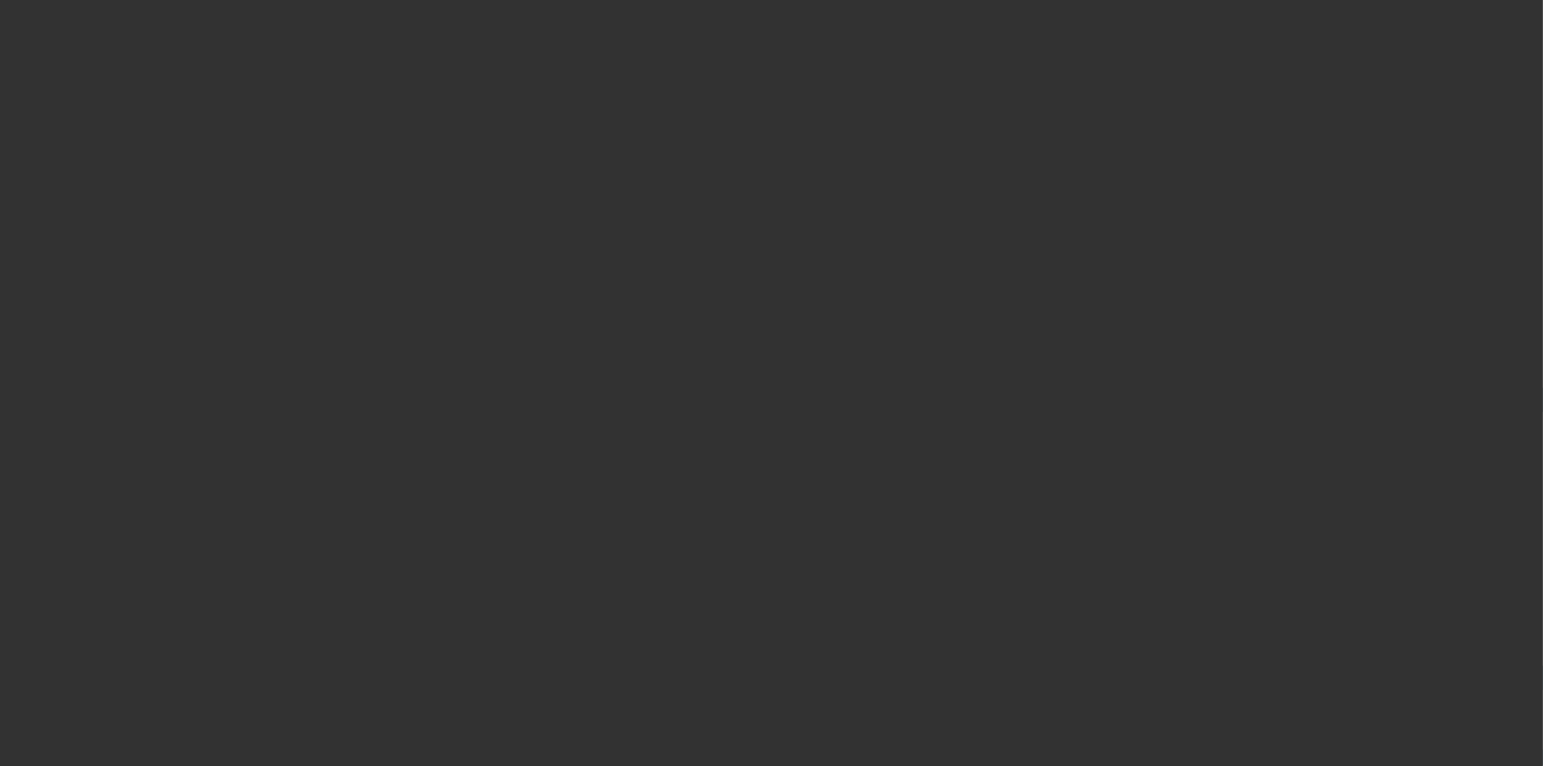
select select "3"
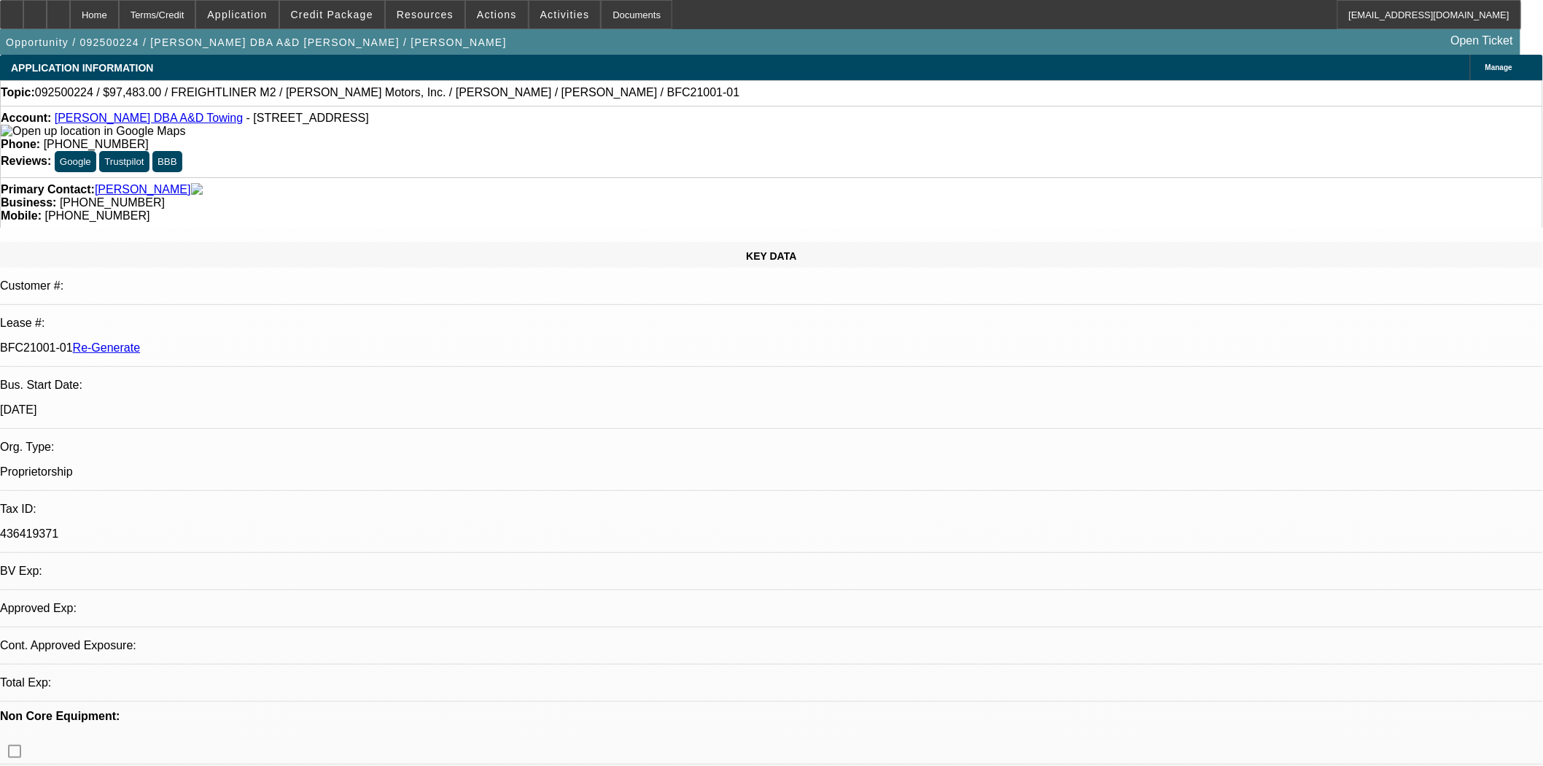
select select "0"
select select "6"
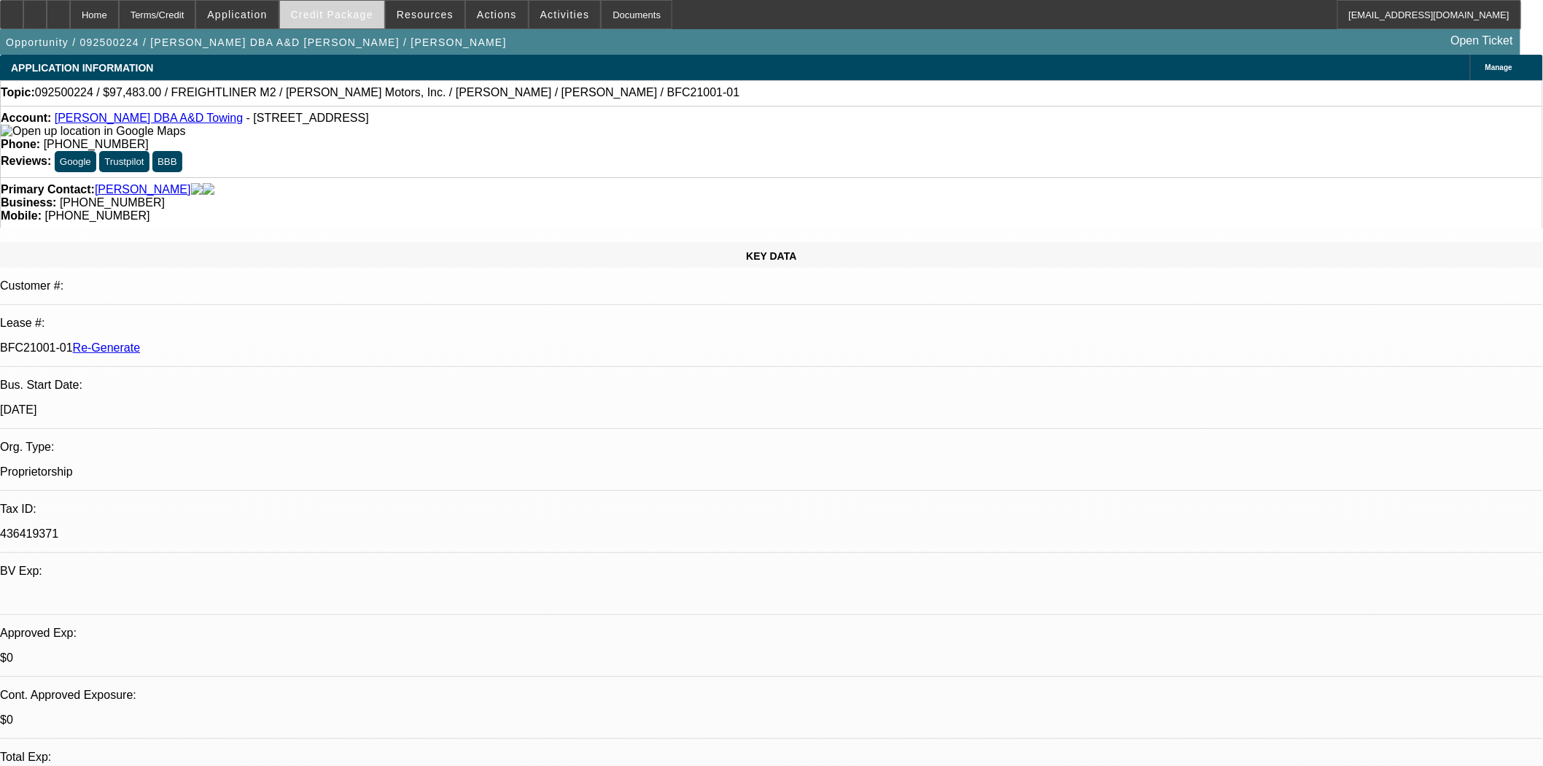
click at [358, 4] on span at bounding box center [332, 14] width 104 height 35
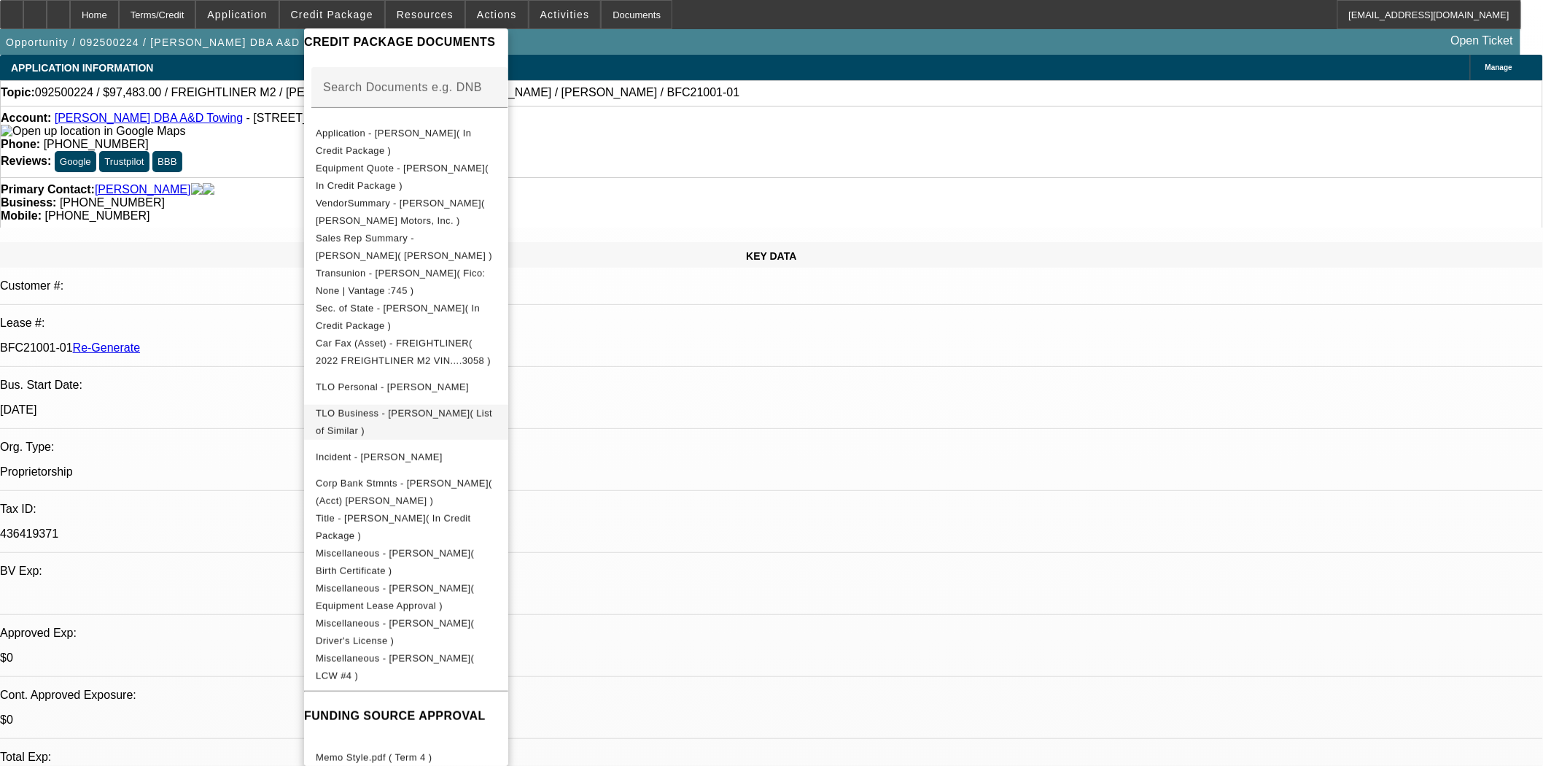
scroll to position [243, 0]
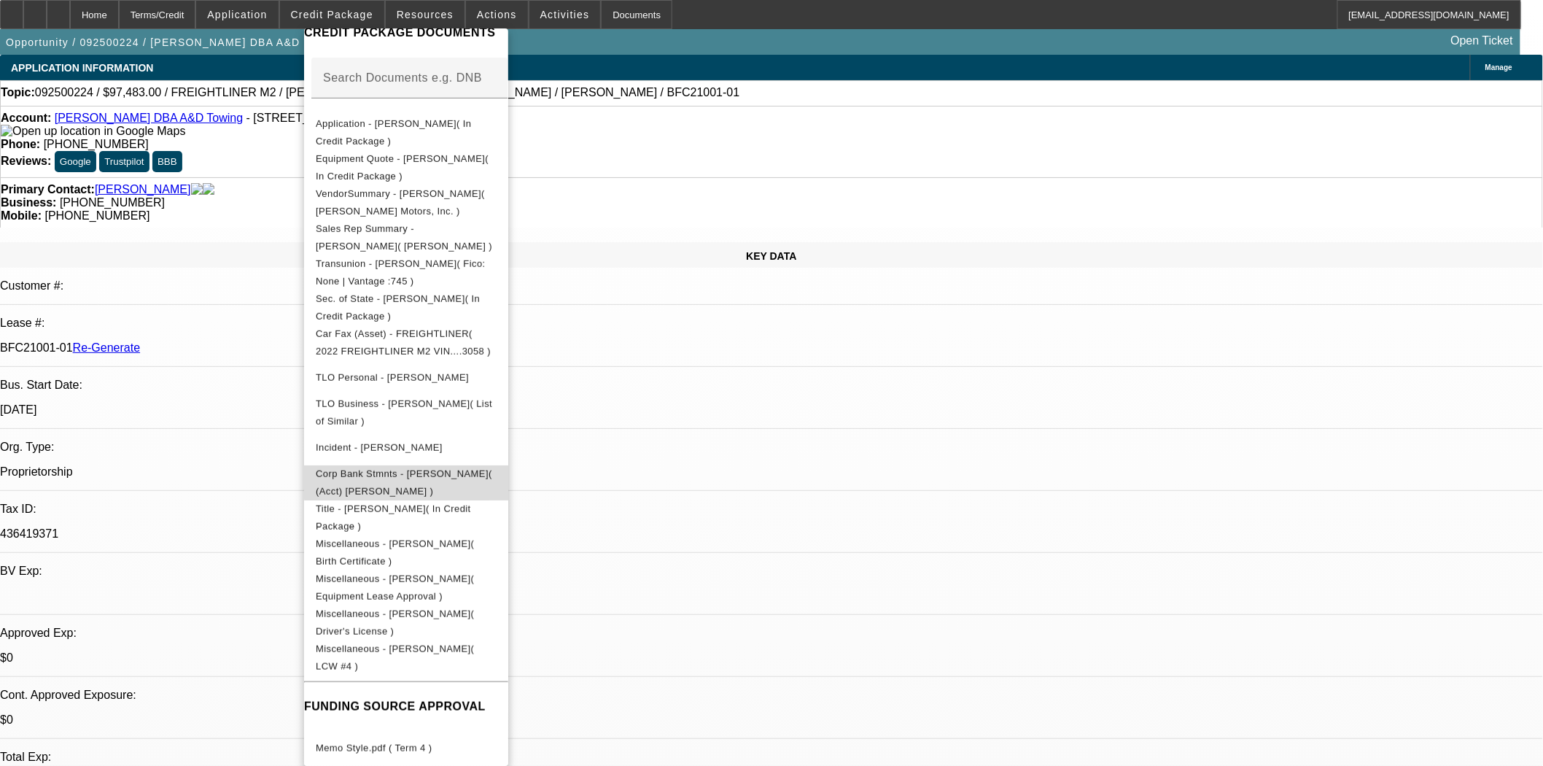
click at [492, 476] on span "Corp Bank Stmnts - Monica L Barron( (Acct) Monica L Barron )" at bounding box center [404, 482] width 177 height 28
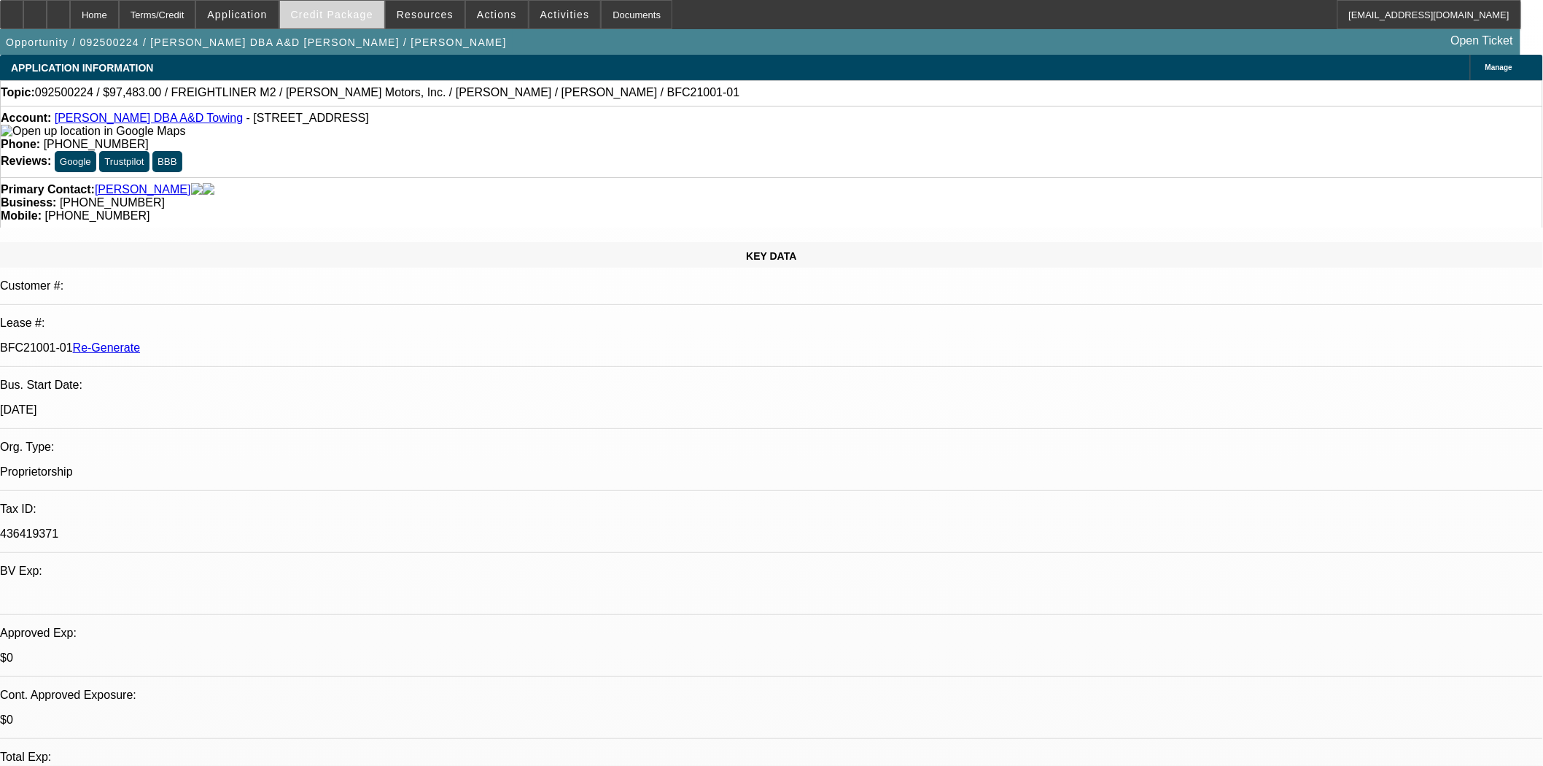
click at [347, 1] on span at bounding box center [332, 14] width 104 height 35
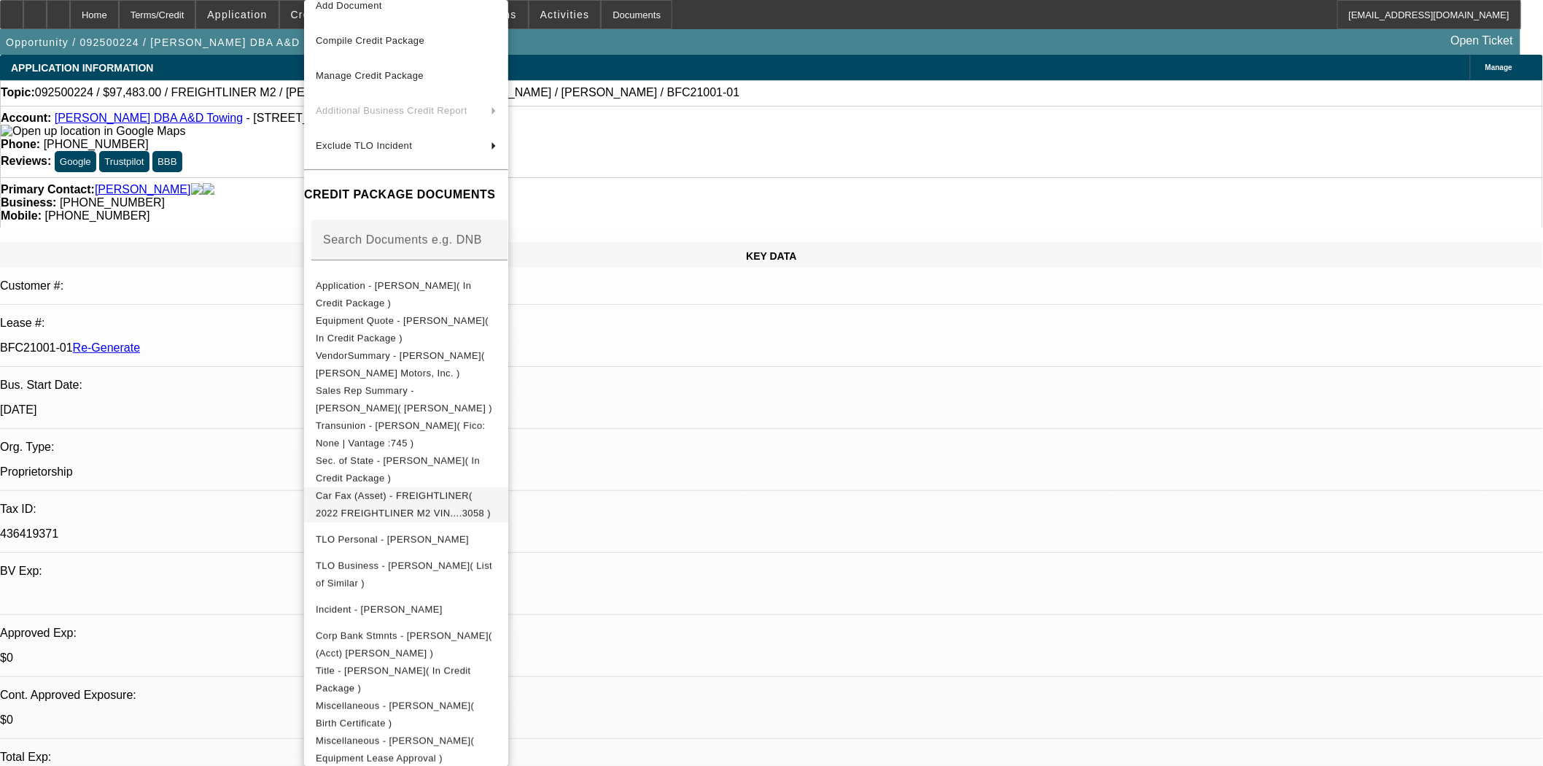
scroll to position [81, 0]
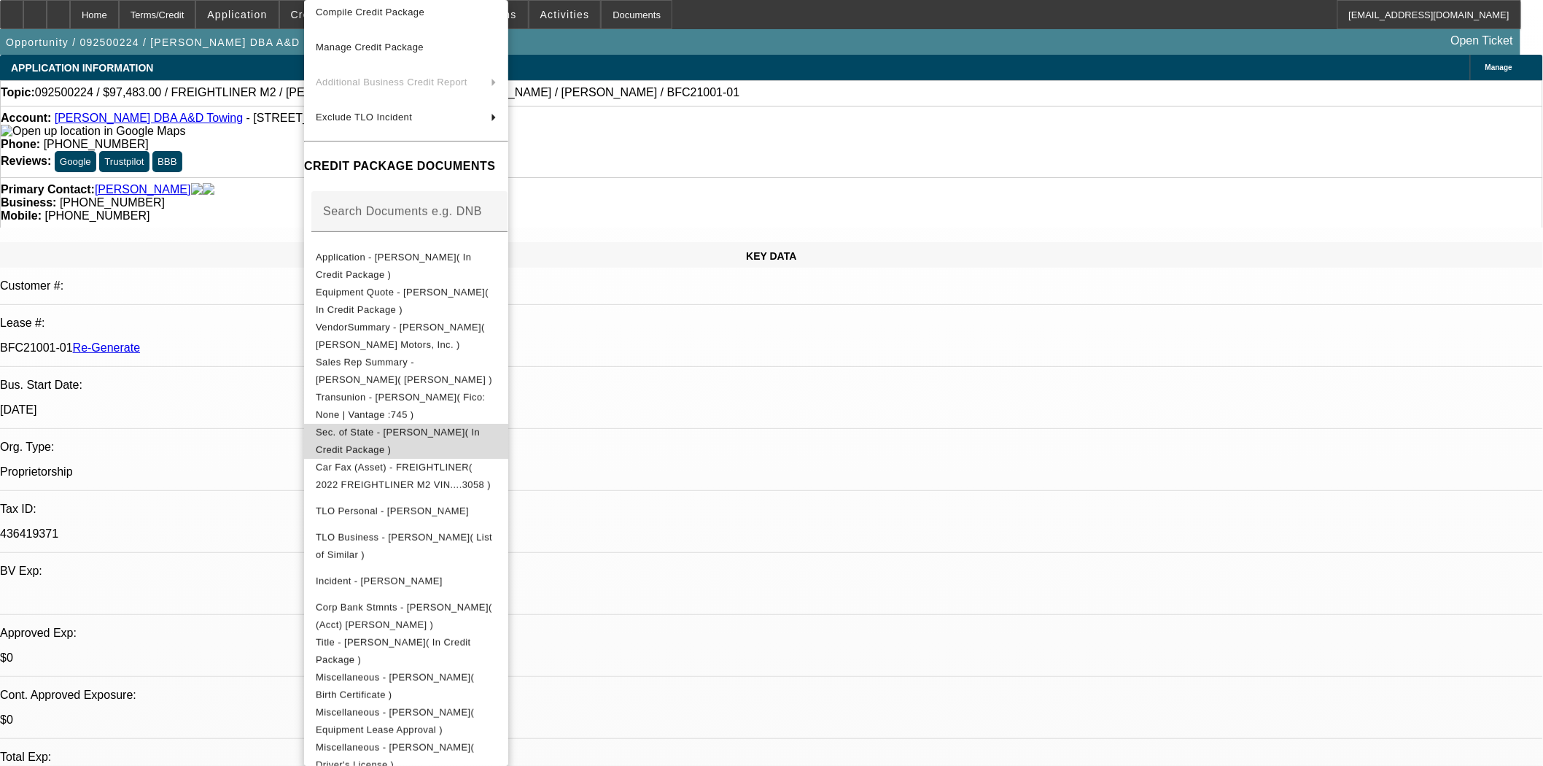
click at [478, 449] on button "Sec. of State - Monica L Barron( In Credit Package )" at bounding box center [406, 441] width 204 height 35
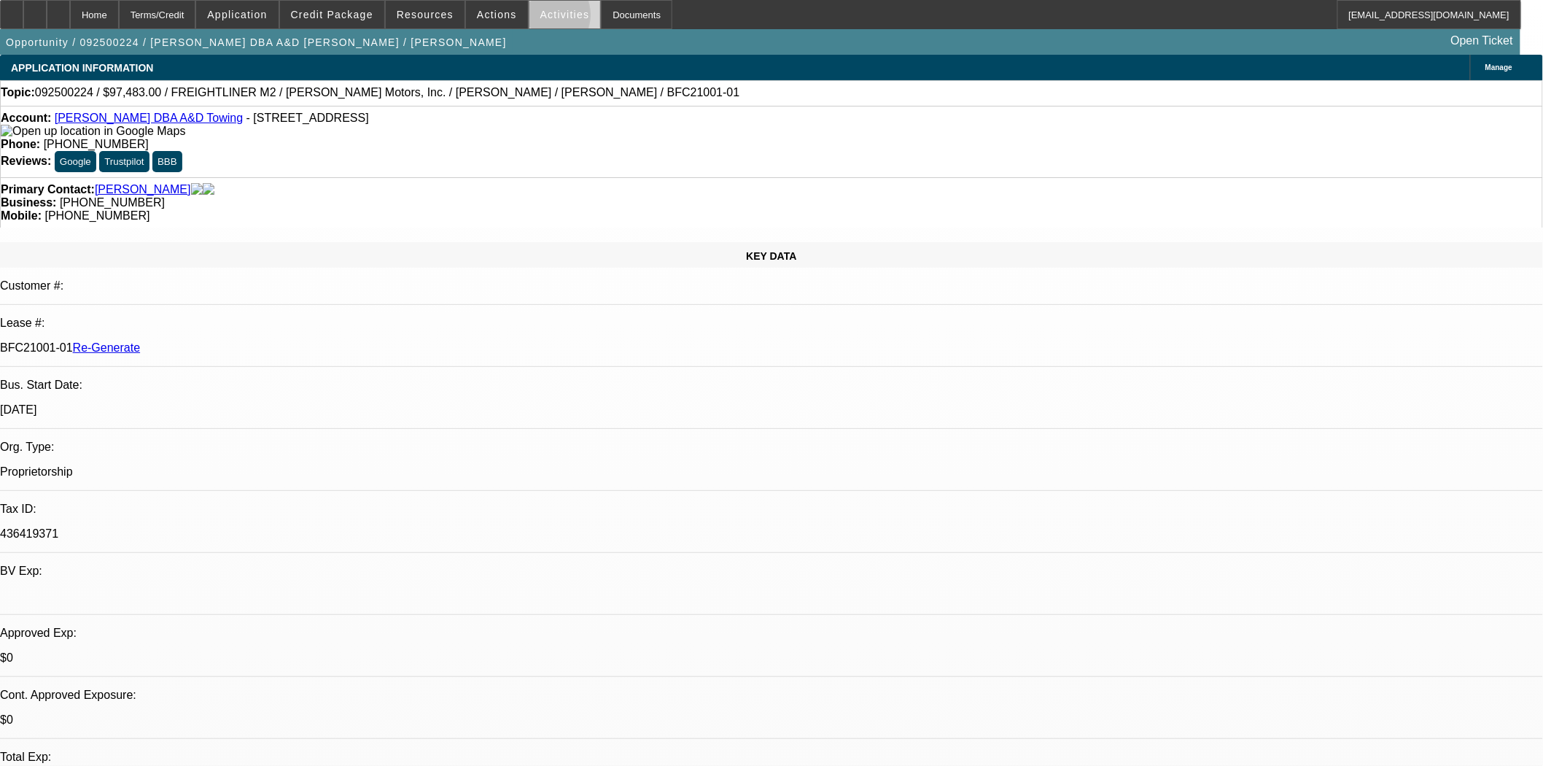
click at [540, 18] on span "Activities" at bounding box center [565, 15] width 50 height 12
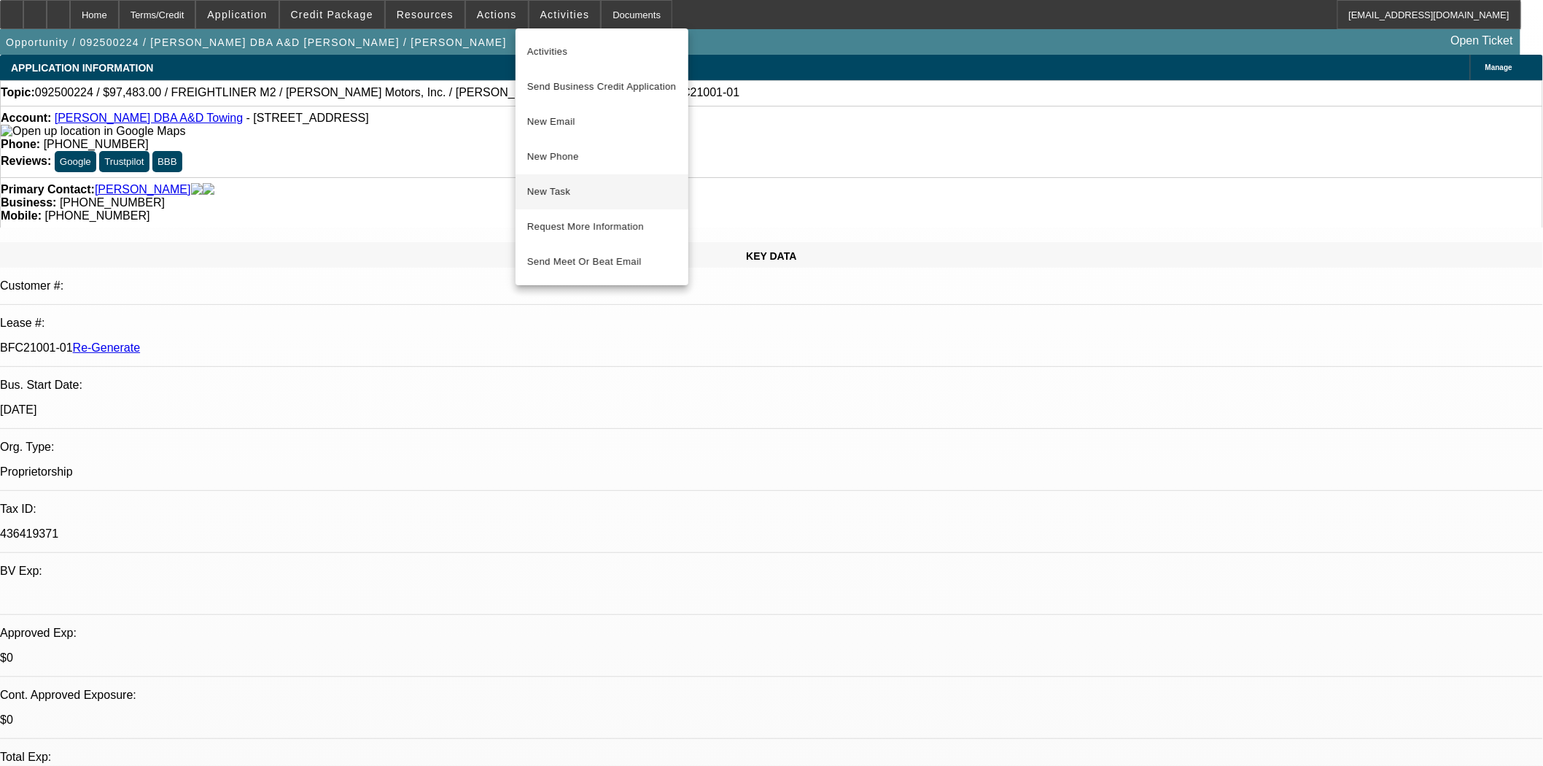
click at [567, 193] on span "New Task" at bounding box center [602, 192] width 150 height 18
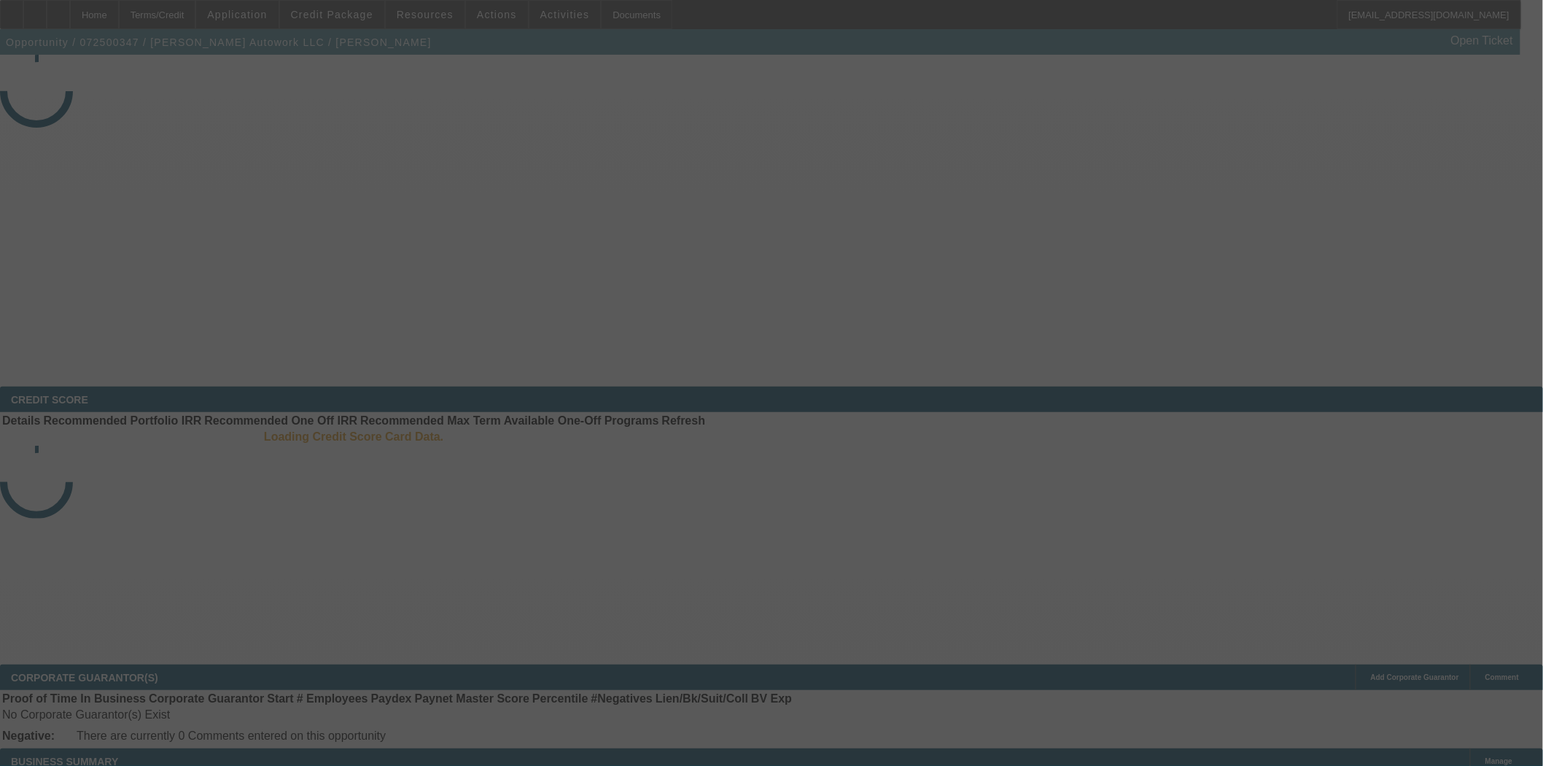
select select "3"
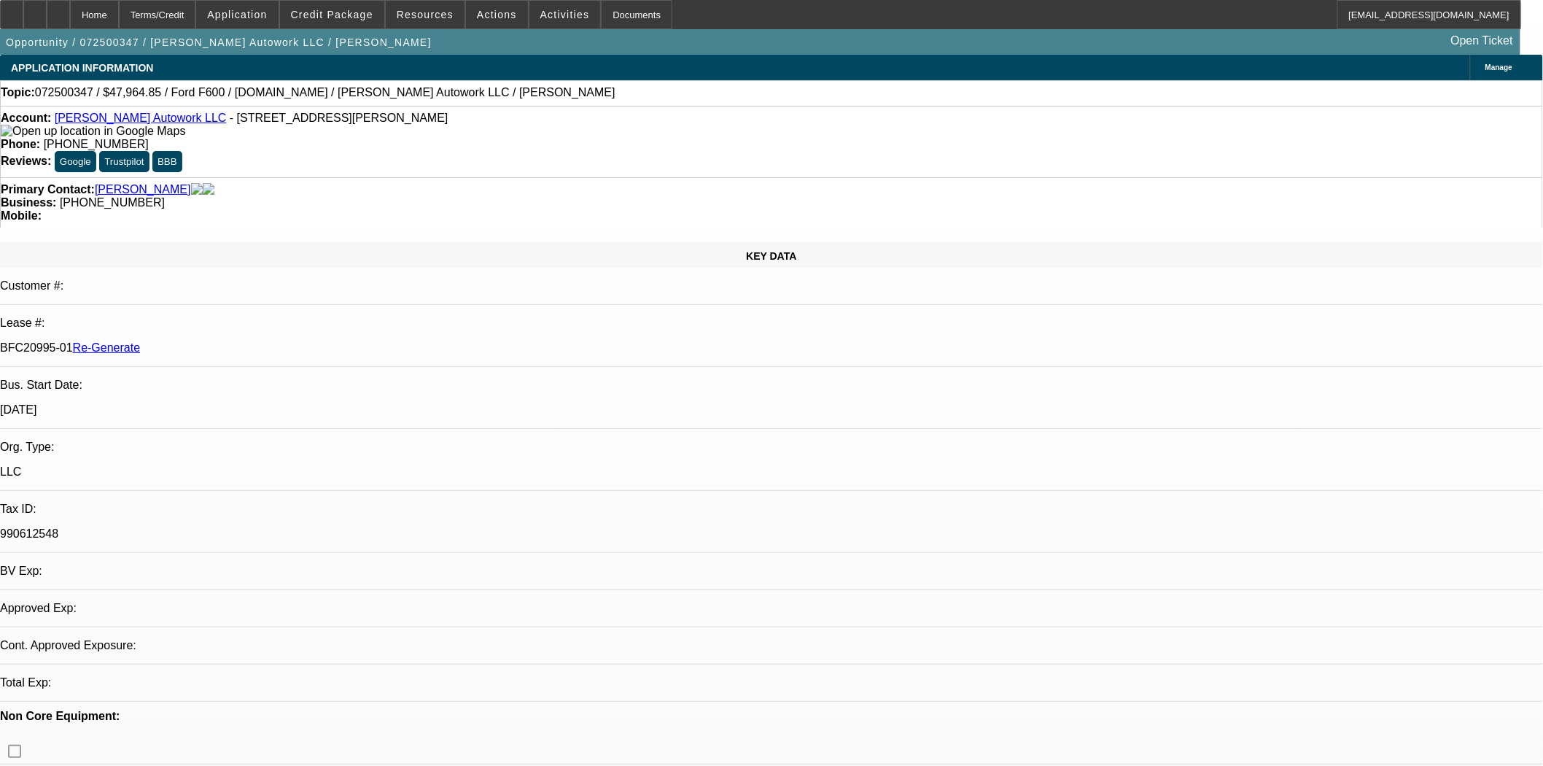
select select "0"
select select "2"
select select "0"
select select "1"
select select "2"
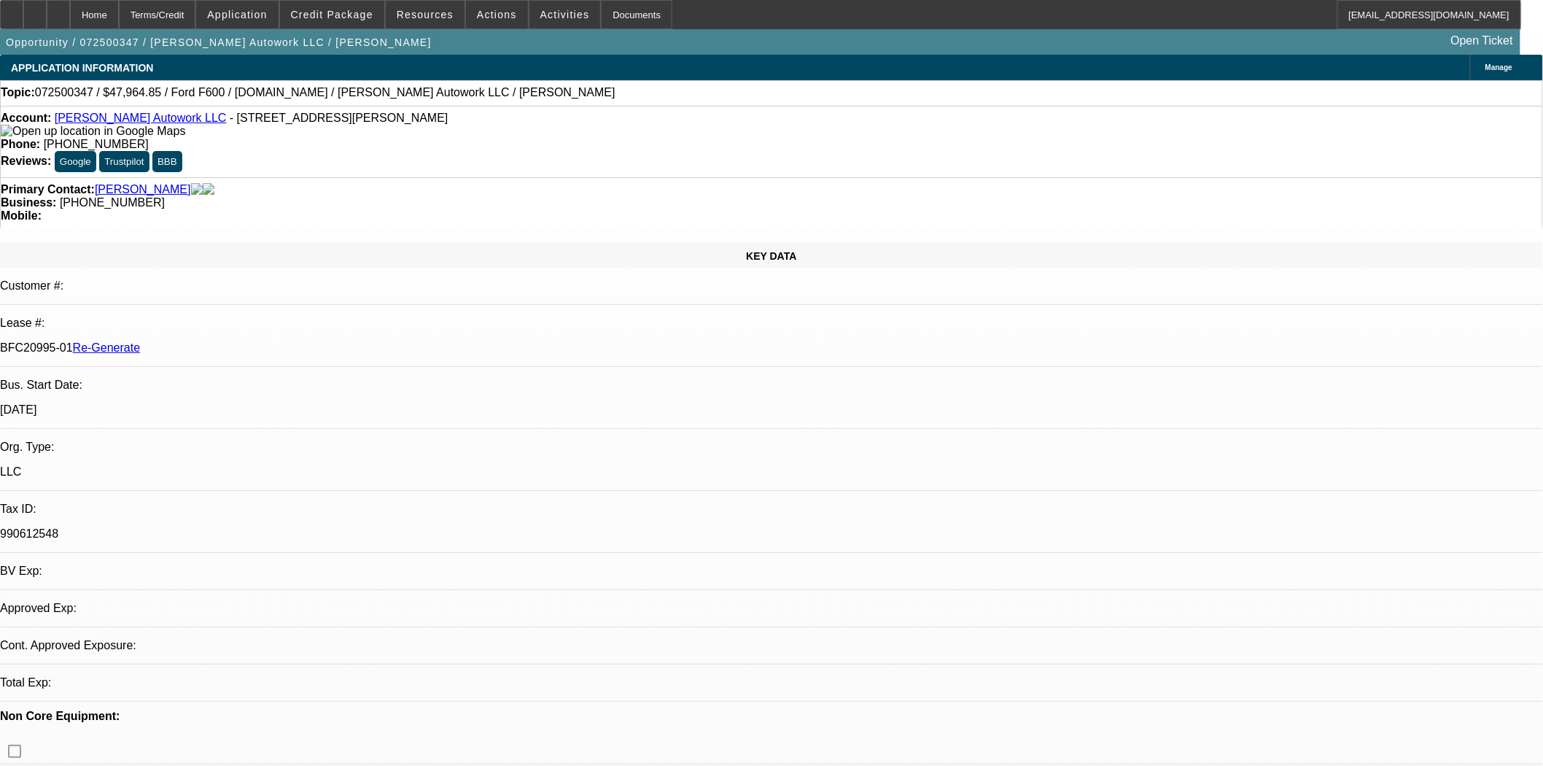
select select "6"
click at [624, 23] on div "Documents" at bounding box center [636, 14] width 71 height 29
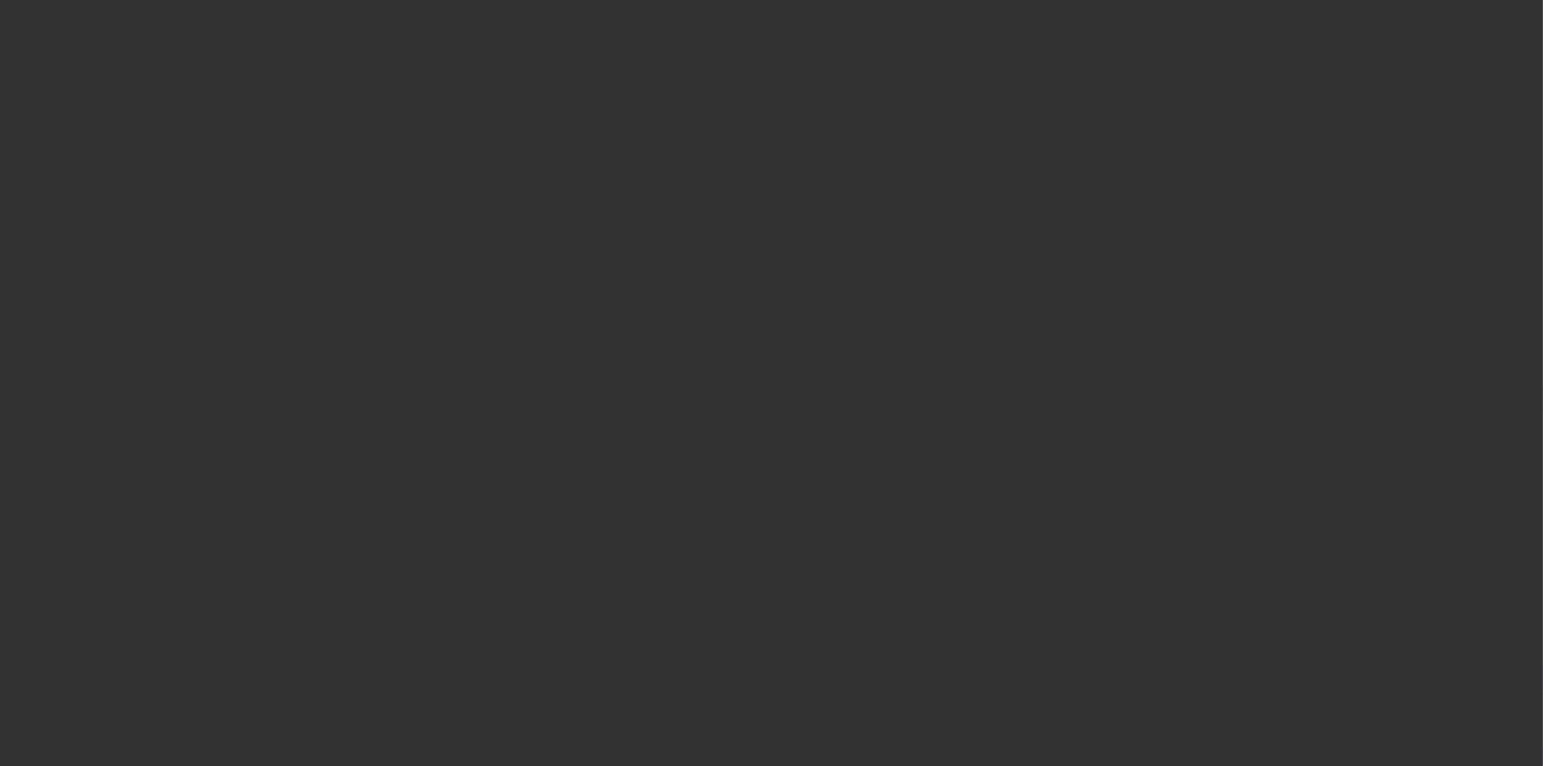
select select "3"
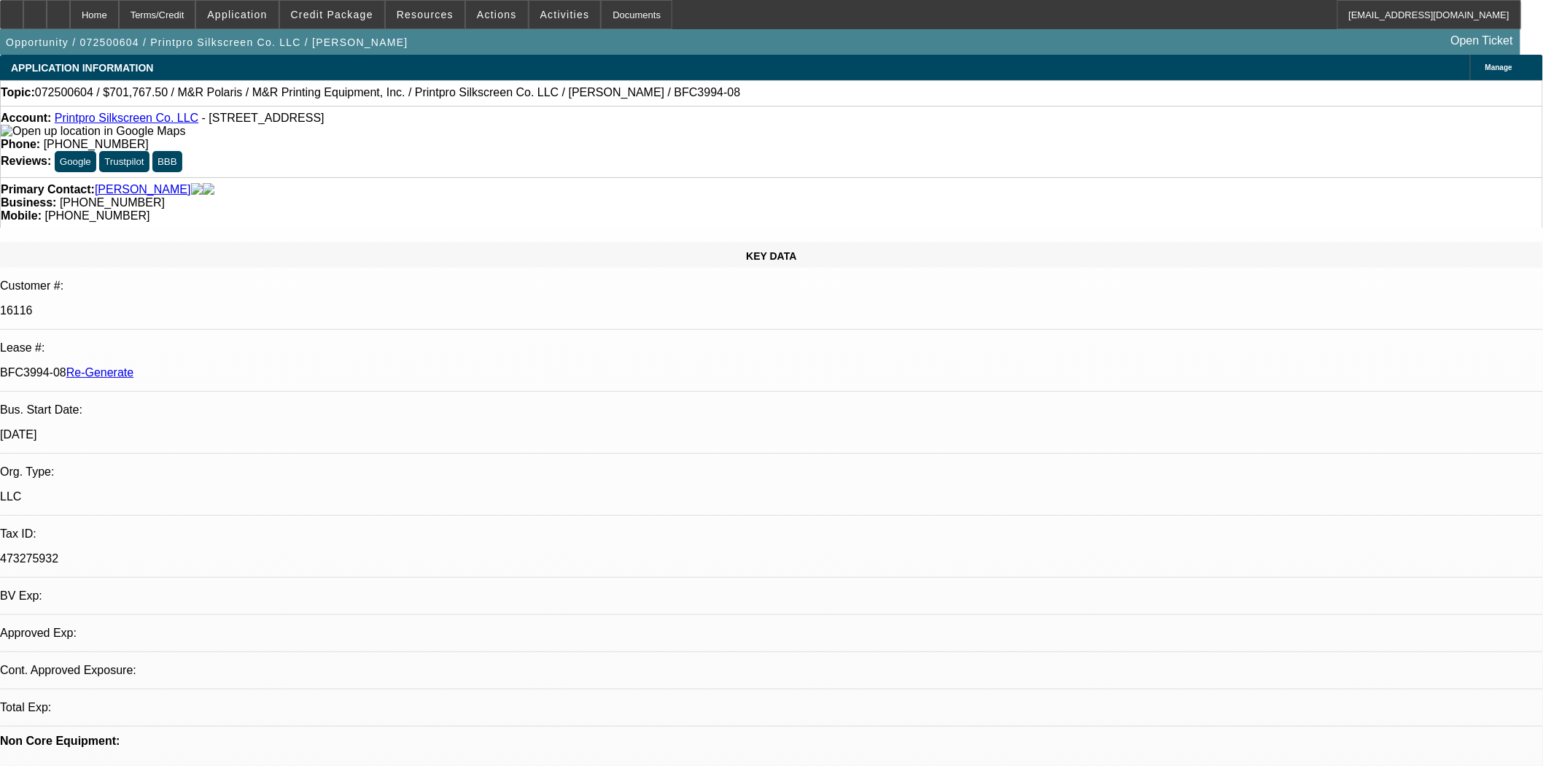
select select "0"
select select "6"
click at [331, 17] on span "Credit Package" at bounding box center [332, 15] width 82 height 12
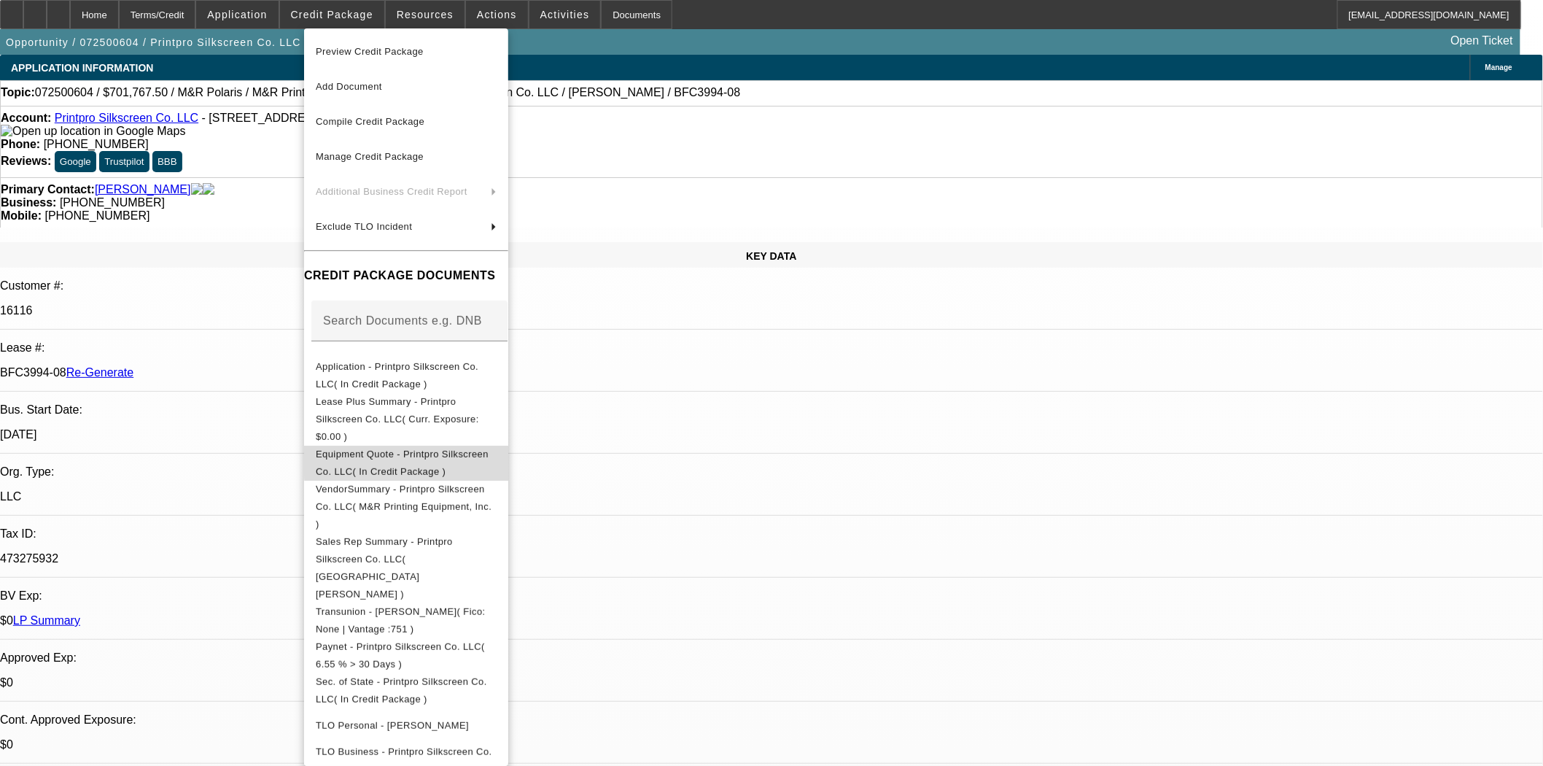
click at [489, 448] on span "Equipment Quote - Printpro Silkscreen Co. LLC( In Credit Package )" at bounding box center [402, 462] width 173 height 28
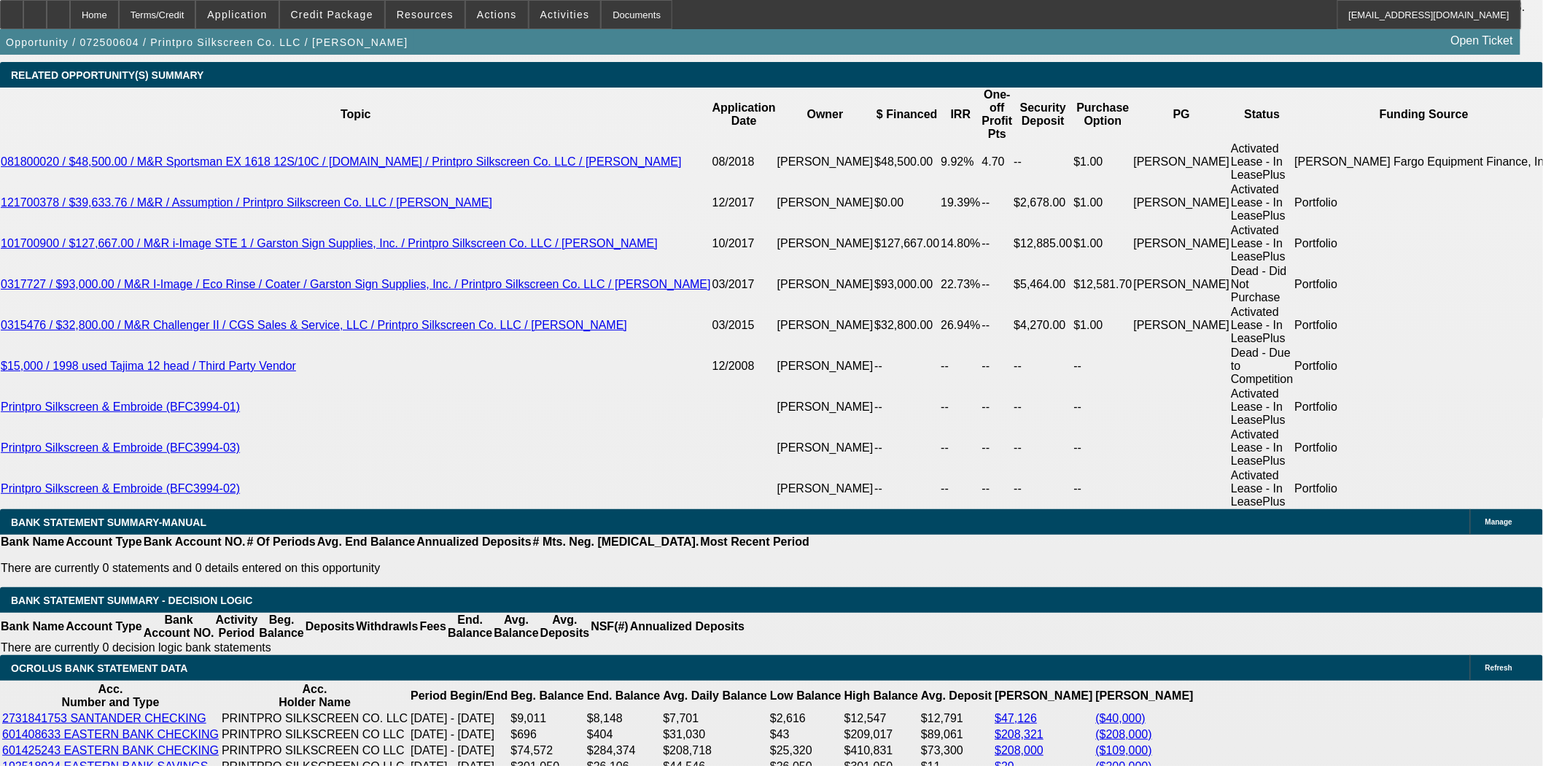
scroll to position [2674, 0]
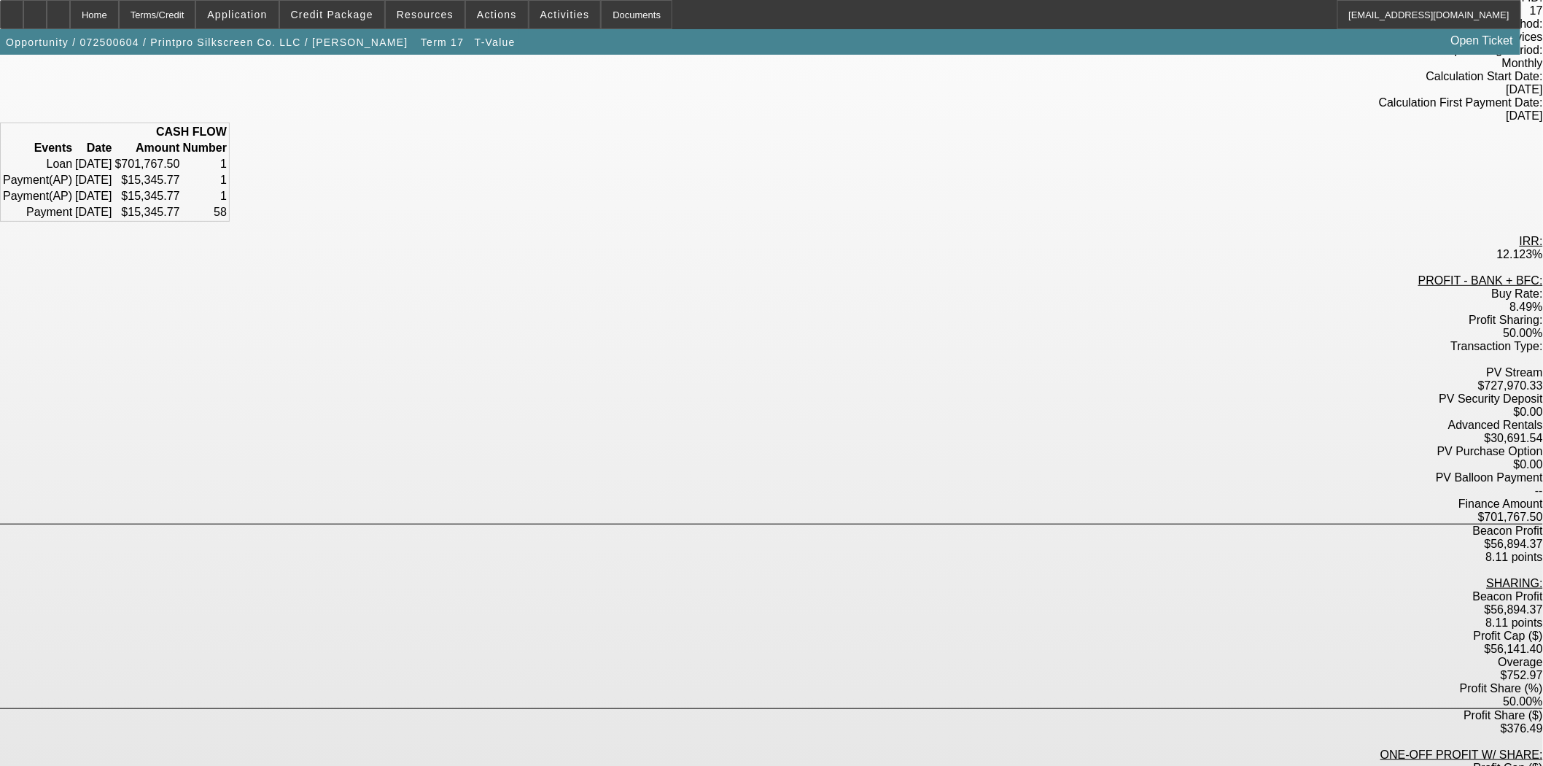
scroll to position [144, 0]
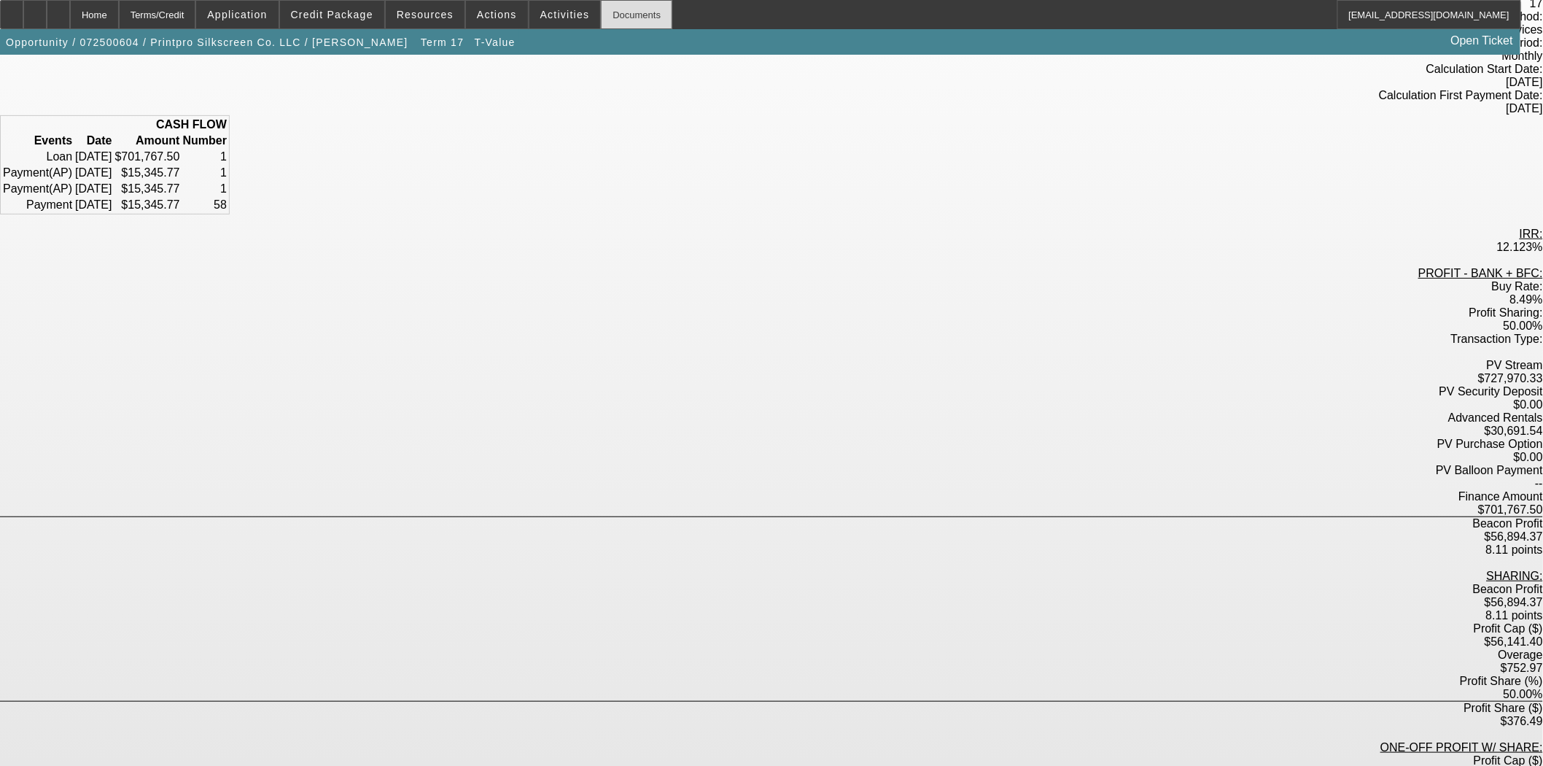
click at [601, 6] on div "Documents" at bounding box center [636, 14] width 71 height 29
click at [119, 10] on div "Home" at bounding box center [94, 14] width 49 height 29
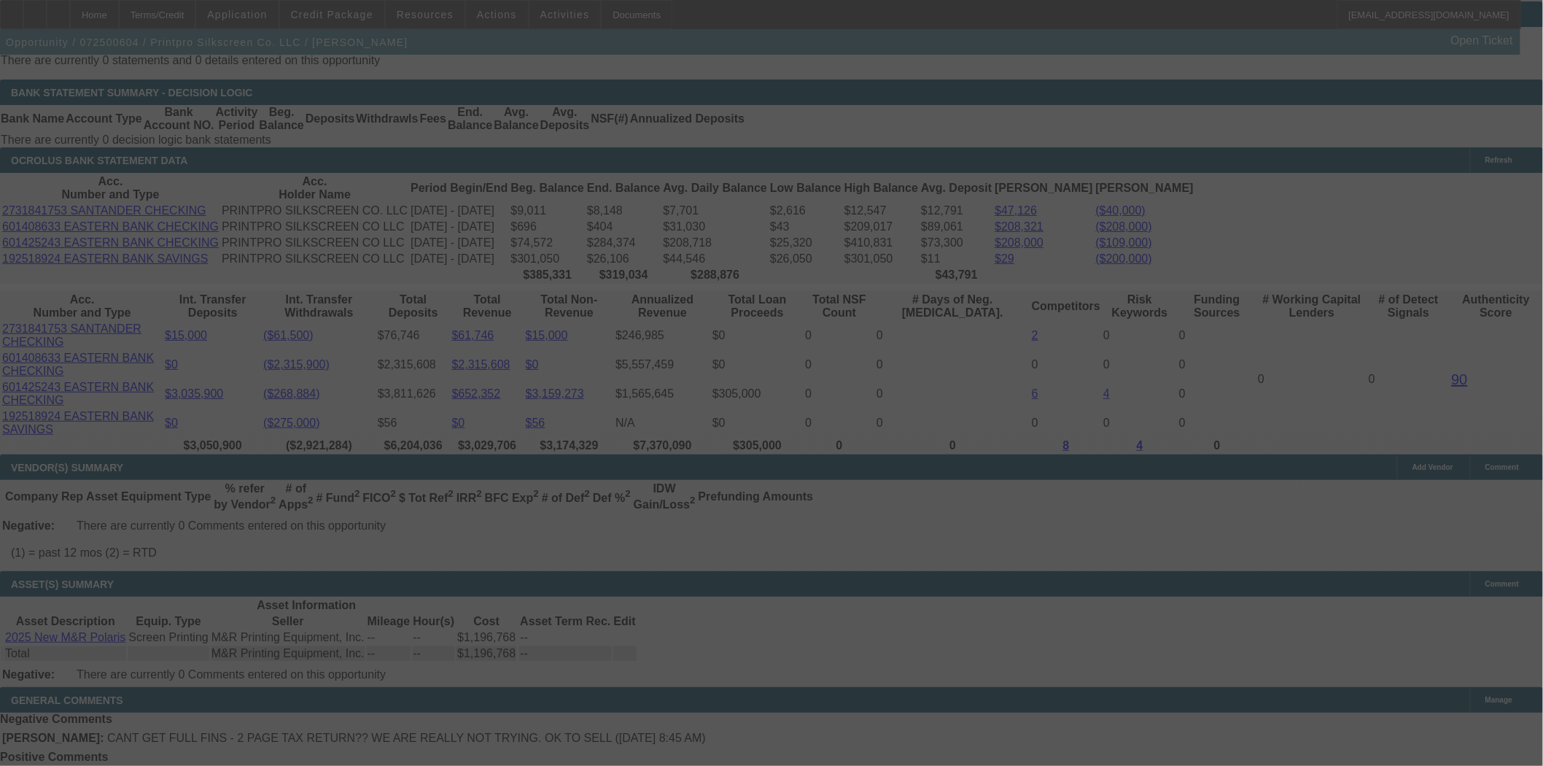
select select "3"
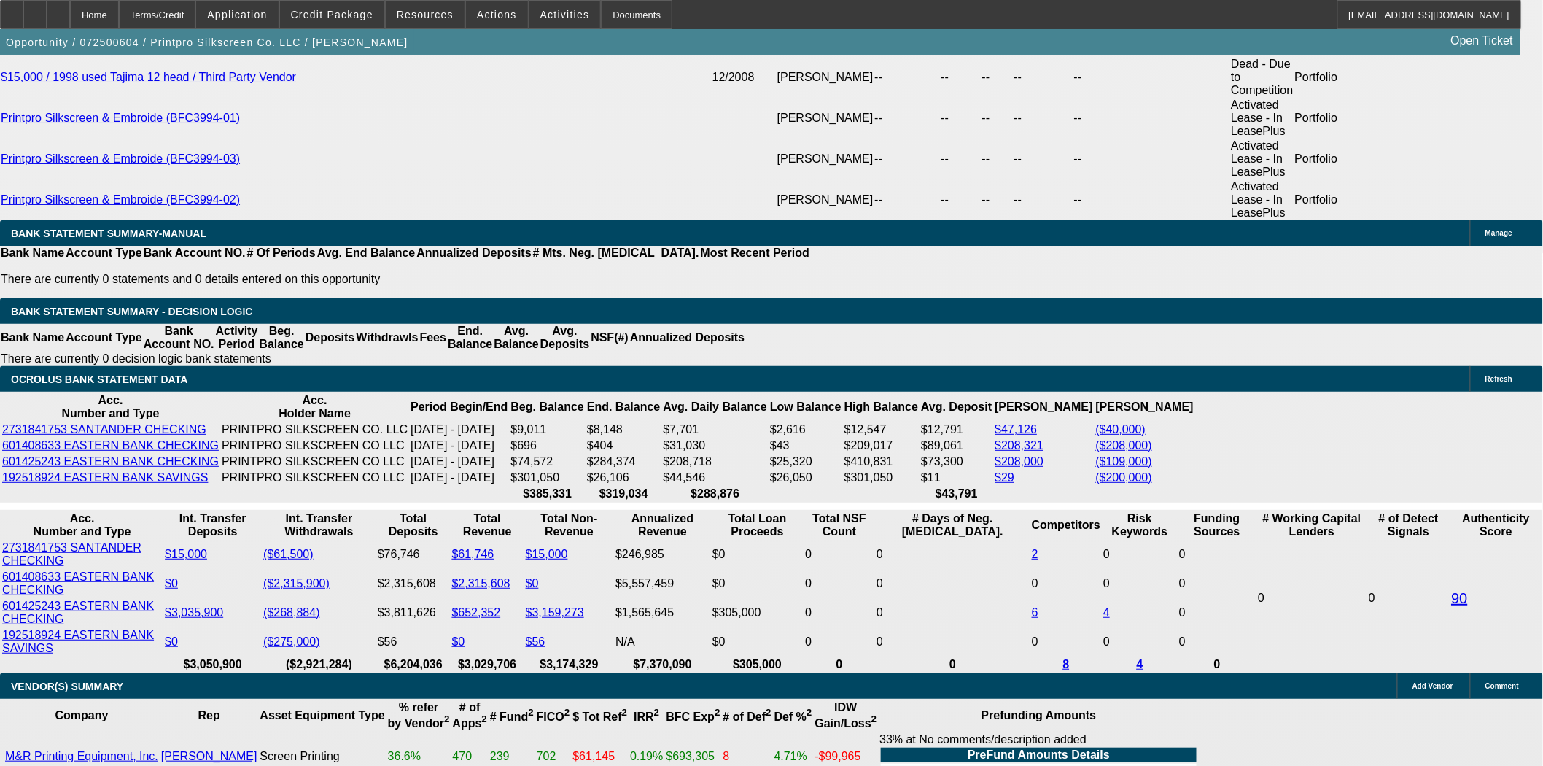
select select "0"
select select "6"
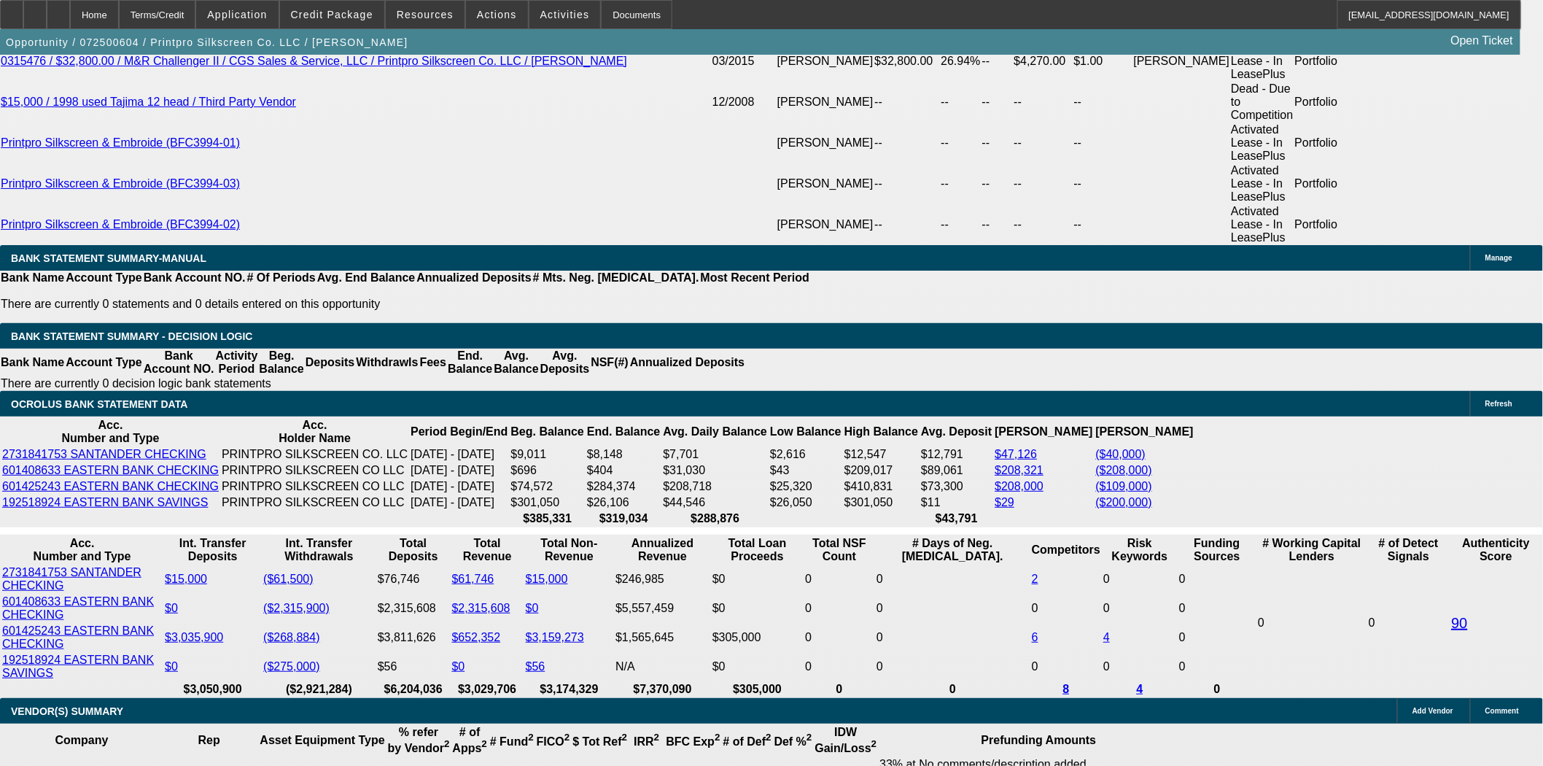
scroll to position [2841, 0]
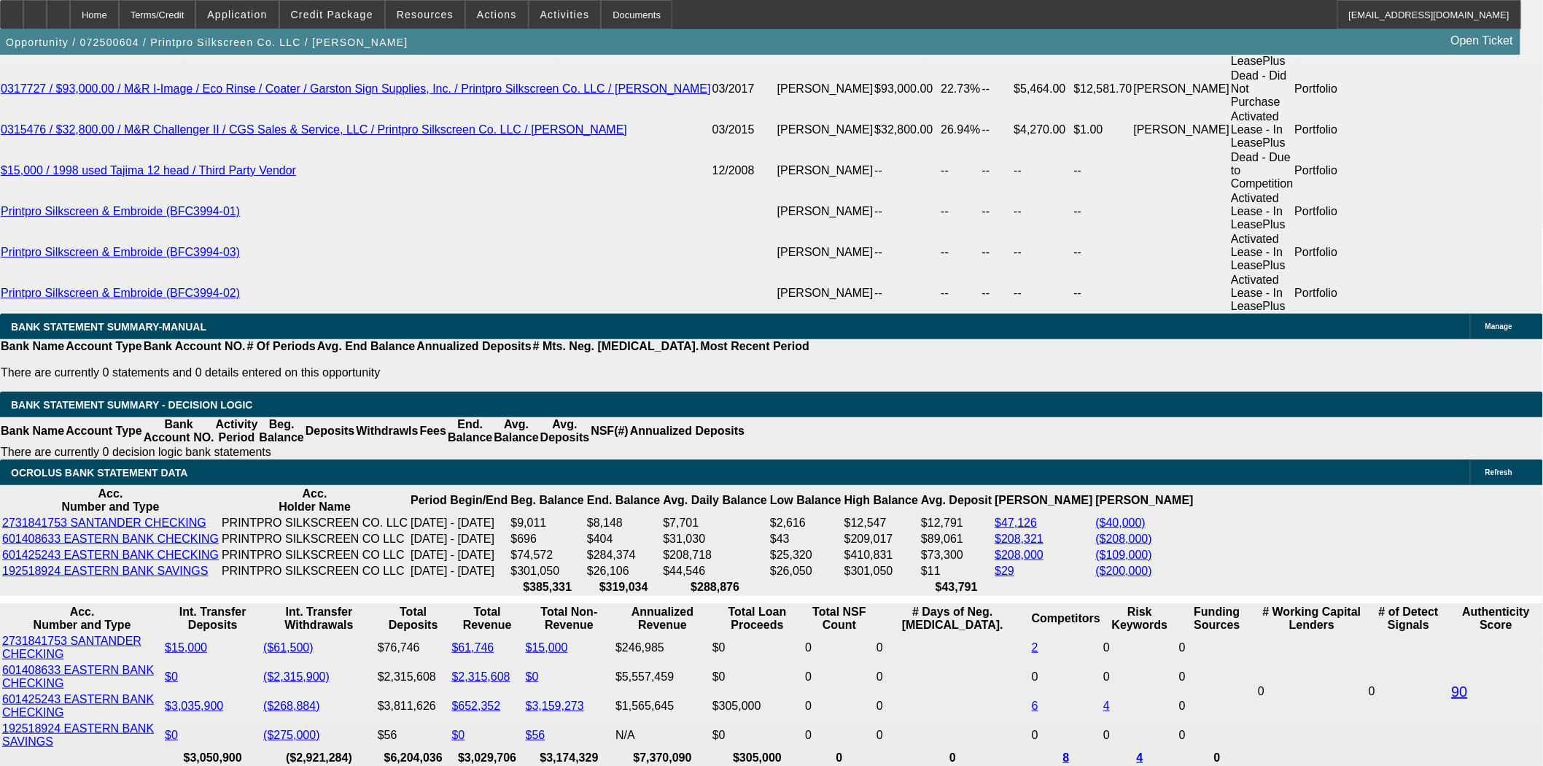
click link "Oakmont Capital Services"
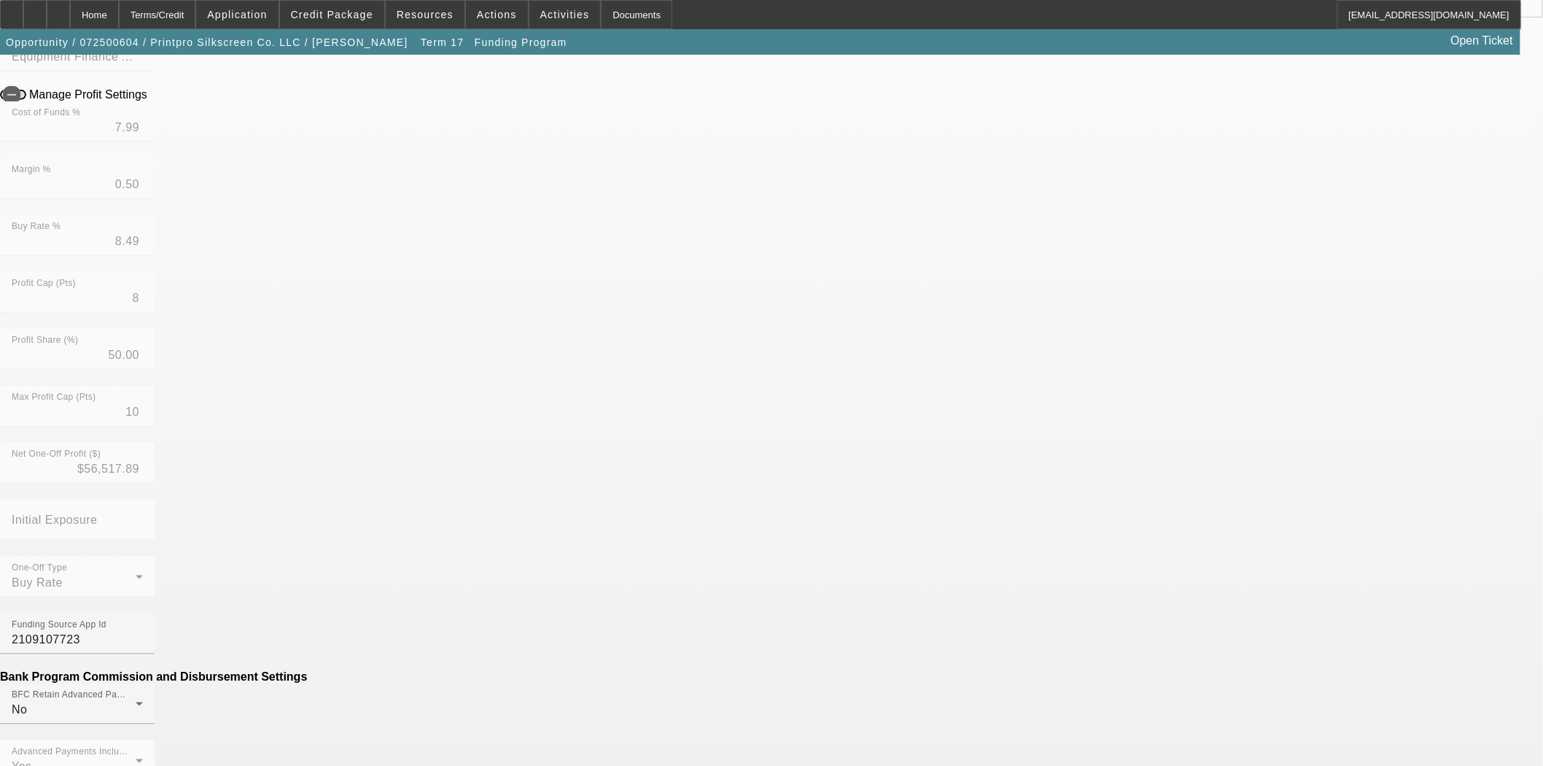
scroll to position [435, 0]
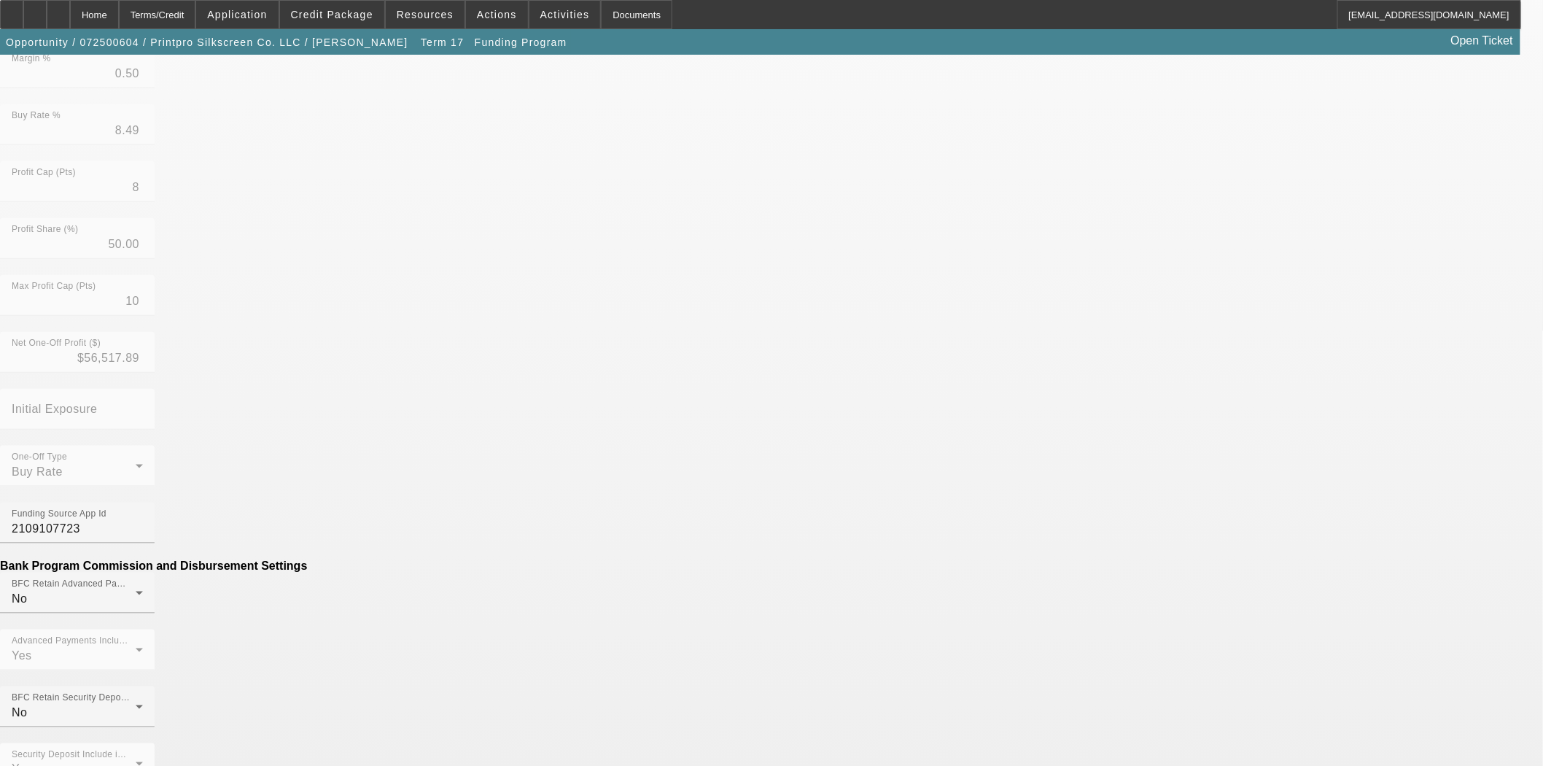
drag, startPoint x: 431, startPoint y: 541, endPoint x: 550, endPoint y: 537, distance: 119.0
click div "Amount 500 Description Documentation Fee"
type input "($294.00)"
click link "Generate Disbursement Sheet"
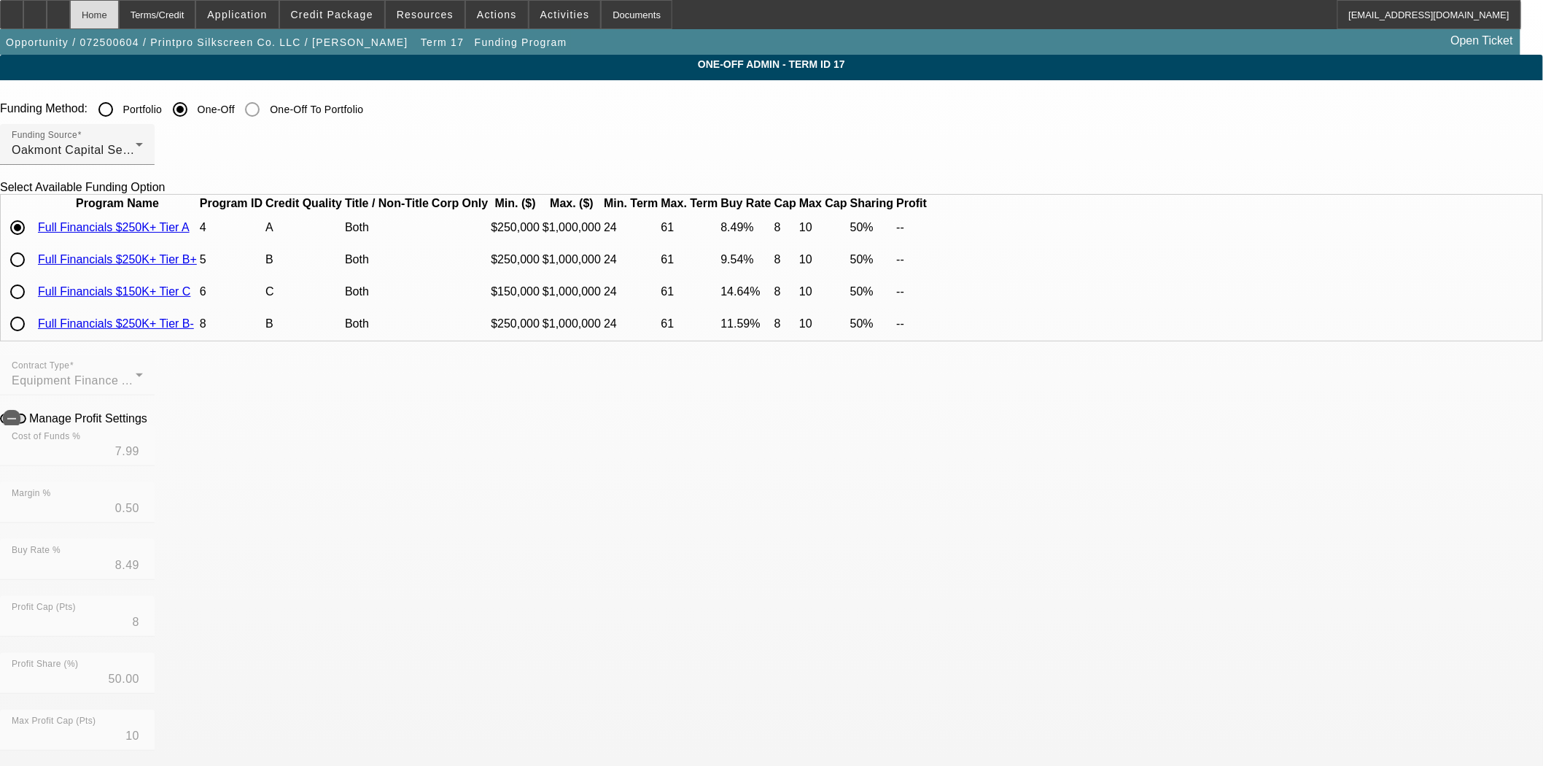
click at [119, 9] on div "Home" at bounding box center [94, 14] width 49 height 29
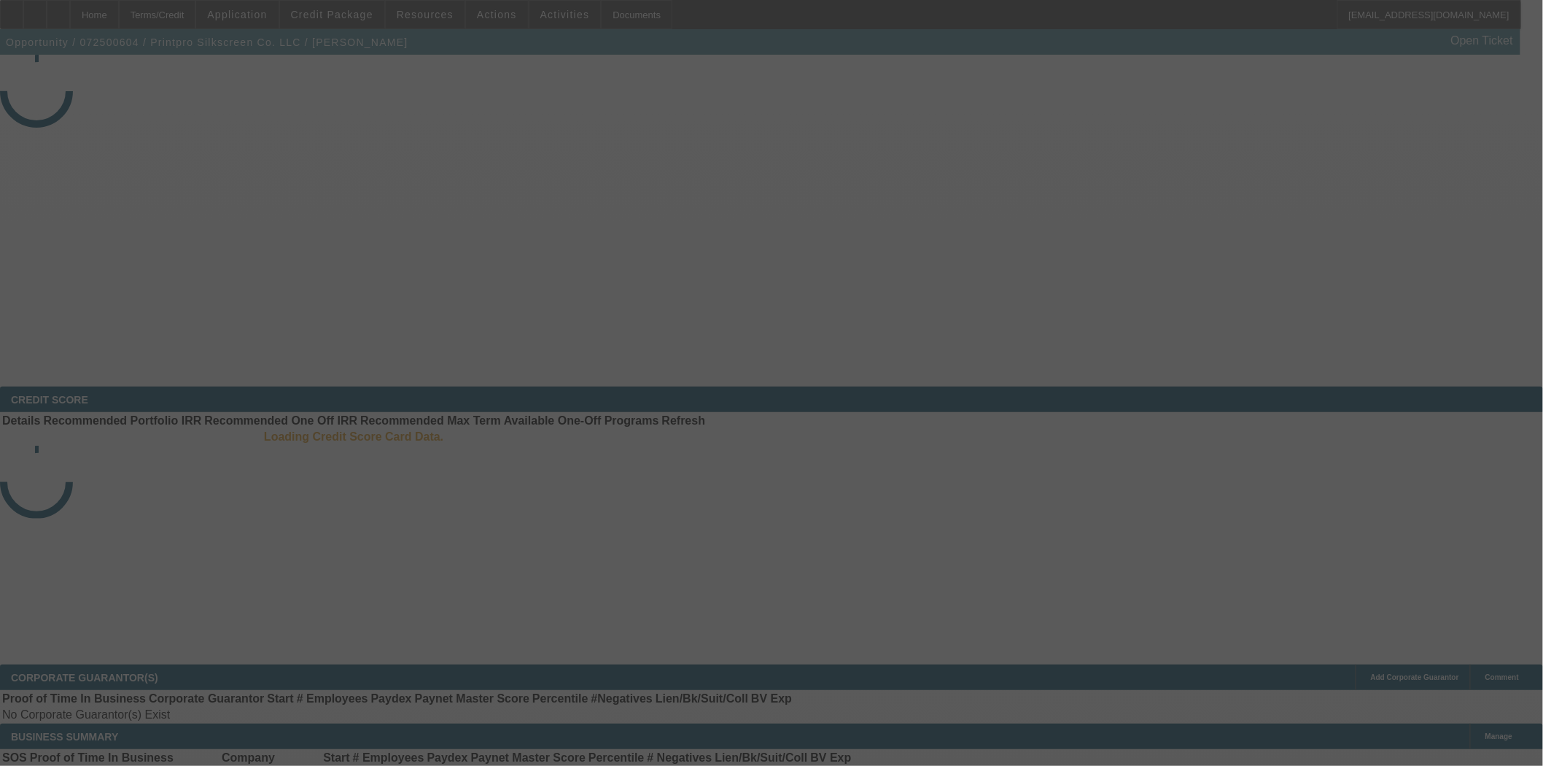
select select "3"
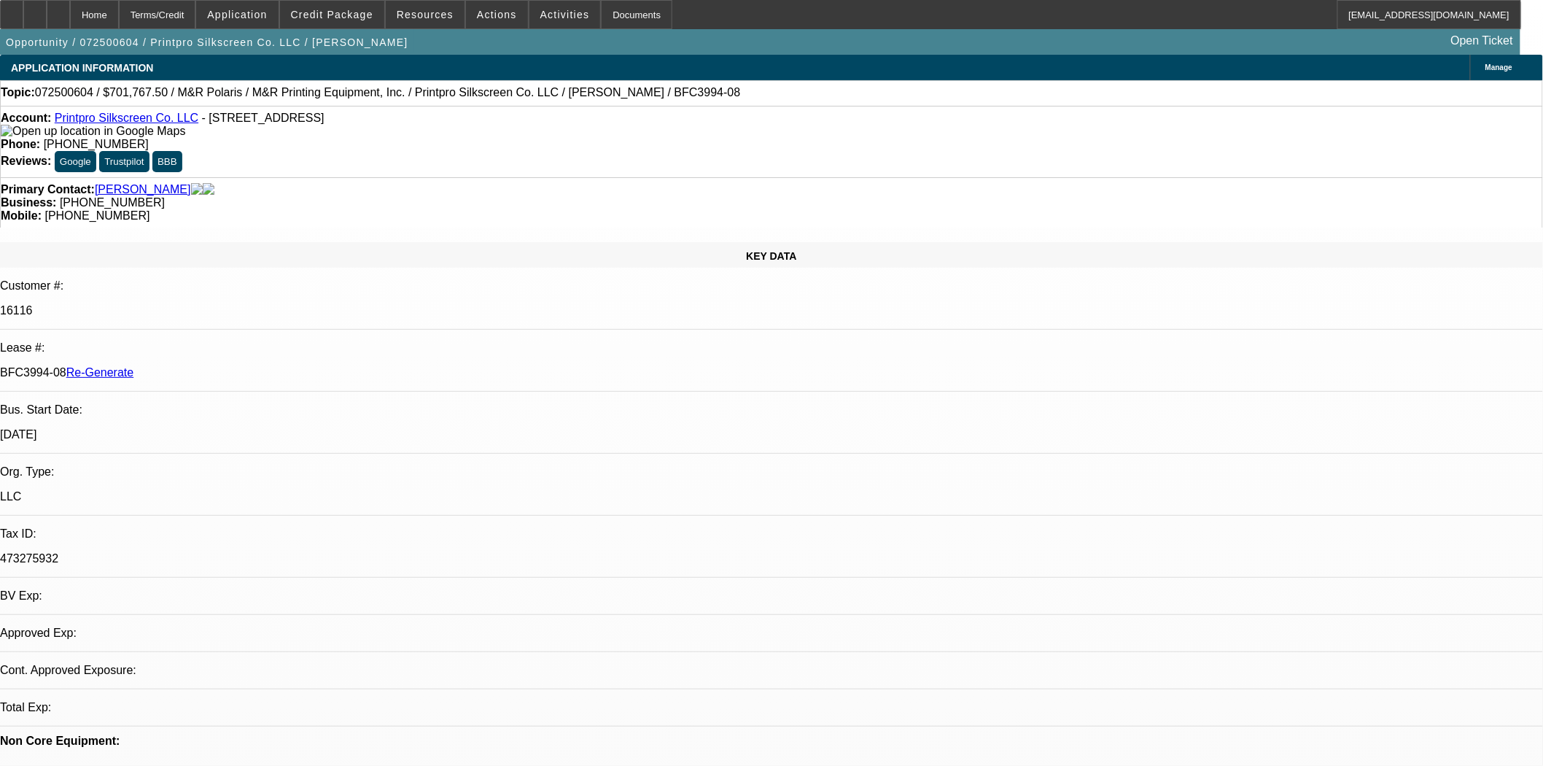
select select "0"
select select "6"
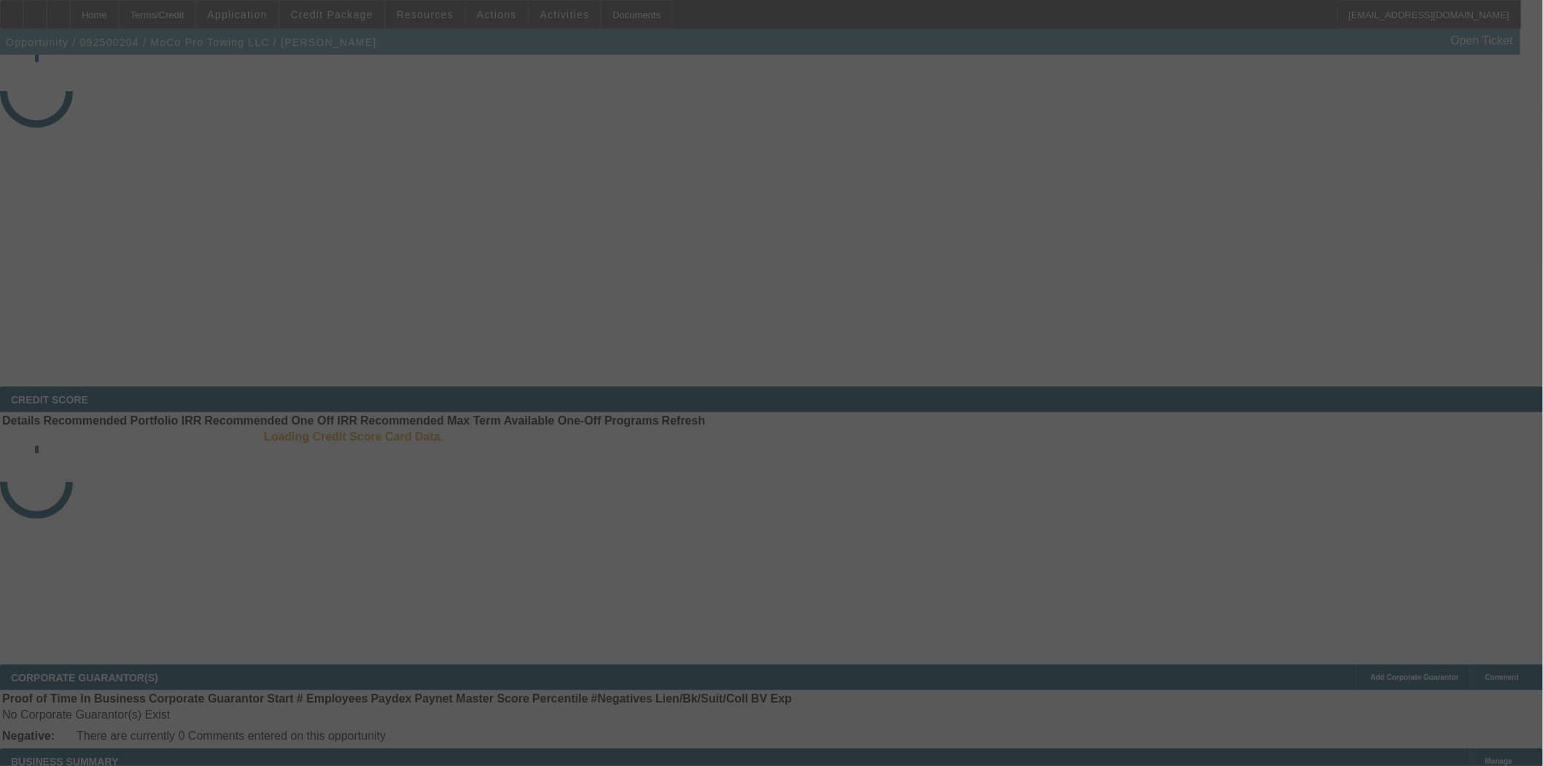
select select "3"
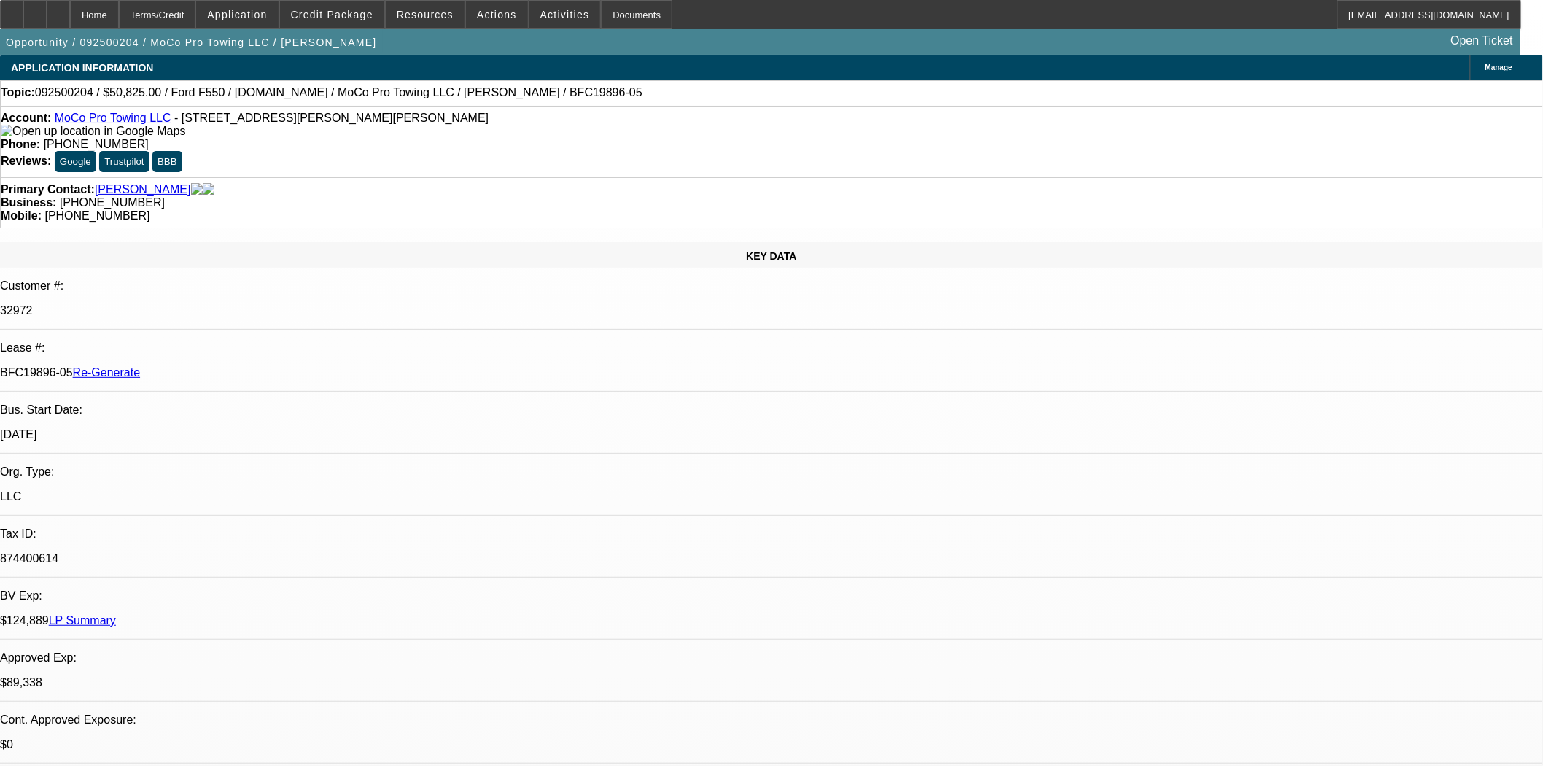
select select "0"
select select "2"
select select "0"
select select "6"
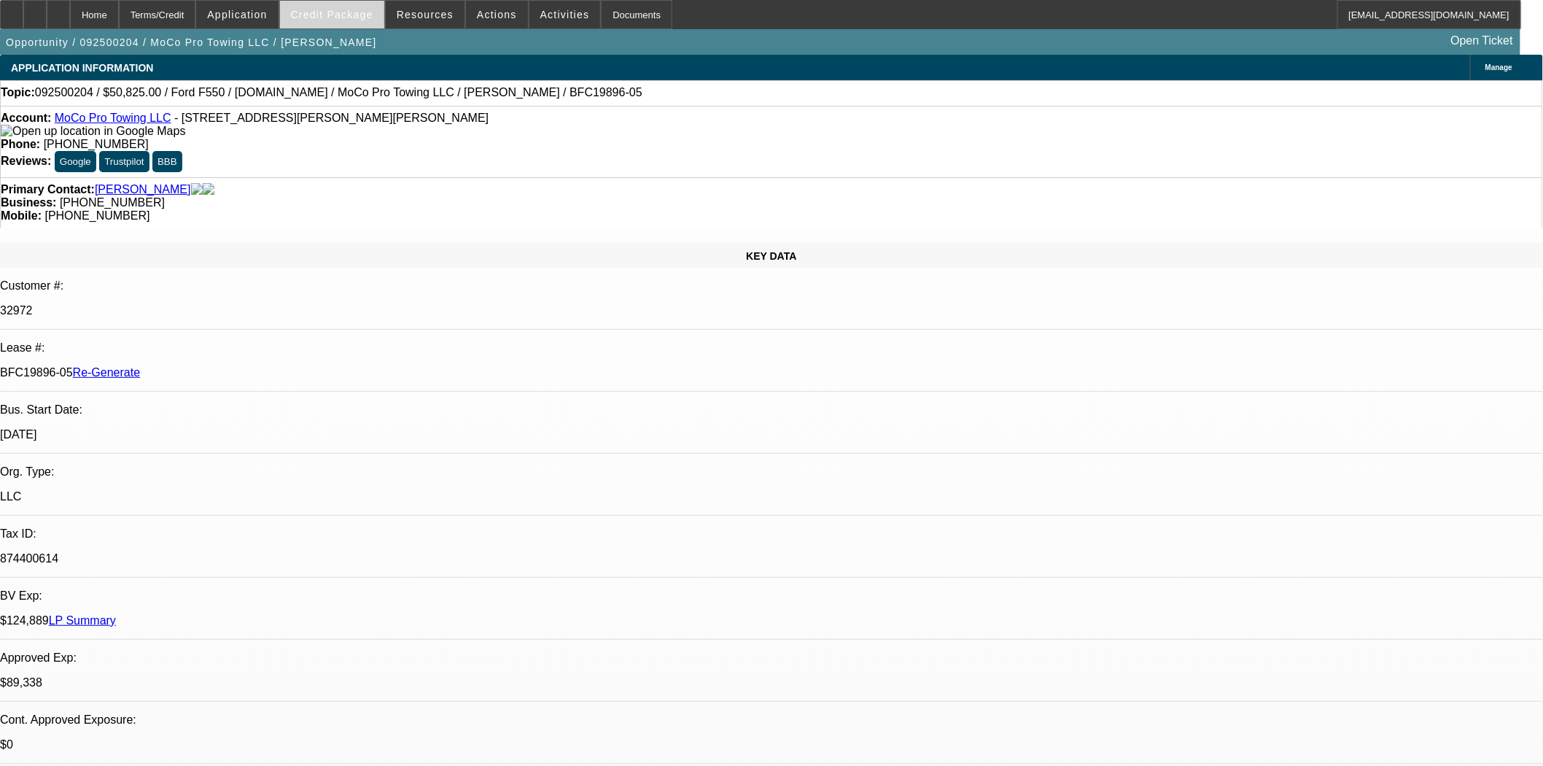
click at [341, 11] on span "Credit Package" at bounding box center [332, 15] width 82 height 12
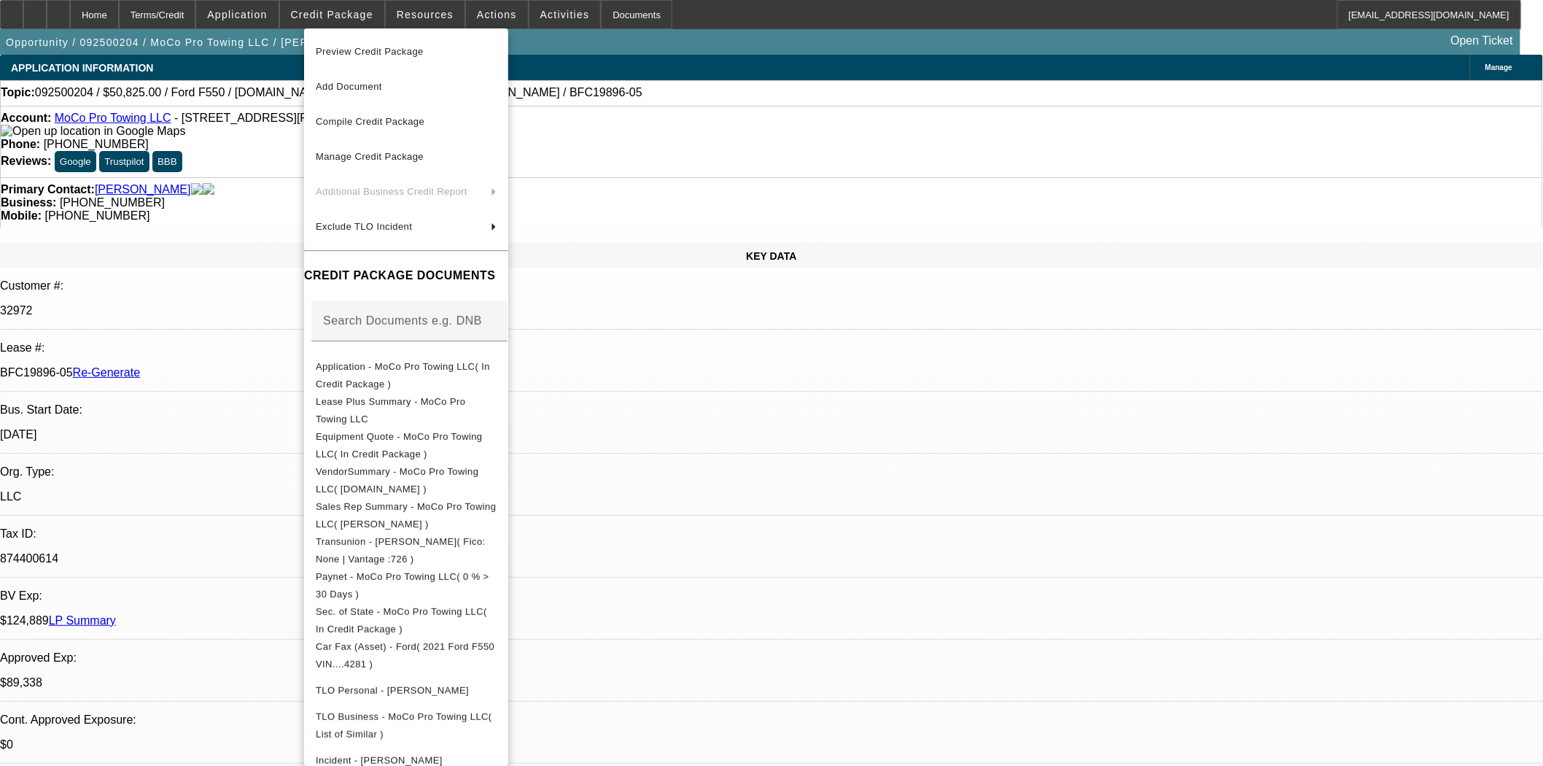
click at [349, 51] on span "Preview Credit Package" at bounding box center [370, 51] width 108 height 11
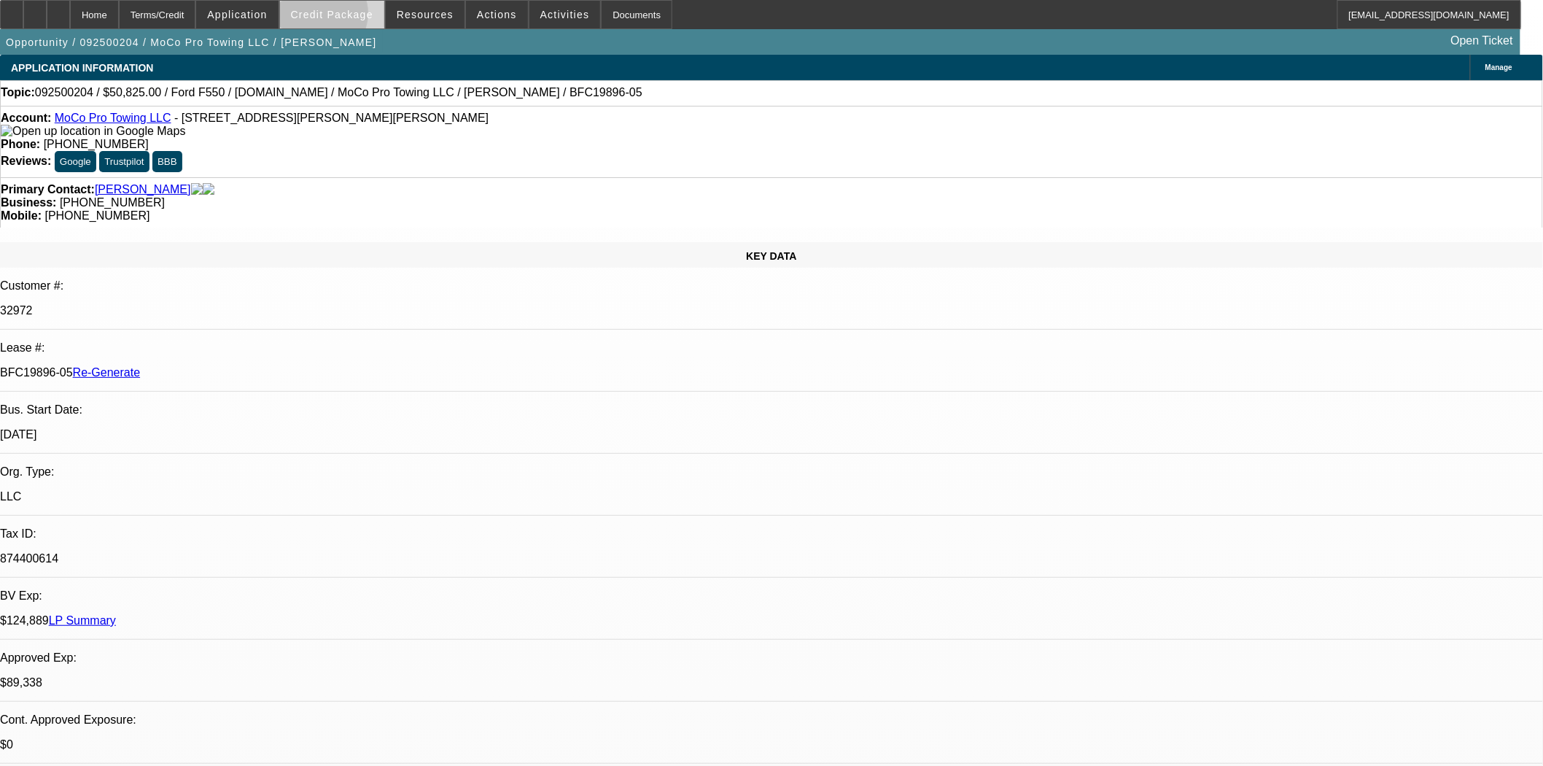
click at [344, 17] on span "Credit Package" at bounding box center [332, 15] width 82 height 12
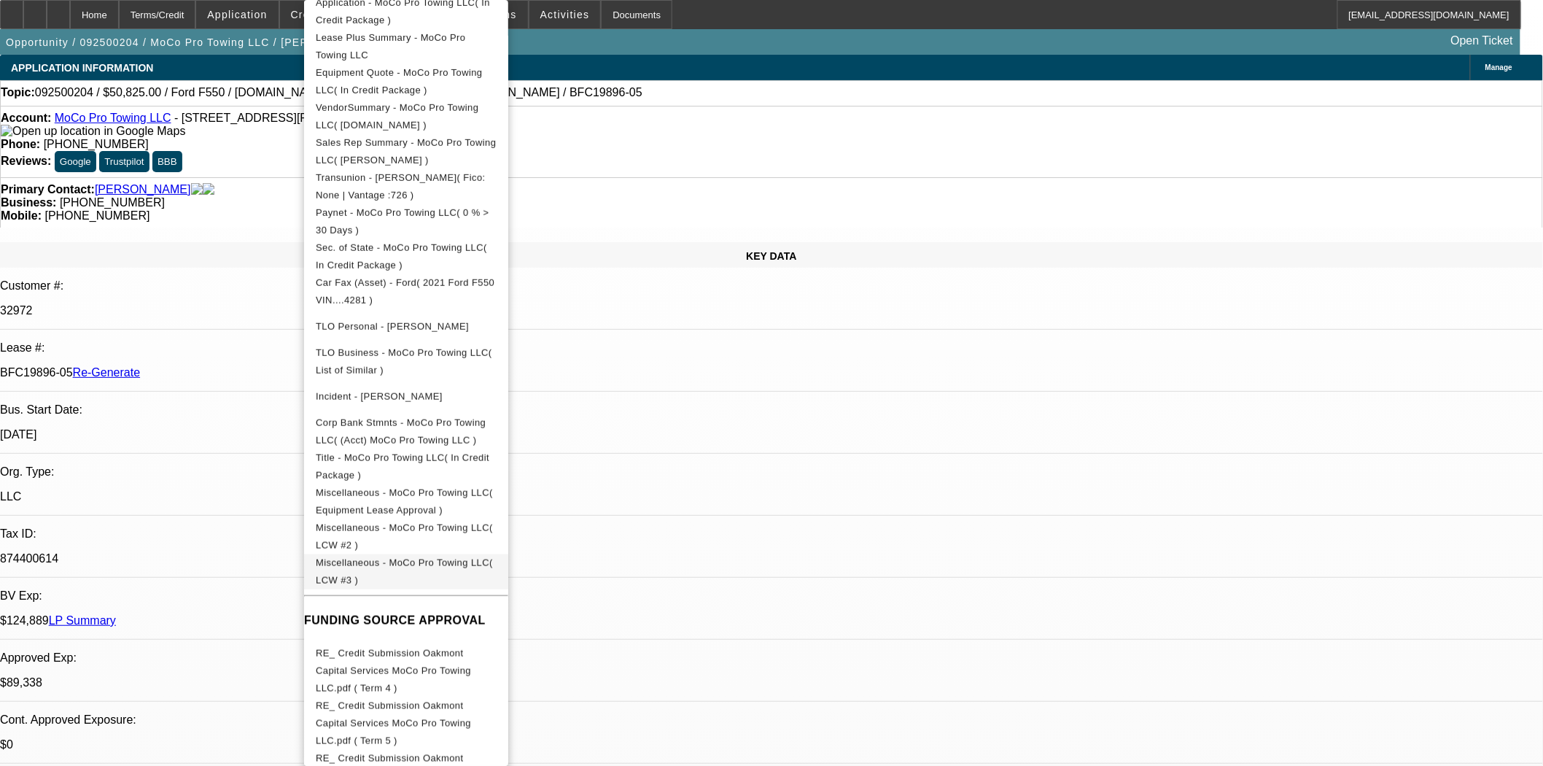
scroll to position [648, 0]
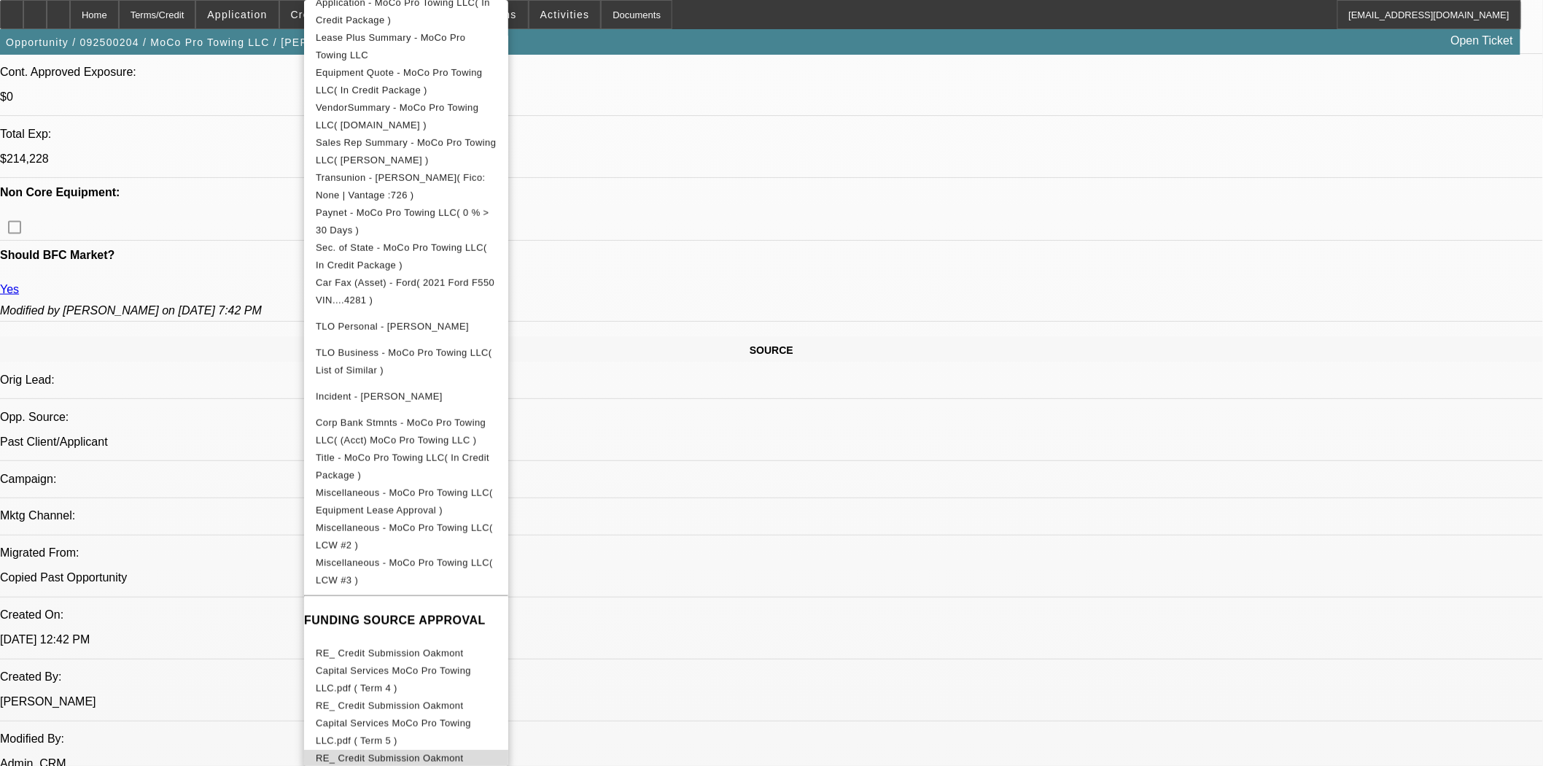
click at [471, 750] on span "RE_ Credit Submission Oakmont Capital Services MoCo Pro Towing LLC.pdf ( Term 7…" at bounding box center [406, 776] width 181 height 53
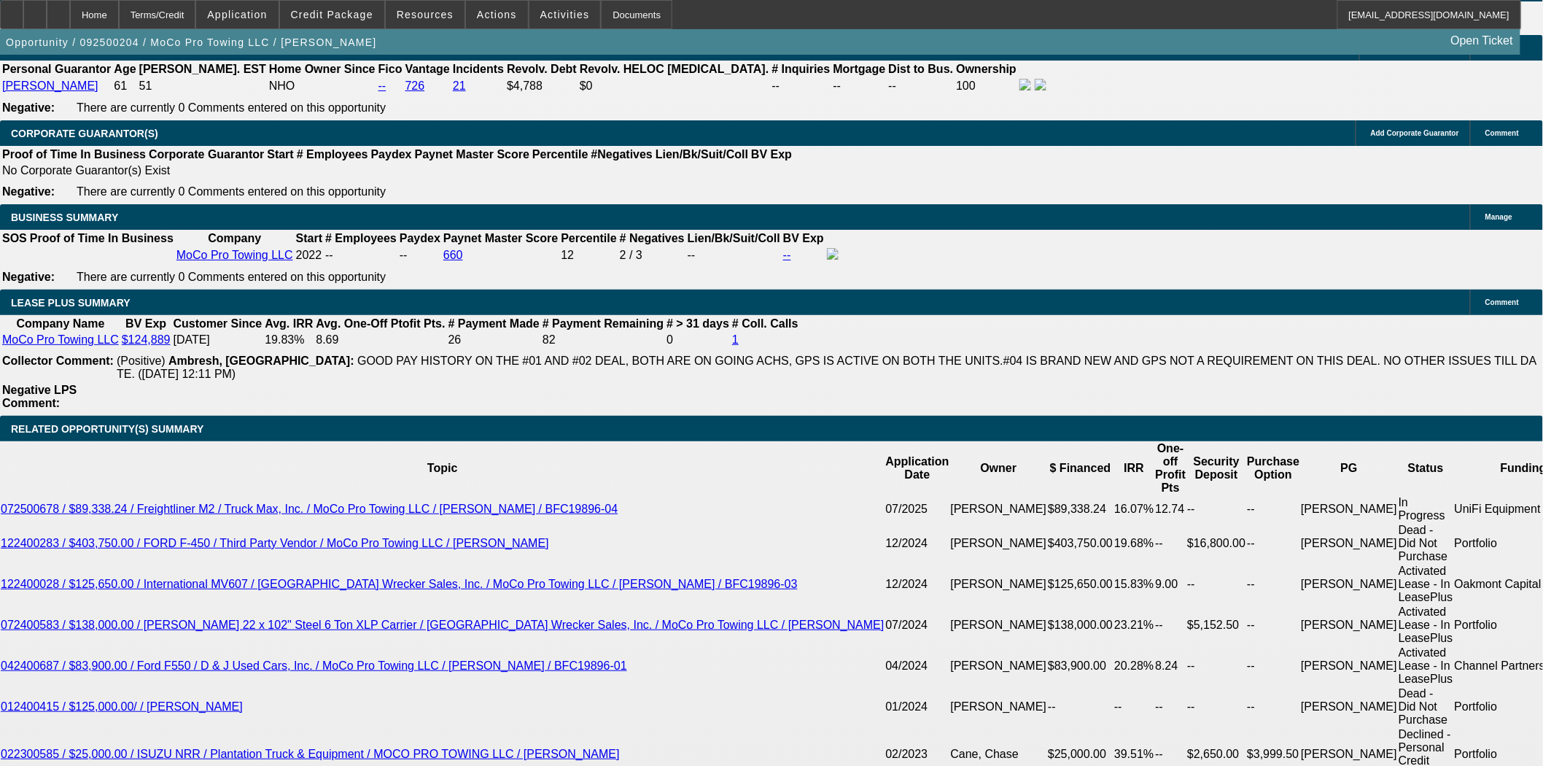
scroll to position [2350, 0]
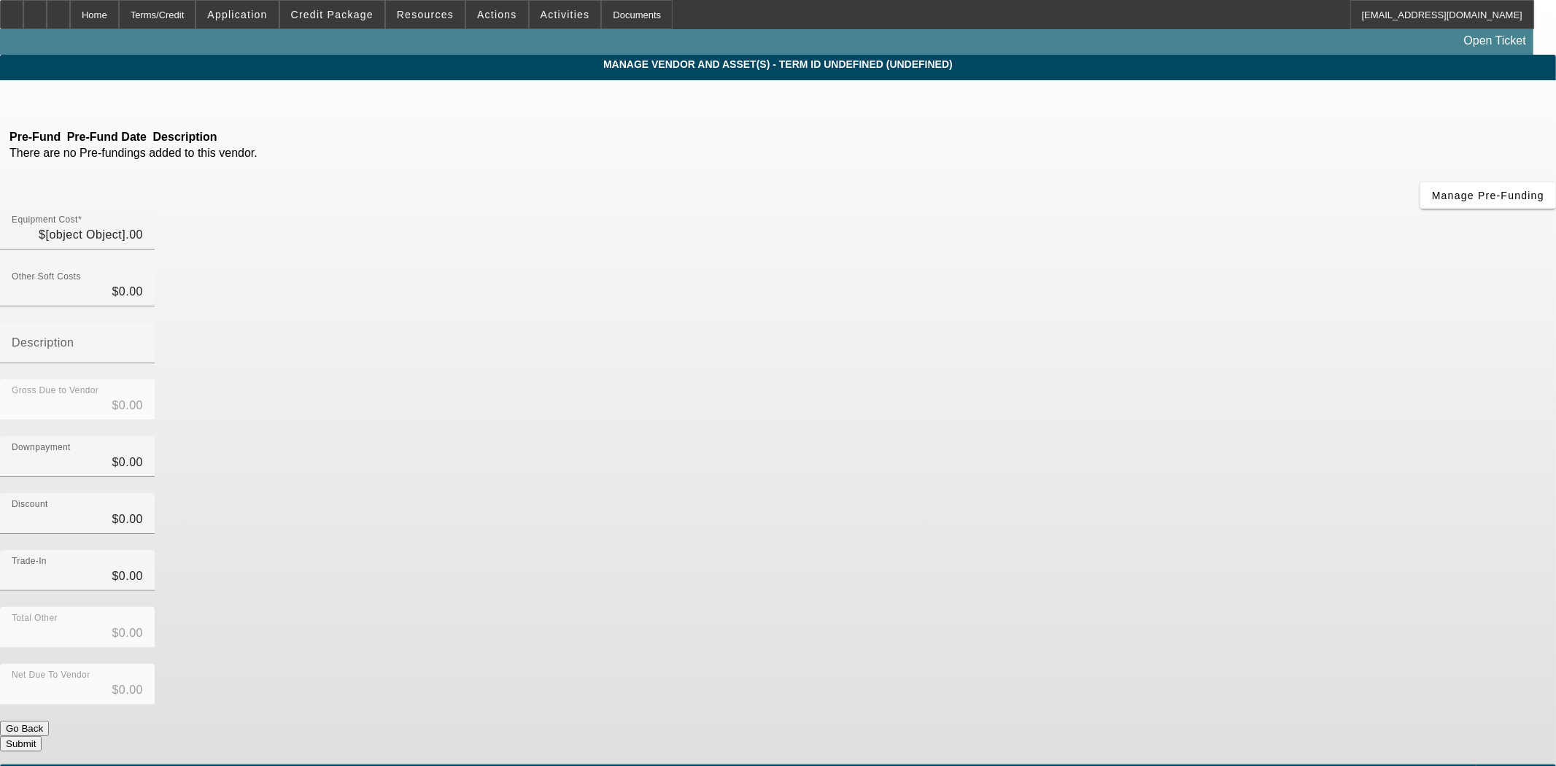
type input "$3,325.00"
click at [119, 13] on div "Home" at bounding box center [94, 14] width 49 height 29
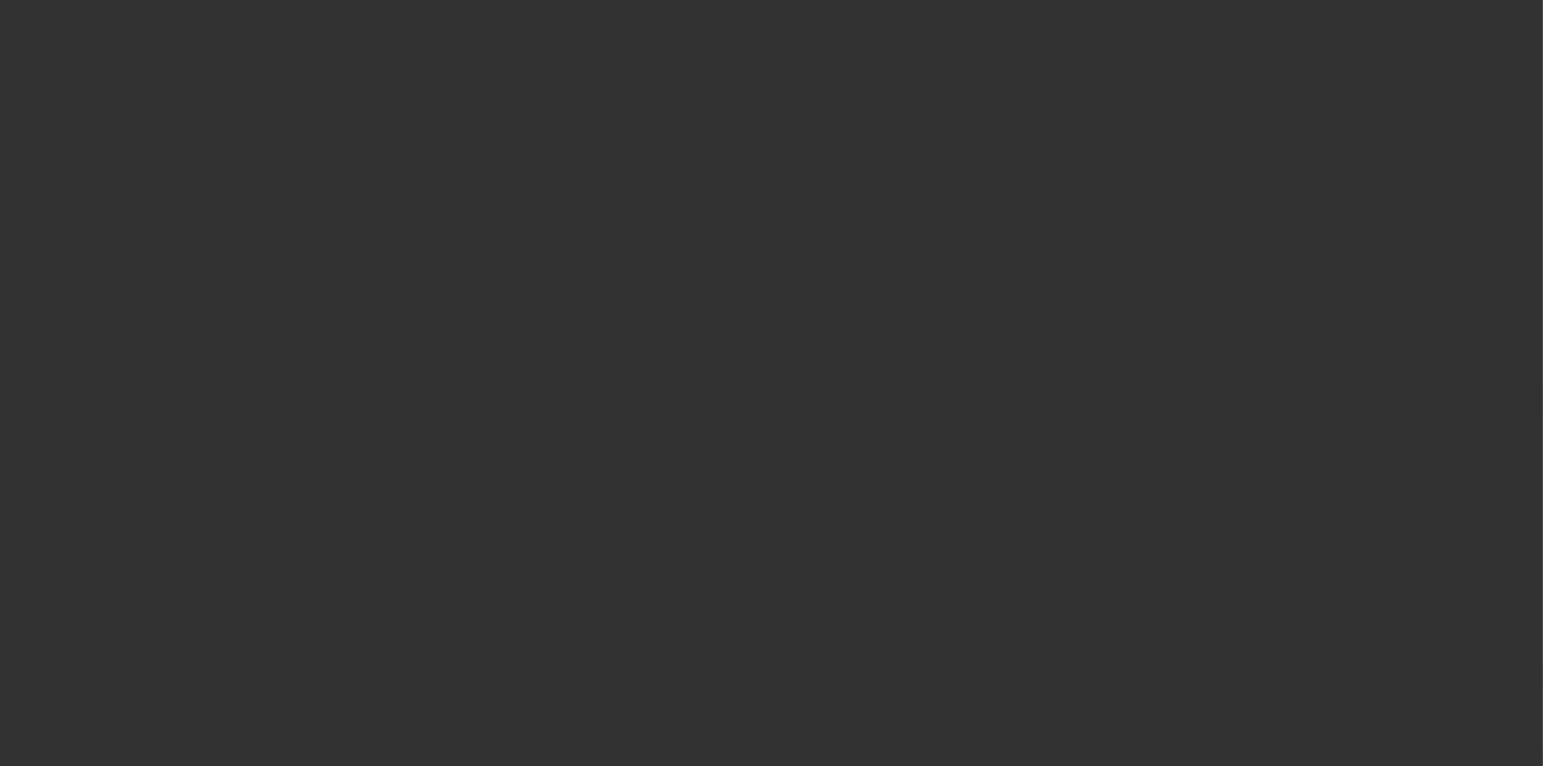
select select "3"
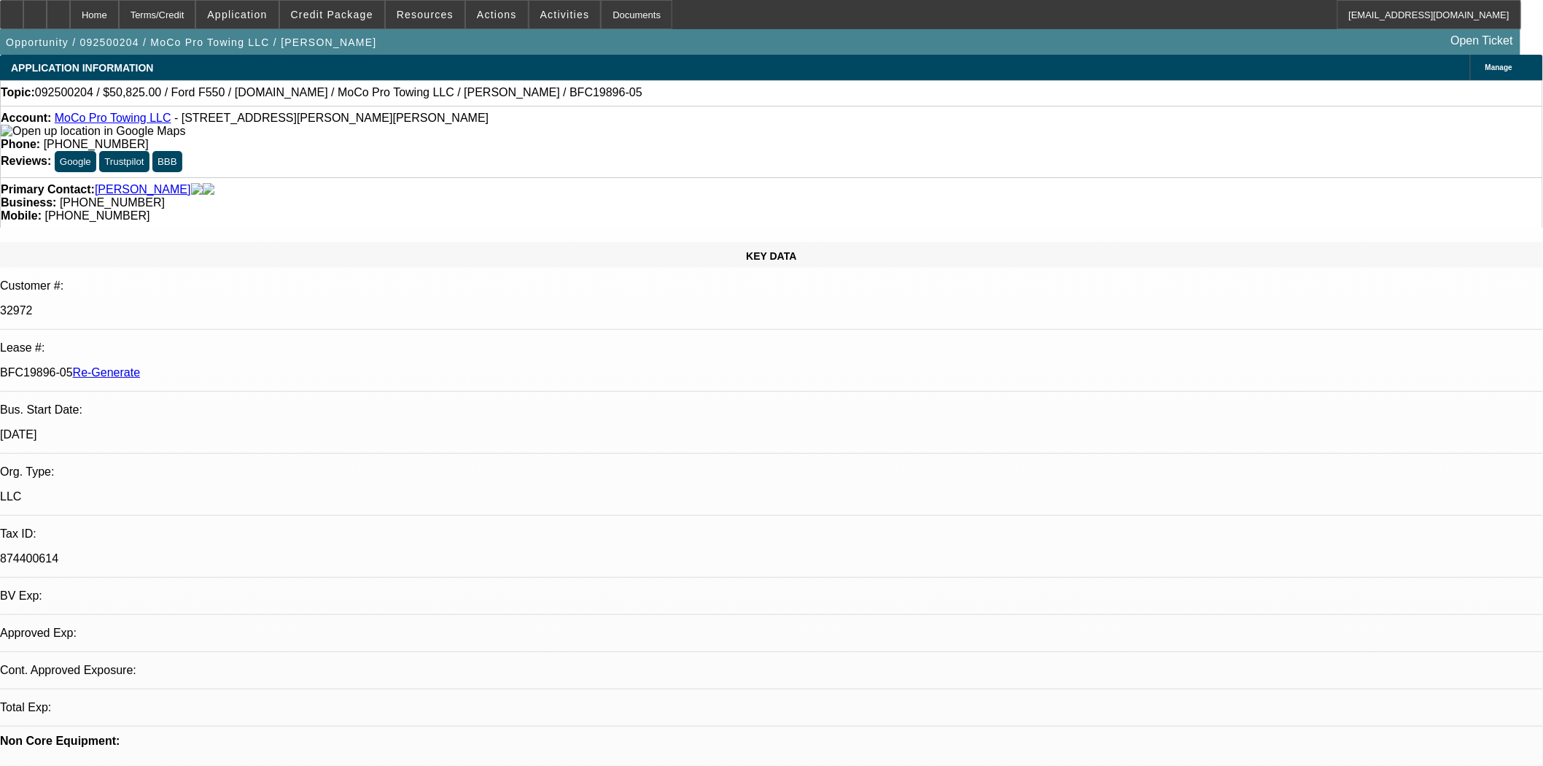
select select "0"
select select "2"
select select "0"
select select "6"
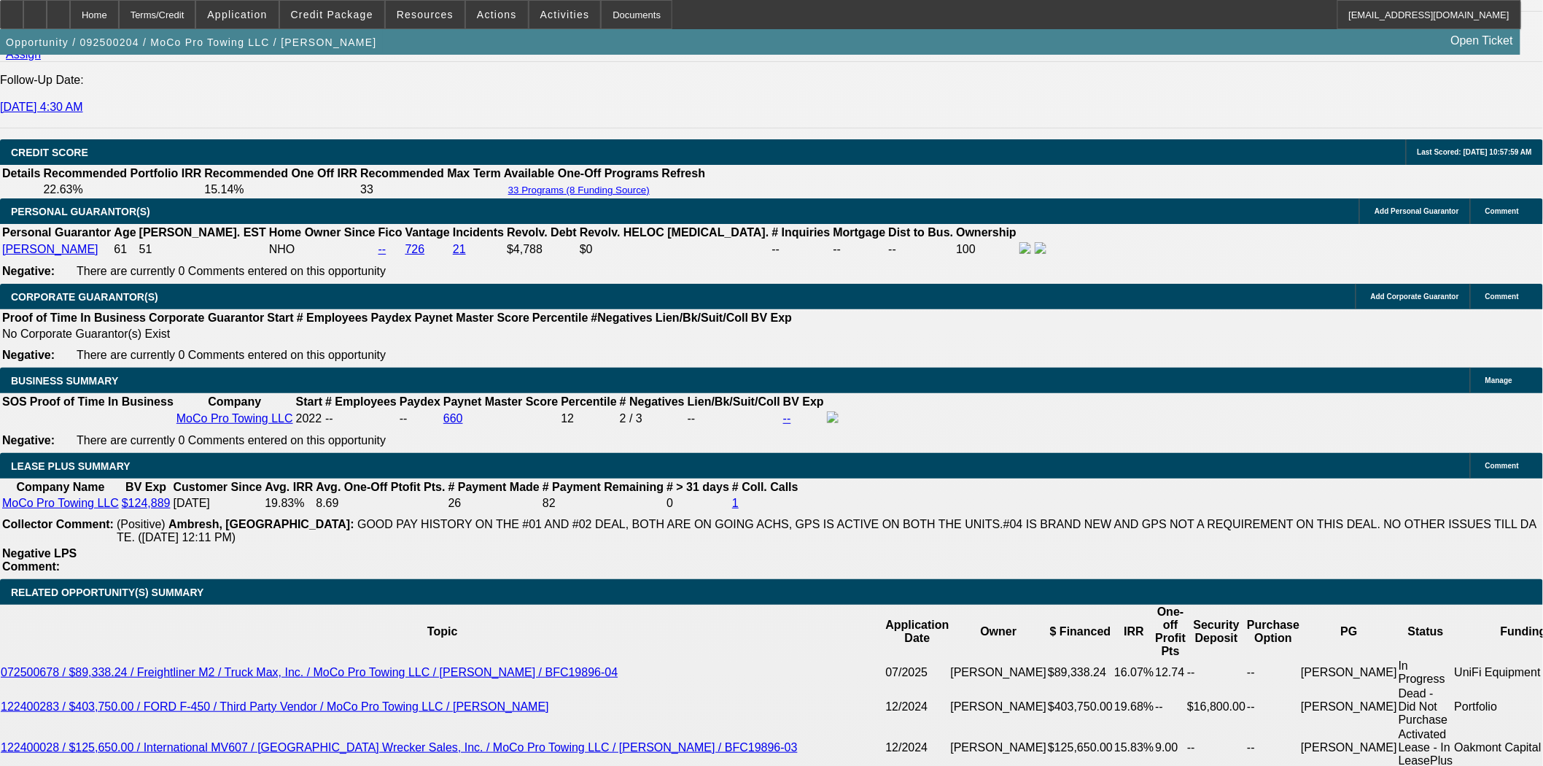
scroll to position [2188, 0]
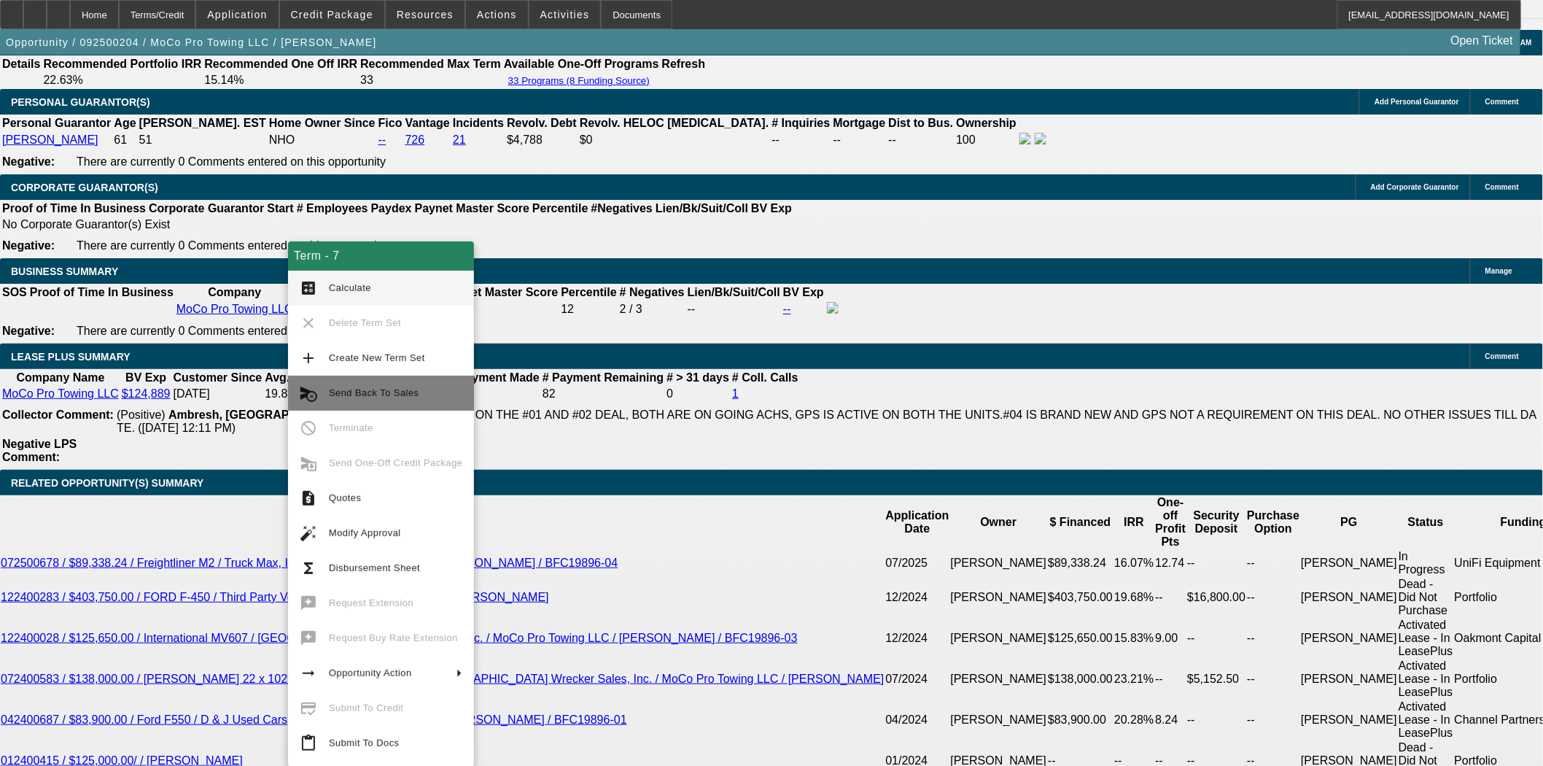
click at [384, 380] on button "cancel_schedule_send Send Back To Sales" at bounding box center [381, 393] width 186 height 35
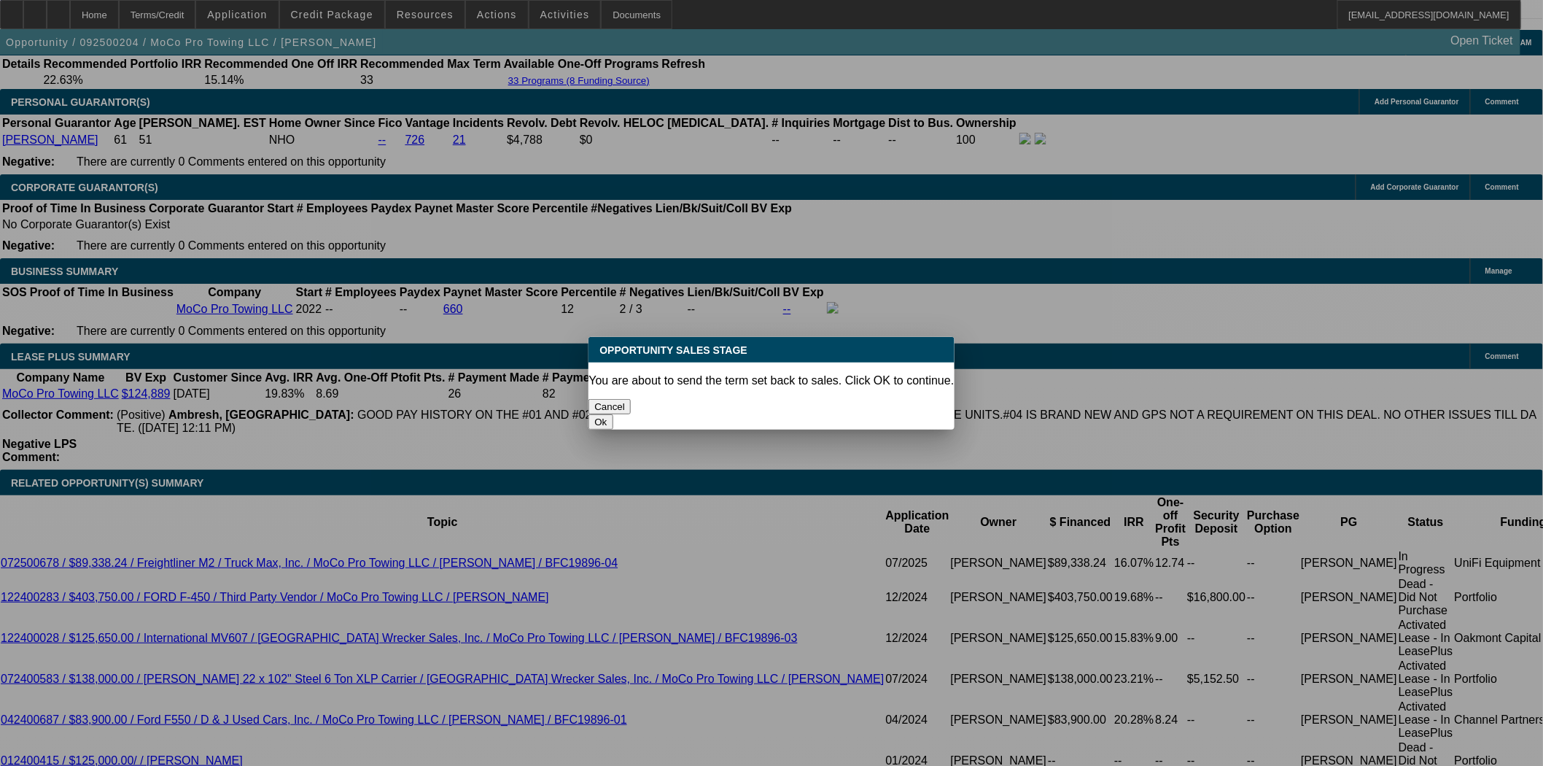
scroll to position [0, 0]
click at [613, 414] on button "Ok" at bounding box center [601, 421] width 24 height 15
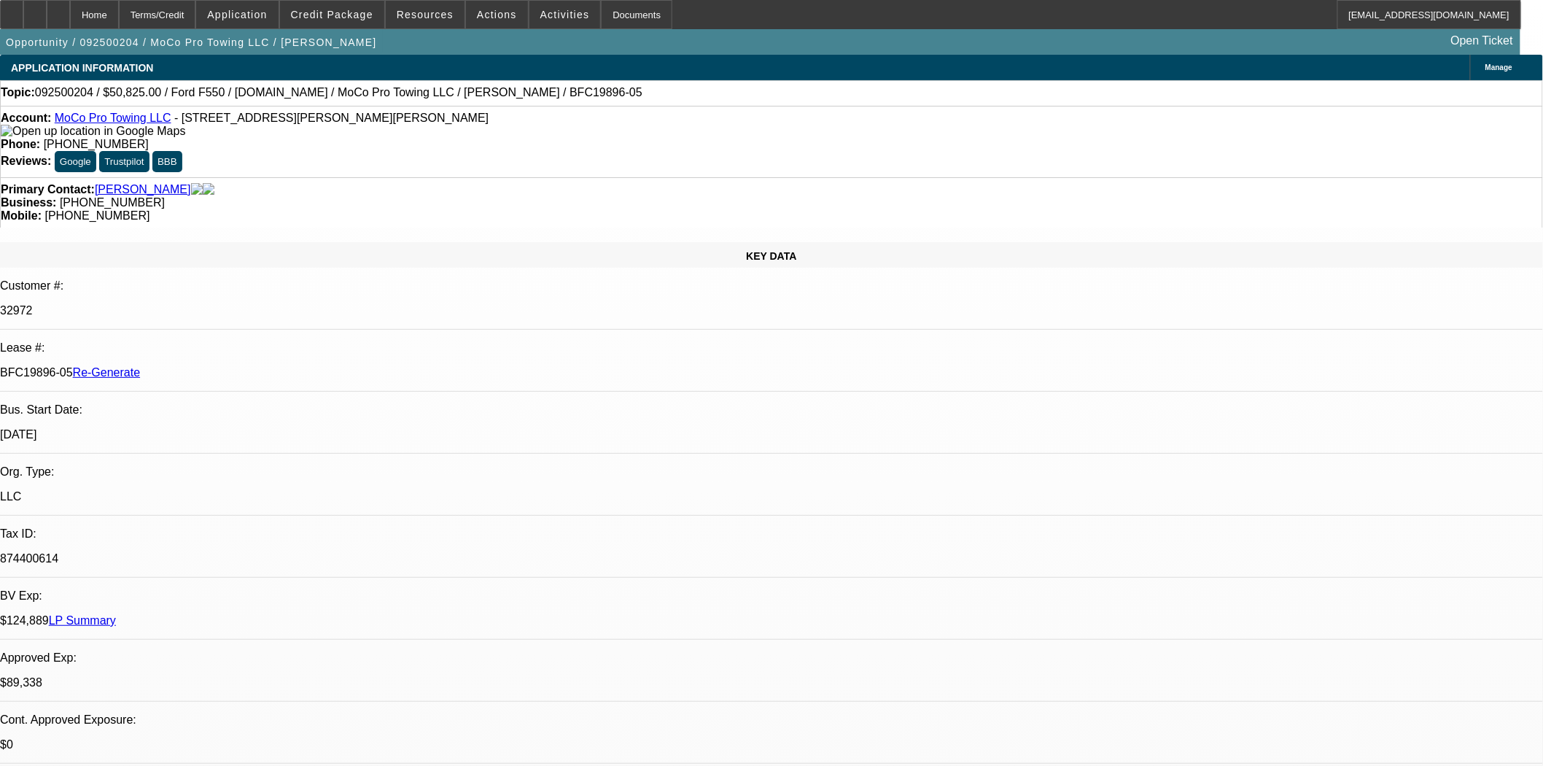
type textarea "Sales tax is incorrect. Customer needs to call DMV for quote as it is not the N…"
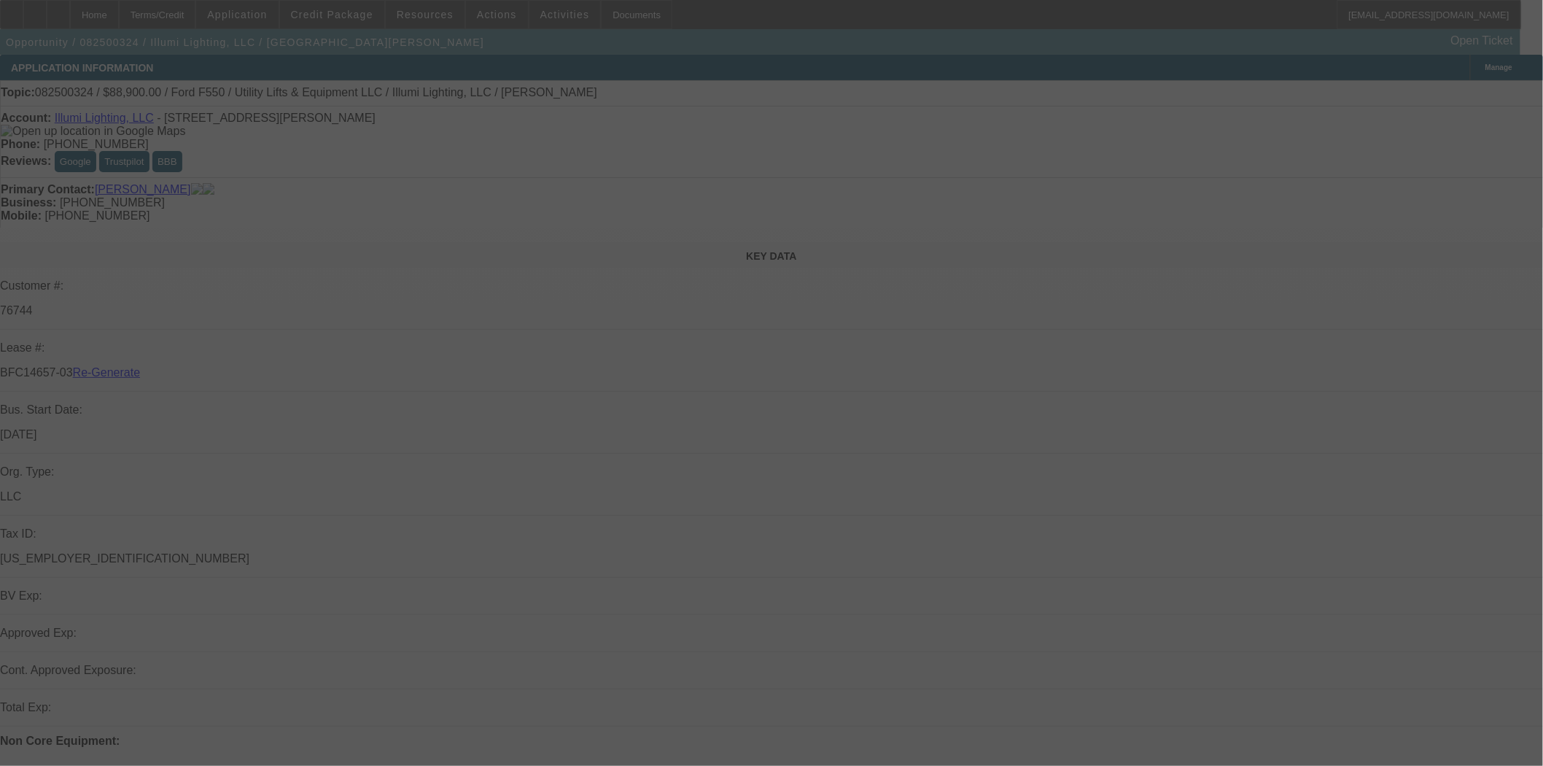
select select "3"
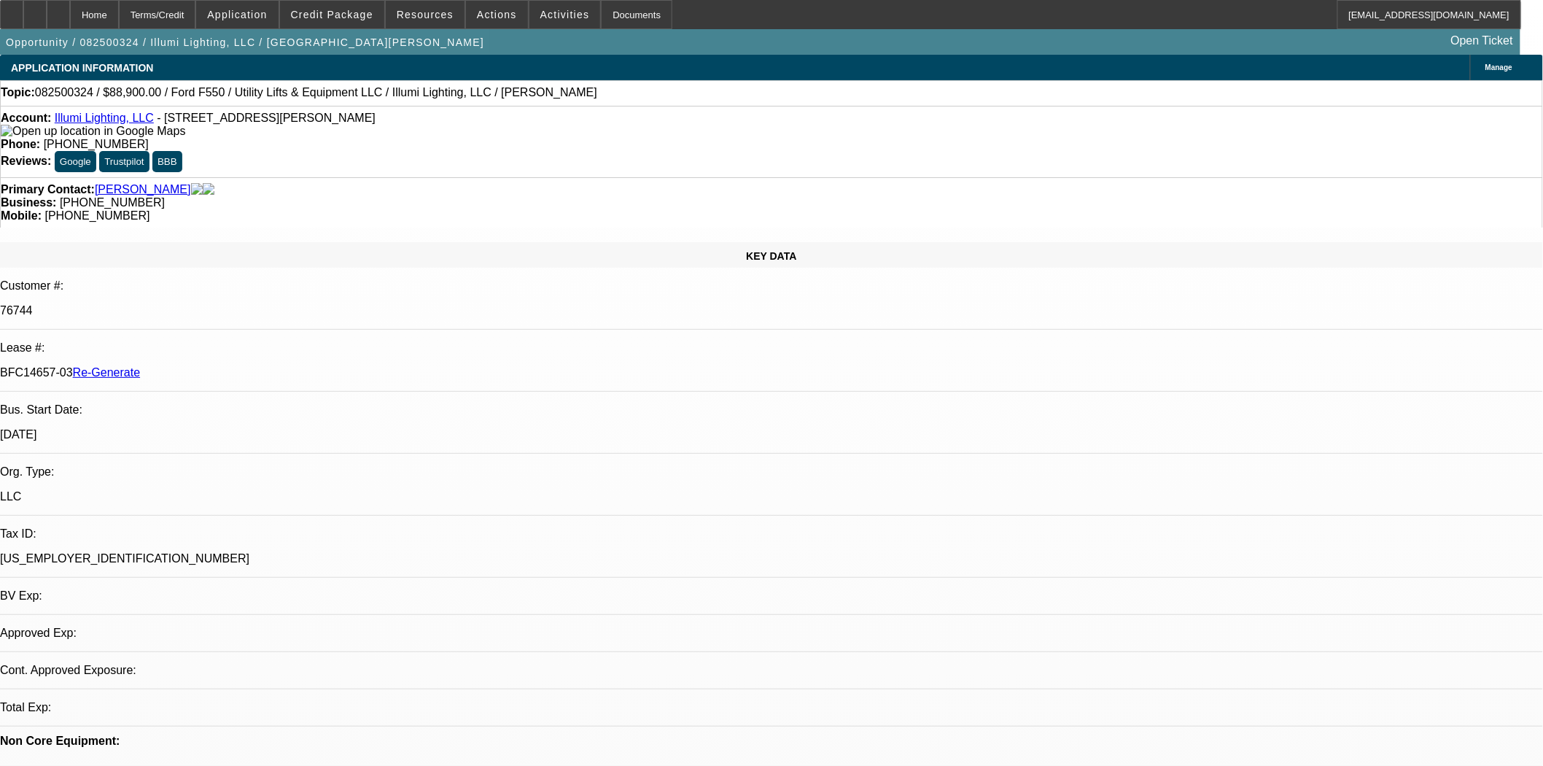
select select "0"
select select "3"
select select "0"
select select "6"
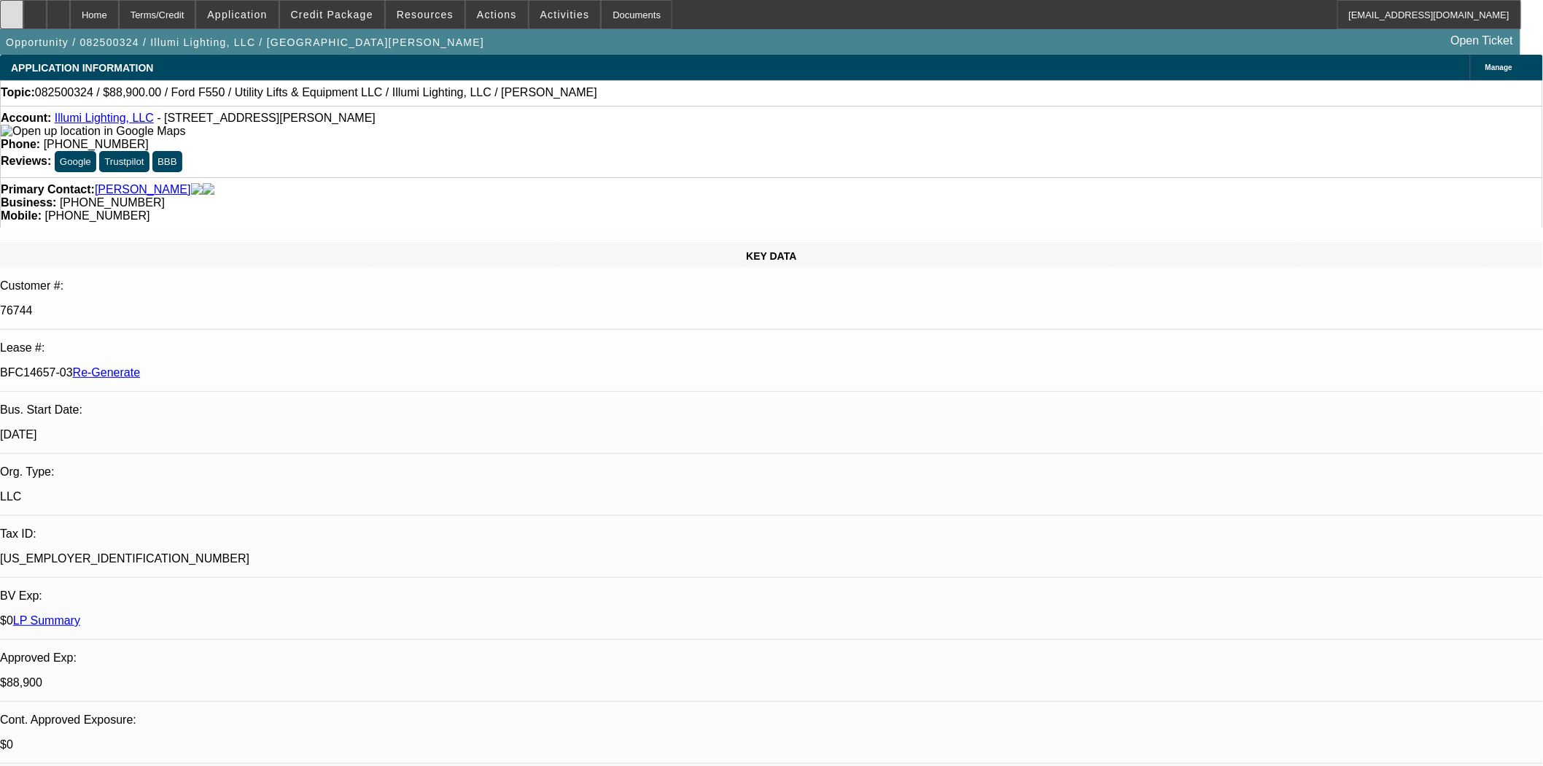
click at [12, 9] on icon at bounding box center [12, 9] width 0 height 0
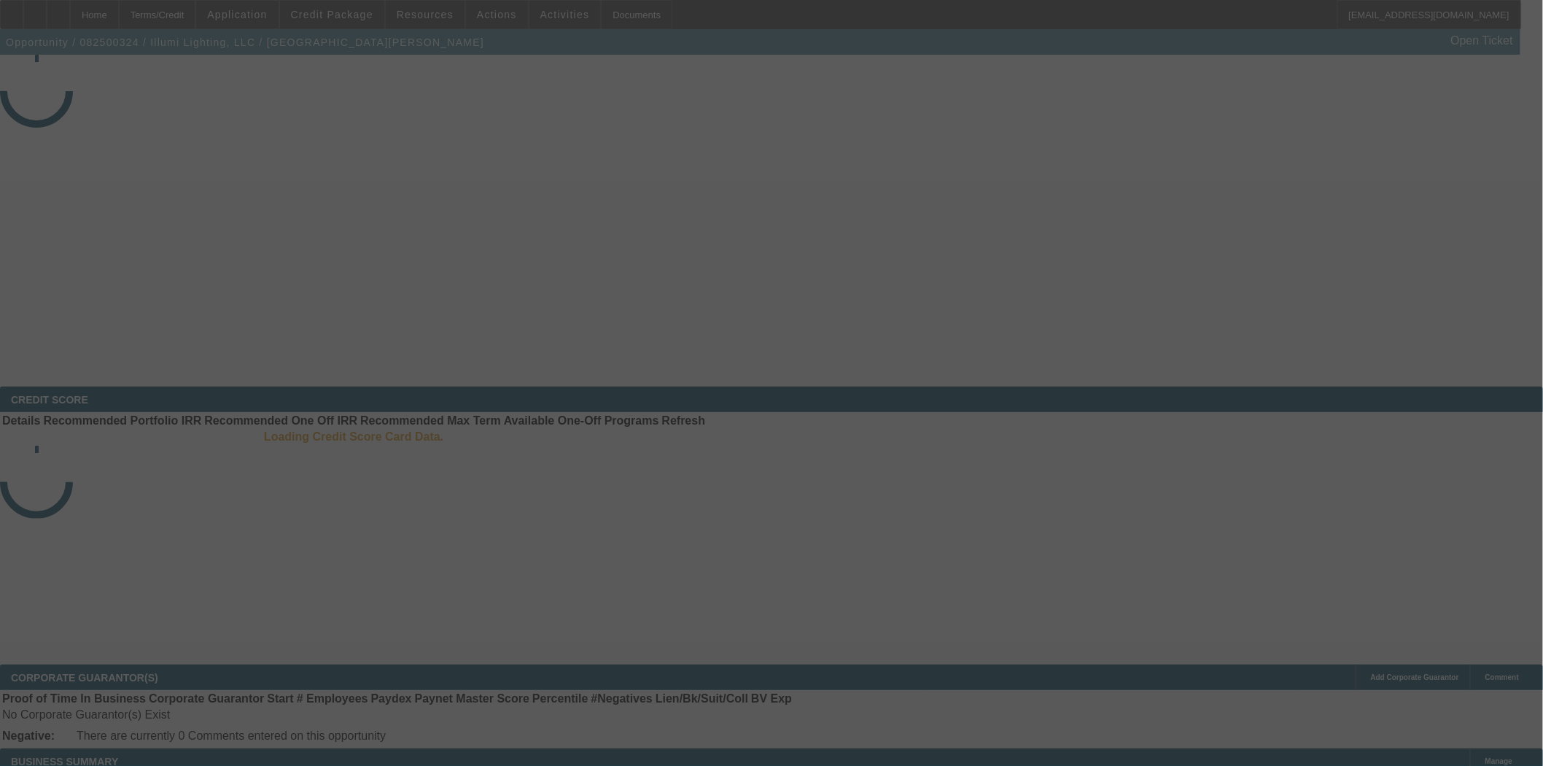
select select "3"
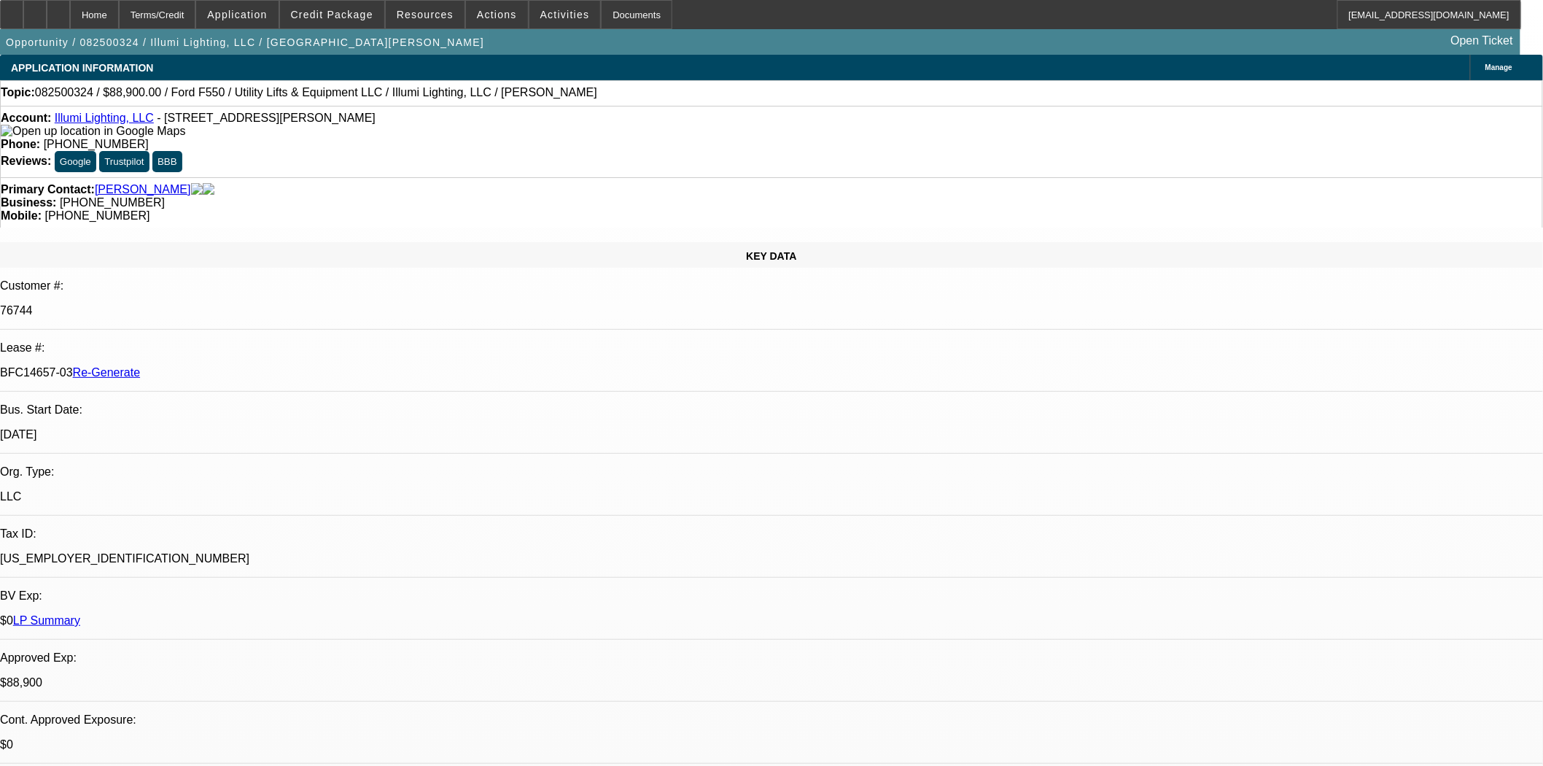
select select "0"
select select "3"
select select "0"
select select "6"
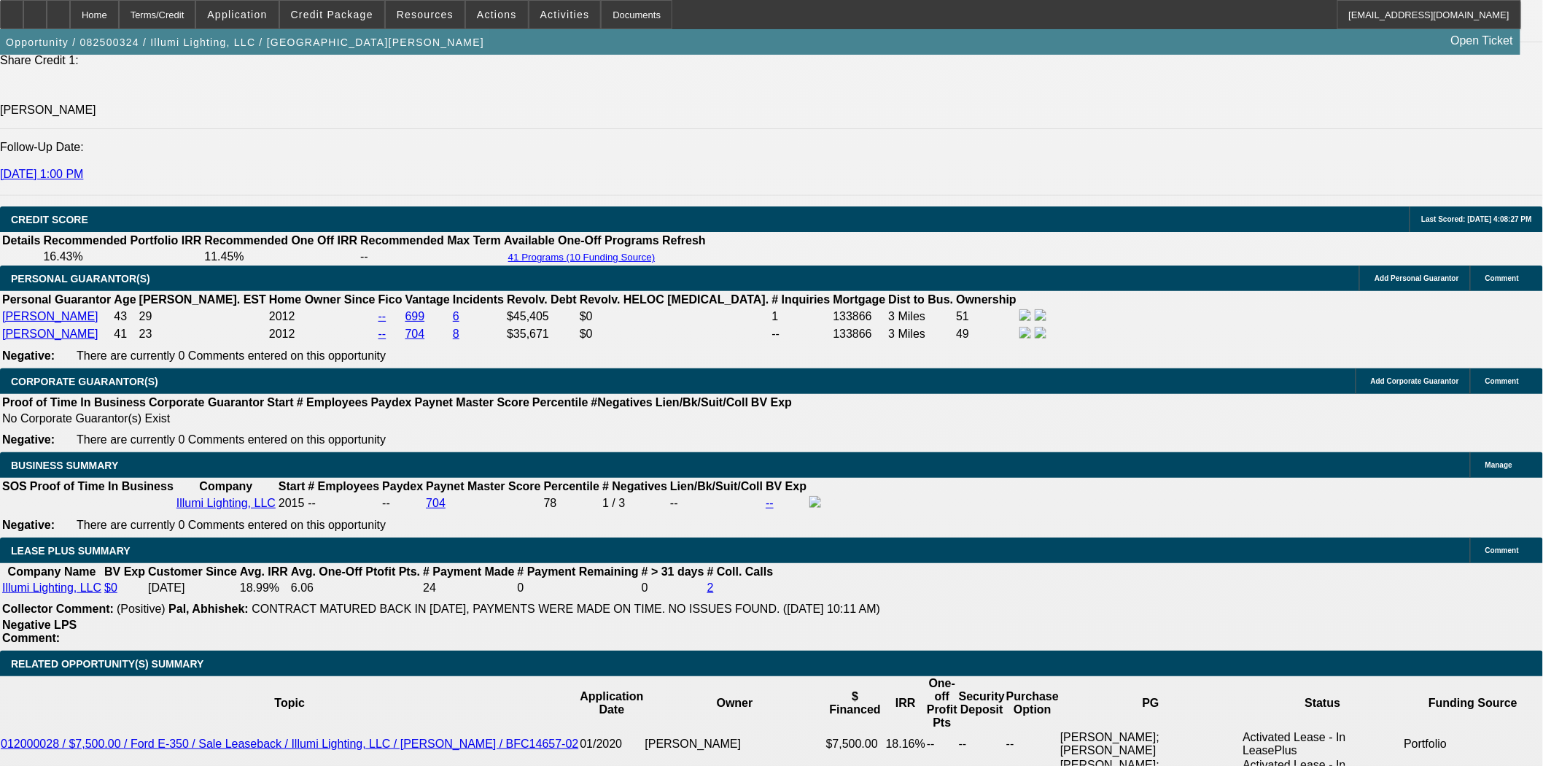
scroll to position [2107, 0]
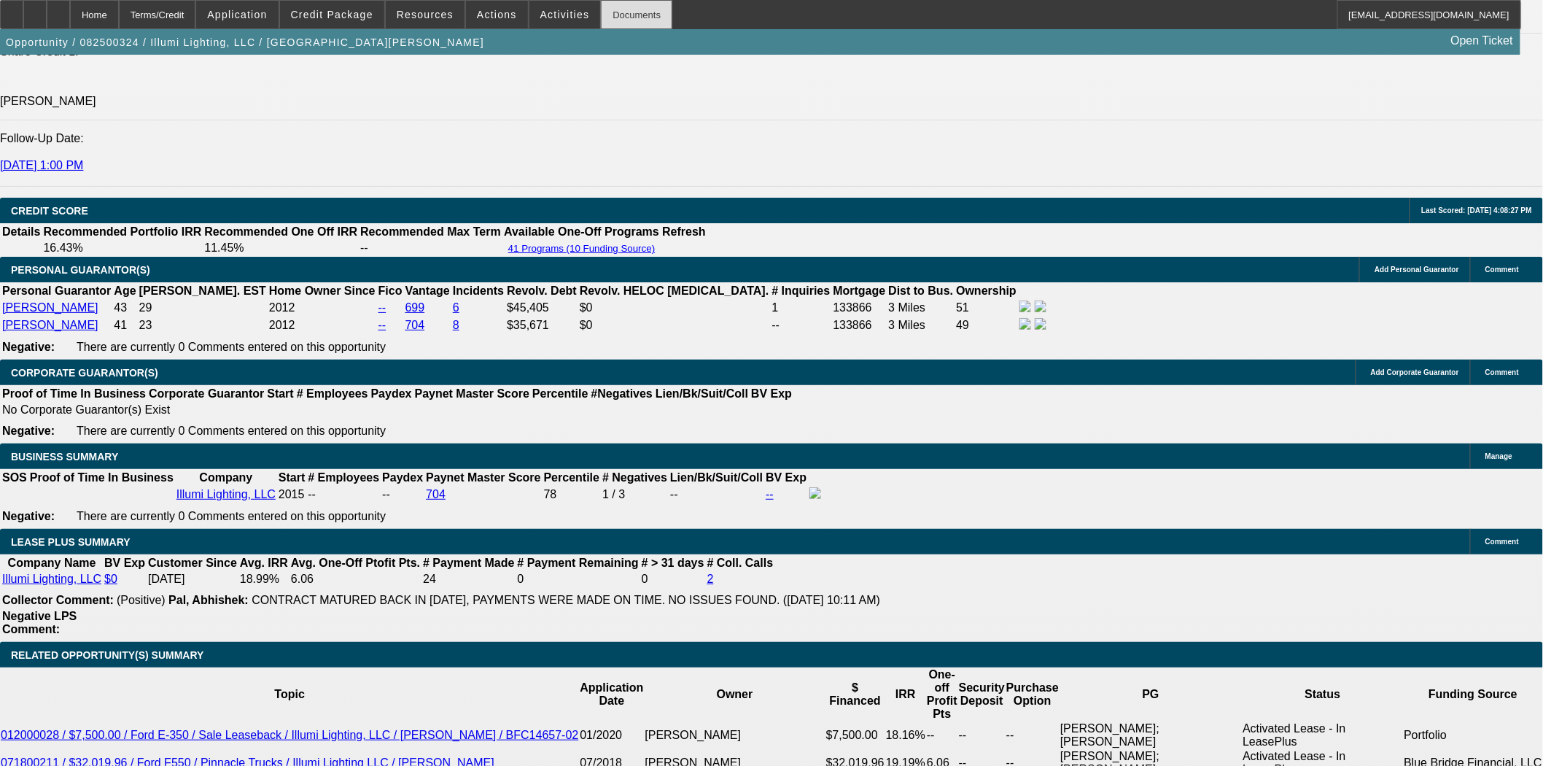
click at [601, 17] on div "Documents" at bounding box center [636, 14] width 71 height 29
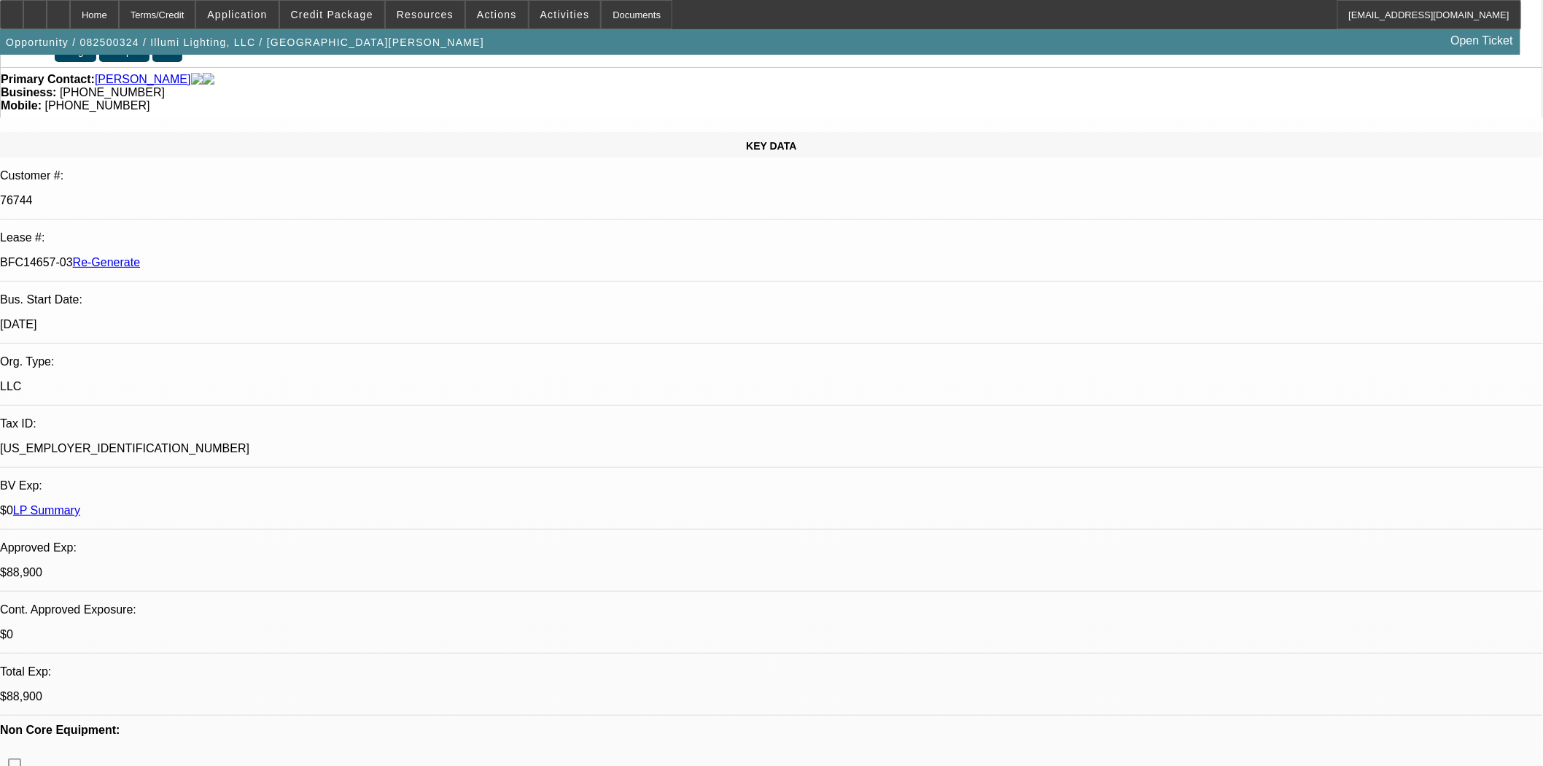
scroll to position [0, 0]
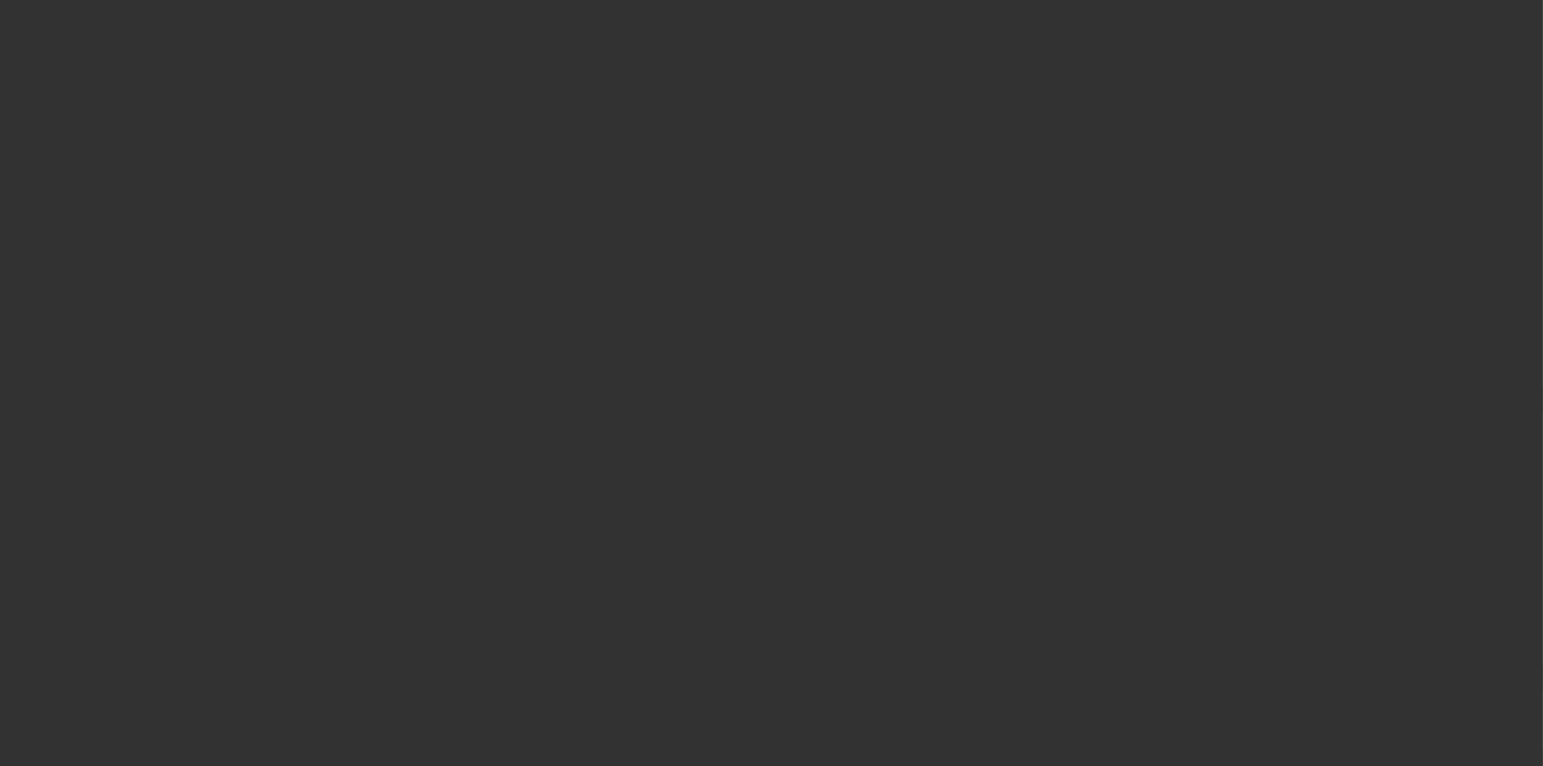
select select "3"
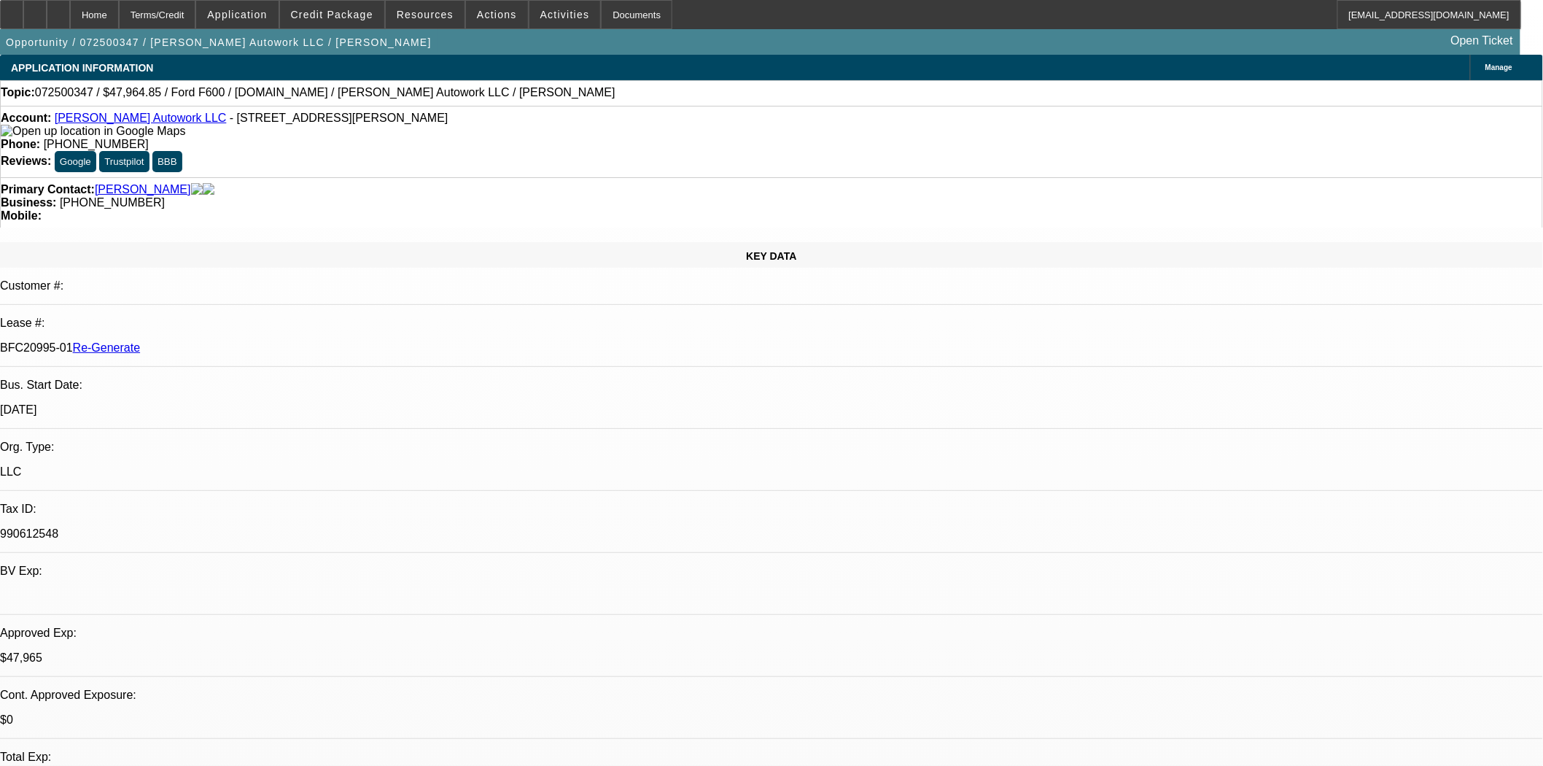
select select "0"
select select "2"
select select "0"
select select "2"
select select "6"
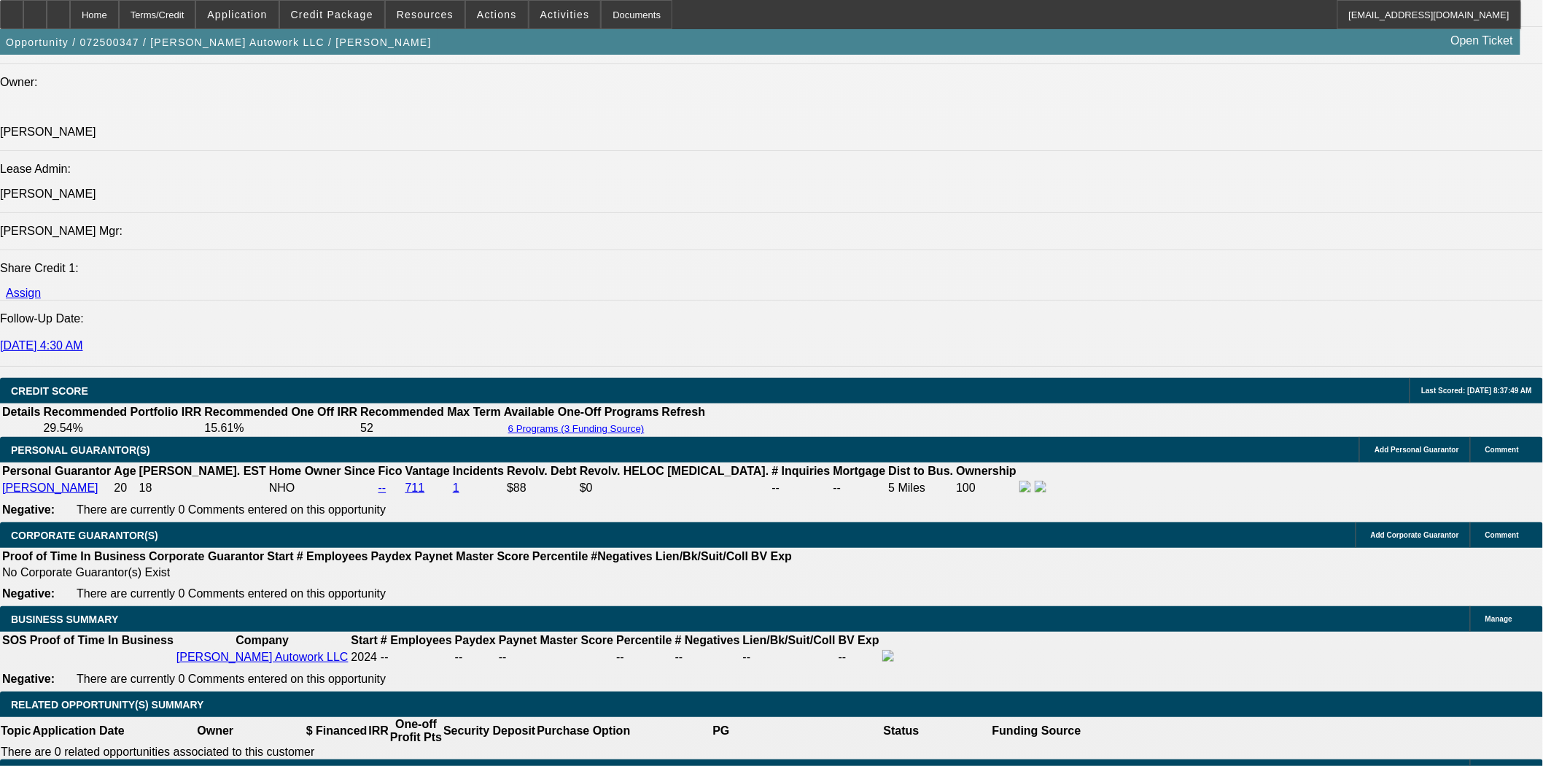
scroll to position [2026, 0]
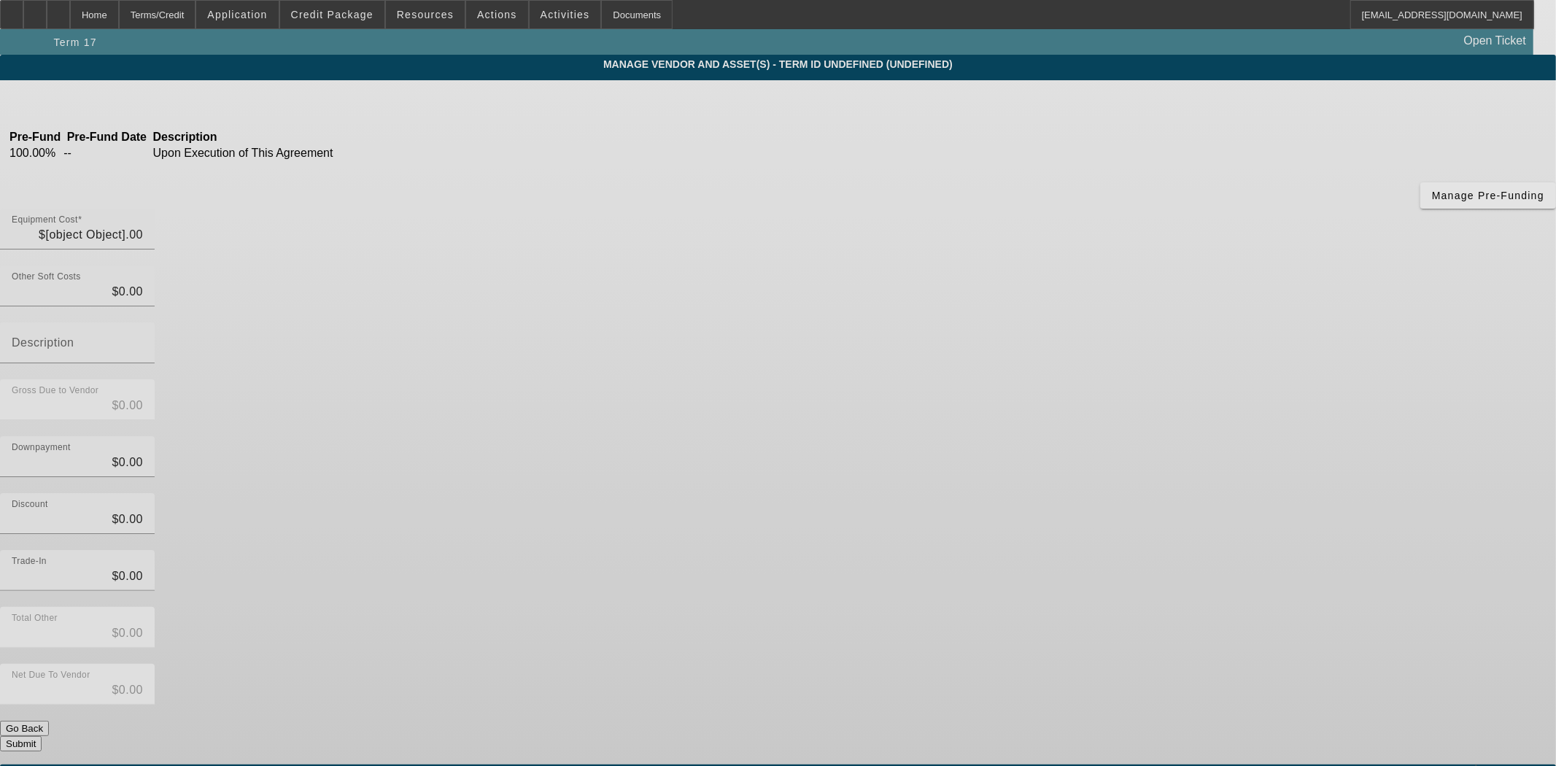
type input "$58,995.00"
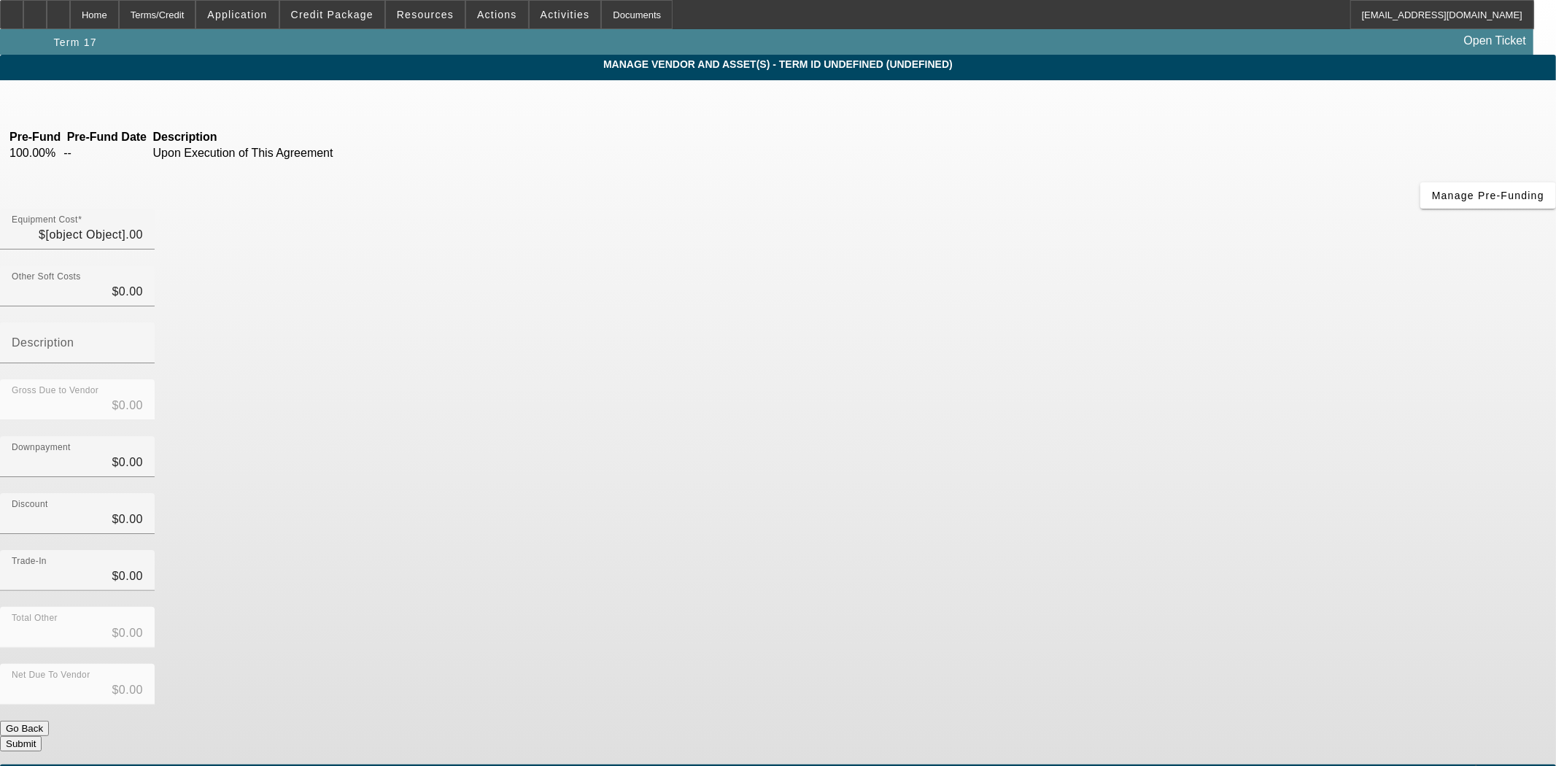
type input "$58,995.00"
click at [97, 101] on icon at bounding box center [97, 101] width 0 height 12
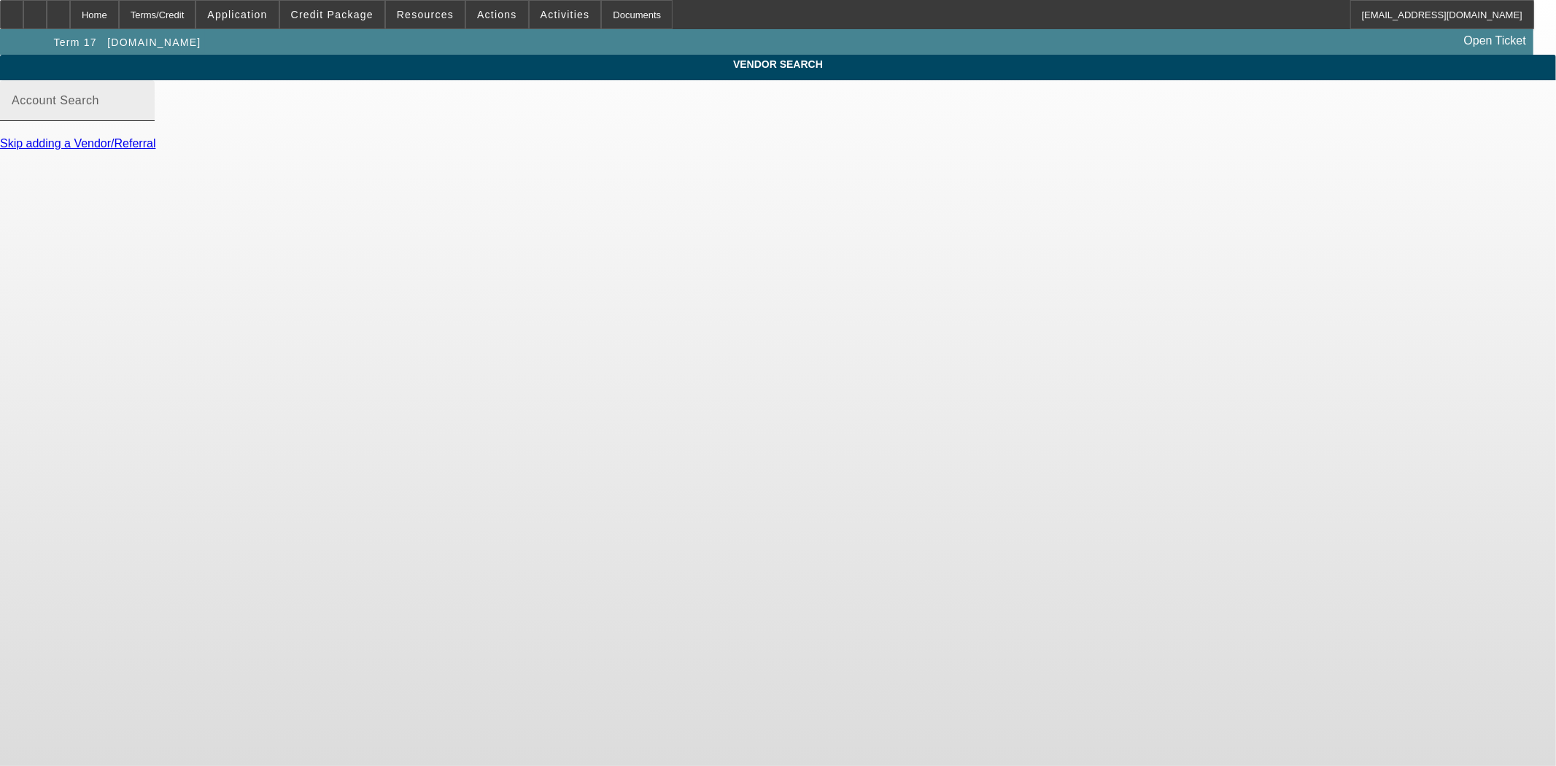
click at [99, 106] on mat-label "Account Search" at bounding box center [56, 100] width 88 height 12
click at [143, 115] on input "Account Search" at bounding box center [77, 107] width 131 height 18
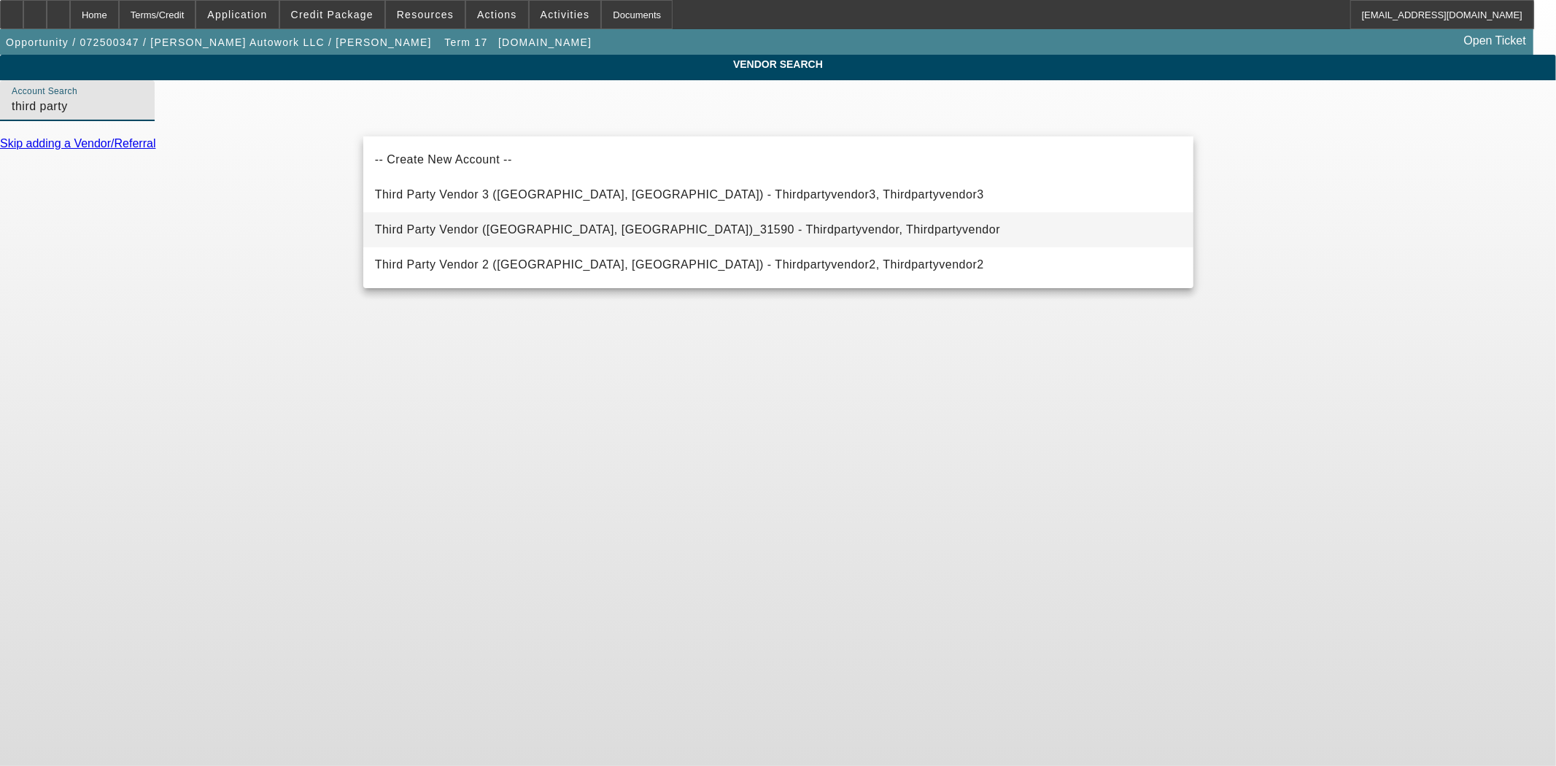
click at [435, 227] on span "Third Party Vendor (Northbrook, IL)_31590 - Thirdpartyvendor, Thirdpartyvendor" at bounding box center [687, 229] width 625 height 12
type input "Third Party Vendor (Northbrook, IL)_31590 - Thirdpartyvendor, Thirdpartyvendor"
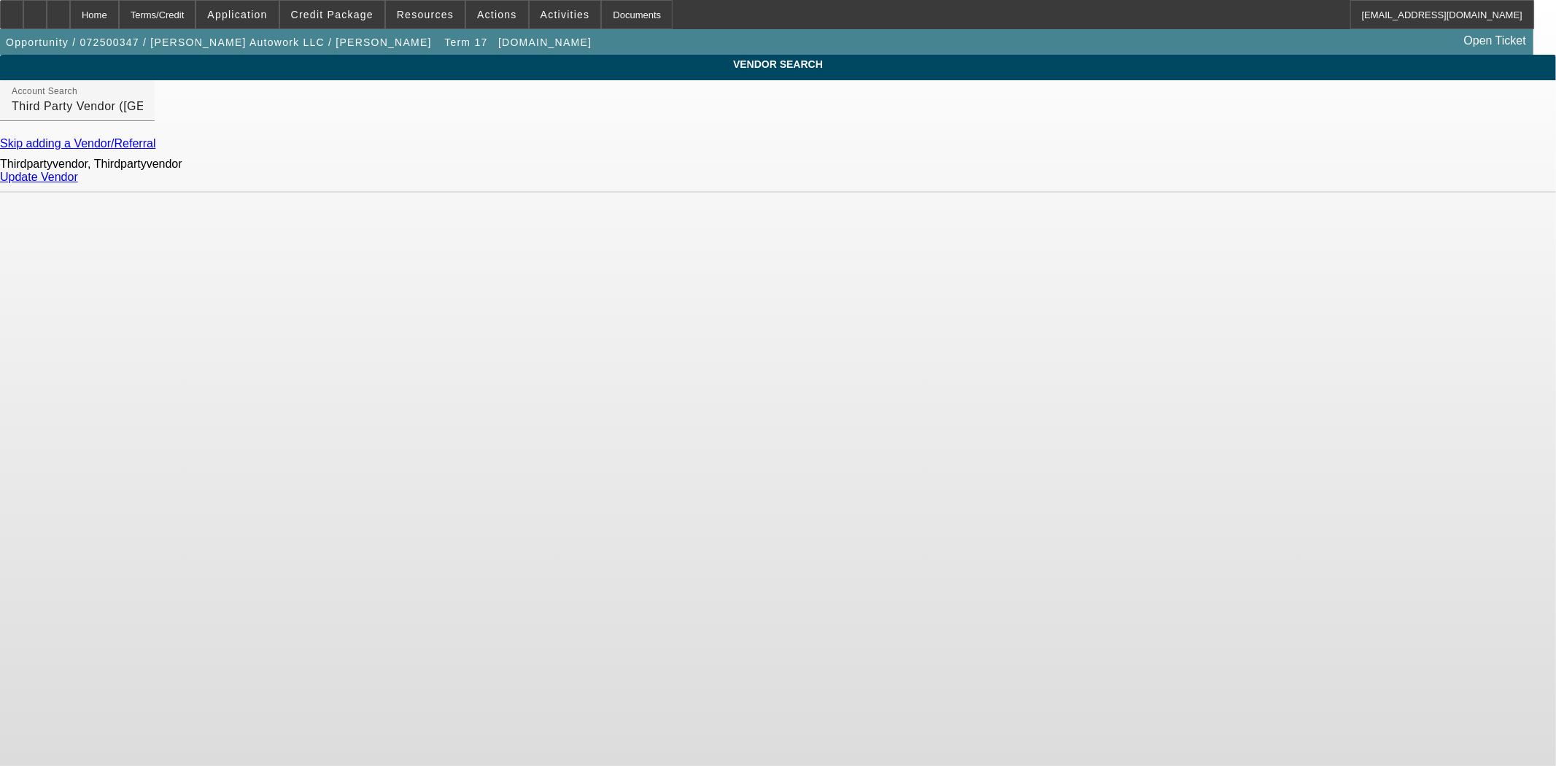
click at [78, 183] on link "Update Vendor" at bounding box center [39, 177] width 78 height 12
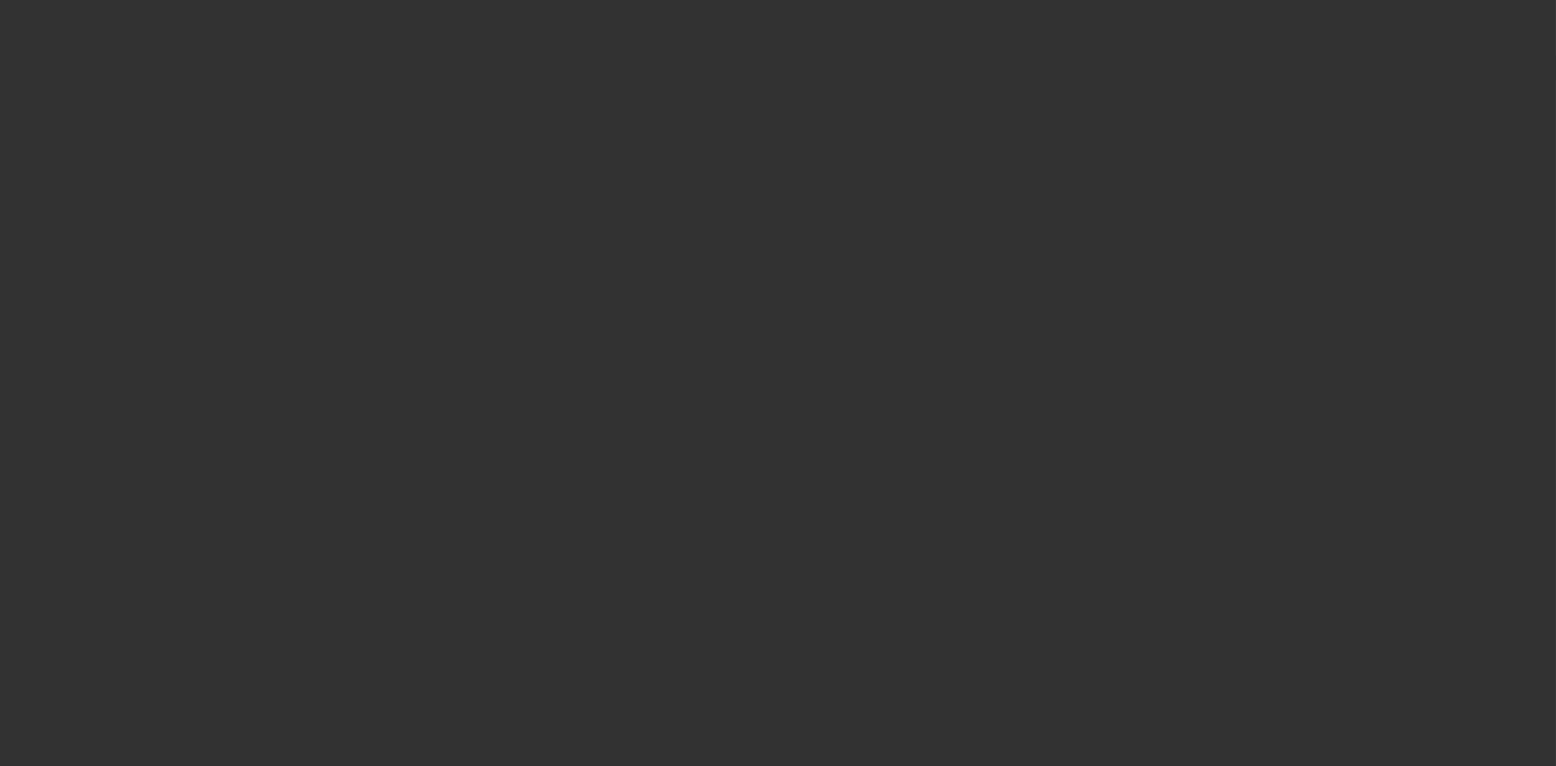
type input "$58,995.00"
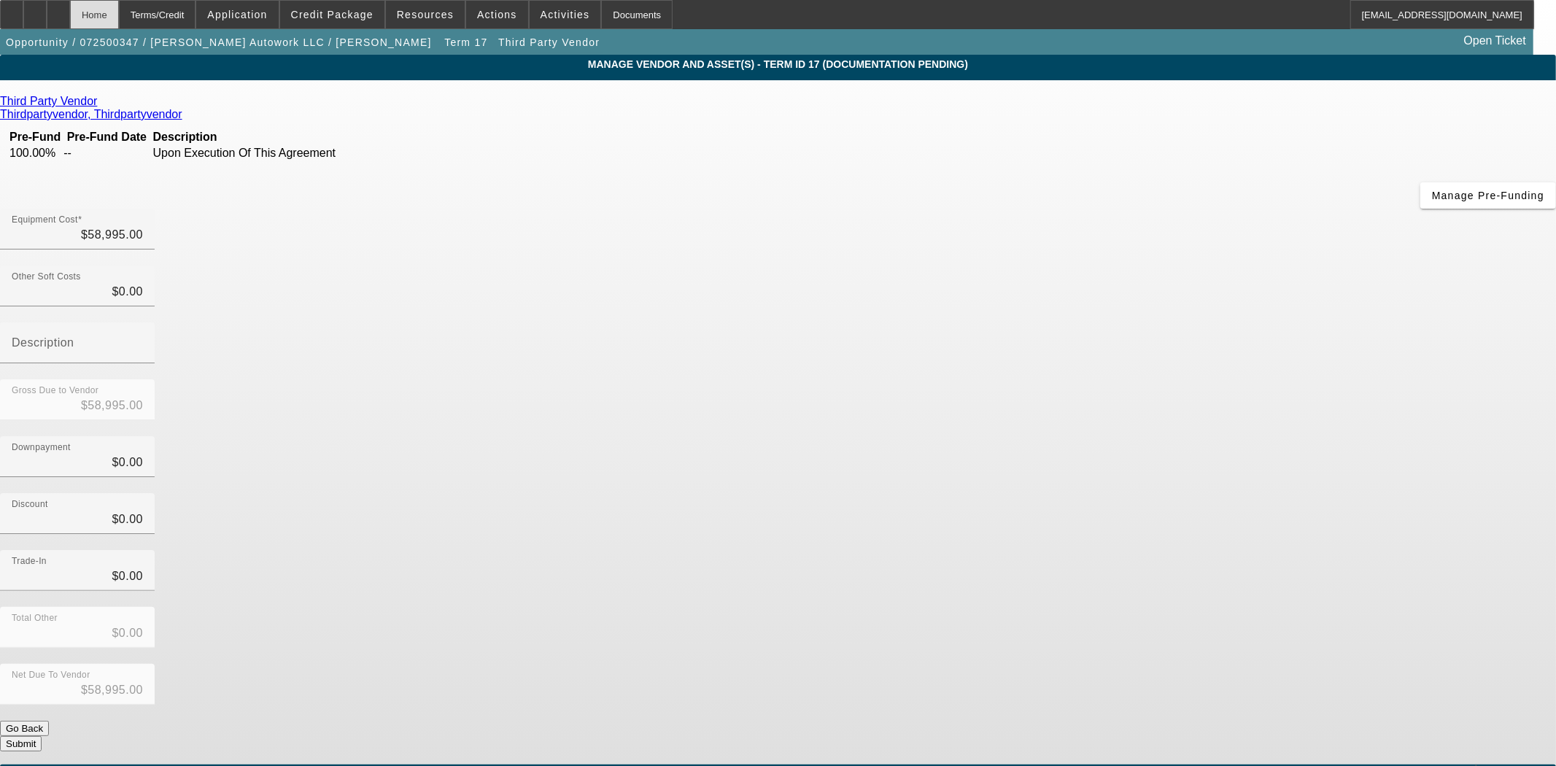
click at [119, 18] on div "Home" at bounding box center [94, 14] width 49 height 29
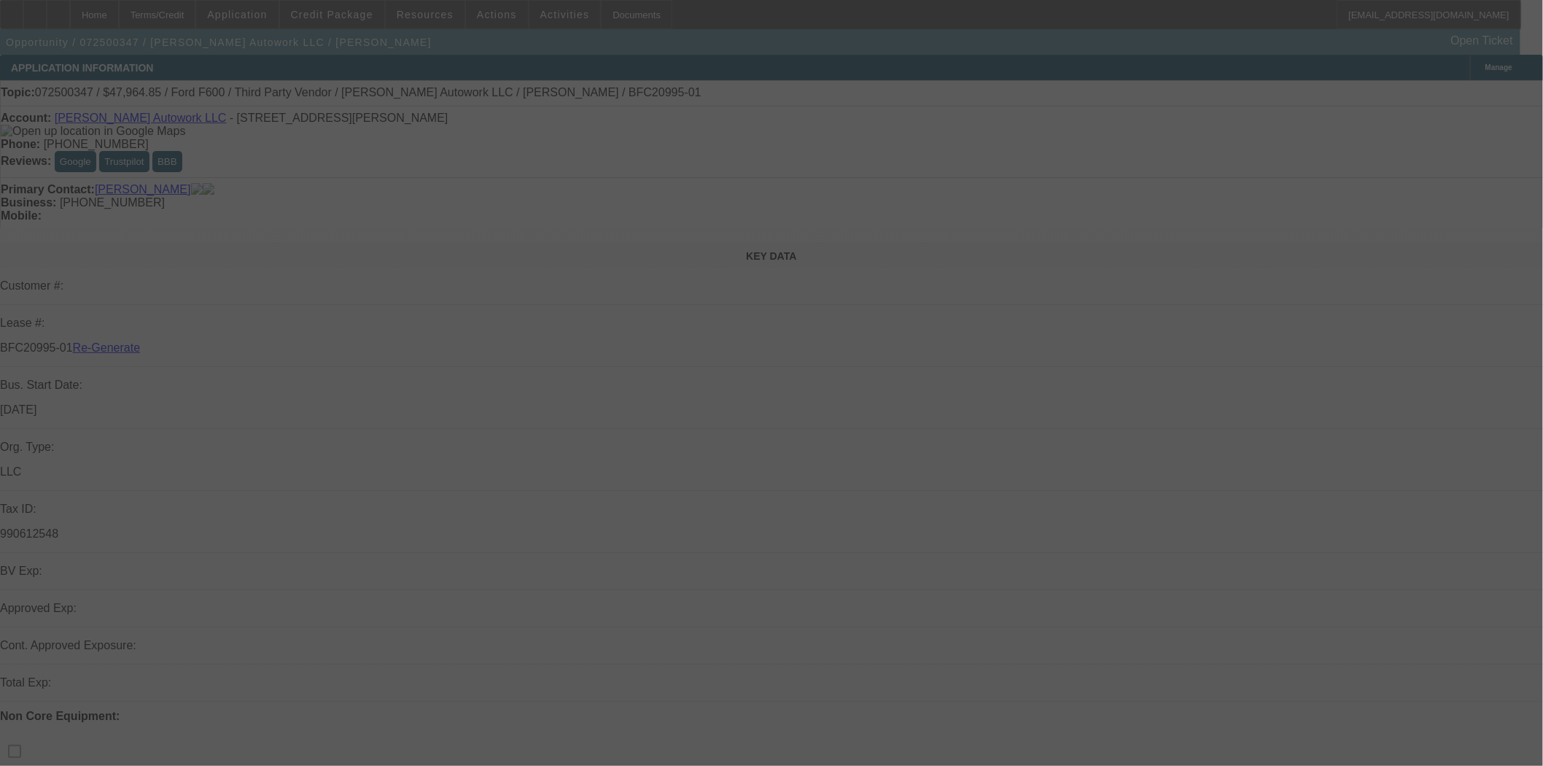
select select "3"
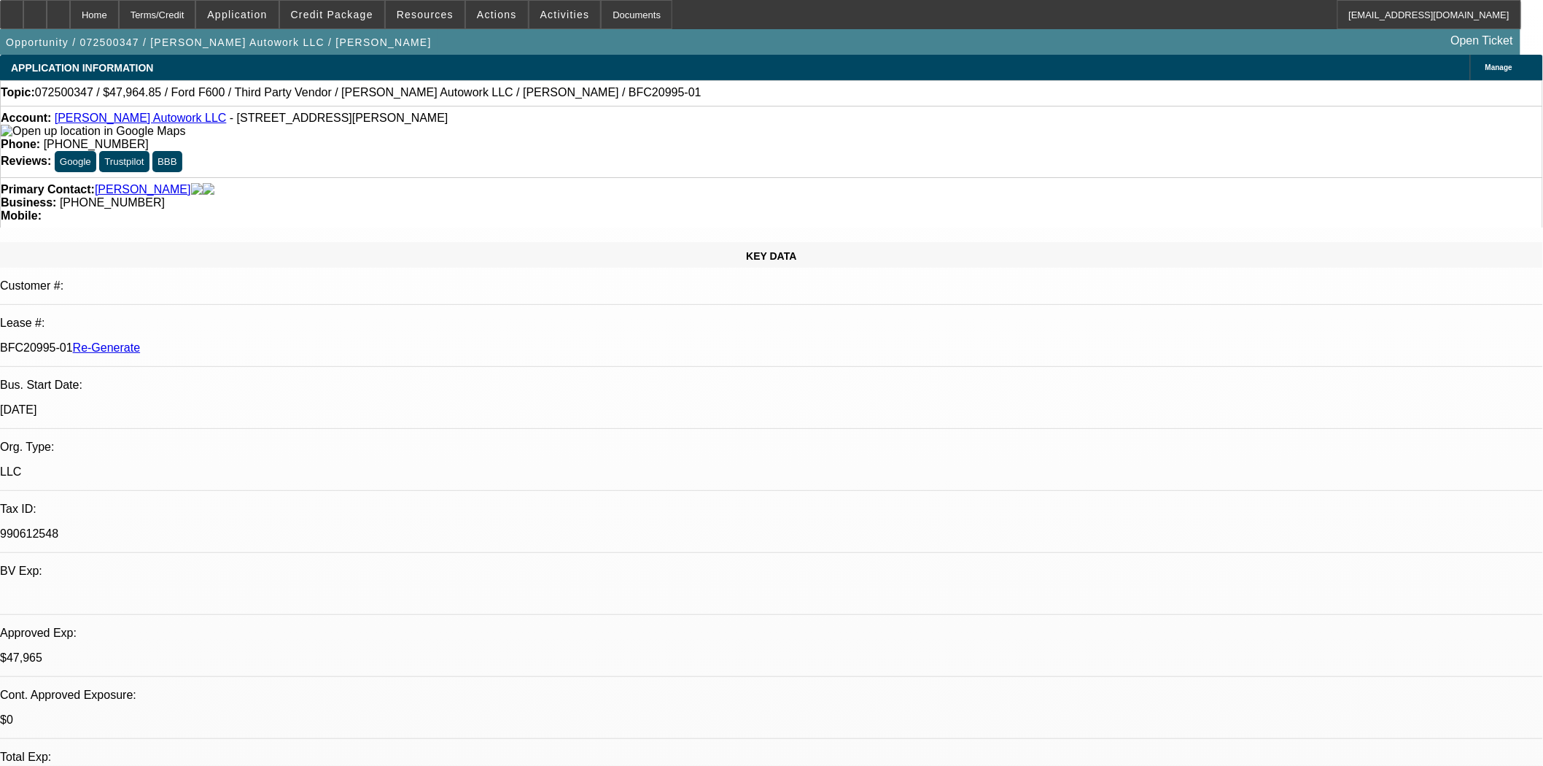
select select "0"
select select "2"
select select "0"
select select "6"
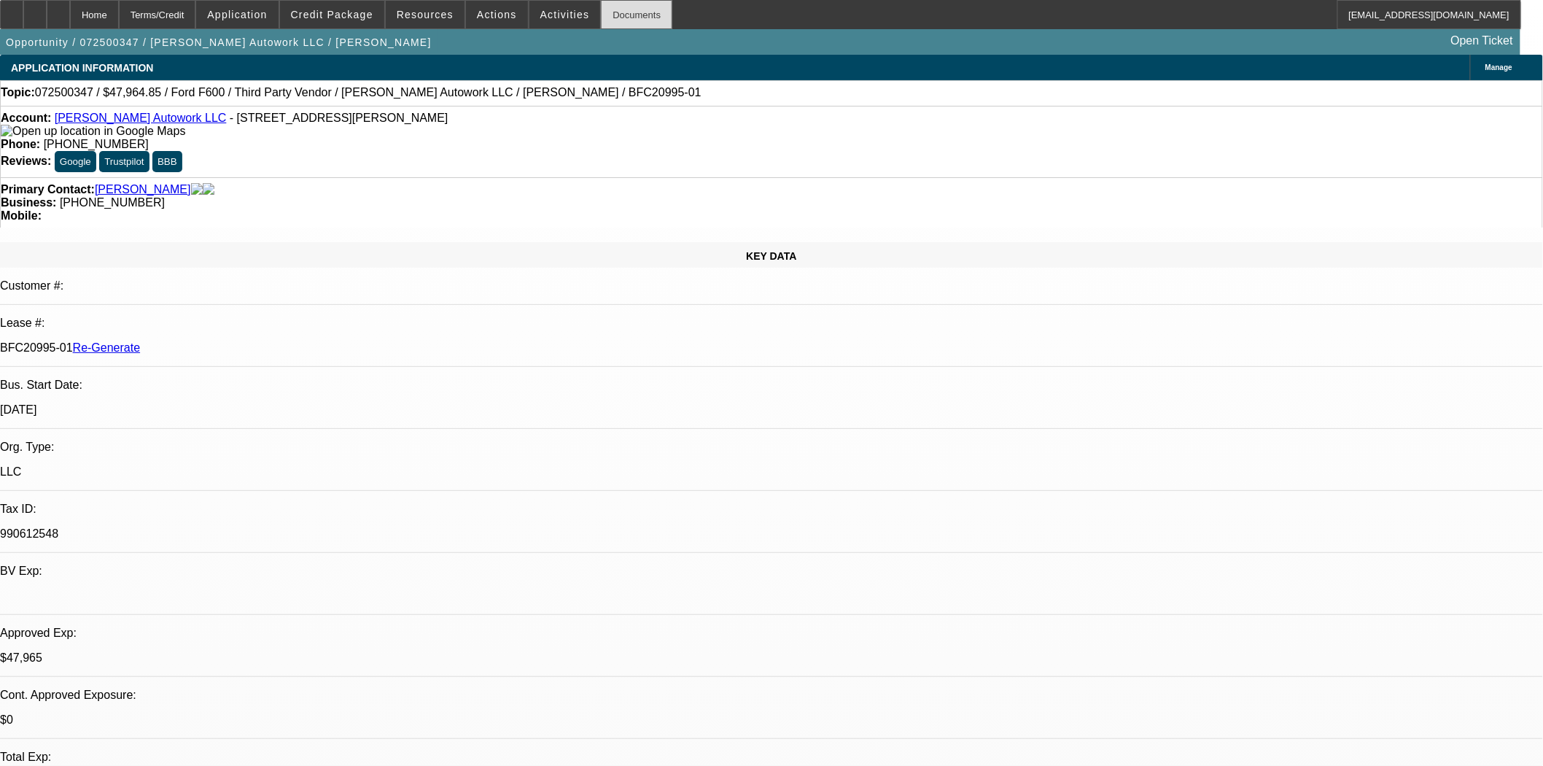
click at [601, 17] on div "Documents" at bounding box center [636, 14] width 71 height 29
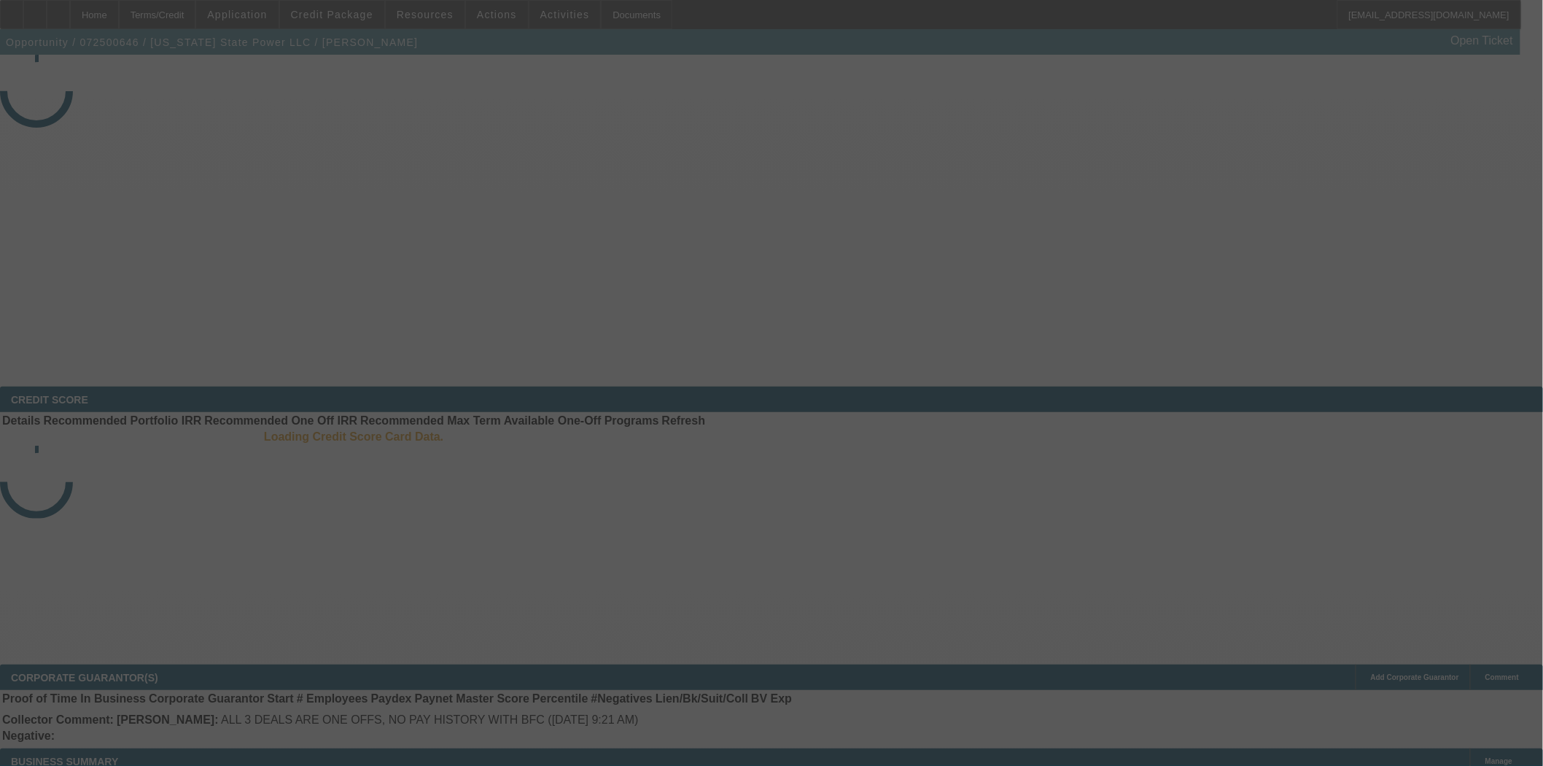
select select "4"
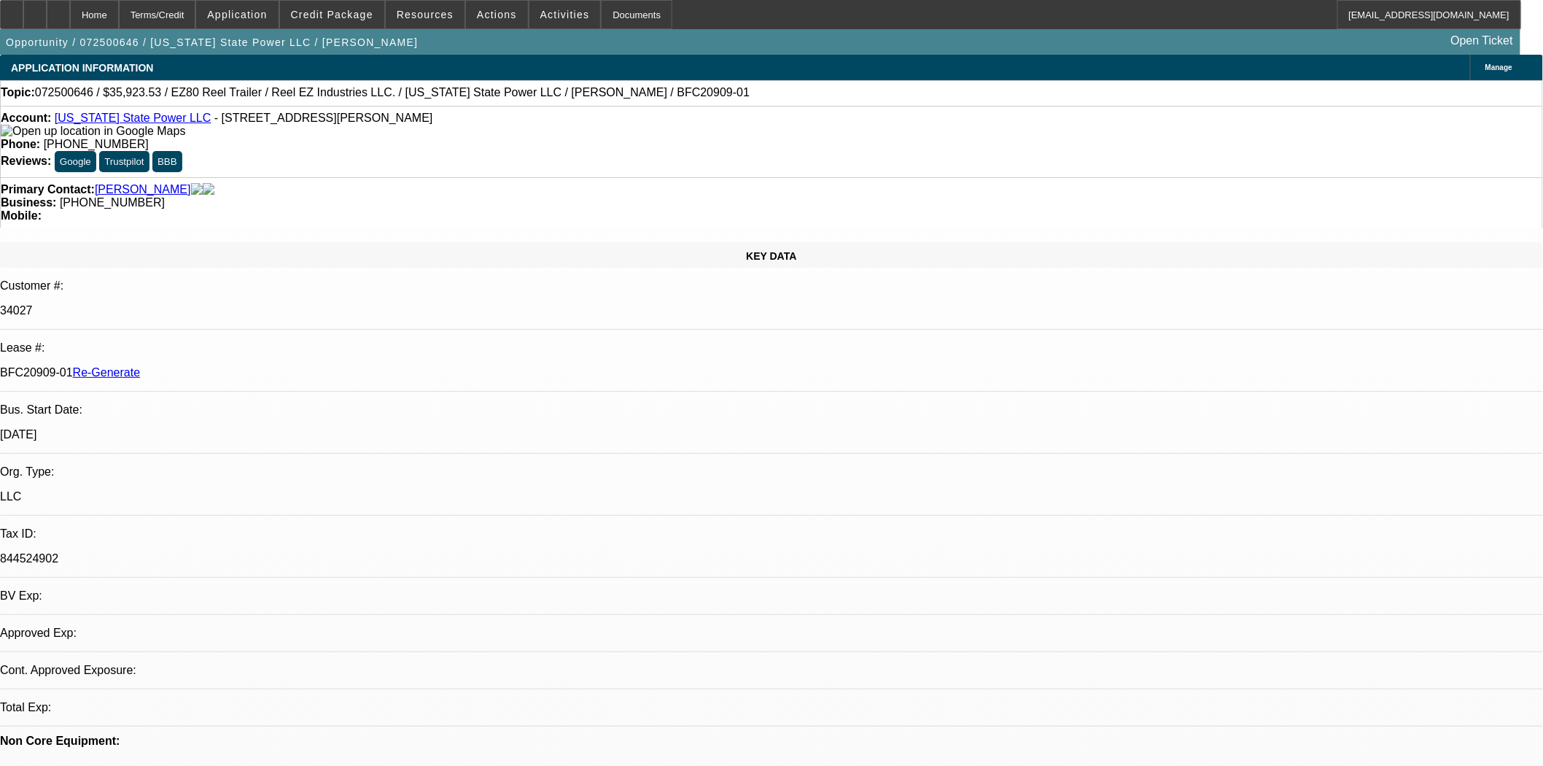
select select "0"
select select "0.1"
select select "4"
click at [315, 242] on div "KEY DATA" at bounding box center [771, 255] width 1543 height 26
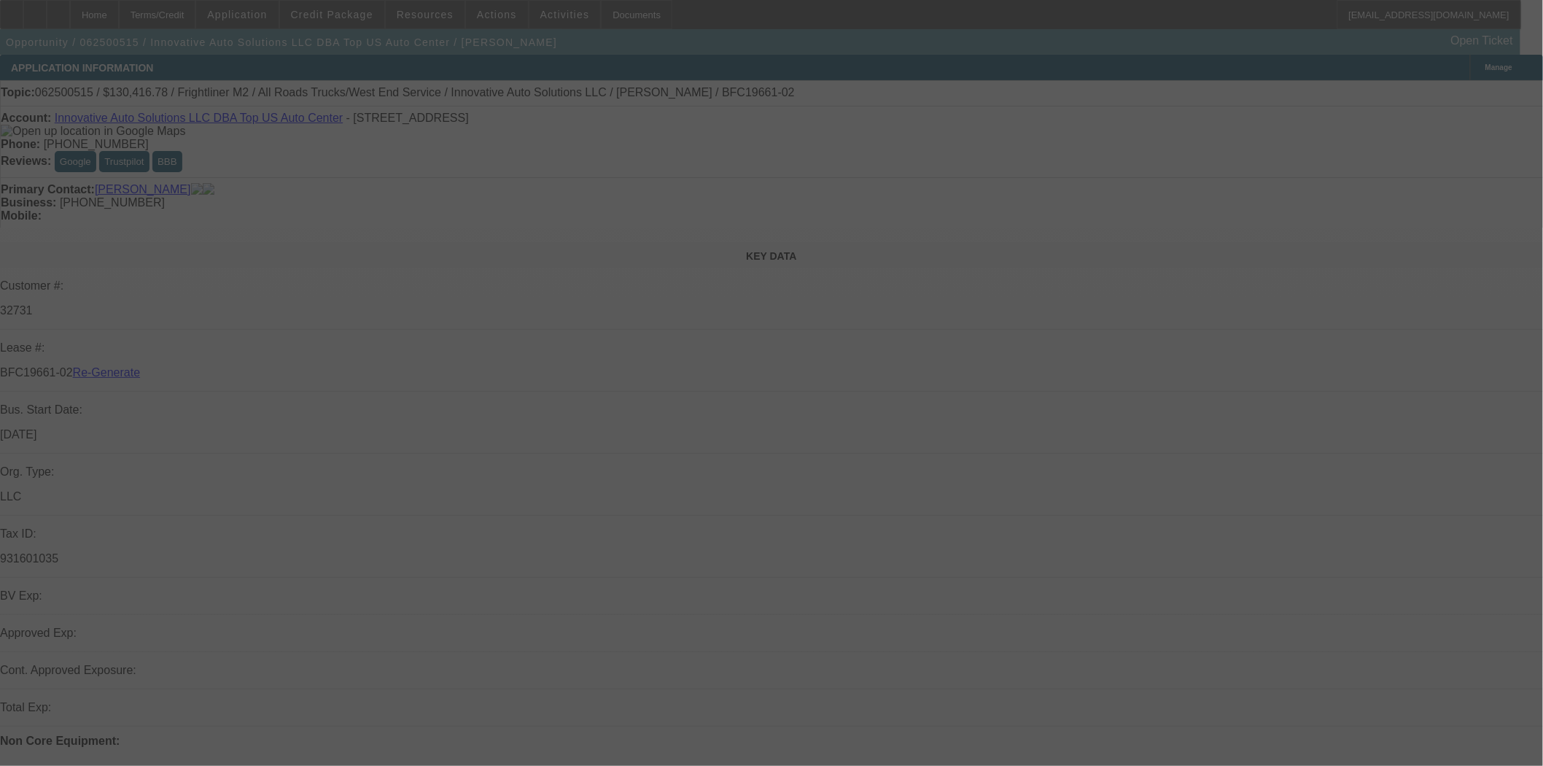
select select "3"
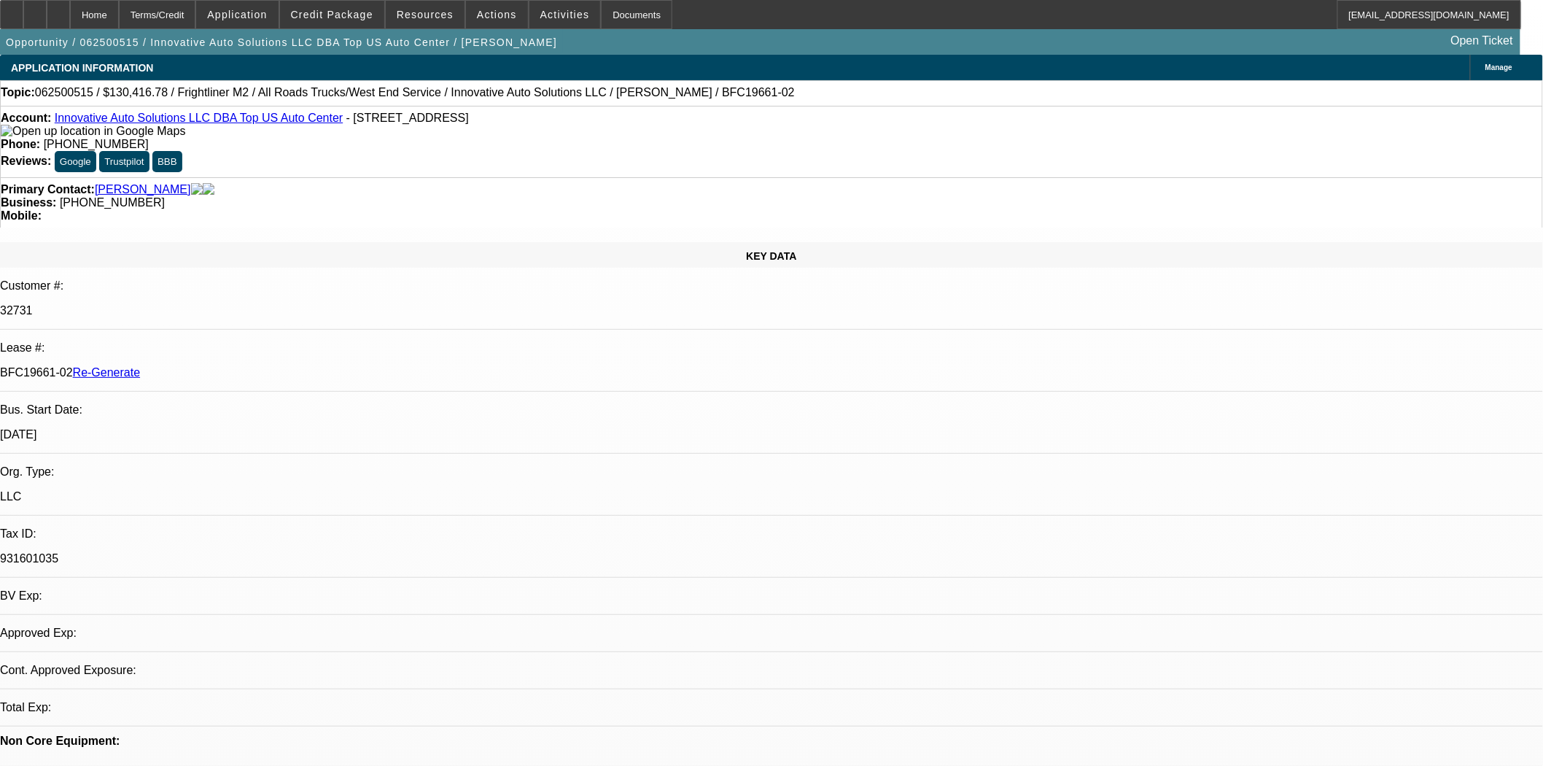
select select "0"
select select "2"
select select "0"
select select "6"
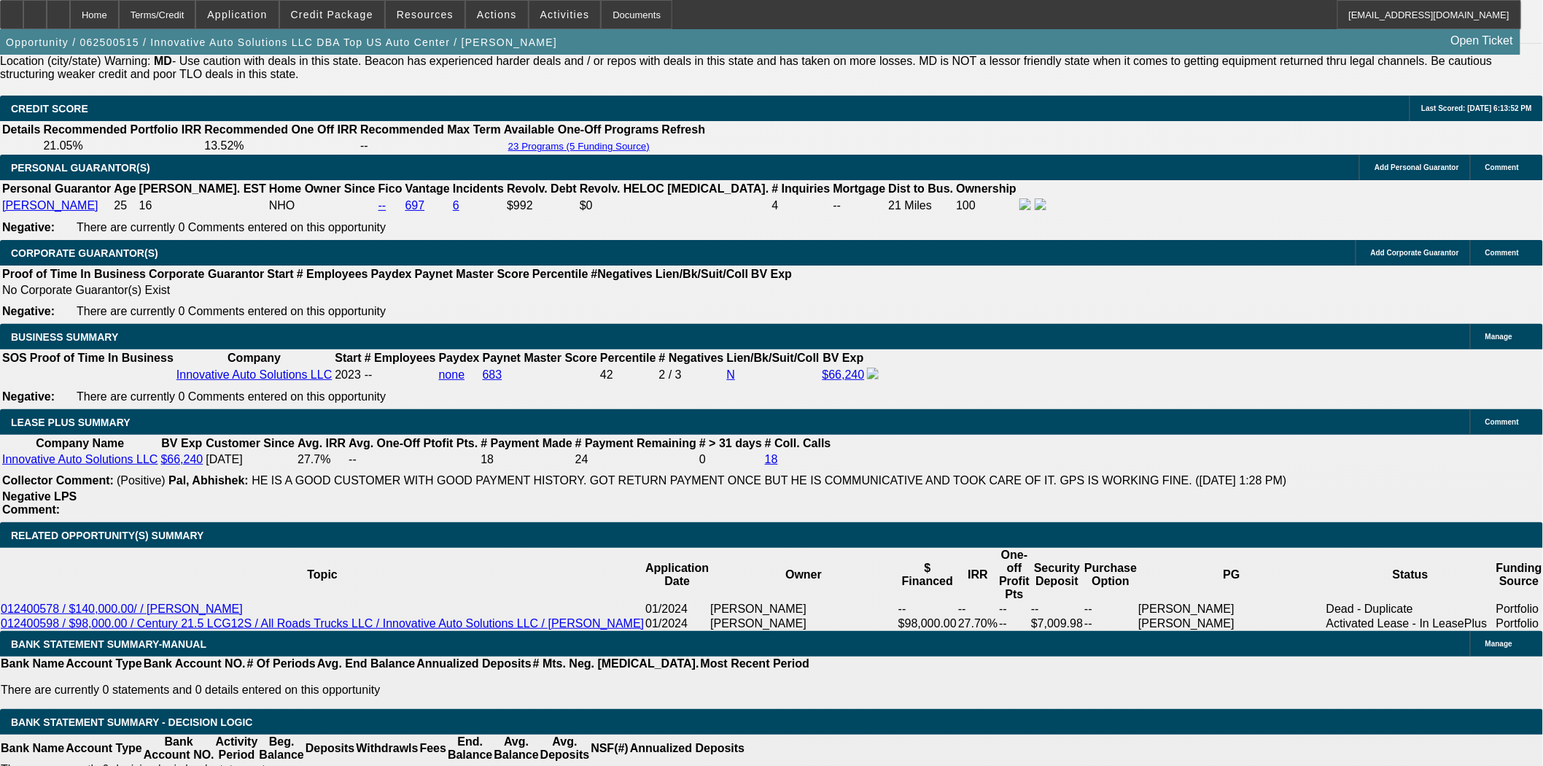
scroll to position [243, 0]
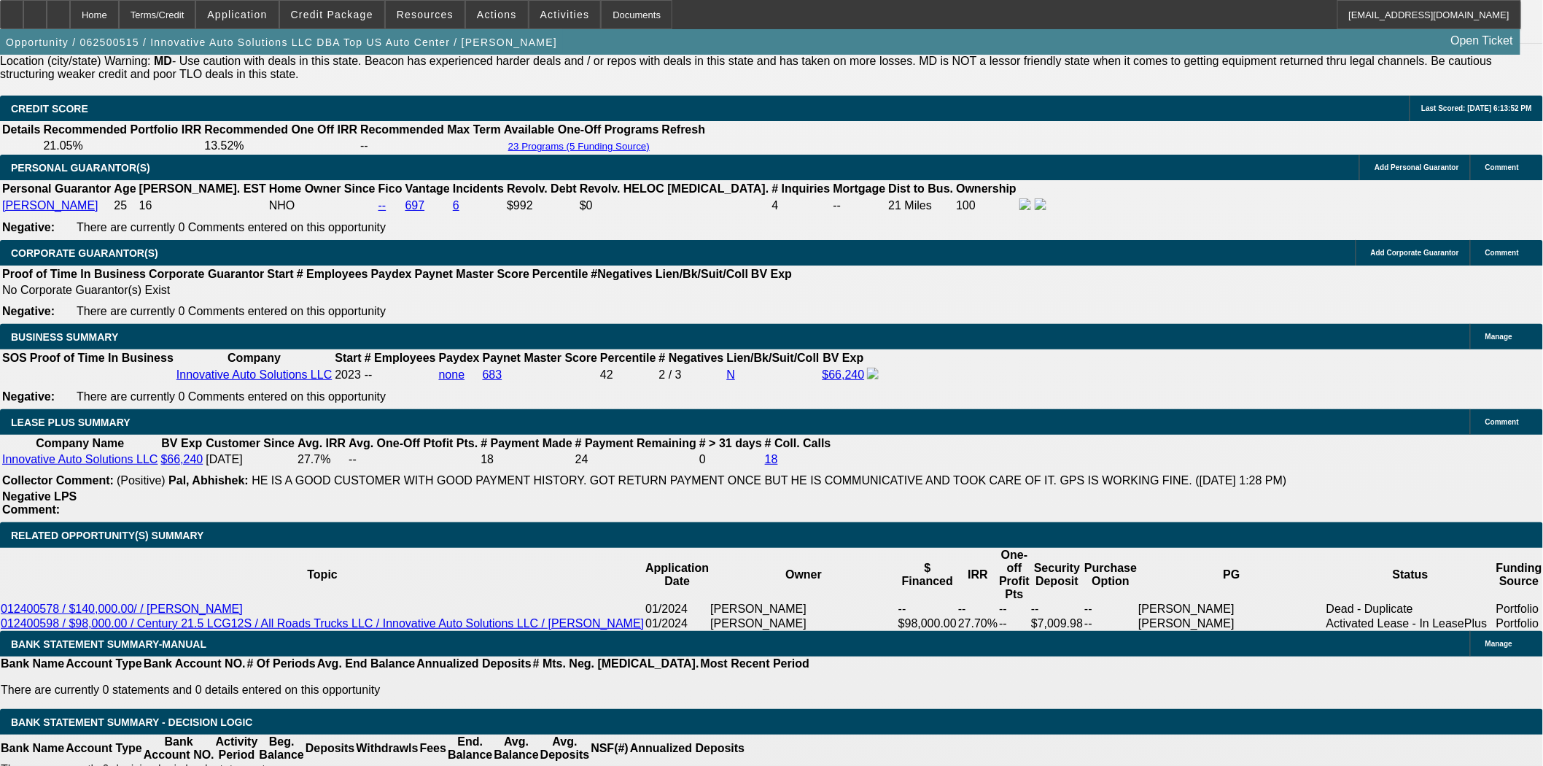
scroll to position [162, 0]
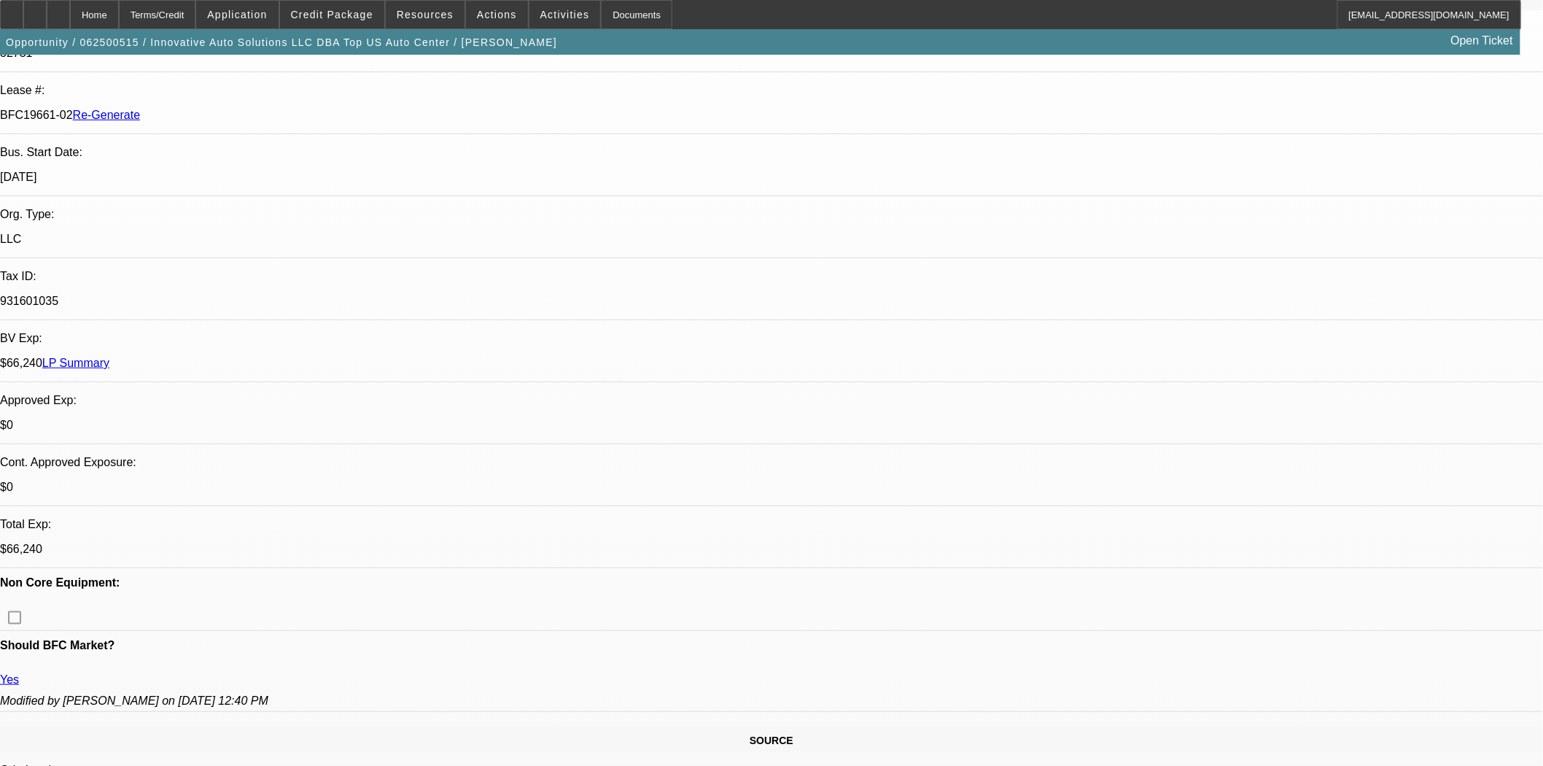
scroll to position [0, 0]
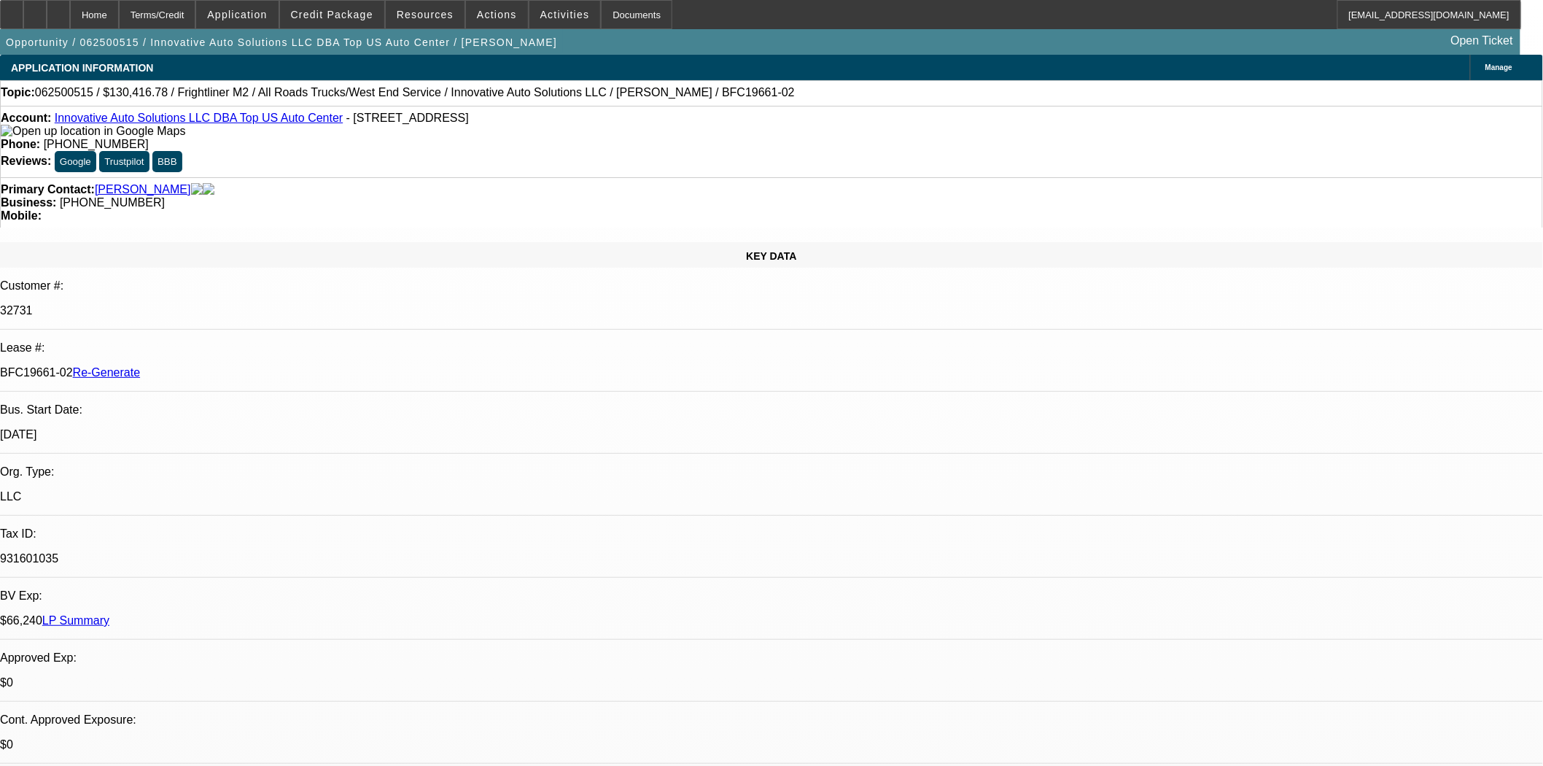
click at [120, 121] on link "Innovative Auto Solutions LLC DBA Top US Auto Center" at bounding box center [199, 118] width 289 height 12
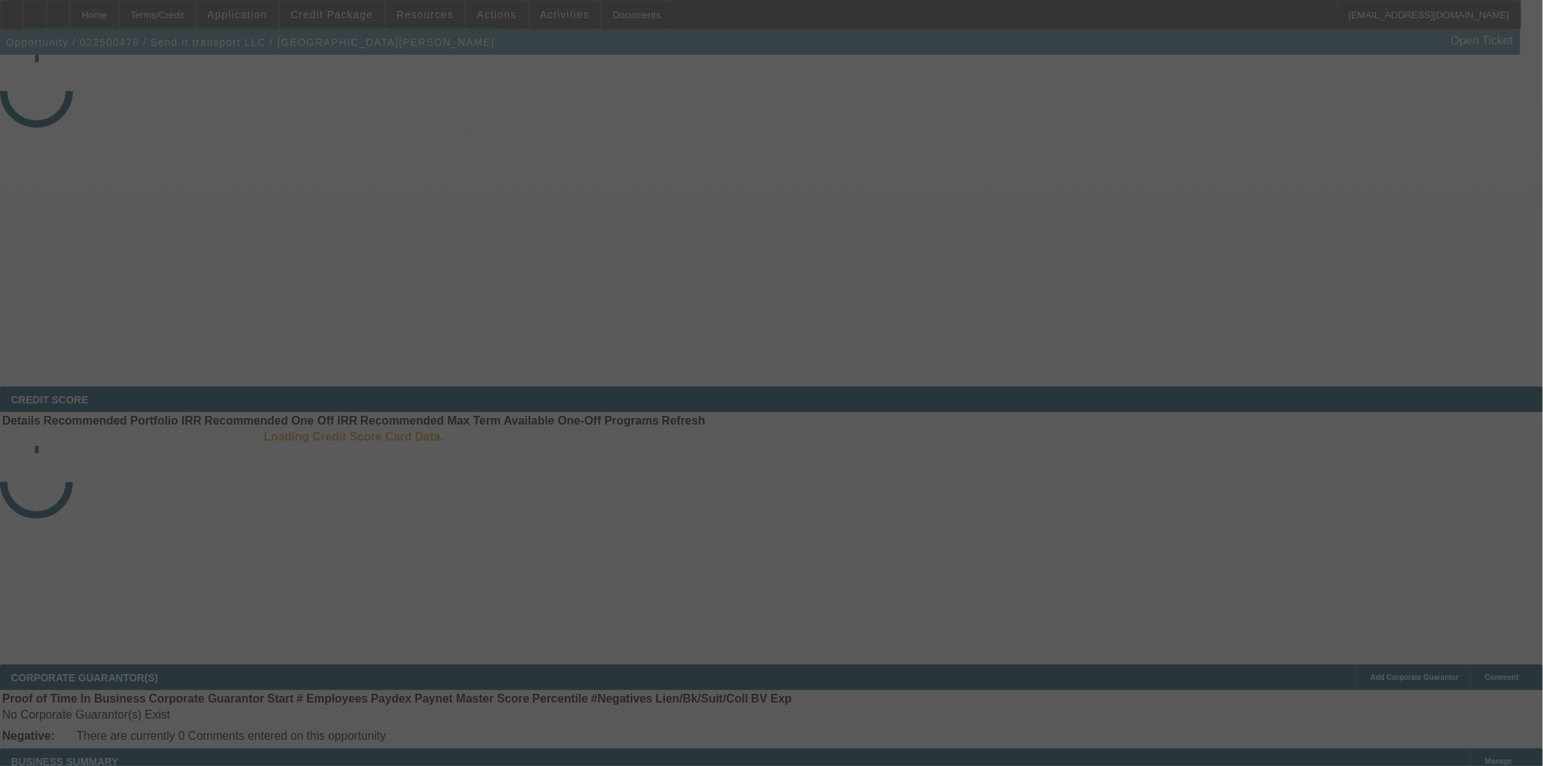
select select "3"
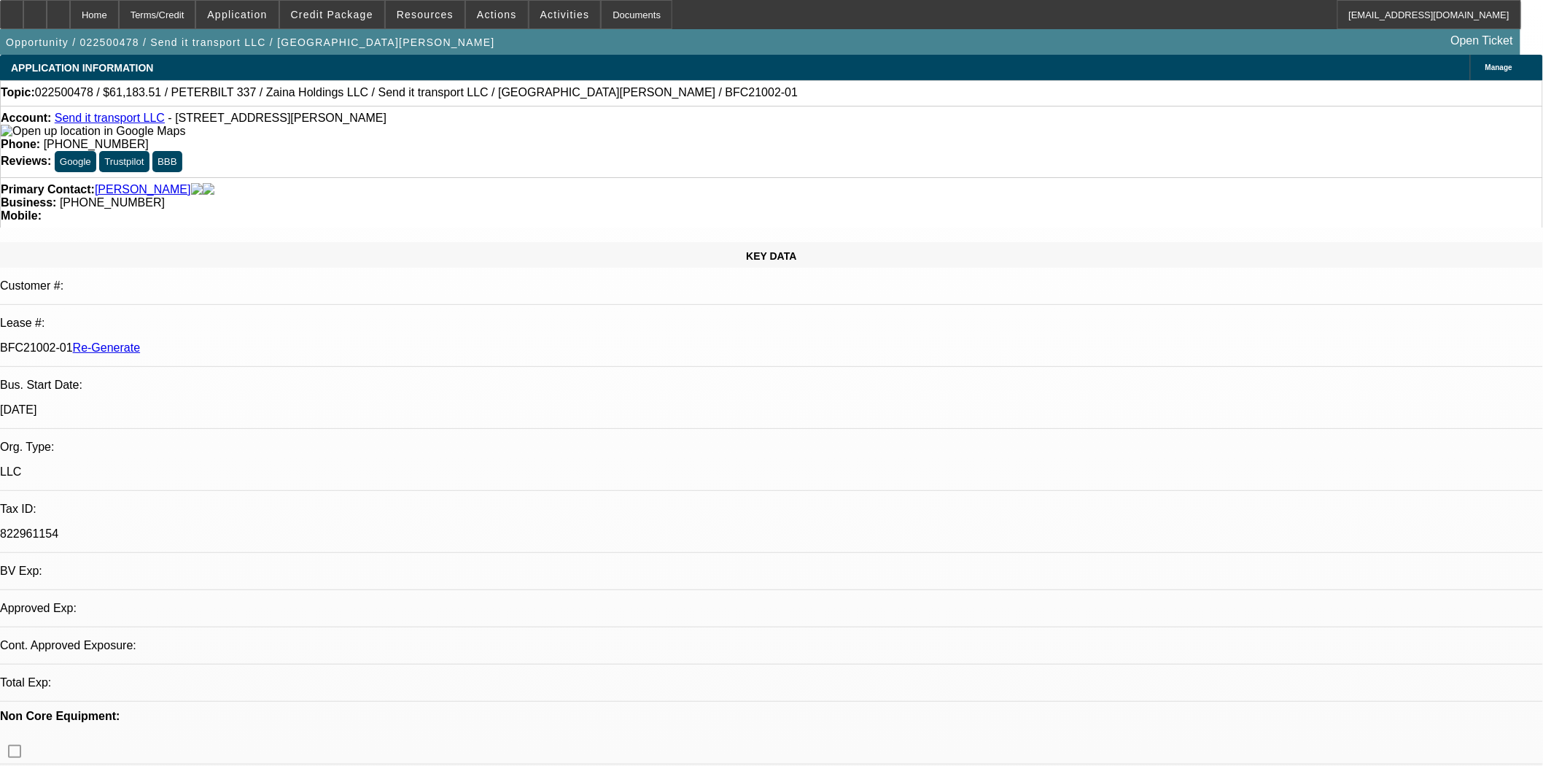
select select "0"
select select "2"
select select "0"
select select "6"
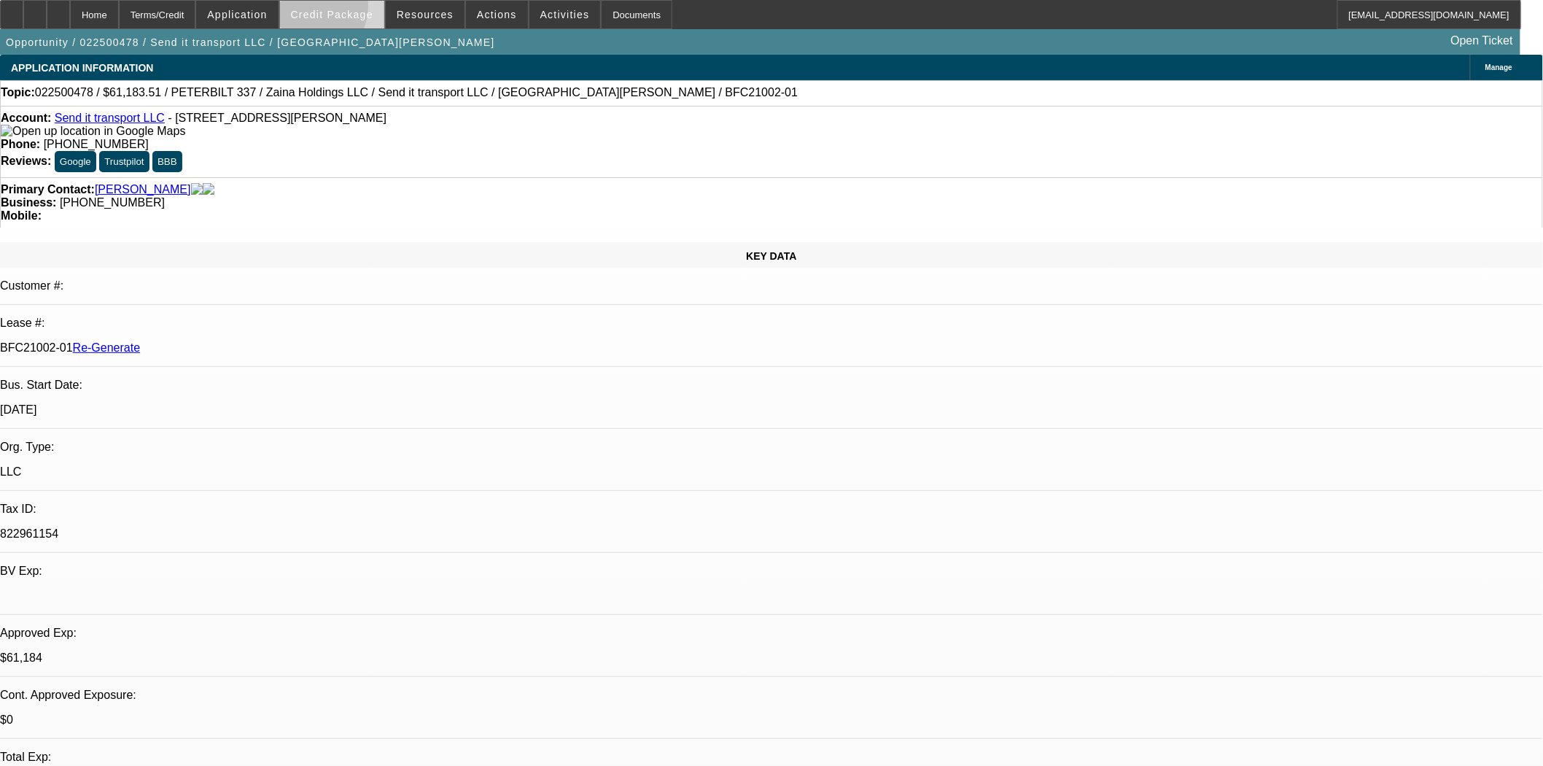
click at [325, 9] on span "Credit Package" at bounding box center [332, 15] width 82 height 12
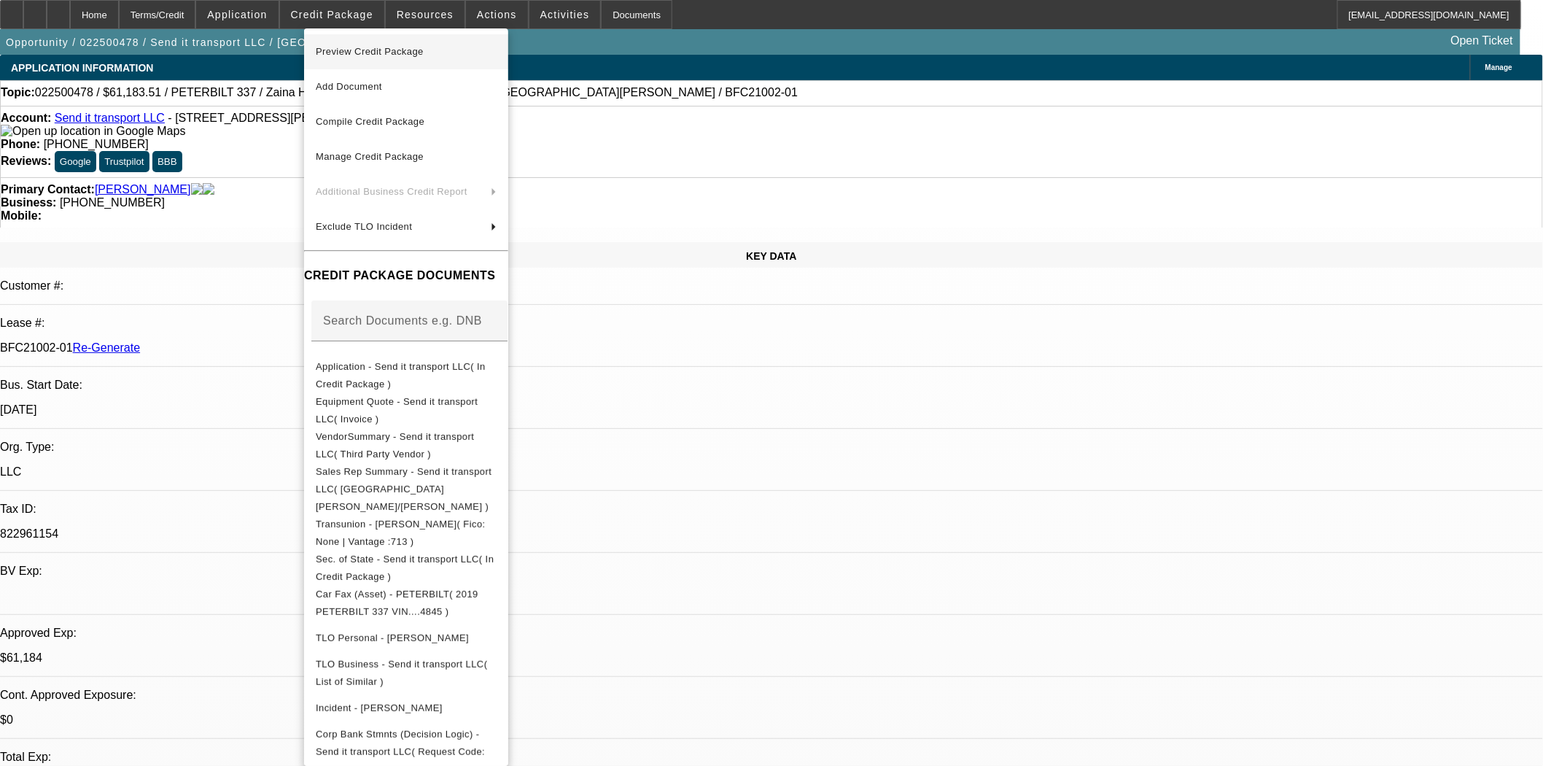
click at [341, 47] on span "Preview Credit Package" at bounding box center [370, 51] width 108 height 11
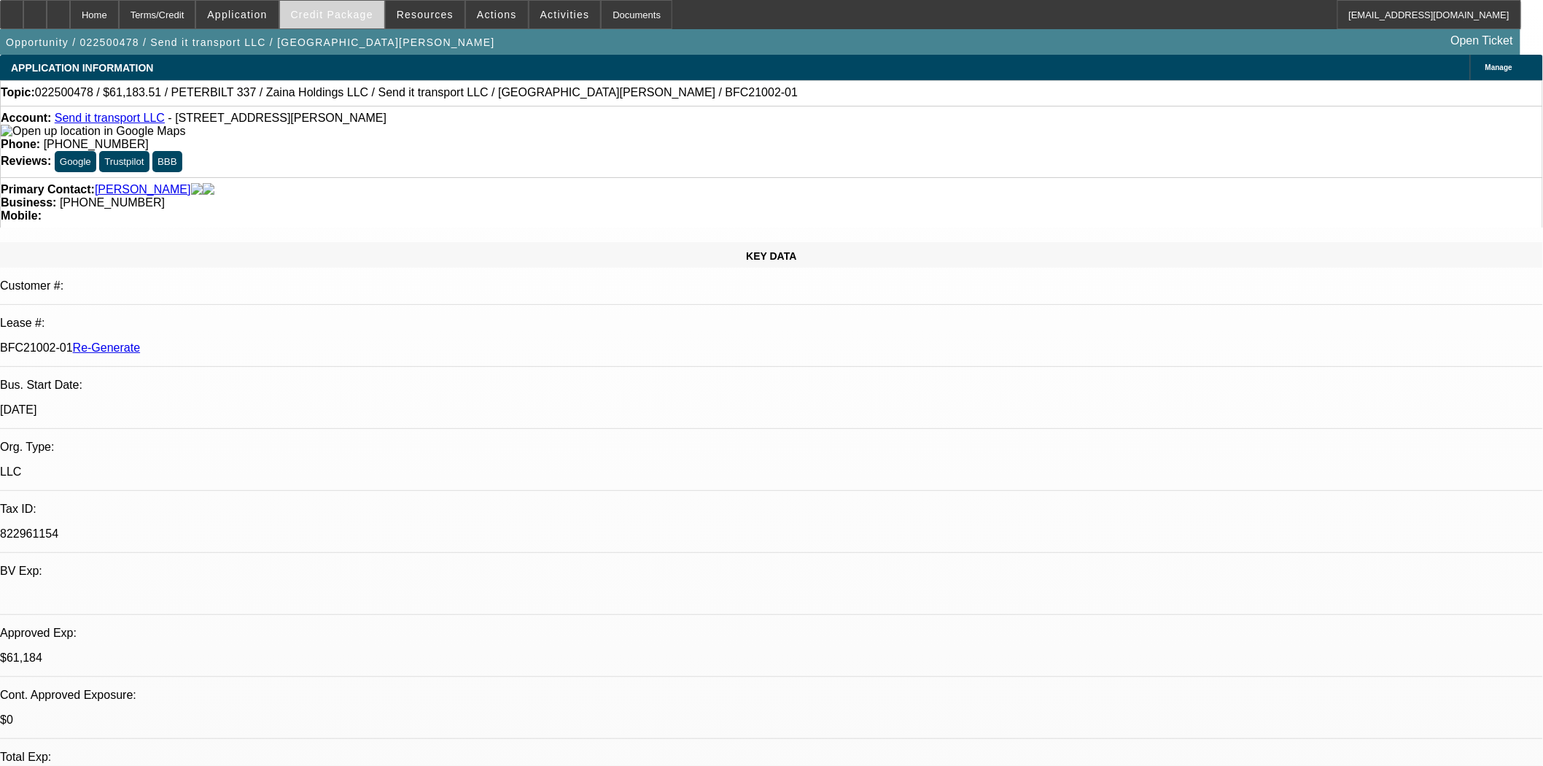
click at [339, 26] on span at bounding box center [332, 14] width 104 height 35
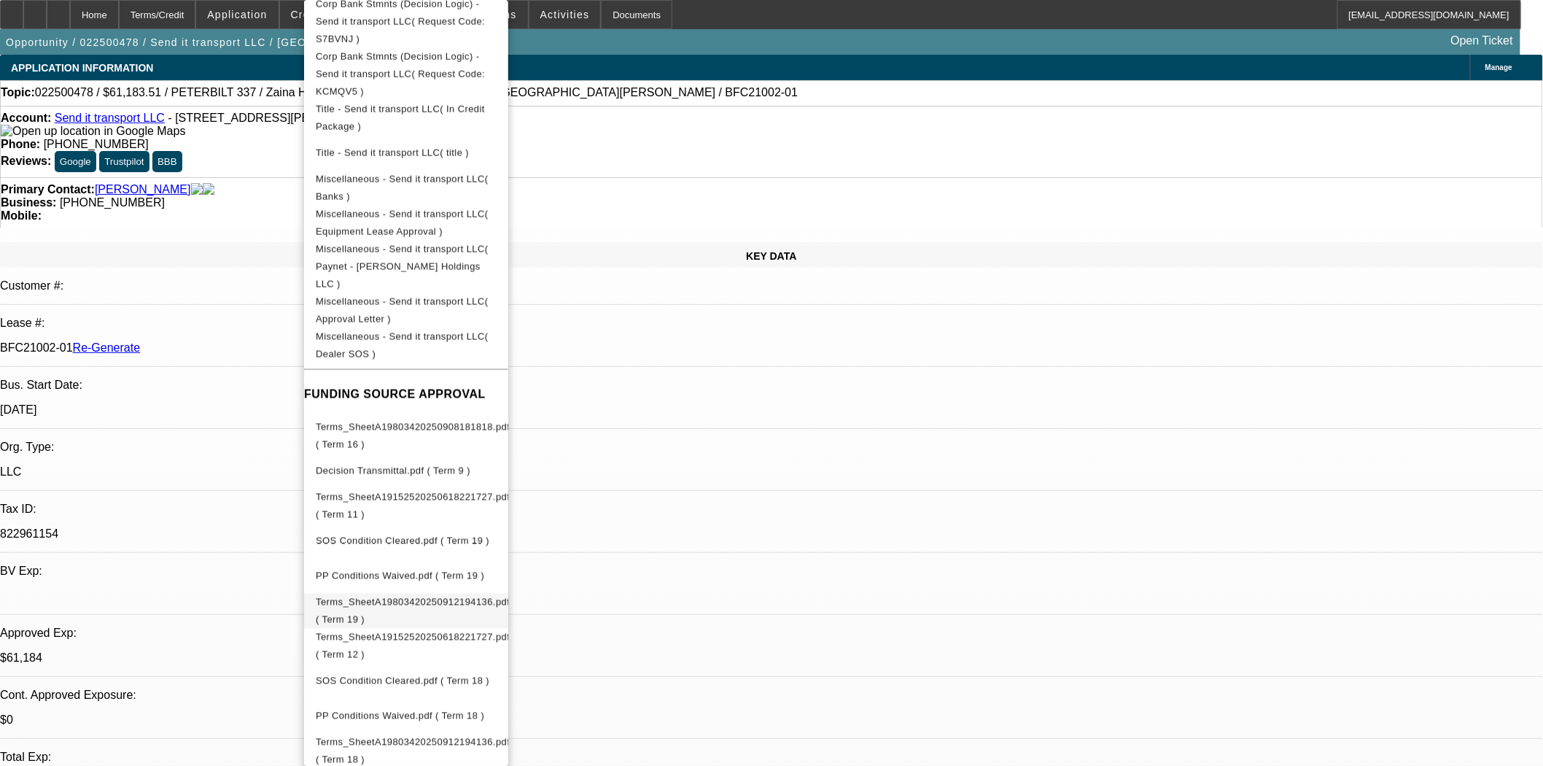
scroll to position [791, 0]
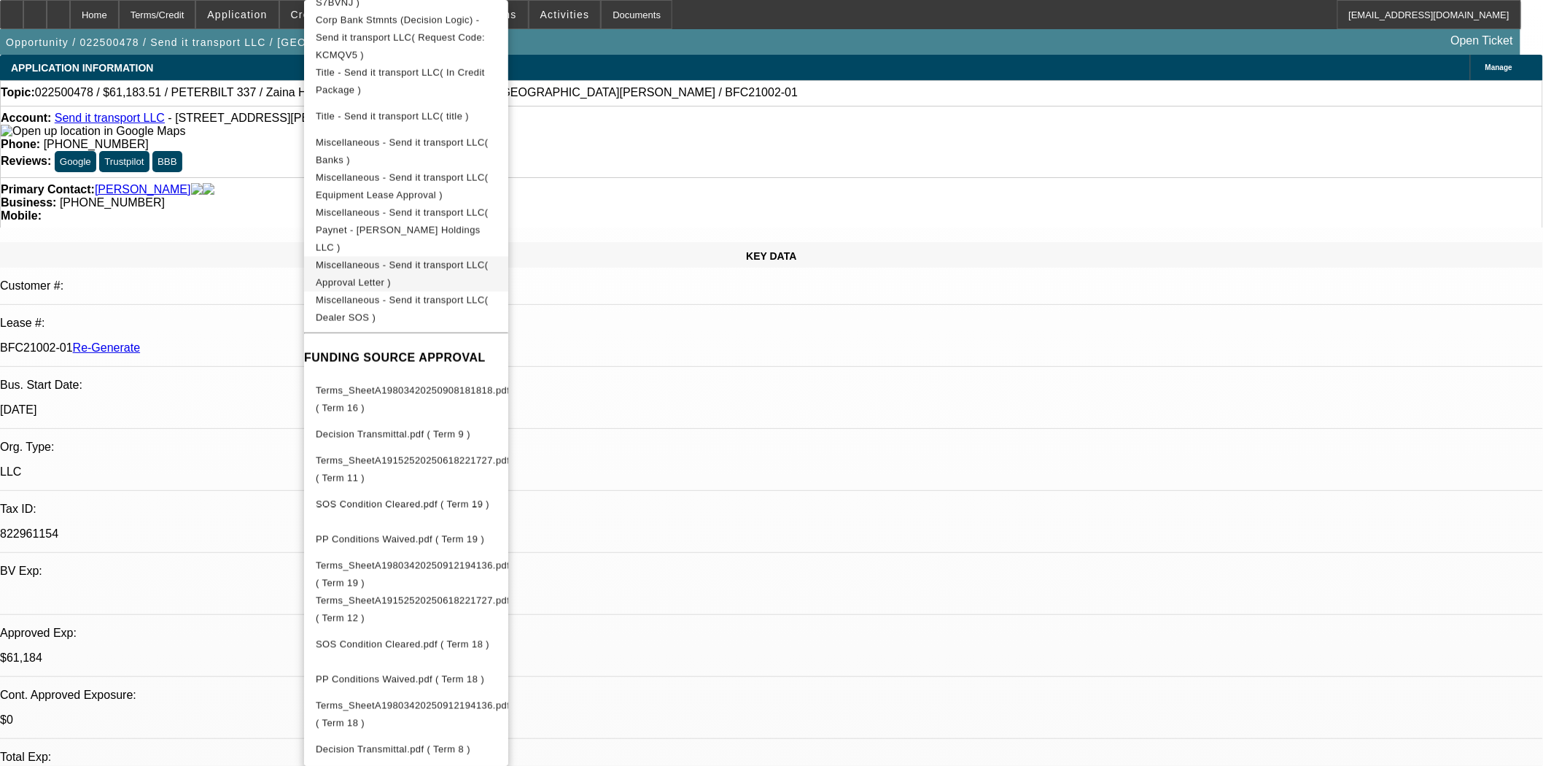
click at [489, 260] on span "Miscellaneous - Send it transport LLC( Approval Letter )" at bounding box center [402, 274] width 173 height 28
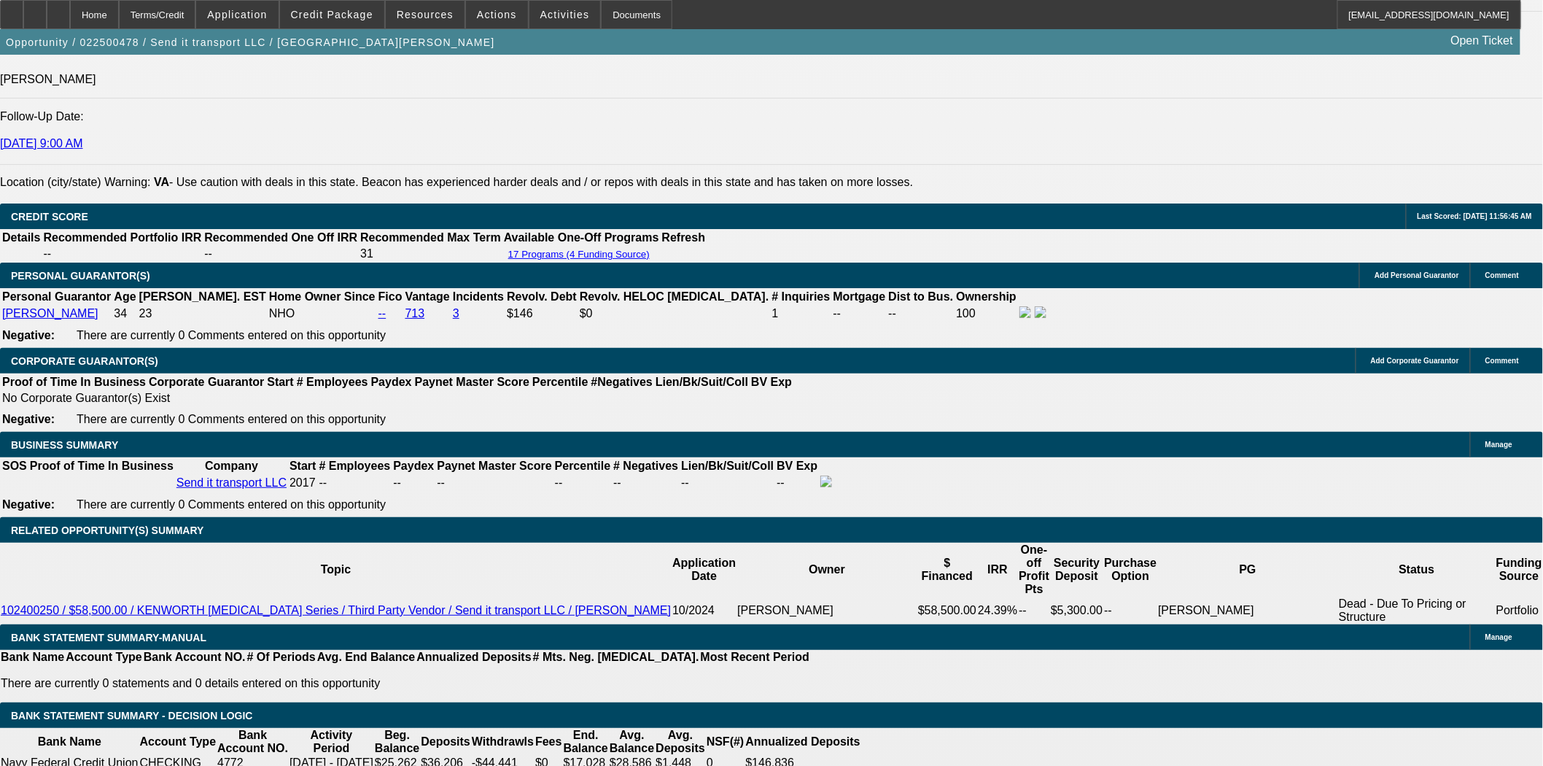
scroll to position [2026, 0]
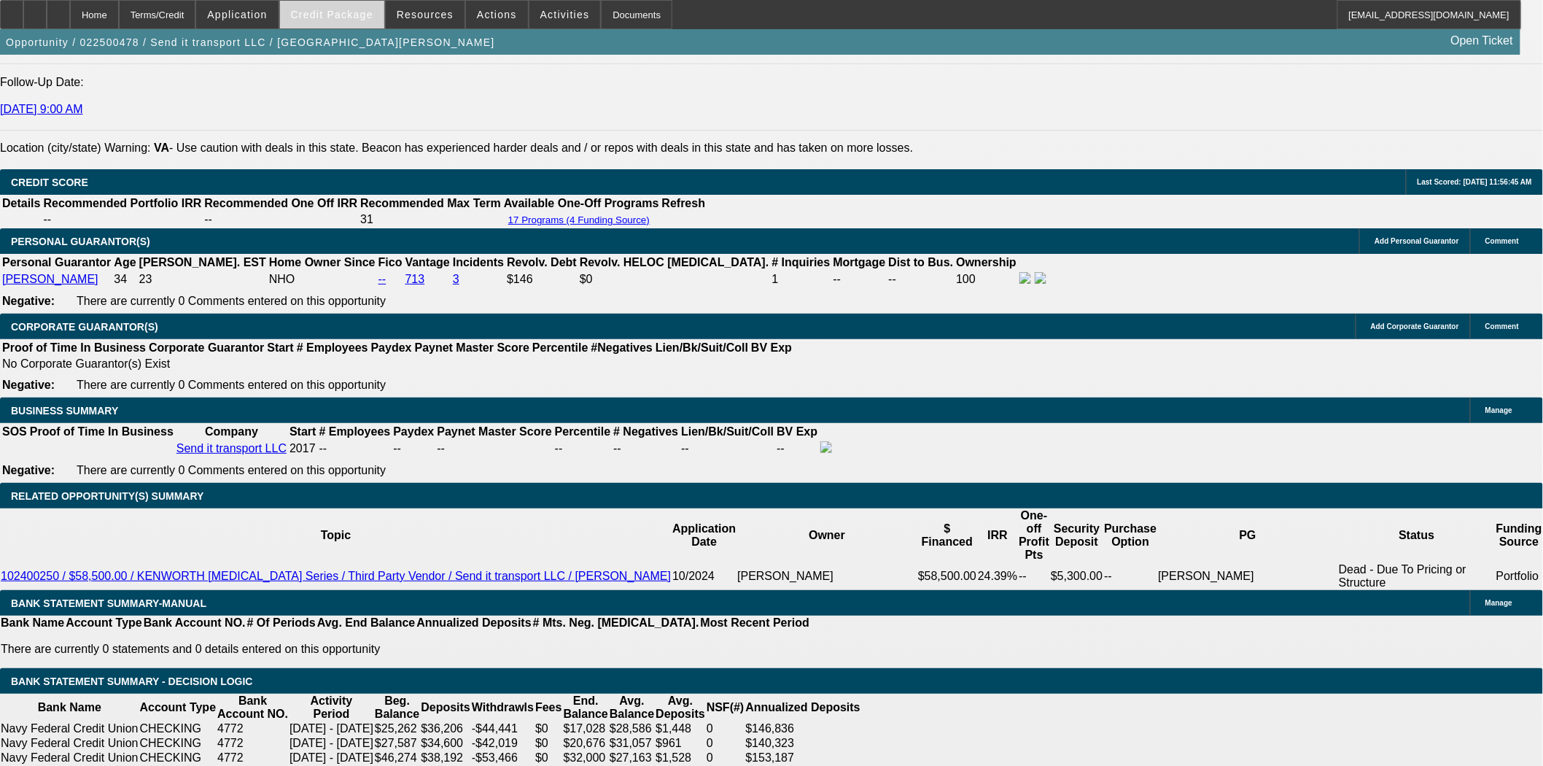
click at [330, 17] on span "Credit Package" at bounding box center [332, 15] width 82 height 12
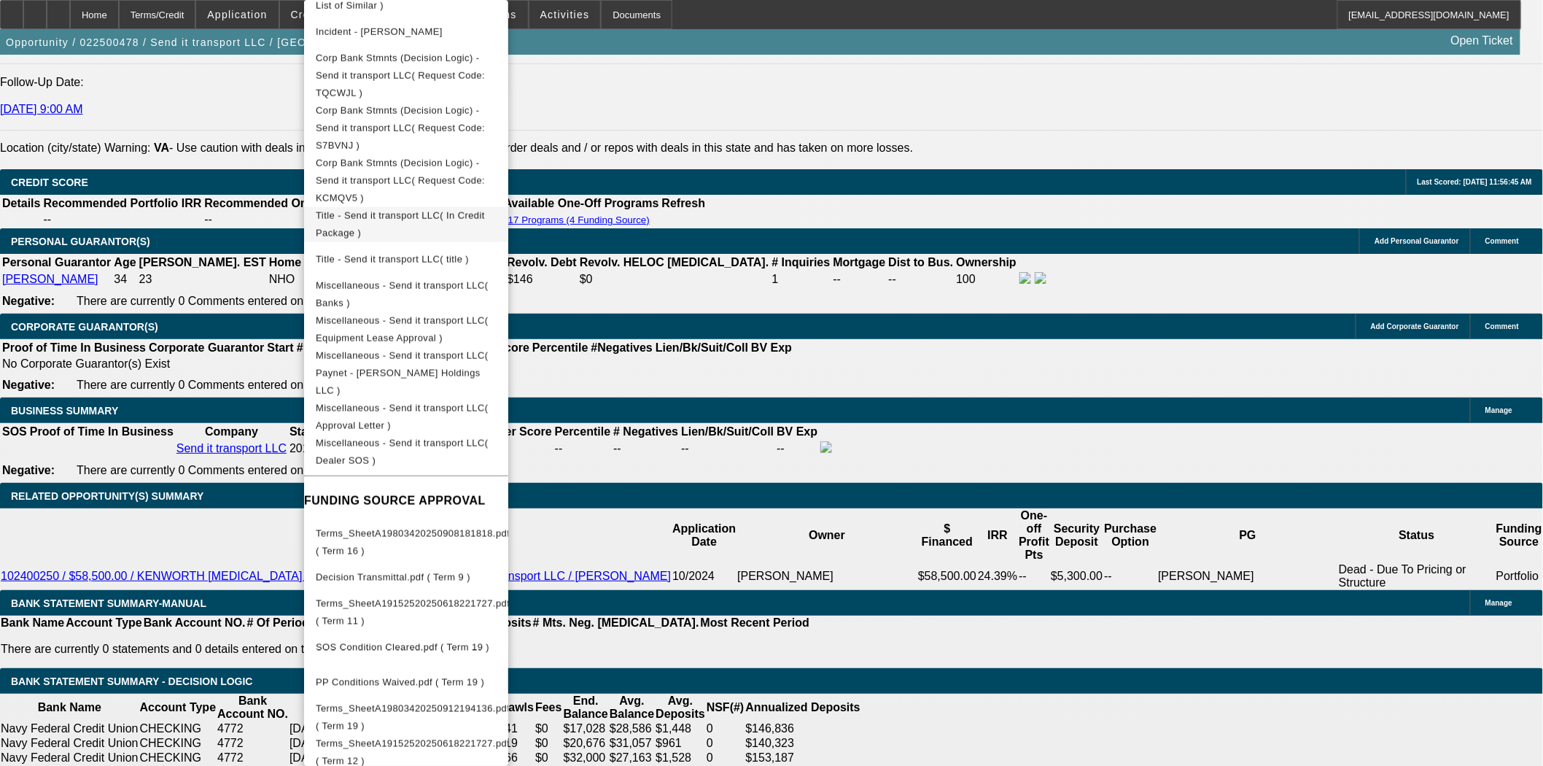
scroll to position [791, 0]
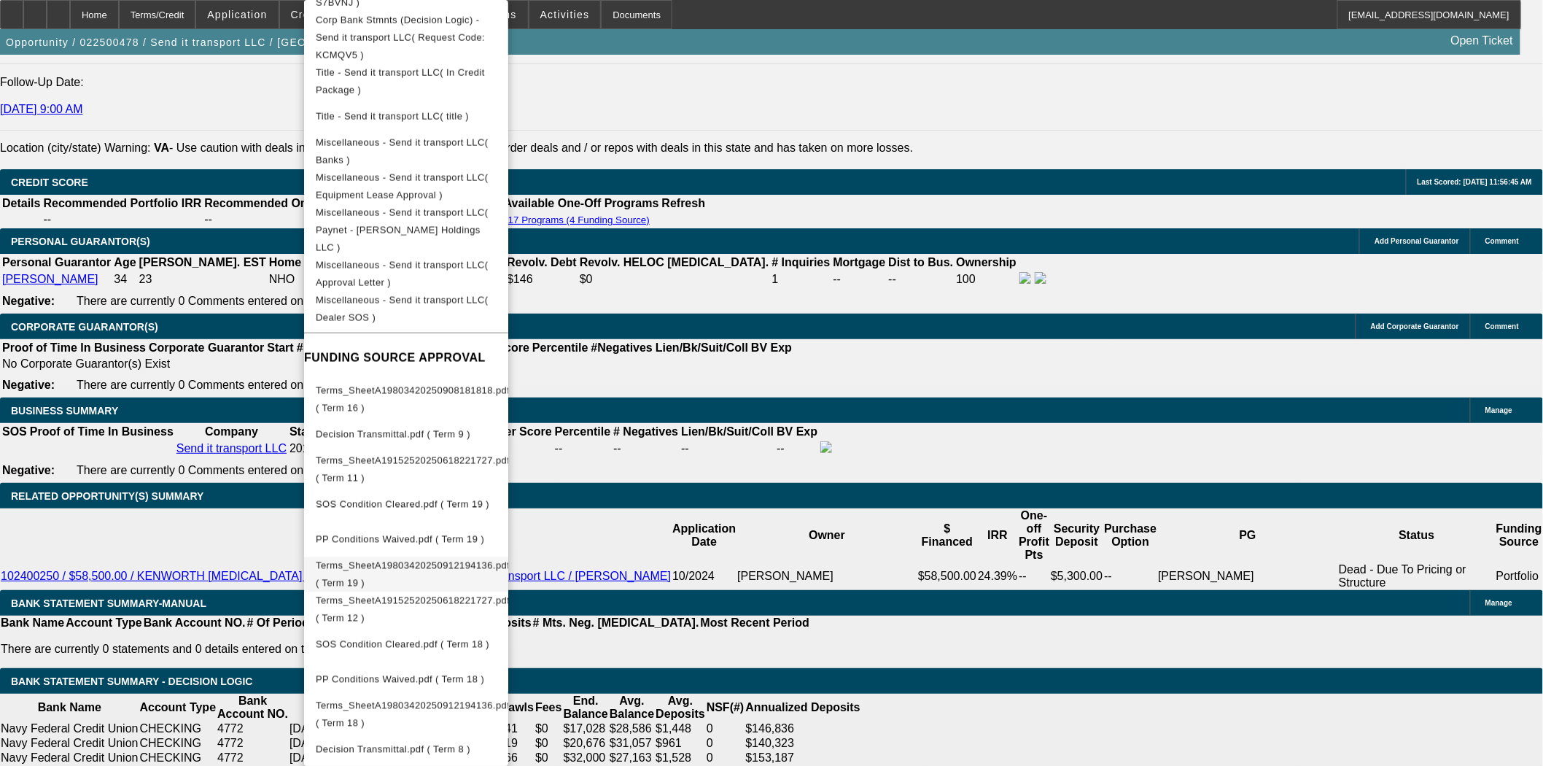
click at [469, 560] on span "Terms_SheetA19803420250912194136.pdf ( Term 19 )" at bounding box center [413, 574] width 194 height 28
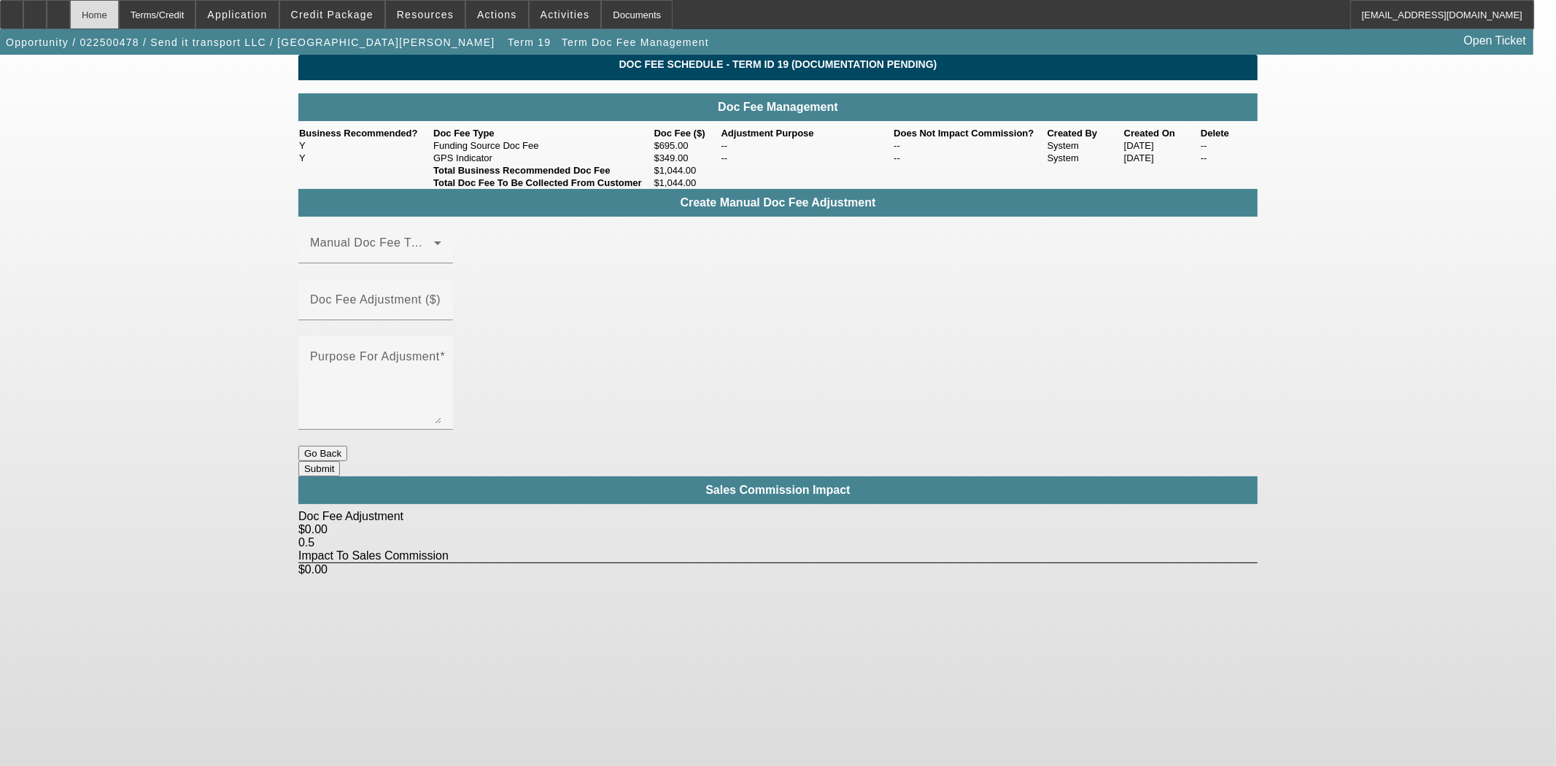
click at [119, 12] on div "Home" at bounding box center [94, 14] width 49 height 29
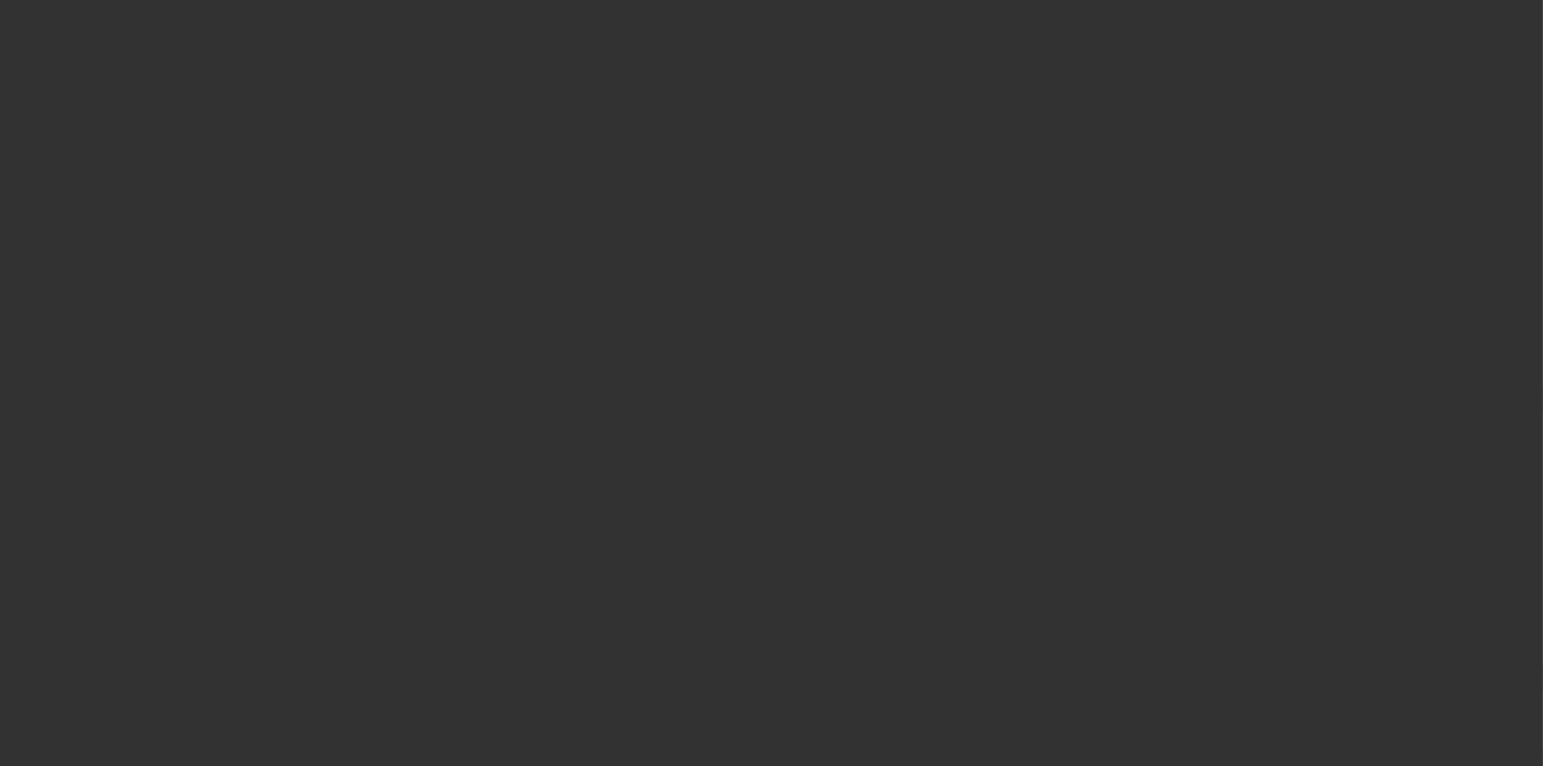
select select "3"
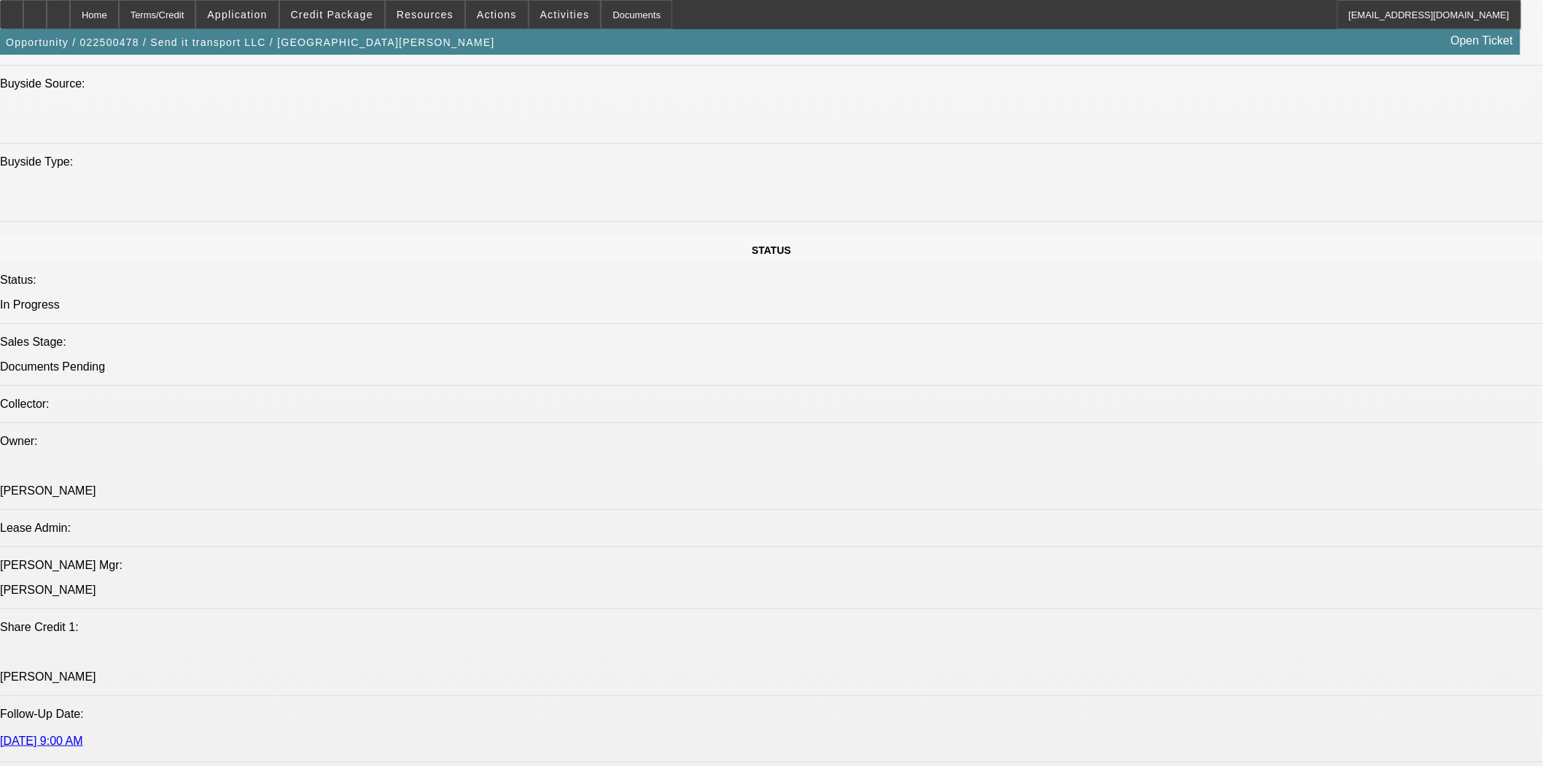
select select "0"
select select "2"
select select "0"
select select "6"
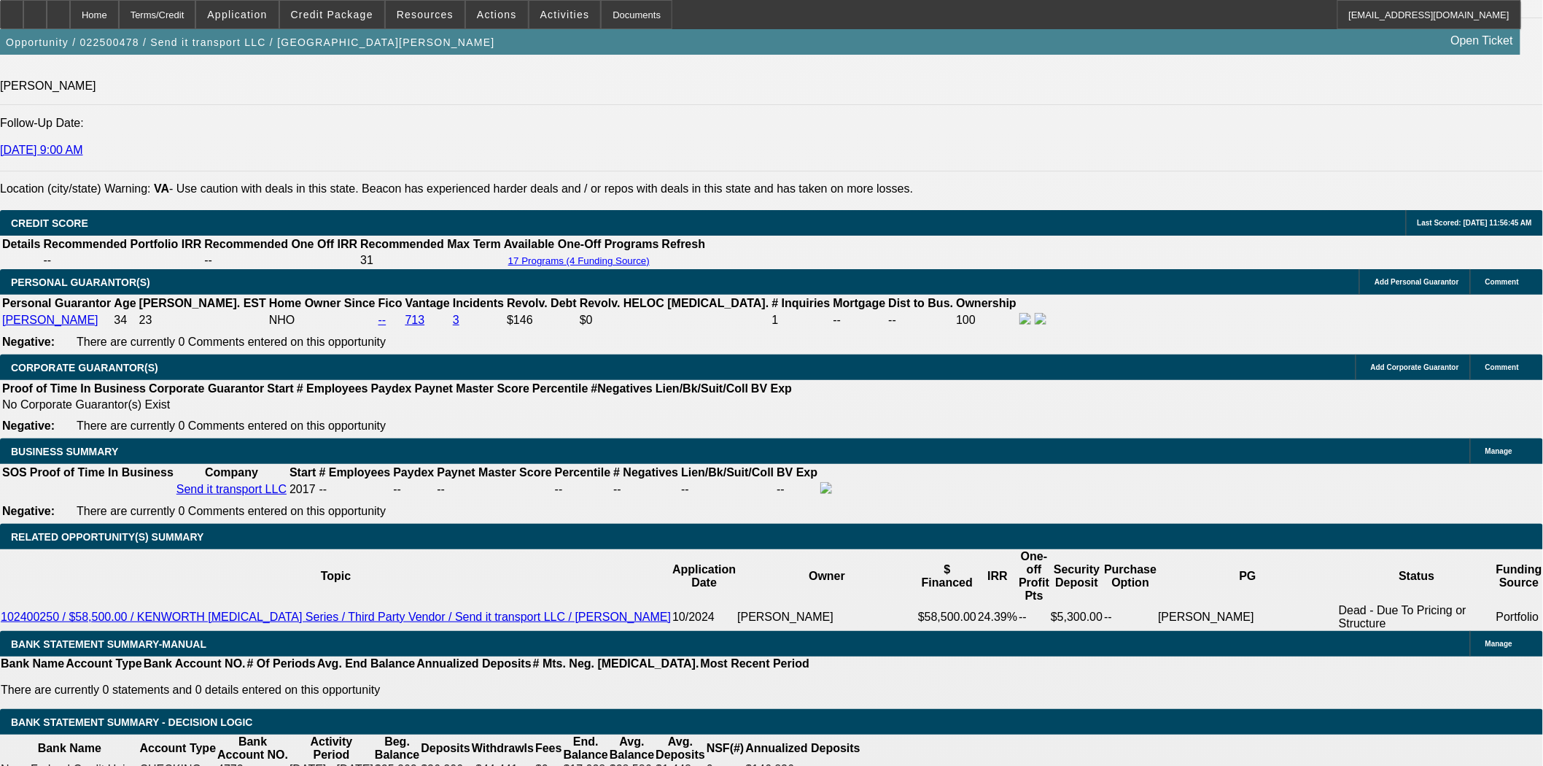
scroll to position [2093, 0]
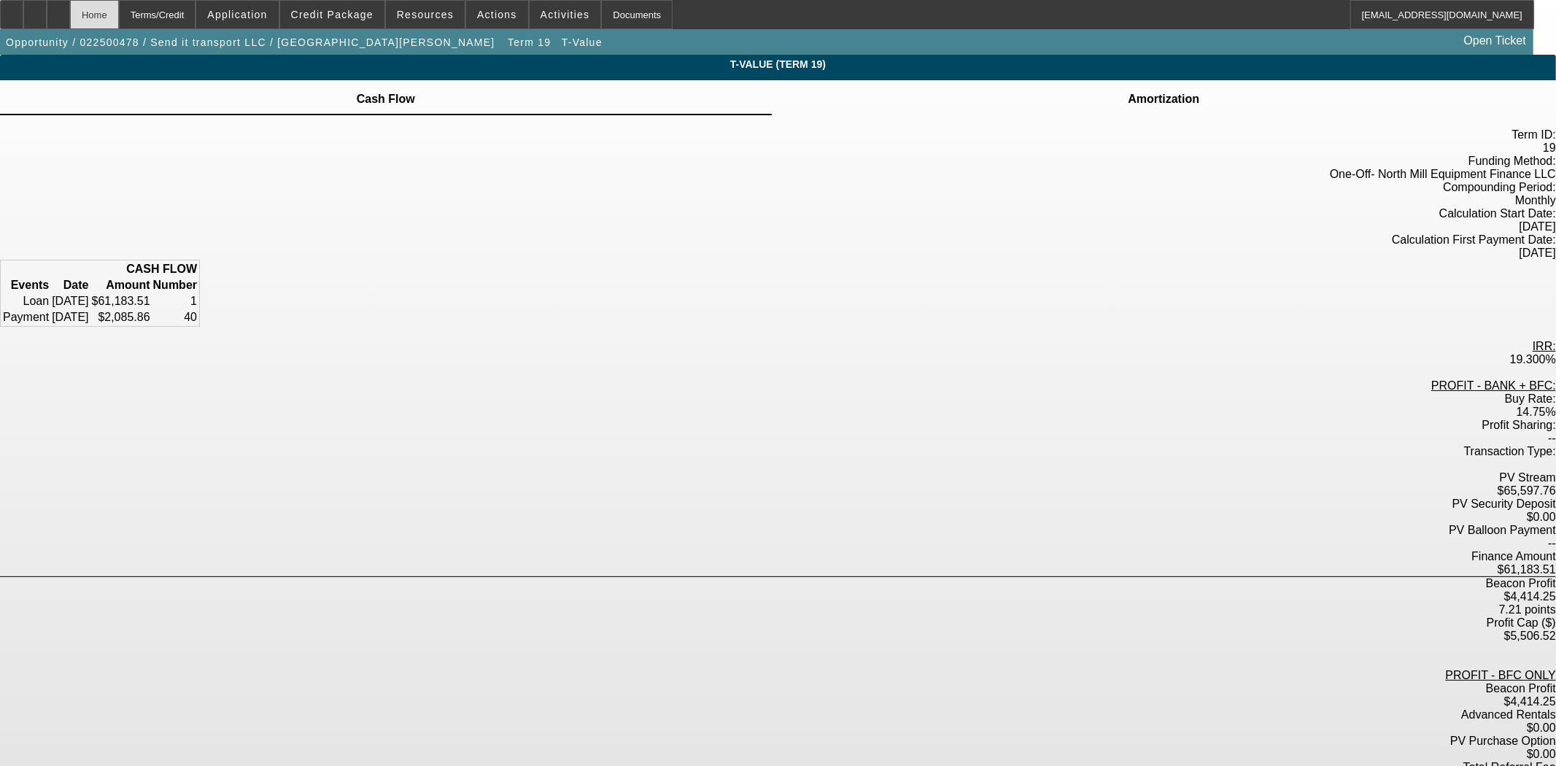
click at [119, 13] on div "Home" at bounding box center [94, 14] width 49 height 29
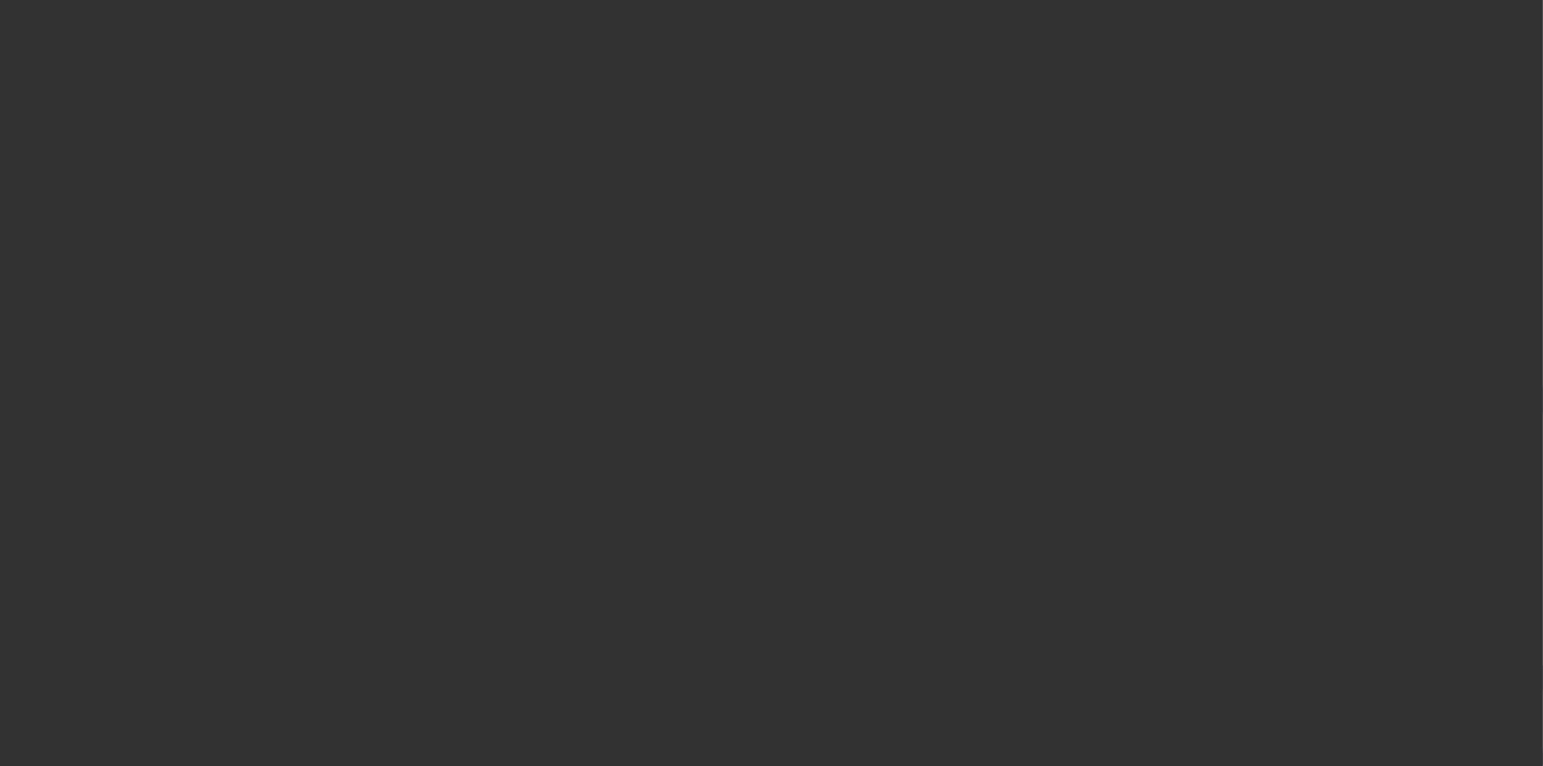
select select "3"
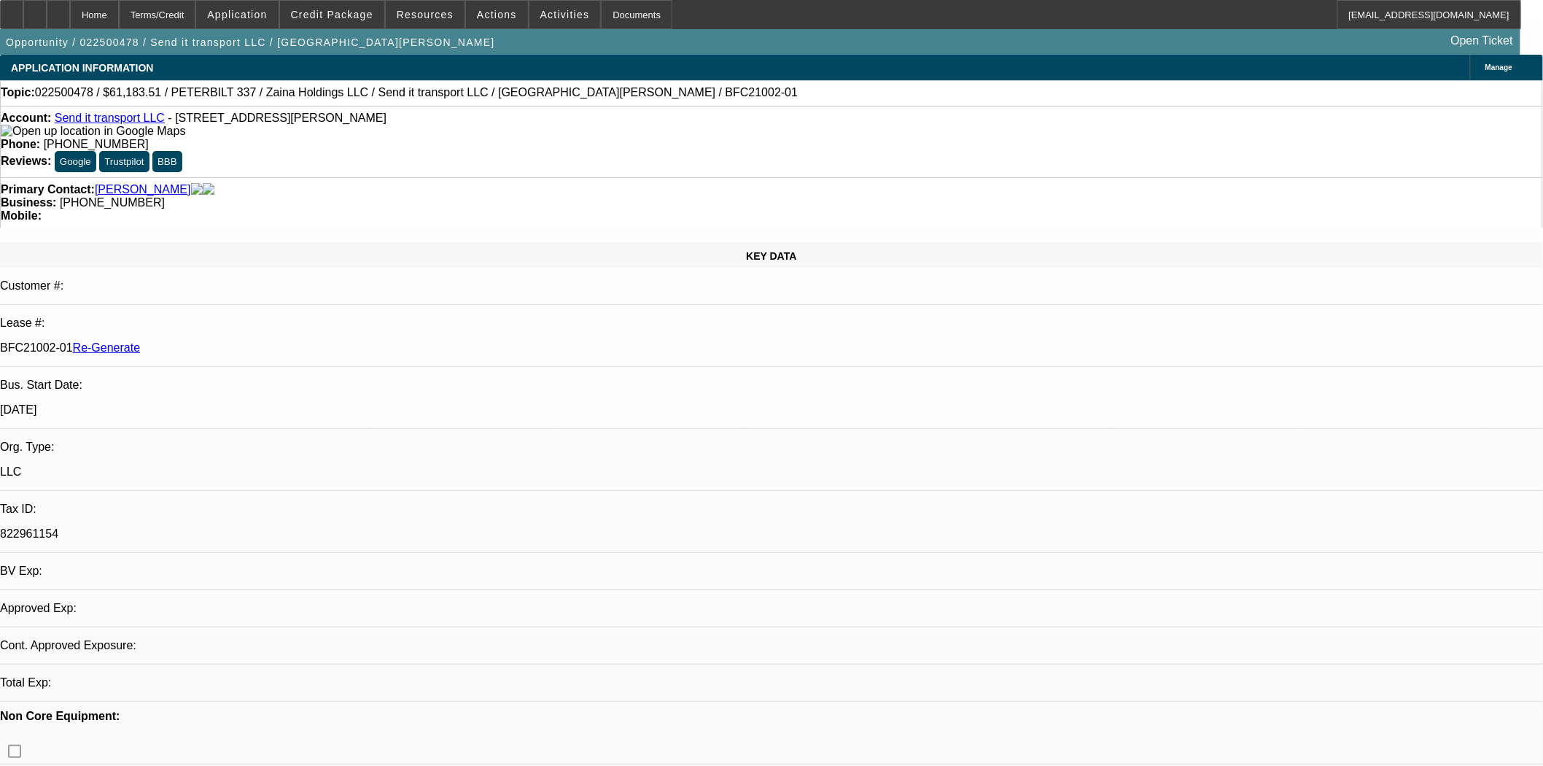
select select "0"
select select "2"
select select "0"
select select "6"
click at [487, 18] on span "Actions" at bounding box center [497, 15] width 40 height 12
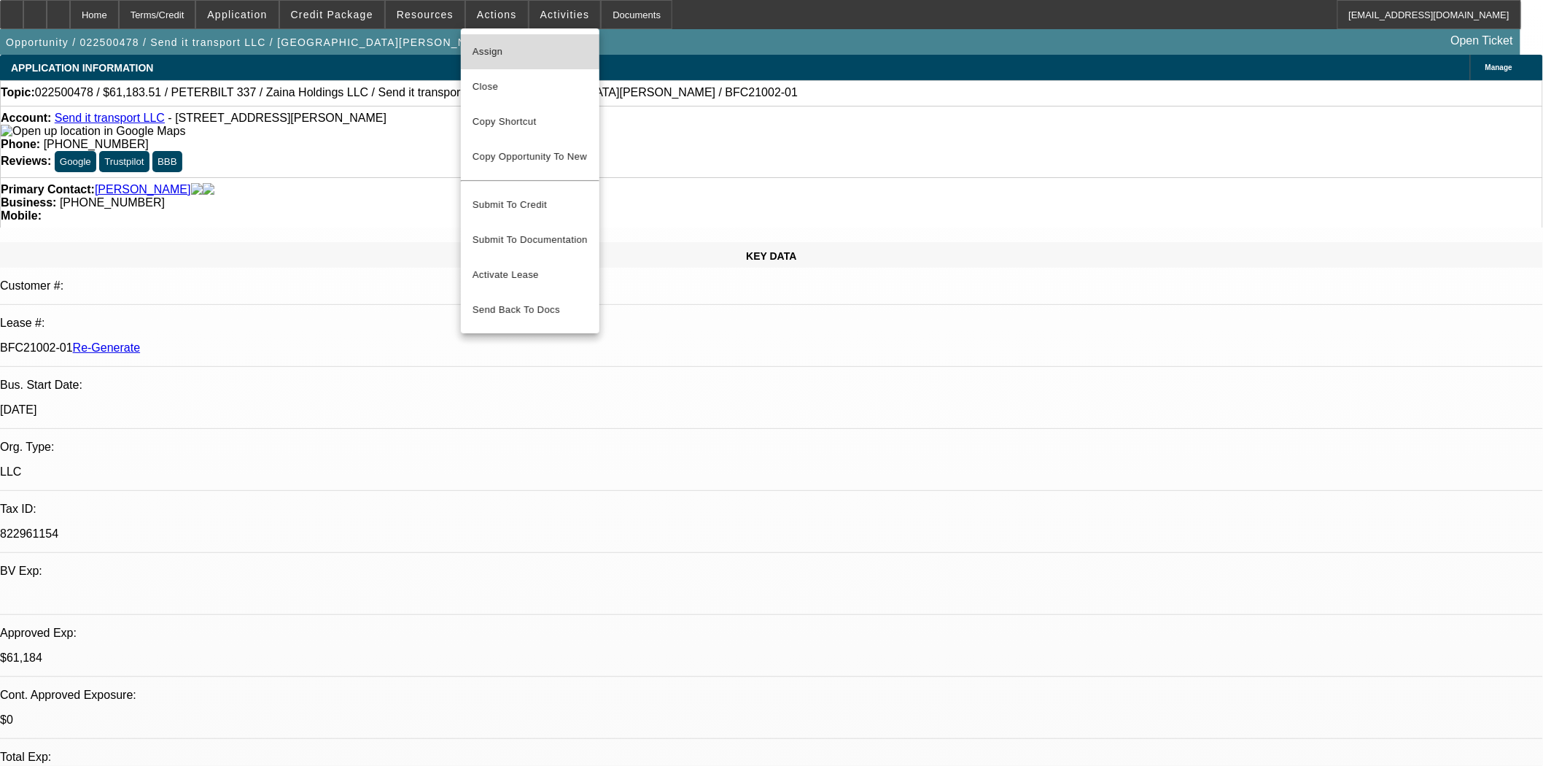
click at [487, 44] on span "Assign" at bounding box center [530, 52] width 115 height 18
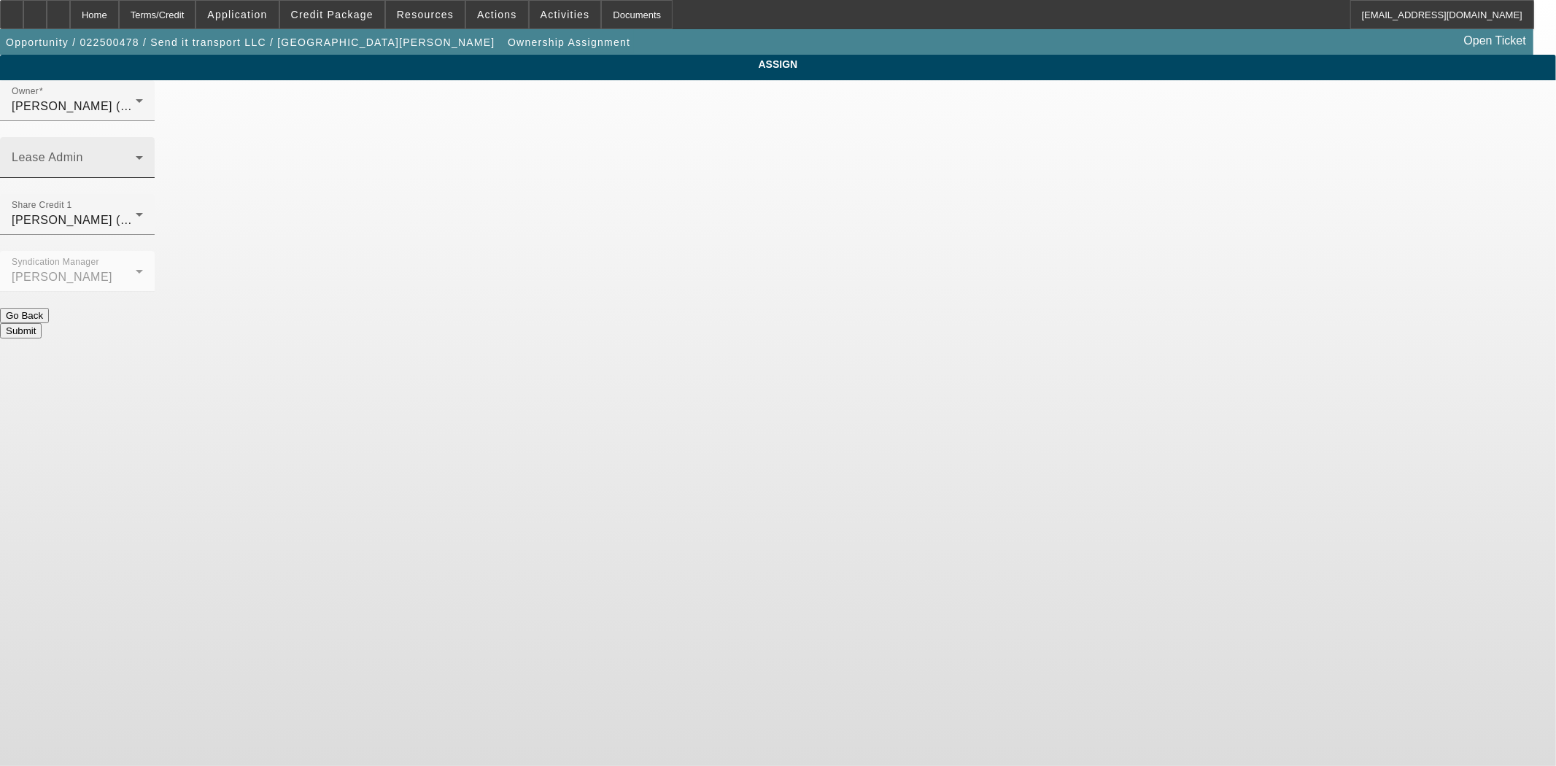
click at [143, 137] on div "Lease Admin" at bounding box center [77, 157] width 131 height 41
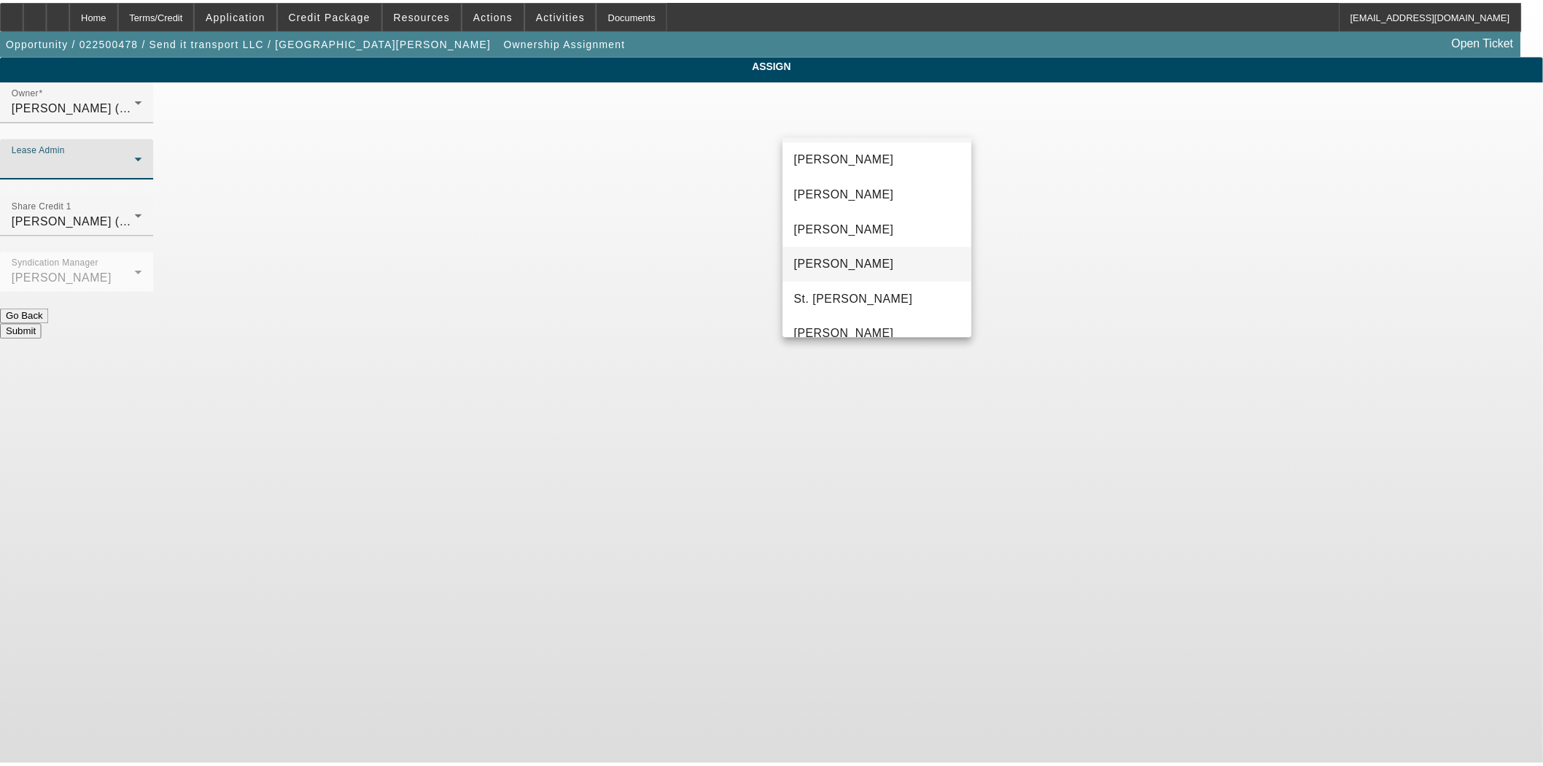
scroll to position [55, 0]
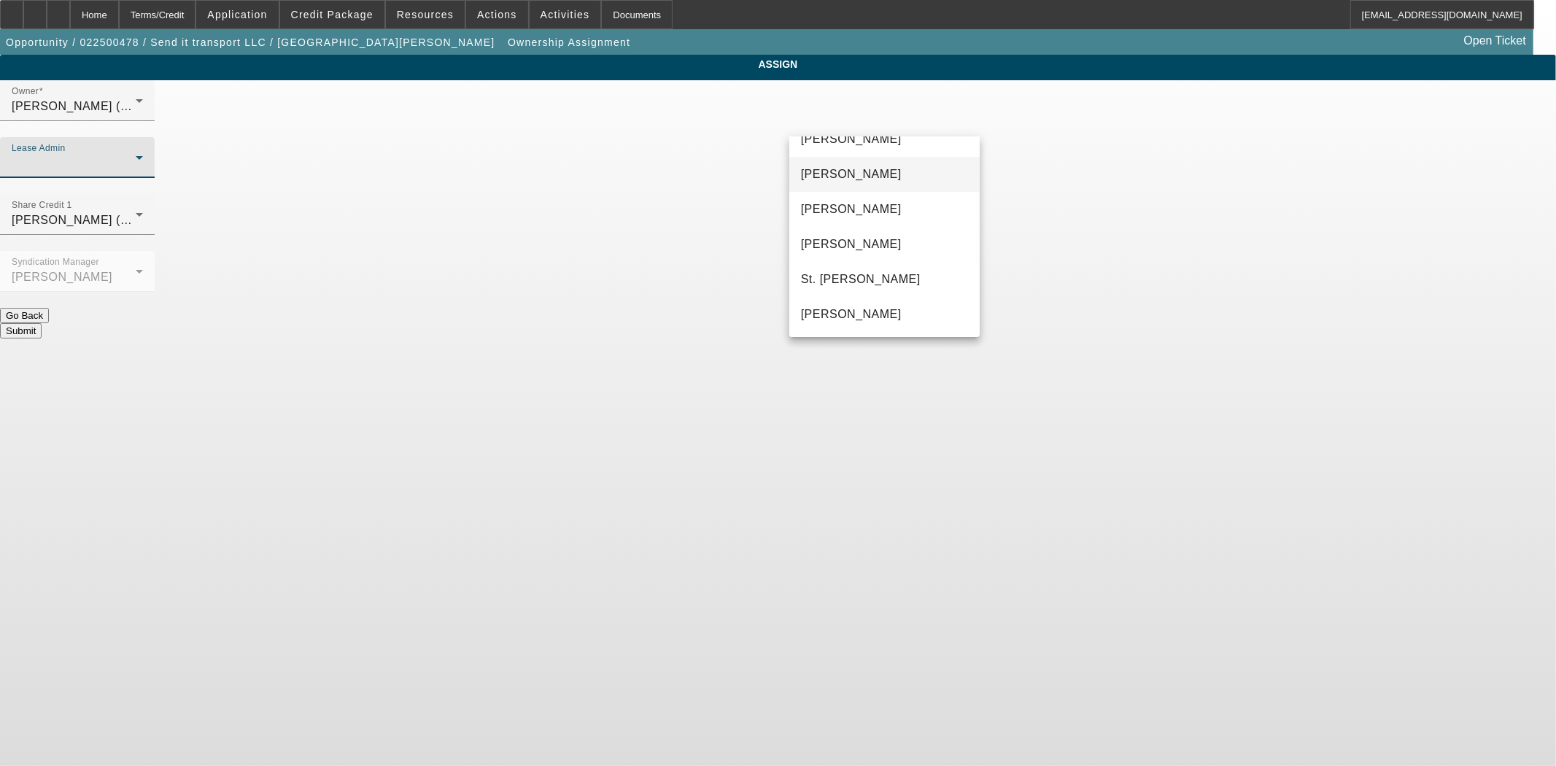
click at [826, 176] on span "Chaves, Jen" at bounding box center [851, 175] width 101 height 18
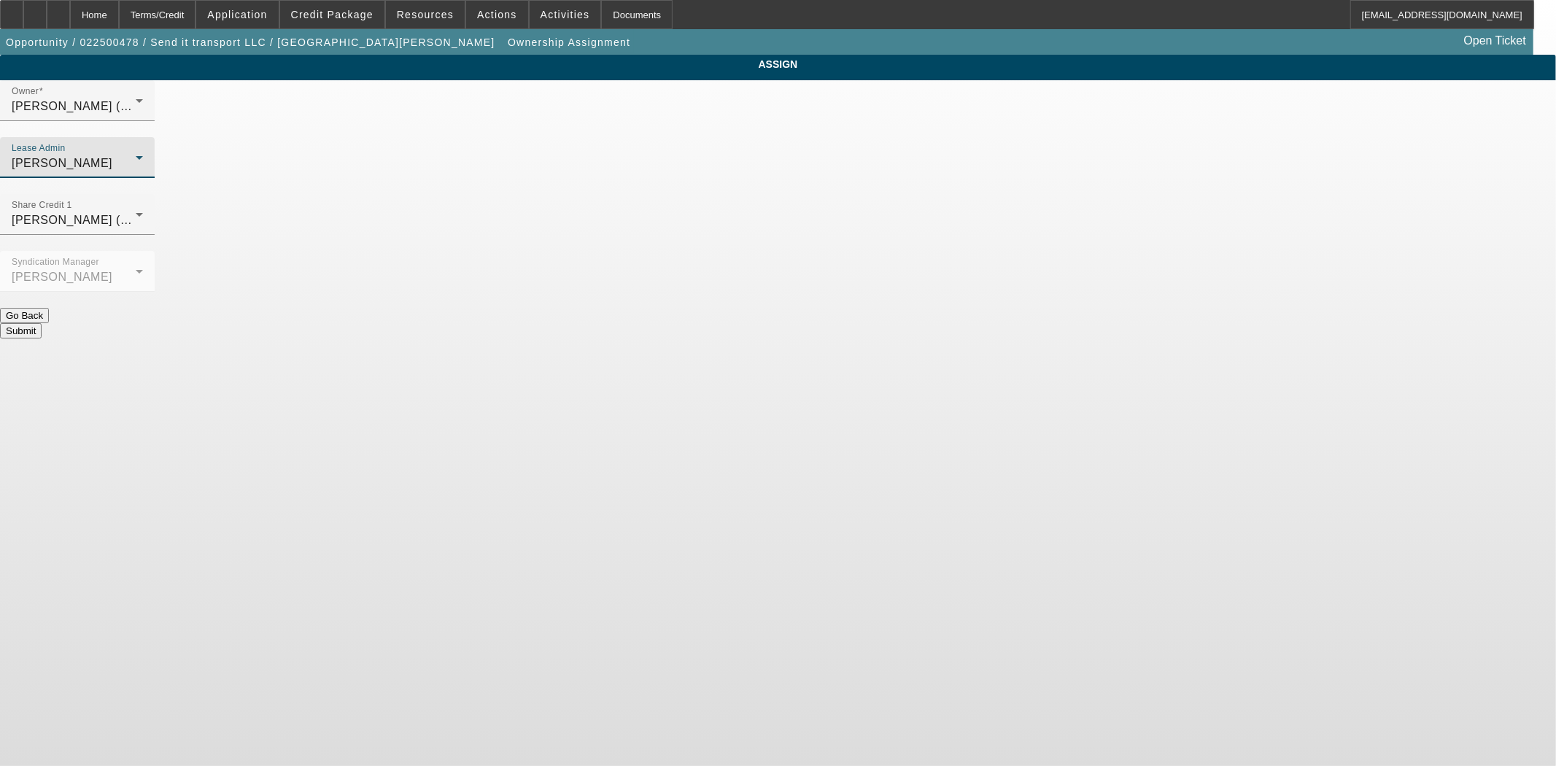
click at [42, 323] on button "Submit" at bounding box center [21, 330] width 42 height 15
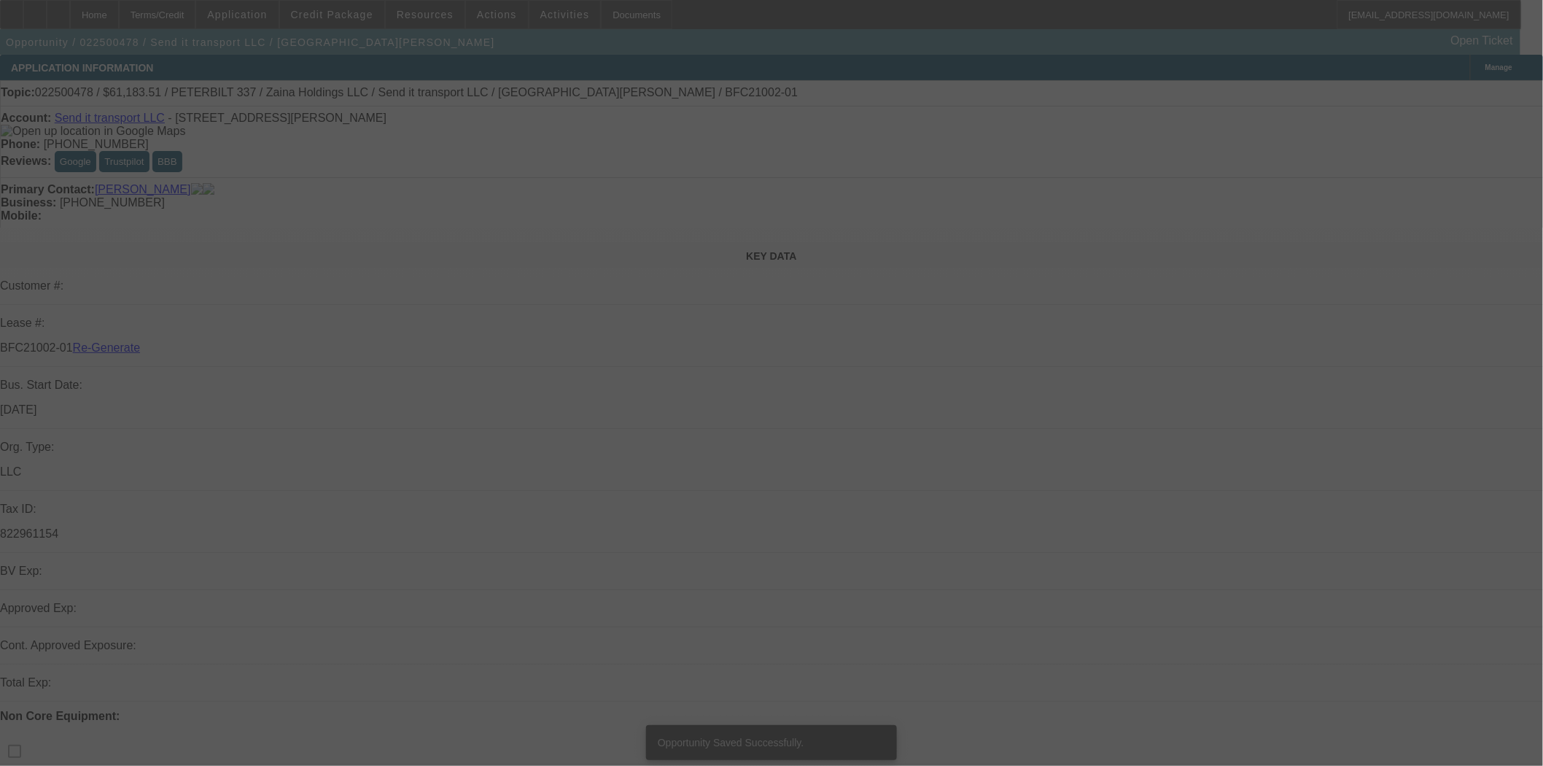
select select "3"
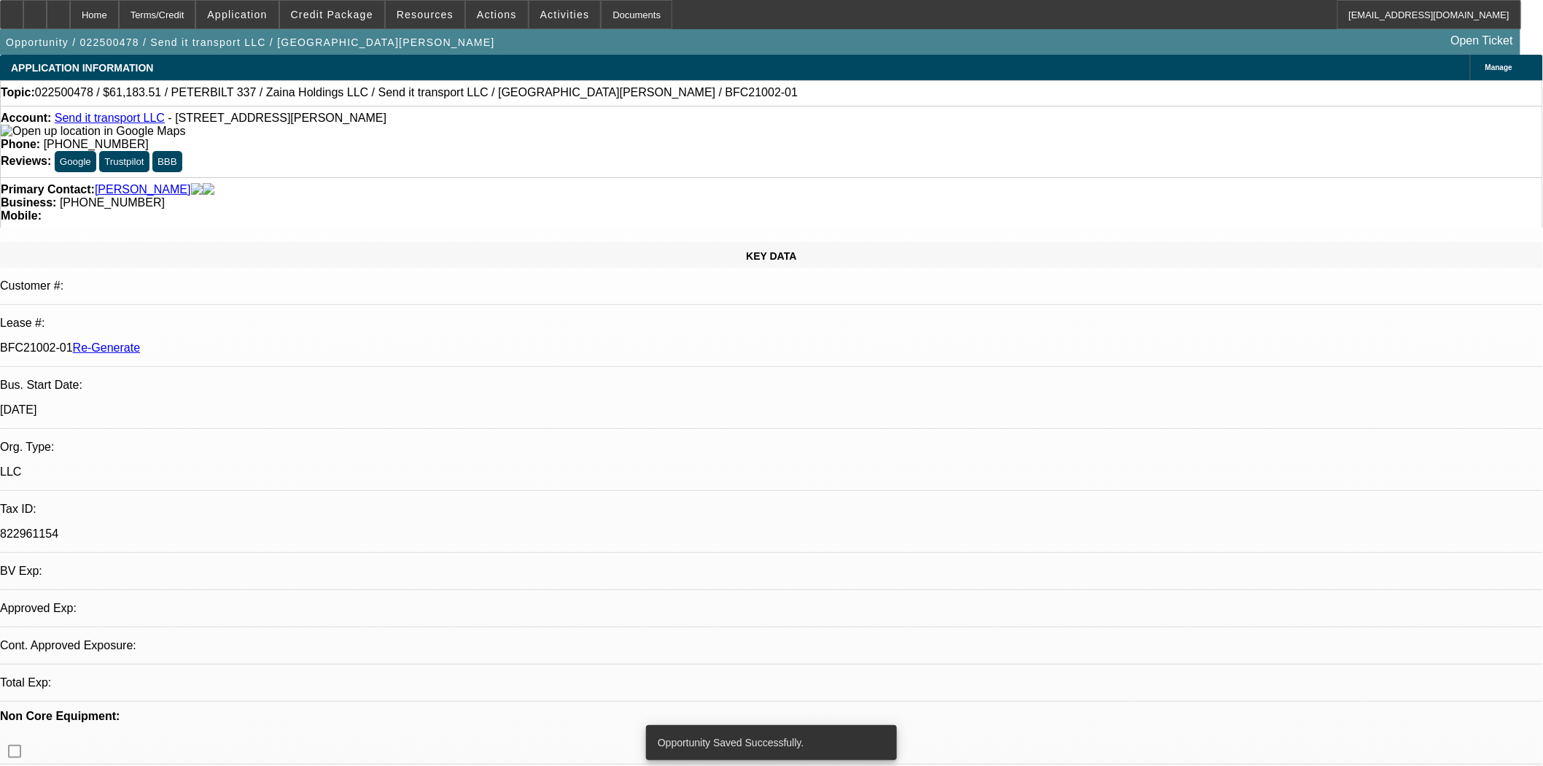
select select "0"
select select "2"
select select "0"
select select "6"
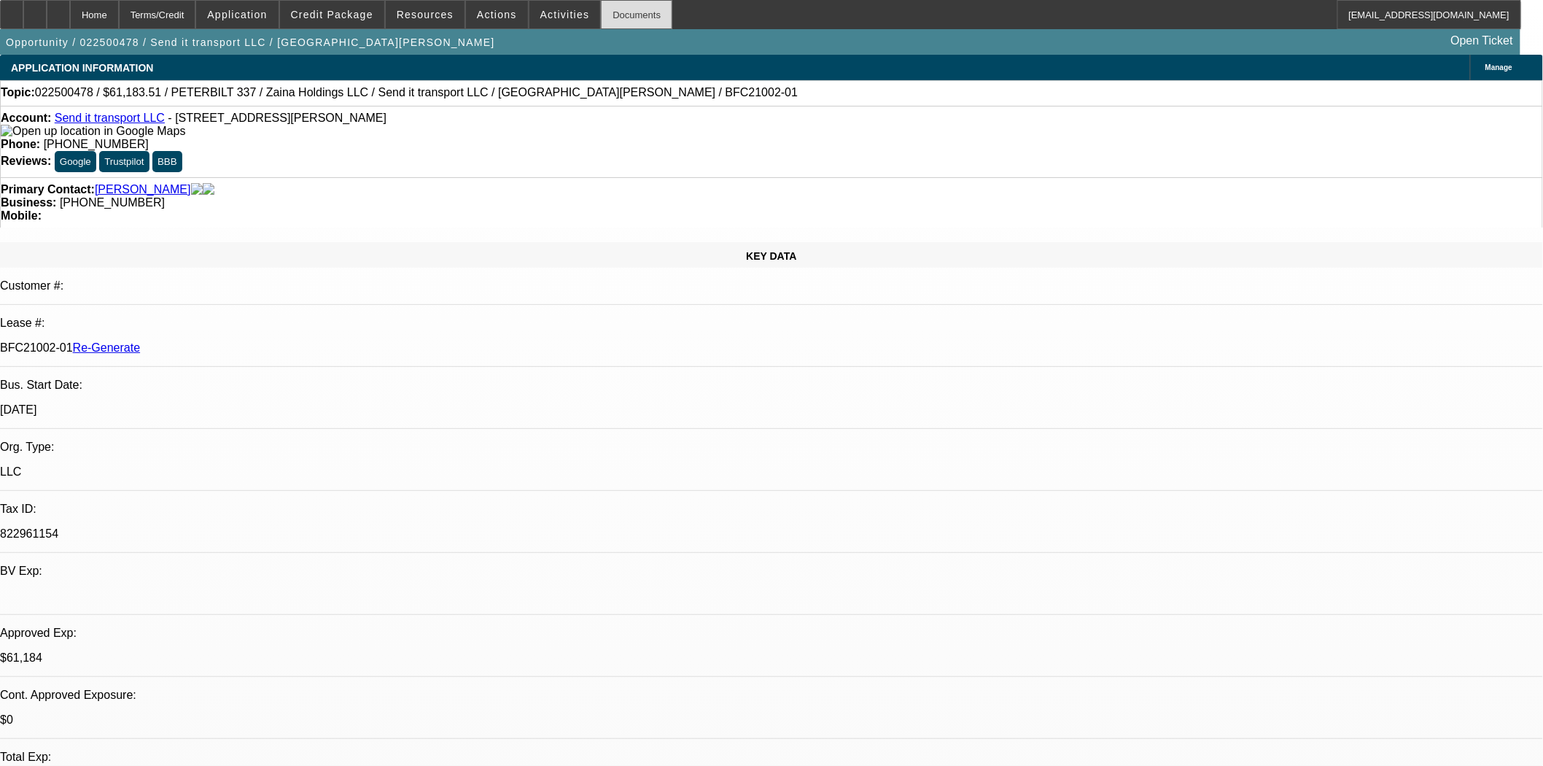
click at [601, 23] on div "Documents" at bounding box center [636, 14] width 71 height 29
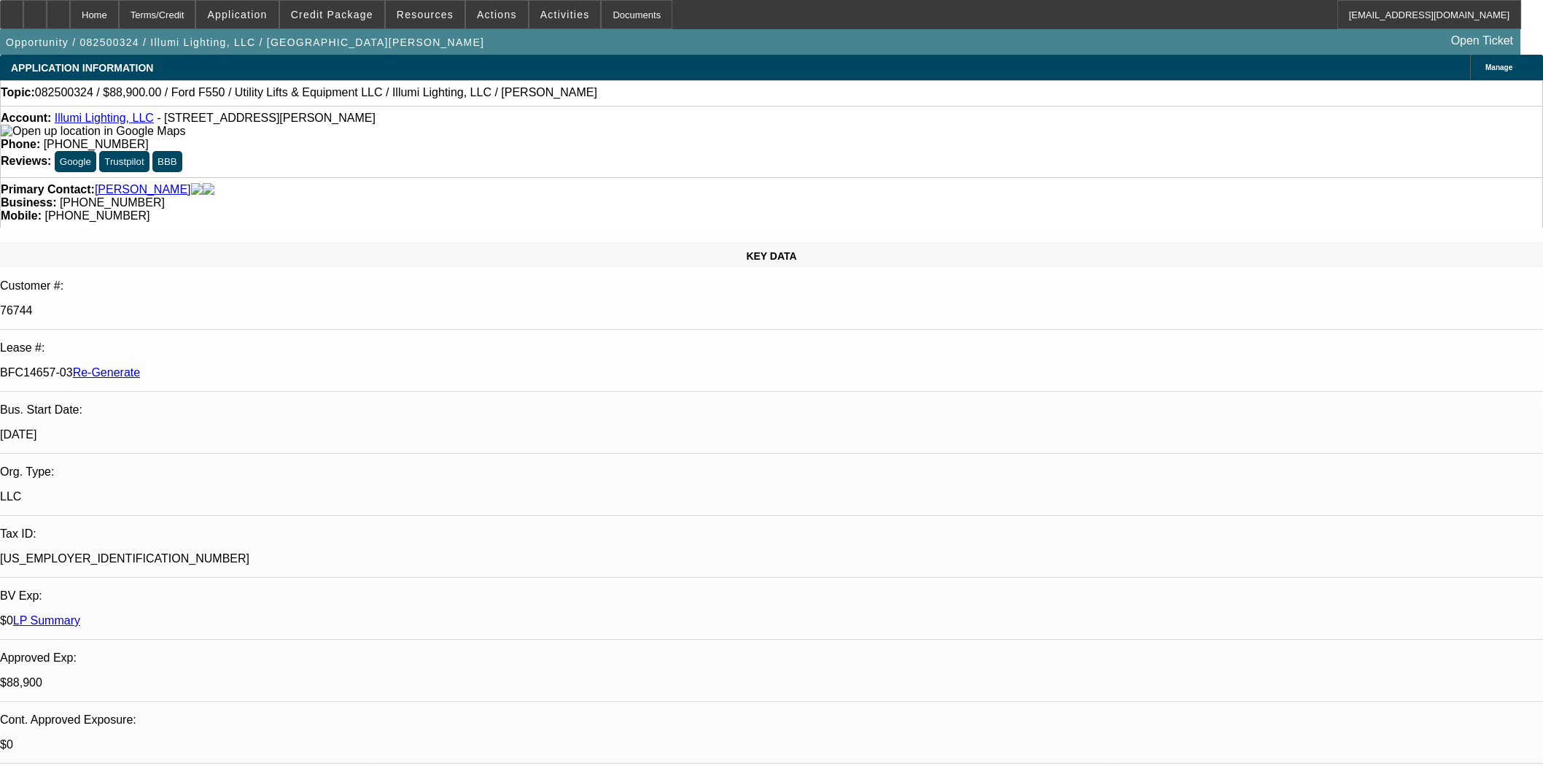
select select "3"
select select "0"
select select "3"
select select "0"
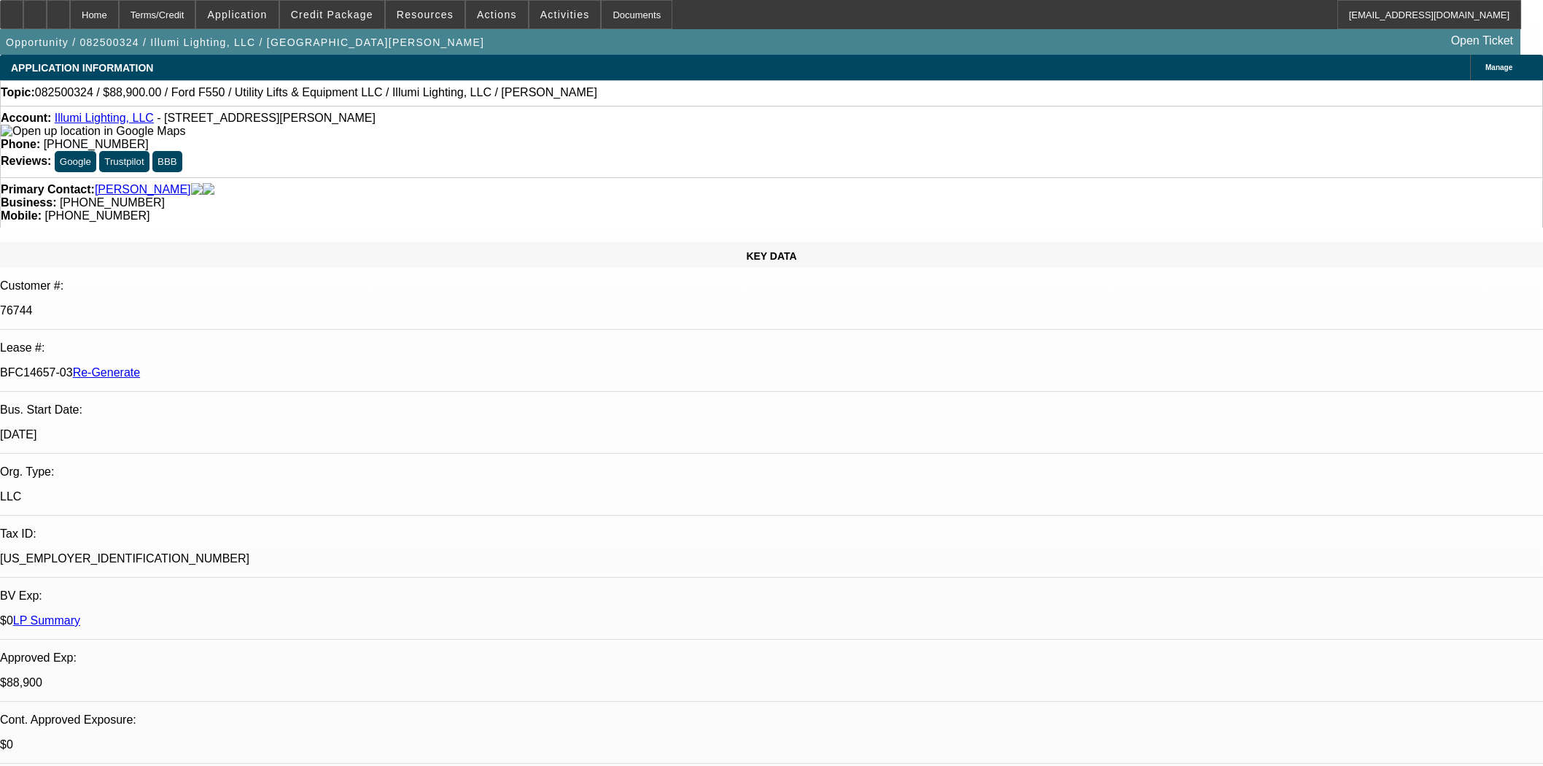
select select "6"
click at [492, 15] on span "Actions" at bounding box center [497, 15] width 40 height 12
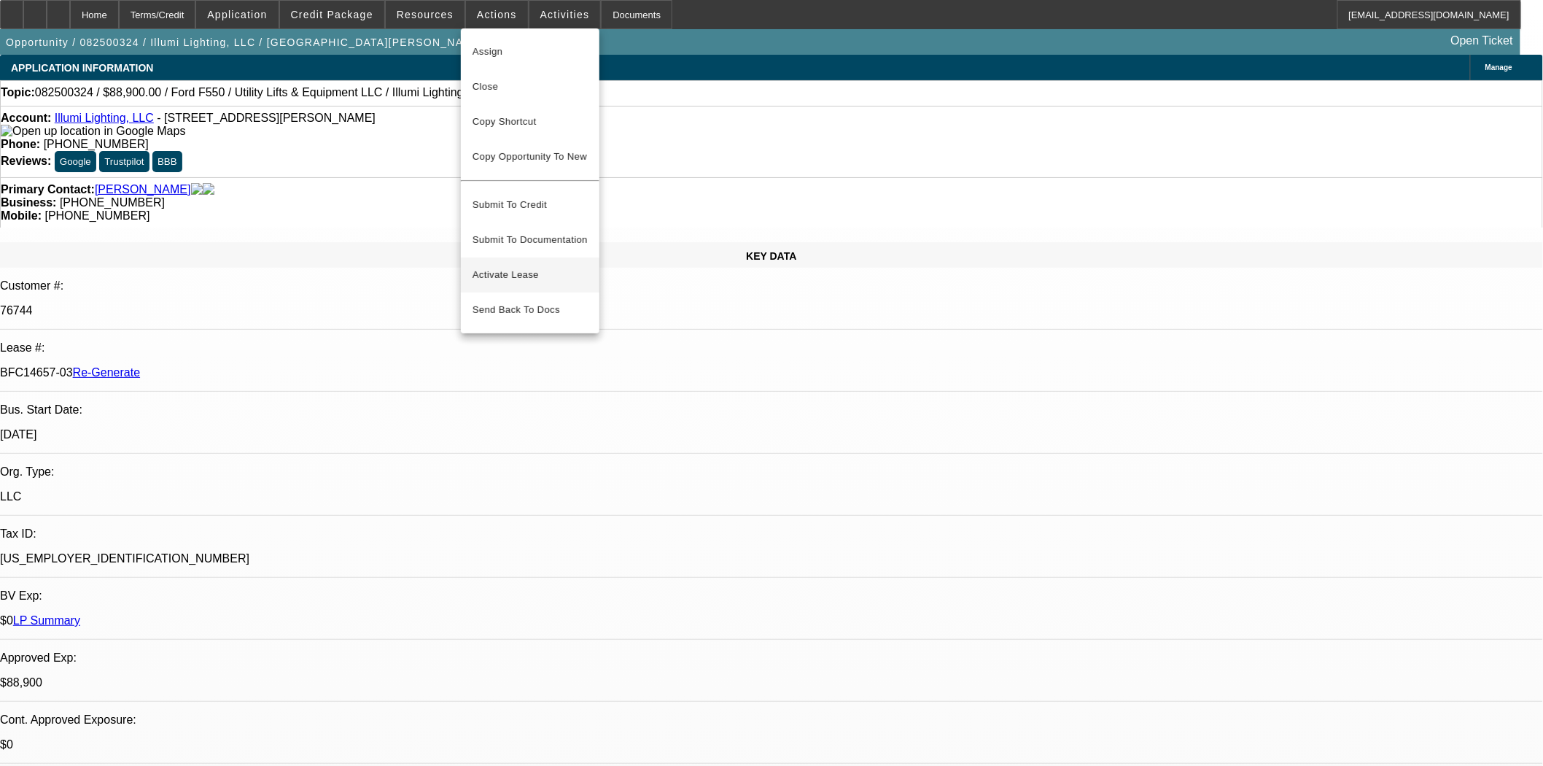
click at [533, 266] on span "Activate Lease" at bounding box center [530, 275] width 115 height 18
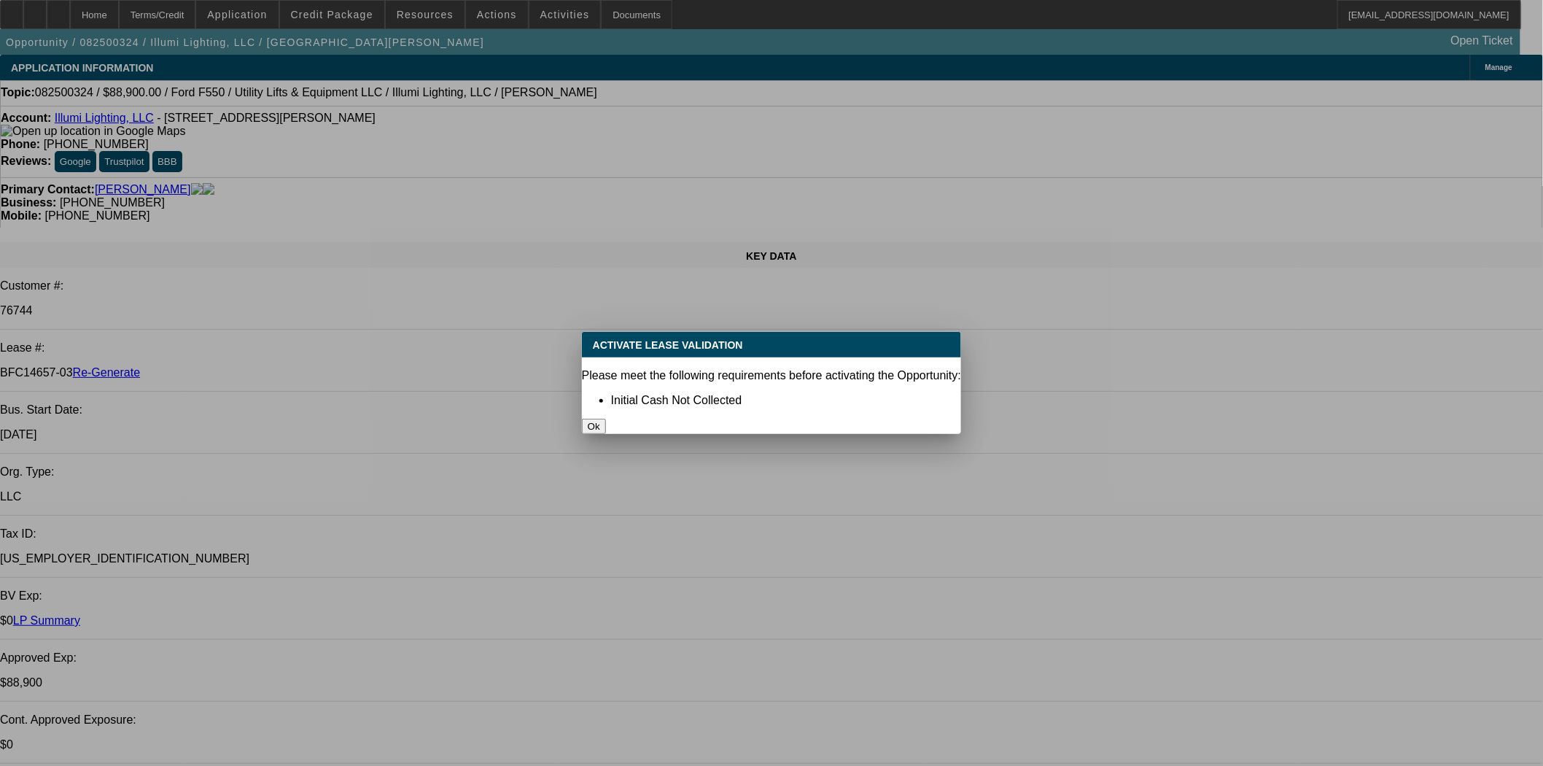
click at [606, 419] on button "Ok" at bounding box center [594, 426] width 24 height 15
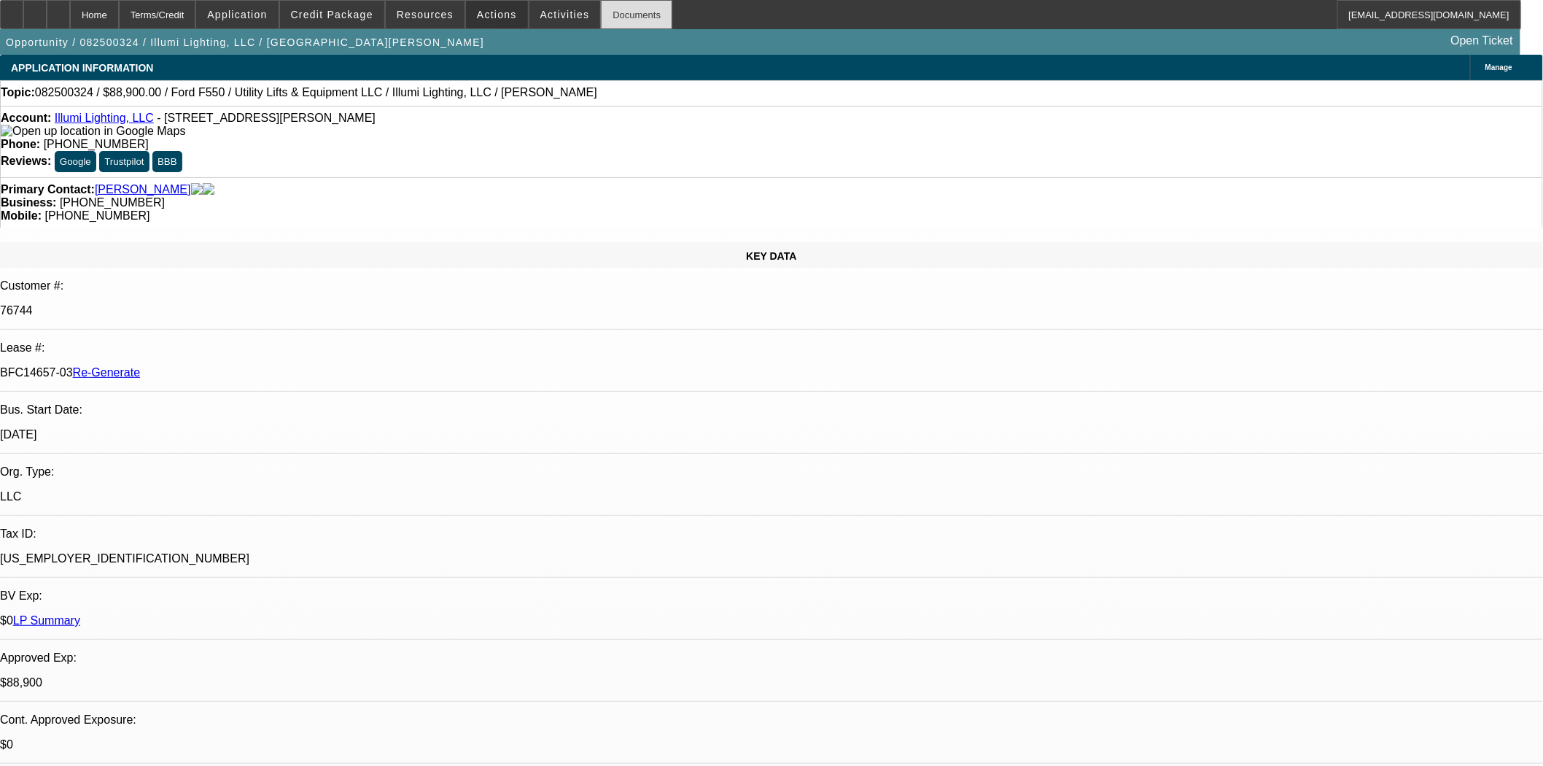
click at [618, 12] on div "Documents" at bounding box center [636, 14] width 71 height 29
click at [487, 4] on span at bounding box center [497, 14] width 62 height 35
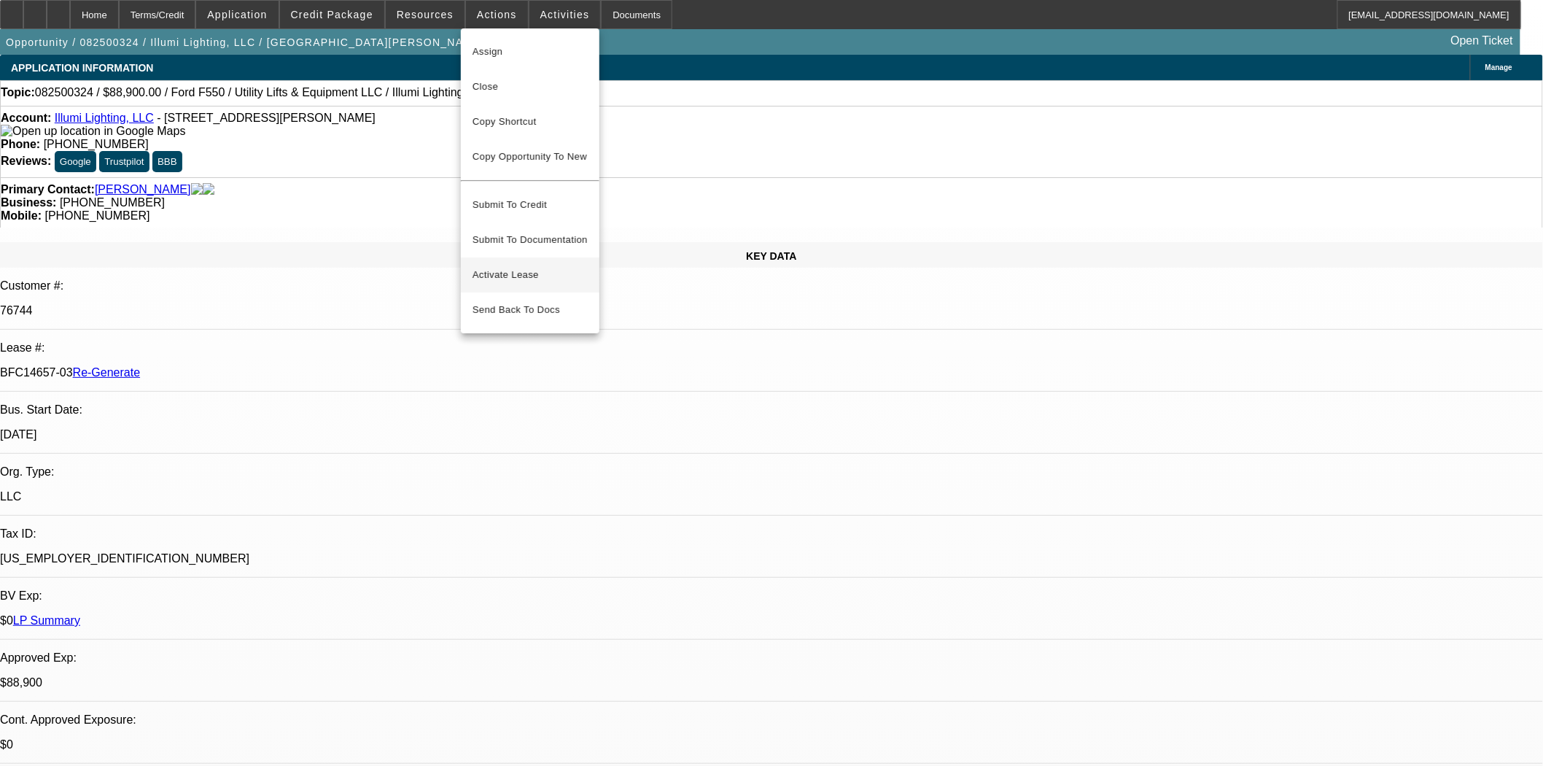
click at [498, 257] on button "Activate Lease" at bounding box center [530, 274] width 139 height 35
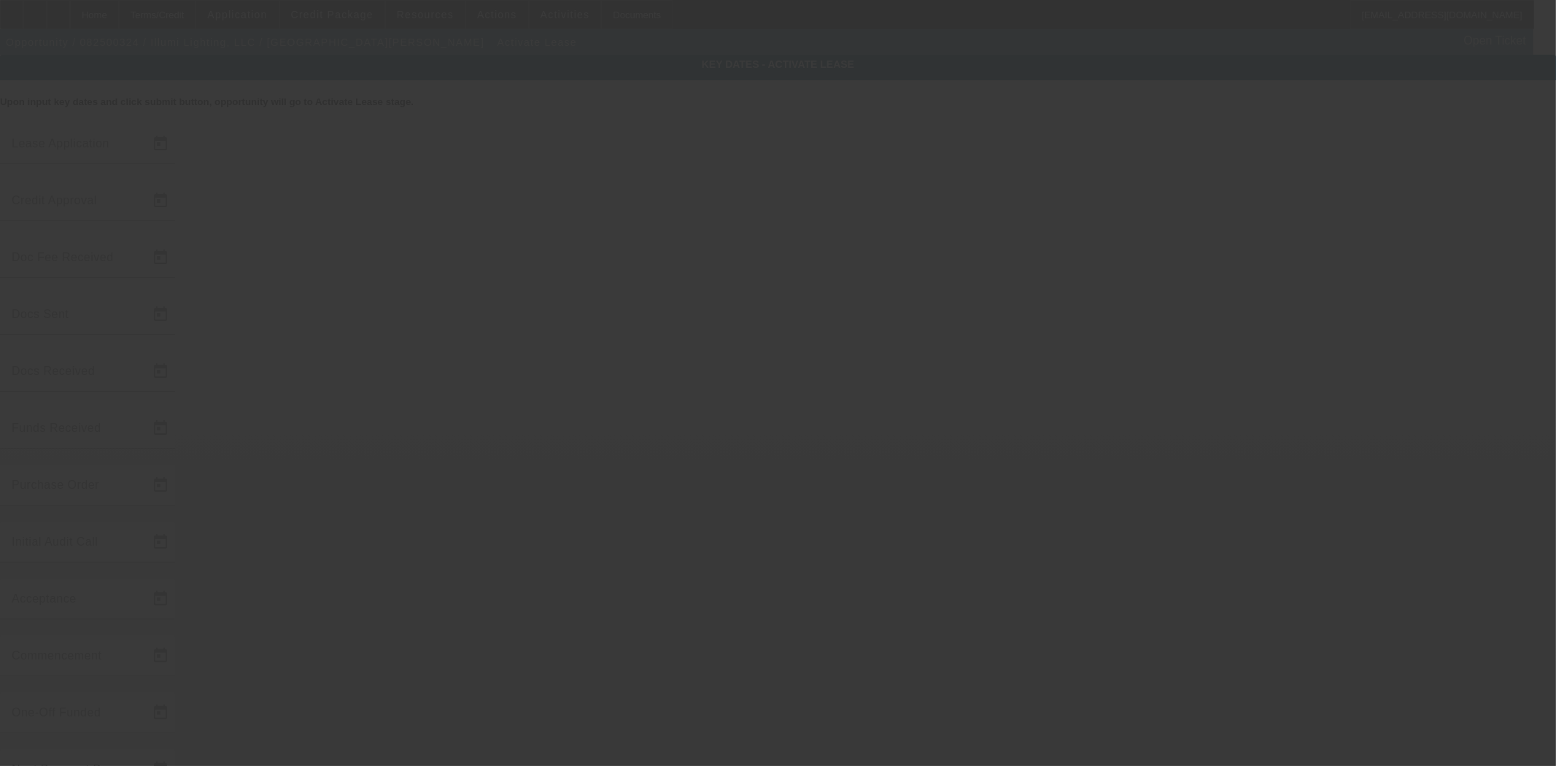
type input "[DATE]"
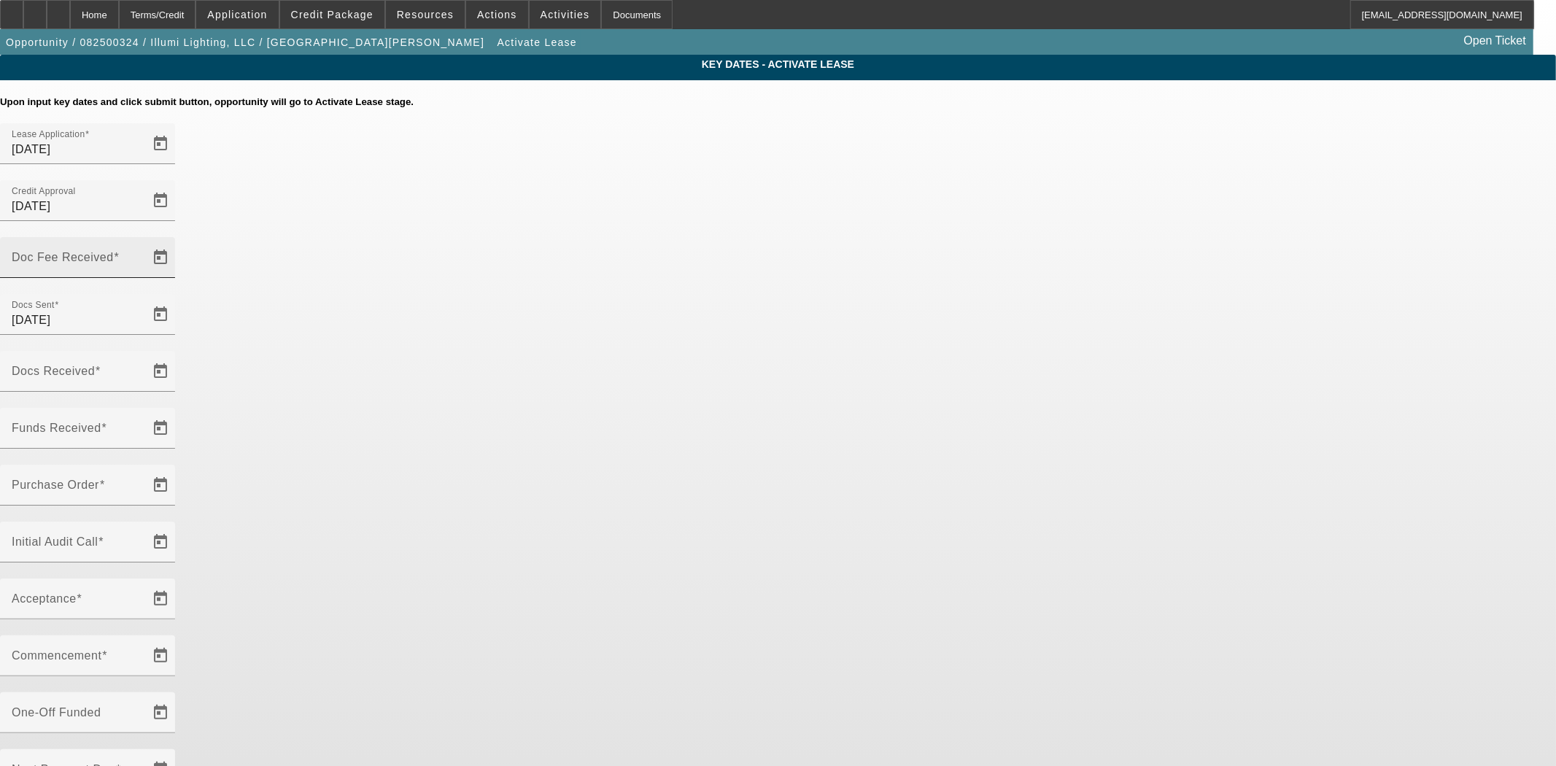
click at [114, 251] on mat-label "Doc Fee Received" at bounding box center [63, 257] width 102 height 12
click at [143, 255] on input "Doc Fee Received" at bounding box center [77, 264] width 131 height 18
type input "[DATE]"
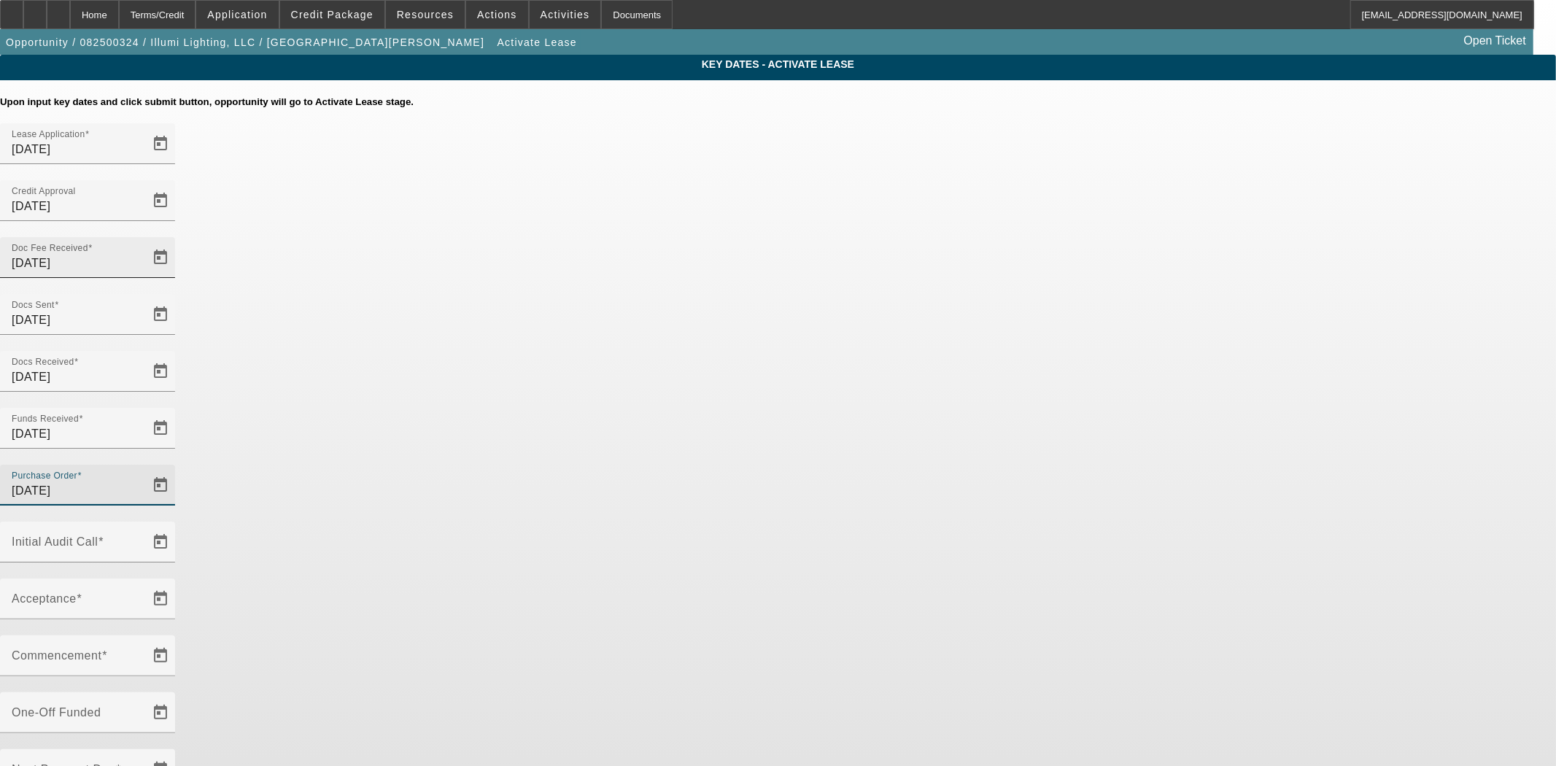
type input "[DATE]"
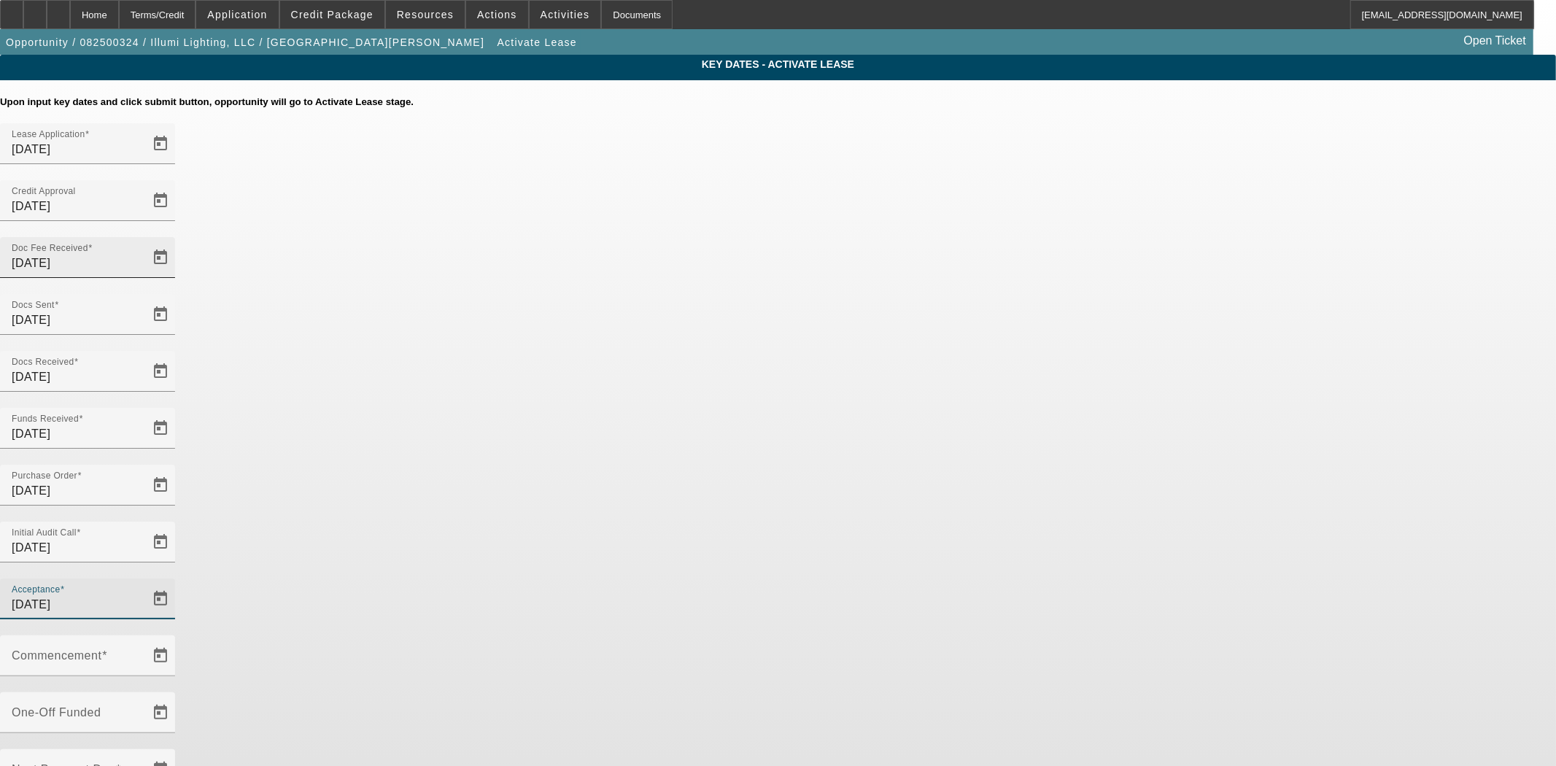
type input "[DATE]"
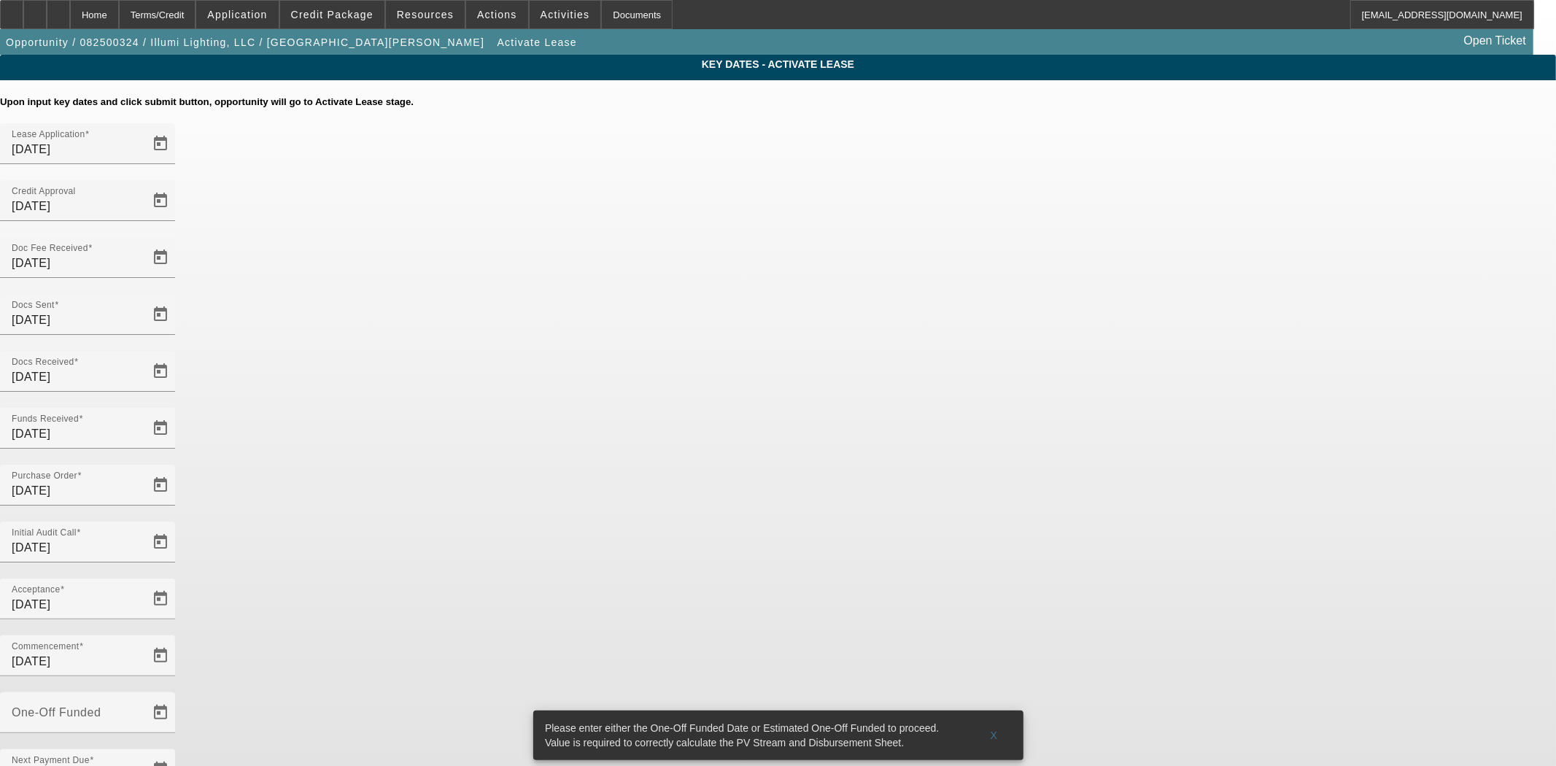
type input "[DATE]"
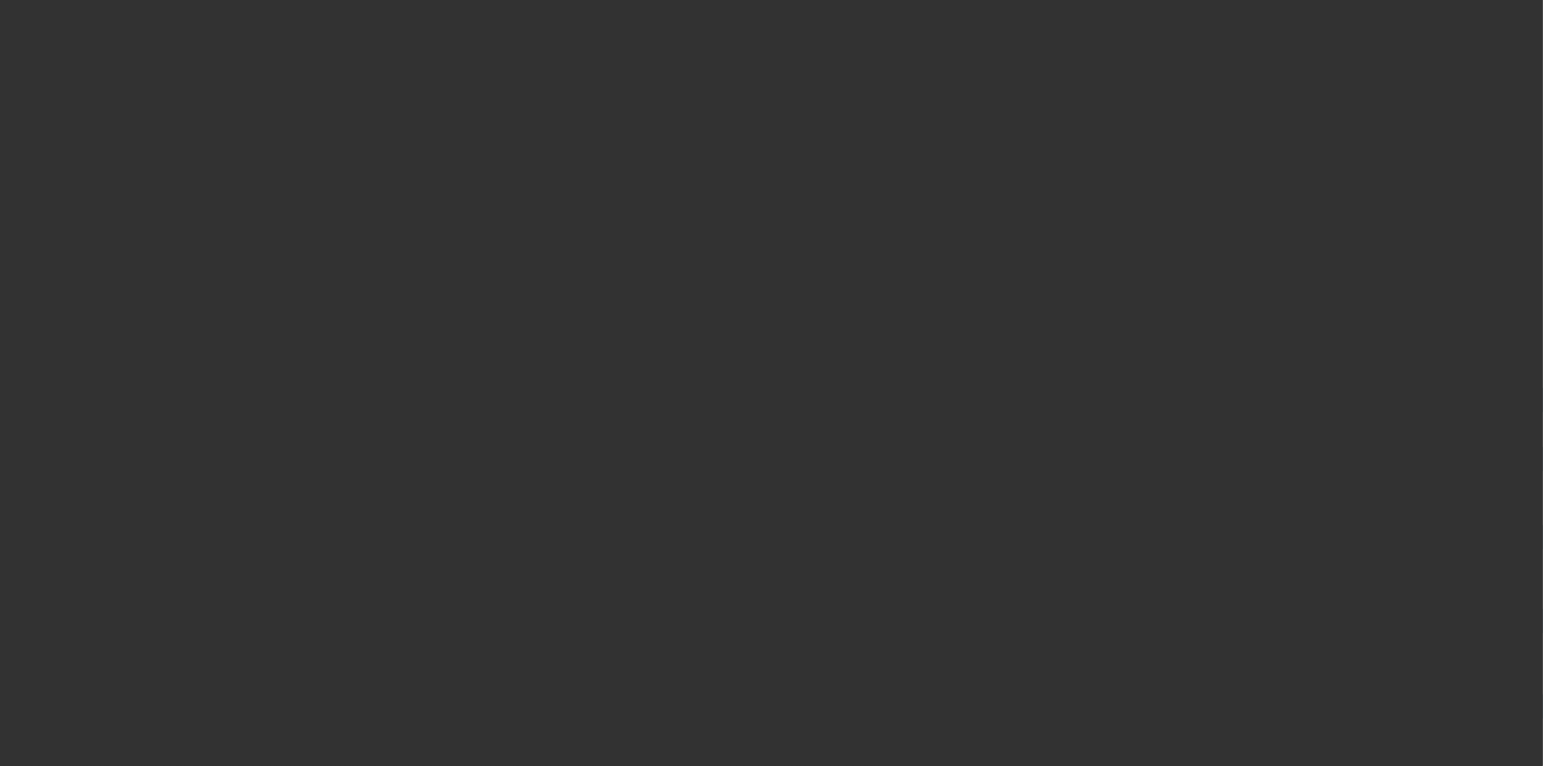
select select "4"
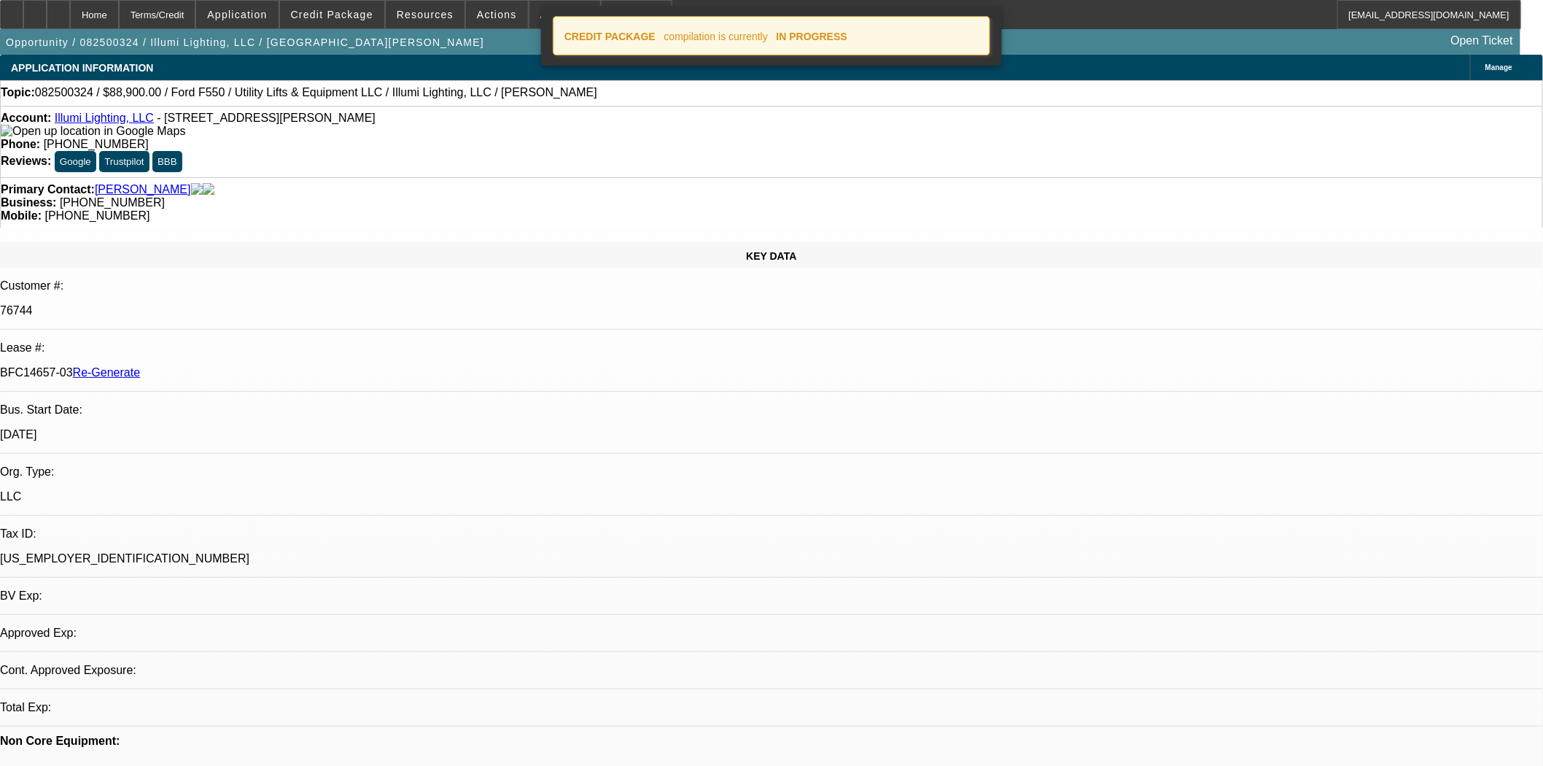
select select "0"
select select "3"
select select "0"
select select "6"
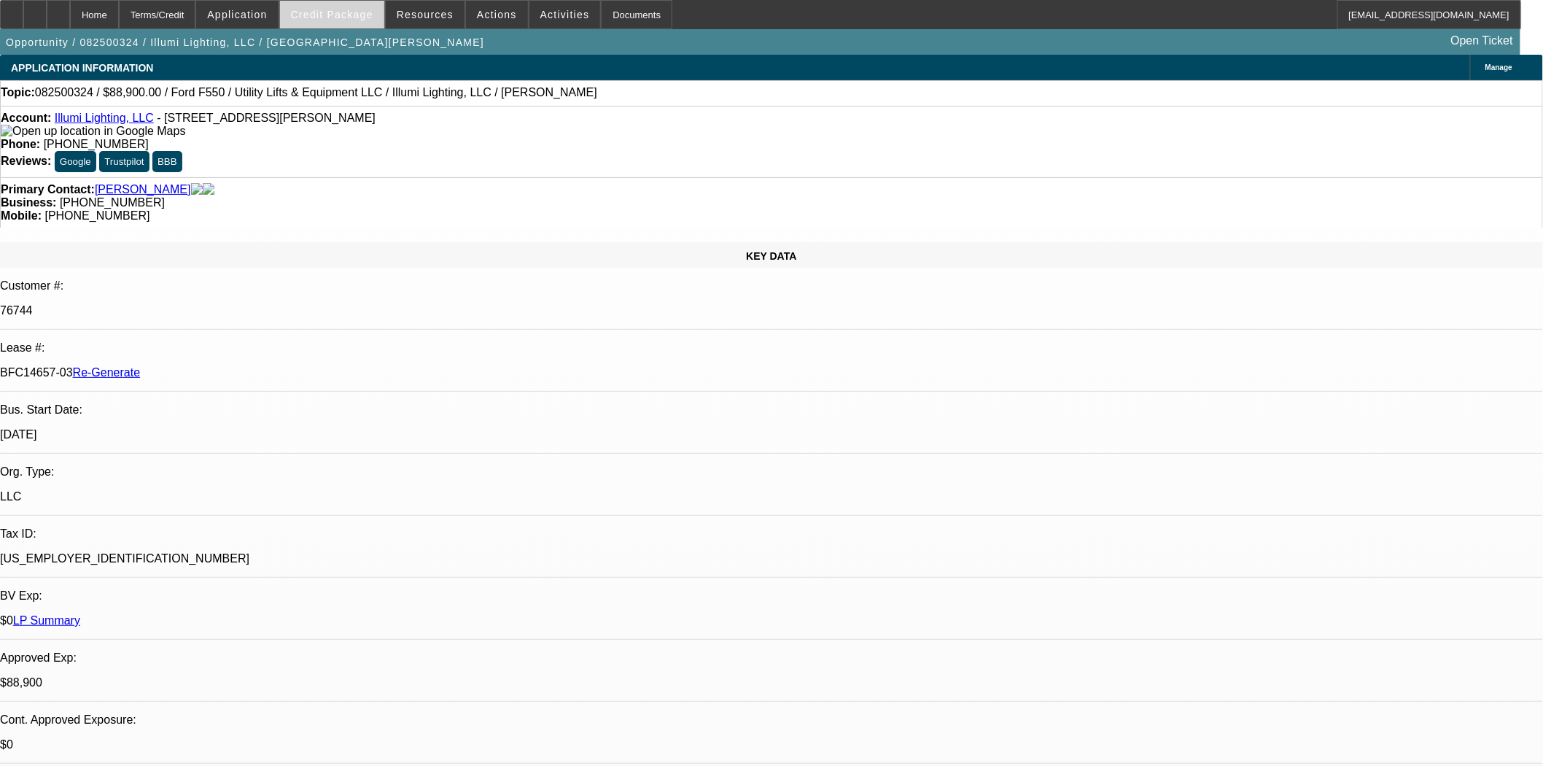
click at [384, 19] on span at bounding box center [332, 14] width 104 height 35
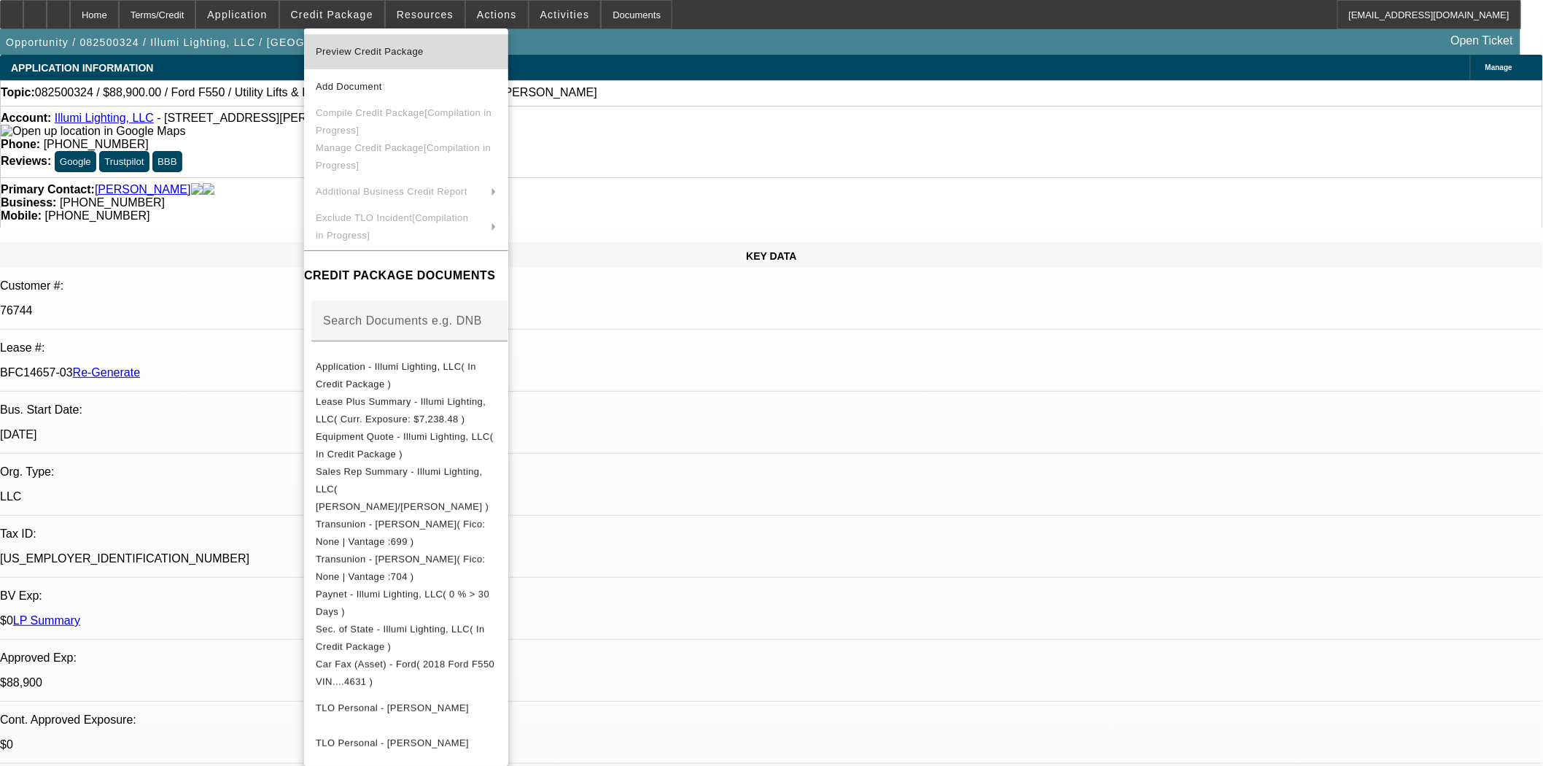
click at [384, 55] on span "Preview Credit Package" at bounding box center [370, 51] width 108 height 11
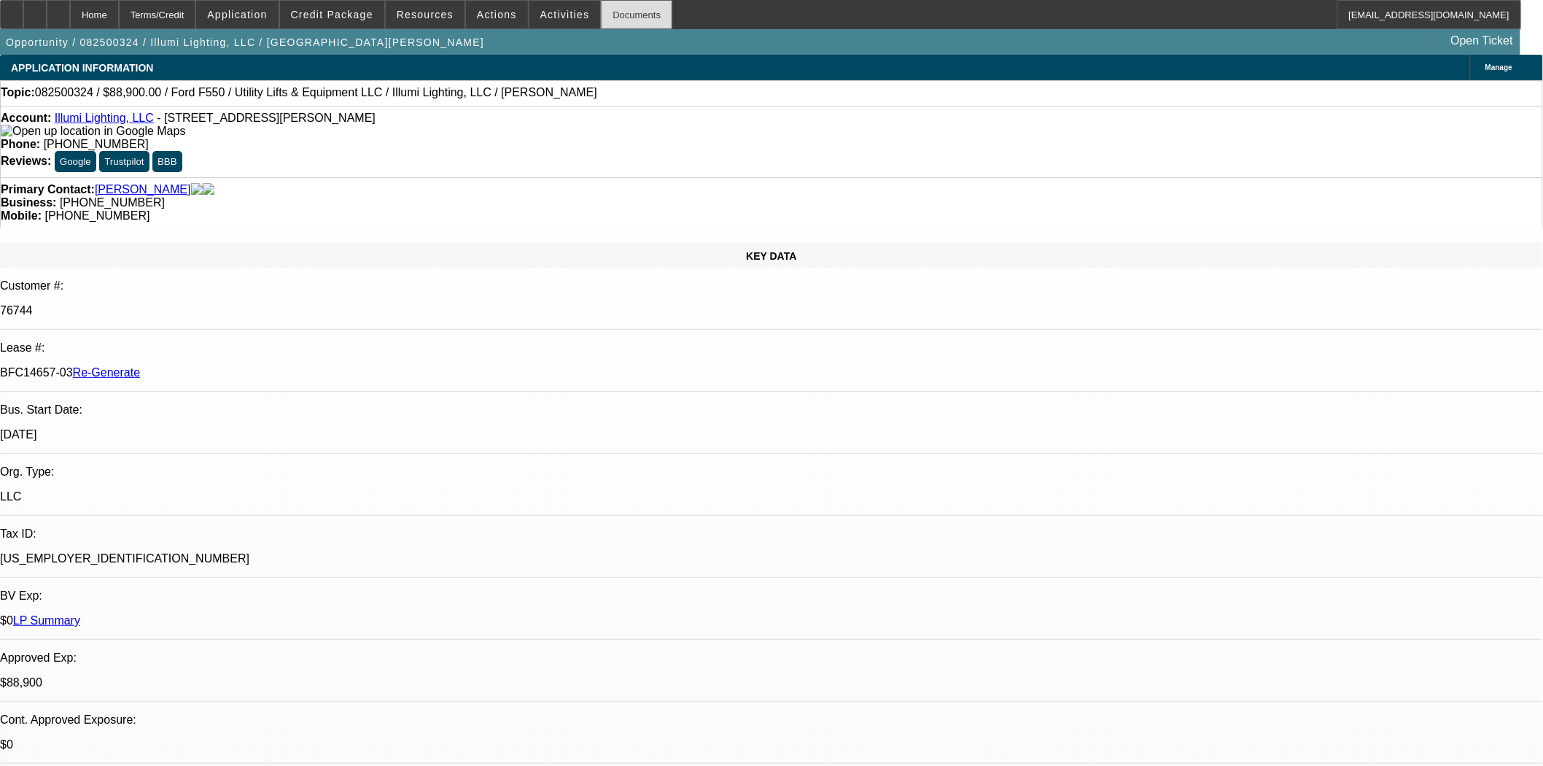
click at [627, 16] on div "Documents" at bounding box center [636, 14] width 71 height 29
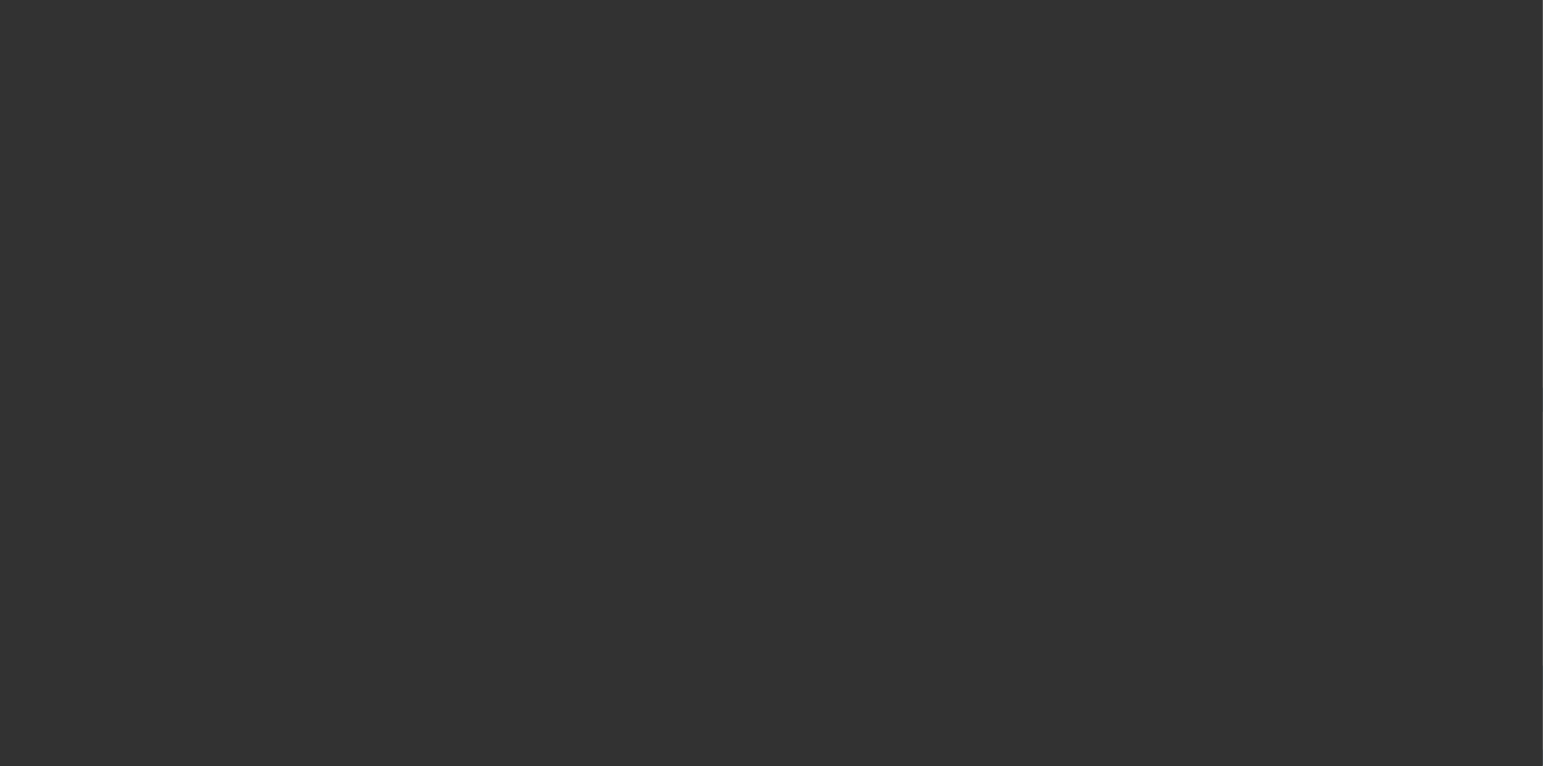
select select "4"
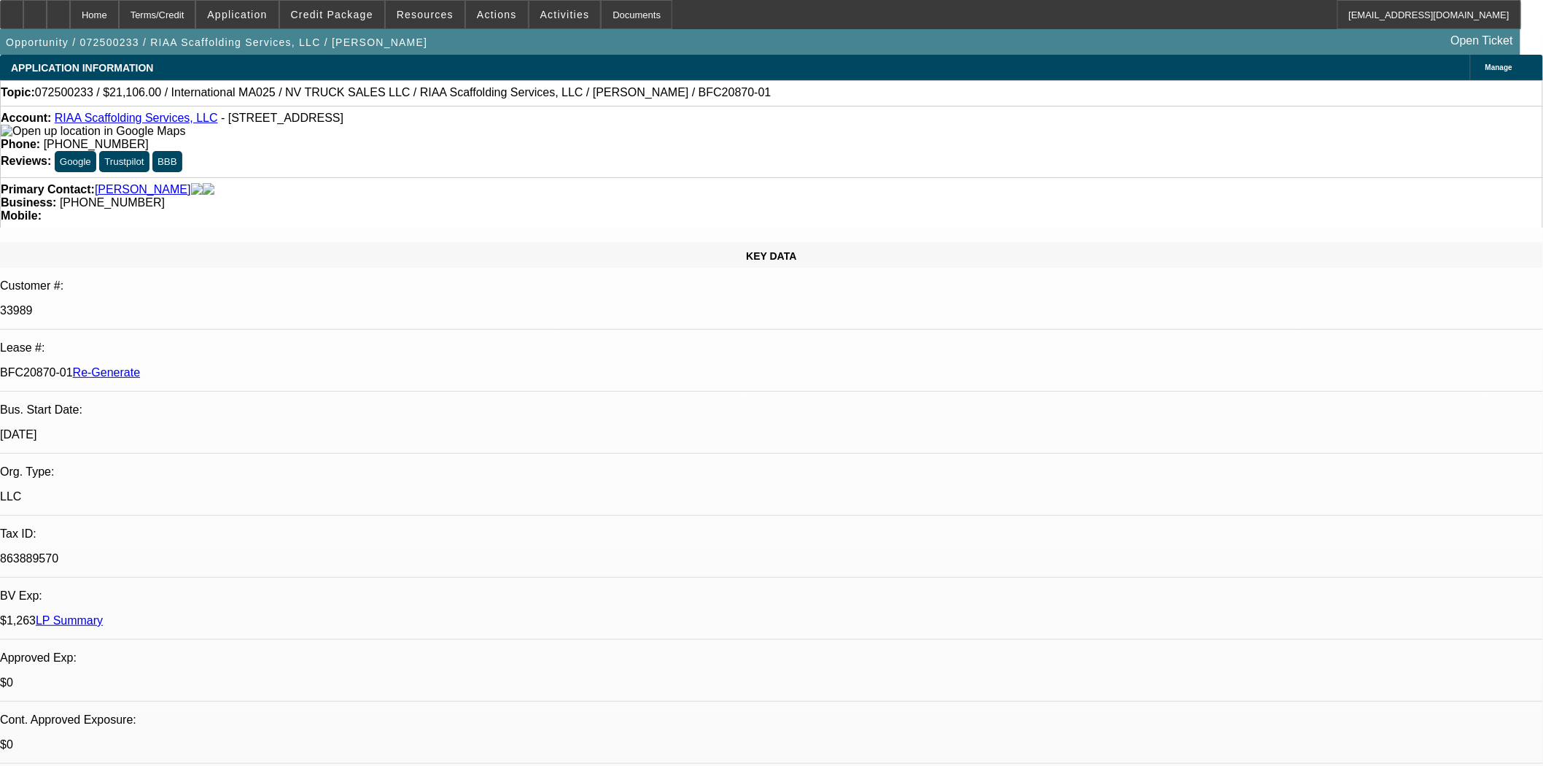
select select "0"
select select "0.1"
select select "5"
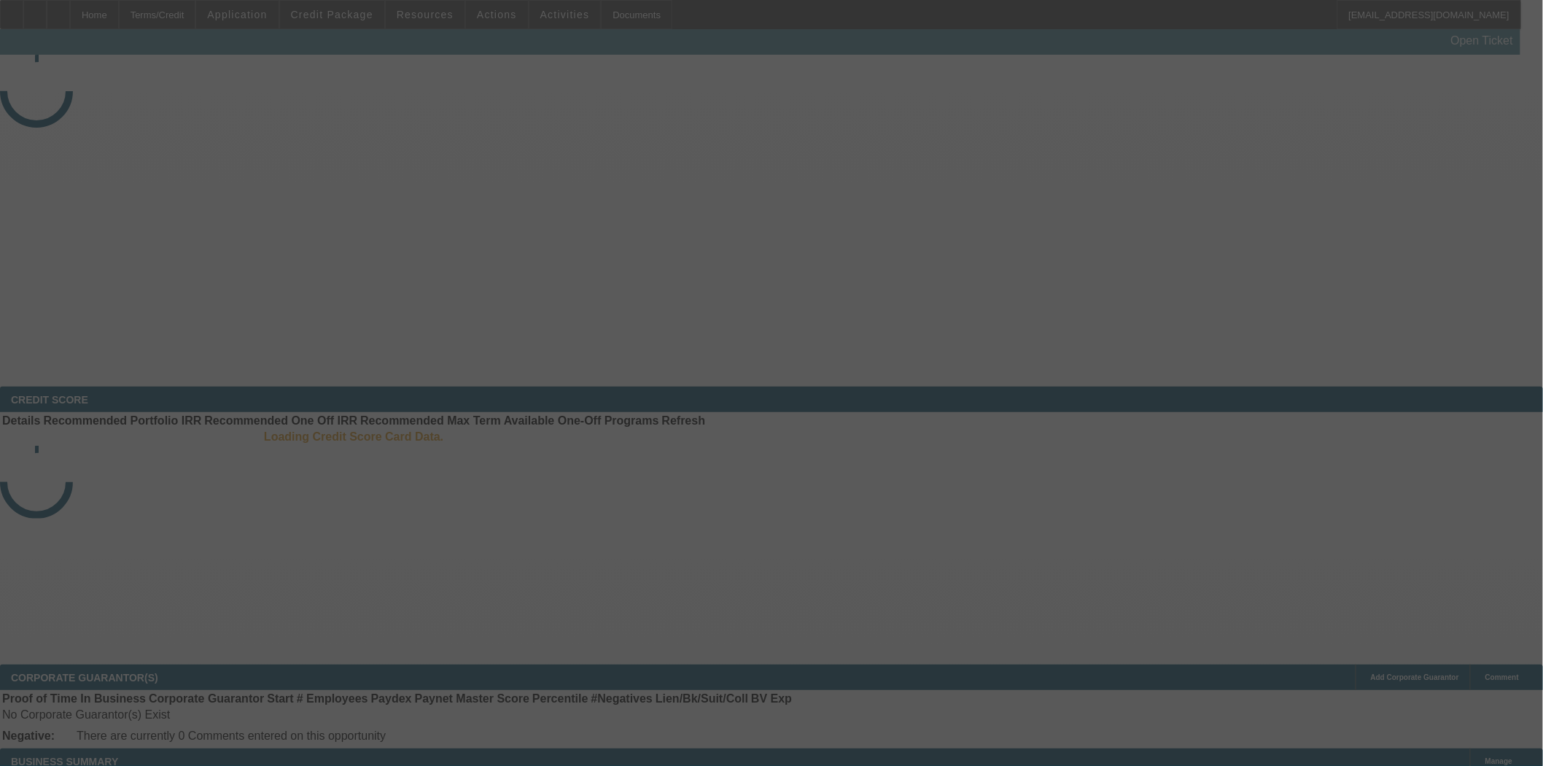
select select "4"
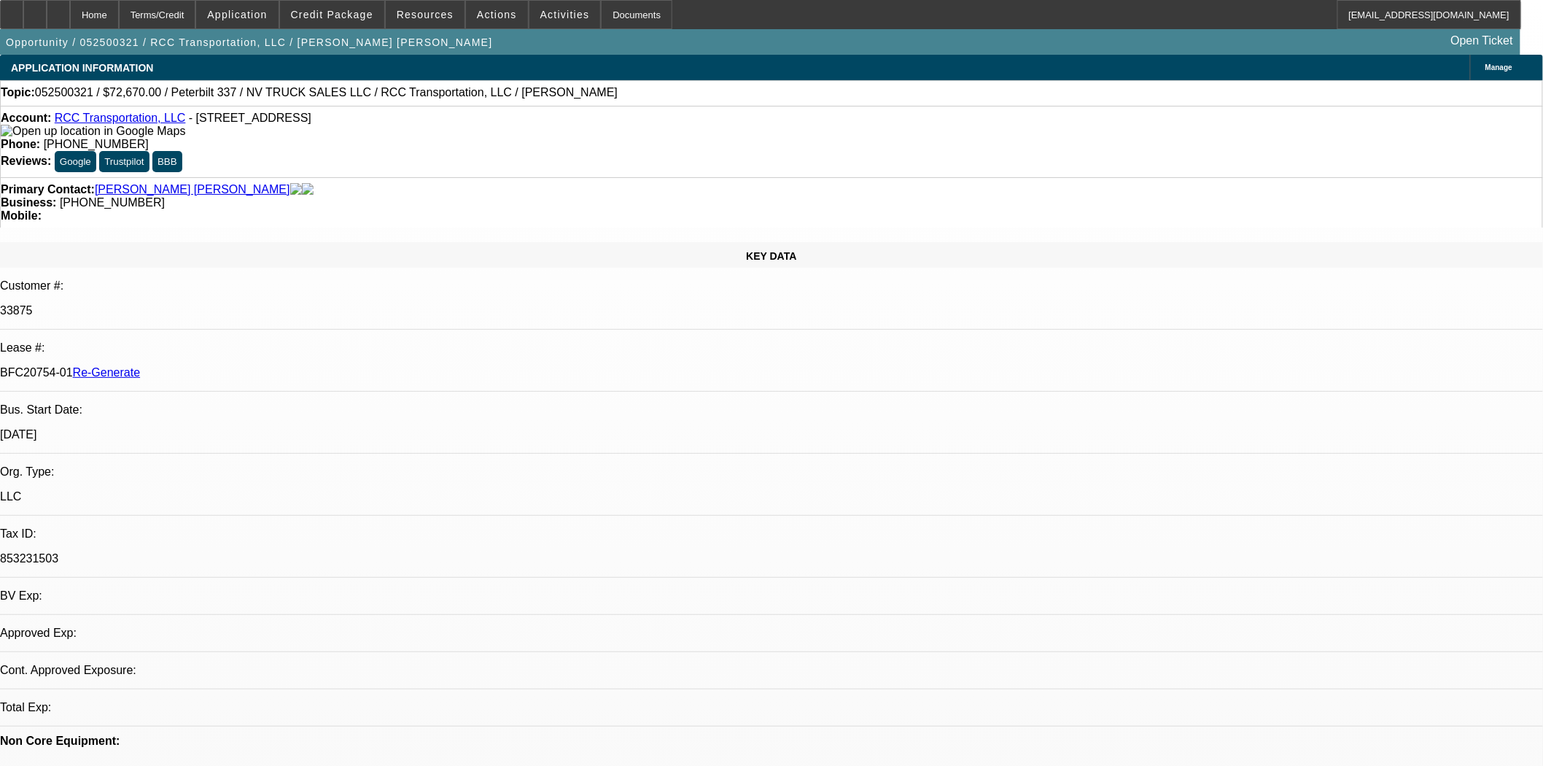
select select "0"
select select "2"
select select "0.1"
select select "4"
